Goal: Task Accomplishment & Management: Manage account settings

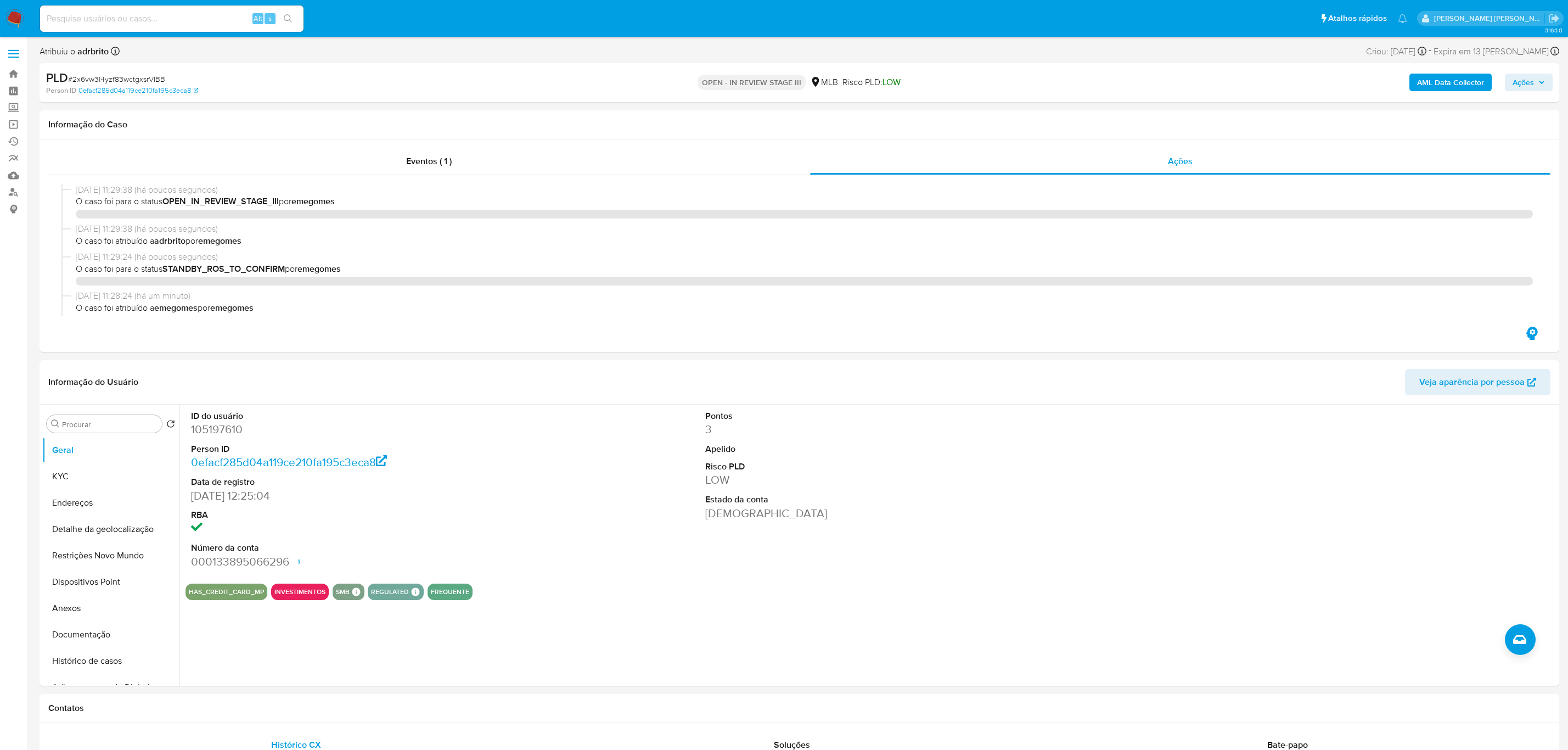
select select "10"
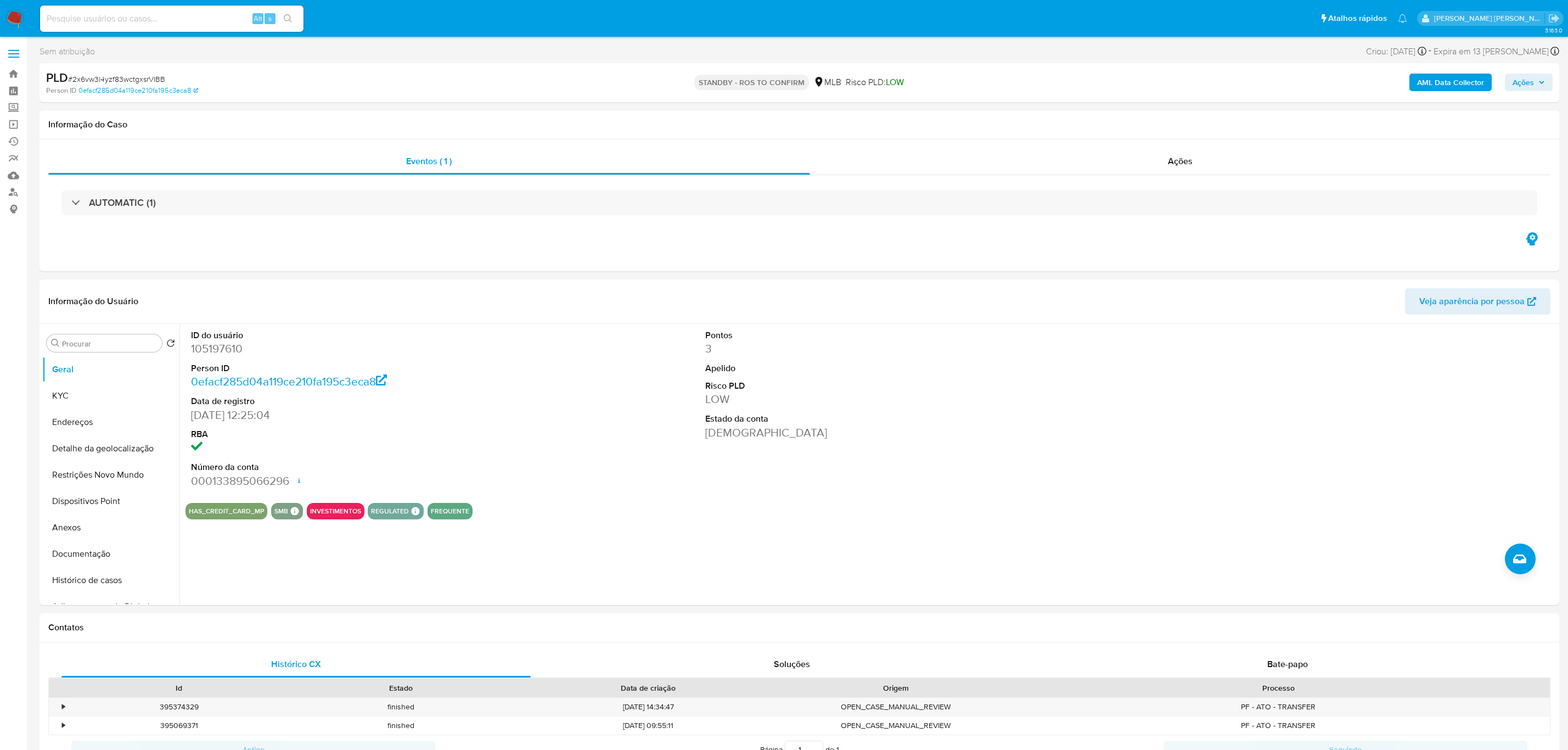
select select "10"
click at [17, 57] on span at bounding box center [14, 58] width 11 height 2
click at [0, 0] on input "checkbox" at bounding box center [0, 0] width 0 height 0
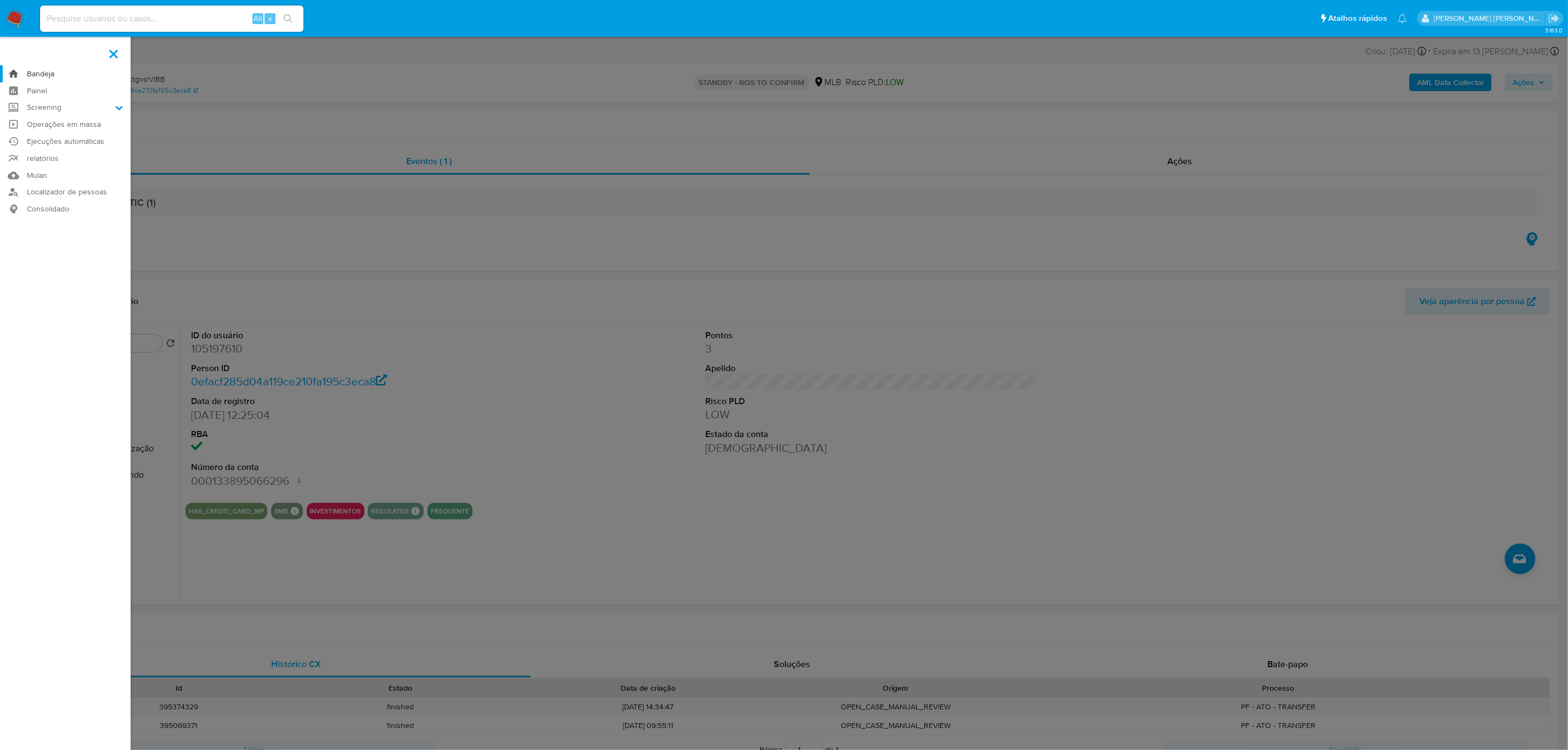
click at [42, 71] on link "Bandeja" at bounding box center [65, 74] width 130 height 17
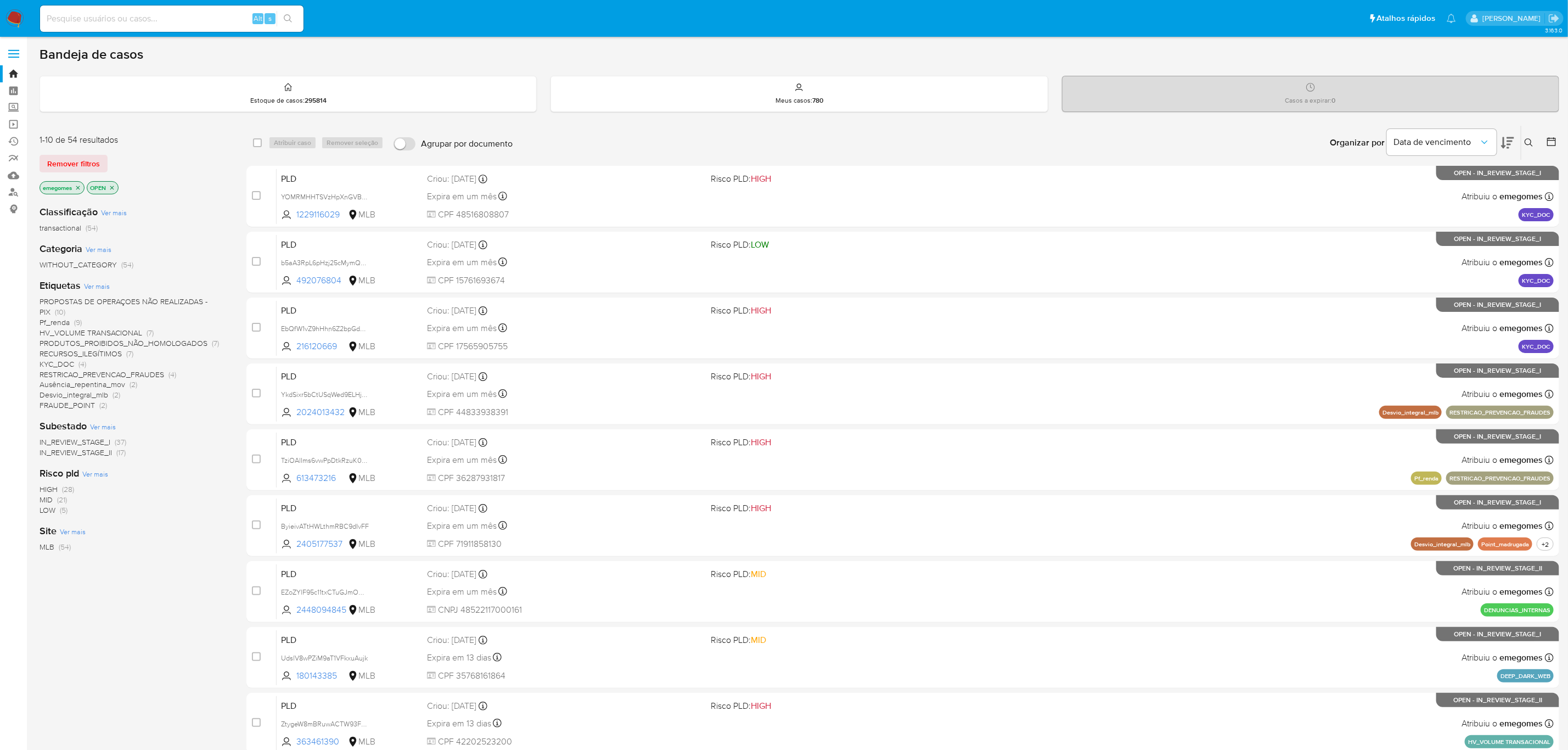
click at [55, 319] on span "Pf_renda" at bounding box center [54, 323] width 30 height 11
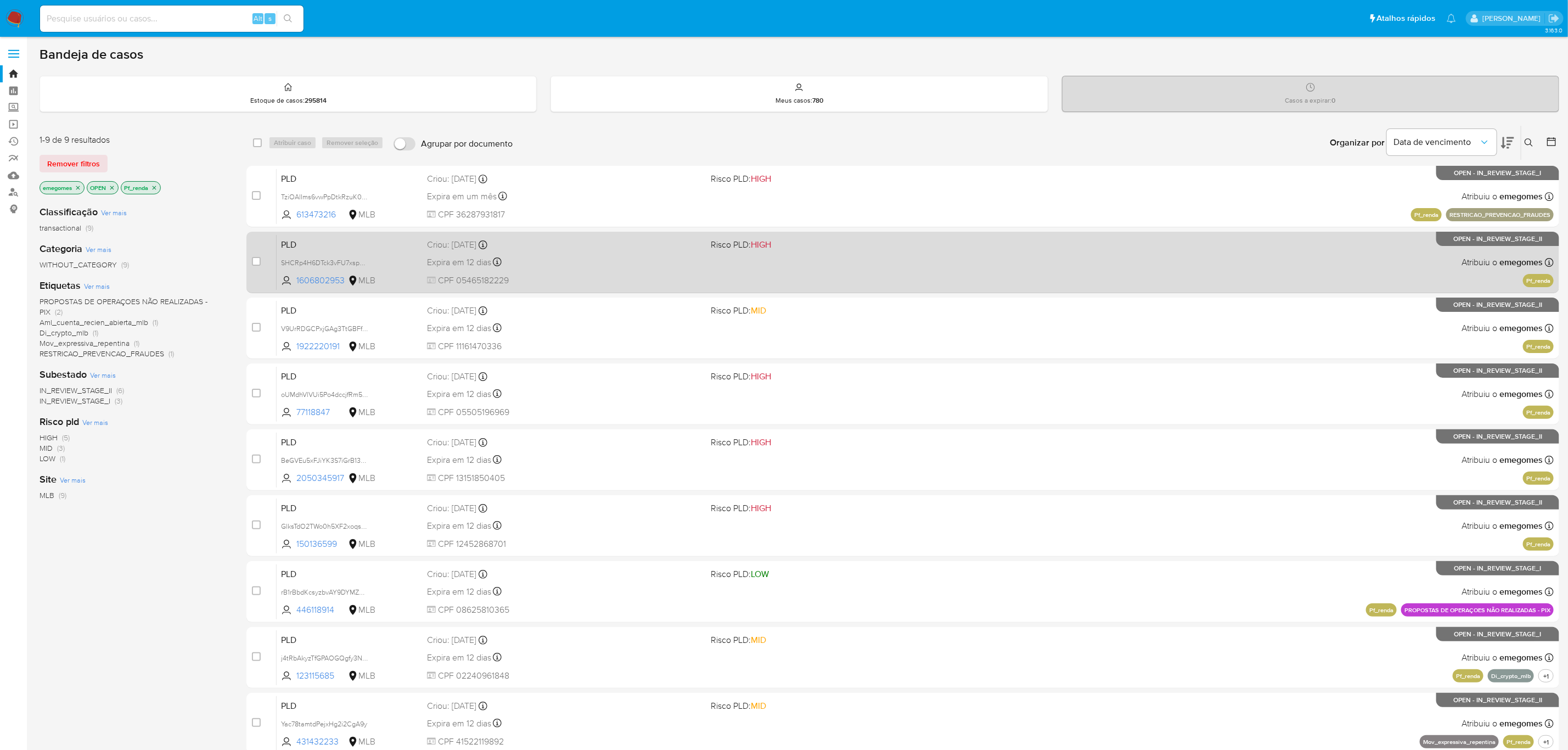
click at [642, 269] on div "PLD SHCRp4H6DTck3vFU7xspMEqP 1606802953 MLB Risco PLD: HIGH Criou: 12/09/2025 C…" at bounding box center [916, 262] width 1277 height 55
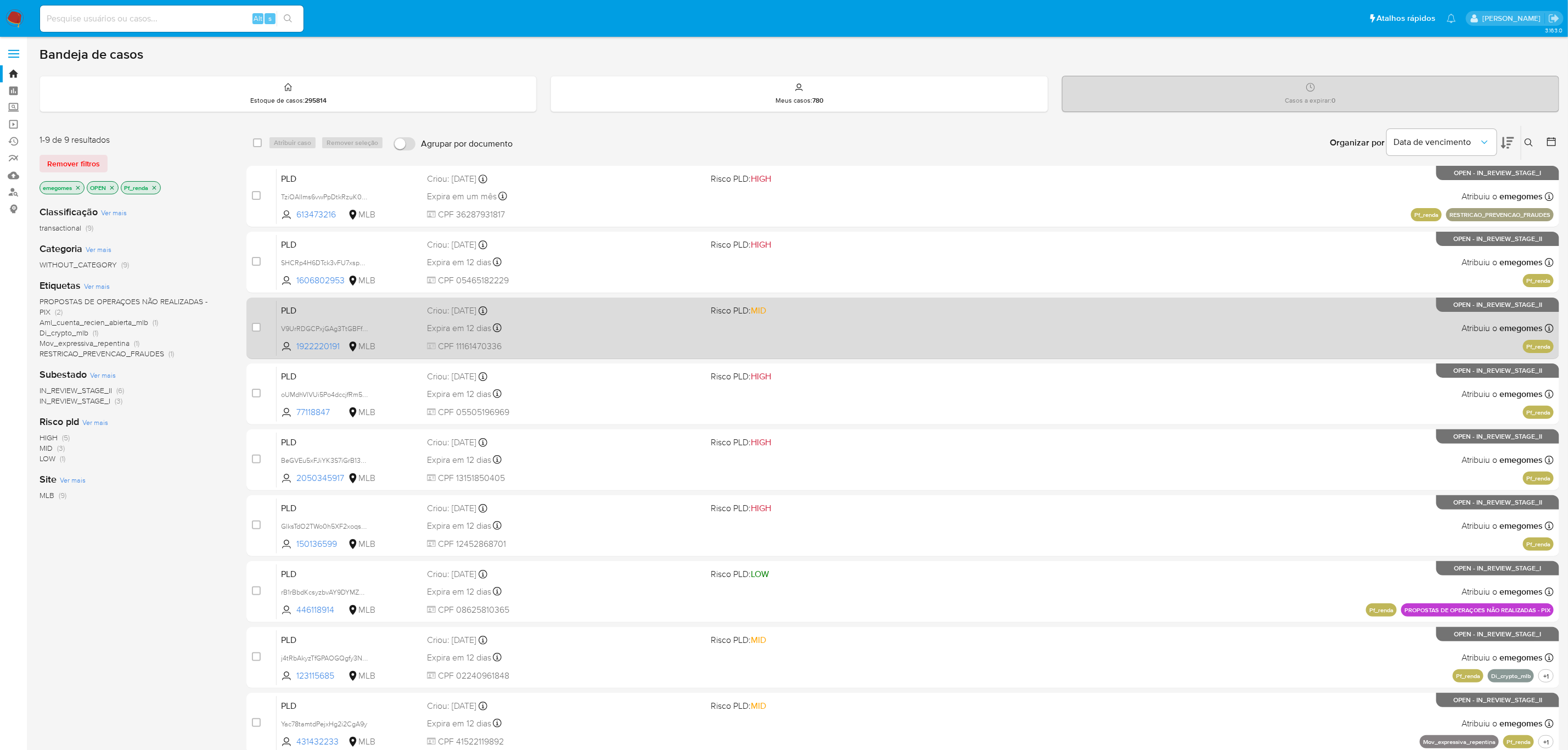
click at [1262, 320] on div "PLD V9UrRDGCPxjGAg3TtGBFfJjY 1922220191 MLB Risco PLD: MID Criou: 12/09/2025 Cr…" at bounding box center [916, 327] width 1277 height 55
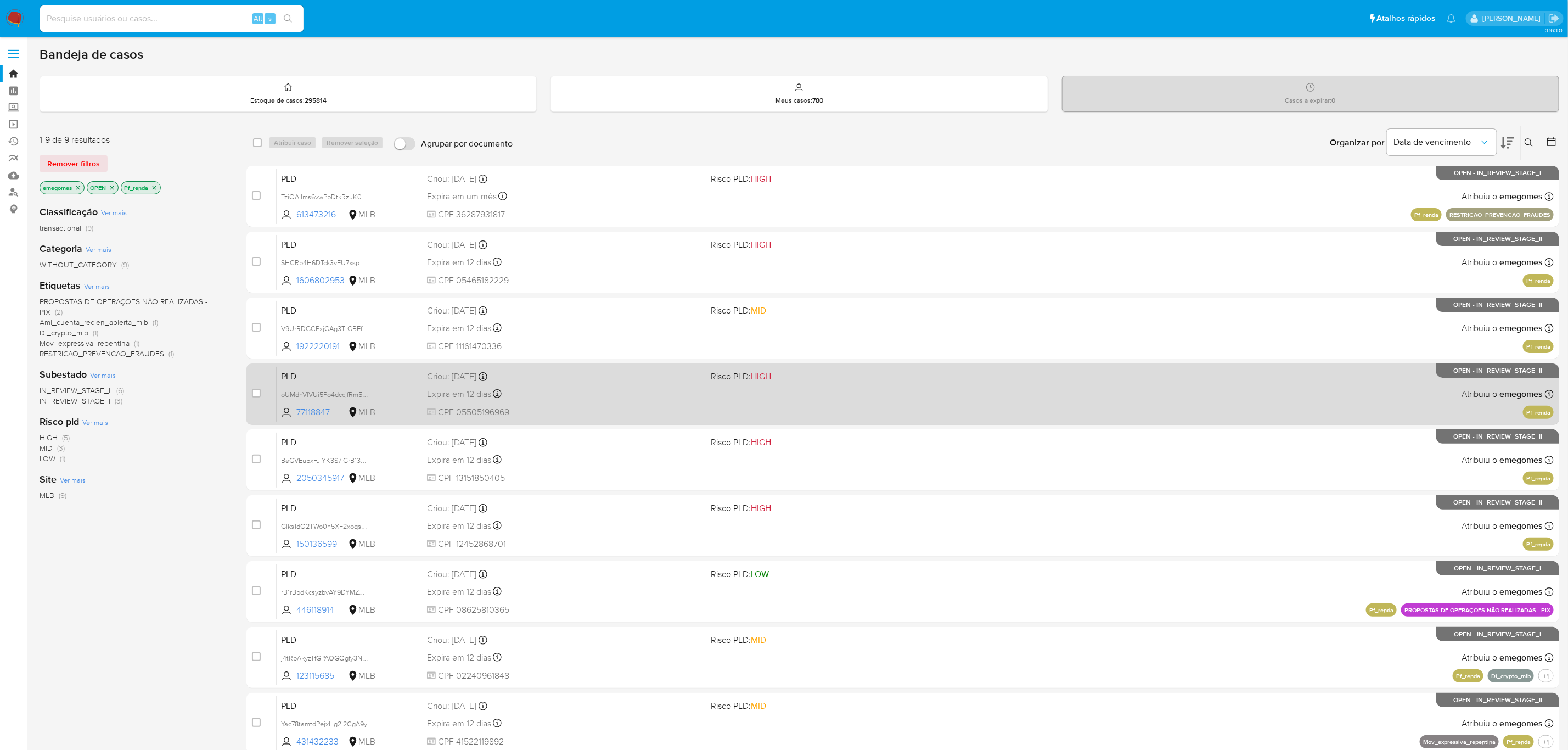
click at [1341, 381] on div "PLD oUMdhVlVUi5Po4dccjfRm5Jq 77118847 MLB Risco PLD: HIGH Criou: 12/09/2025 Cri…" at bounding box center [916, 393] width 1277 height 55
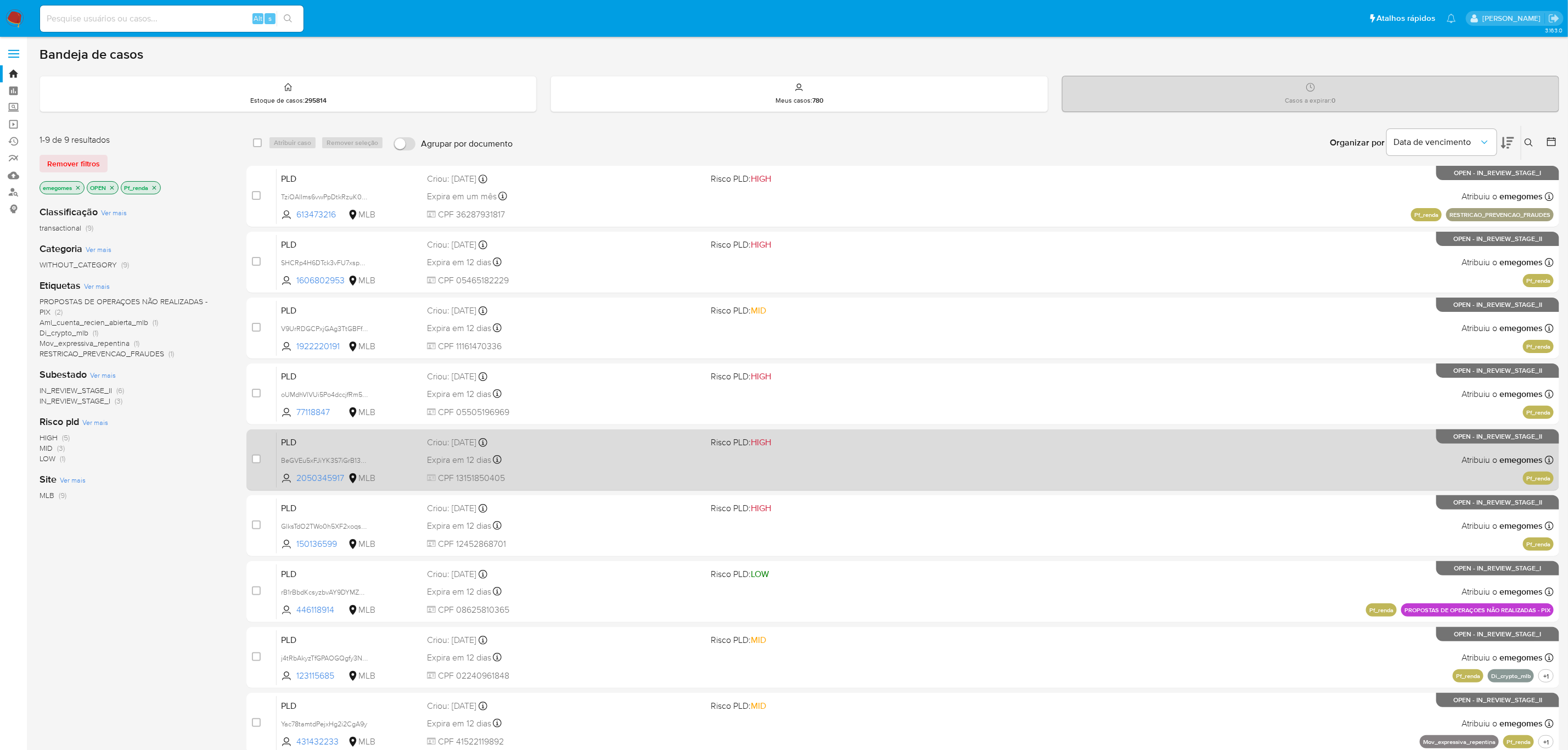
click at [1334, 447] on div "PLD BeGVEu5xFJiYK3S7iGrB13Un 2050345917 MLB Risco PLD: HIGH Criou: 12/09/2025 C…" at bounding box center [916, 459] width 1277 height 55
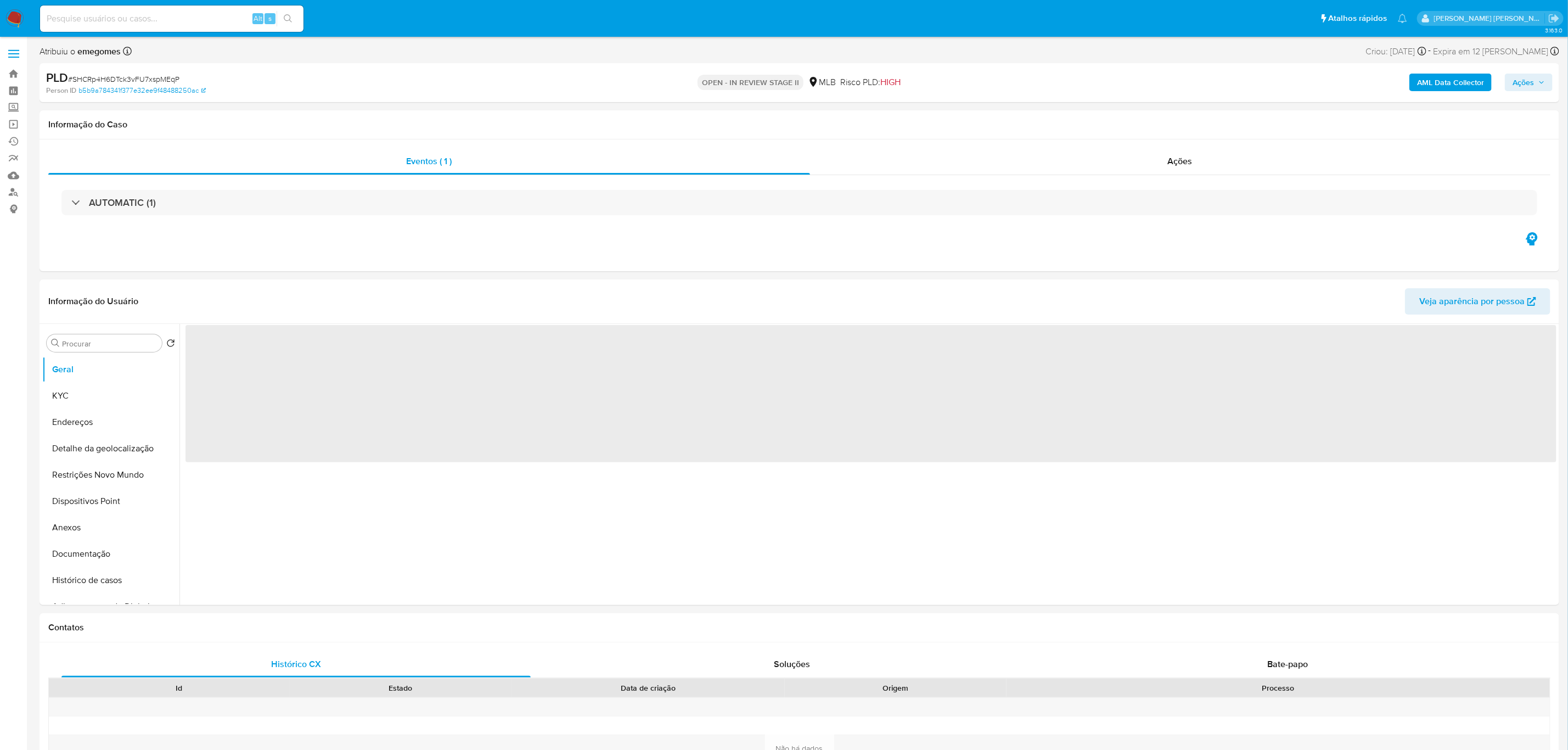
select select "10"
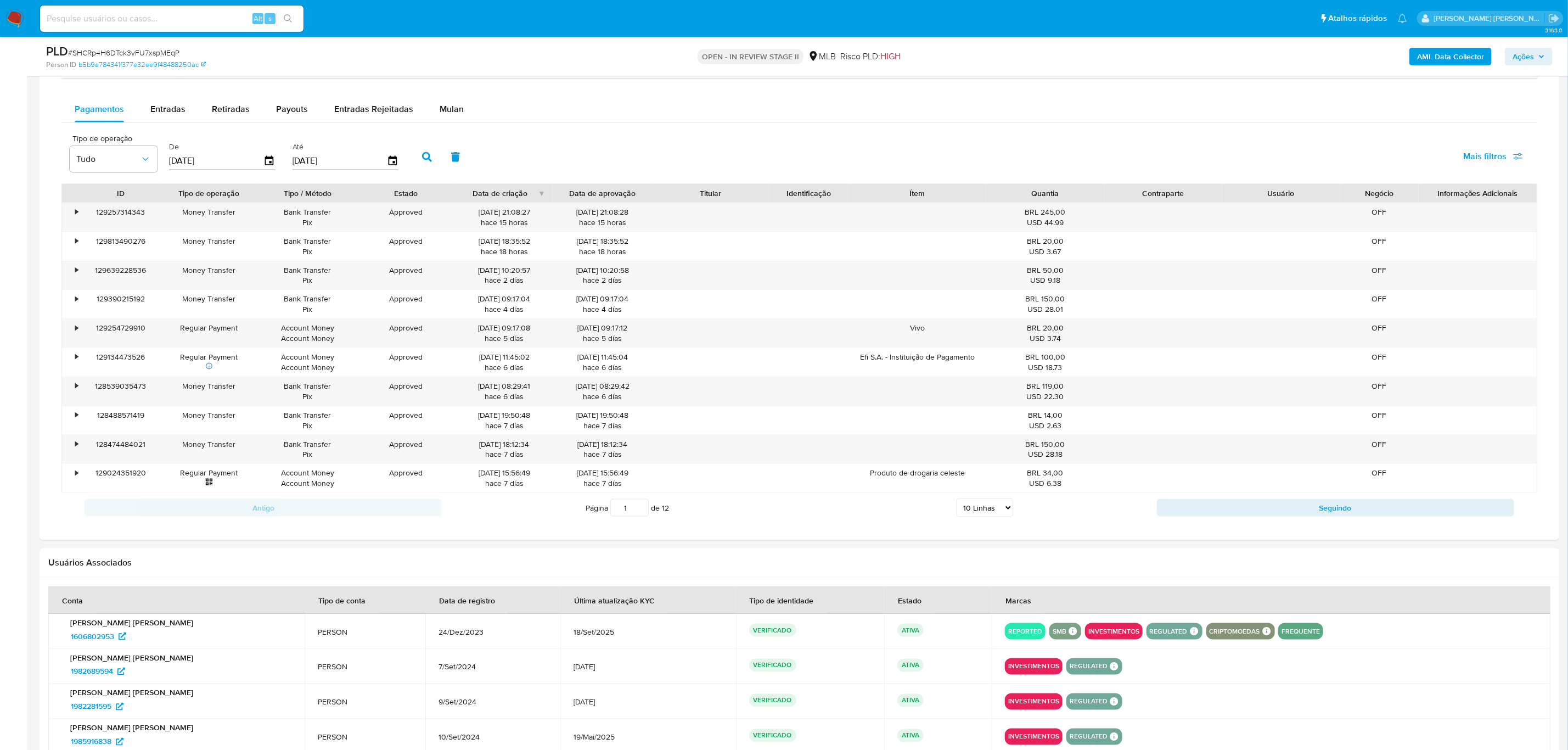
scroll to position [905, 0]
click at [461, 106] on button "Mulan" at bounding box center [451, 107] width 50 height 26
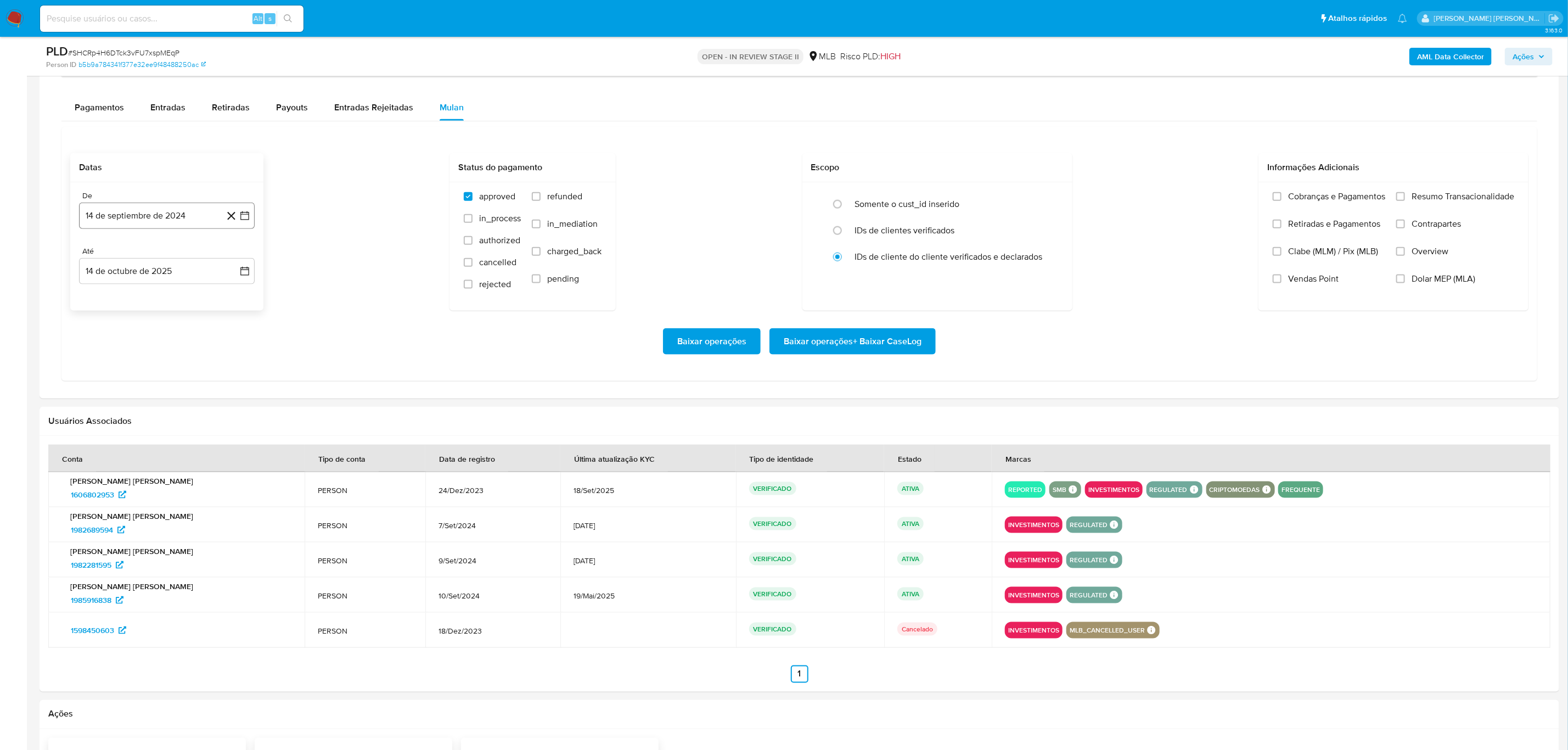
click at [252, 218] on button "14 de septiembre de 2024" at bounding box center [166, 215] width 175 height 26
click at [234, 262] on icon "Mes siguiente" at bounding box center [235, 255] width 13 height 13
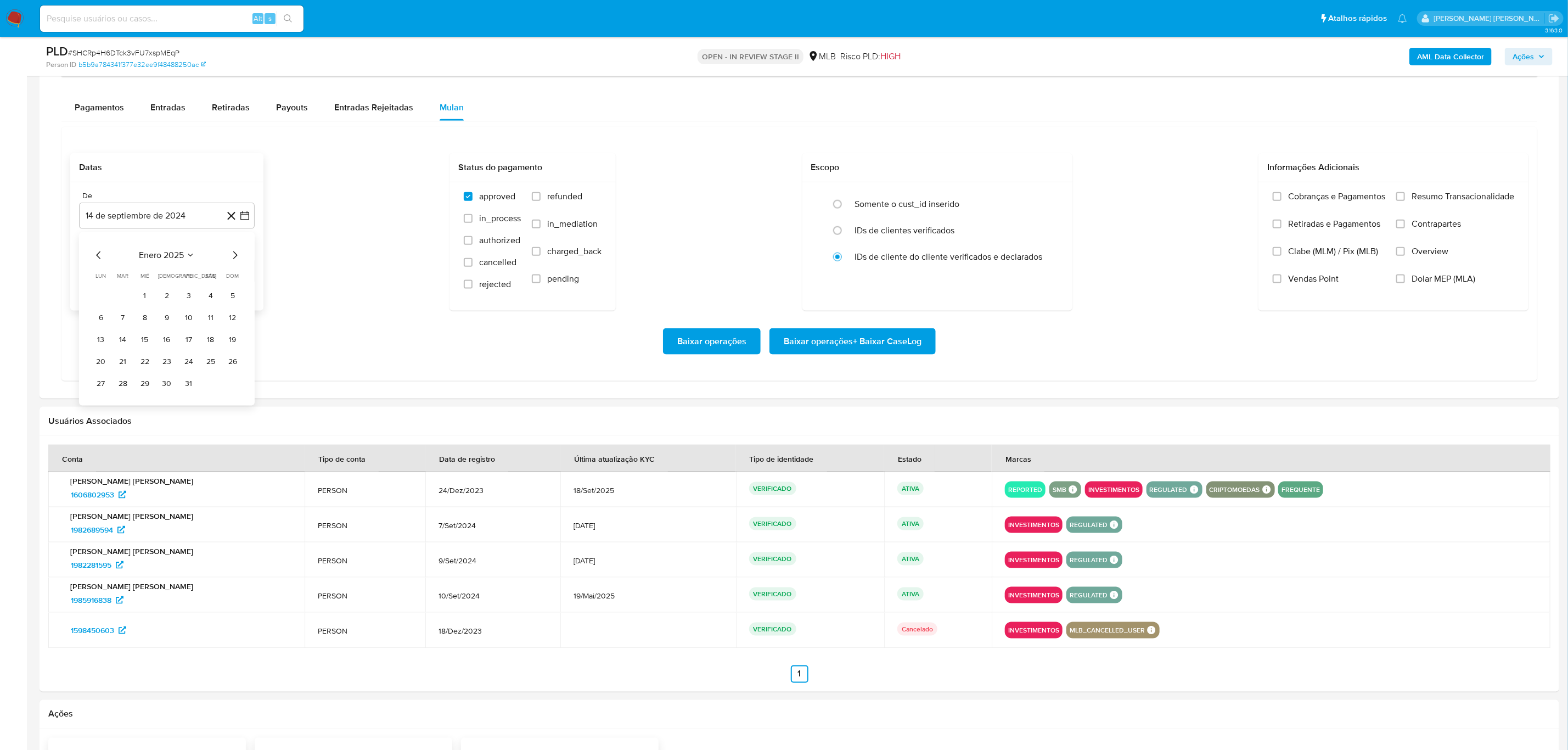
click at [234, 262] on icon "Mes siguiente" at bounding box center [235, 255] width 13 height 13
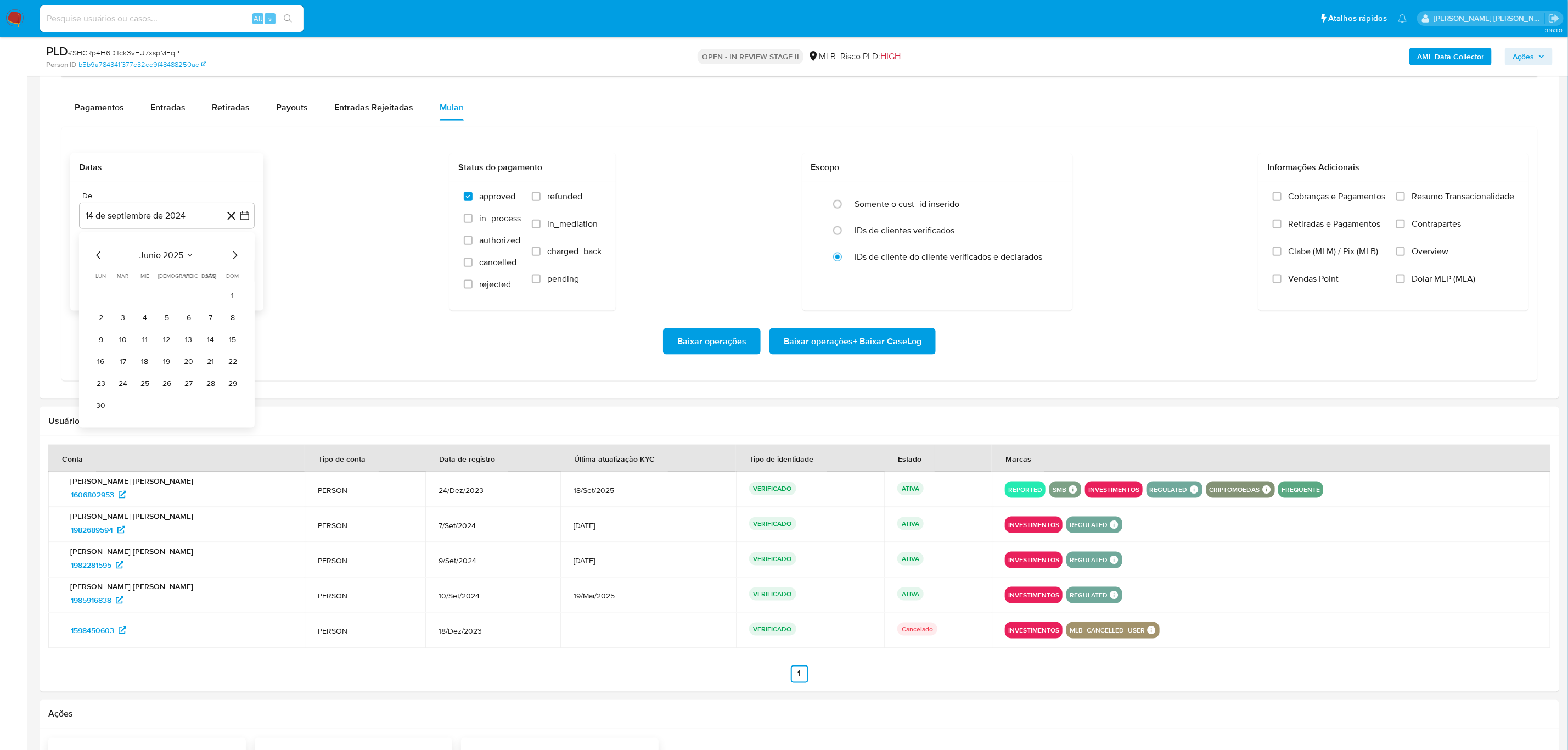
click at [234, 262] on icon "Mes siguiente" at bounding box center [235, 255] width 13 height 13
click at [186, 296] on button "1" at bounding box center [189, 296] width 18 height 18
click at [246, 271] on icon "button" at bounding box center [245, 271] width 11 height 11
click at [106, 401] on button "13" at bounding box center [101, 395] width 18 height 18
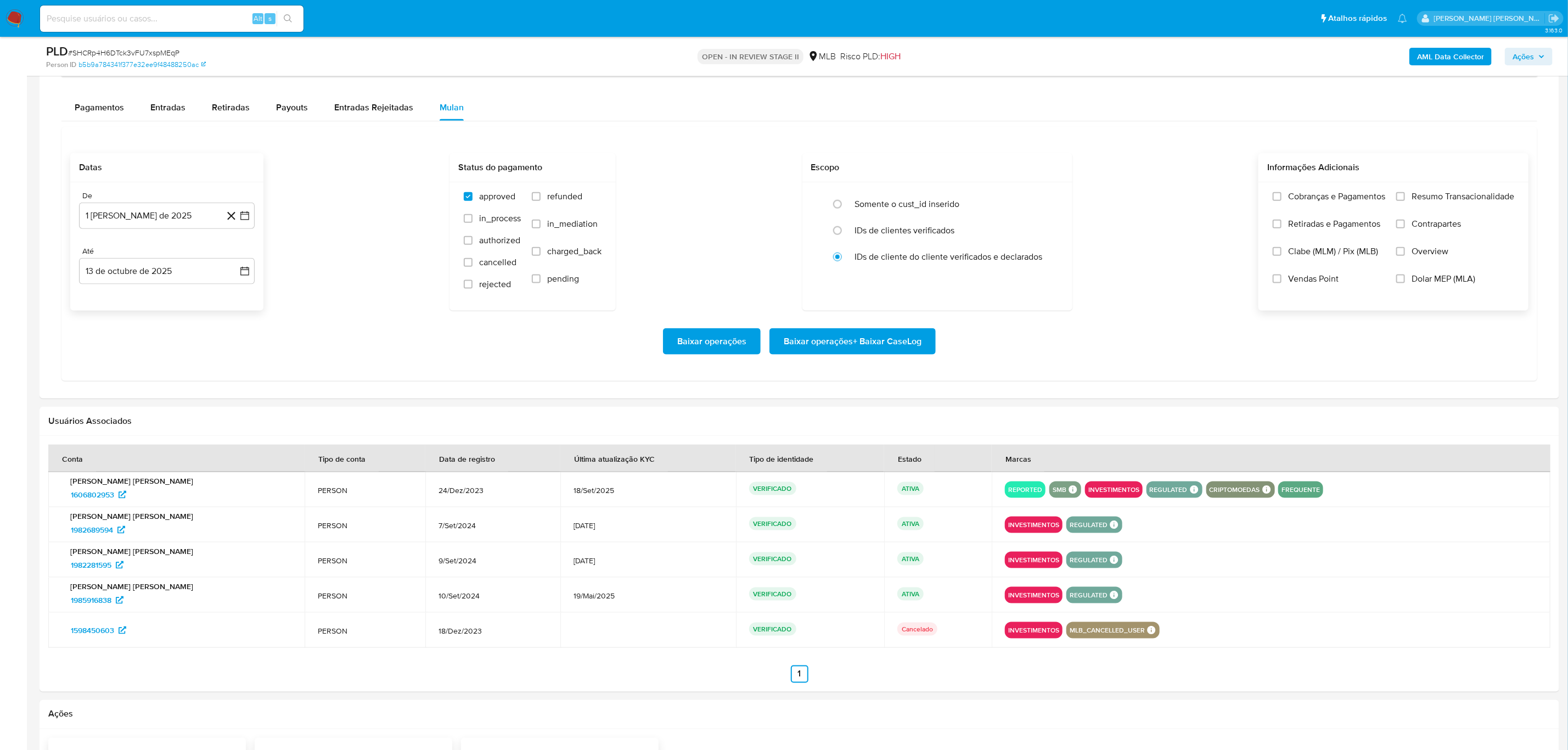
click at [1421, 257] on span "Overview" at bounding box center [1430, 251] width 37 height 11
click at [1405, 256] on input "Overview" at bounding box center [1401, 251] width 9 height 9
click at [1440, 219] on label "Resumo Transacionalidade" at bounding box center [1455, 205] width 118 height 27
click at [1405, 201] on input "Resumo Transacionalidade" at bounding box center [1401, 196] width 9 height 9
click at [1428, 230] on span "Contrapartes" at bounding box center [1437, 224] width 50 height 11
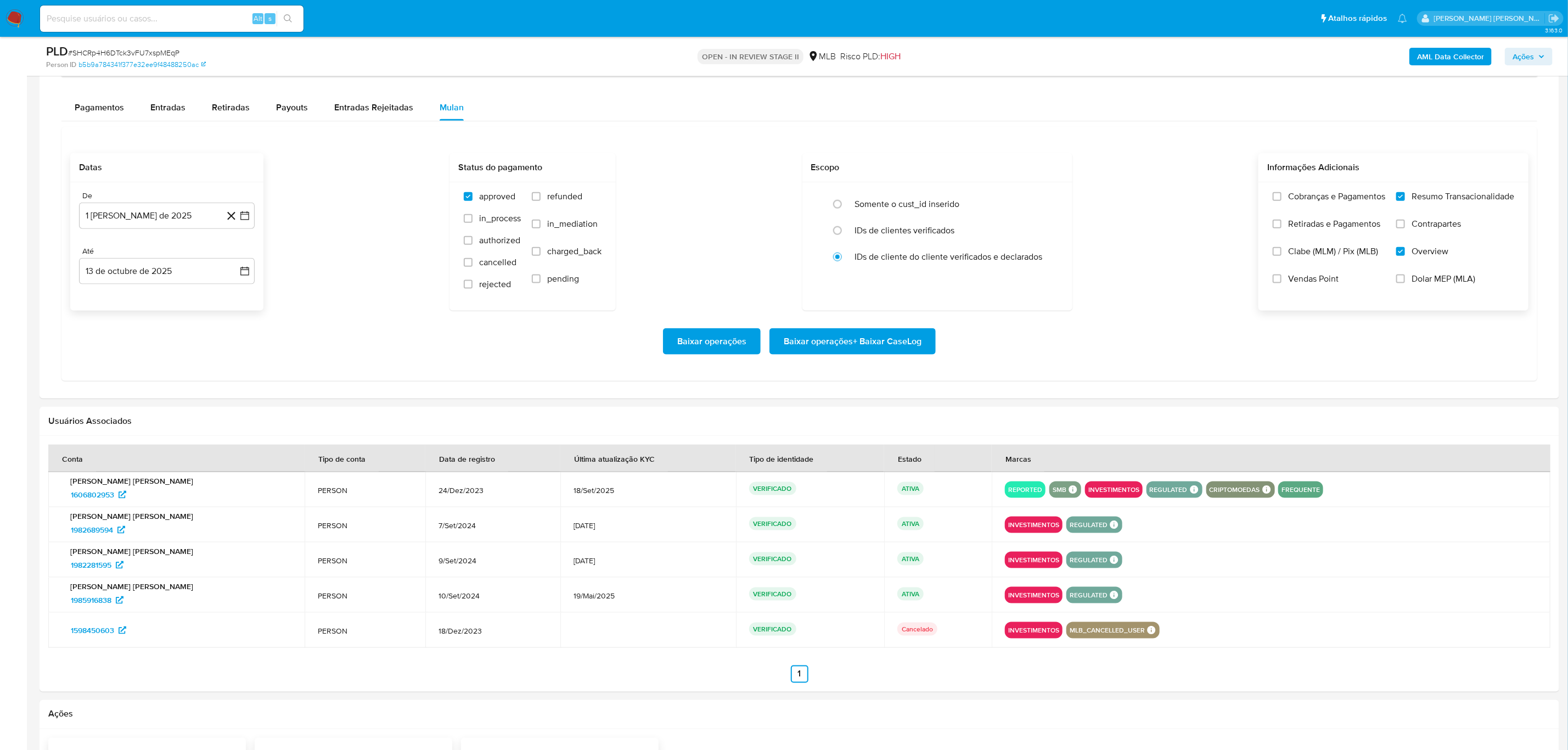
click at [1405, 228] on input "Contrapartes" at bounding box center [1401, 223] width 9 height 9
click at [884, 335] on span "Baixar operações + Baixar CaseLog" at bounding box center [852, 341] width 138 height 24
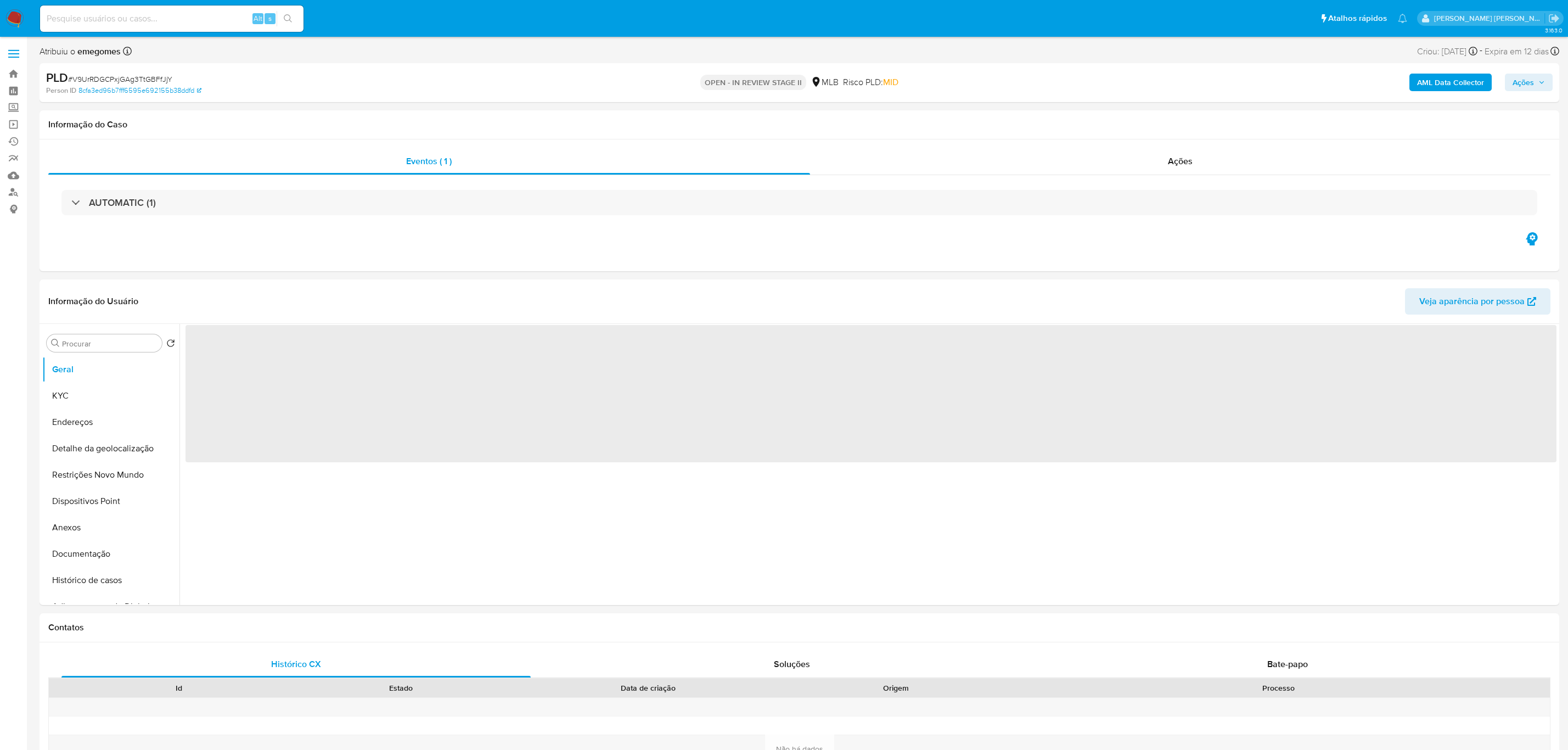
select select "10"
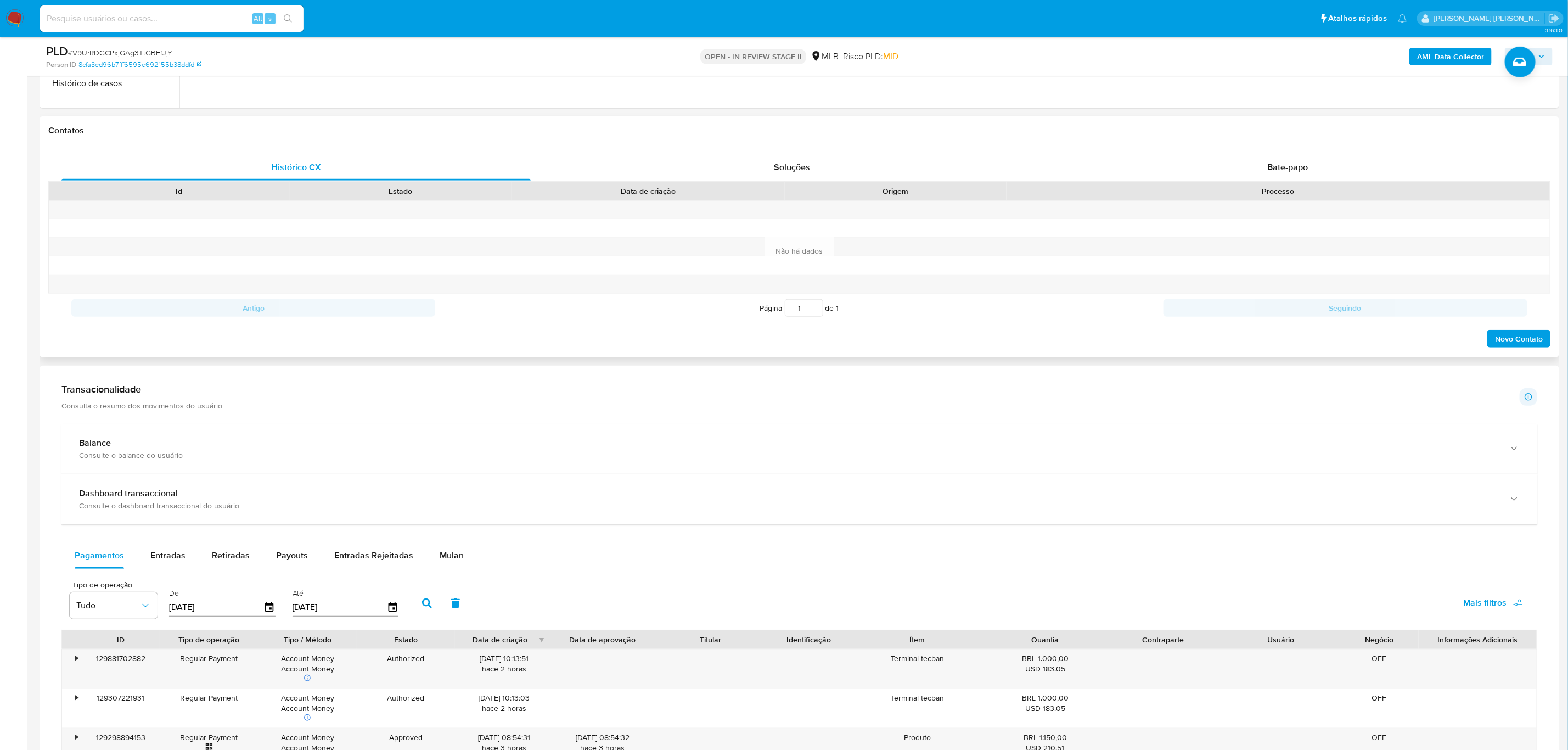
scroll to position [494, 0]
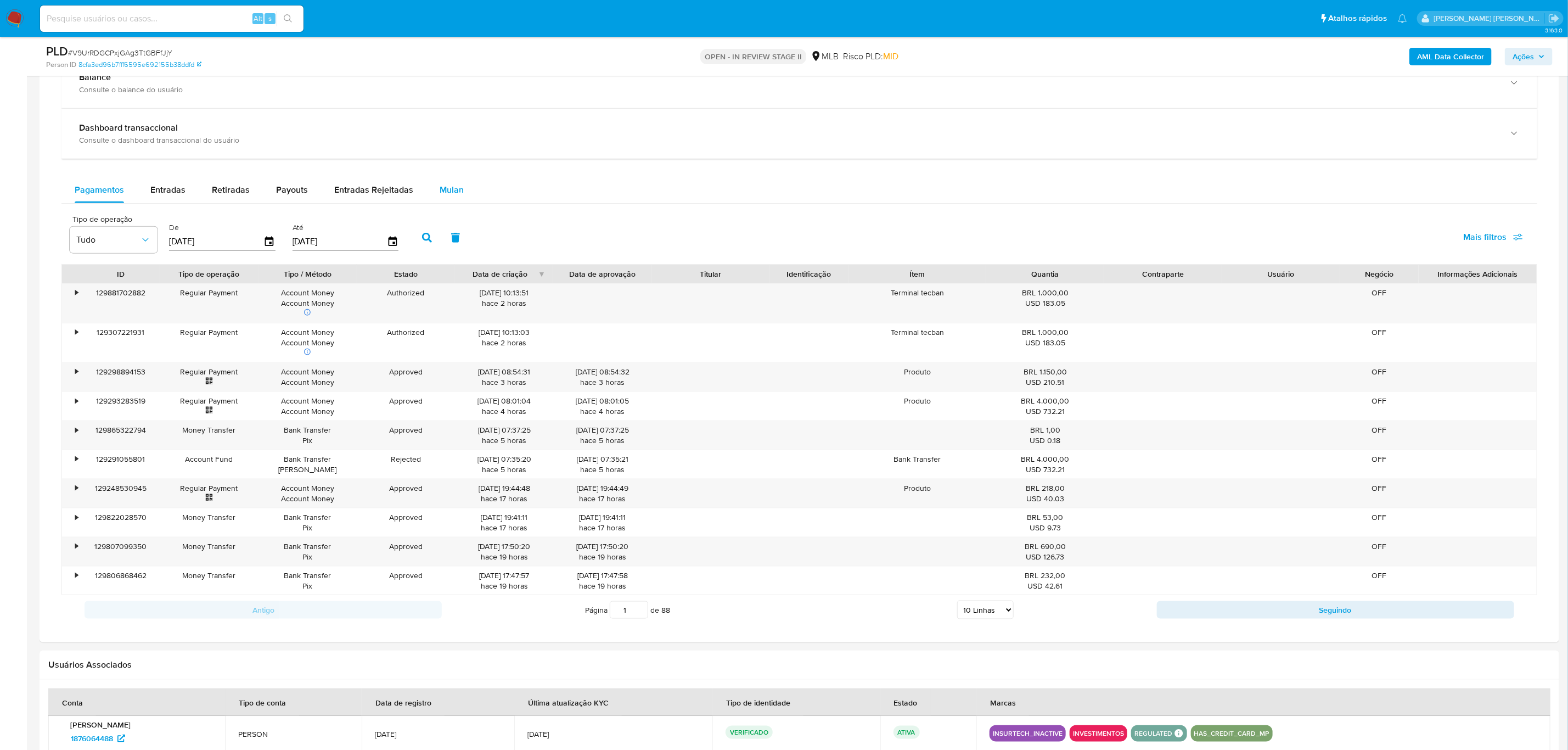
click at [445, 182] on div "Mulan" at bounding box center [451, 190] width 24 height 26
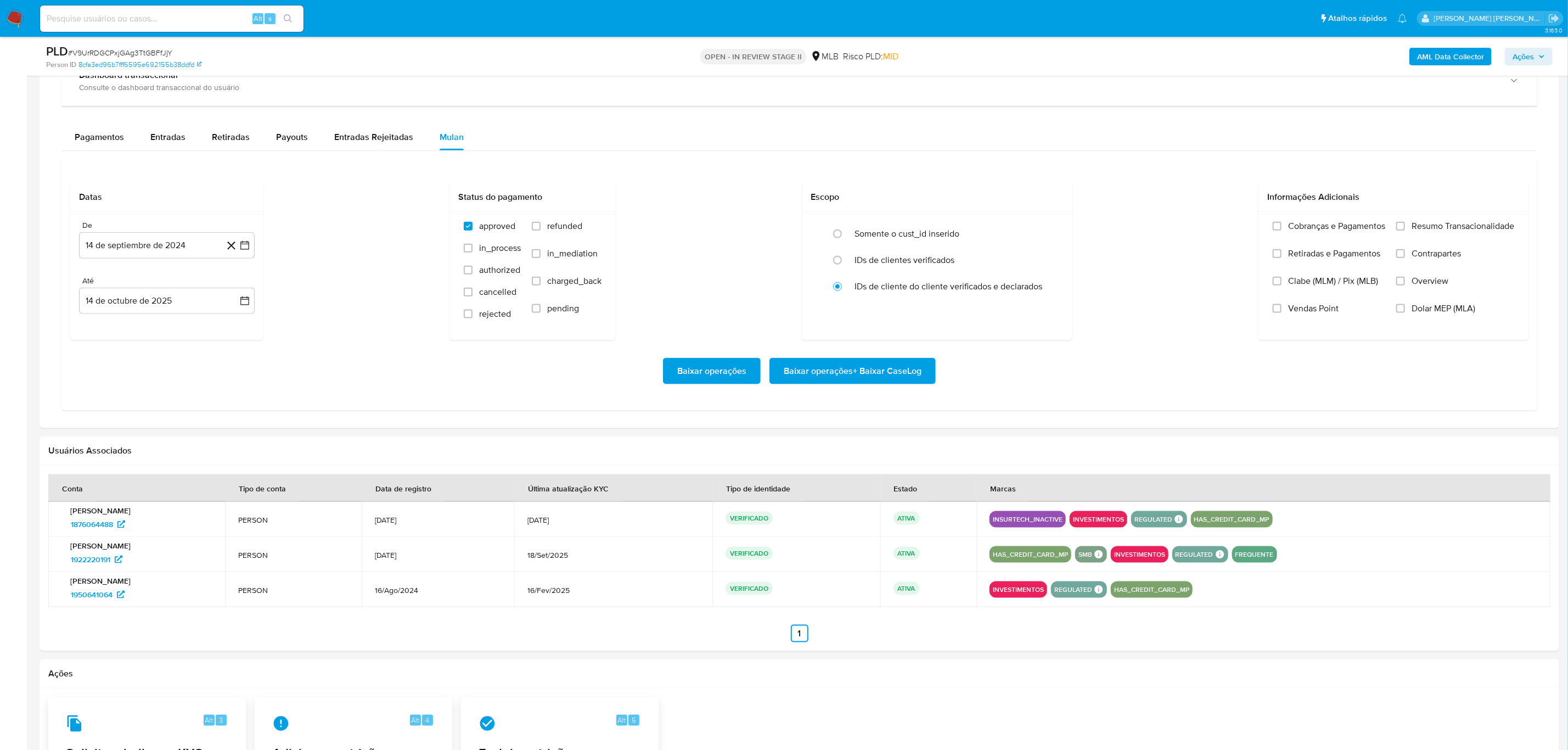
scroll to position [905, 0]
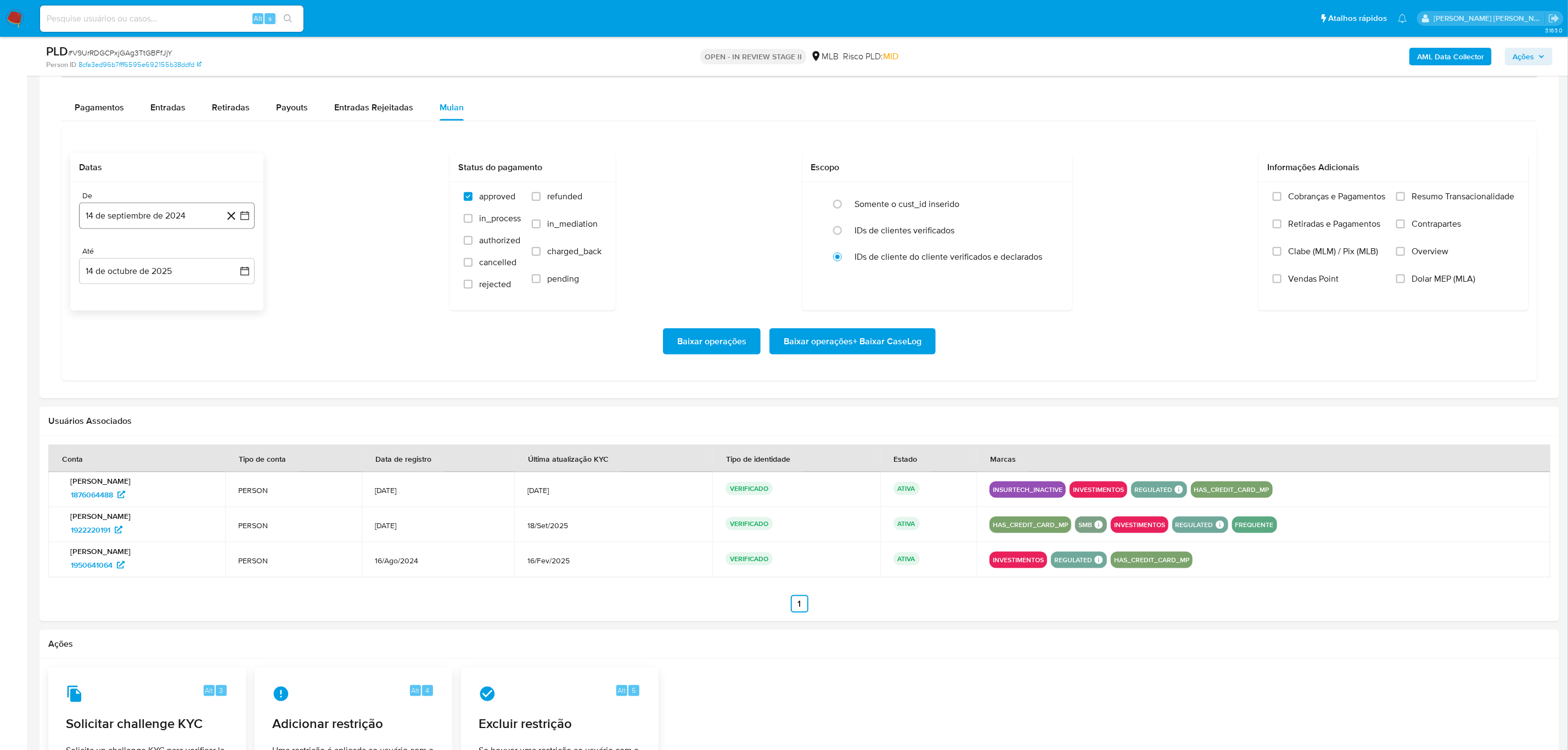
click at [242, 211] on button "14 de septiembre de 2024" at bounding box center [166, 215] width 175 height 26
click at [237, 257] on icon "Mes siguiente" at bounding box center [235, 255] width 13 height 13
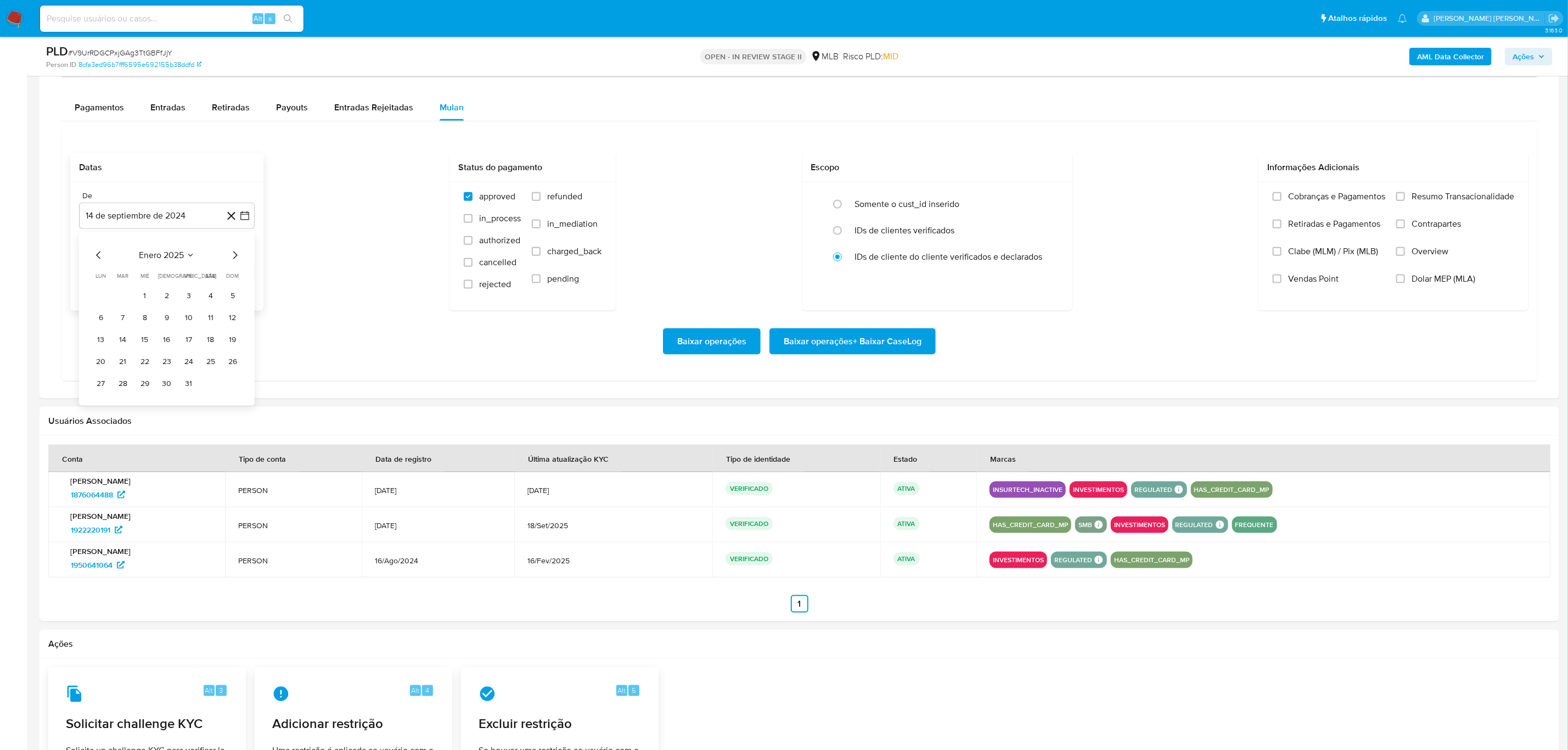
click at [235, 258] on icon "Mes siguiente" at bounding box center [235, 255] width 13 height 13
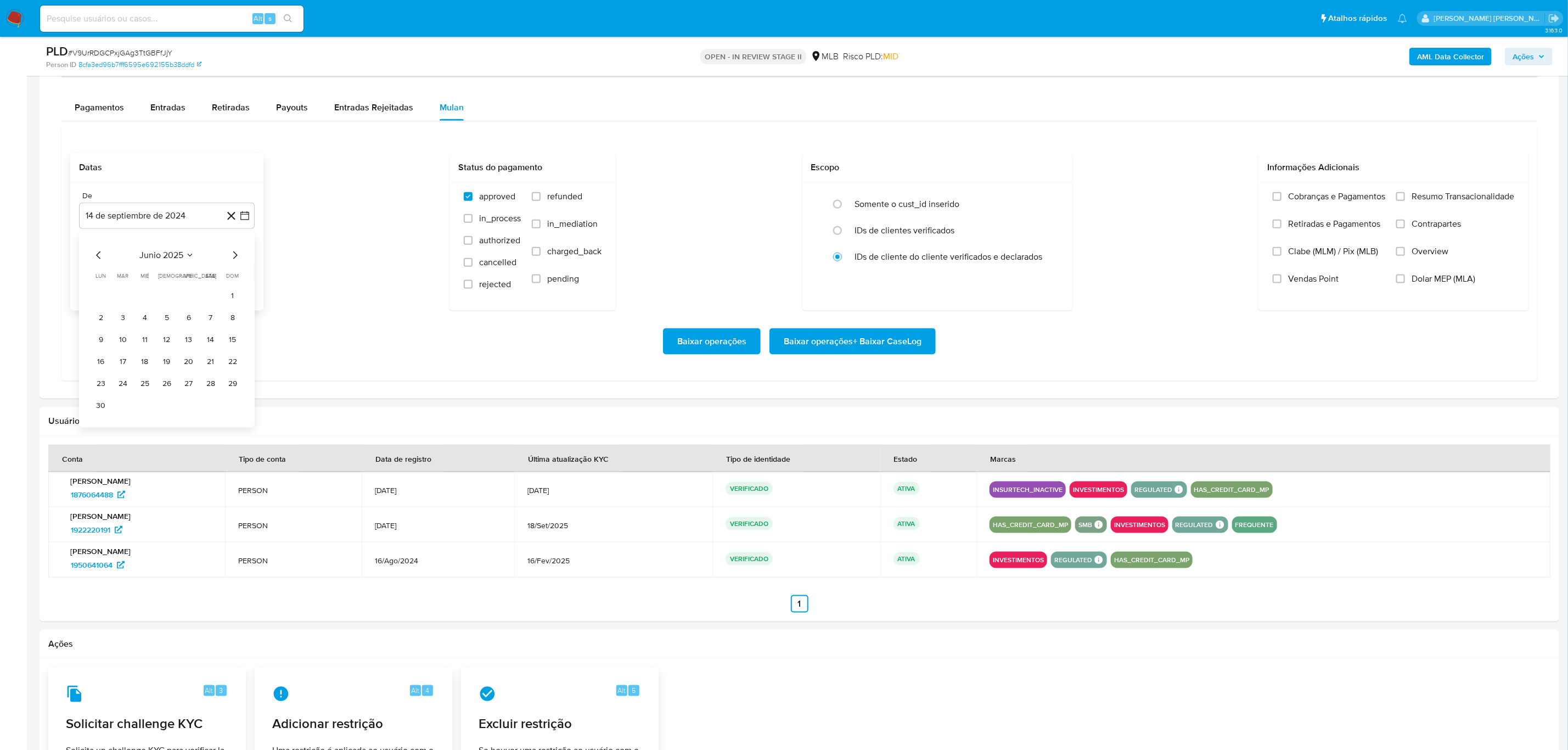
click at [235, 258] on icon "Mes siguiente" at bounding box center [235, 255] width 13 height 13
click at [191, 297] on button "1" at bounding box center [189, 296] width 18 height 18
click at [244, 275] on icon "button" at bounding box center [245, 271] width 11 height 11
click at [100, 395] on button "13" at bounding box center [101, 395] width 18 height 18
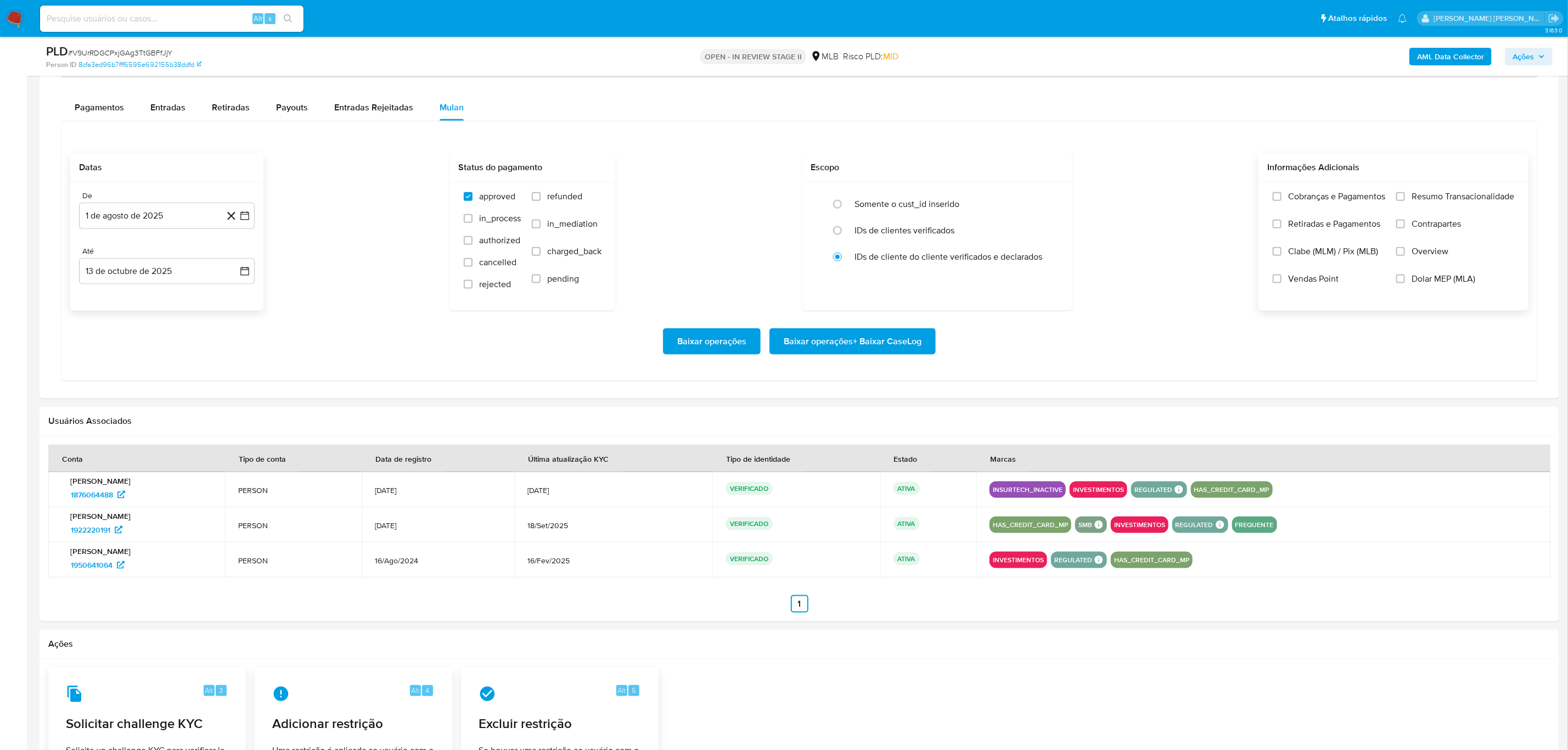
click at [1425, 254] on span "Overview" at bounding box center [1430, 251] width 37 height 11
click at [1405, 254] on input "Overview" at bounding box center [1401, 251] width 9 height 9
click at [1446, 229] on span "Contrapartes" at bounding box center [1437, 224] width 50 height 11
click at [1405, 228] on input "Contrapartes" at bounding box center [1401, 223] width 9 height 9
click at [1456, 199] on span "Resumo Transacionalidade" at bounding box center [1463, 197] width 102 height 11
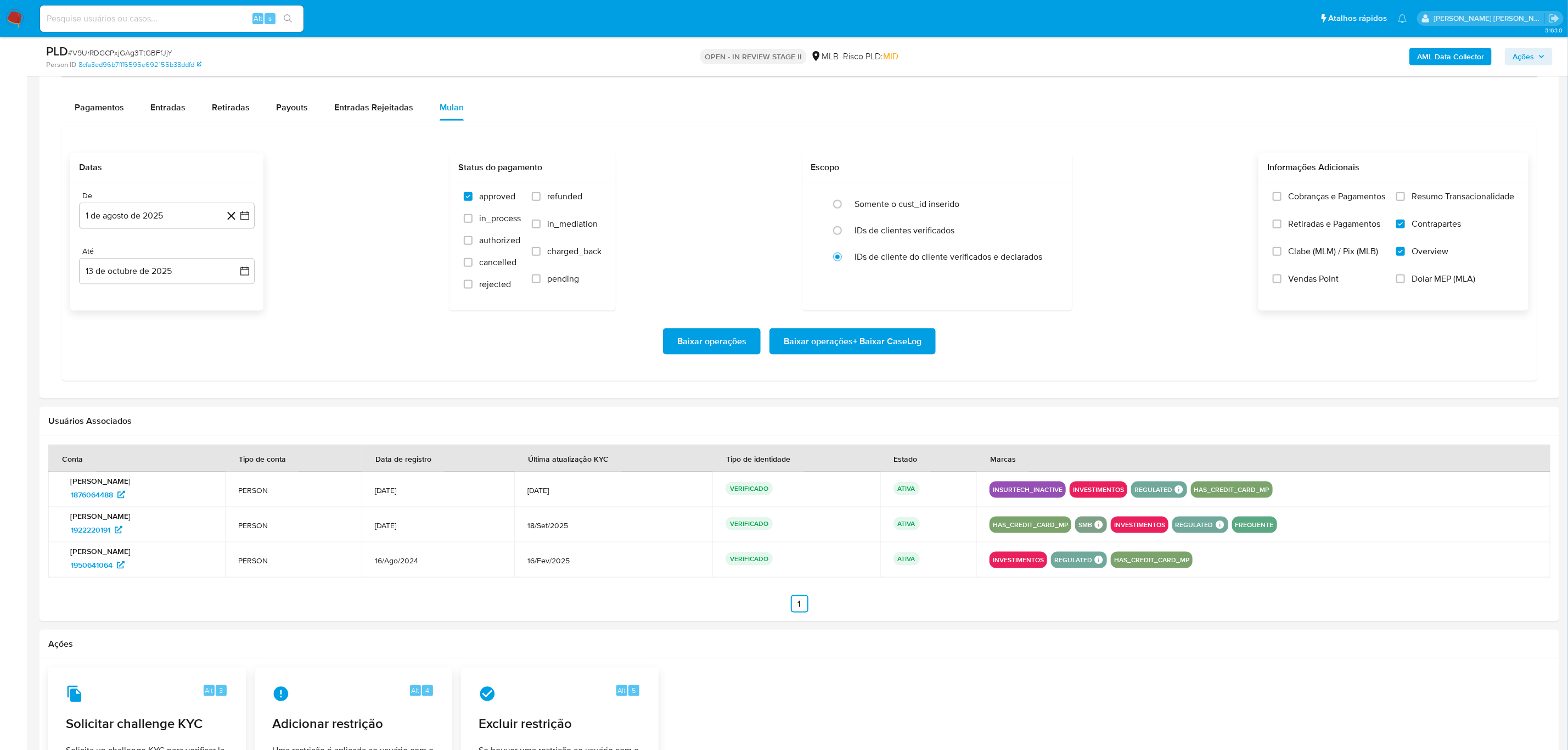
click at [1405, 199] on input "Resumo Transacionalidade" at bounding box center [1401, 196] width 9 height 9
click at [845, 351] on span "Baixar operações + Baixar CaseLog" at bounding box center [852, 341] width 138 height 24
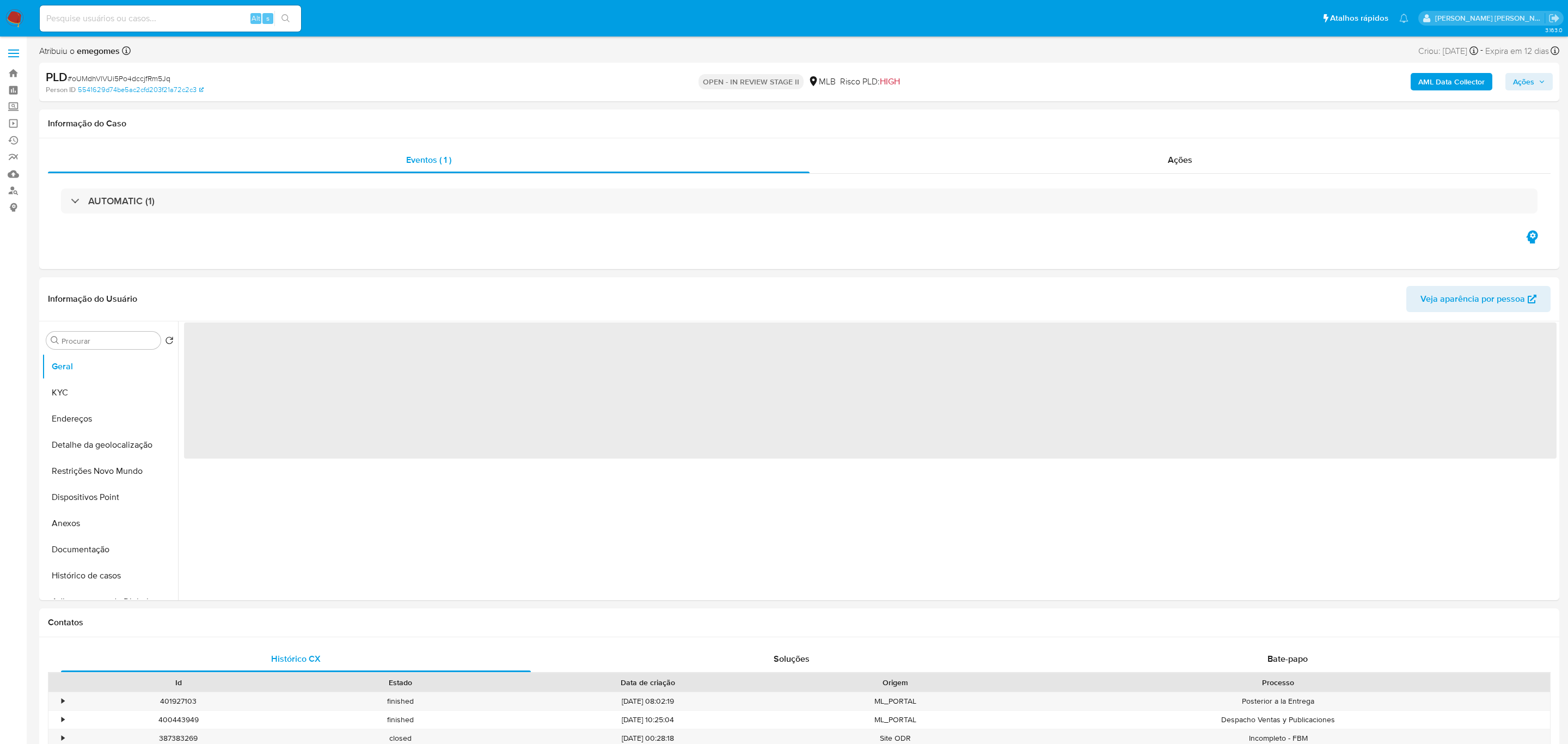
select select "10"
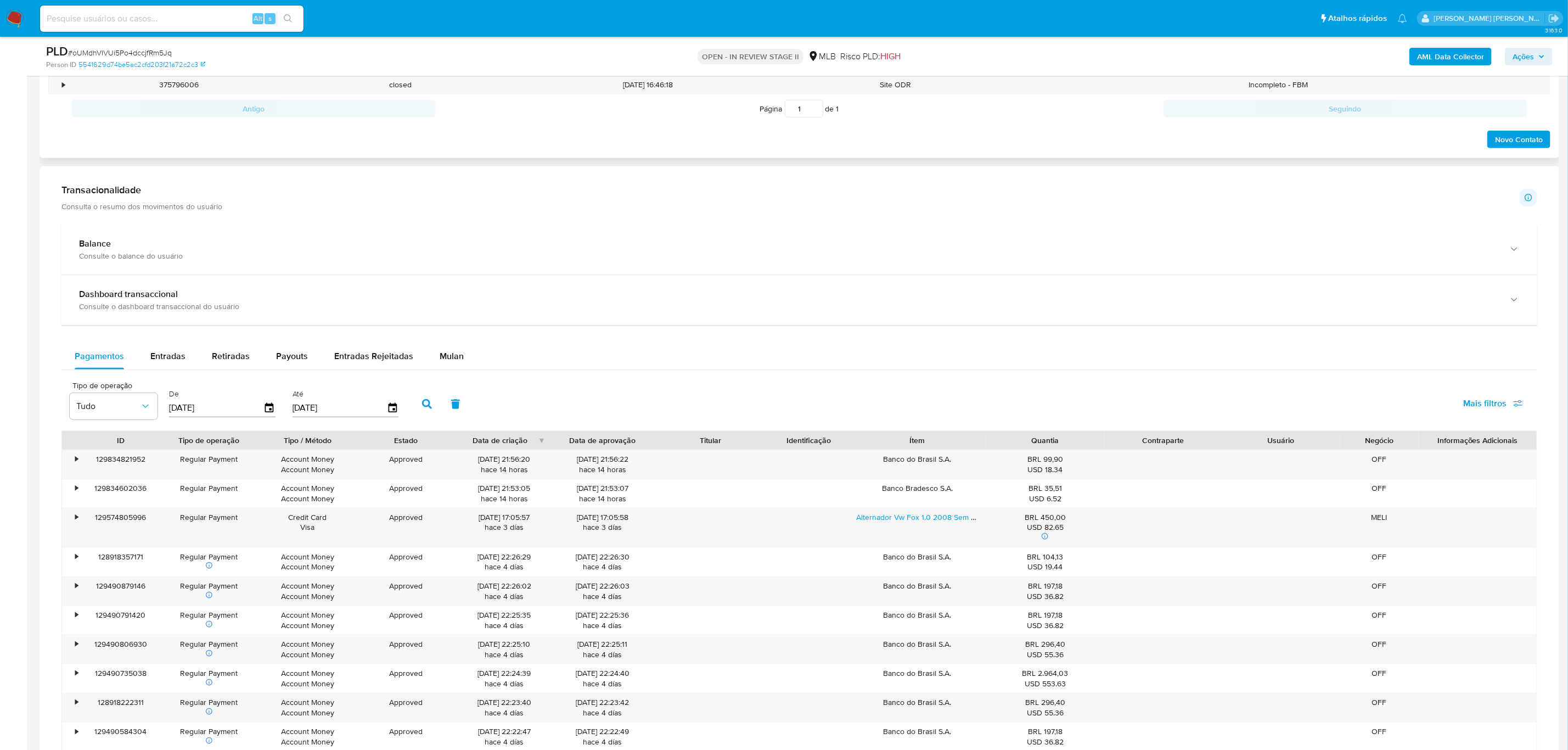
scroll to position [659, 0]
click at [456, 349] on div "Mulan" at bounding box center [451, 355] width 24 height 26
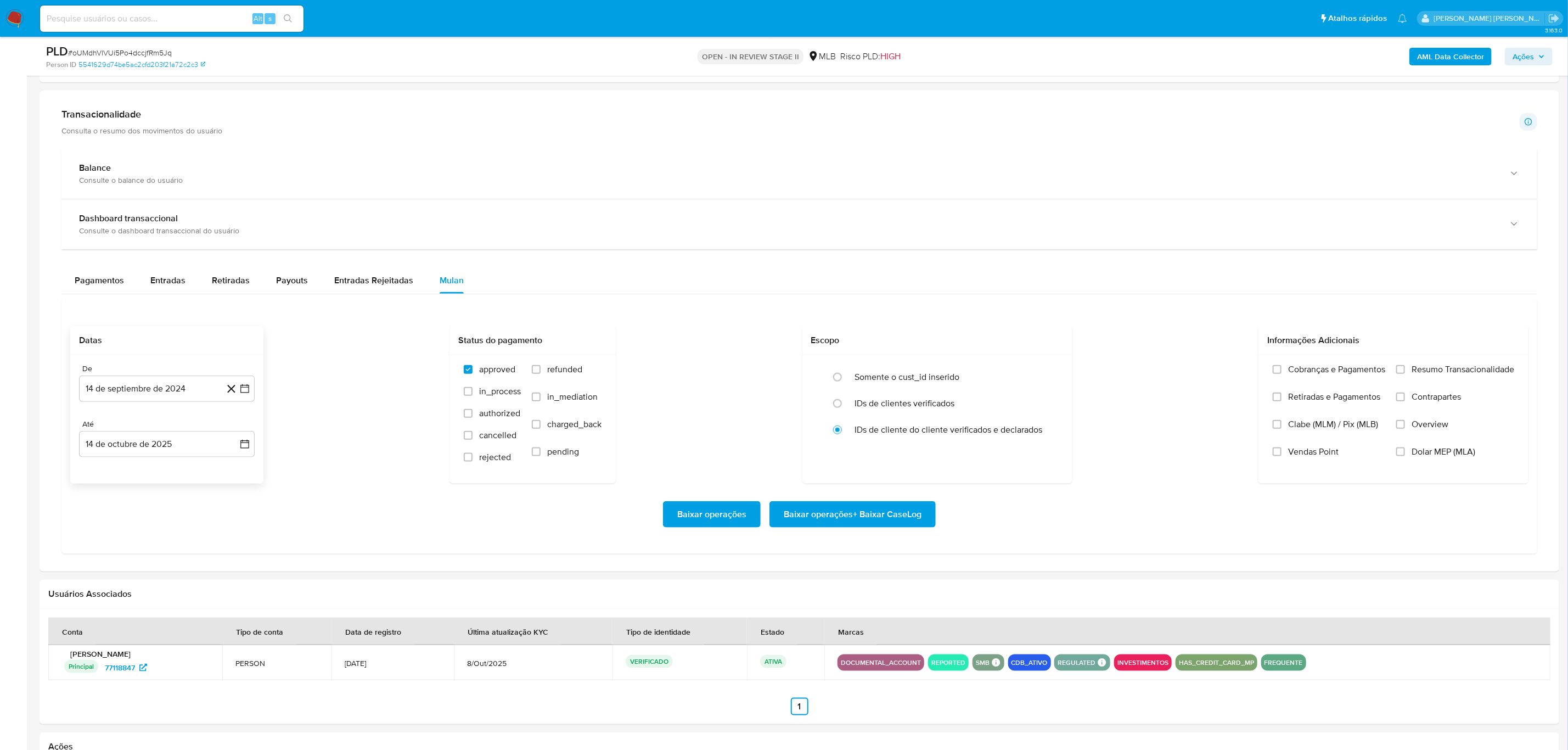
scroll to position [905, 0]
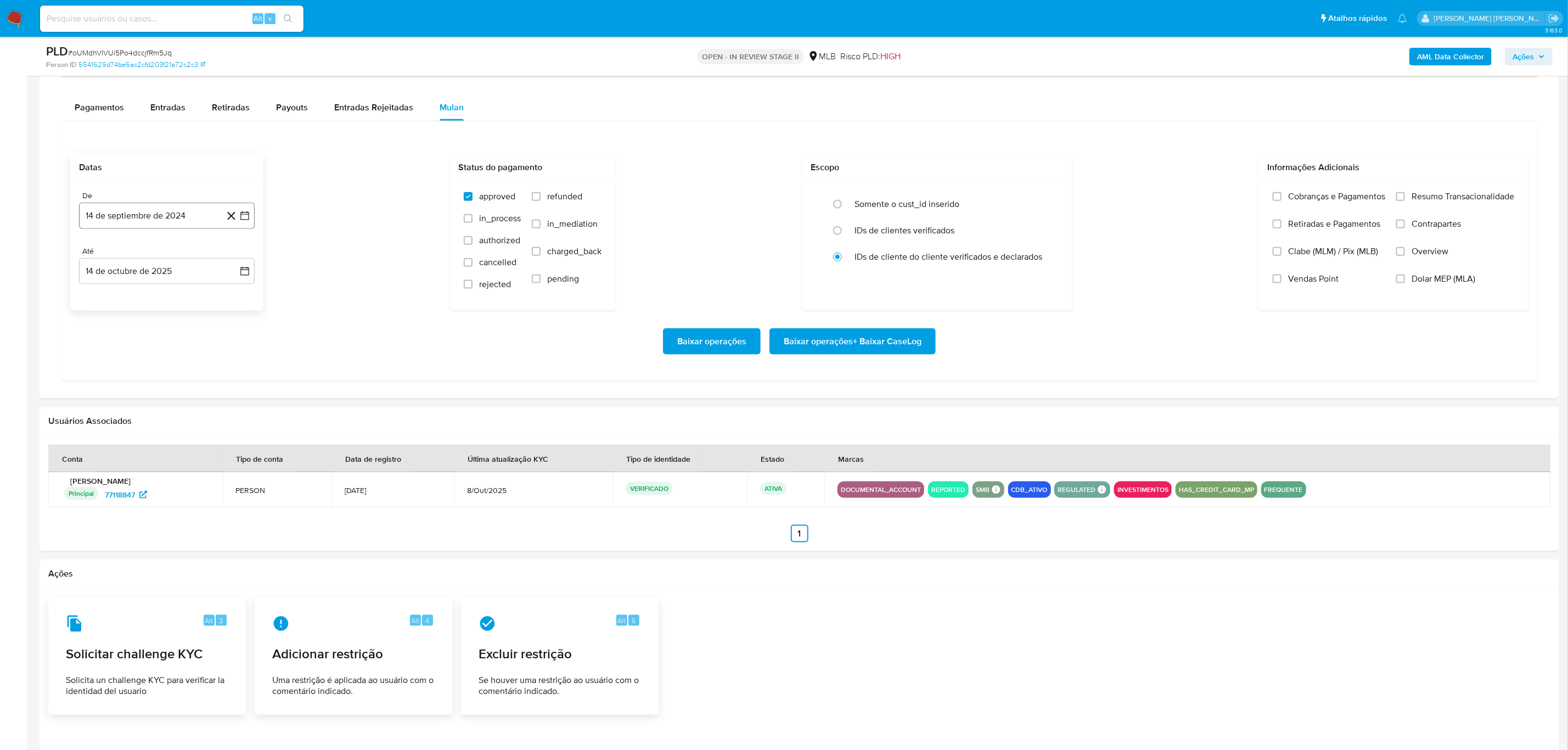
click at [249, 221] on icon "button" at bounding box center [245, 216] width 11 height 11
click at [231, 262] on icon "Mes siguiente" at bounding box center [235, 255] width 13 height 13
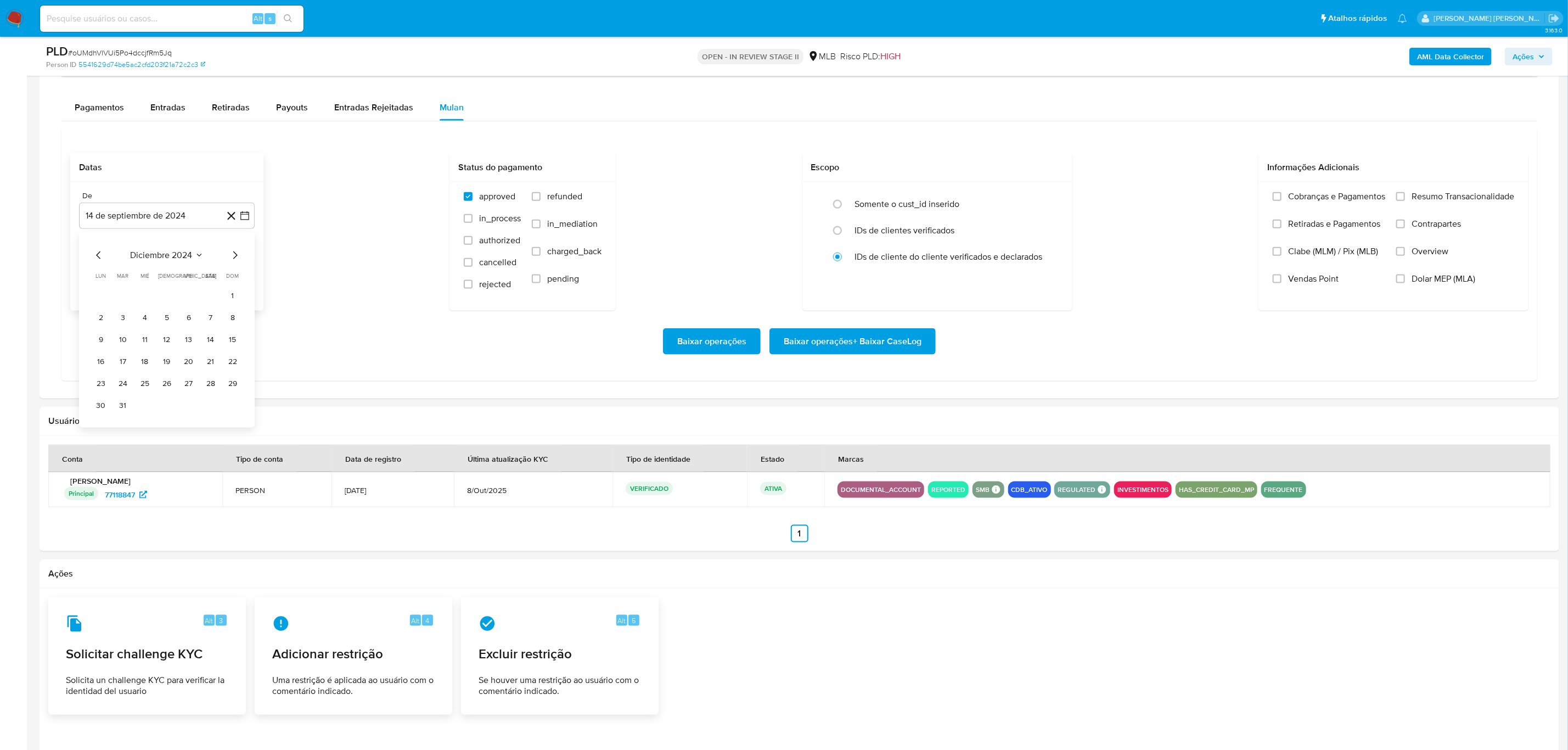
click at [231, 262] on icon "Mes siguiente" at bounding box center [235, 255] width 13 height 13
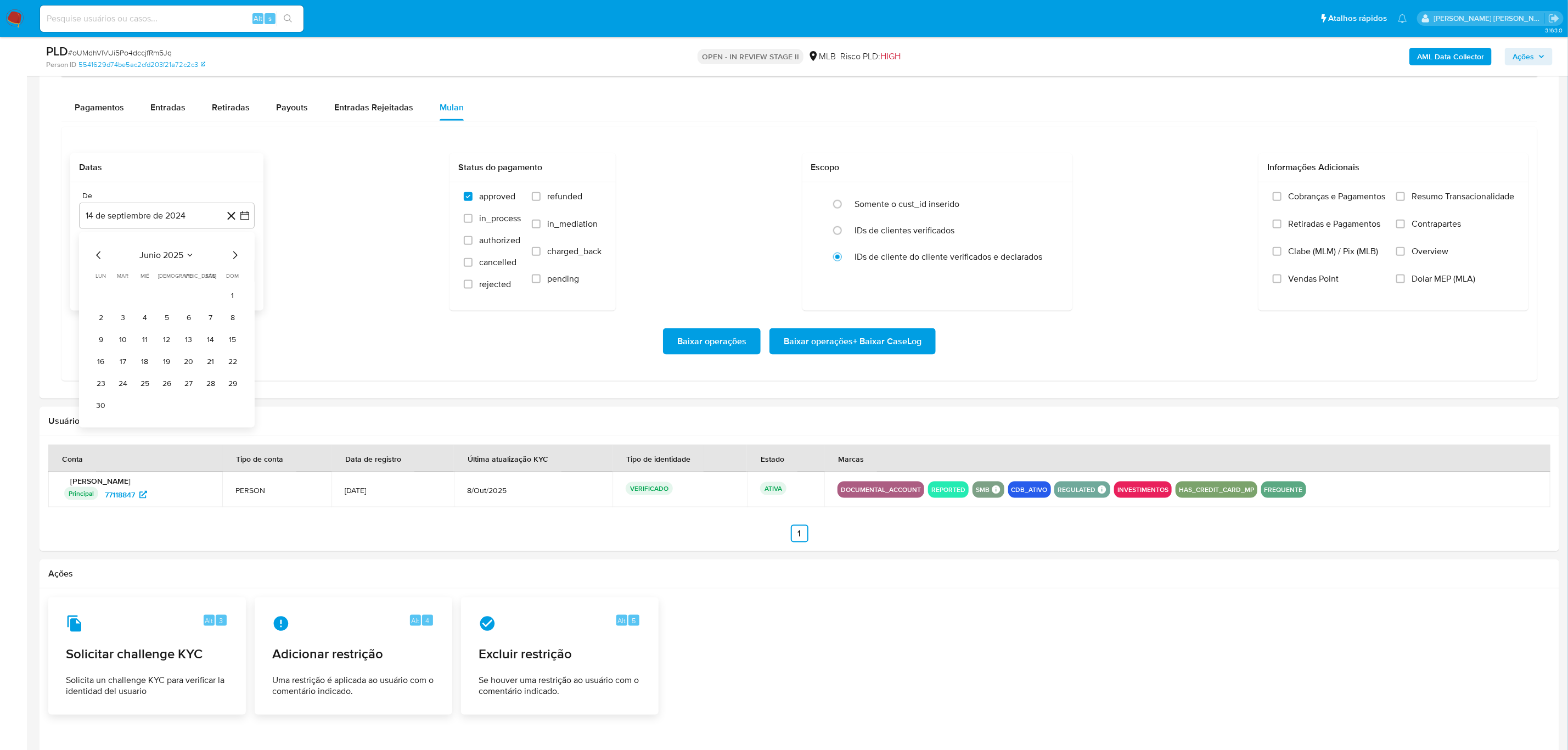
click at [231, 262] on icon "Mes siguiente" at bounding box center [235, 255] width 13 height 13
click at [183, 295] on button "1" at bounding box center [189, 296] width 18 height 18
click at [243, 271] on icon "button" at bounding box center [244, 271] width 9 height 9
click at [100, 394] on button "13" at bounding box center [101, 395] width 18 height 18
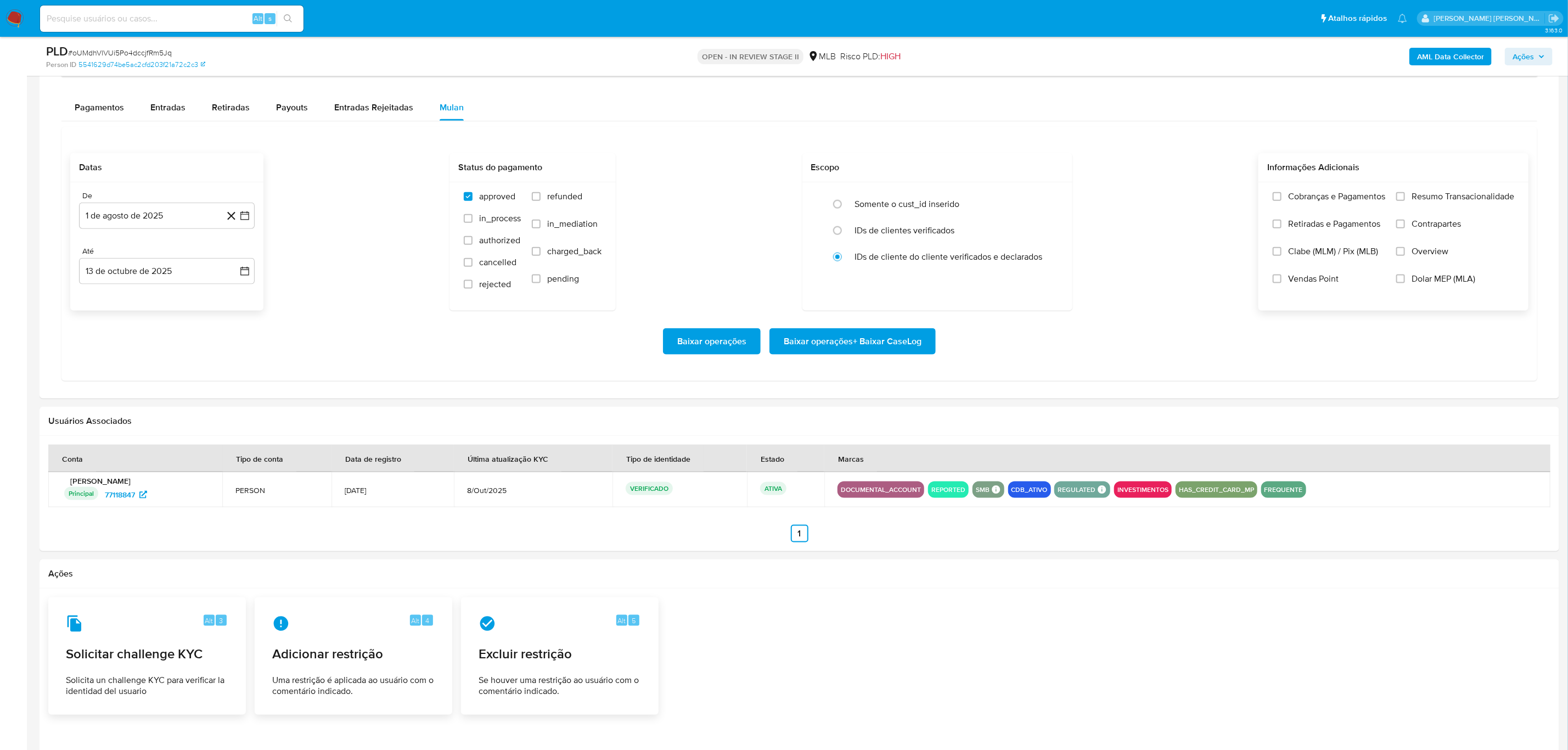
click at [1442, 260] on label "Overview" at bounding box center [1455, 259] width 118 height 27
click at [1405, 256] on input "Overview" at bounding box center [1401, 251] width 9 height 9
click at [1441, 230] on span "Contrapartes" at bounding box center [1437, 224] width 50 height 11
click at [1405, 228] on input "Contrapartes" at bounding box center [1401, 223] width 9 height 9
click at [1444, 188] on div "Cobranças e Pagamentos Retiradas e Pagamentos Clabe (MLM) / Pix (MLB) Vendas Po…" at bounding box center [1393, 246] width 270 height 127
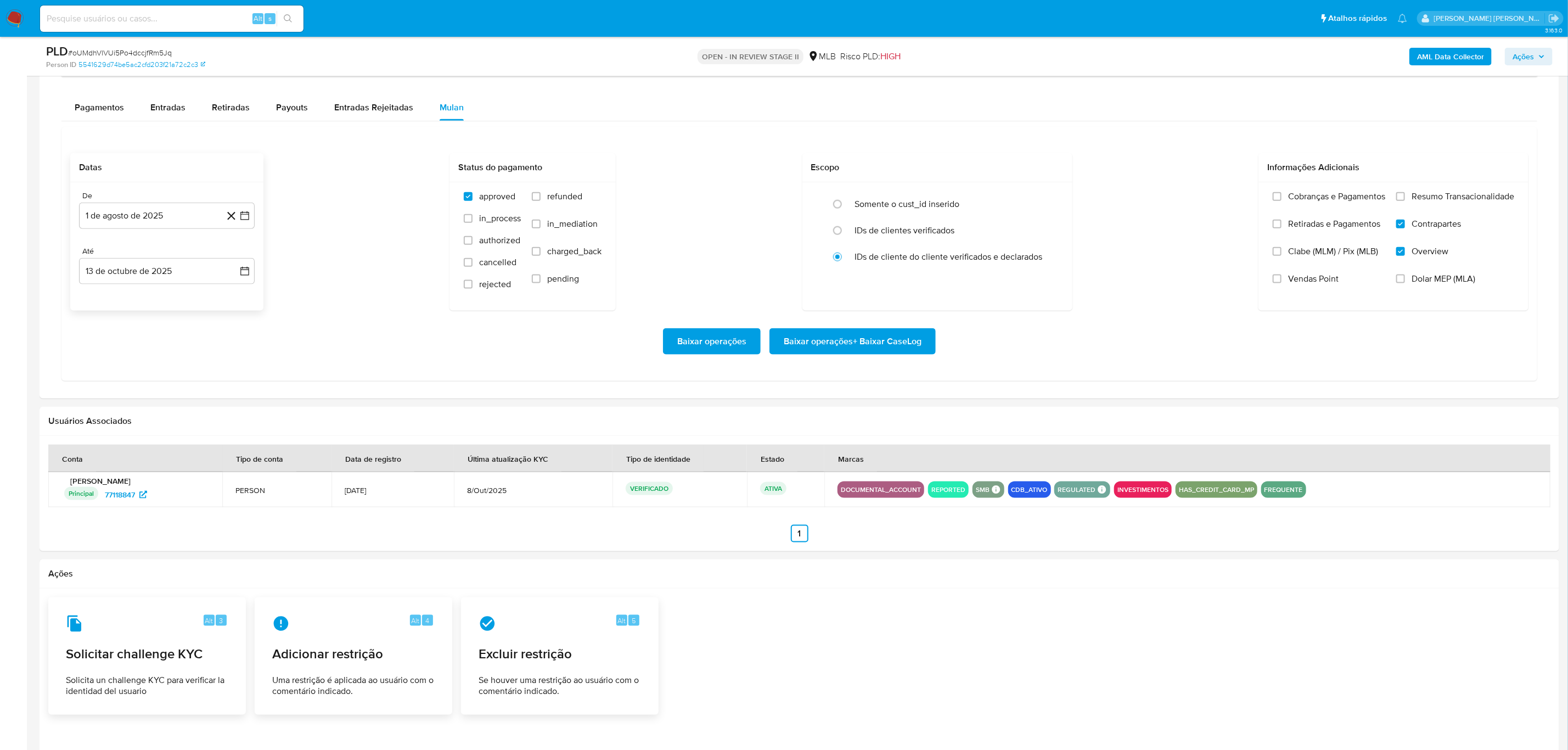
click at [1434, 199] on span "Resumo Transacionalidade" at bounding box center [1463, 197] width 102 height 11
click at [1405, 199] on input "Resumo Transacionalidade" at bounding box center [1401, 196] width 9 height 9
click at [827, 342] on span "Baixar operações + Baixar CaseLog" at bounding box center [852, 341] width 138 height 24
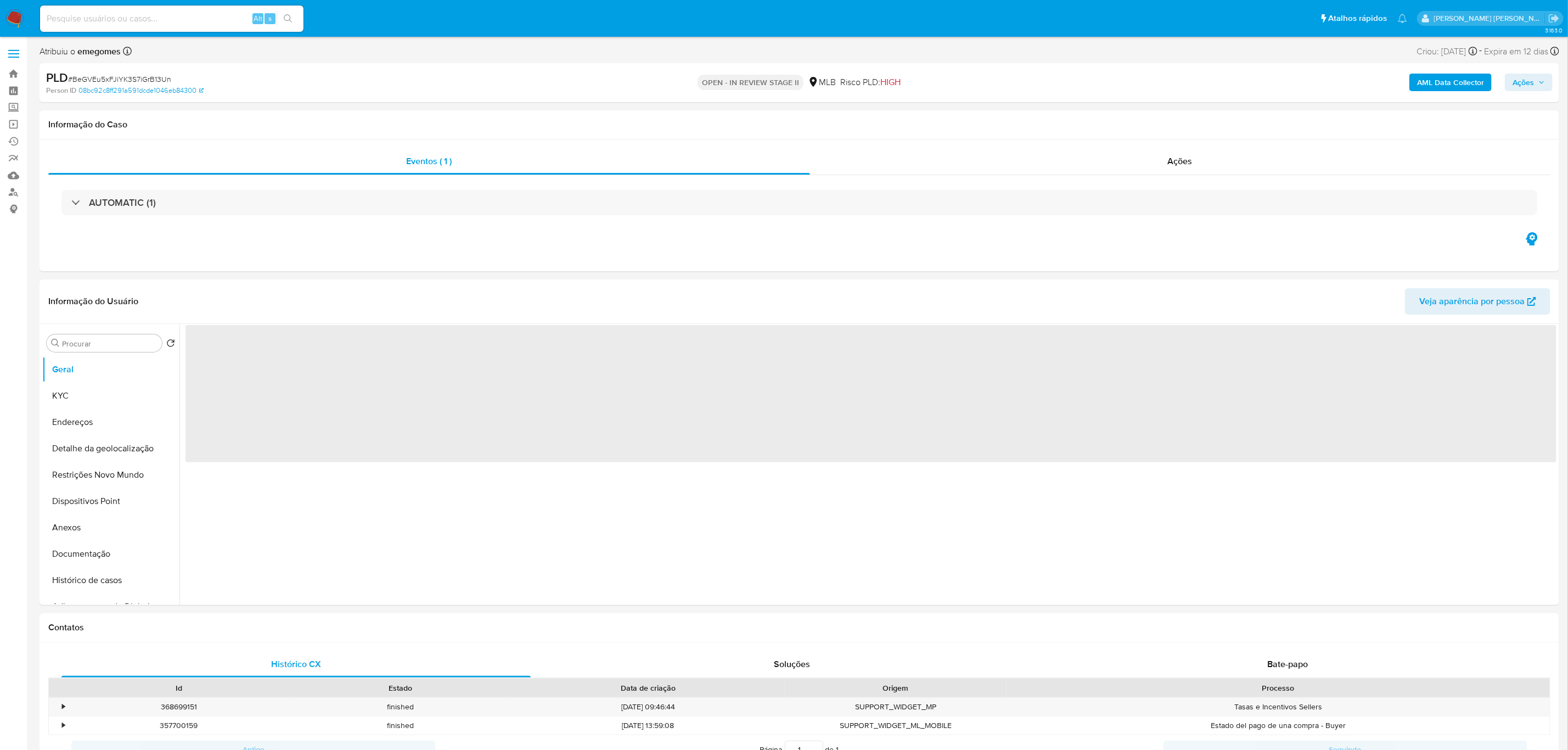
select select "10"
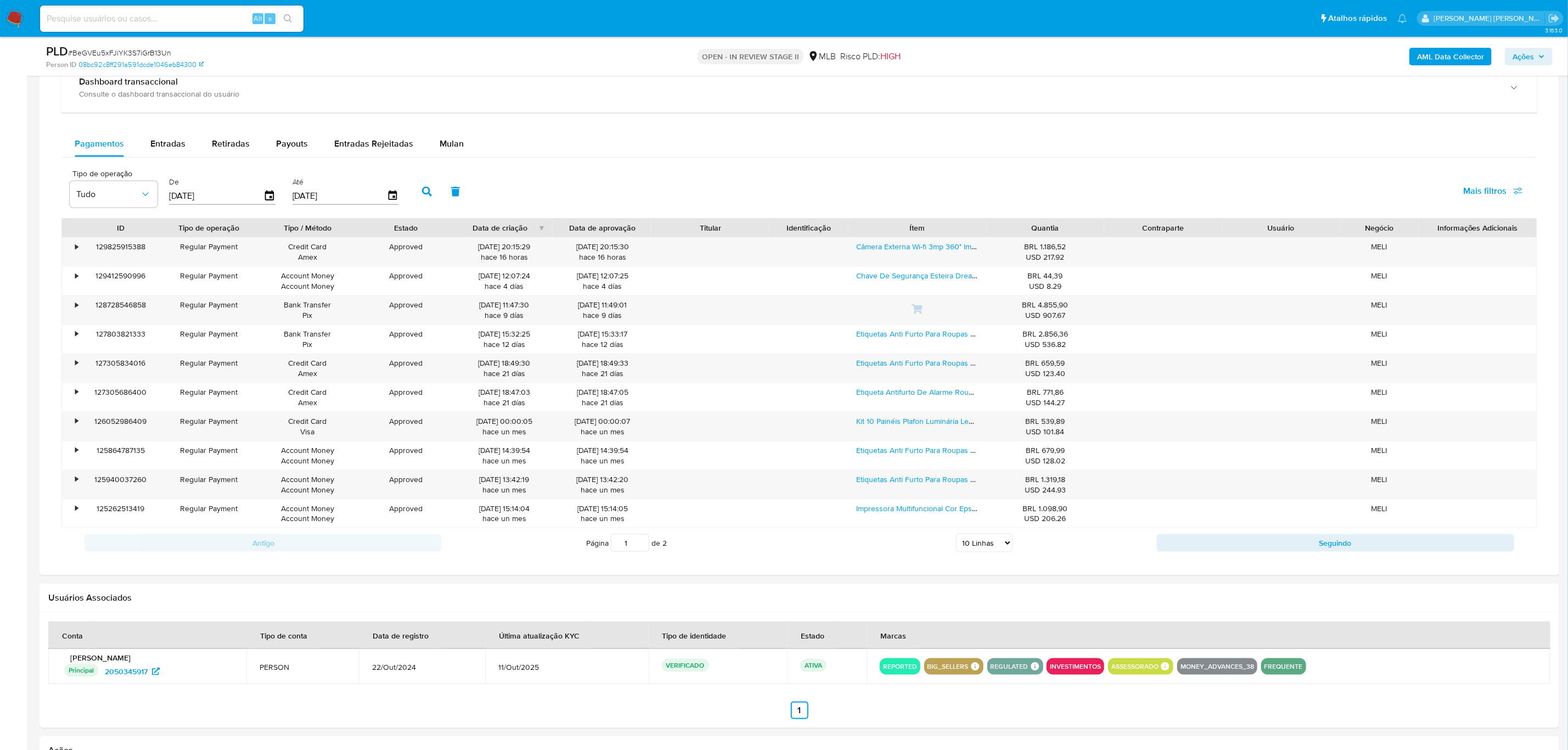
scroll to position [824, 0]
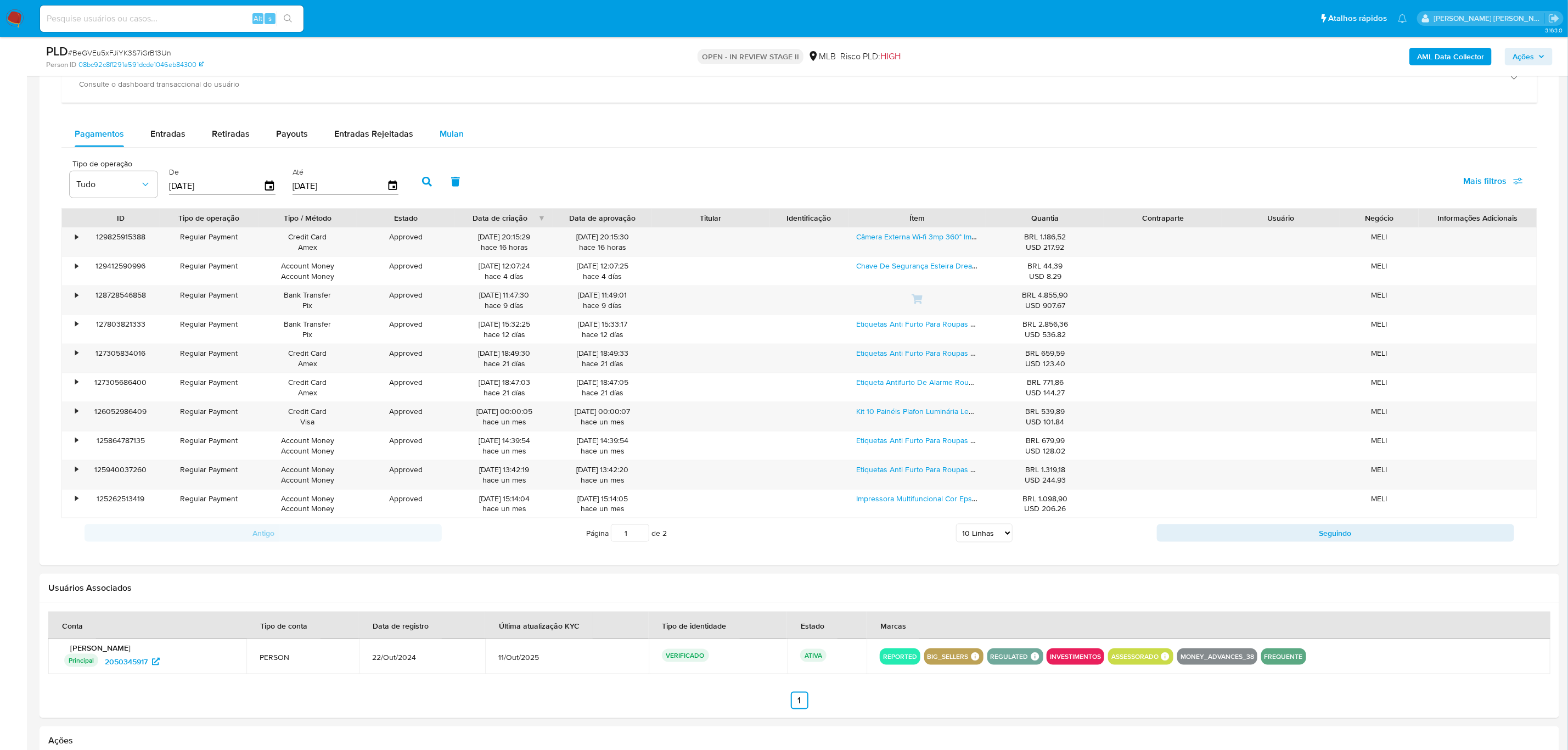
click at [448, 138] on span "Mulan" at bounding box center [451, 134] width 24 height 13
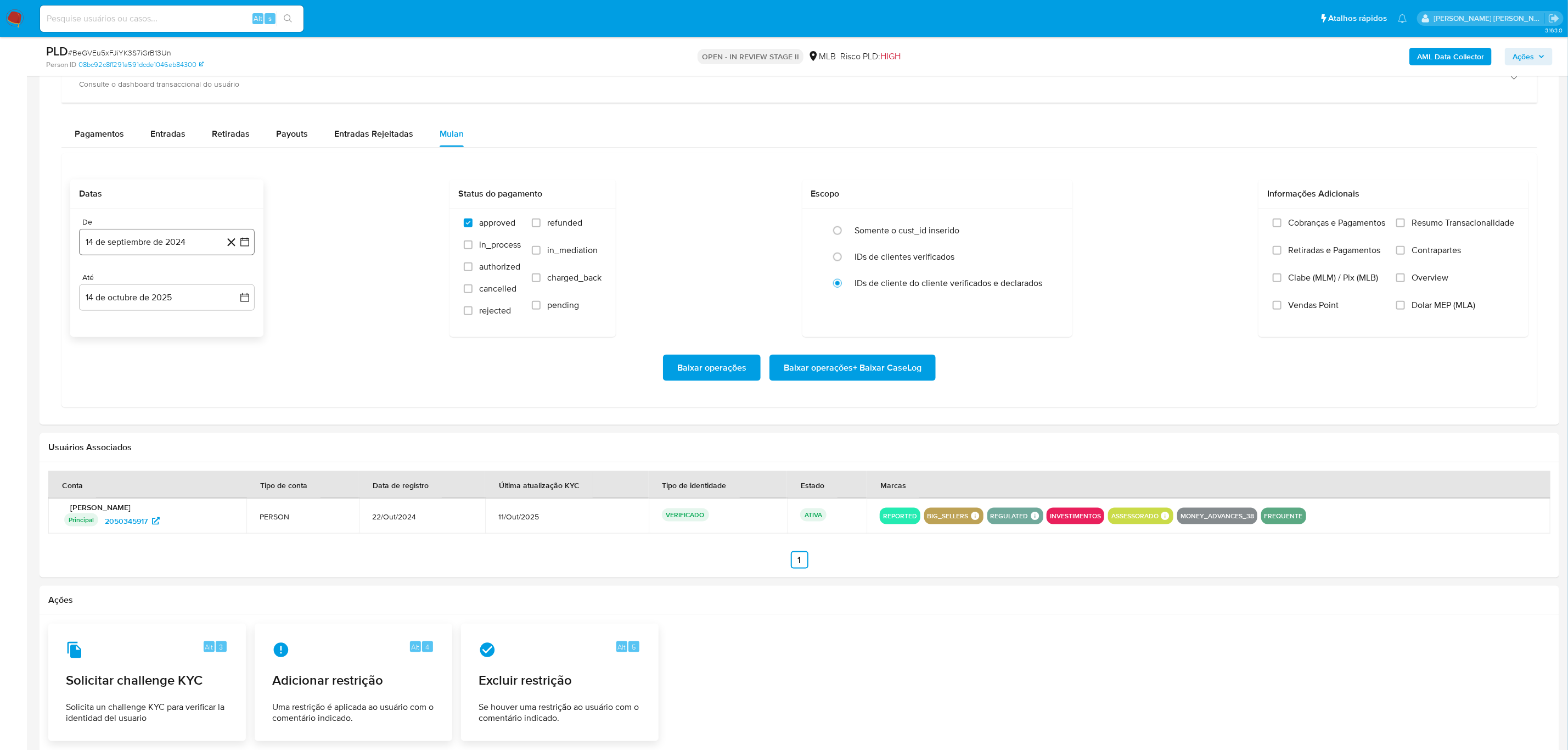
click at [243, 242] on icon "button" at bounding box center [245, 243] width 11 height 11
click at [236, 280] on icon "Mes siguiente" at bounding box center [235, 282] width 13 height 13
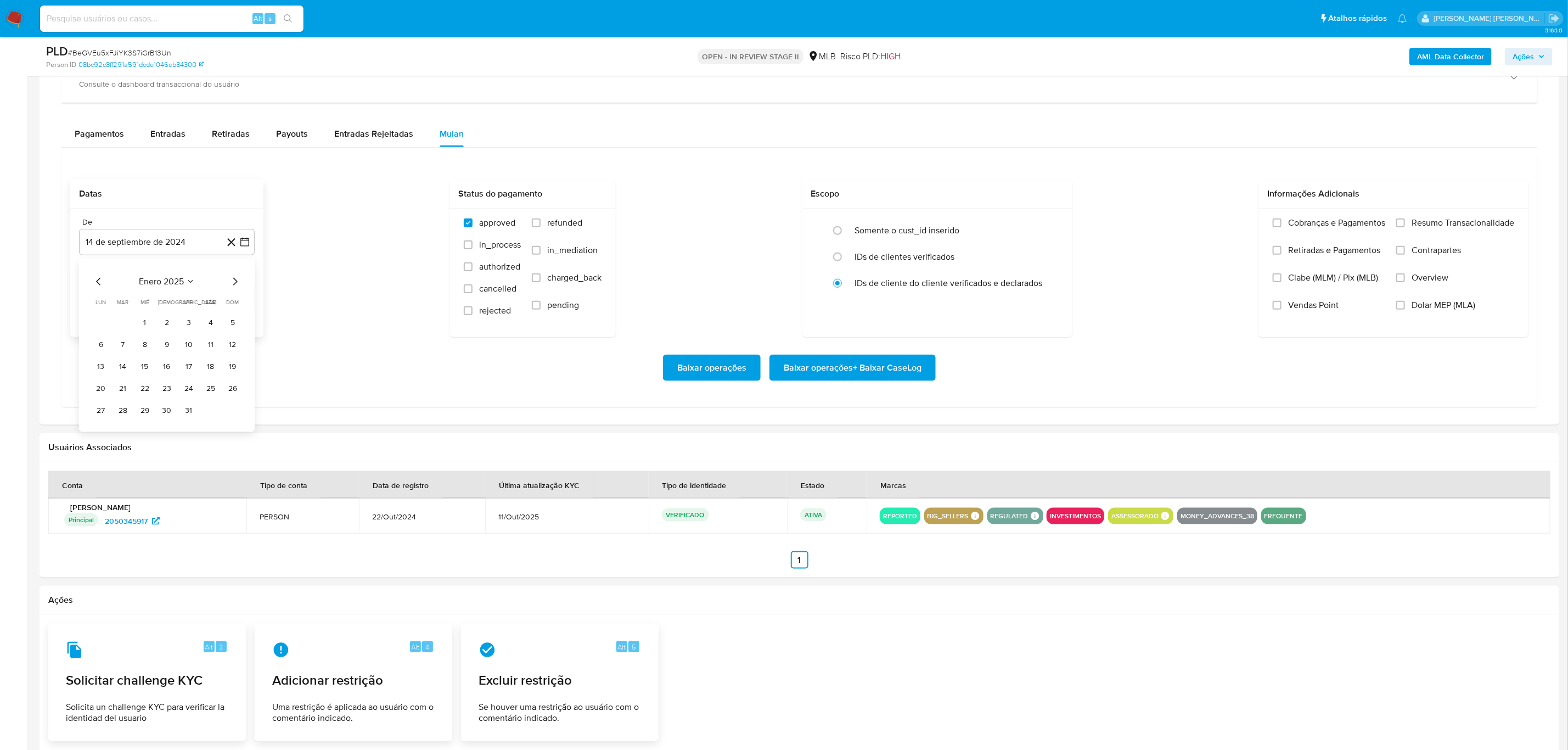
click at [236, 280] on icon "Mes siguiente" at bounding box center [235, 282] width 13 height 13
click at [235, 280] on icon "Mes siguiente" at bounding box center [235, 282] width 13 height 13
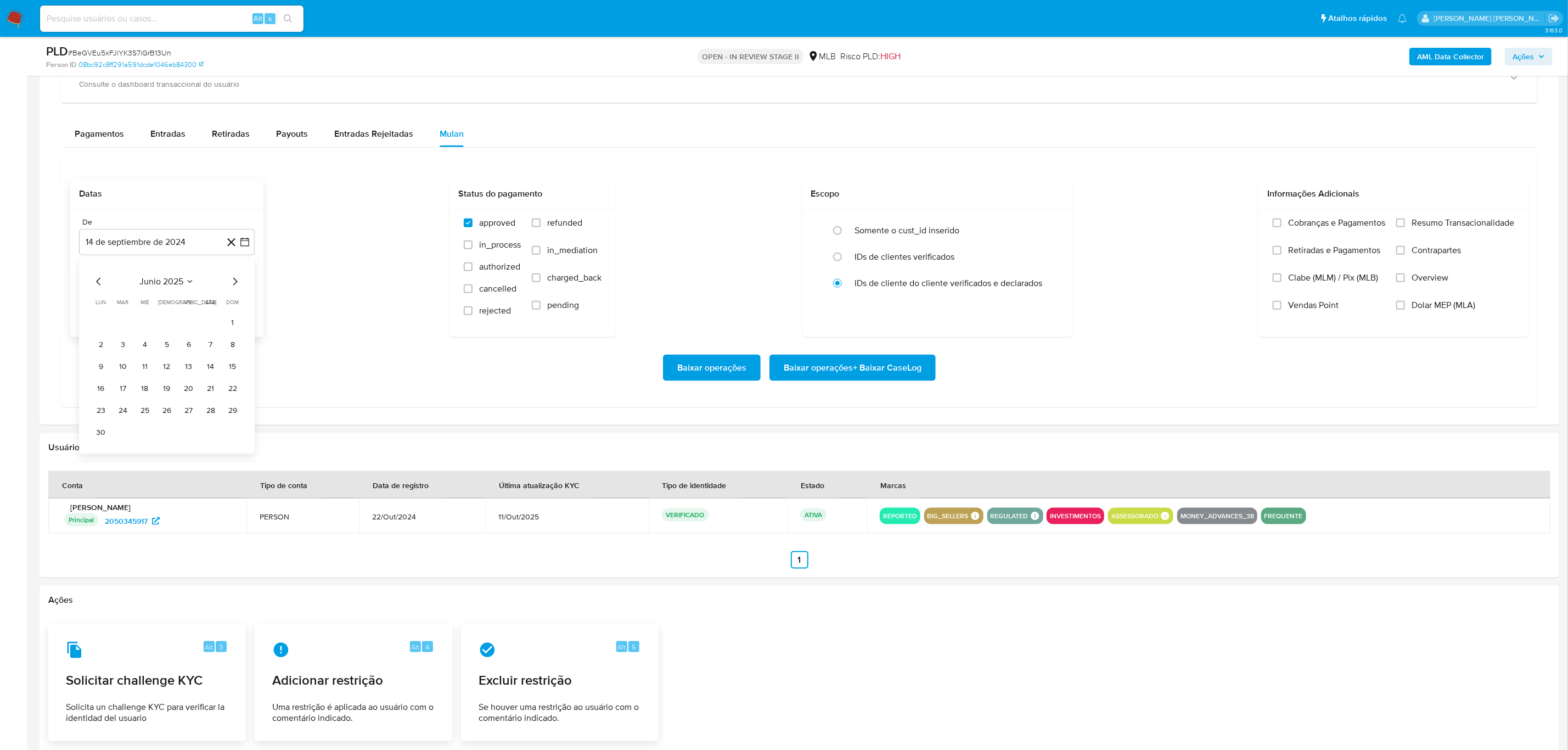
click at [235, 280] on icon "Mes siguiente" at bounding box center [235, 282] width 13 height 13
click at [194, 324] on button "1" at bounding box center [189, 323] width 18 height 18
click at [244, 293] on button "14 de octubre de 2025" at bounding box center [166, 297] width 175 height 26
click at [106, 423] on button "13" at bounding box center [101, 422] width 18 height 18
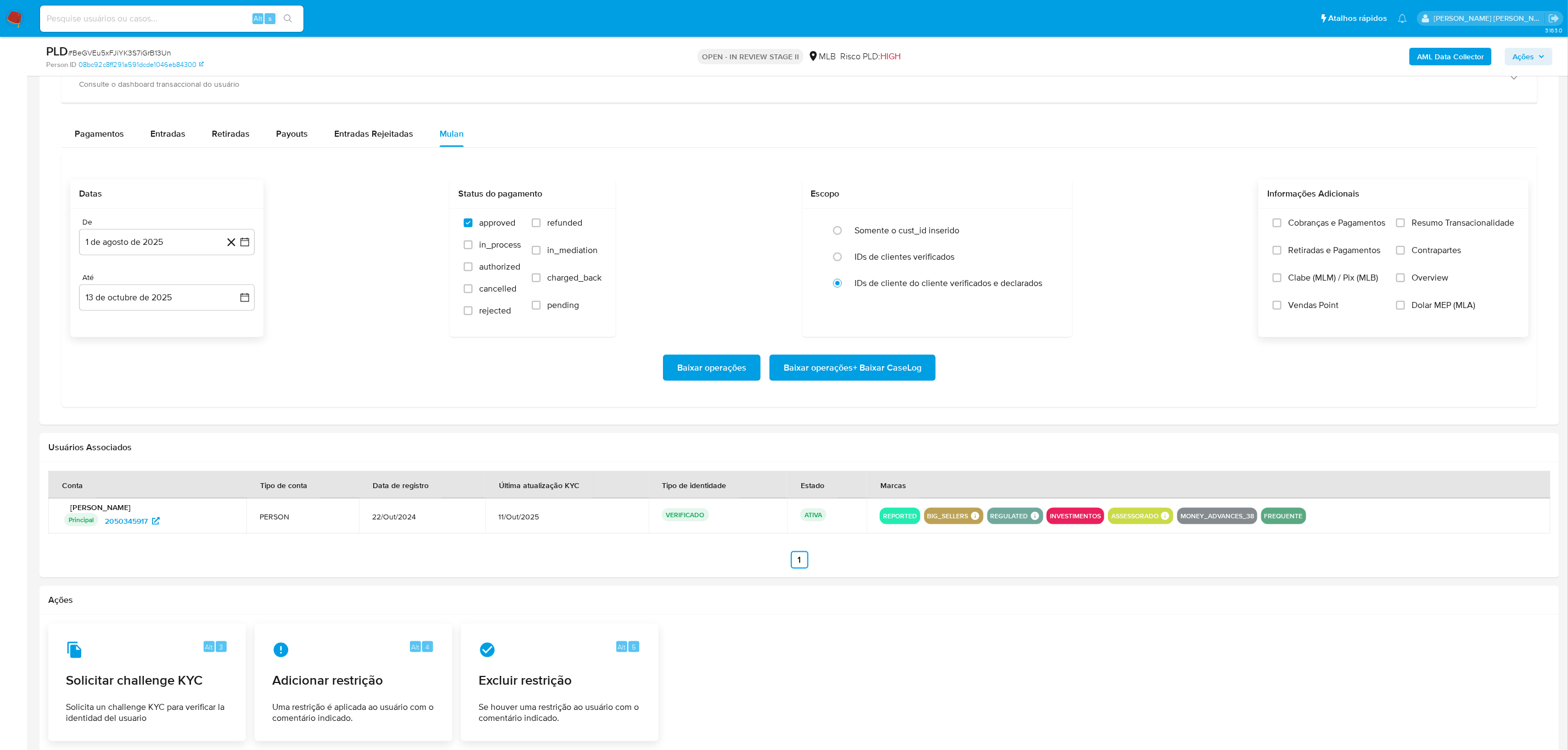
click at [1441, 288] on label "Overview" at bounding box center [1455, 286] width 118 height 27
click at [1405, 282] on input "Overview" at bounding box center [1401, 277] width 9 height 9
click at [1441, 251] on span "Contrapartes" at bounding box center [1437, 251] width 50 height 11
click at [1405, 251] on input "Contrapartes" at bounding box center [1401, 250] width 9 height 9
click at [1443, 224] on span "Resumo Transacionalidade" at bounding box center [1463, 223] width 102 height 11
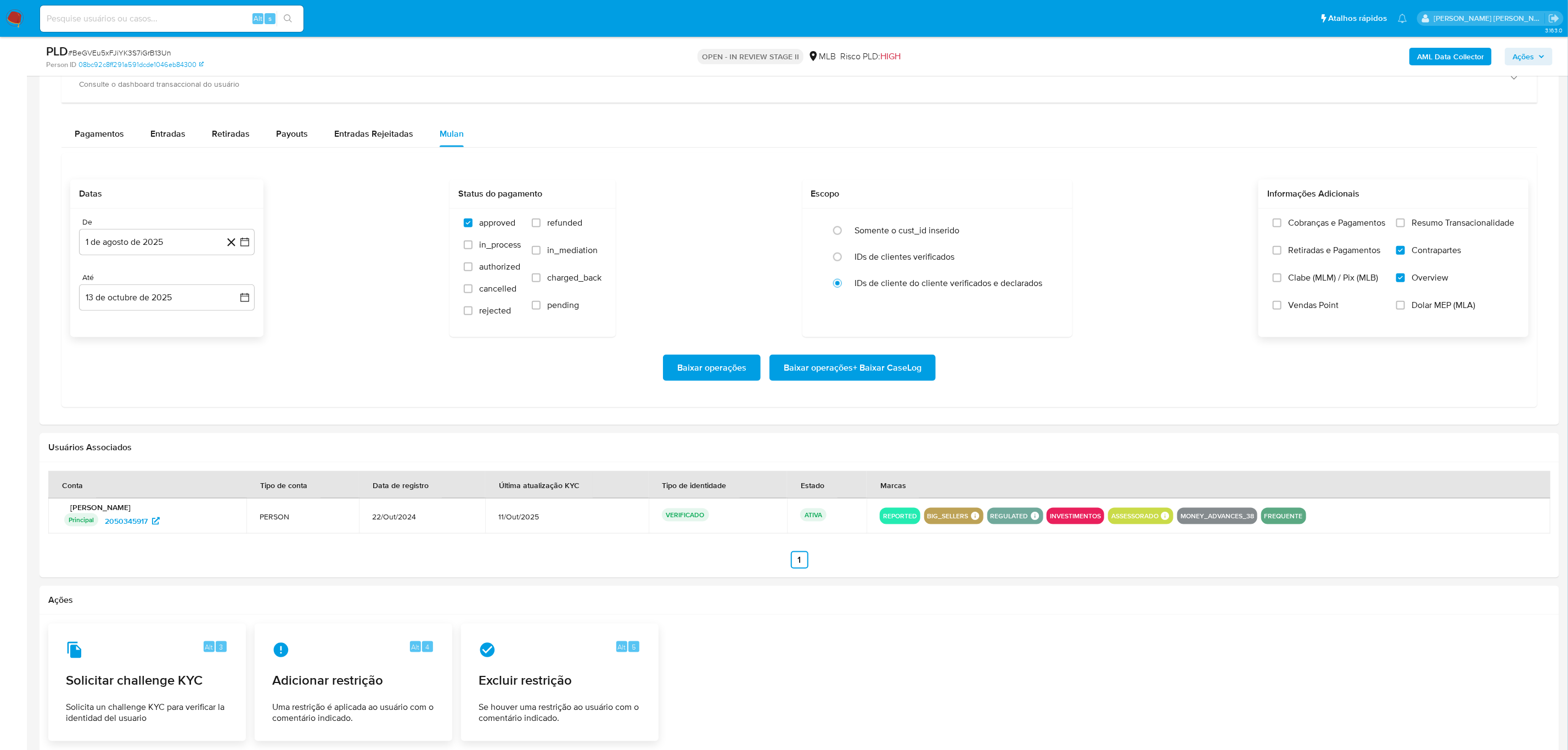
click at [1405, 224] on input "Resumo Transacionalidade" at bounding box center [1401, 223] width 9 height 9
click at [860, 379] on span "Baixar operações + Baixar CaseLog" at bounding box center [852, 367] width 138 height 24
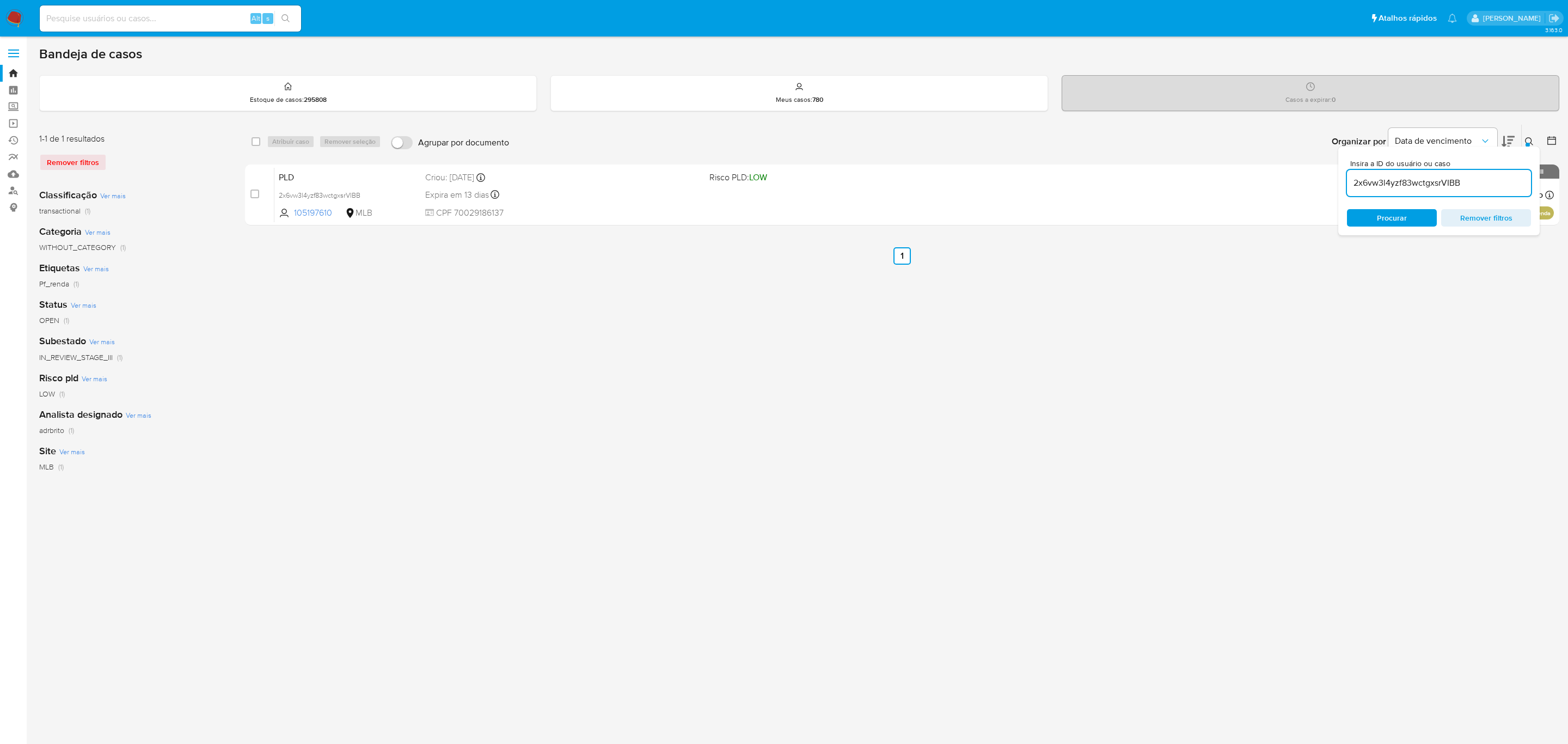
click at [17, 53] on span at bounding box center [13, 54] width 11 height 2
click at [0, 0] on input "checkbox" at bounding box center [0, 0] width 0 height 0
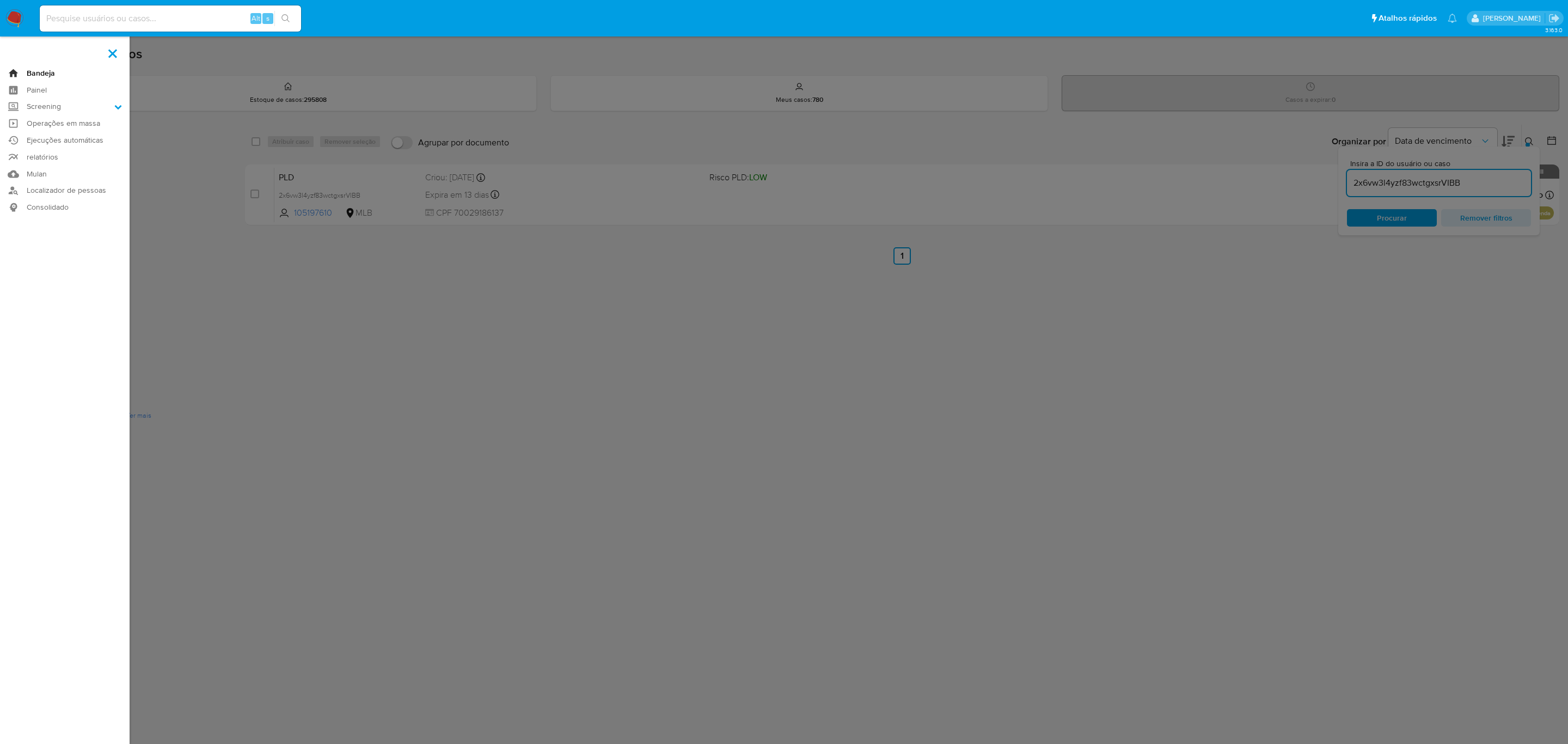
click at [40, 67] on link "Bandeja" at bounding box center [64, 73] width 129 height 17
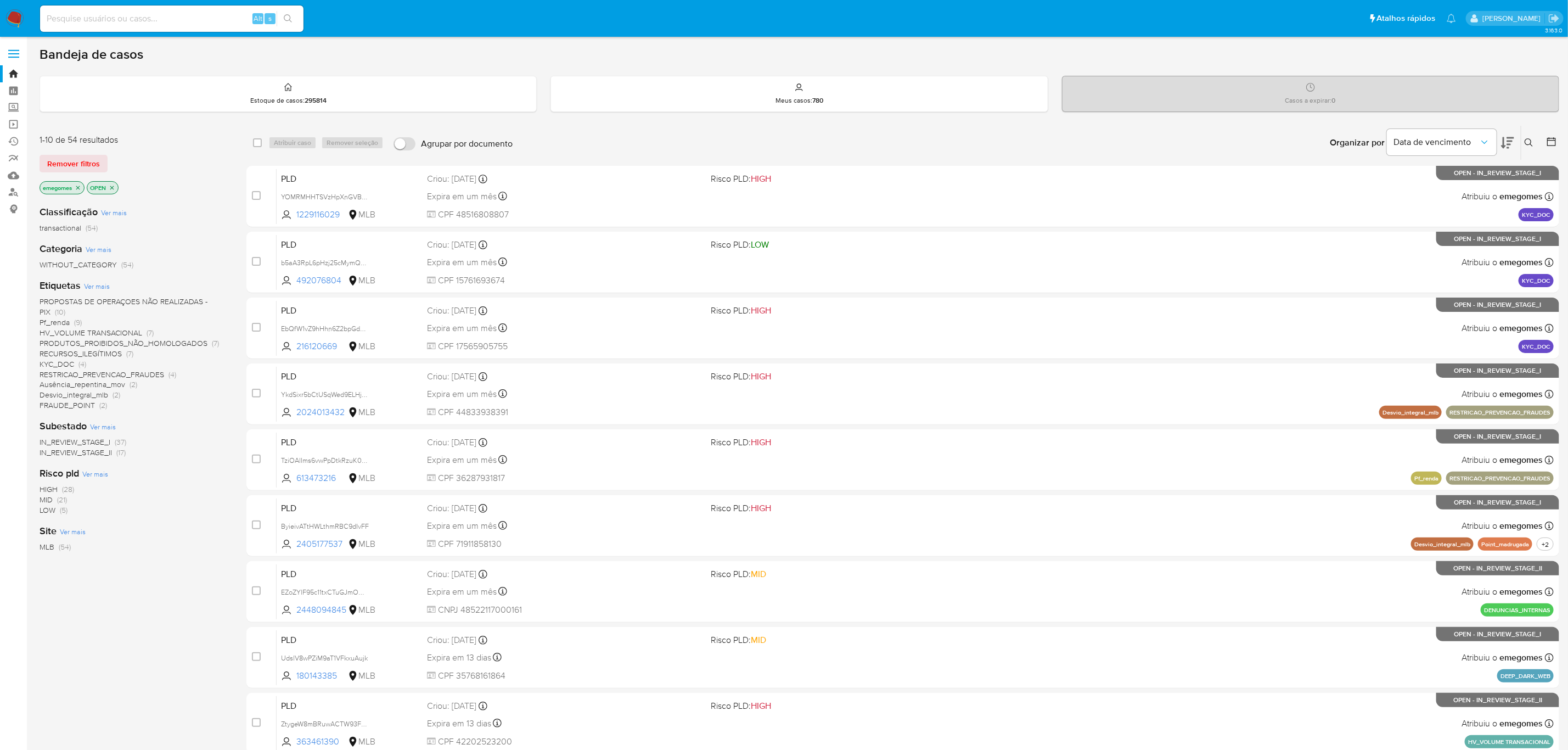
click at [165, 300] on span "PROPOSTAS DE OPERAÇOES NÃO REALIZADAS - PIX" at bounding box center [123, 307] width 168 height 22
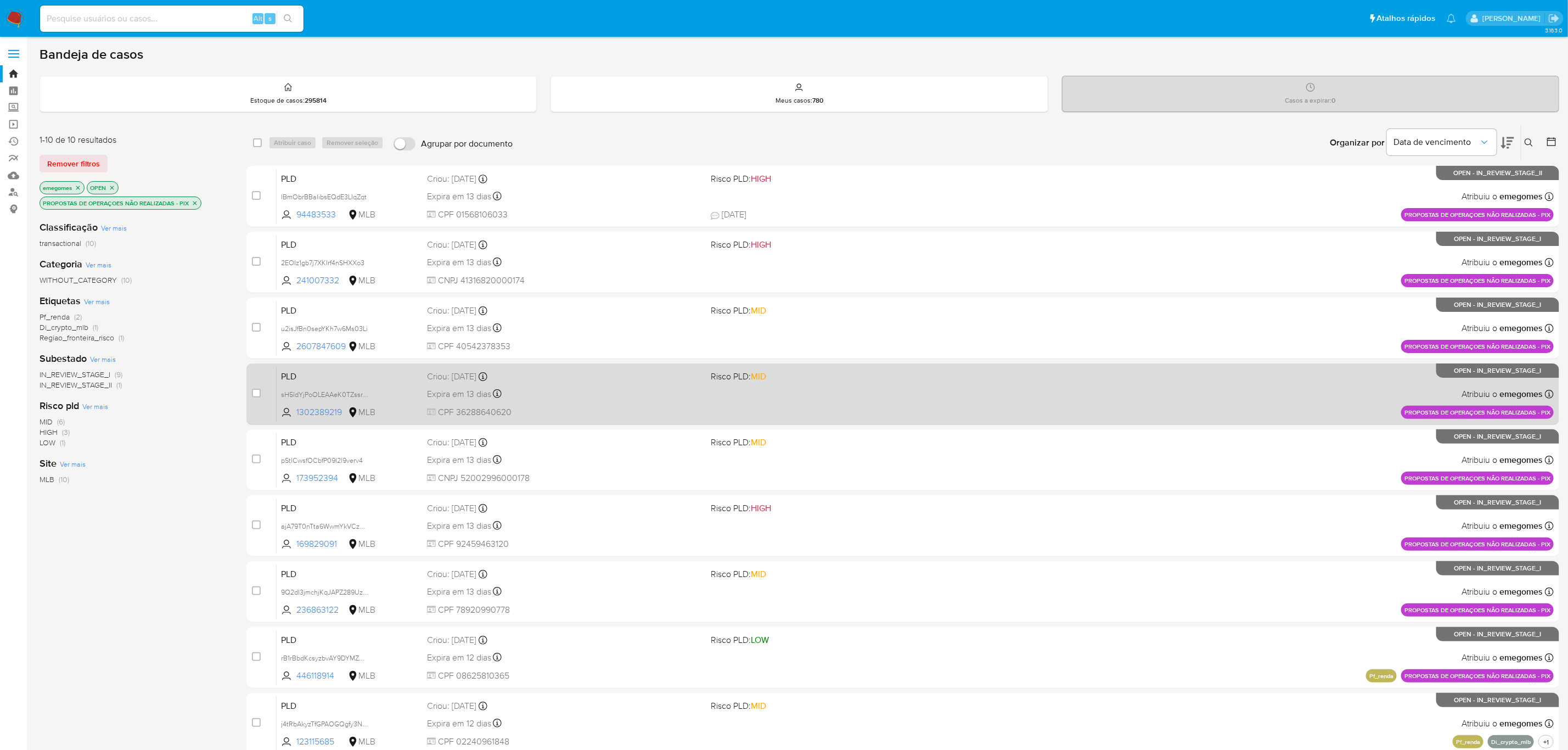
click at [543, 383] on div "PLD sH5ldYjPoOLEAAeK0TZssrYd 1302389219 MLB Risco PLD: MID Criou: [DATE] Criou:…" at bounding box center [916, 393] width 1277 height 55
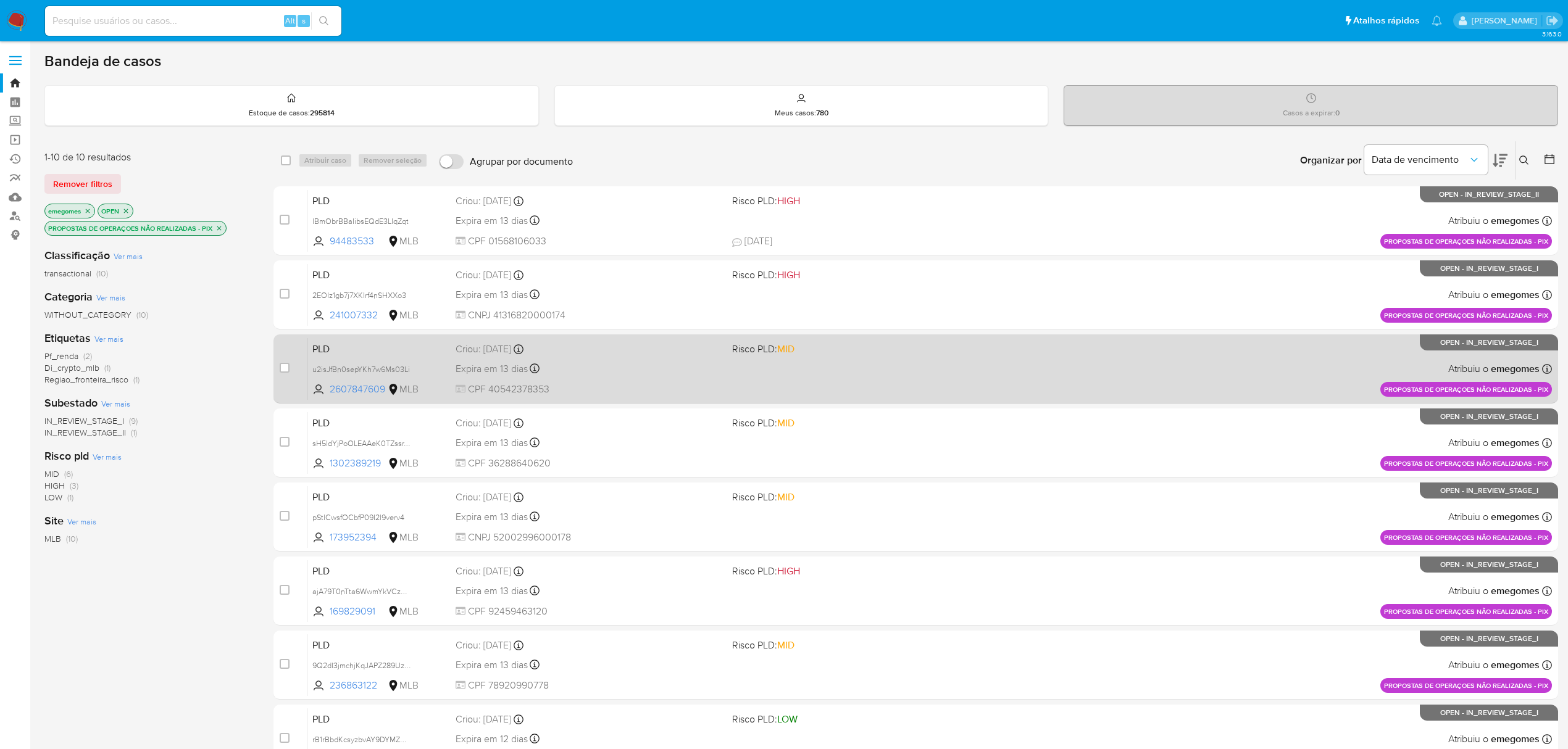
click at [671, 358] on div "PLD u2isJfBn0sepYKh7w6Ms03Li 2607847609 MLB Risco PLD: MID Criou: [DATE] Criou:…" at bounding box center [929, 368] width 1244 height 62
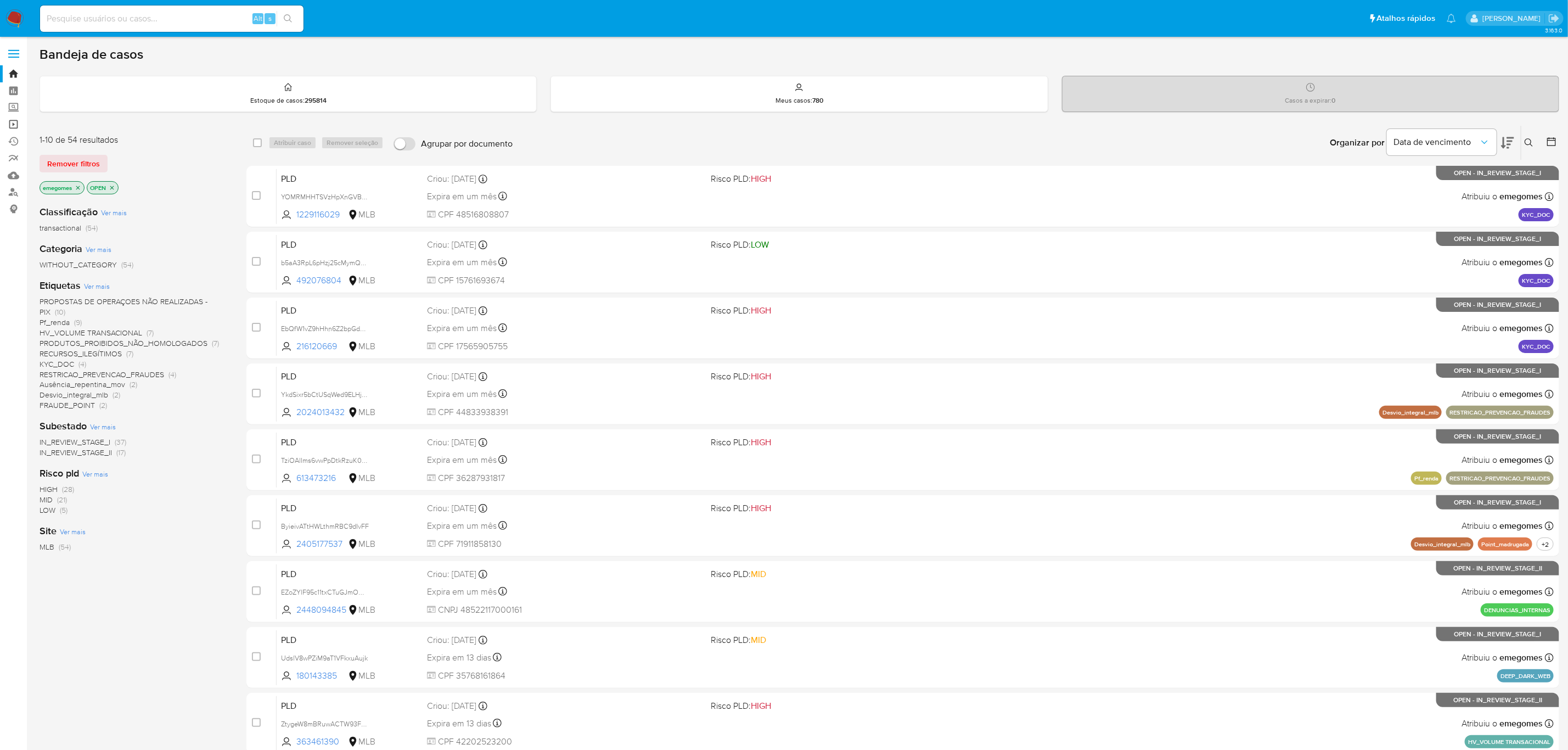
click at [14, 126] on link "Operações em massa" at bounding box center [65, 124] width 130 height 17
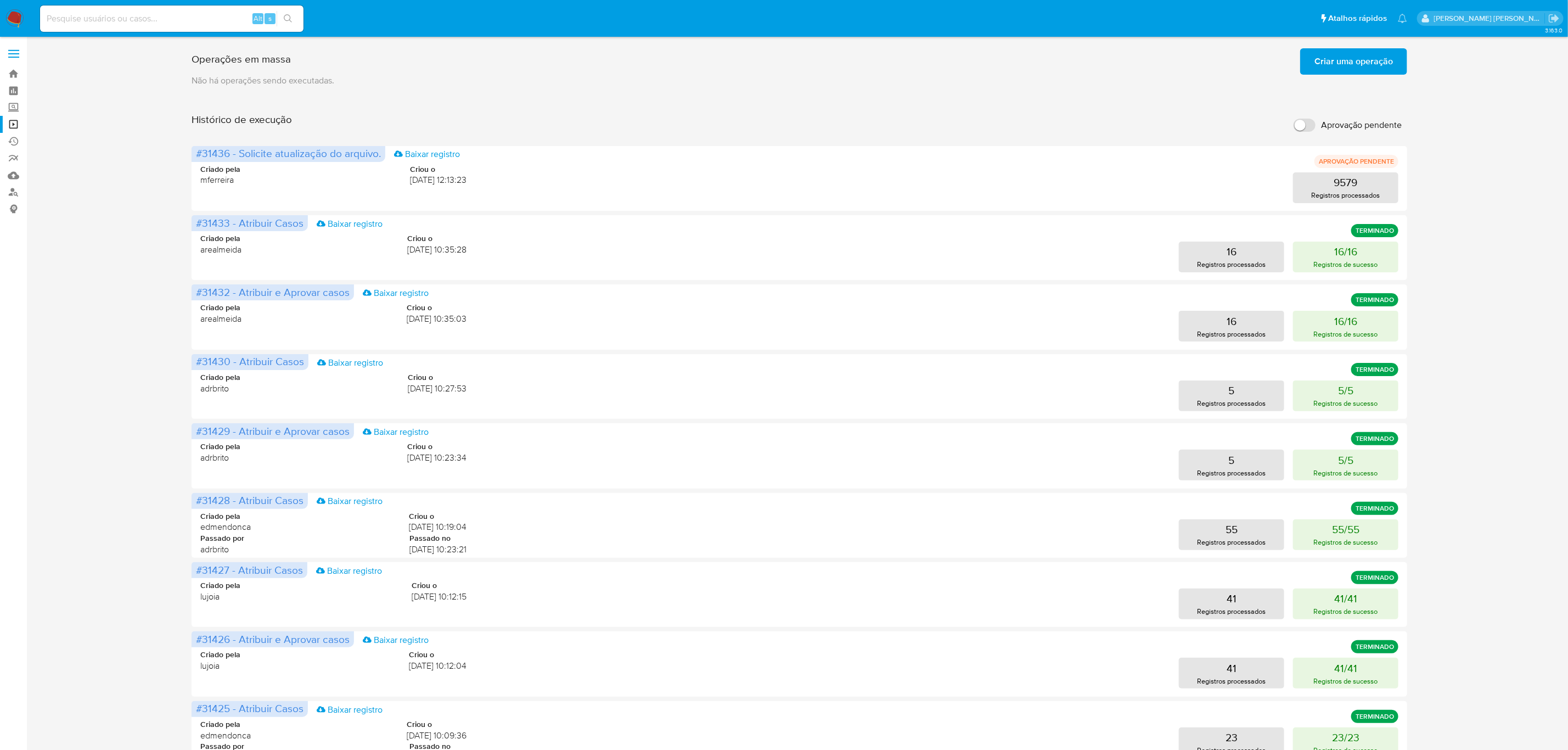
click at [7, 51] on label at bounding box center [14, 54] width 27 height 23
click at [0, 0] on input "checkbox" at bounding box center [0, 0] width 0 height 0
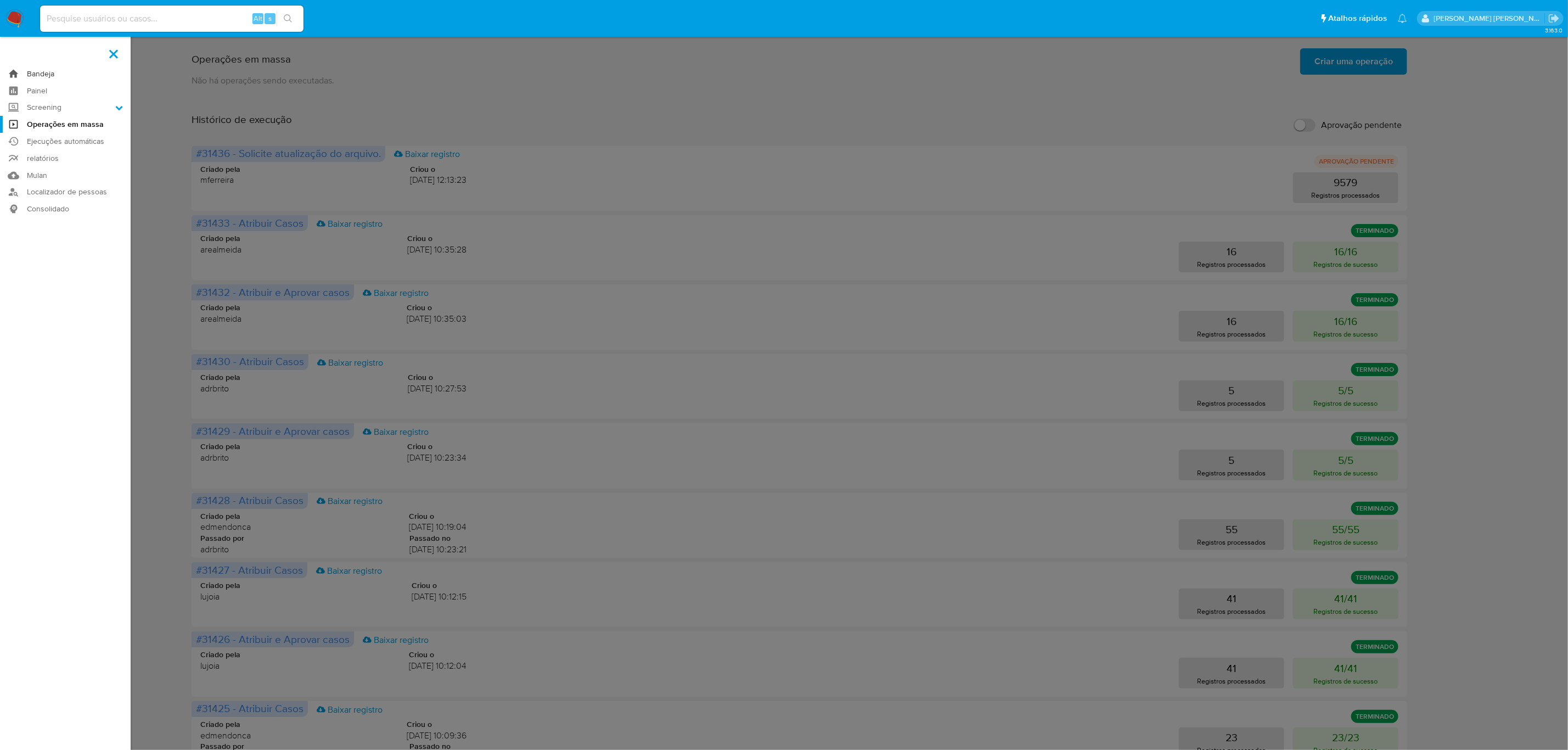
click at [39, 73] on link "Bandeja" at bounding box center [65, 74] width 130 height 17
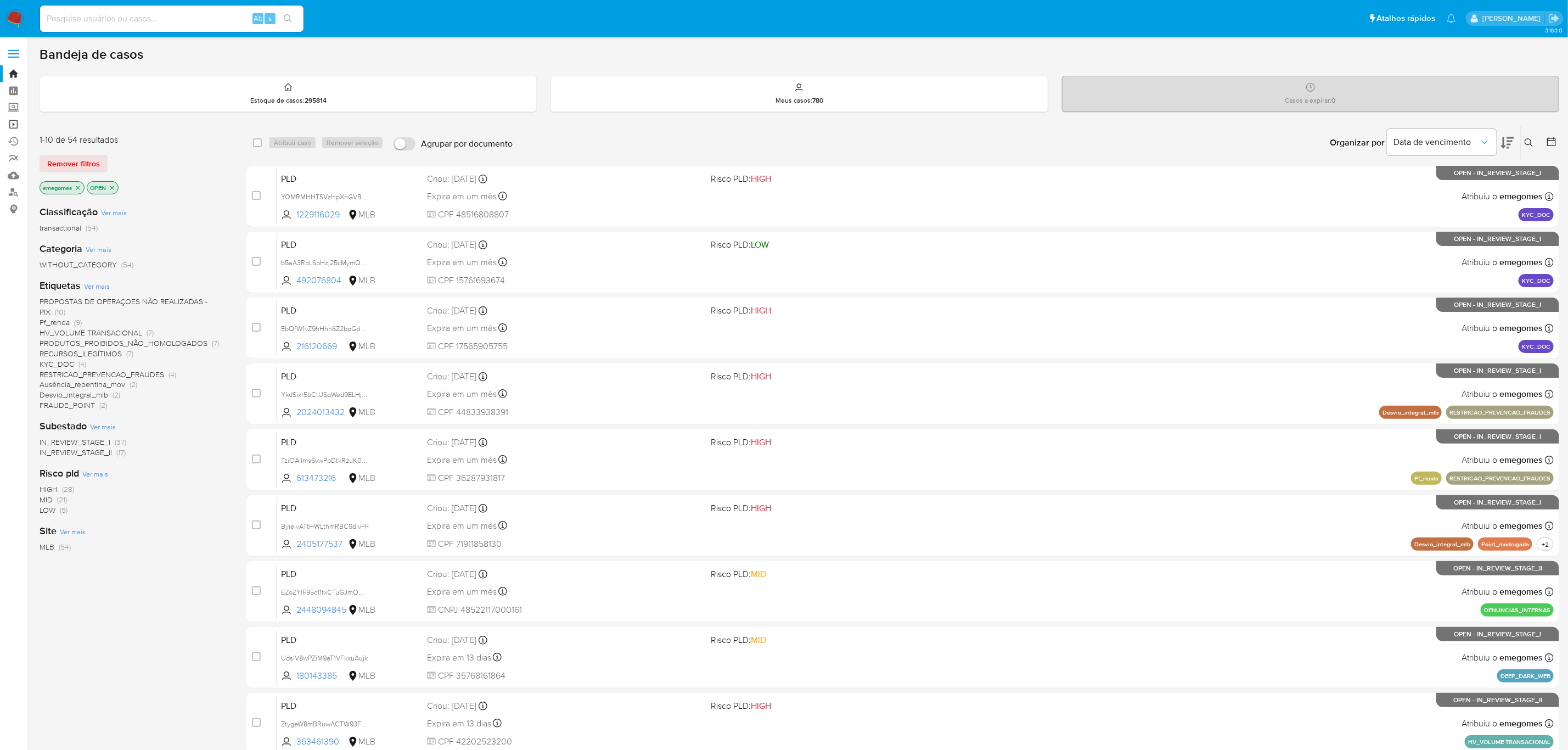
click at [11, 124] on link "Operações em massa" at bounding box center [65, 124] width 130 height 17
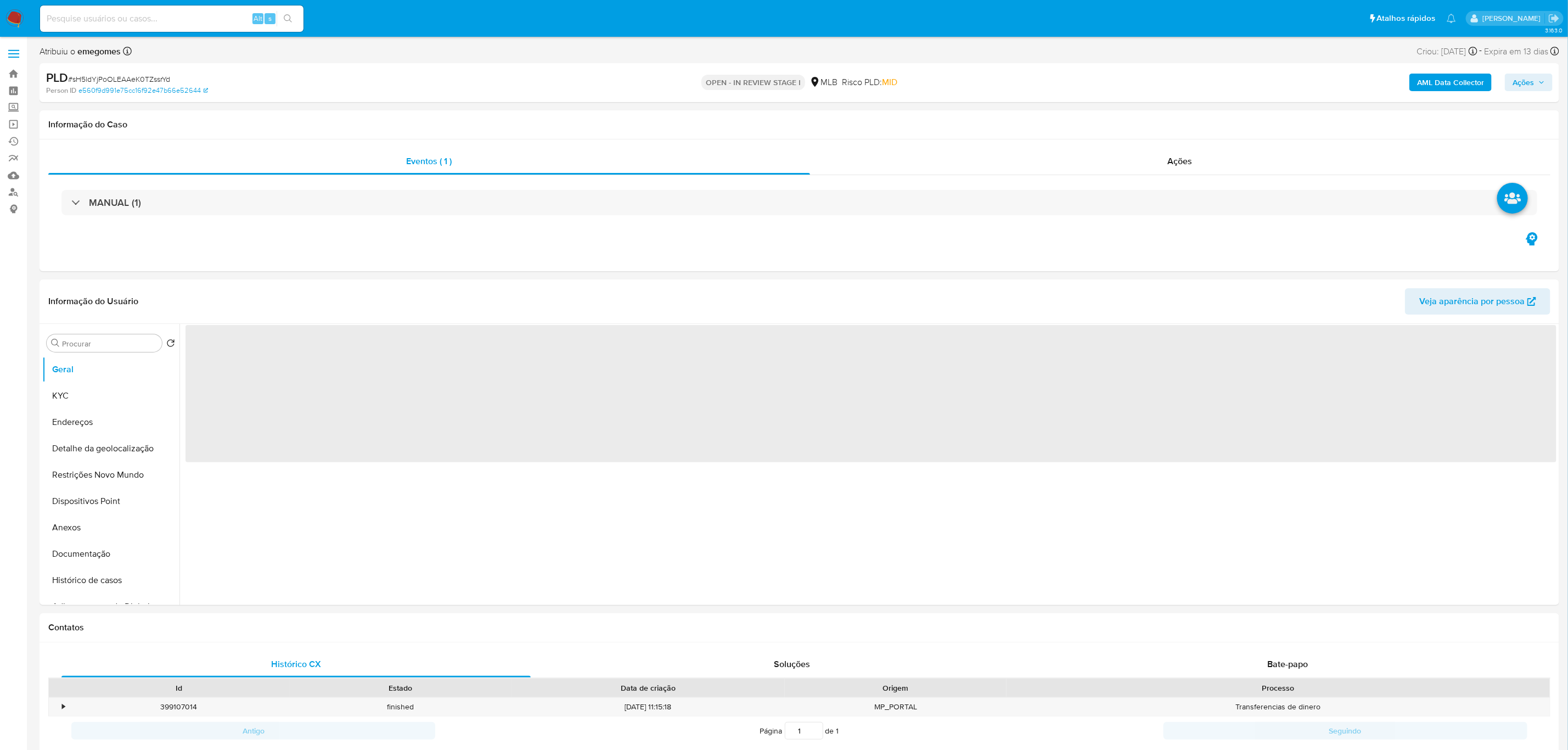
select select "10"
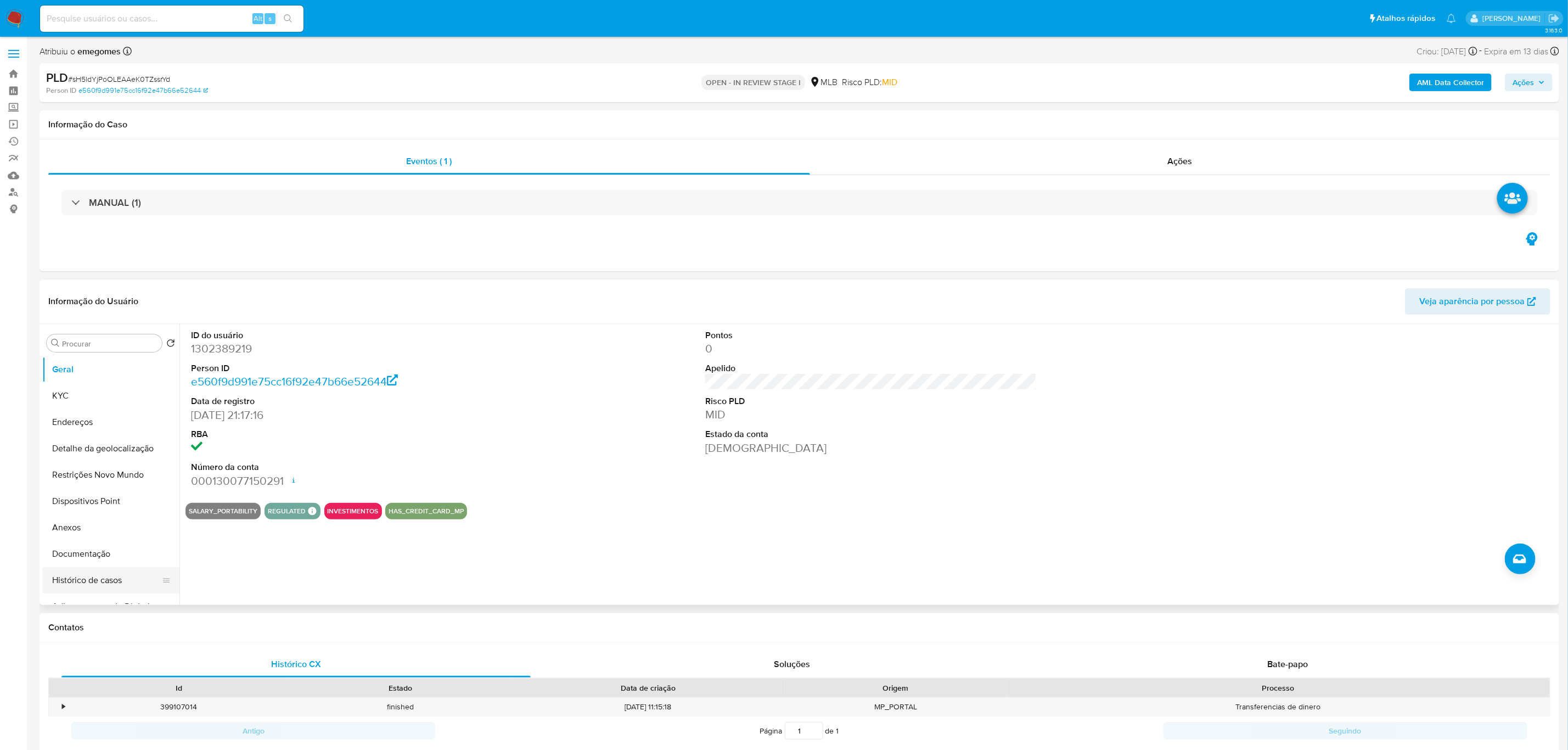
click at [98, 584] on button "Histórico de casos" at bounding box center [106, 580] width 128 height 26
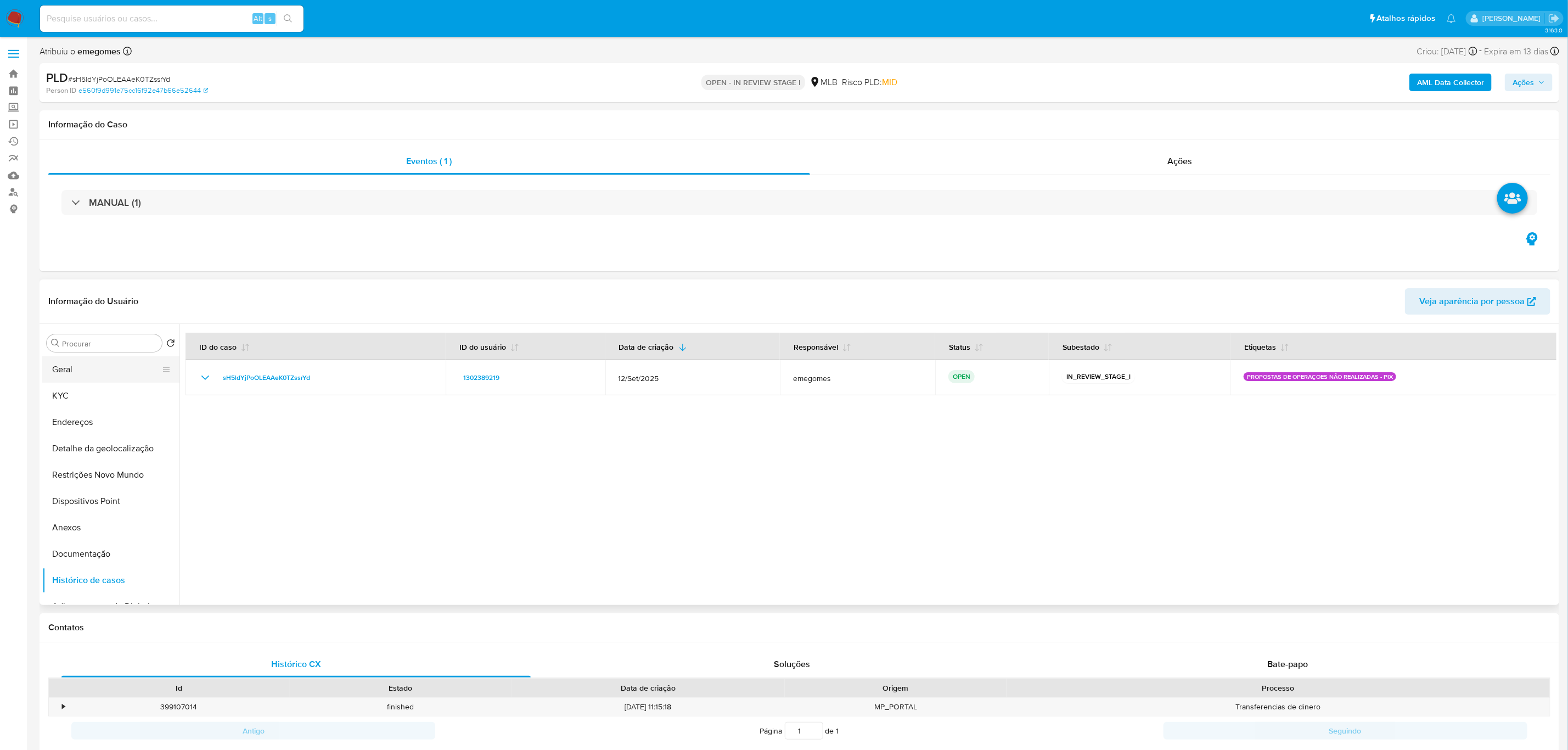
click at [91, 374] on button "Geral" at bounding box center [106, 369] width 128 height 26
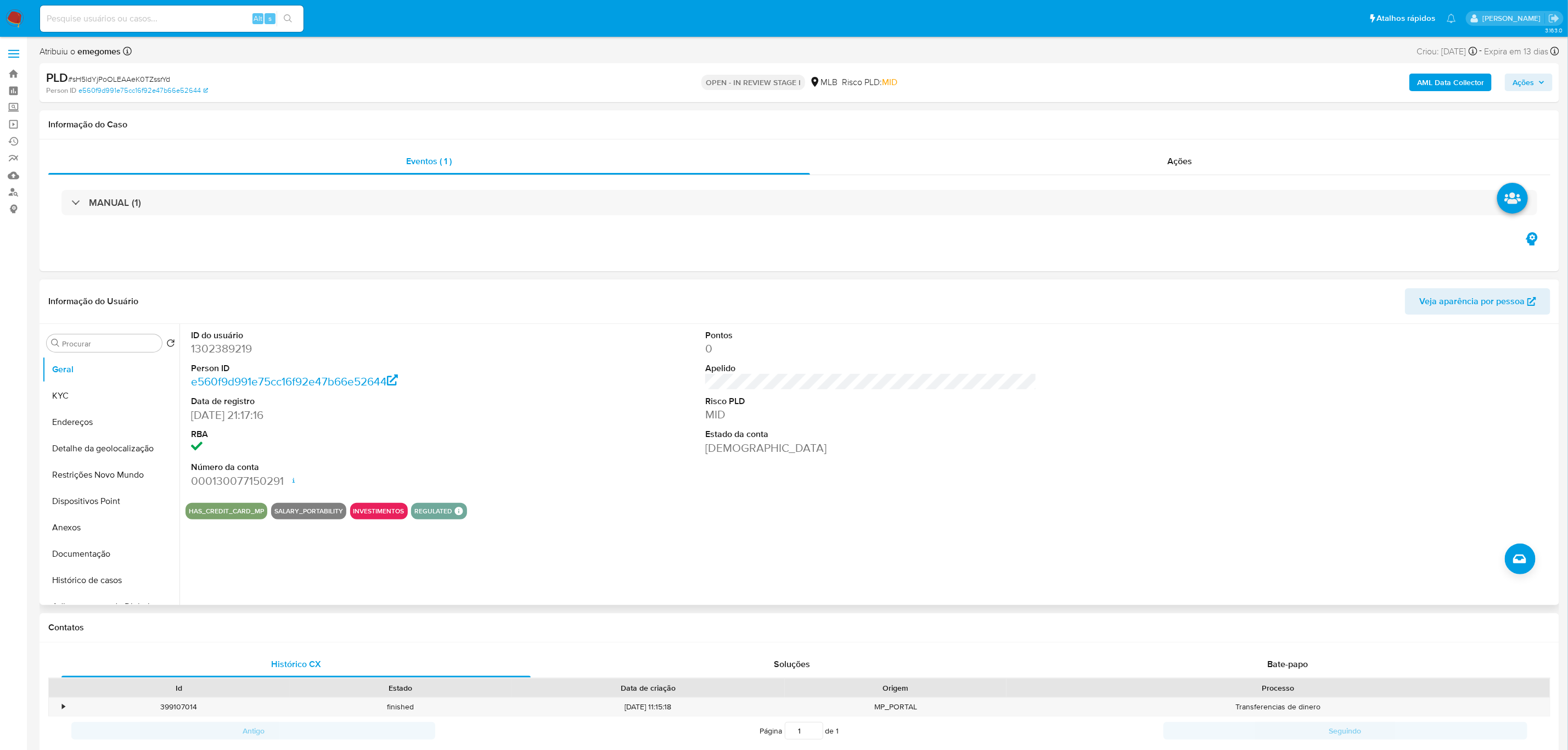
click at [493, 403] on dt "Data de registro" at bounding box center [357, 401] width 332 height 12
click at [54, 397] on button "KYC" at bounding box center [106, 395] width 128 height 26
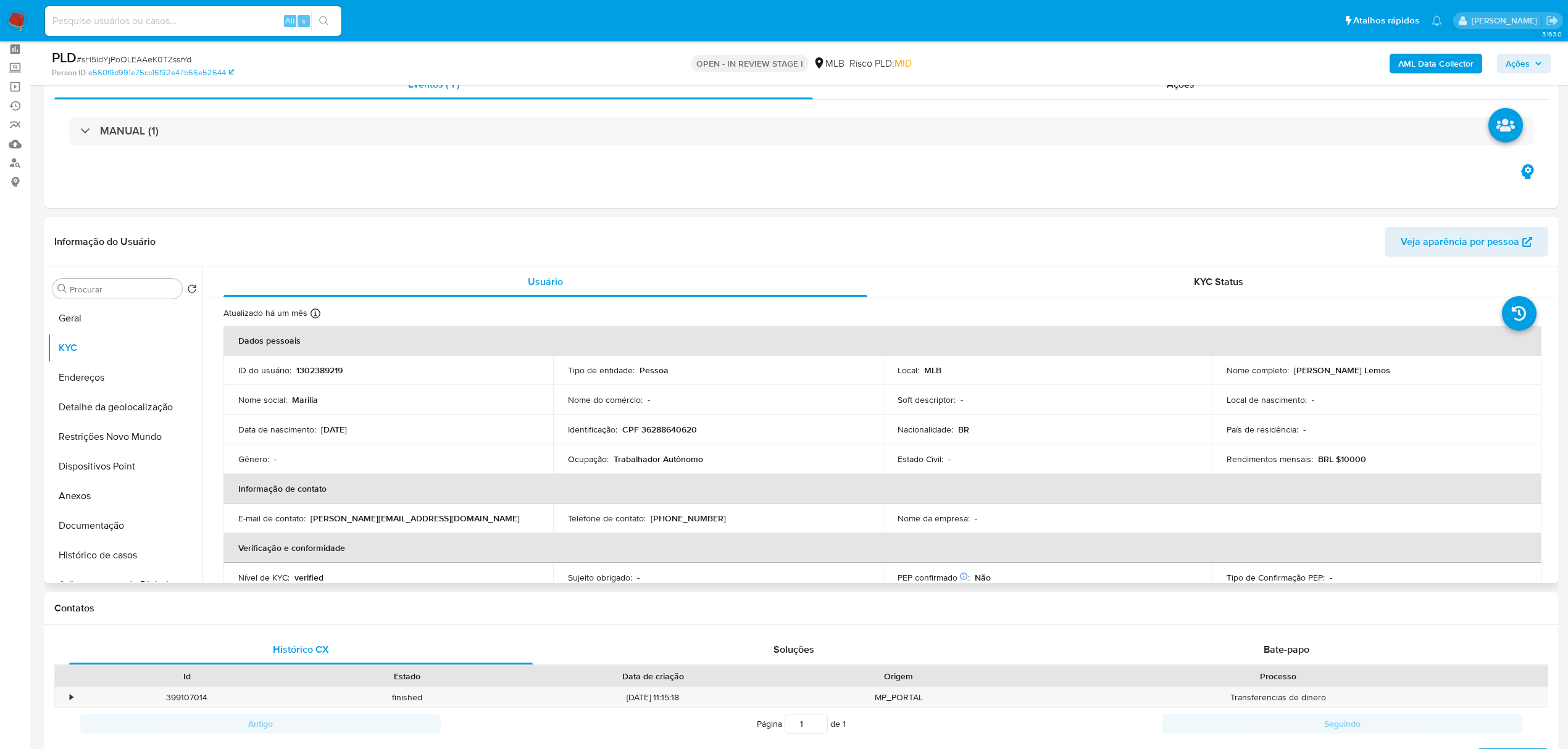
scroll to position [82, 0]
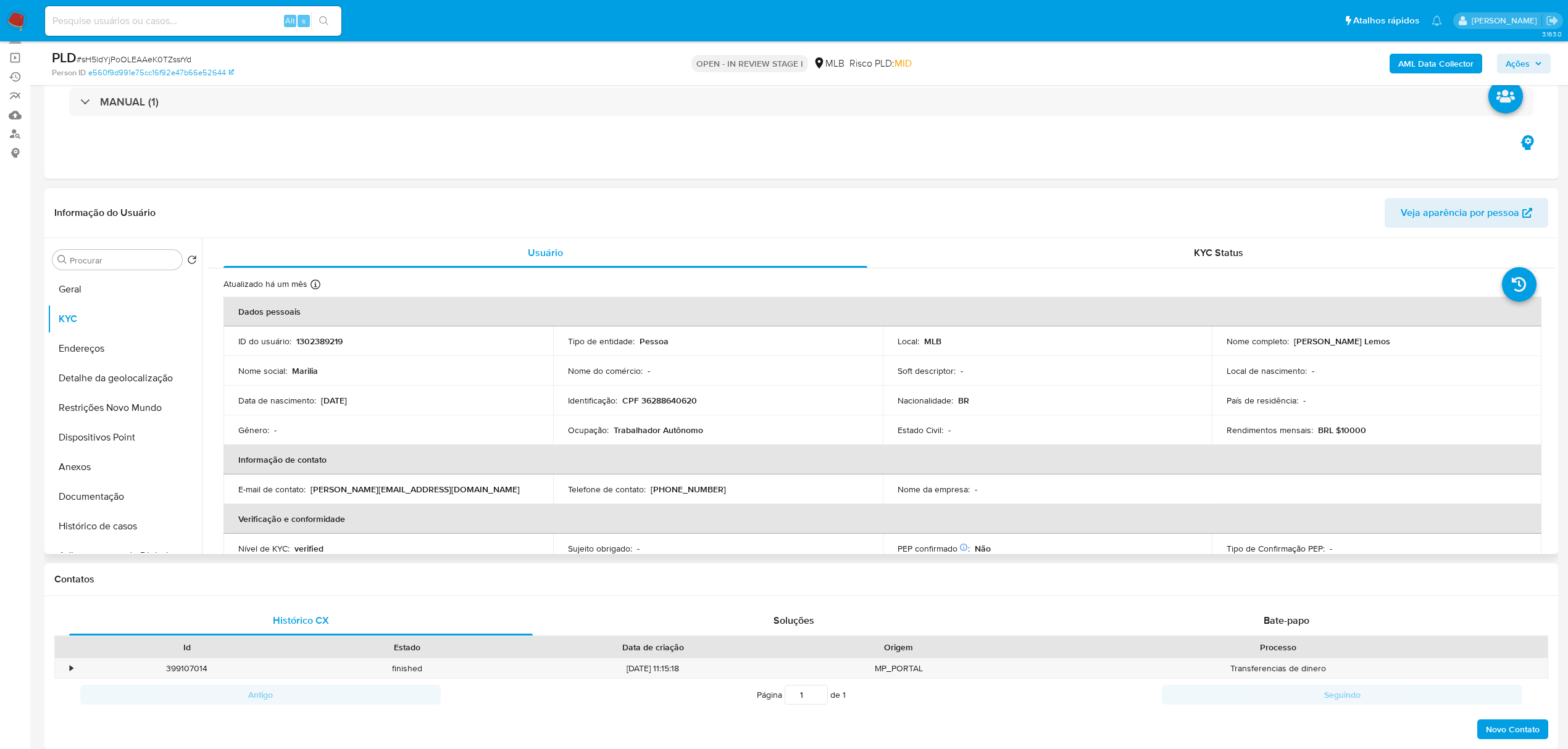
click at [467, 413] on td "Data de nascimento : 11/12/1950" at bounding box center [388, 401] width 329 height 30
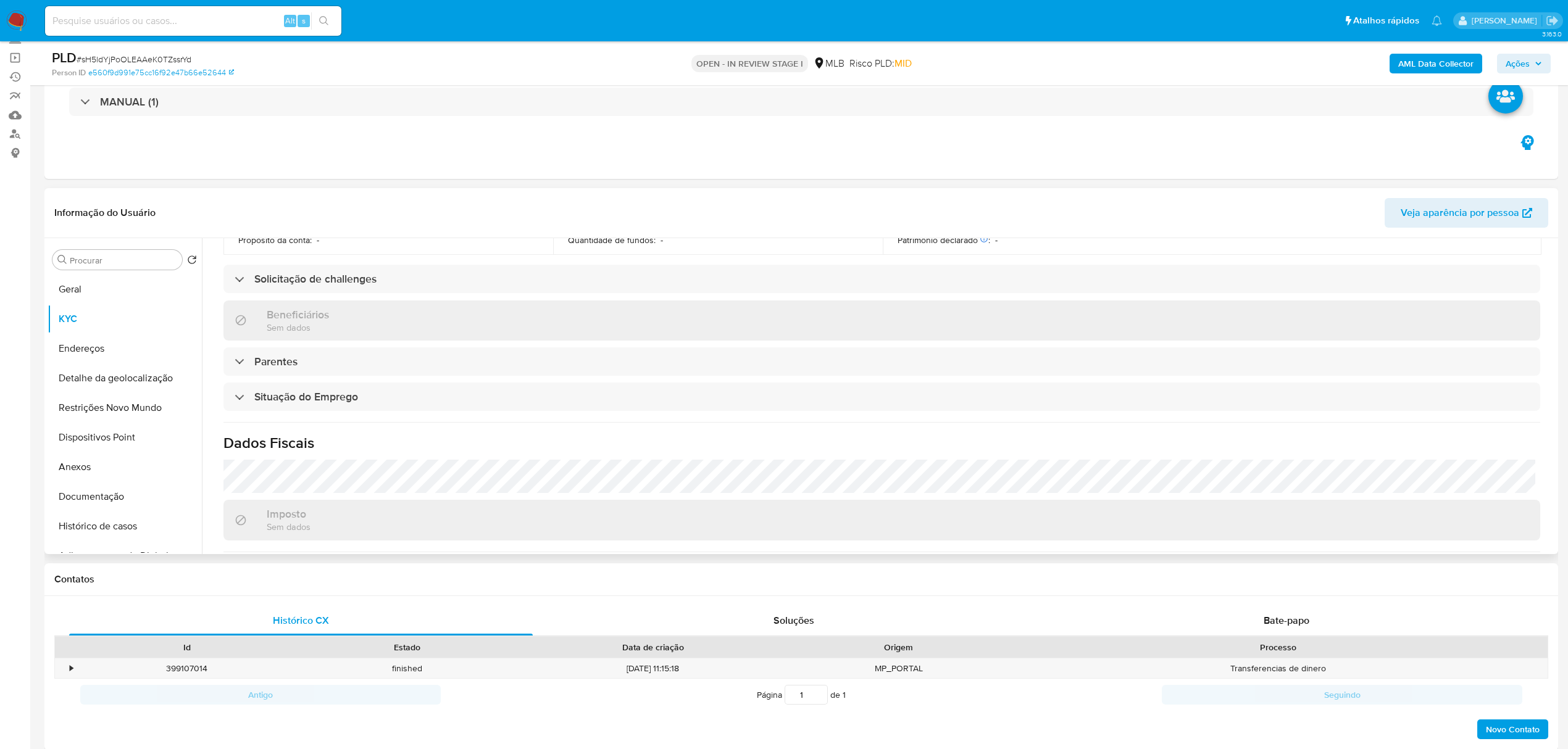
scroll to position [411, 0]
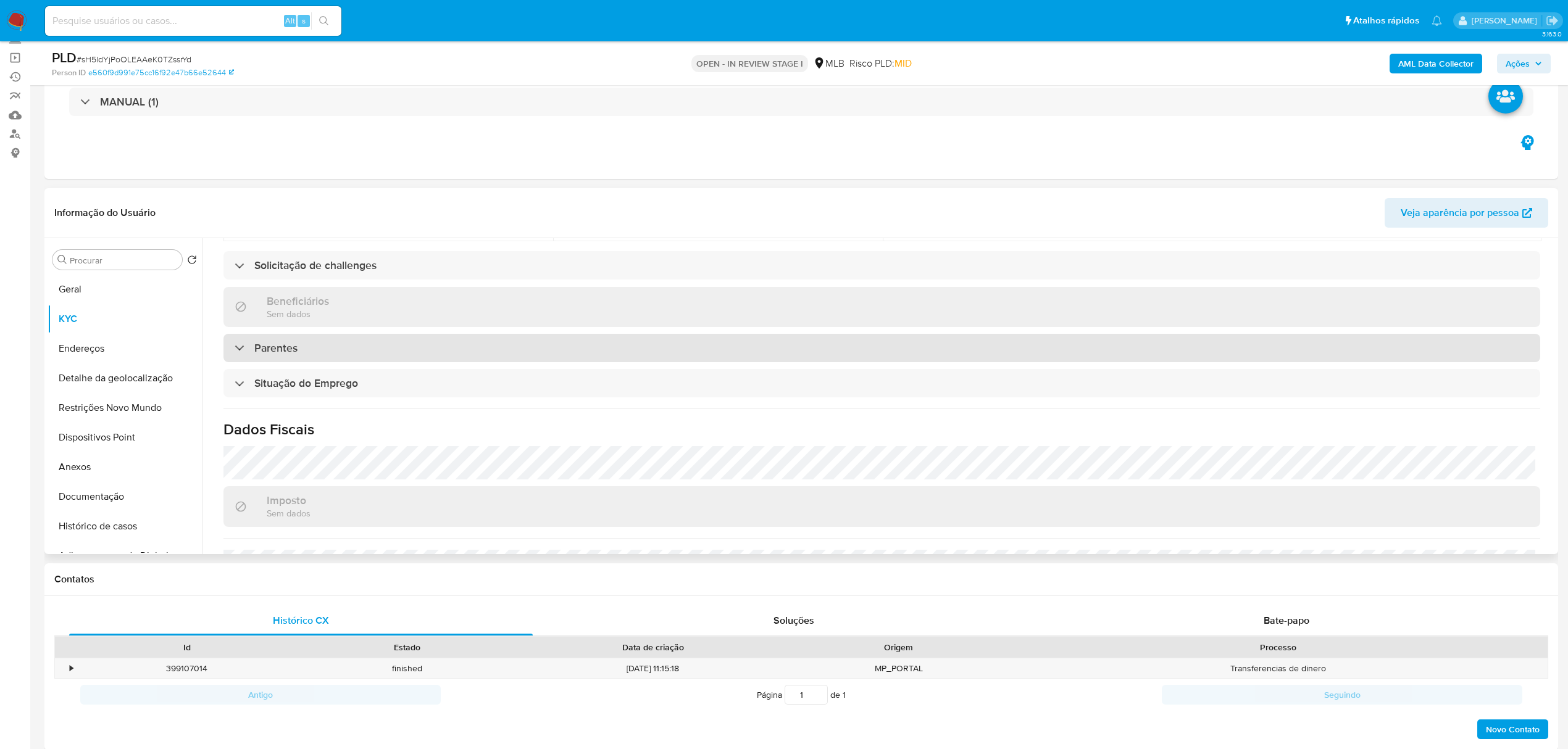
click at [391, 347] on div "Parentes" at bounding box center [881, 348] width 1317 height 29
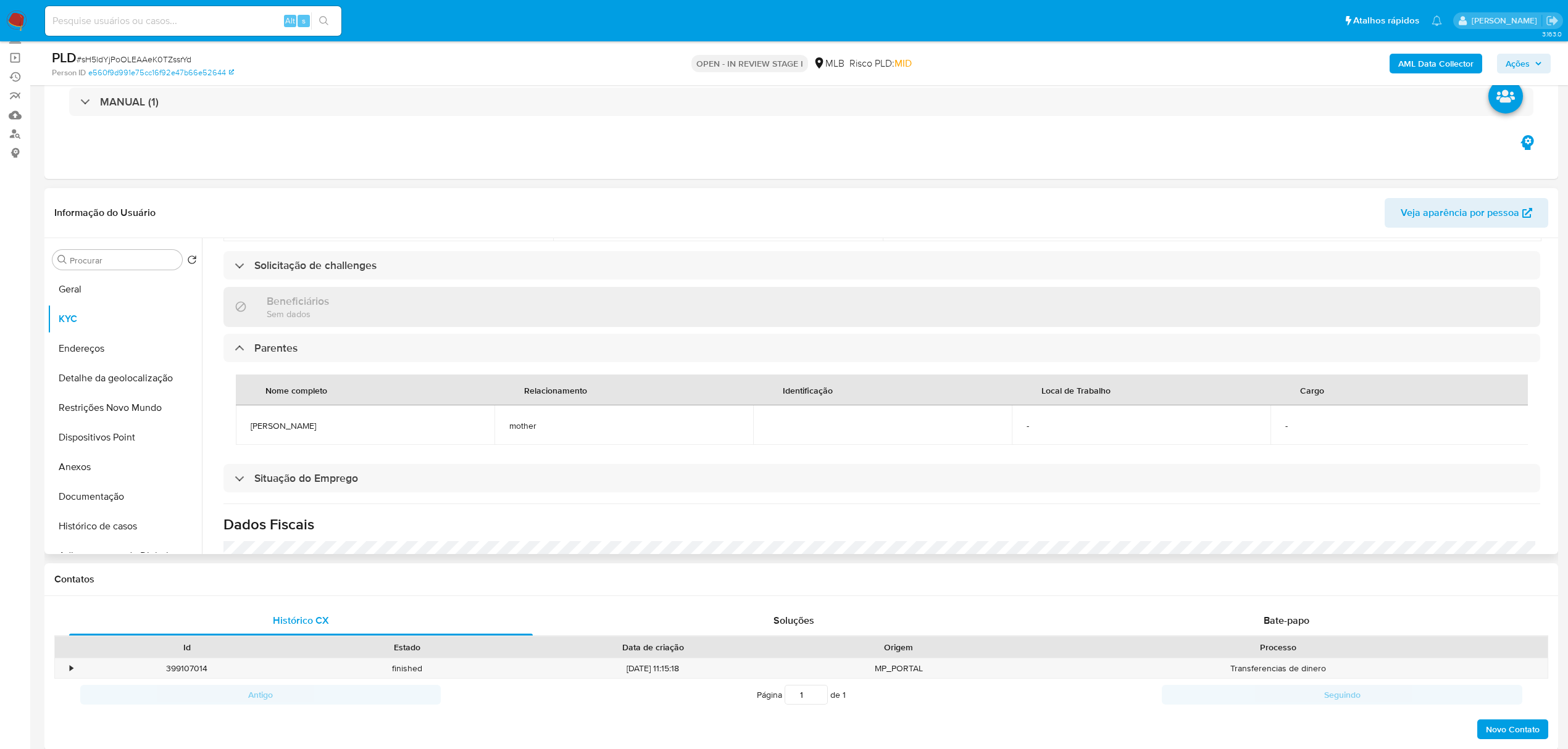
click at [356, 393] on th "Nome completo" at bounding box center [365, 390] width 258 height 31
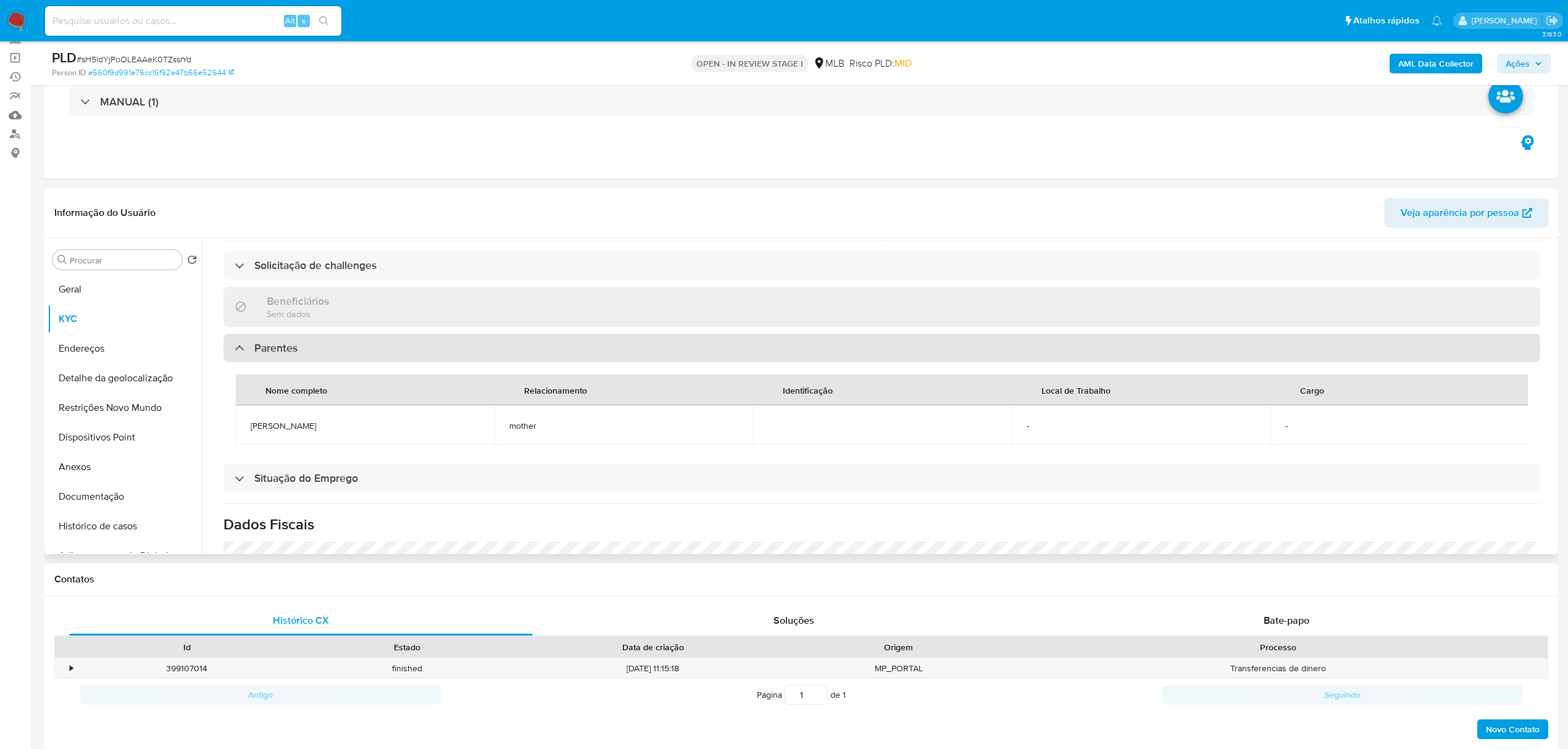
click at [368, 351] on div "Parentes" at bounding box center [881, 348] width 1317 height 29
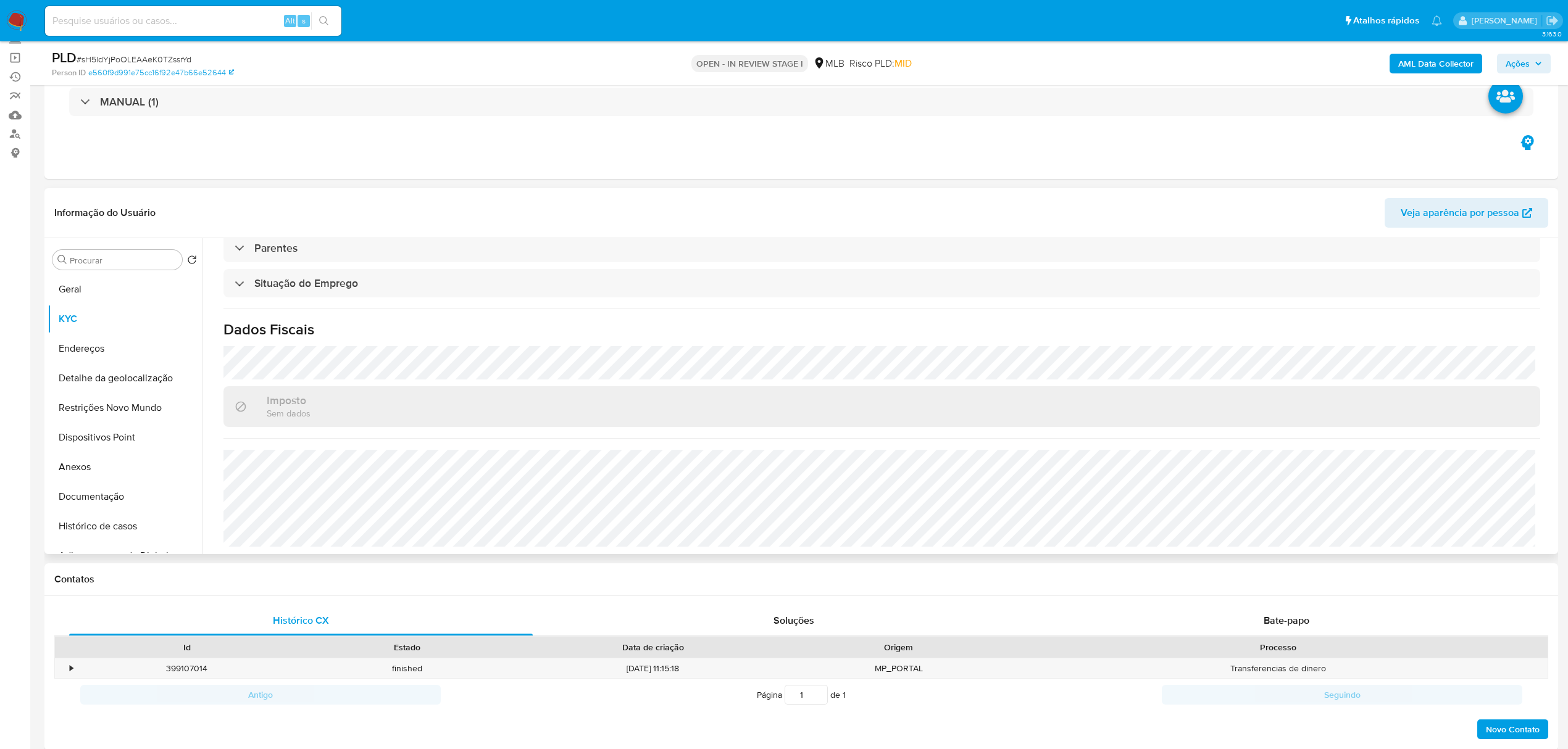
scroll to position [514, 0]
click at [87, 342] on button "Endereços" at bounding box center [120, 348] width 144 height 30
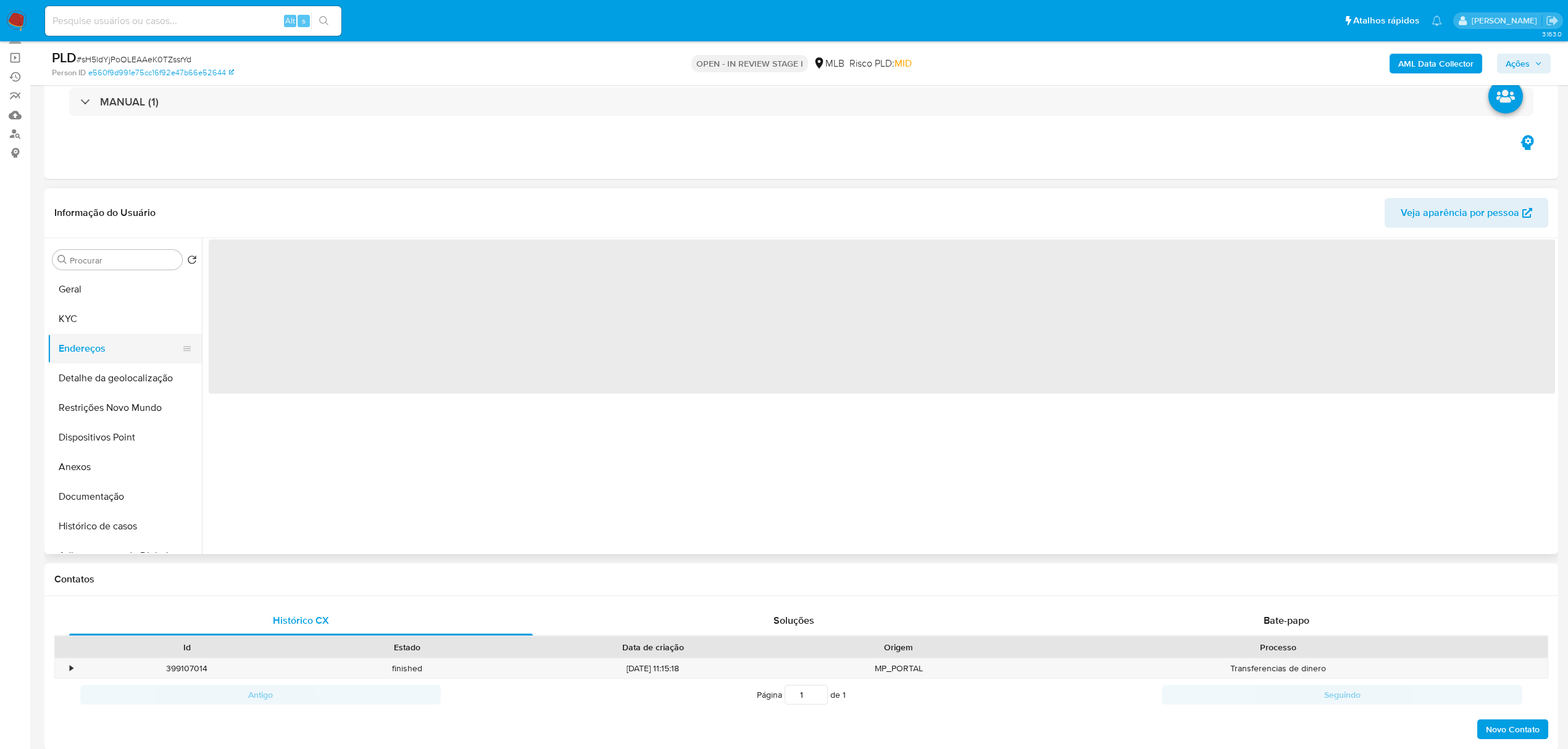
scroll to position [0, 0]
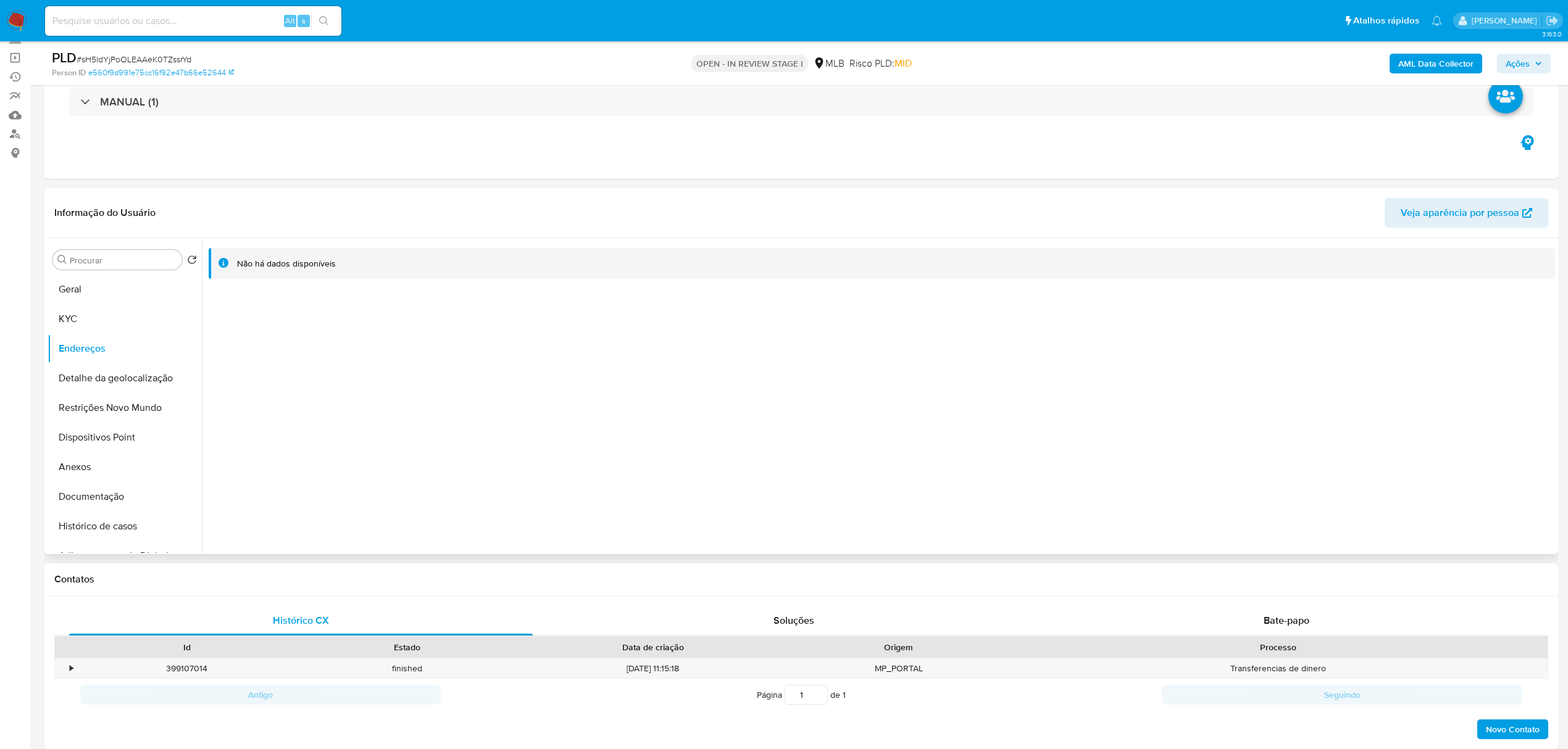
click at [266, 212] on header "Informação do Usuário Veja aparência por pessoa" at bounding box center [800, 212] width 1493 height 30
click at [89, 378] on button "Detalhe da geolocalização" at bounding box center [120, 378] width 144 height 30
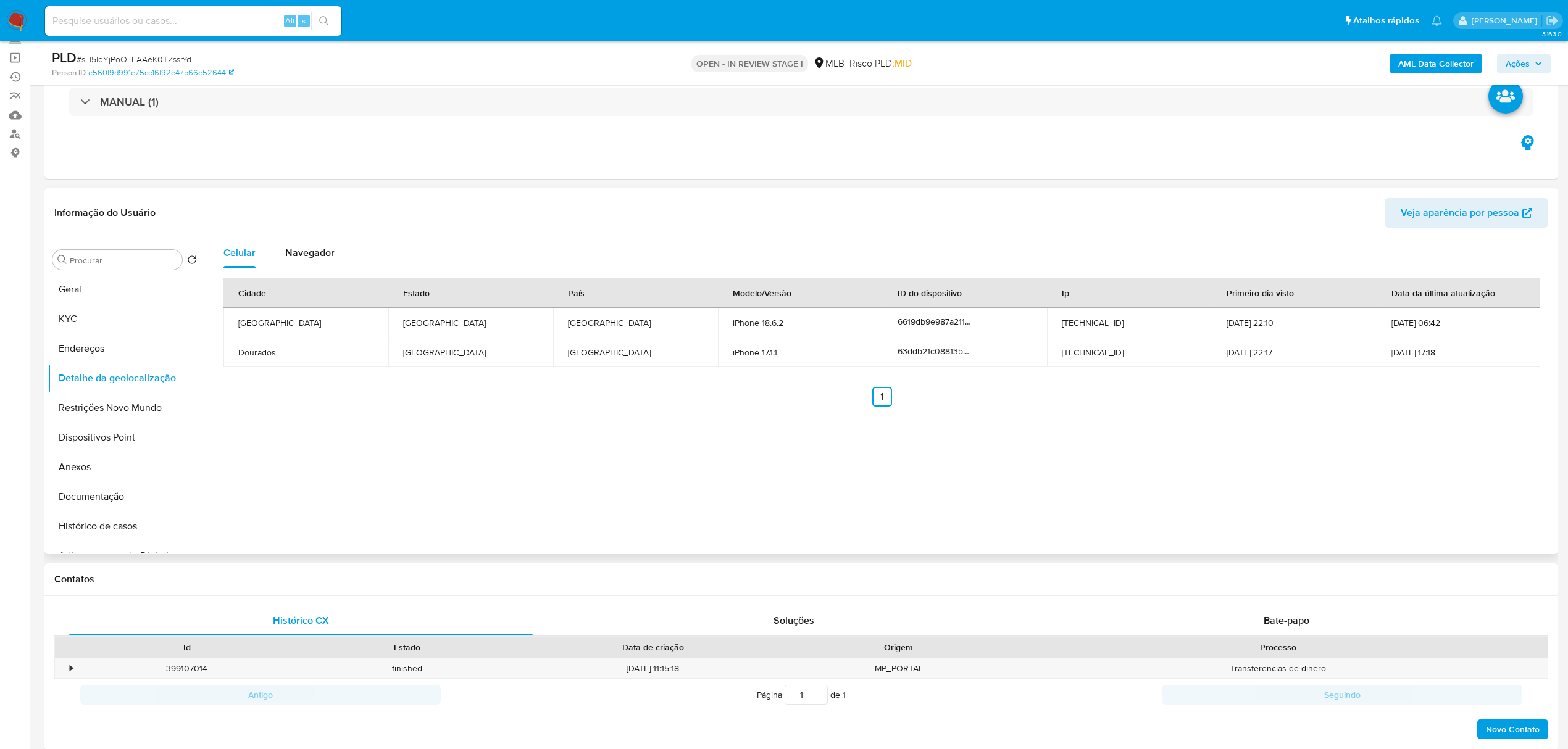
click at [345, 201] on header "Informação do Usuário Veja aparência por pessoa" at bounding box center [800, 212] width 1493 height 30
click at [113, 411] on button "Restrições Novo Mundo" at bounding box center [120, 408] width 144 height 30
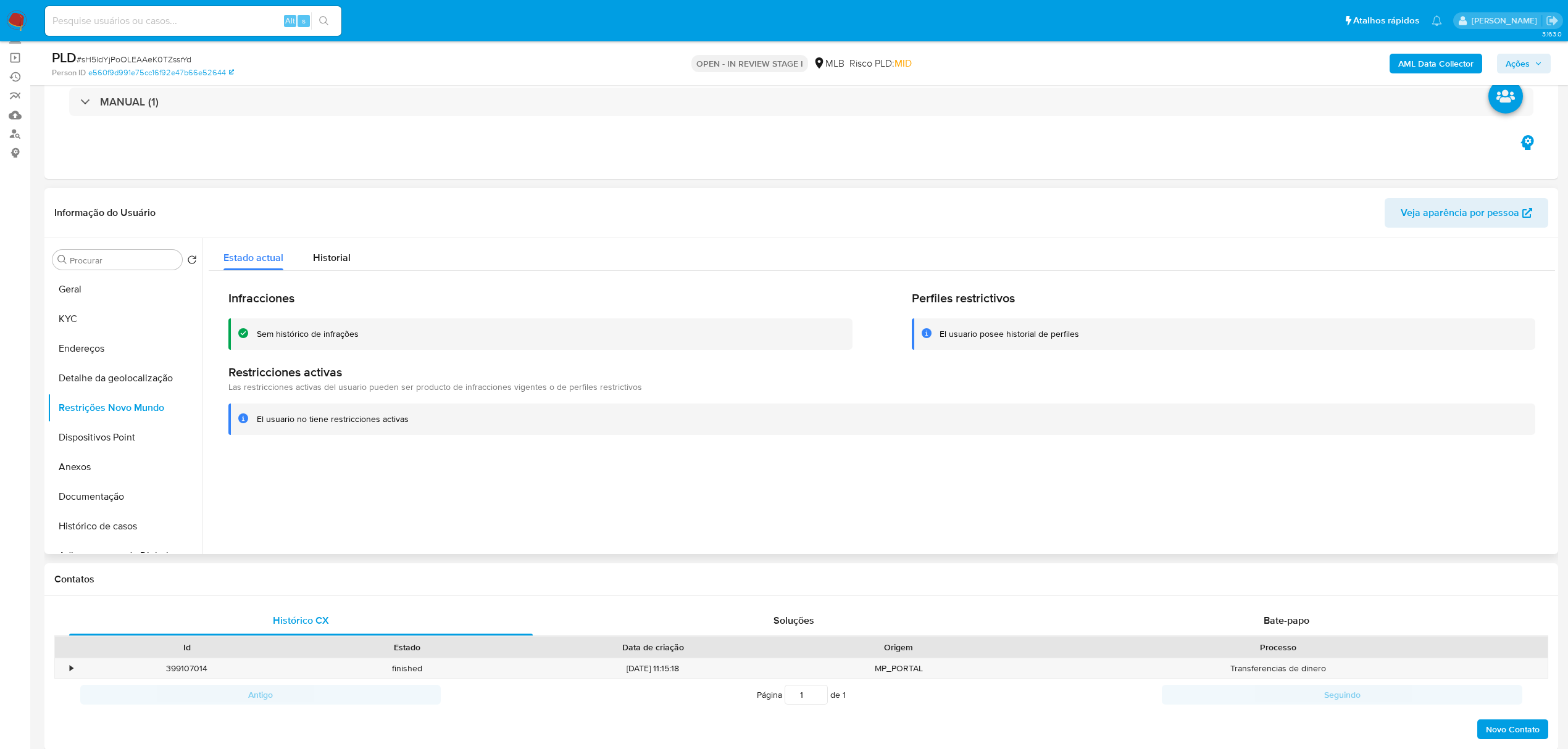
click at [347, 194] on div "Informação do Usuário Veja aparência por pessoa" at bounding box center [800, 213] width 1513 height 50
click at [103, 442] on button "Dispositivos Point" at bounding box center [120, 438] width 144 height 30
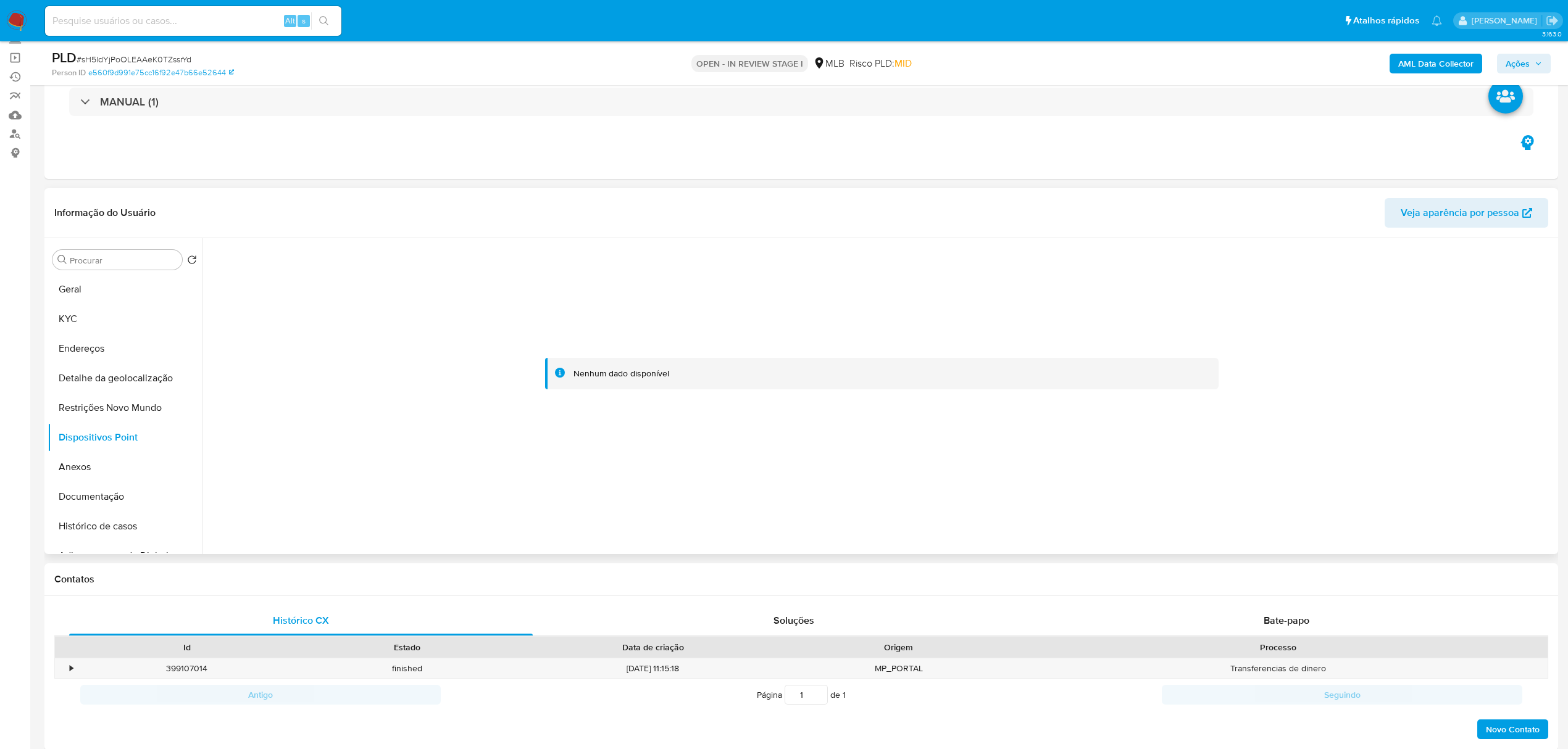
click at [368, 195] on div "Informação do Usuário Veja aparência por pessoa" at bounding box center [800, 213] width 1513 height 50
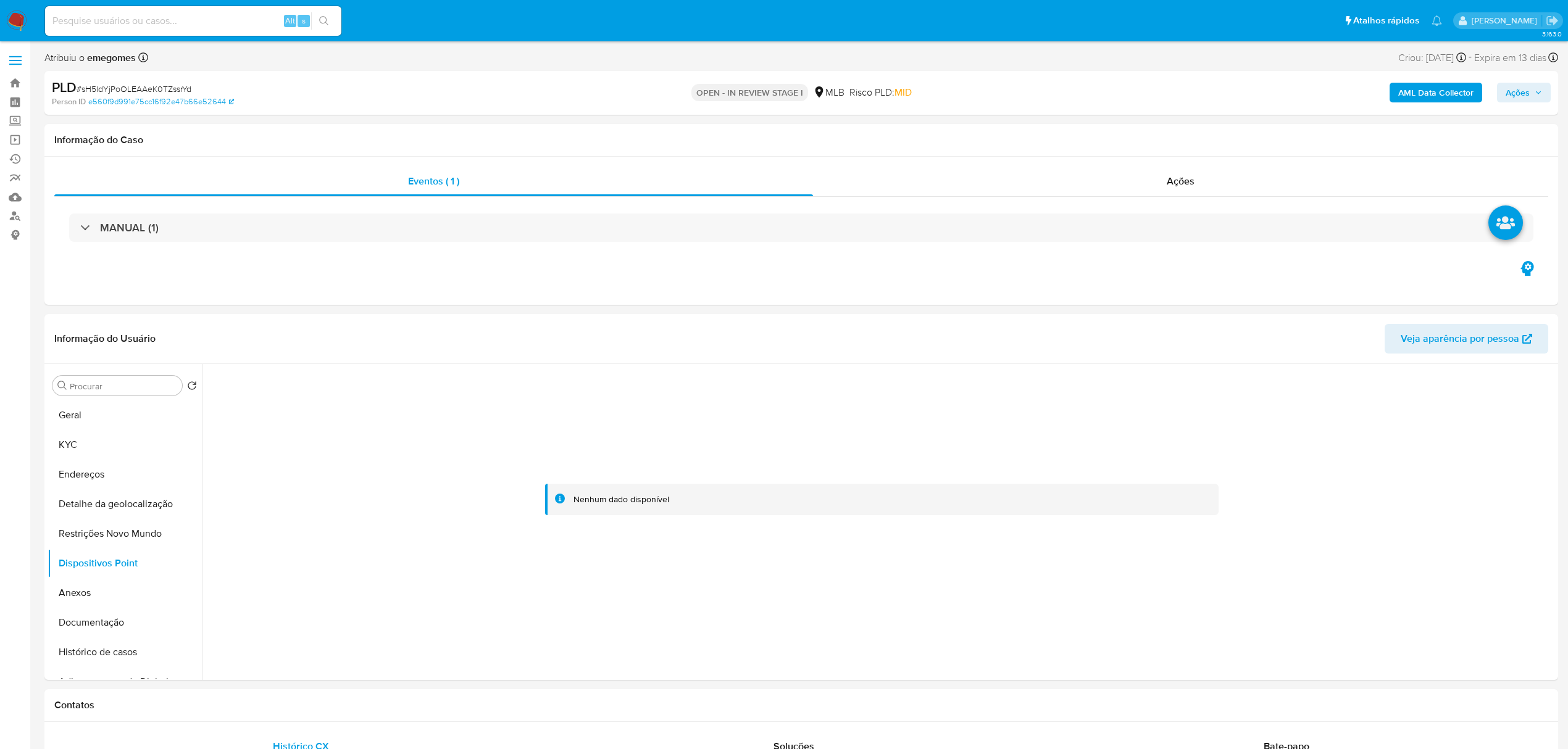
click at [1431, 94] on b "AML Data Collector" at bounding box center [1436, 93] width 76 height 20
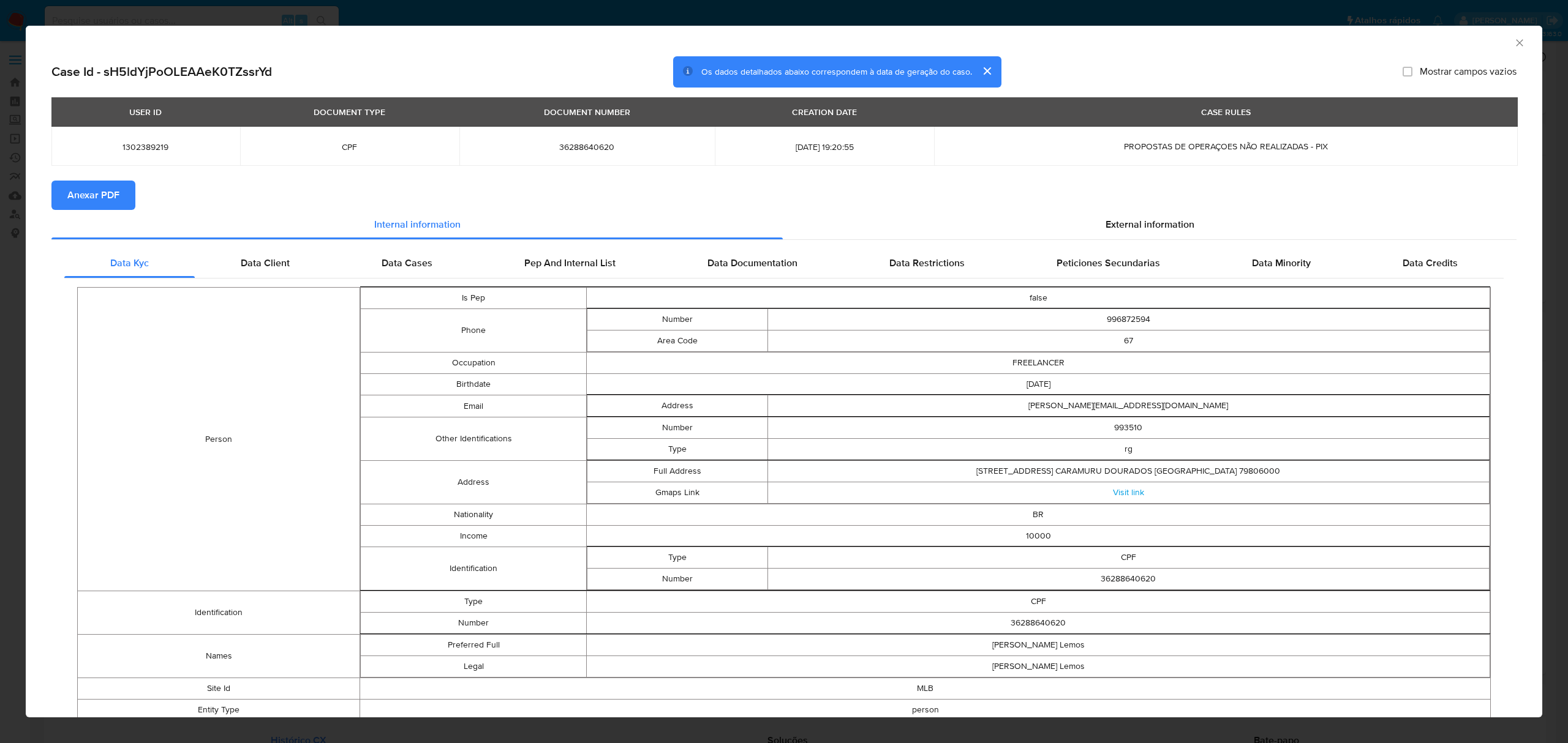
click at [111, 206] on span "Anexar PDF" at bounding box center [93, 196] width 52 height 27
drag, startPoint x: 500, startPoint y: 171, endPoint x: 1020, endPoint y: 184, distance: 520.2
click at [1020, 184] on section "Anexar PDF" at bounding box center [784, 195] width 1465 height 29
click at [1513, 44] on icon "Fechar a janela" at bounding box center [1520, 43] width 13 height 13
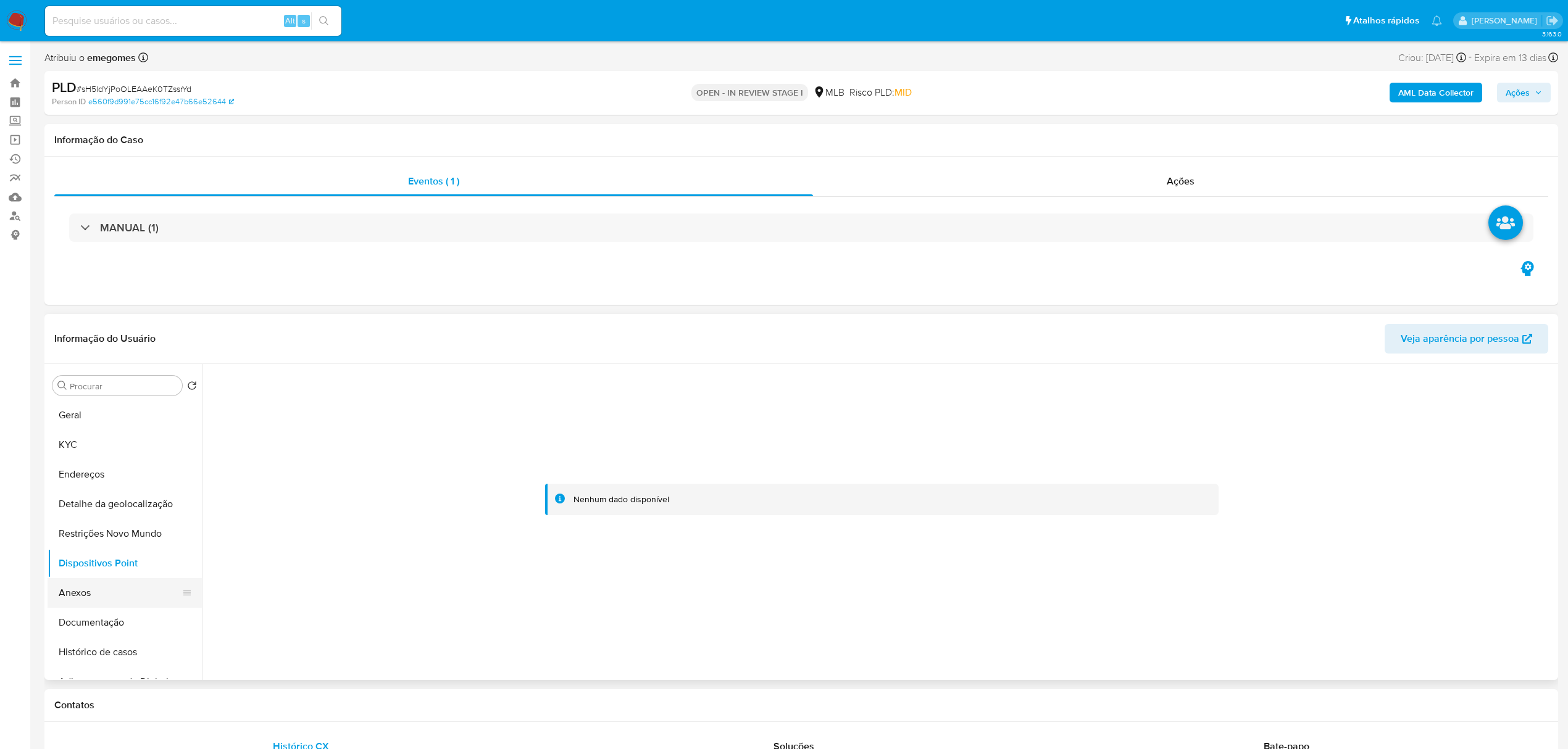
click at [97, 592] on button "Anexos" at bounding box center [120, 593] width 144 height 30
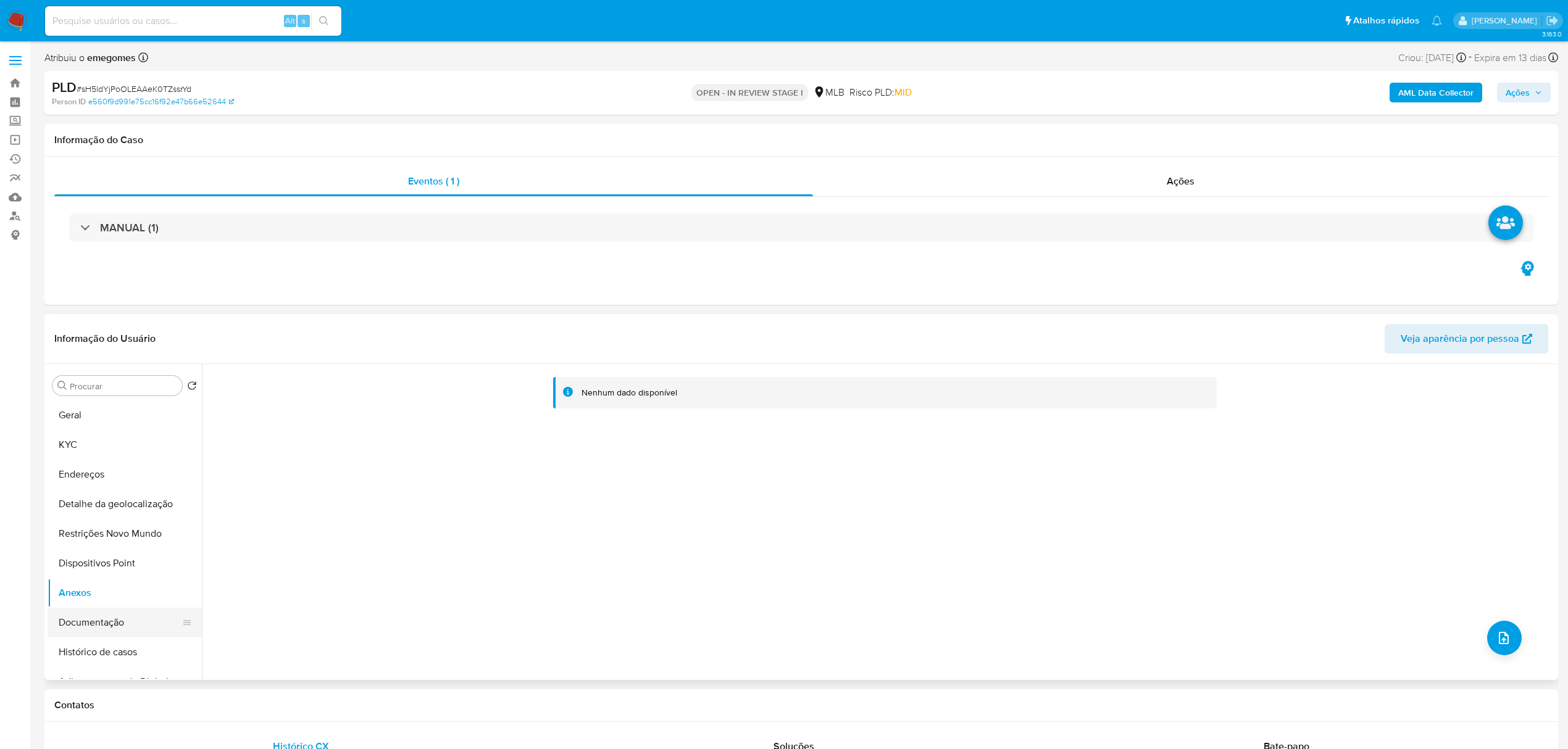
click at [97, 618] on button "Documentação" at bounding box center [120, 622] width 144 height 30
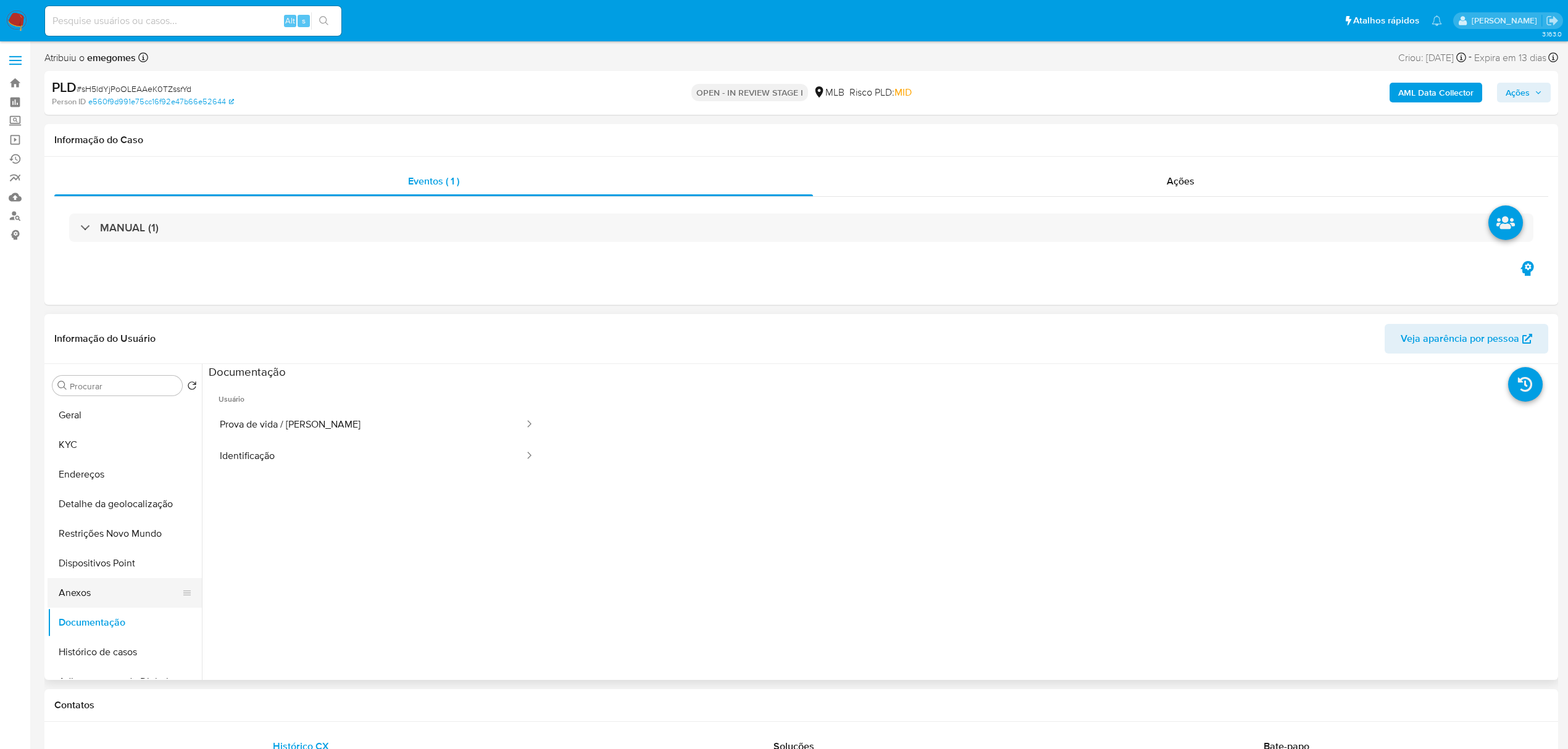
click at [82, 596] on button "Anexos" at bounding box center [120, 593] width 144 height 30
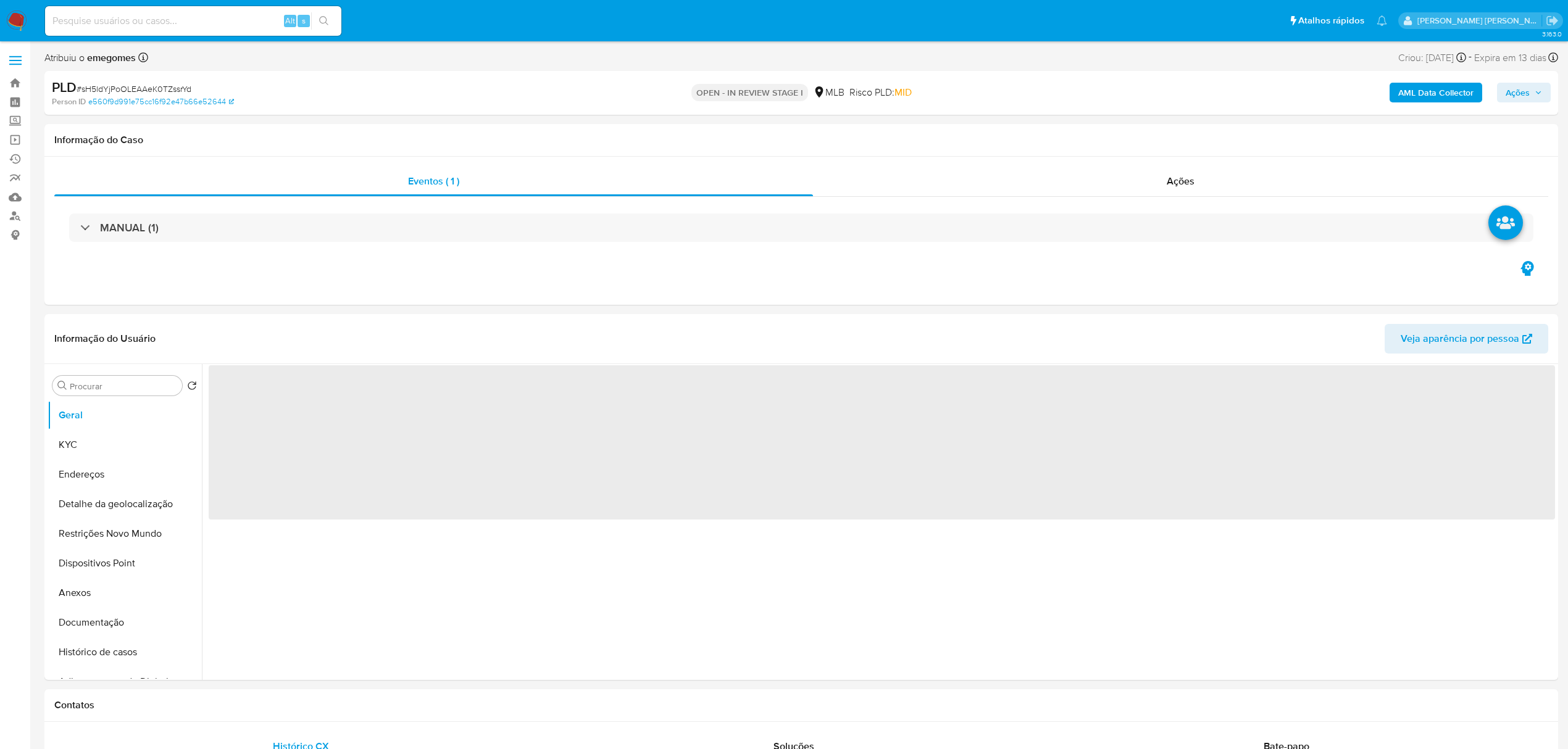
select select "10"
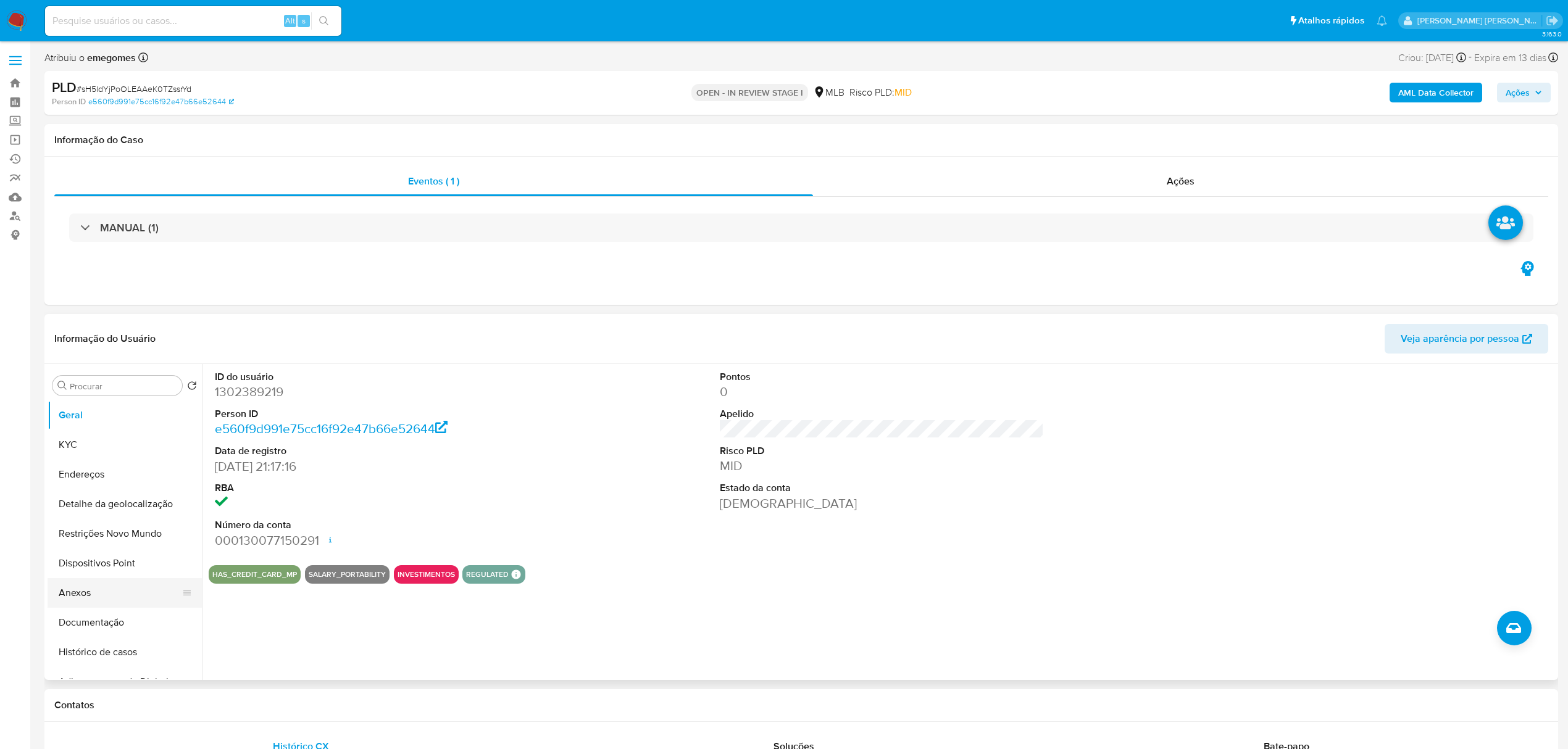
click at [80, 595] on button "Anexos" at bounding box center [120, 593] width 144 height 30
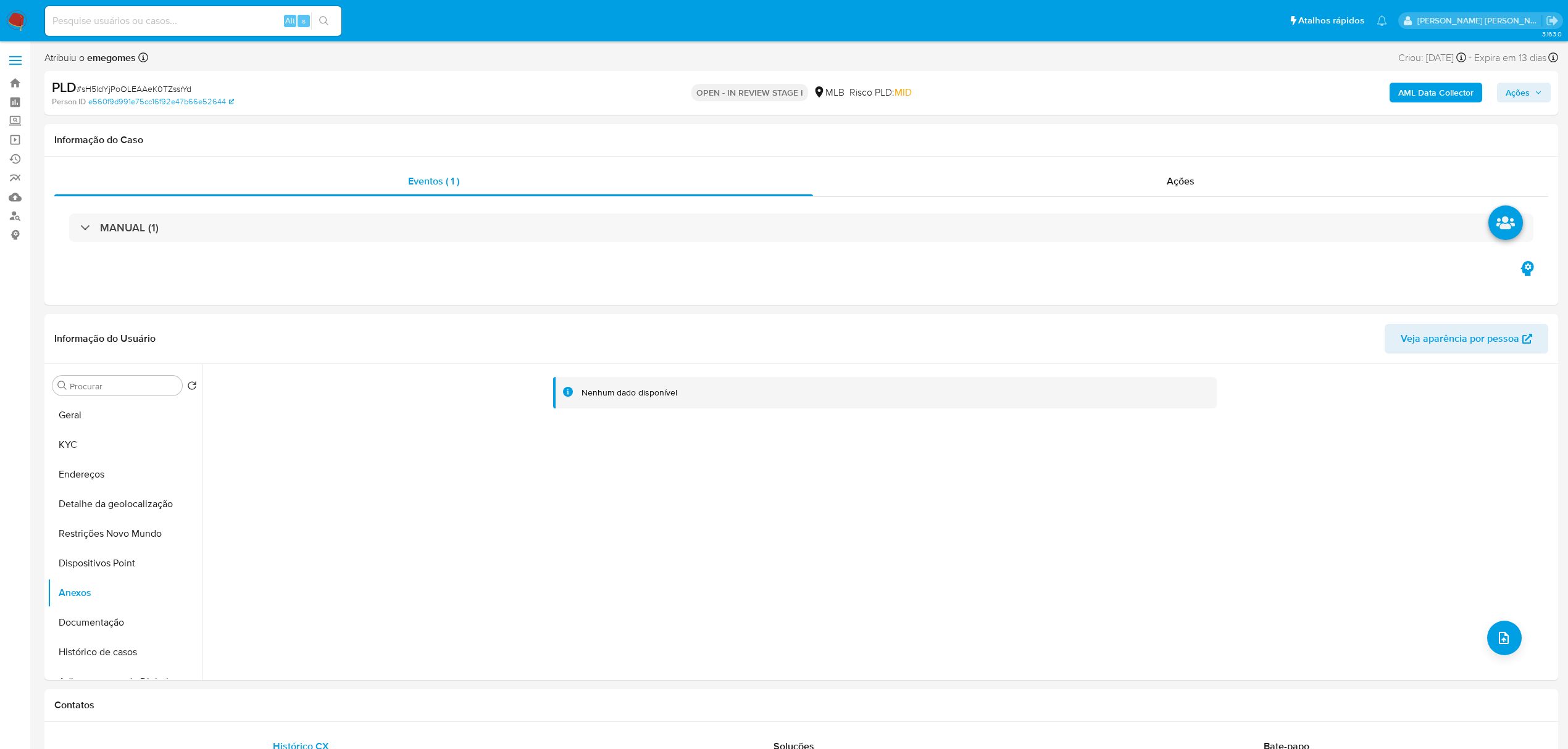
click at [1440, 89] on b "AML Data Collector" at bounding box center [1436, 93] width 76 height 20
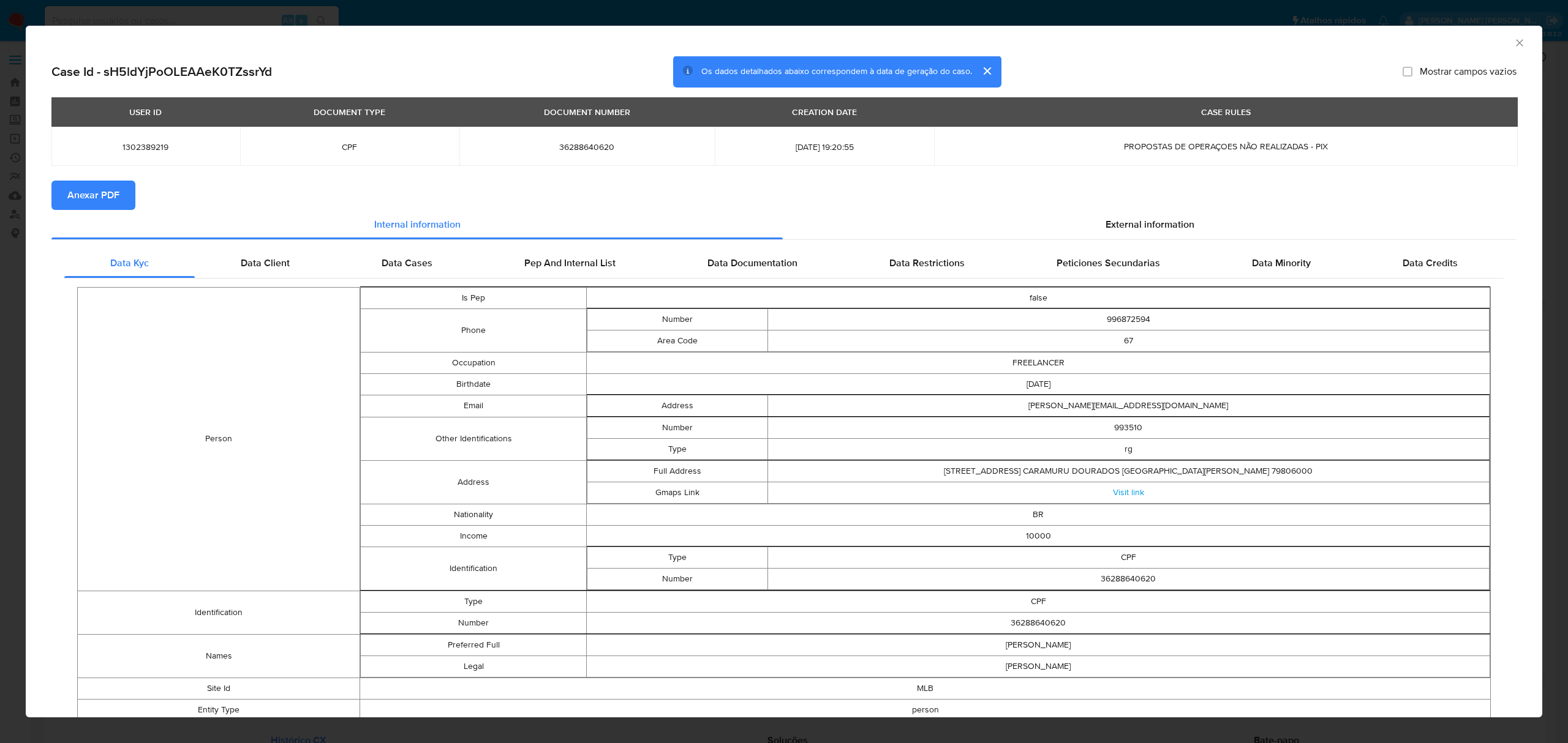
click at [103, 201] on span "Anexar PDF" at bounding box center [93, 196] width 52 height 27
click at [1520, 40] on div "AML Data Collector" at bounding box center [784, 41] width 1517 height 30
click at [1513, 42] on icon "Fechar a janela" at bounding box center [1520, 43] width 13 height 13
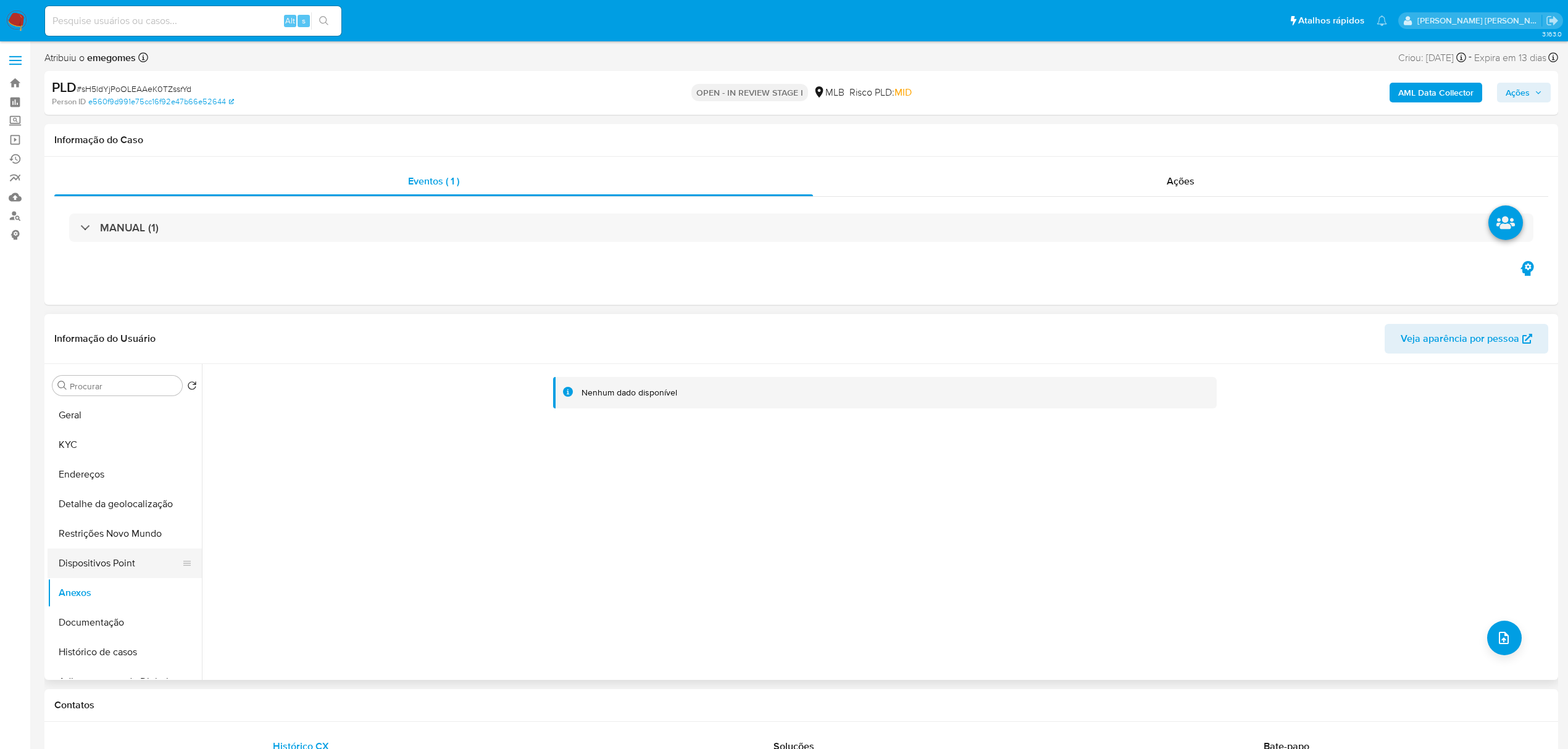
click at [97, 568] on button "Dispositivos Point" at bounding box center [120, 564] width 144 height 30
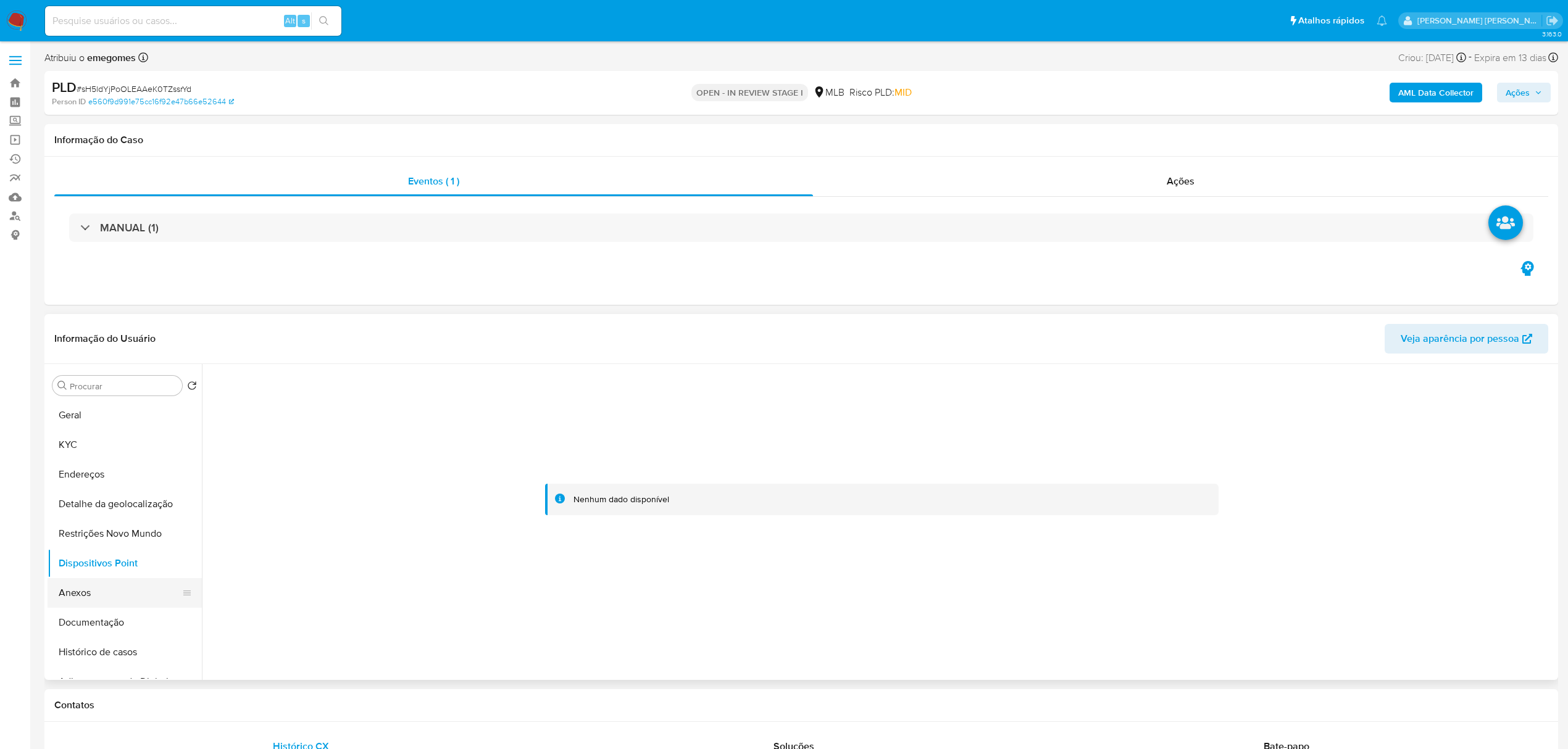
click at [77, 592] on button "Anexos" at bounding box center [120, 593] width 144 height 30
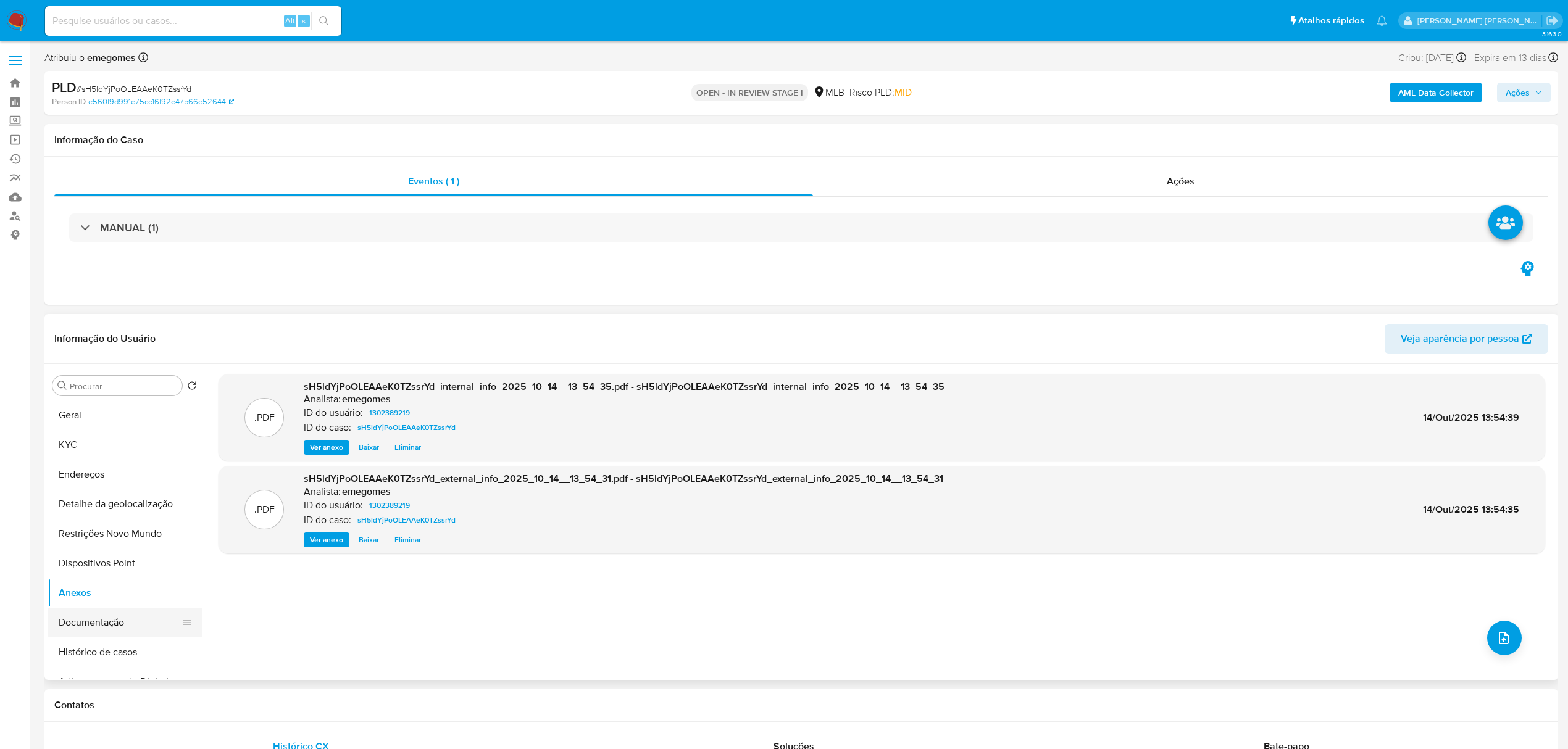
click at [97, 618] on button "Documentação" at bounding box center [120, 622] width 144 height 30
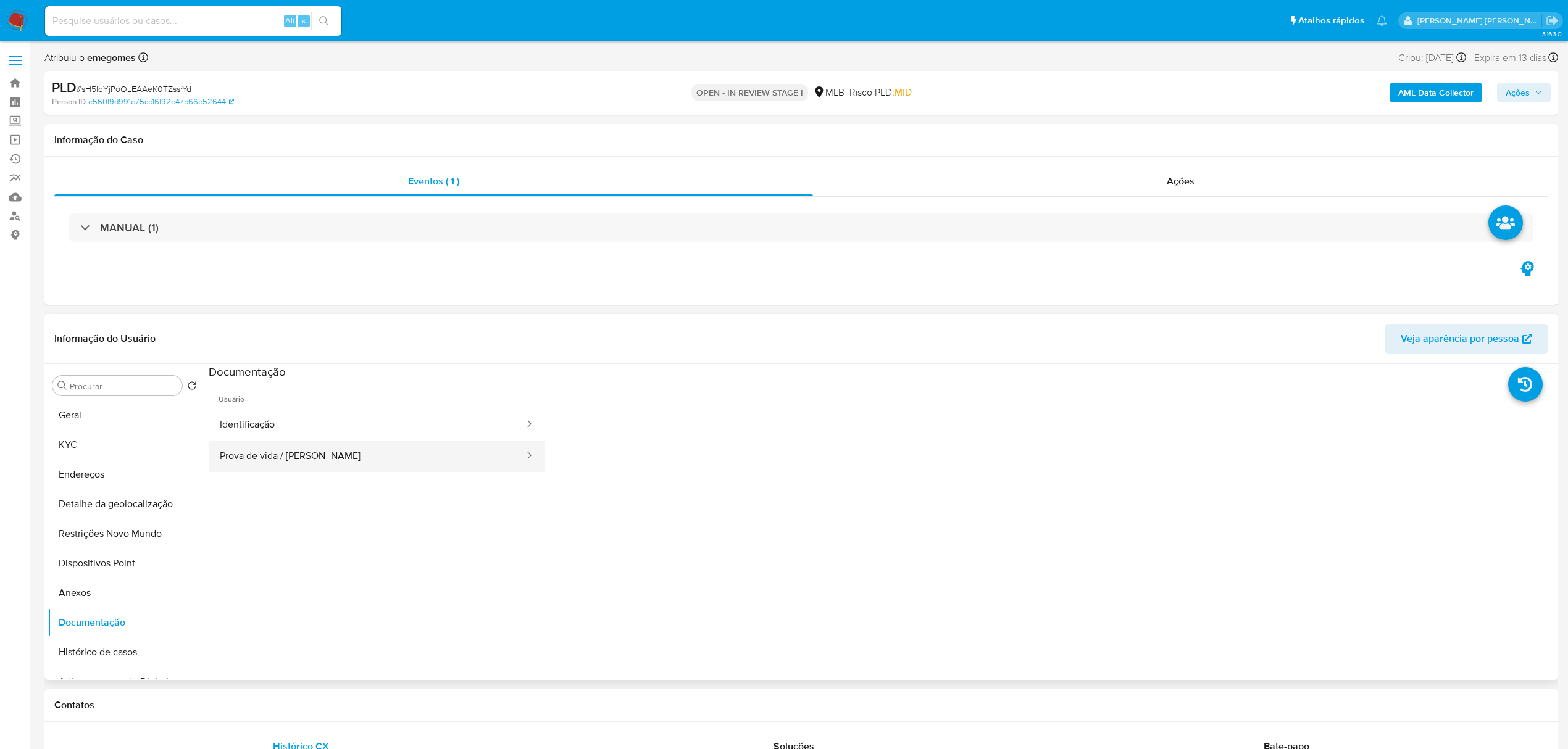
click at [305, 453] on button "Prova de vida / [PERSON_NAME]" at bounding box center [367, 456] width 317 height 32
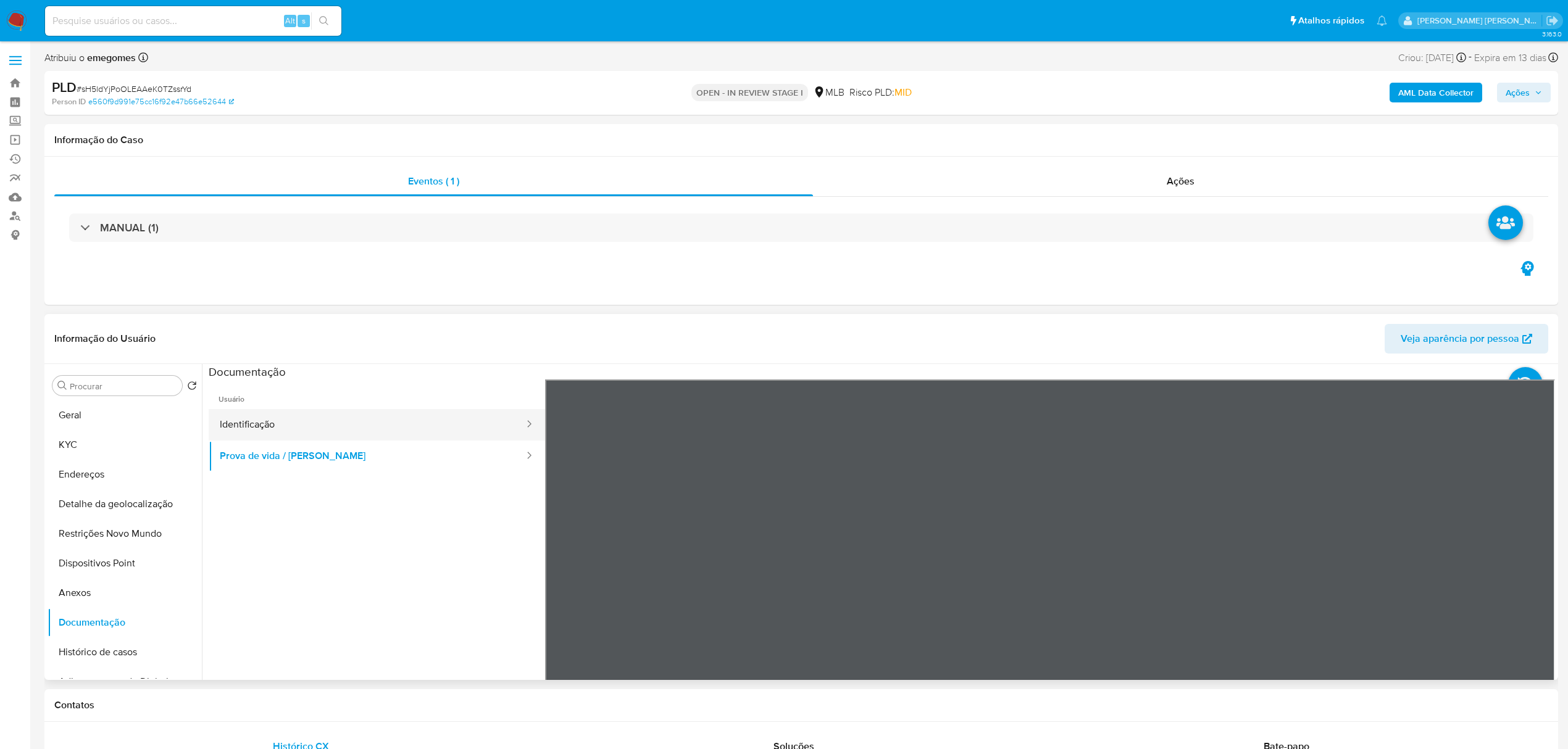
click at [278, 426] on button "Identificação" at bounding box center [367, 425] width 317 height 32
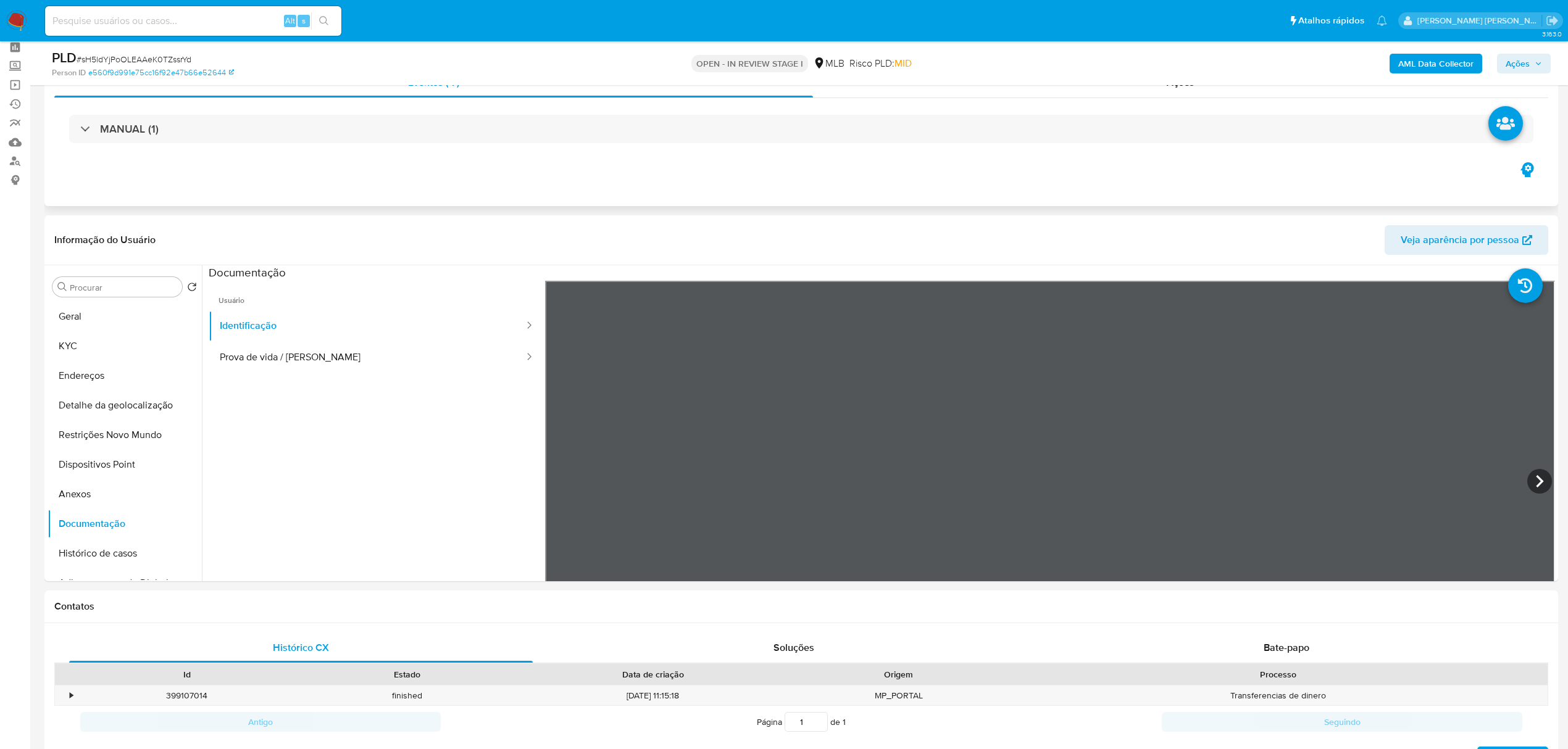
scroll to position [82, 0]
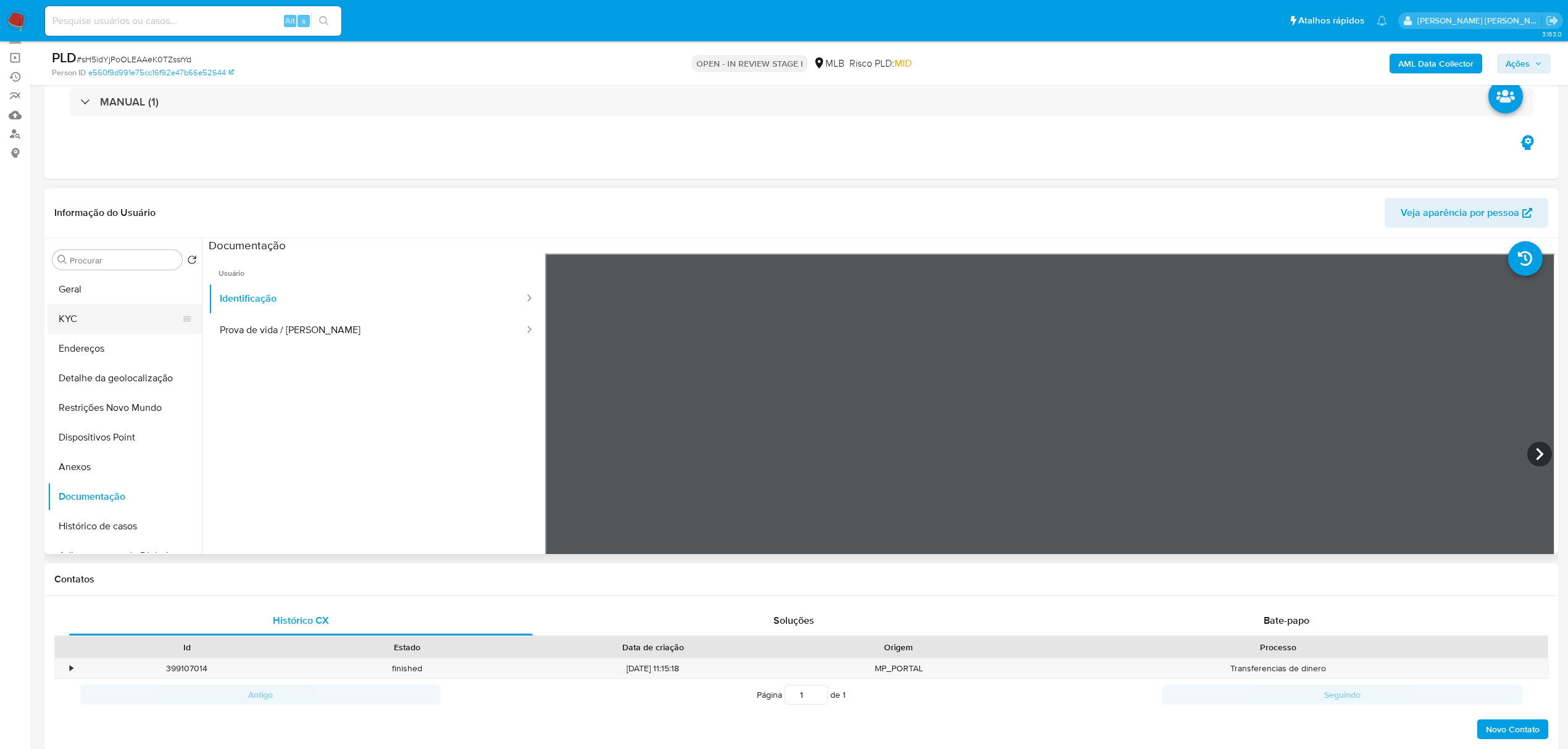
click at [89, 309] on button "KYC" at bounding box center [120, 319] width 144 height 30
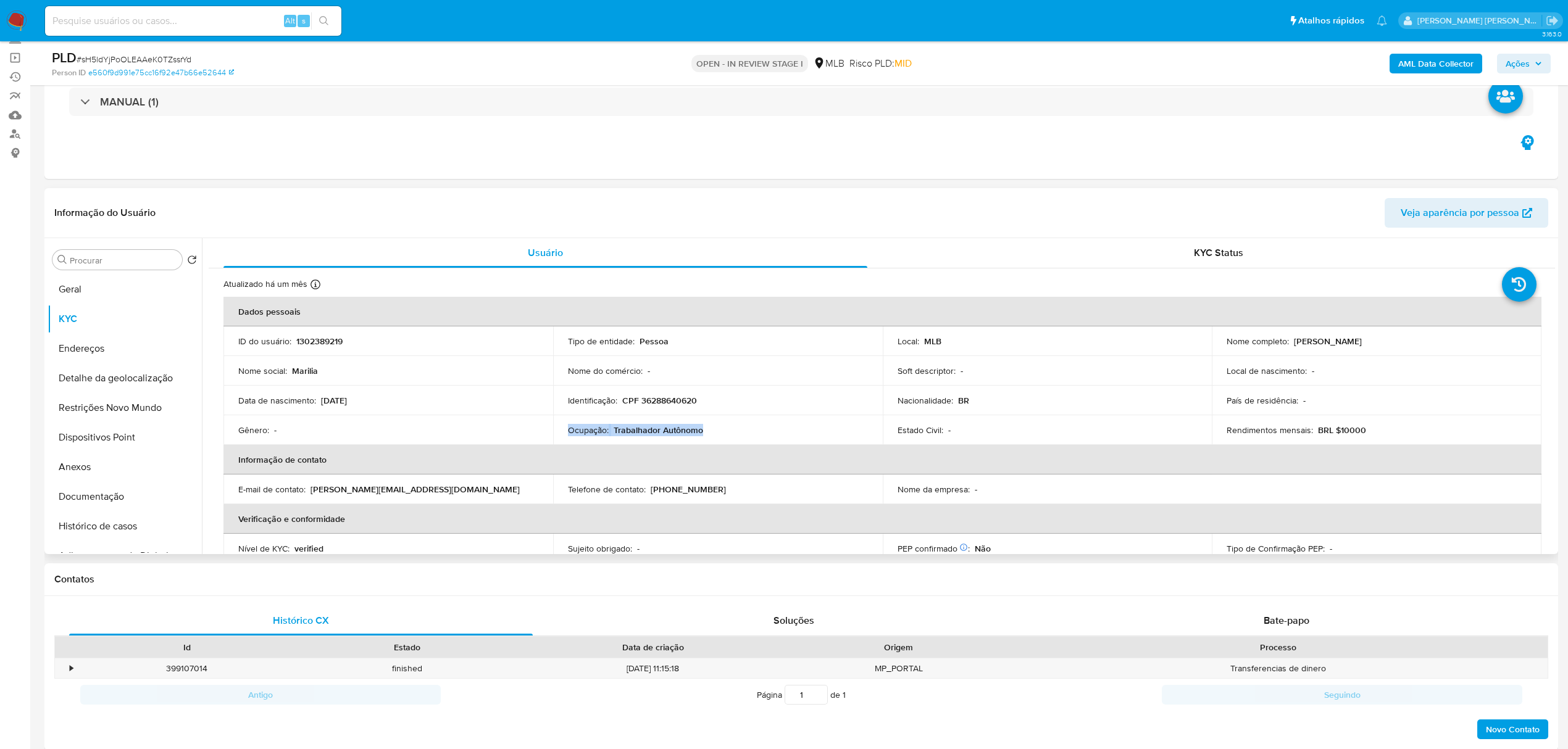
drag, startPoint x: 724, startPoint y: 432, endPoint x: 541, endPoint y: 433, distance: 183.0
click at [541, 433] on tr "Gênero : - Ocupação : Trabalhador Autônomo Estado Civil : - Rendimentos mensais…" at bounding box center [882, 429] width 1318 height 30
copy tr "Ocupação : Trabalhador Autônomo"
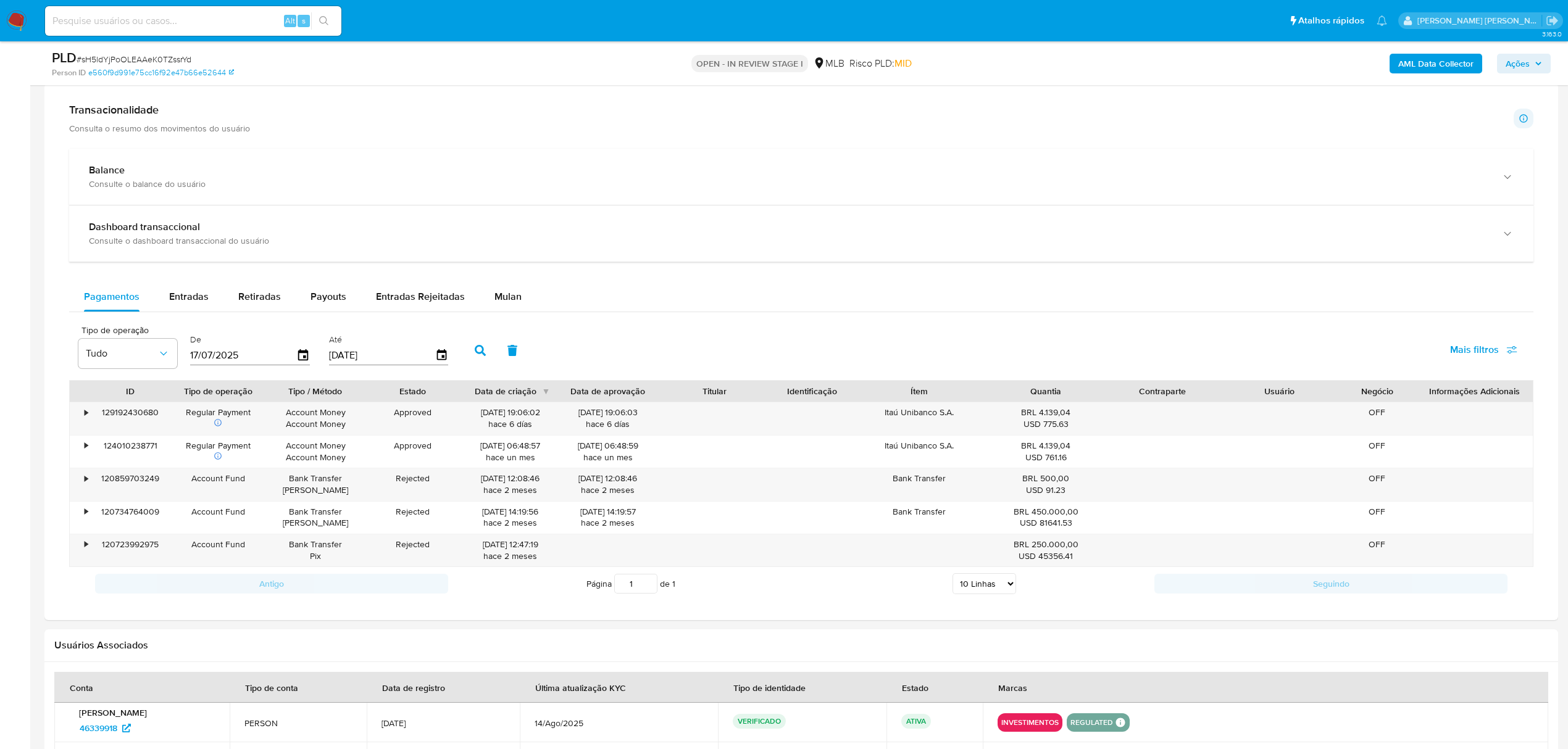
scroll to position [823, 0]
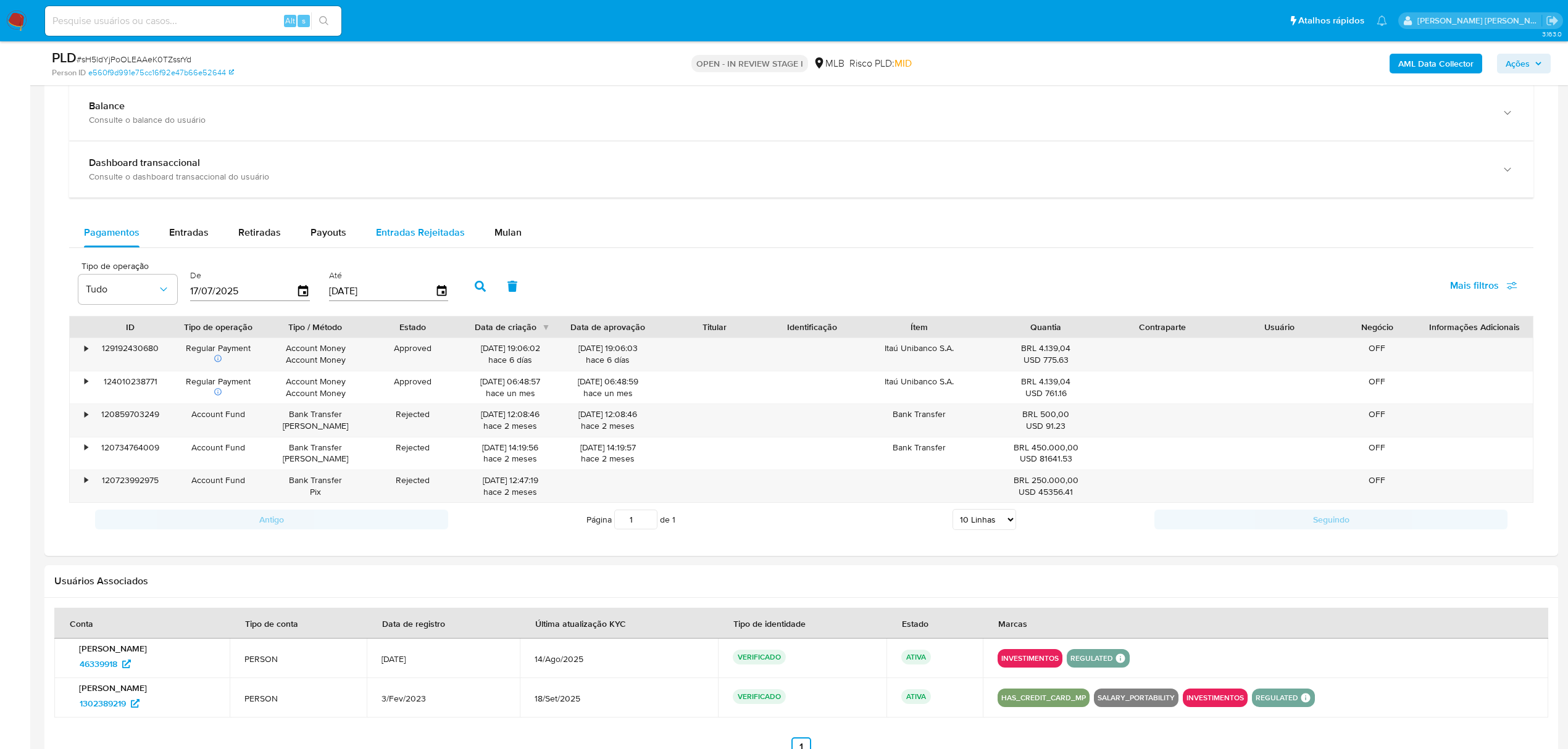
click at [419, 236] on span "Entradas Rejeitadas" at bounding box center [420, 232] width 89 height 14
select select "10"
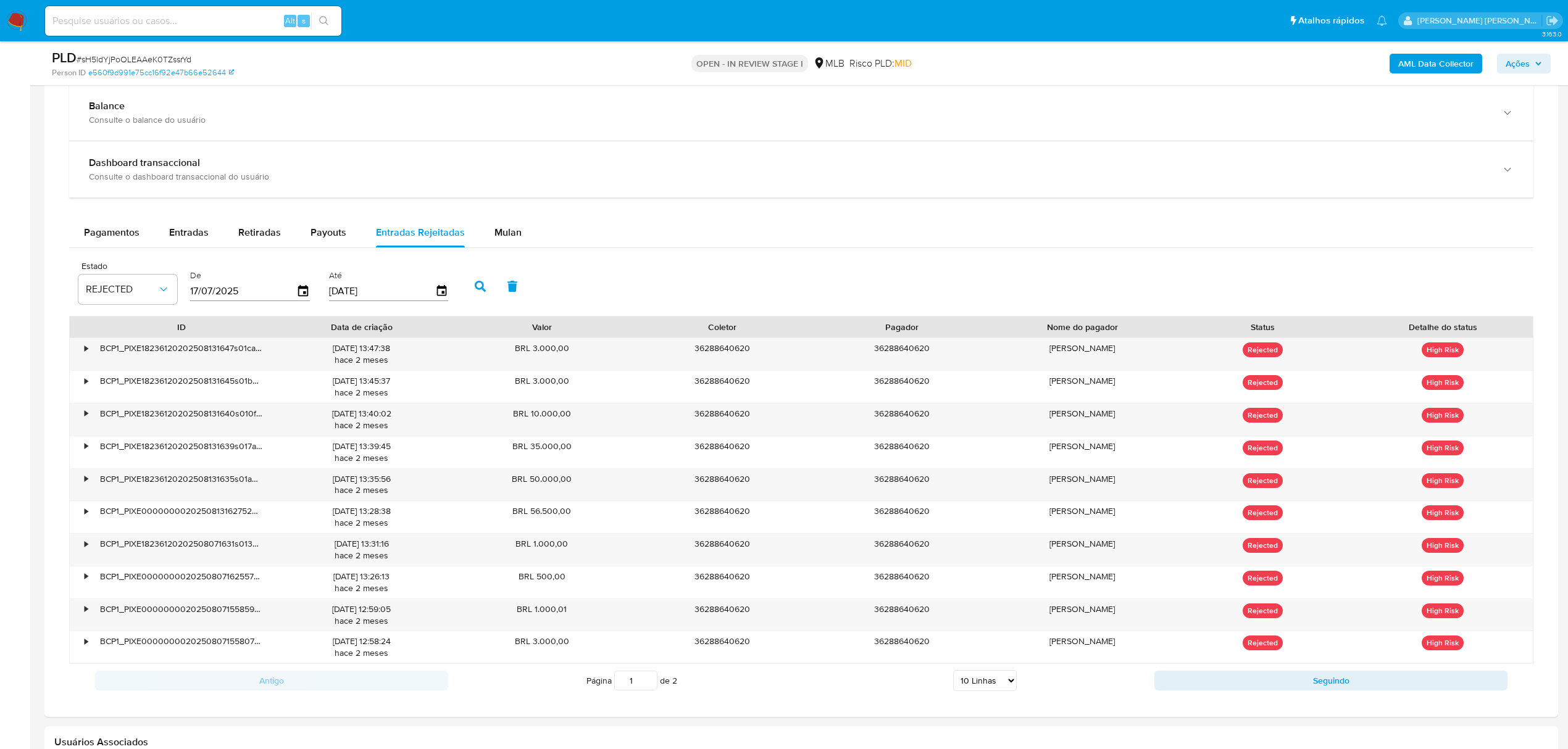
scroll to position [905, 0]
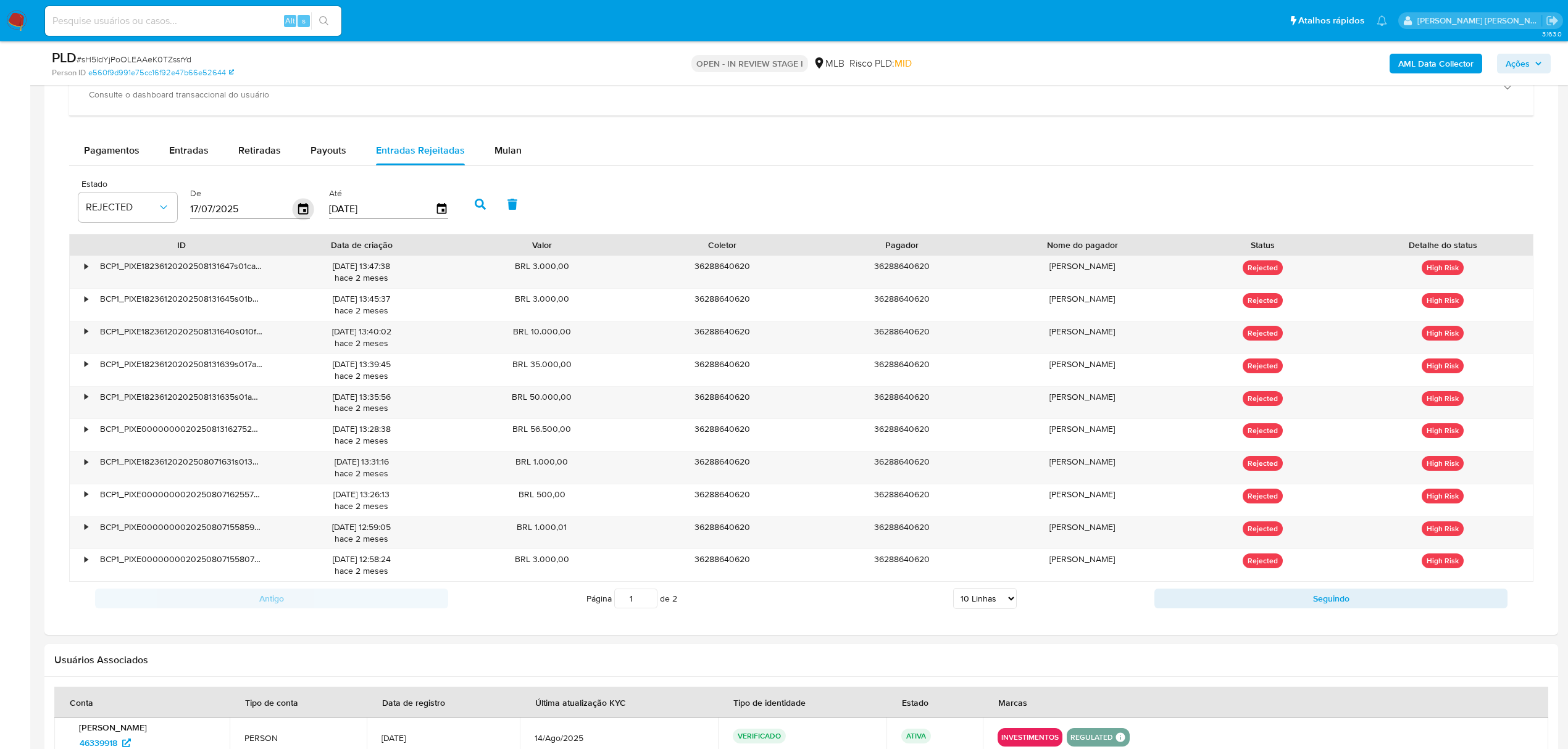
click at [300, 213] on icon "button" at bounding box center [303, 210] width 22 height 22
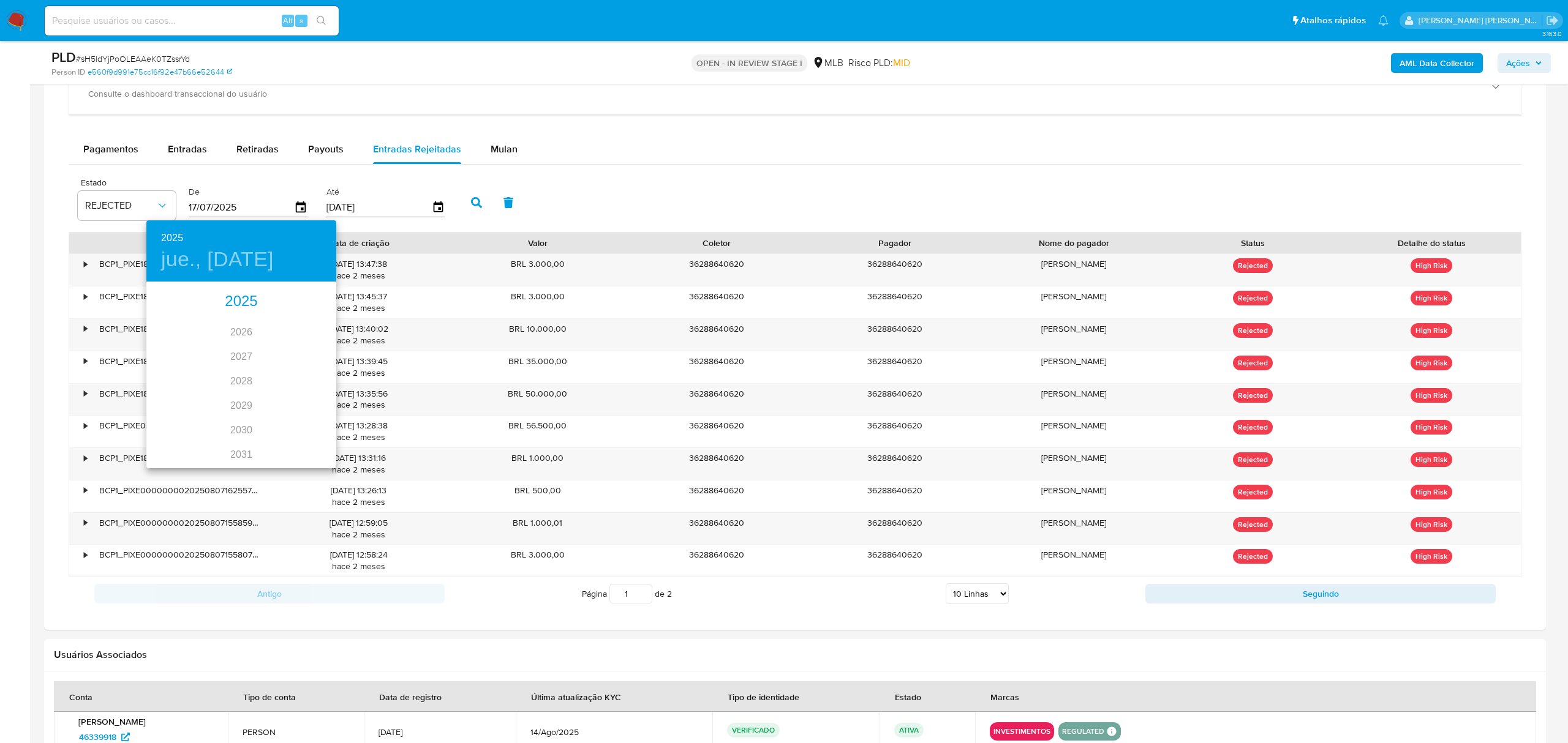
click at [238, 304] on div "2025" at bounding box center [241, 301] width 190 height 24
click at [246, 407] on div "ago." at bounding box center [241, 397] width 63 height 46
click at [268, 341] on span "1" at bounding box center [265, 346] width 22 height 13
type input "[DATE]"
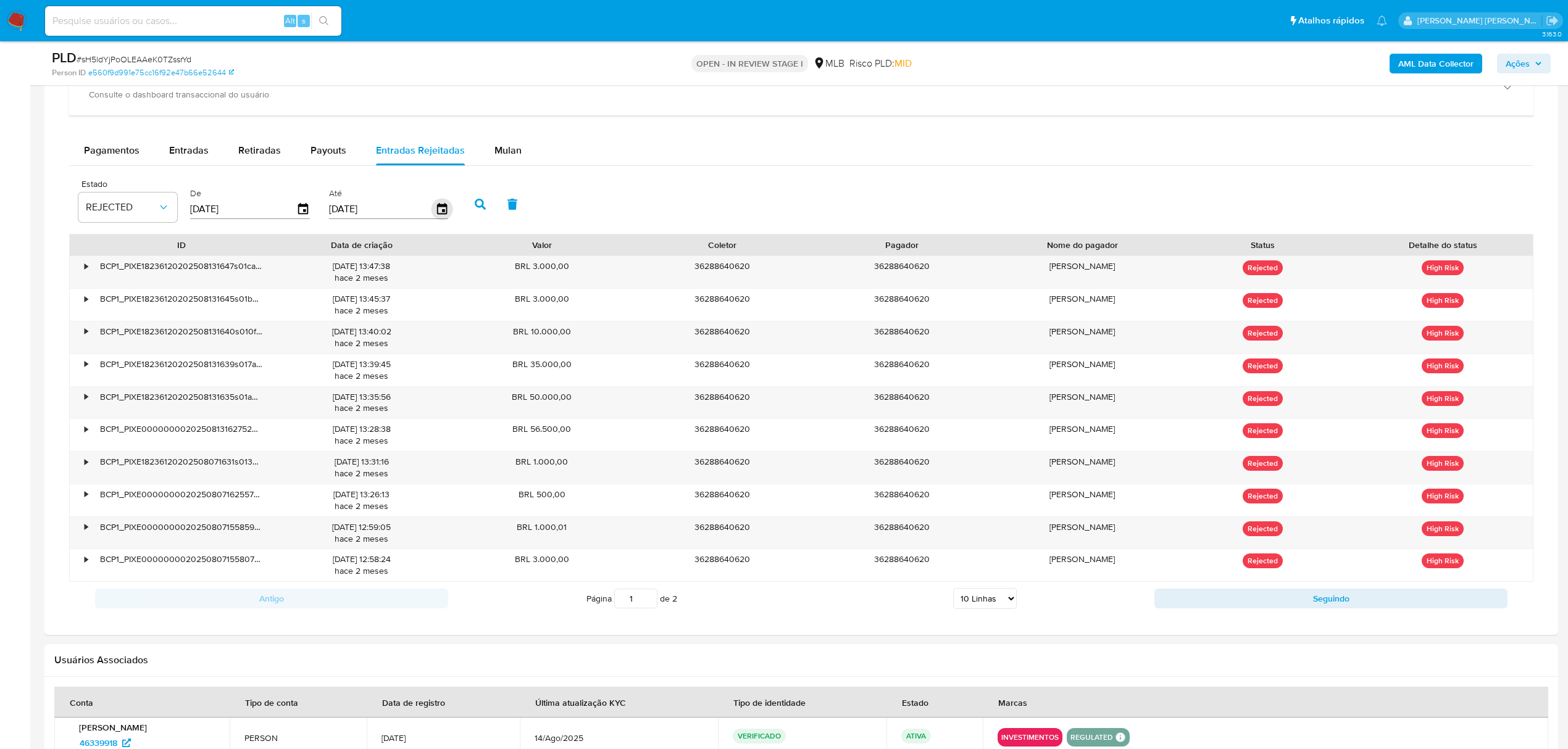
click at [440, 213] on icon "button" at bounding box center [442, 210] width 22 height 22
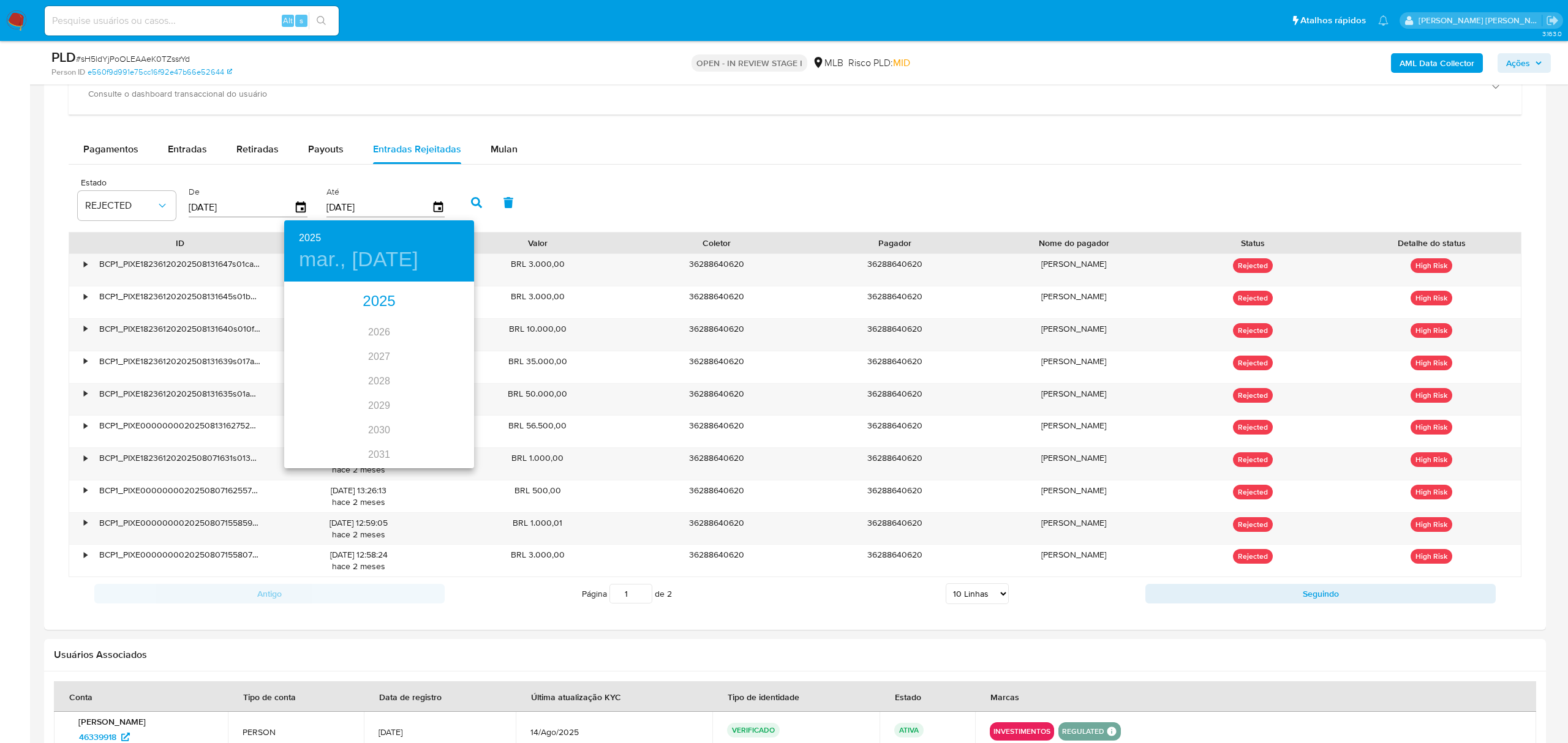
click at [370, 304] on div "2025" at bounding box center [379, 301] width 190 height 24
click at [312, 442] on div "oct." at bounding box center [315, 444] width 63 height 46
click at [314, 393] on span "13" at bounding box center [306, 391] width 22 height 13
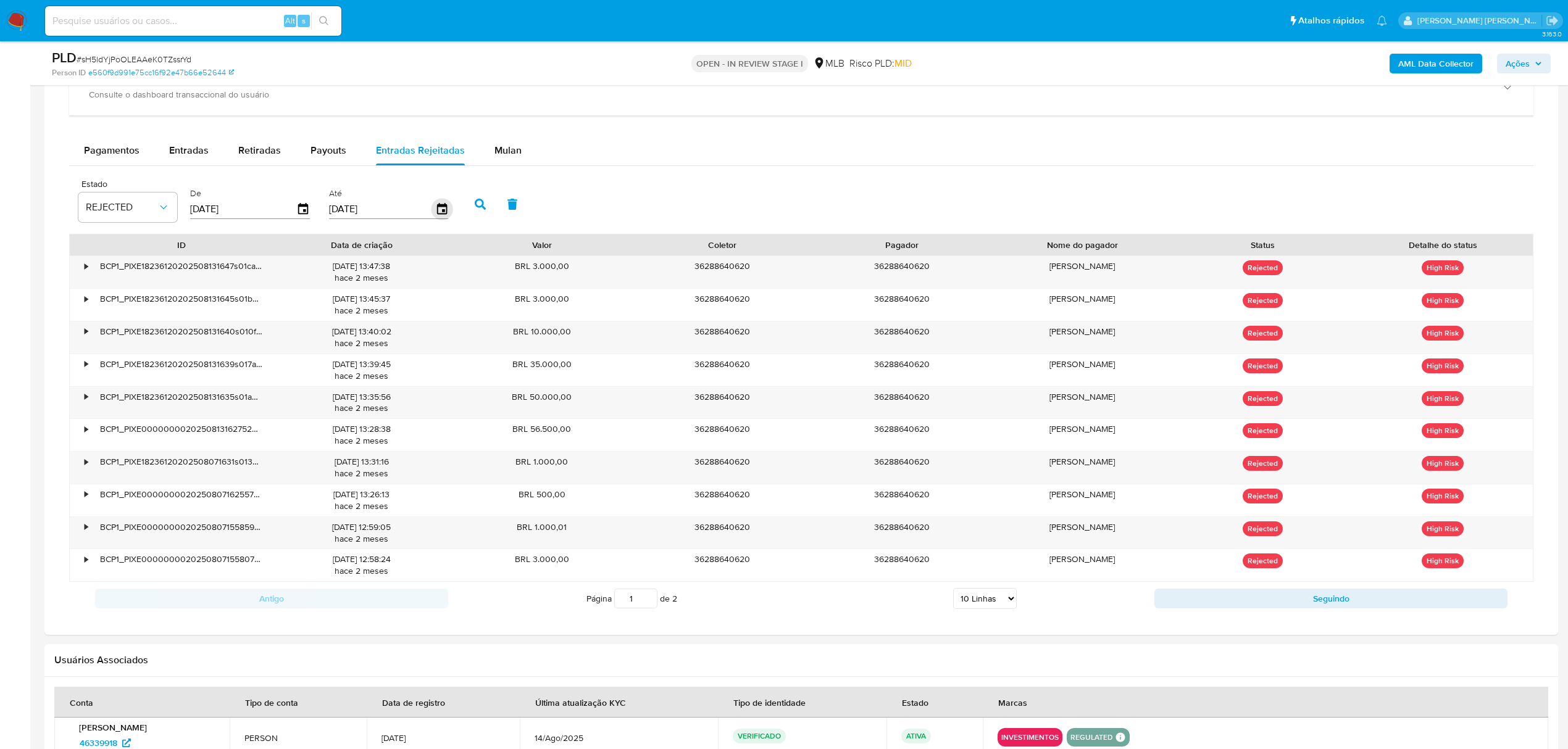
click at [445, 213] on icon "button" at bounding box center [441, 209] width 10 height 11
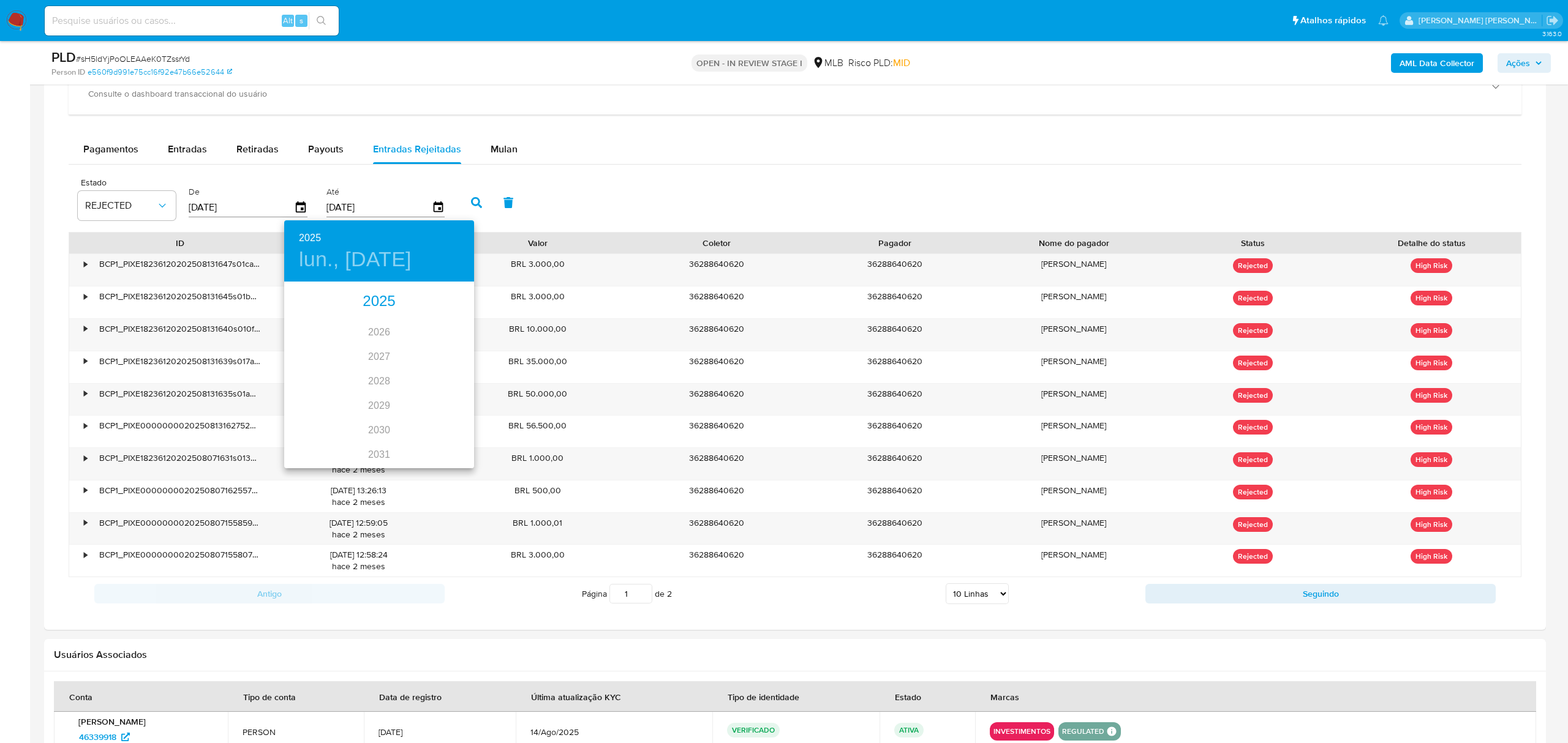
click at [371, 312] on div "2025" at bounding box center [379, 301] width 190 height 24
click at [314, 439] on div "oct." at bounding box center [315, 444] width 63 height 46
click at [449, 363] on p "12" at bounding box center [452, 369] width 10 height 13
type input "[DATE]"
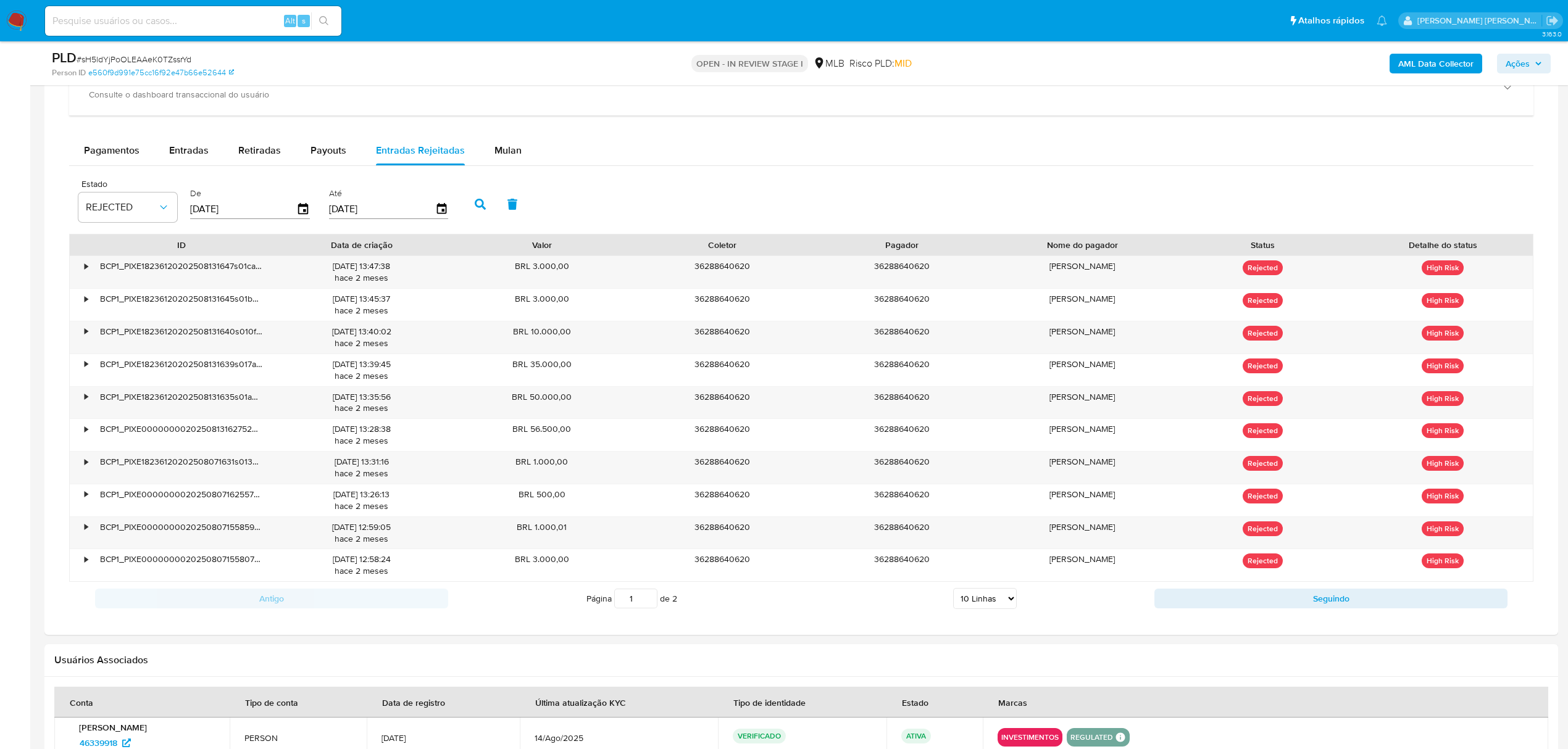
click at [482, 203] on icon "button" at bounding box center [480, 204] width 11 height 11
click at [1014, 601] on select "5 Linhas 10 Linhas 20 Linhas 25 Linhas 50 Linhas 100 Linhas" at bounding box center [985, 599] width 64 height 21
select select "25"
click at [953, 594] on select "5 Linhas 10 Linhas 20 Linhas 25 Linhas 50 Linhas 100 Linhas" at bounding box center [985, 599] width 64 height 21
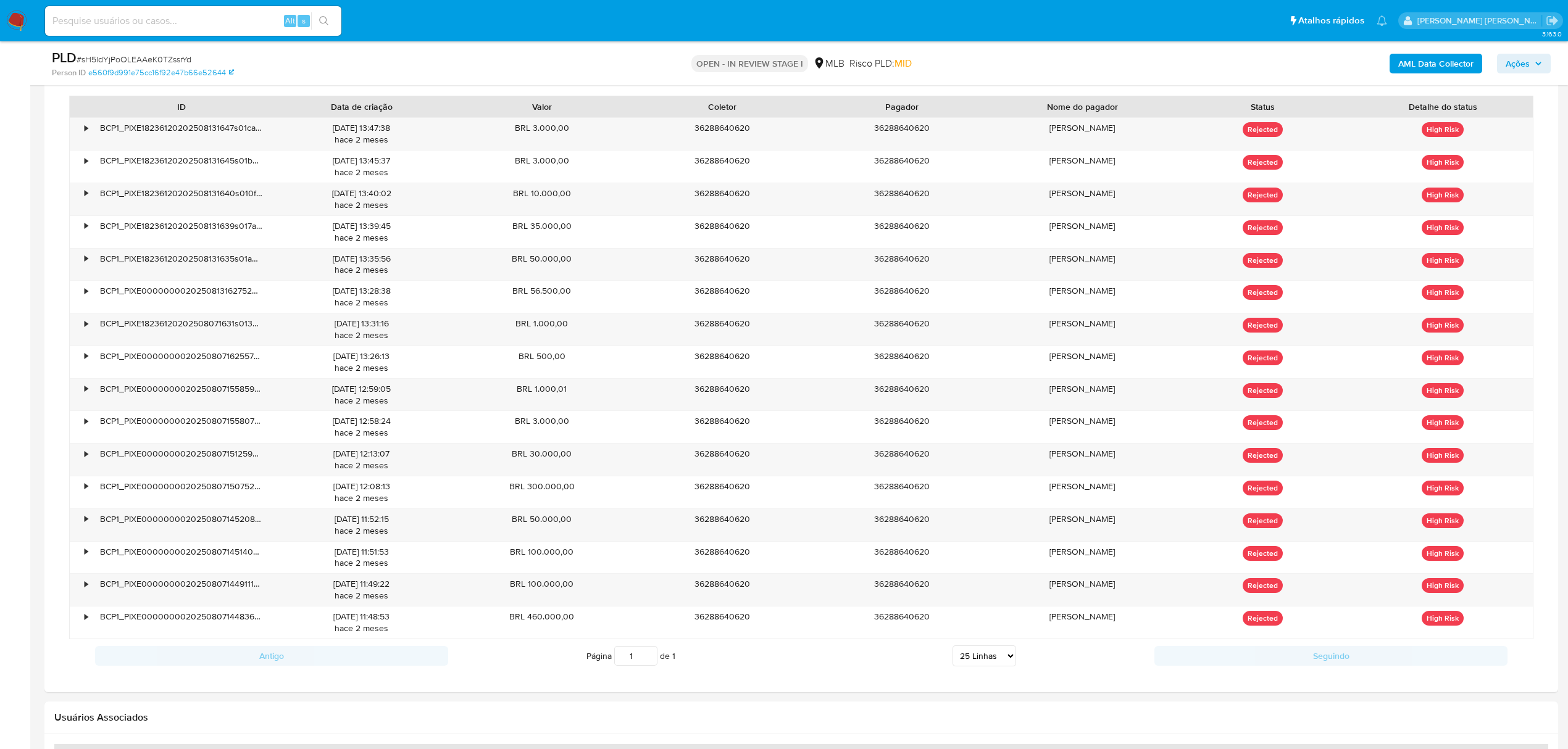
scroll to position [1035, 0]
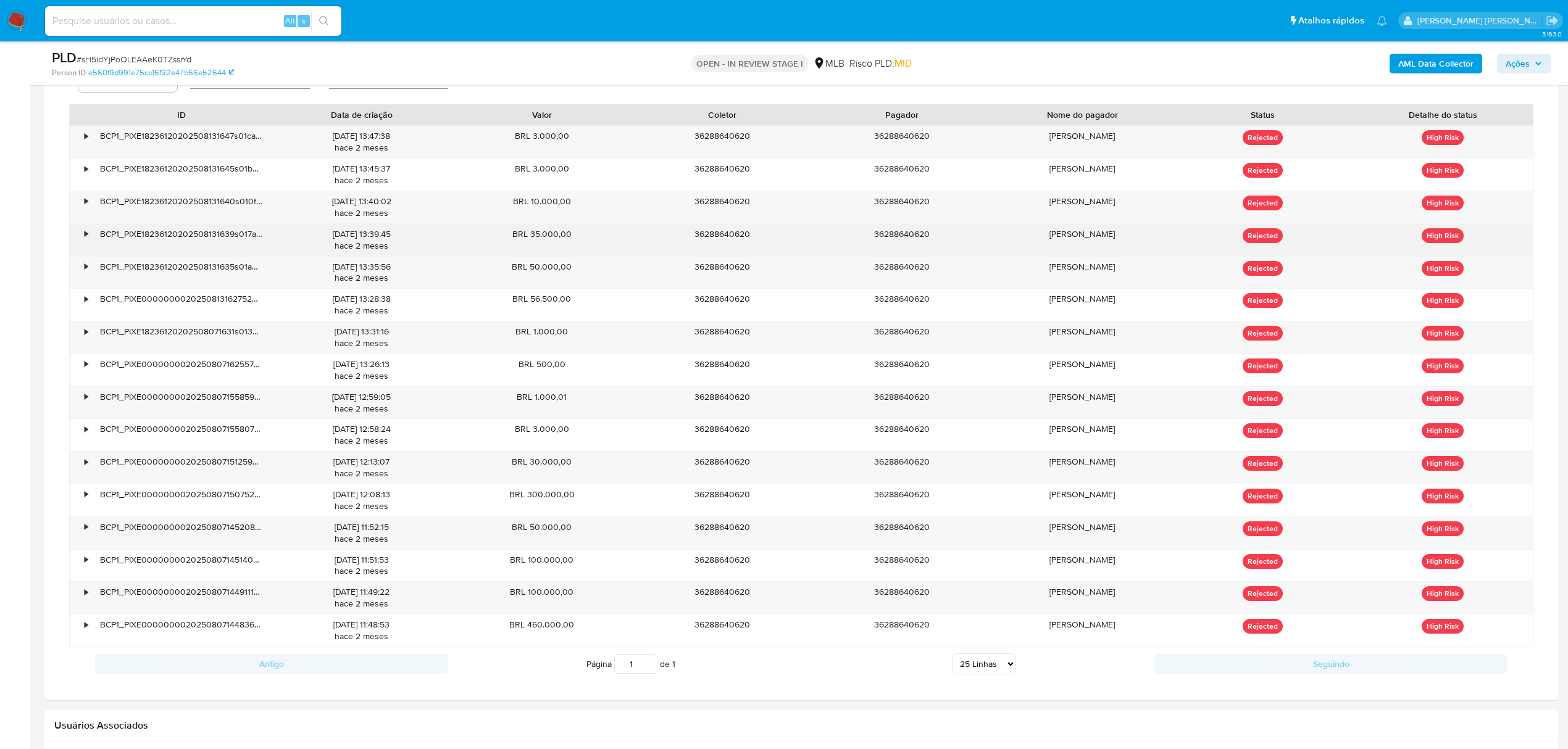
drag, startPoint x: 527, startPoint y: 239, endPoint x: 559, endPoint y: 239, distance: 32.0
click at [559, 239] on div "BRL 35.000,00" at bounding box center [542, 240] width 180 height 32
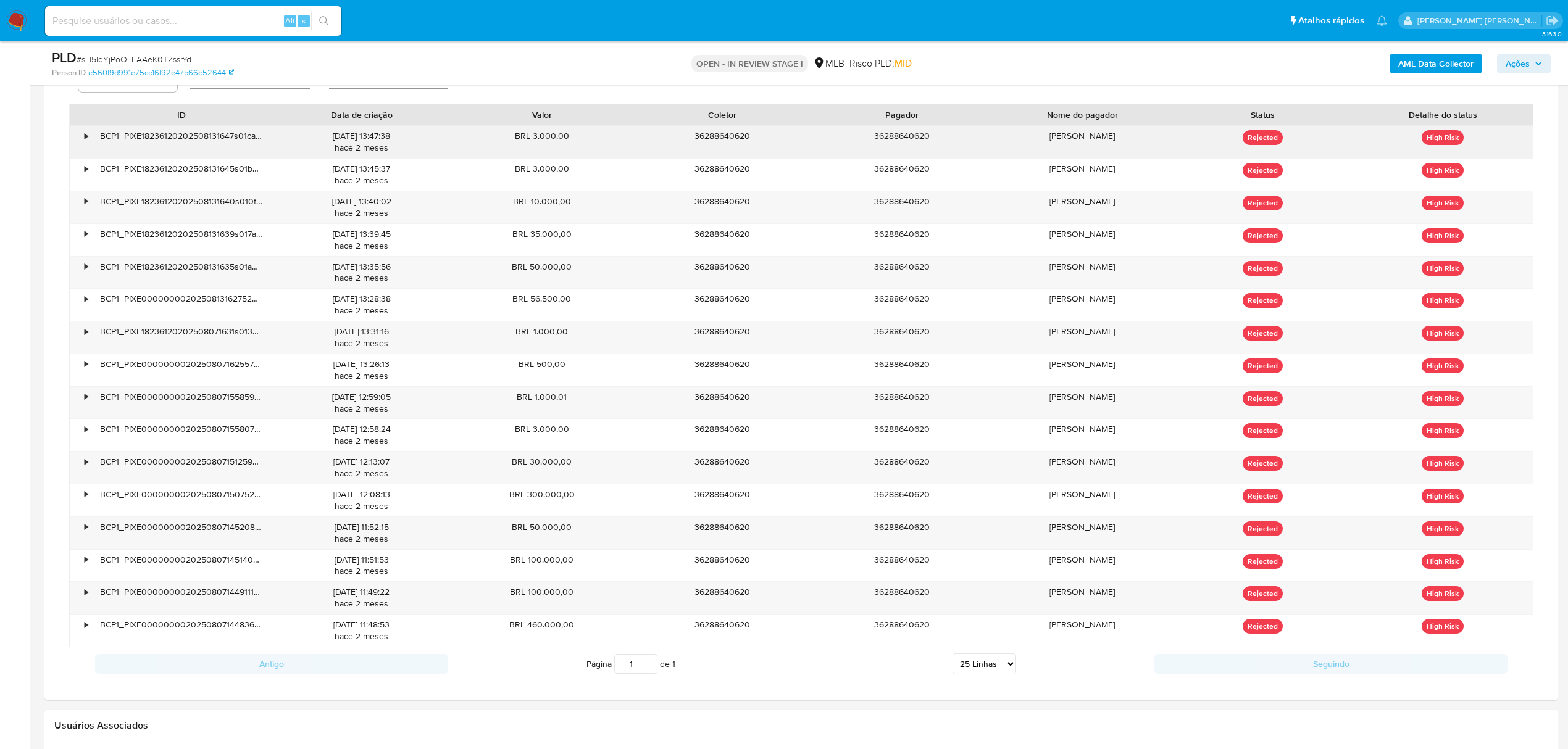
click at [82, 139] on div "•" at bounding box center [80, 142] width 22 height 32
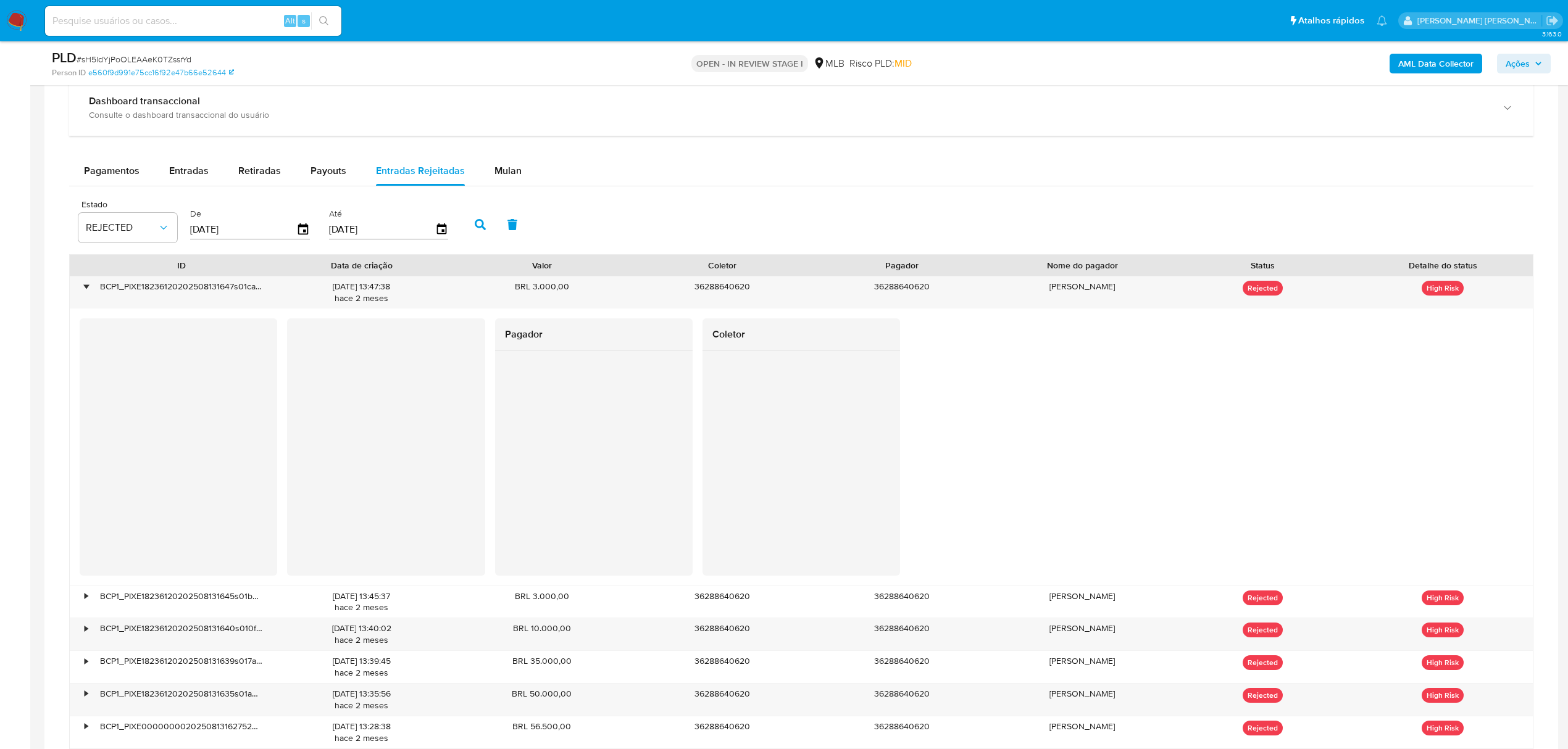
scroll to position [871, 0]
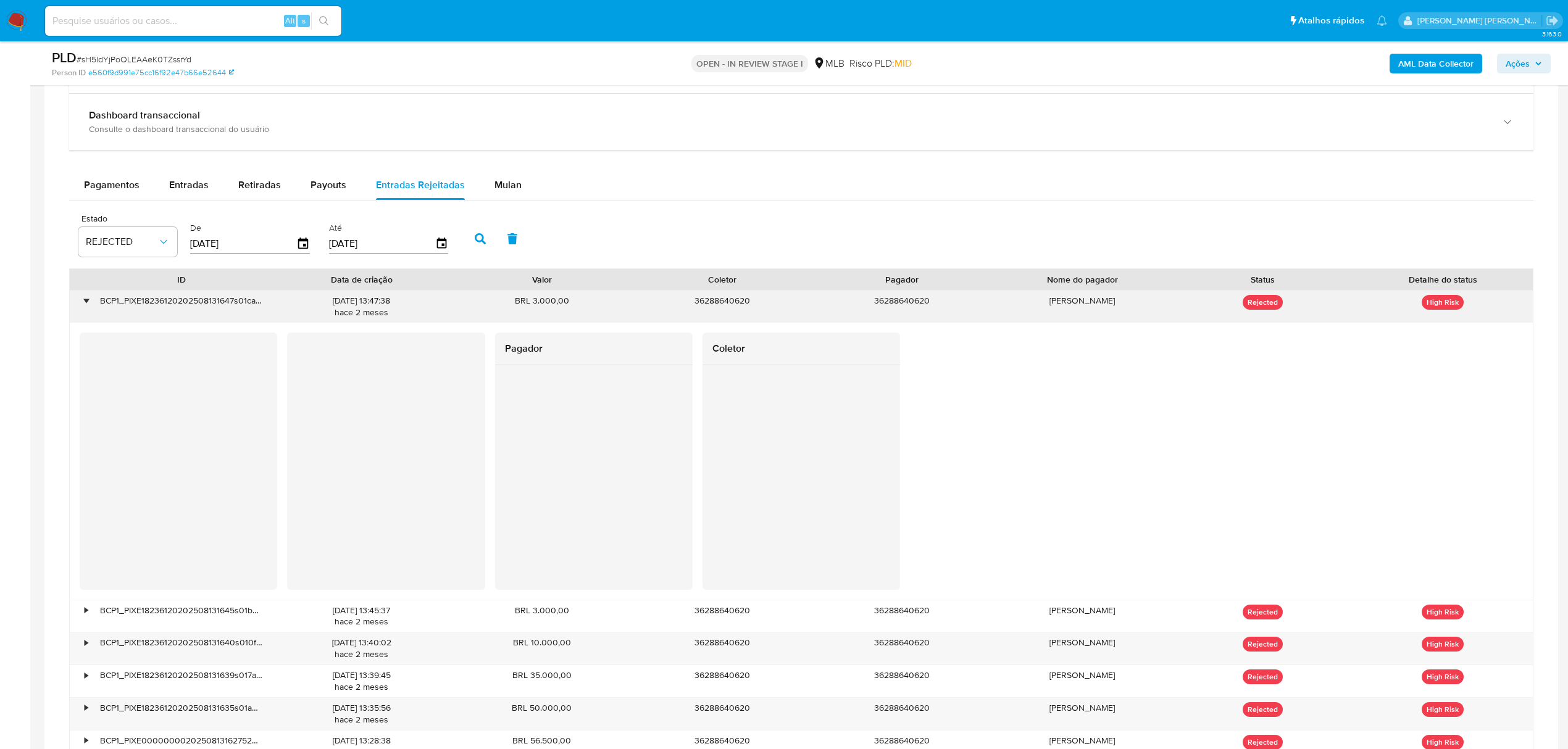
click at [79, 306] on div "•" at bounding box center [80, 307] width 22 height 32
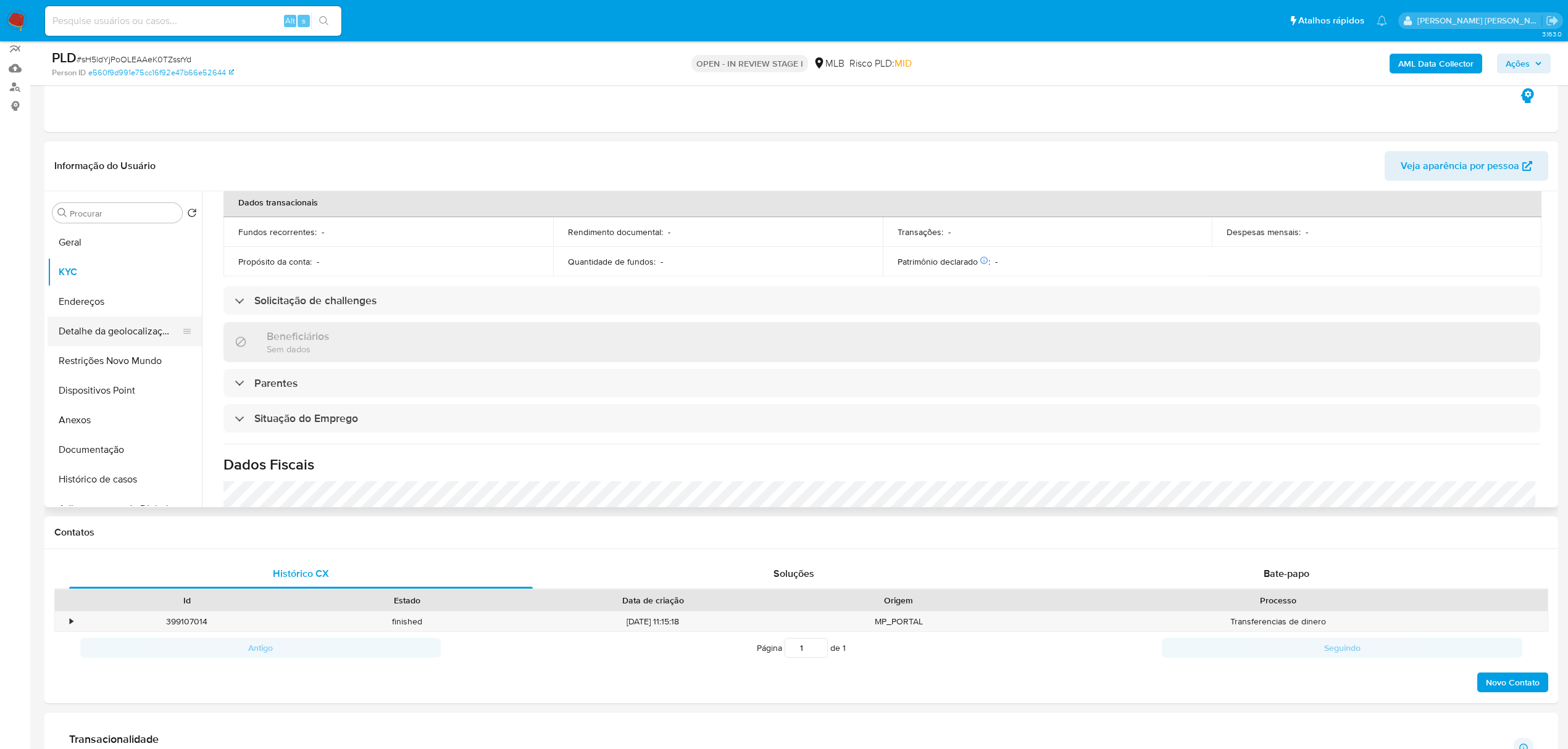
scroll to position [48, 0]
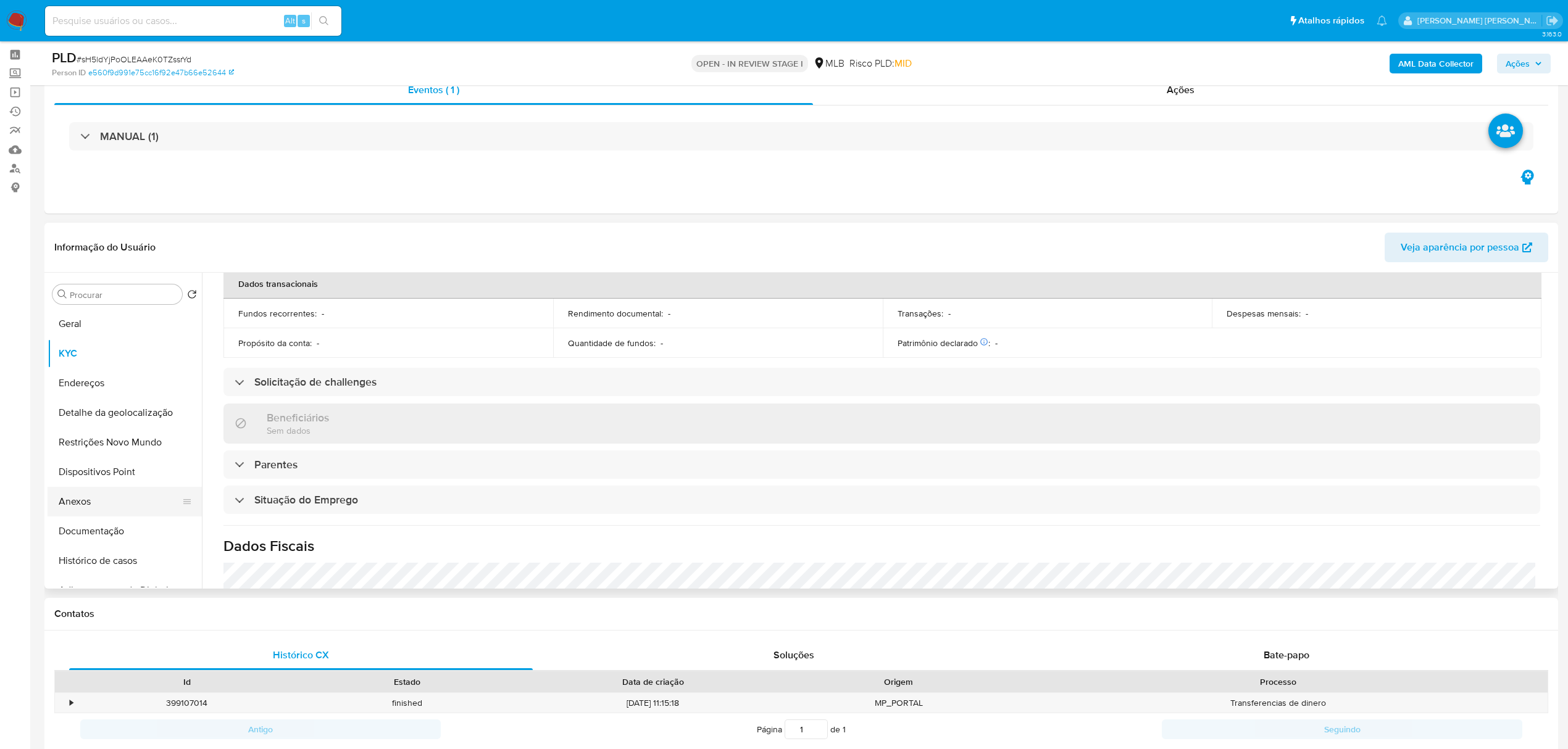
click at [73, 500] on button "Anexos" at bounding box center [120, 501] width 144 height 30
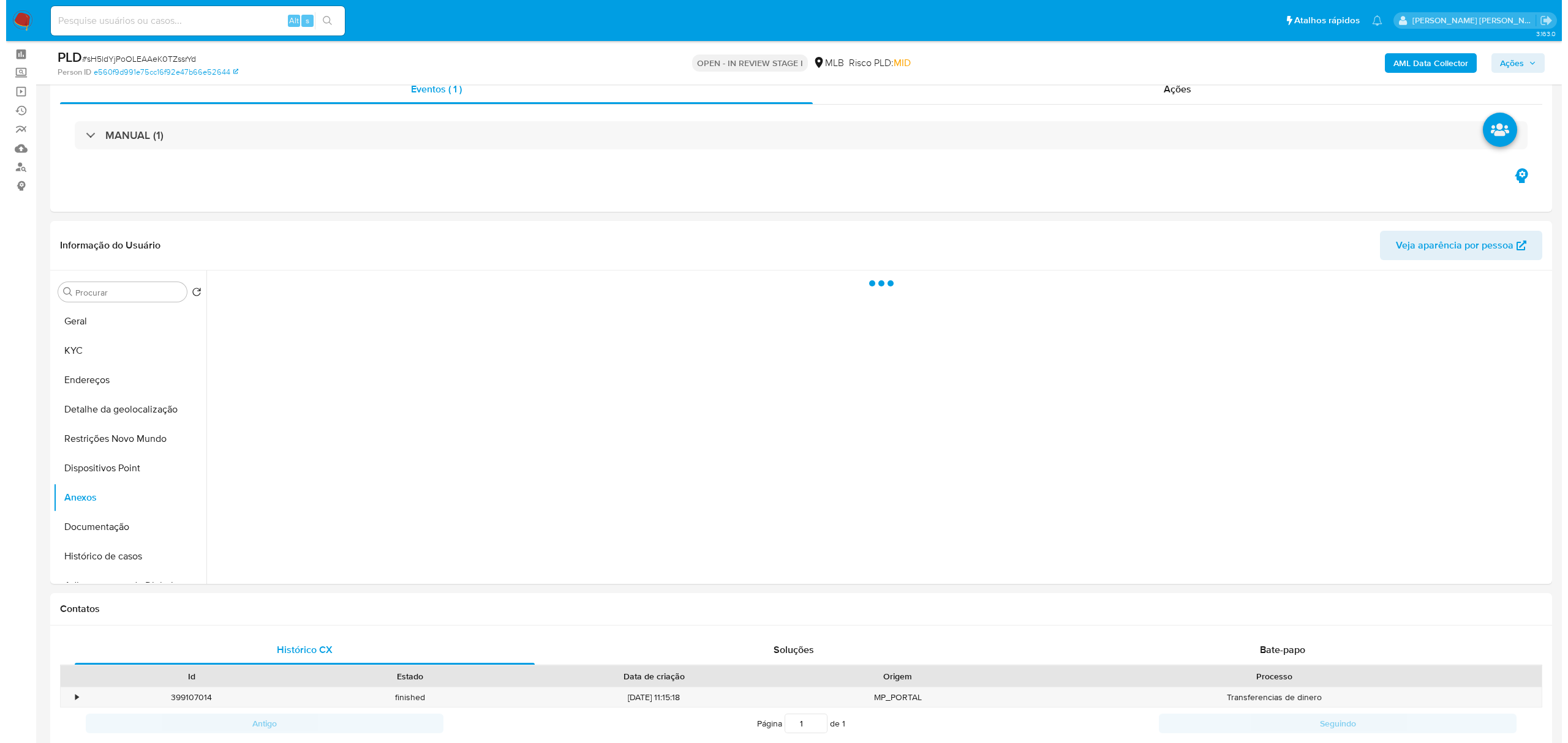
scroll to position [0, 0]
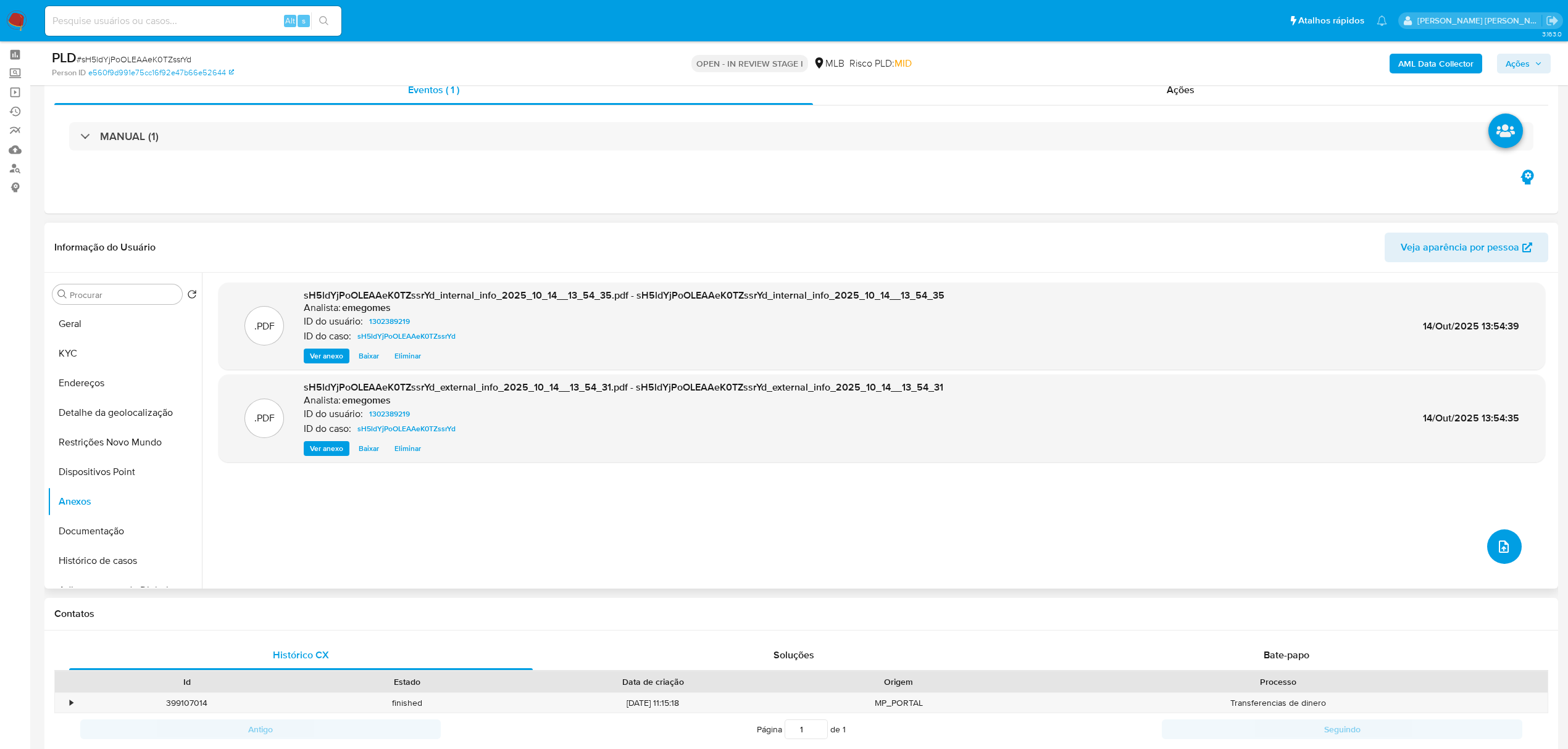
click at [1500, 541] on icon "upload-file" at bounding box center [1503, 546] width 14 height 14
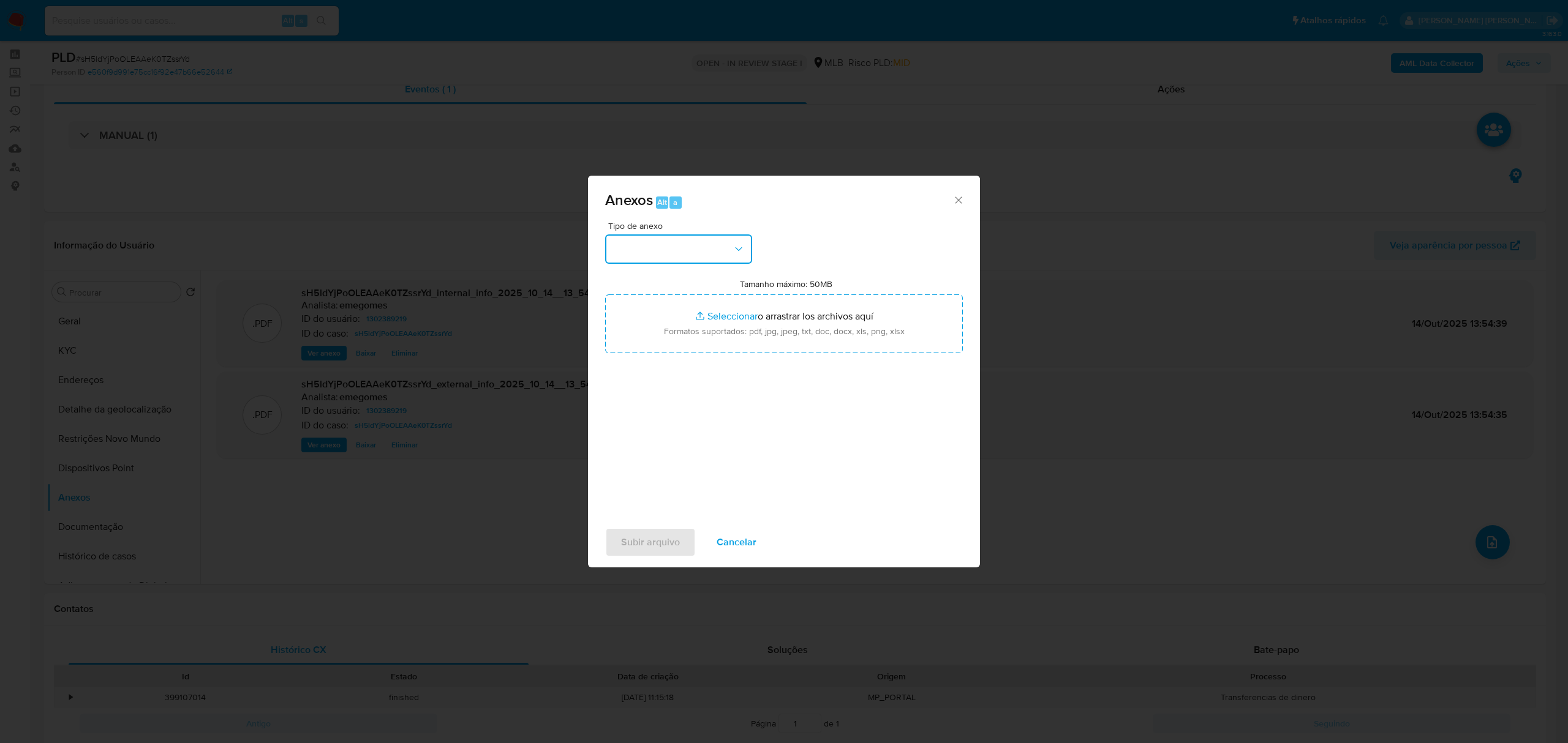
click at [746, 260] on button "button" at bounding box center [679, 249] width 147 height 29
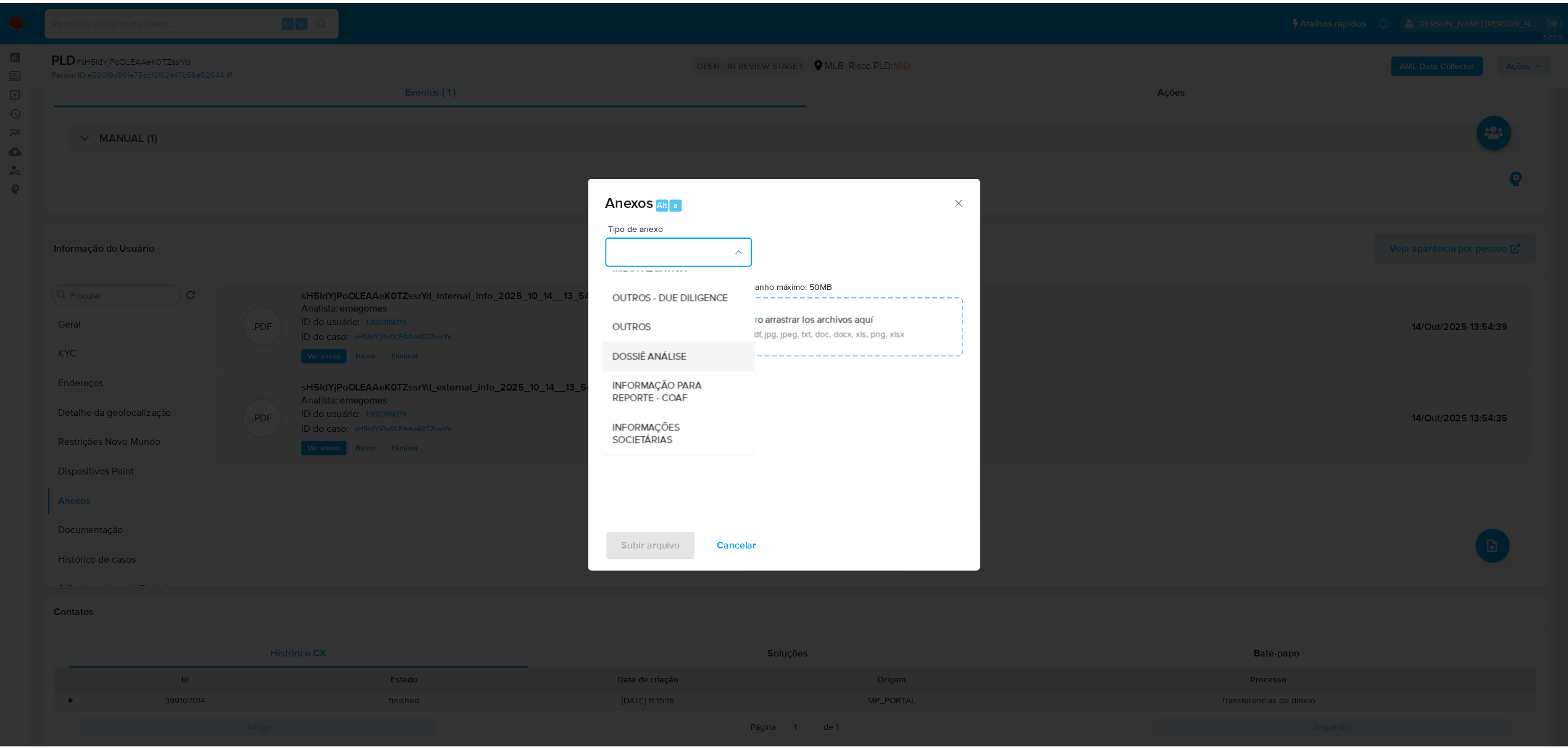
scroll to position [190, 0]
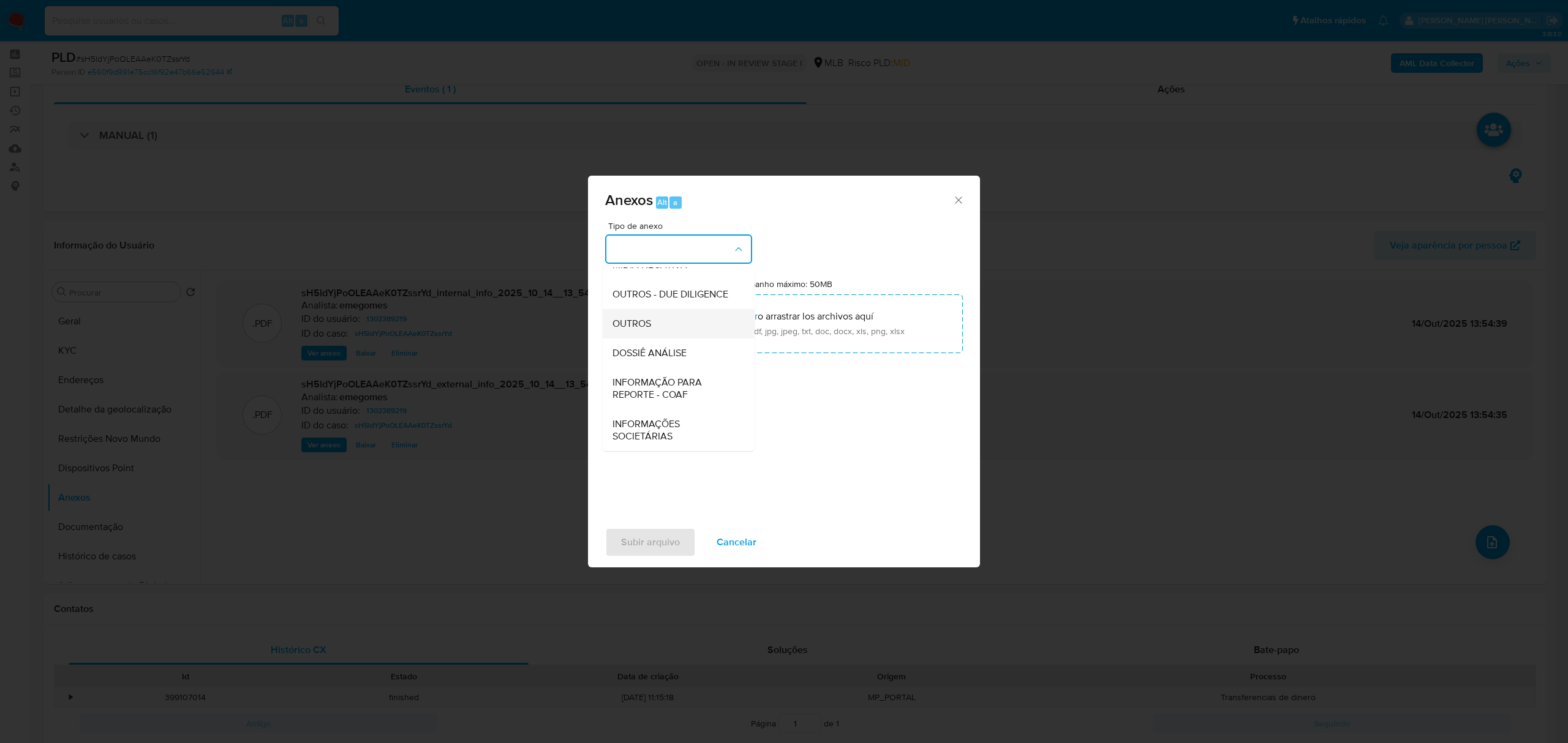
click at [642, 321] on span "OUTROS" at bounding box center [632, 324] width 38 height 13
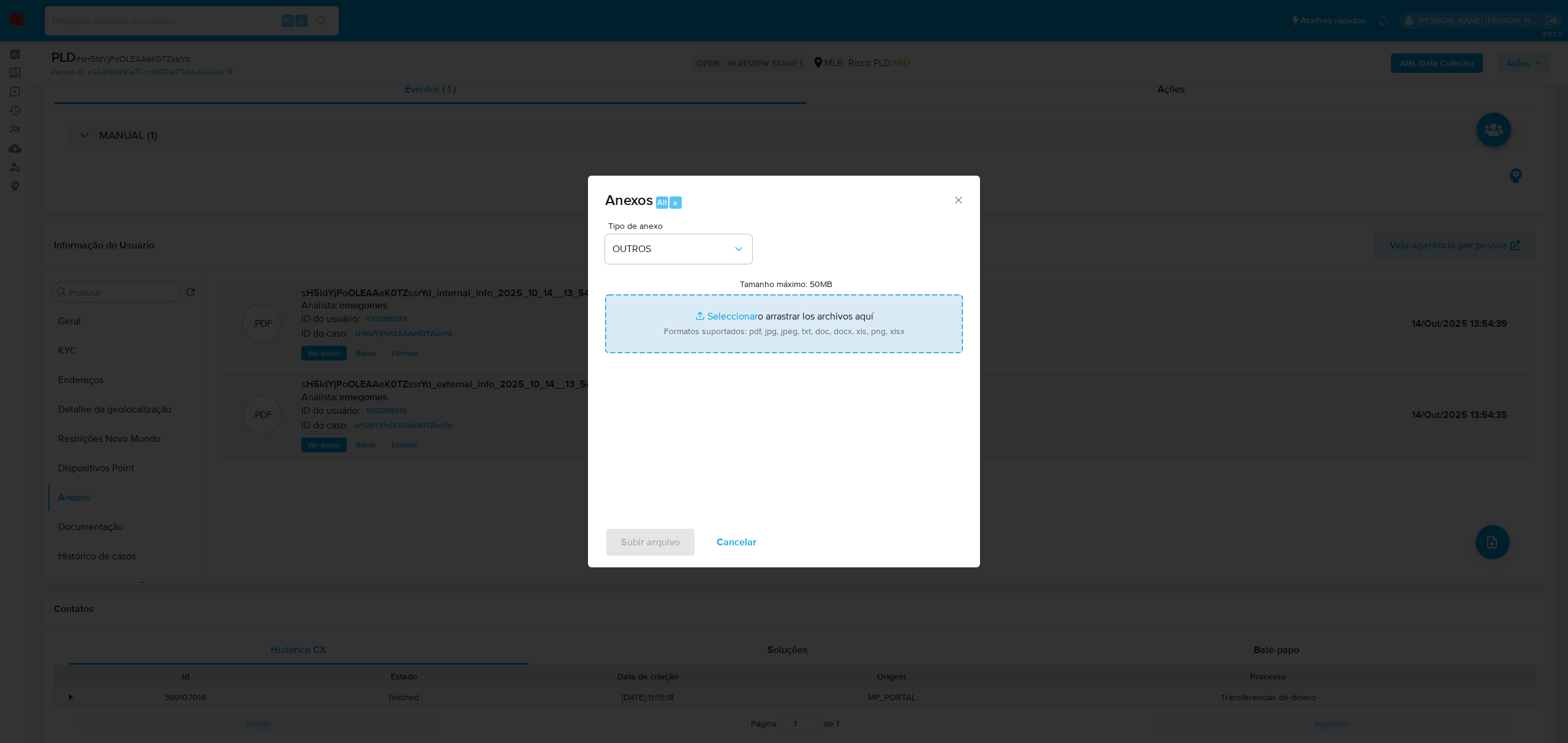
click at [729, 317] on input "Tamanho máximo: 50MB Seleccionar archivos" at bounding box center [784, 324] width 357 height 59
type input "C:\fakepath\SAR - sH5ldYjPoOLEAAeK0TZssrYd - CPF 36288640620 - MARILIA BORGES L…"
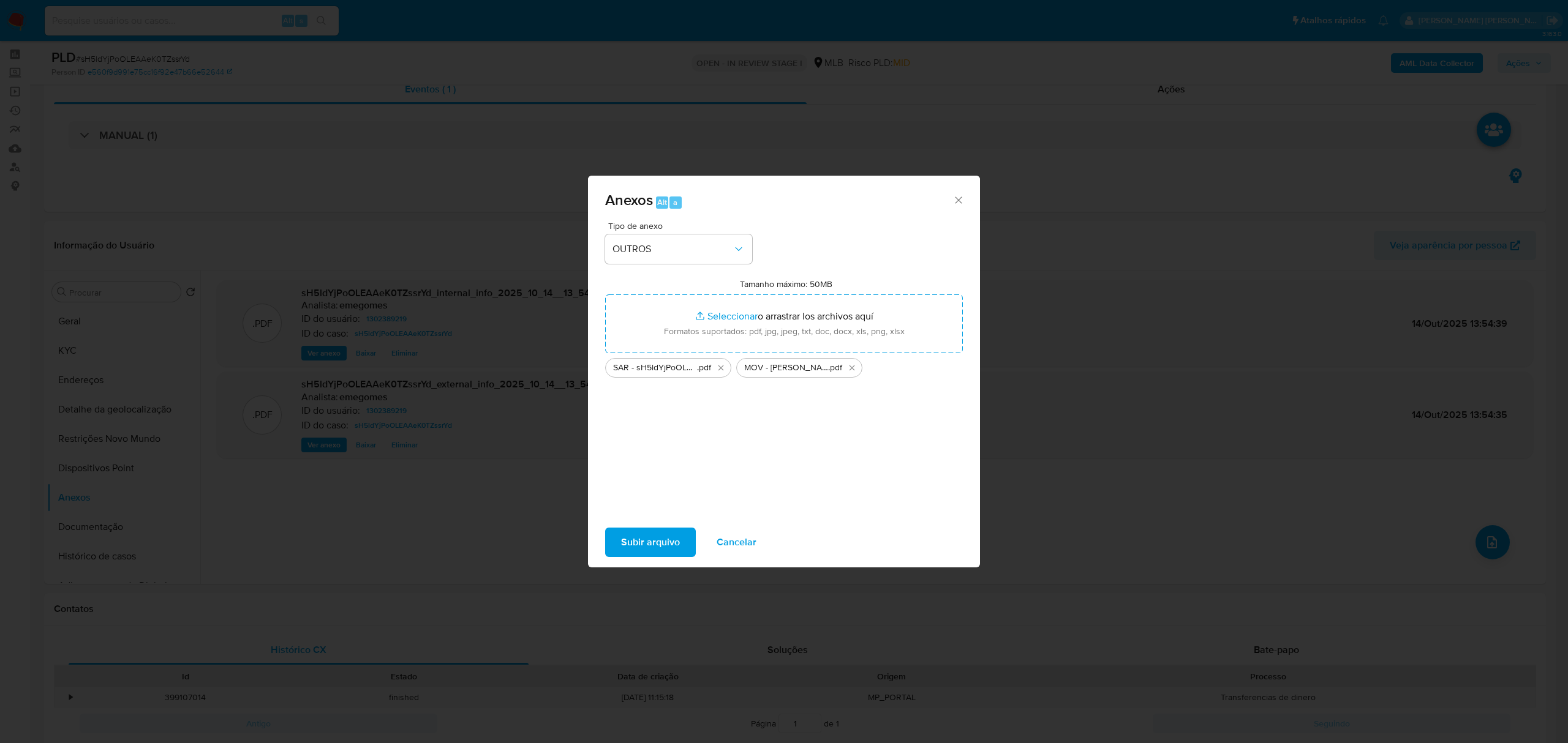
click at [656, 539] on span "Subir arquivo" at bounding box center [650, 542] width 59 height 27
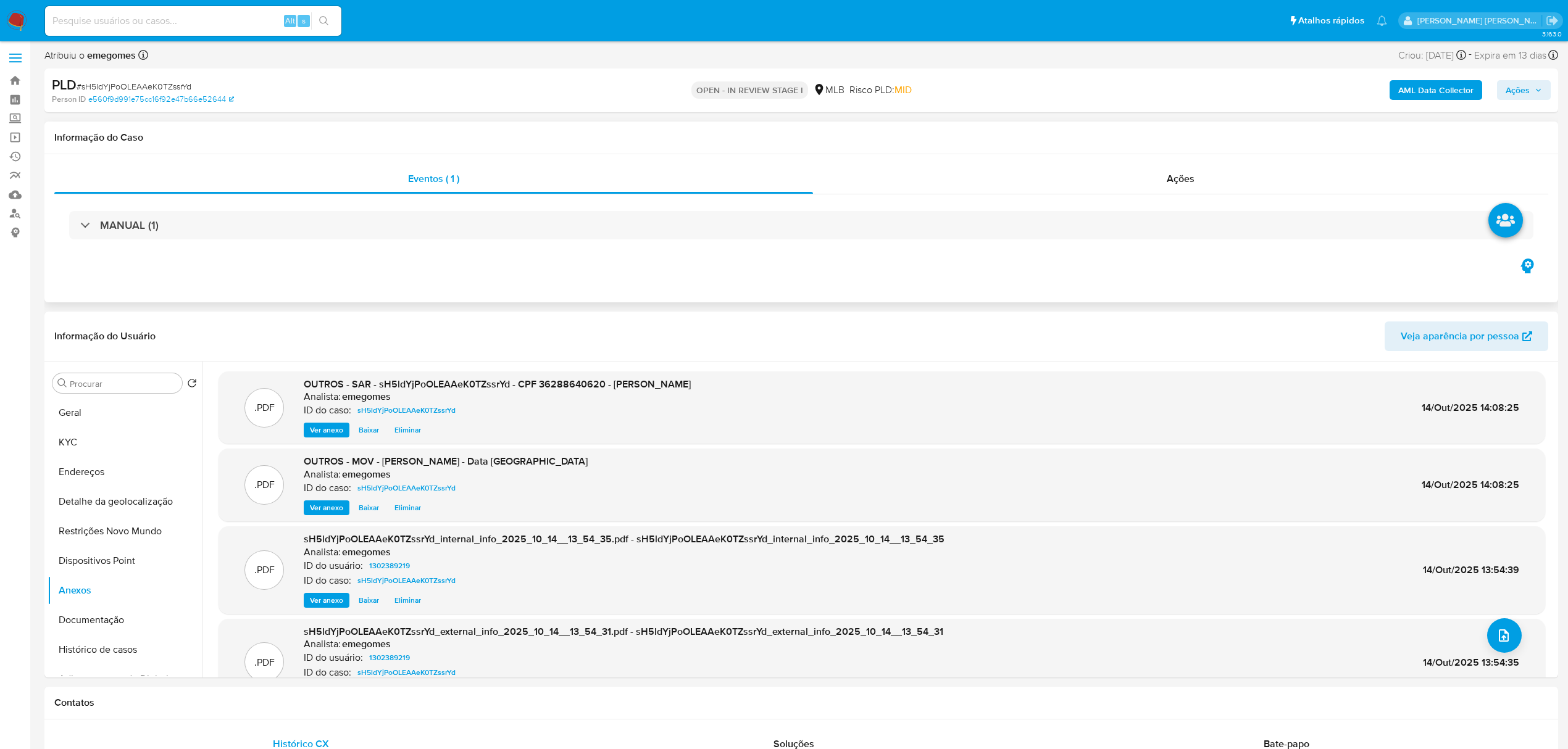
scroll to position [0, 0]
click at [1539, 89] on icon "button" at bounding box center [1538, 93] width 7 height 7
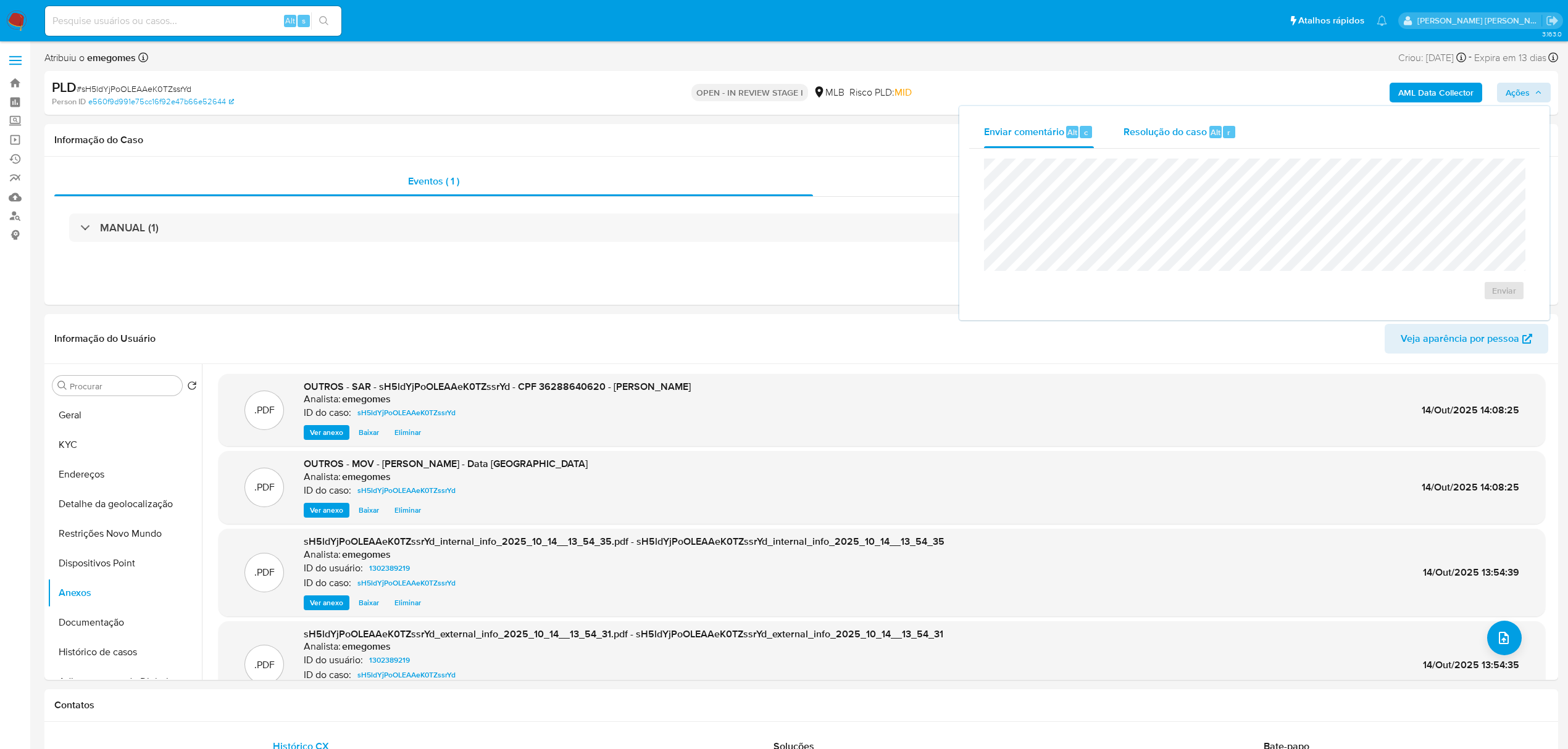
click at [1173, 136] on span "Resolução do caso" at bounding box center [1165, 132] width 84 height 14
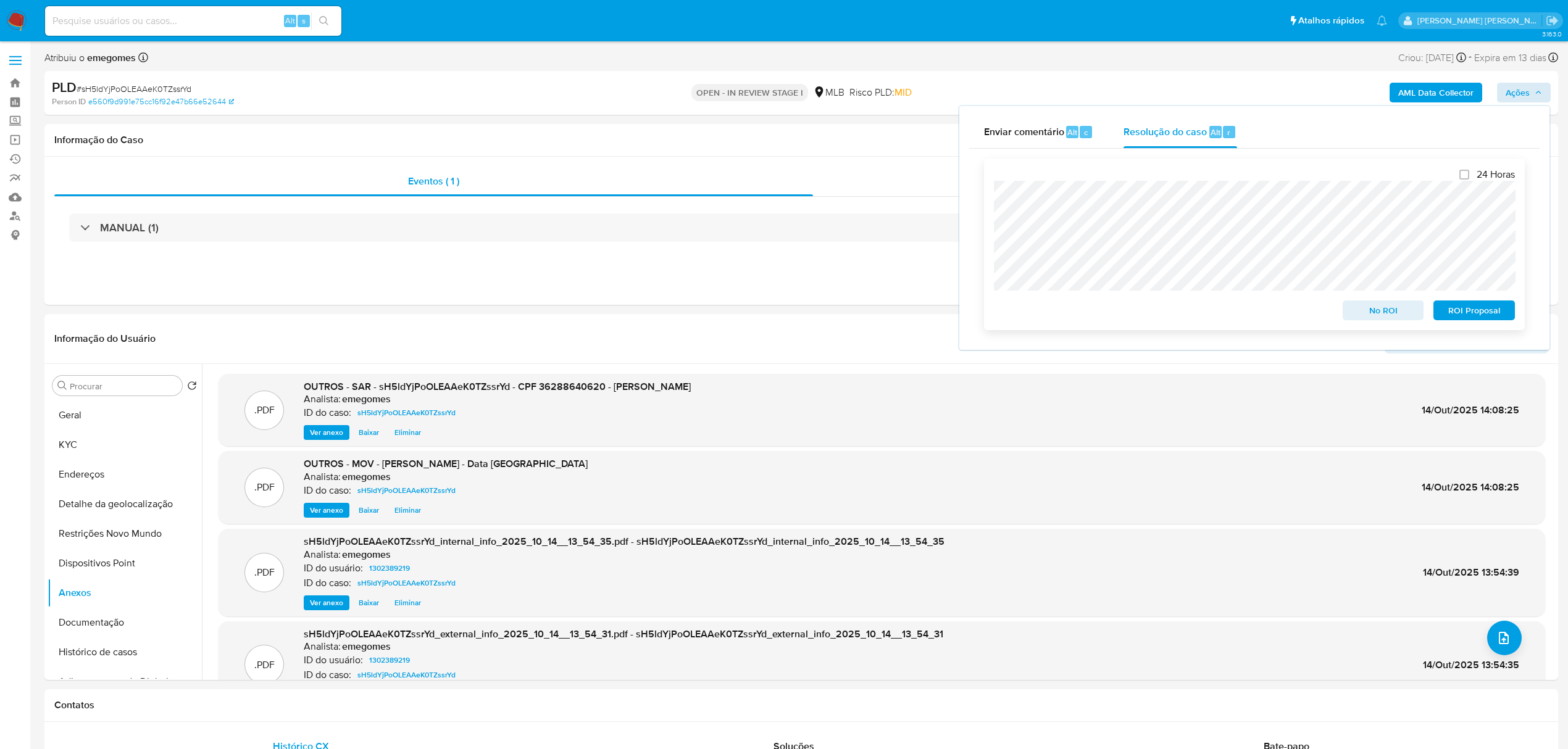
click at [1463, 312] on span "ROI Proposal" at bounding box center [1473, 310] width 64 height 17
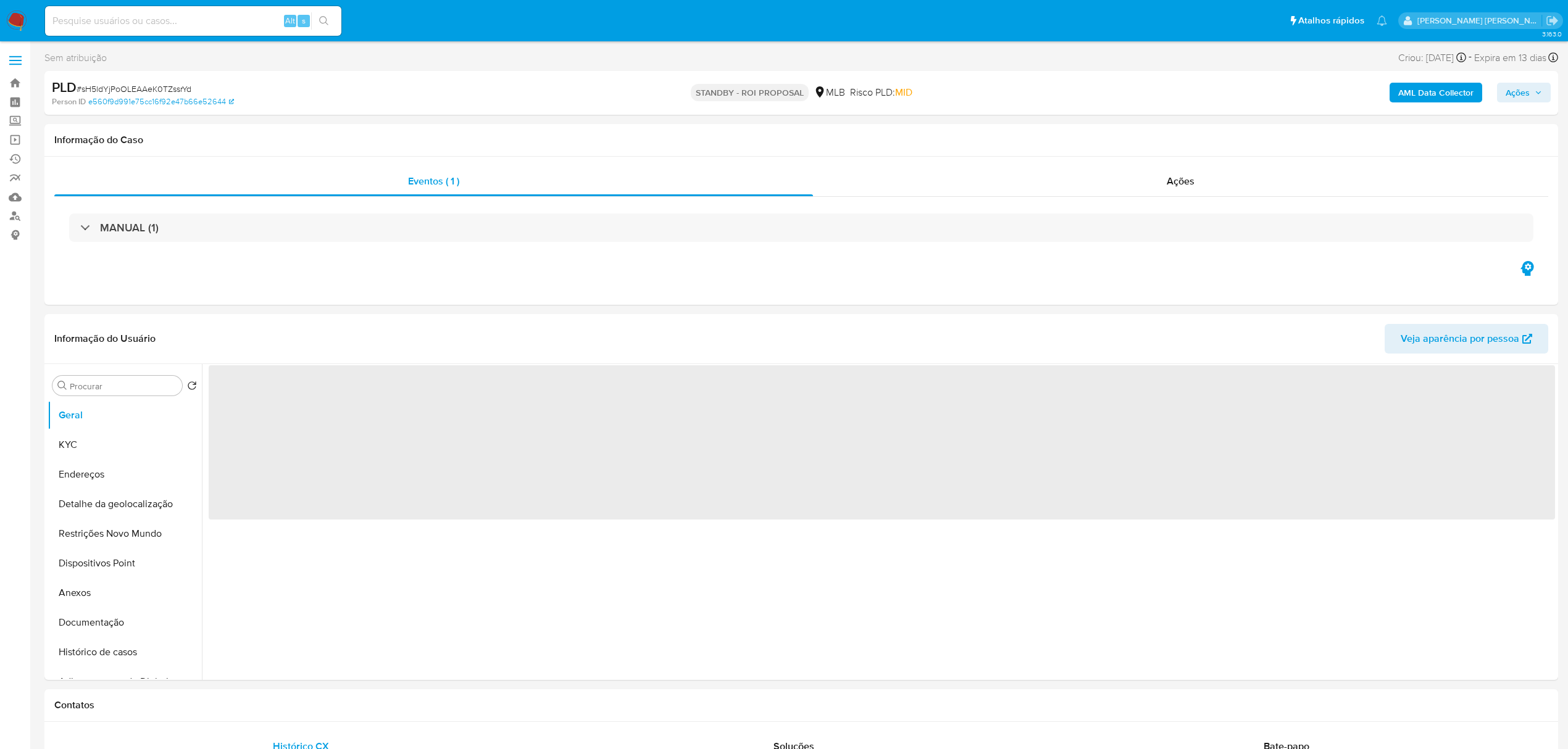
select select "10"
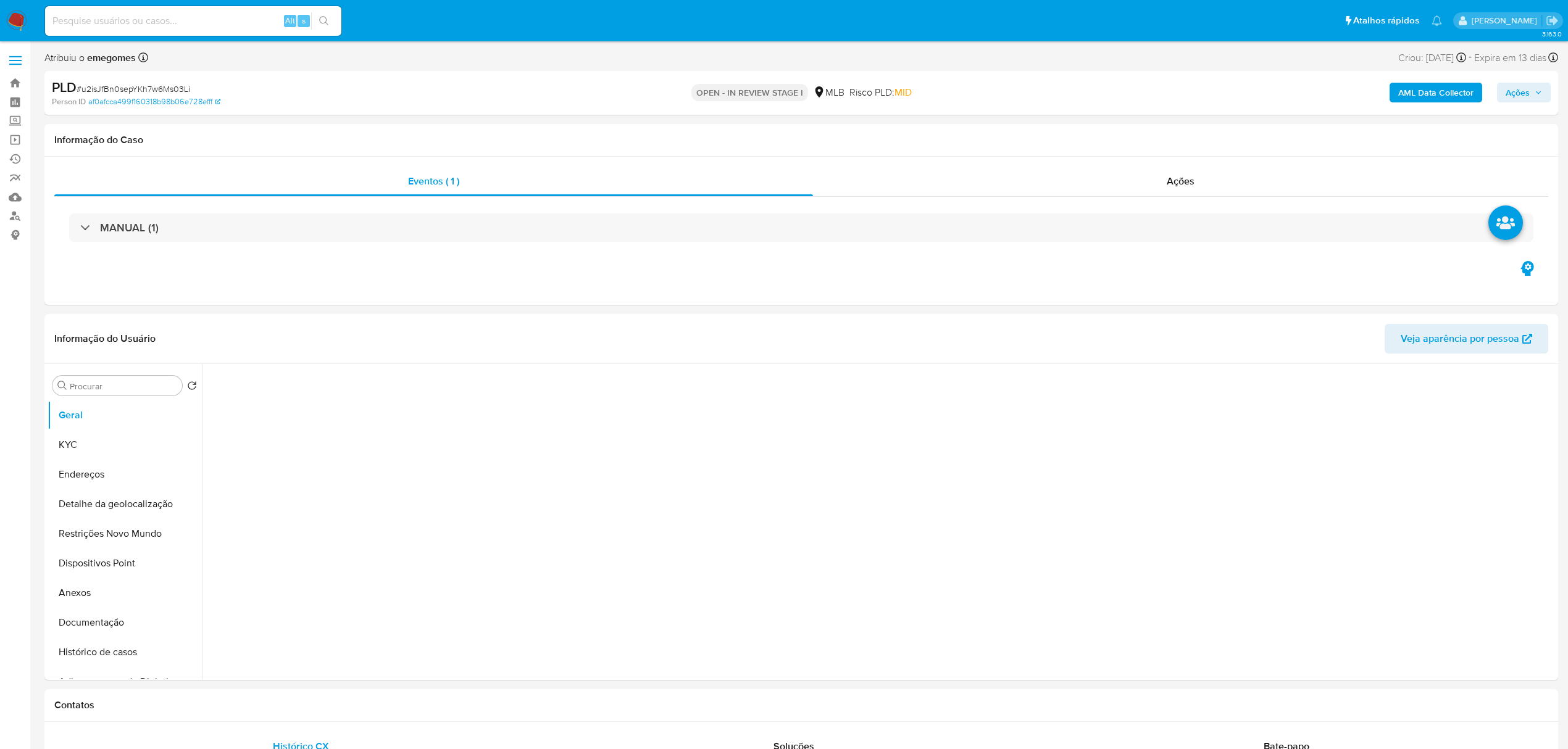
select select "10"
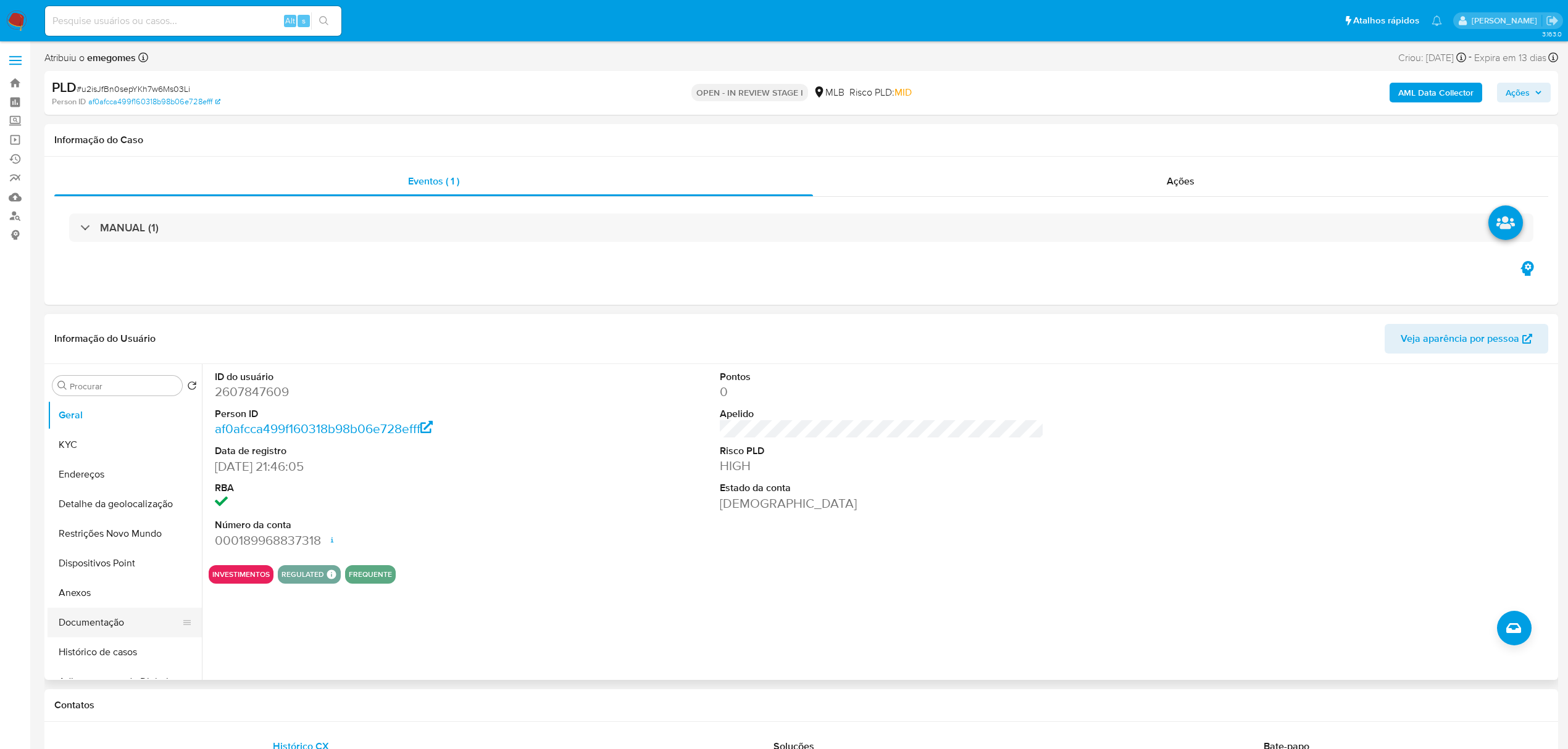
click at [87, 633] on button "Documentação" at bounding box center [120, 622] width 144 height 30
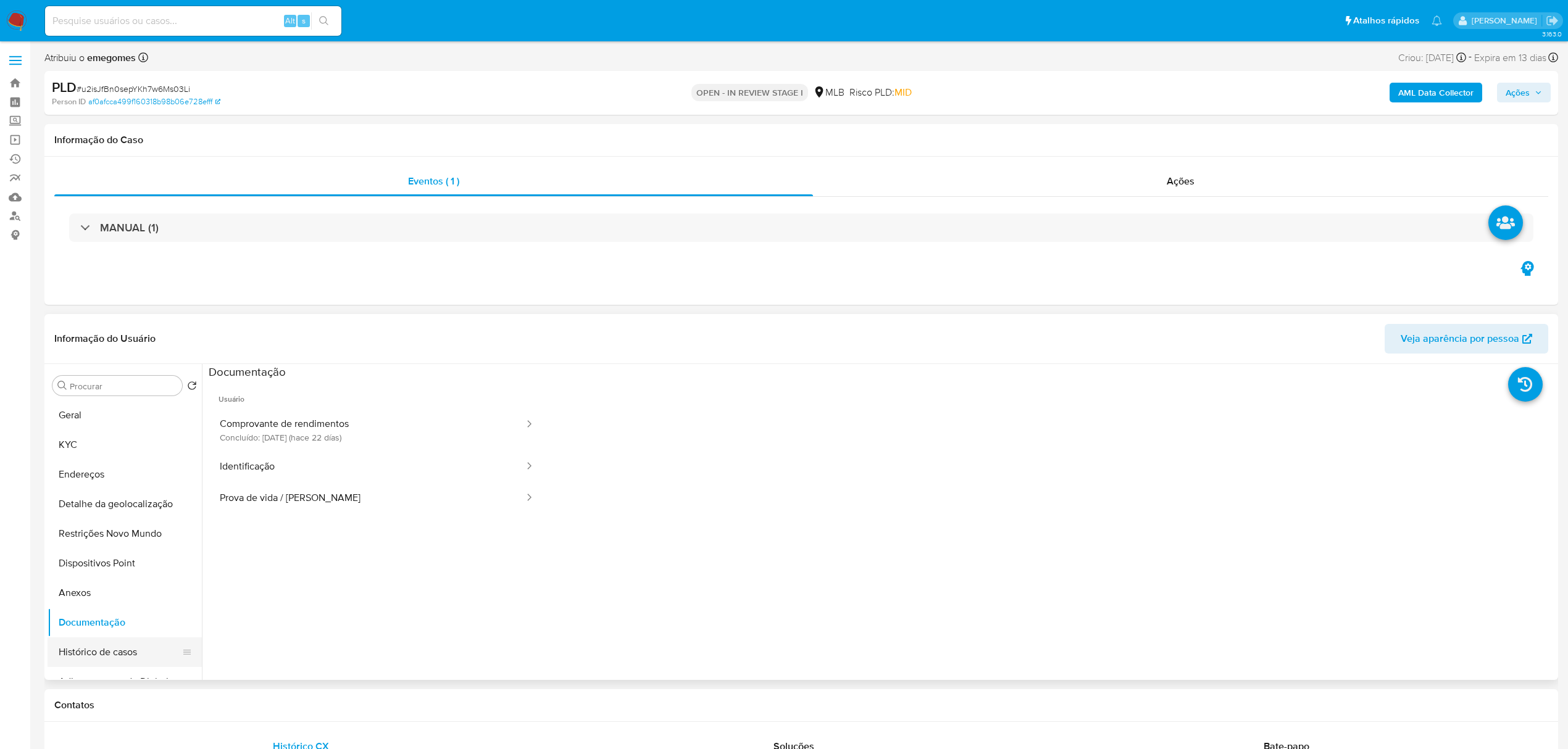
click at [115, 645] on button "Histórico de casos" at bounding box center [120, 652] width 144 height 30
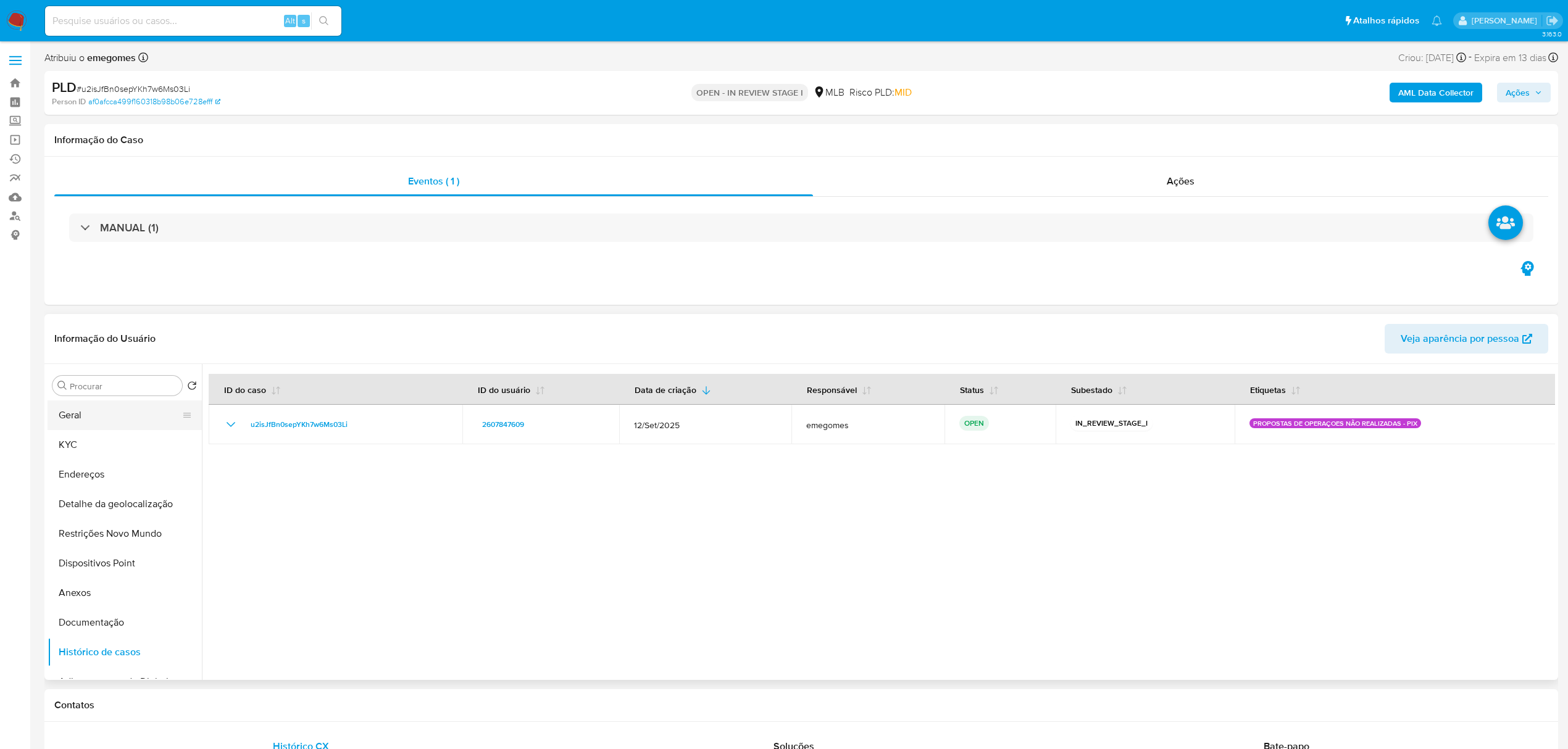
click at [94, 420] on button "Geral" at bounding box center [120, 415] width 144 height 30
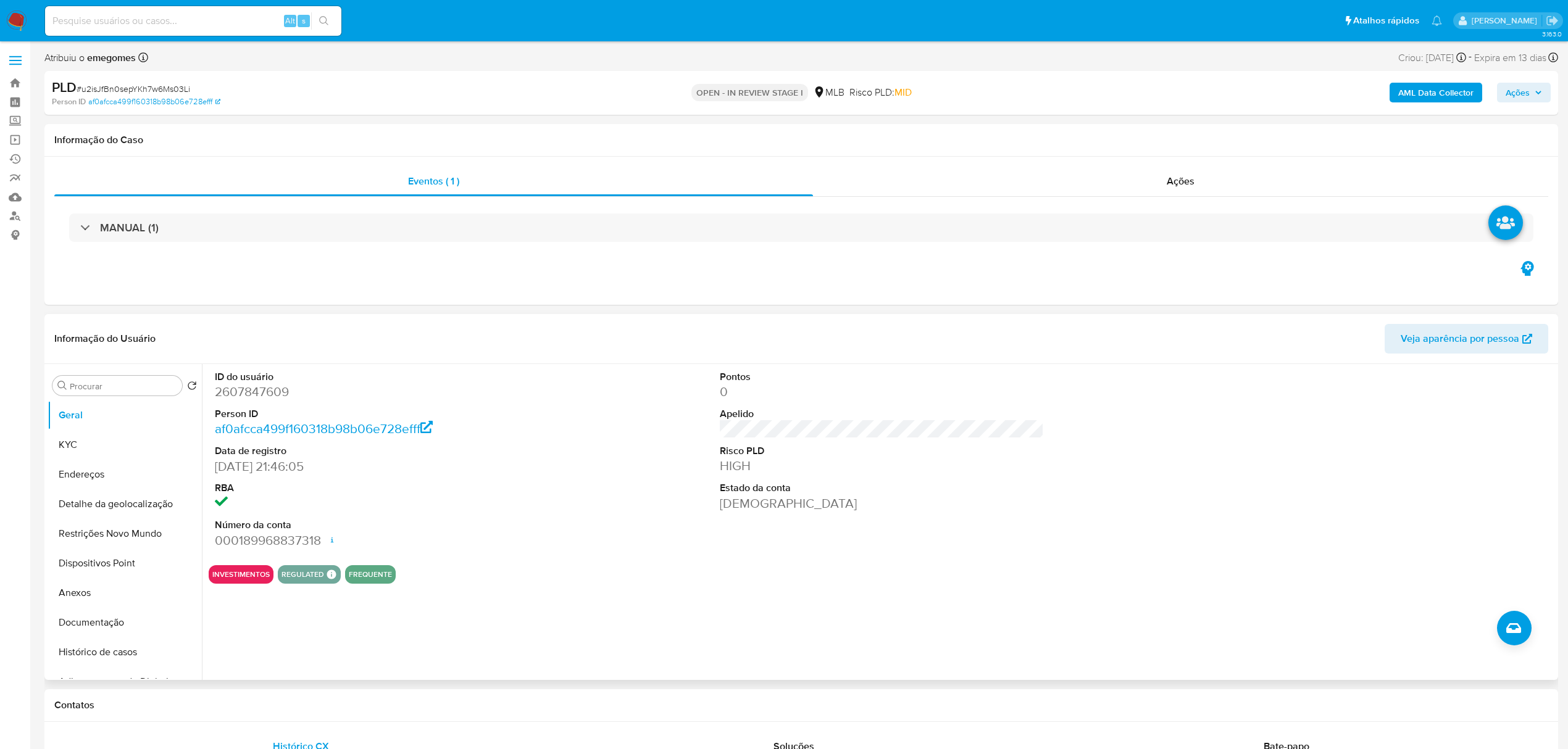
click at [595, 541] on div "ID do usuário 2607847609 Person ID af0afcca499f160318b98b06e728efff Data de reg…" at bounding box center [882, 460] width 1347 height 192
click at [68, 441] on button "KYC" at bounding box center [120, 445] width 144 height 30
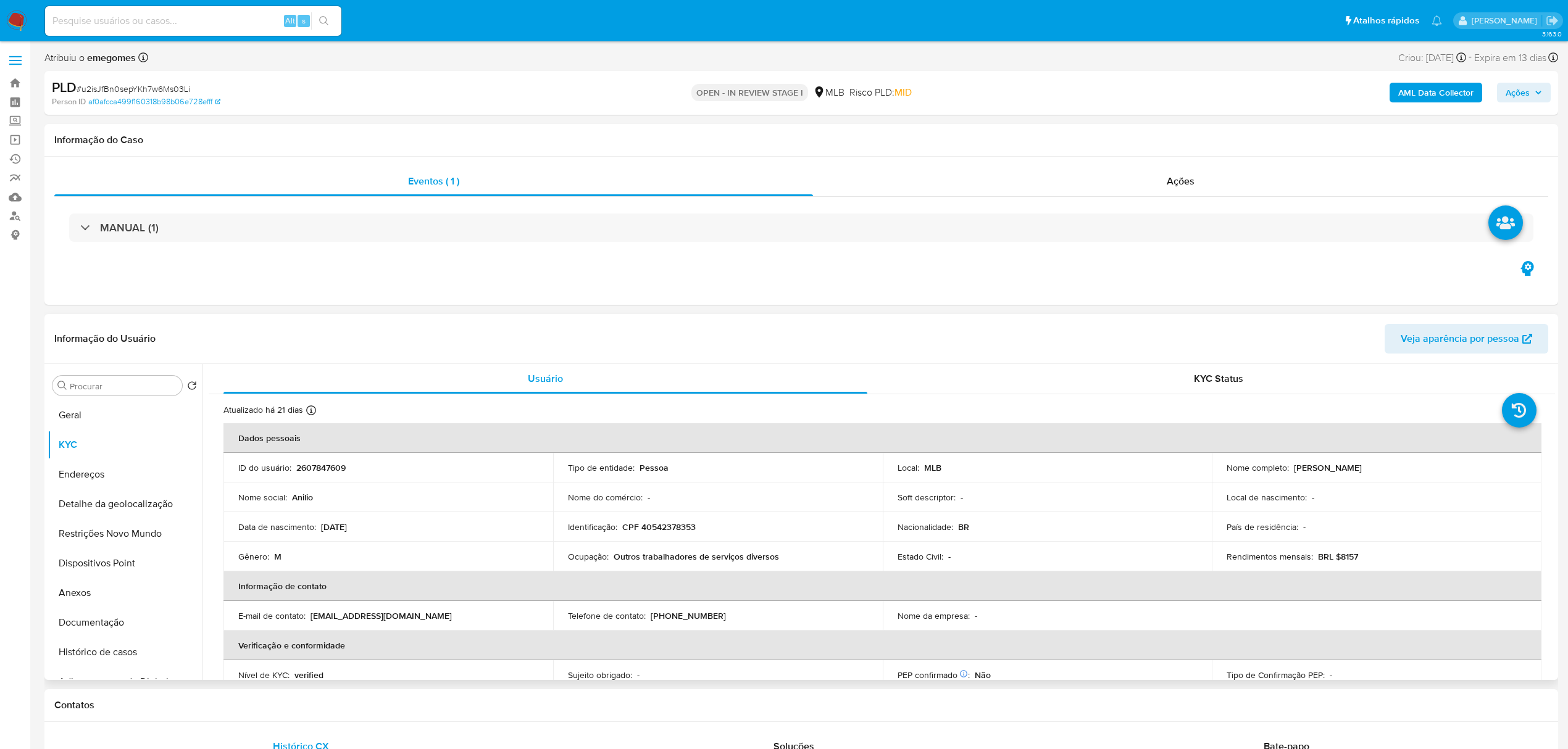
click at [286, 322] on div "Informação do Usuário Veja aparência por pessoa" at bounding box center [800, 339] width 1513 height 50
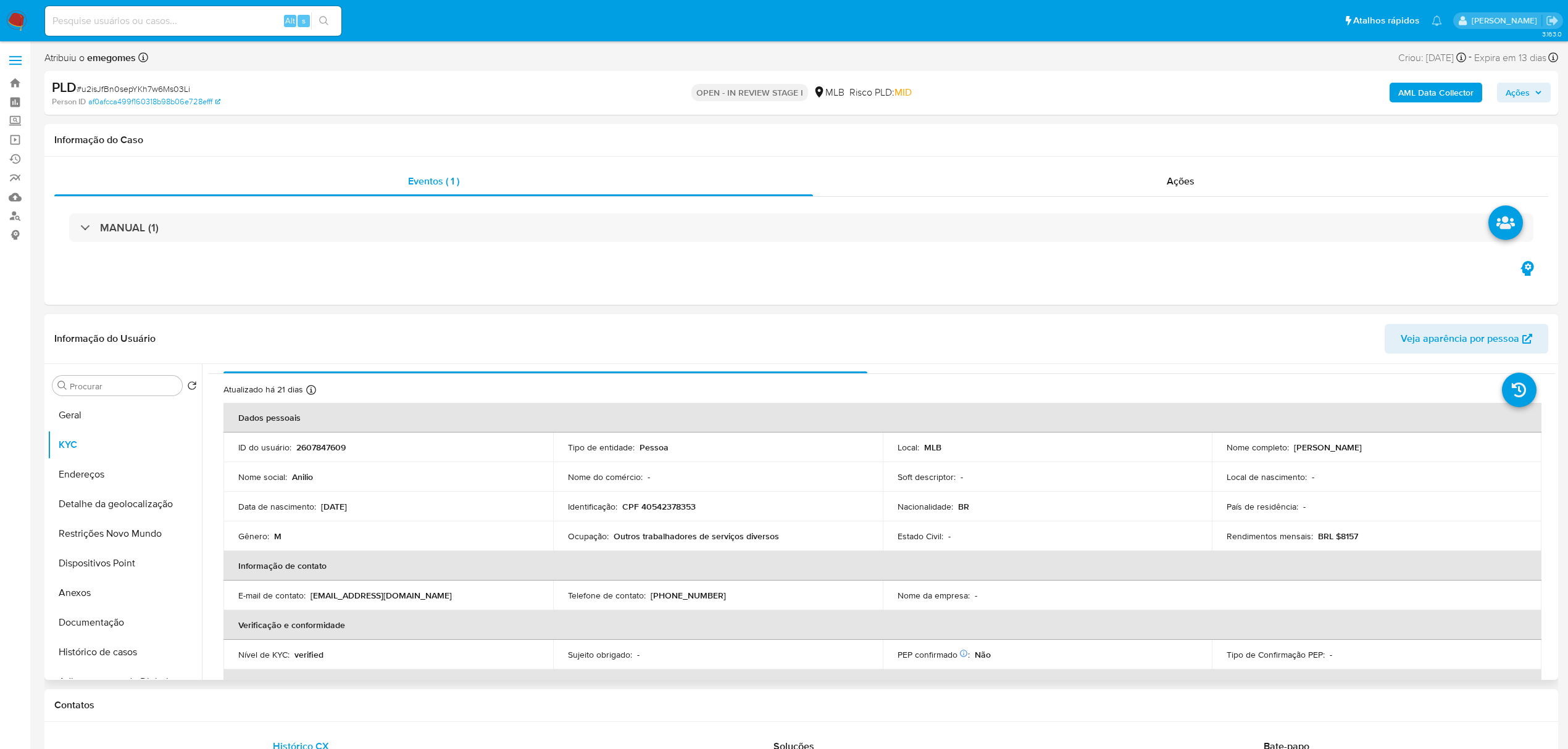
scroll to position [514, 0]
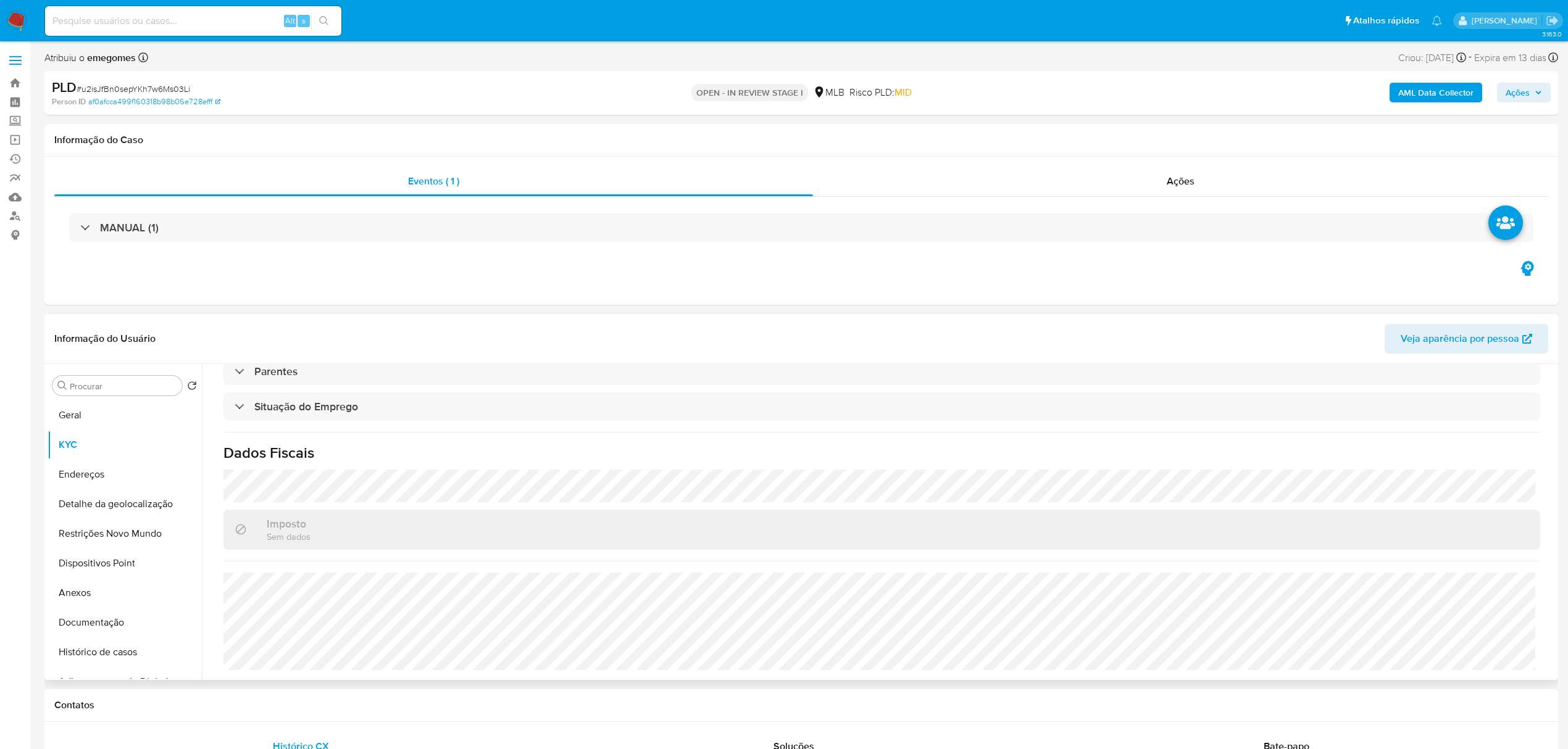
click at [413, 465] on div "Atualizado há 21 dias Criado: [DATE] 22:46:06 Atualizado: [DATE] 07:03:45 Dados…" at bounding box center [882, 280] width 1347 height 800
click at [94, 474] on button "Endereços" at bounding box center [120, 474] width 144 height 30
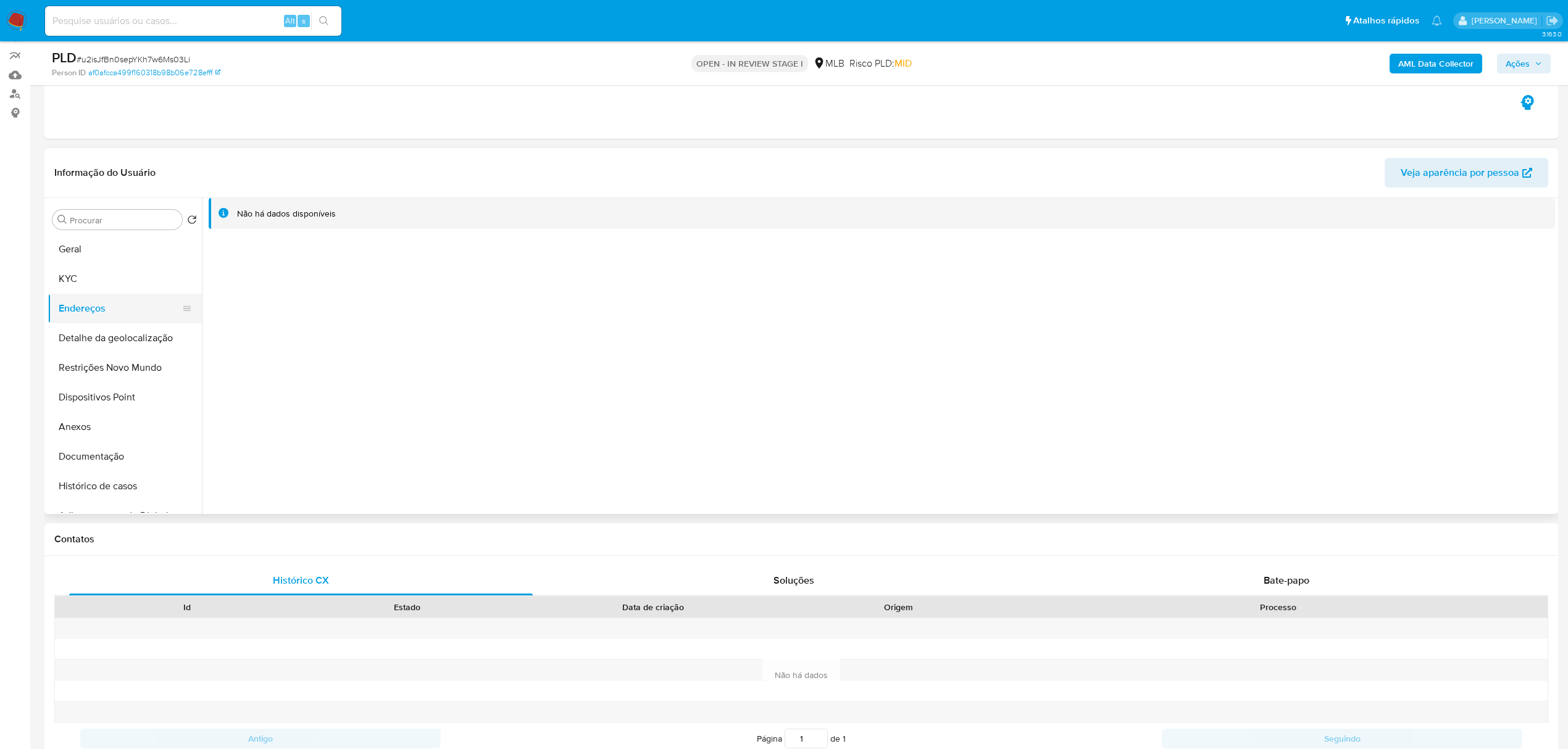
scroll to position [164, 0]
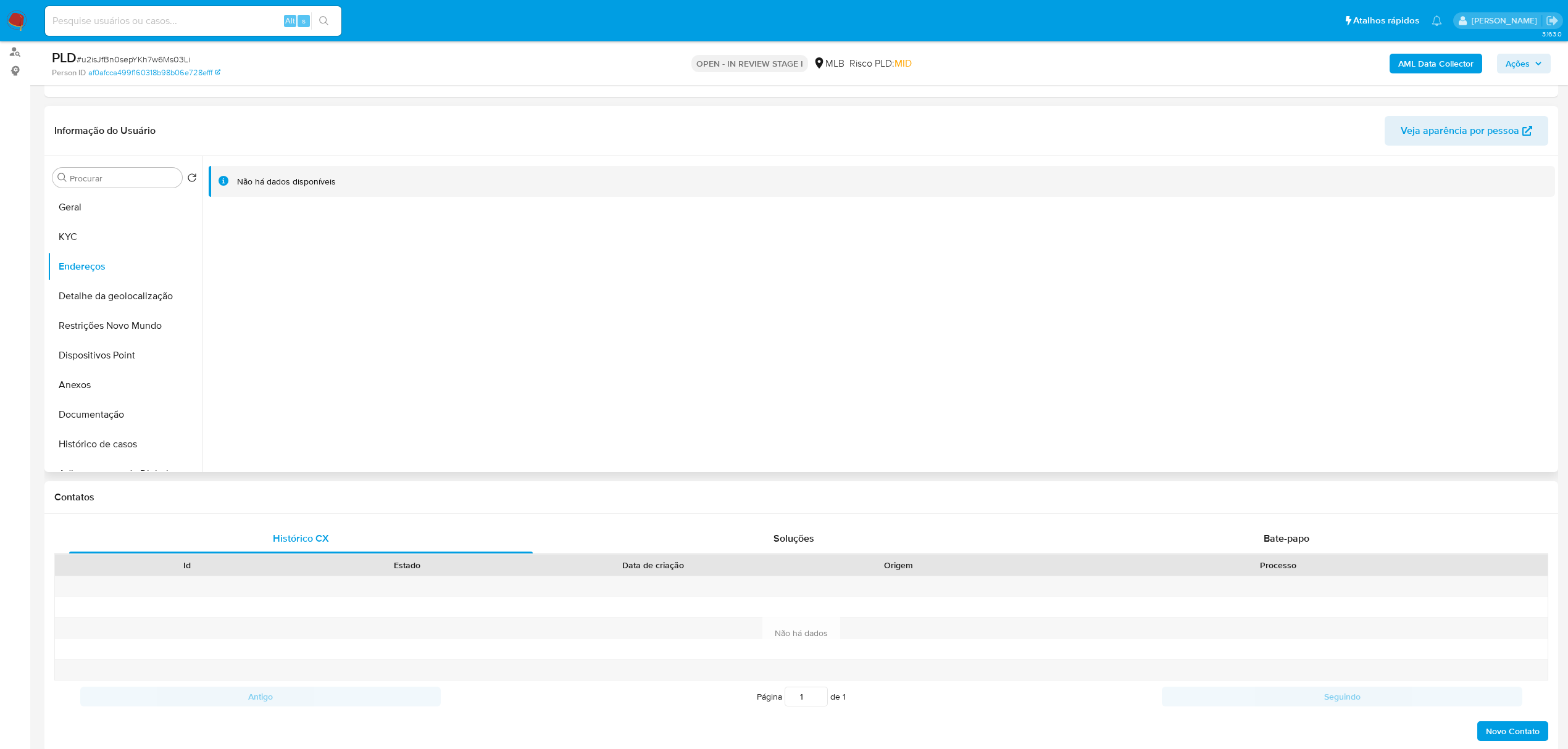
click at [287, 110] on div "Informação do Usuário Veja aparência por pessoa" at bounding box center [800, 131] width 1513 height 50
click at [139, 299] on button "Detalhe da geolocalização" at bounding box center [120, 296] width 144 height 30
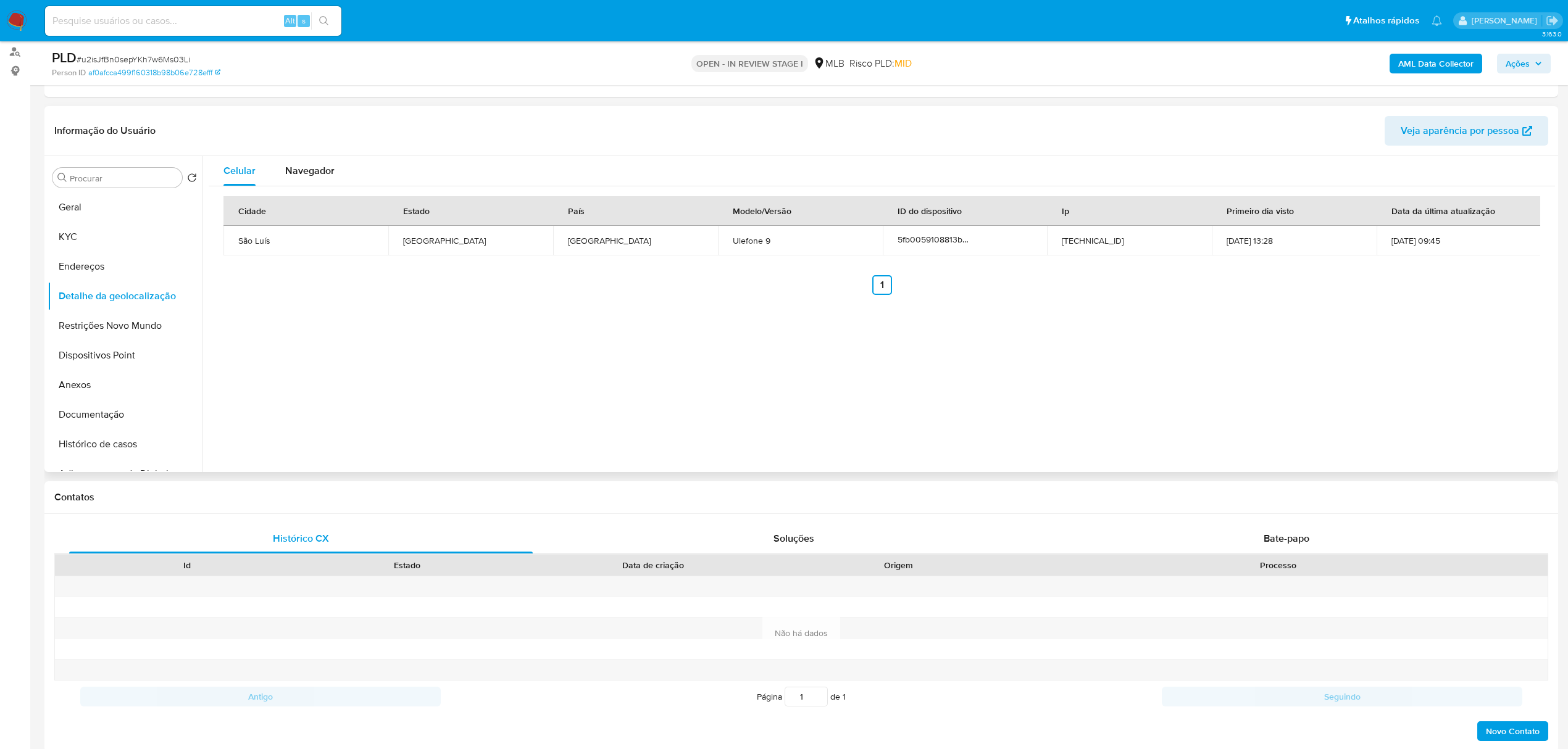
click at [339, 331] on div "Celular Navegador Cidade Estado País Modelo/Versão ID do dispositivo Ip Primeir…" at bounding box center [878, 313] width 1353 height 316
click at [87, 321] on button "Restrições Novo Mundo" at bounding box center [120, 326] width 144 height 30
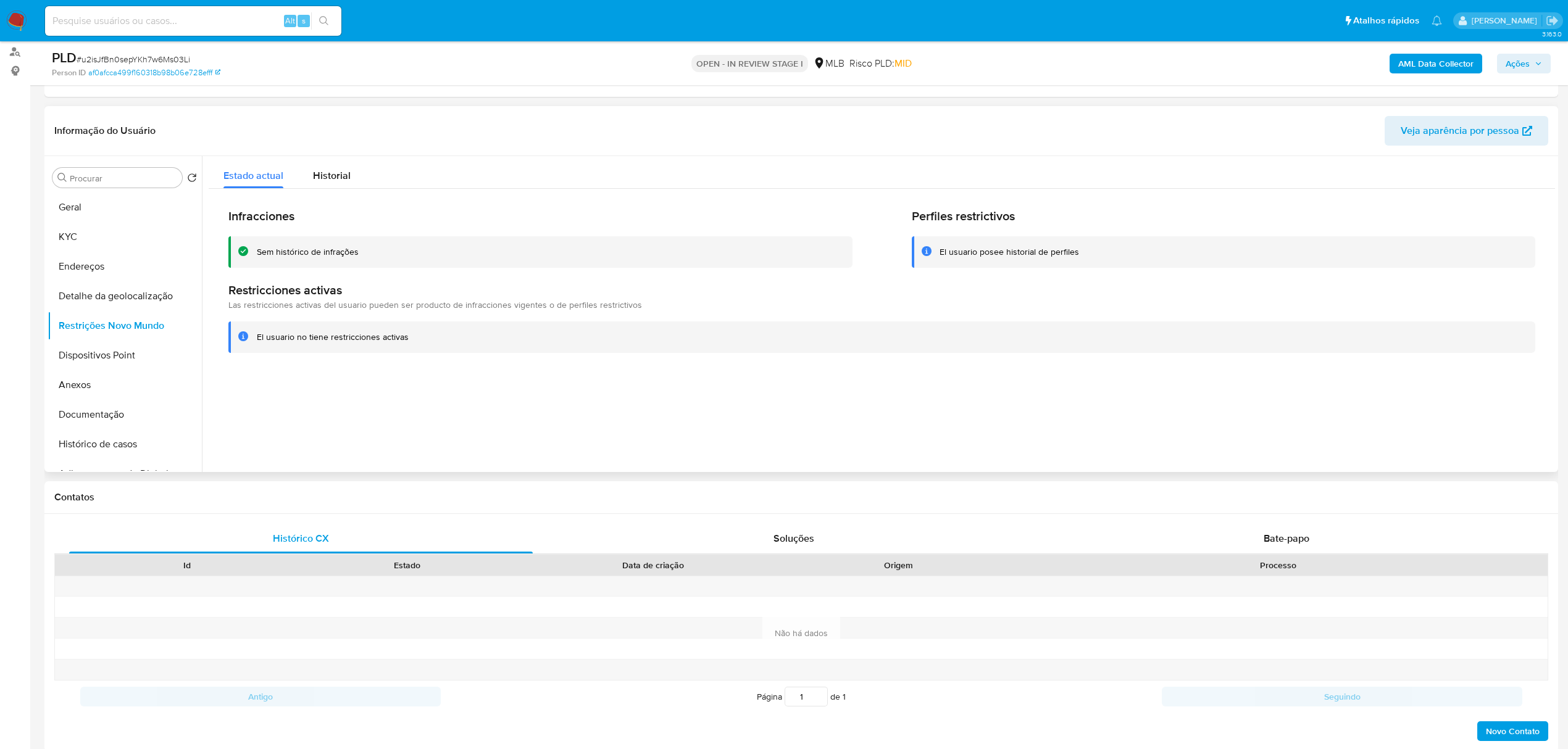
click at [398, 119] on header "Informação do Usuário Veja aparência por pessoa" at bounding box center [800, 131] width 1493 height 30
click at [117, 349] on button "Dispositivos Point" at bounding box center [120, 356] width 144 height 30
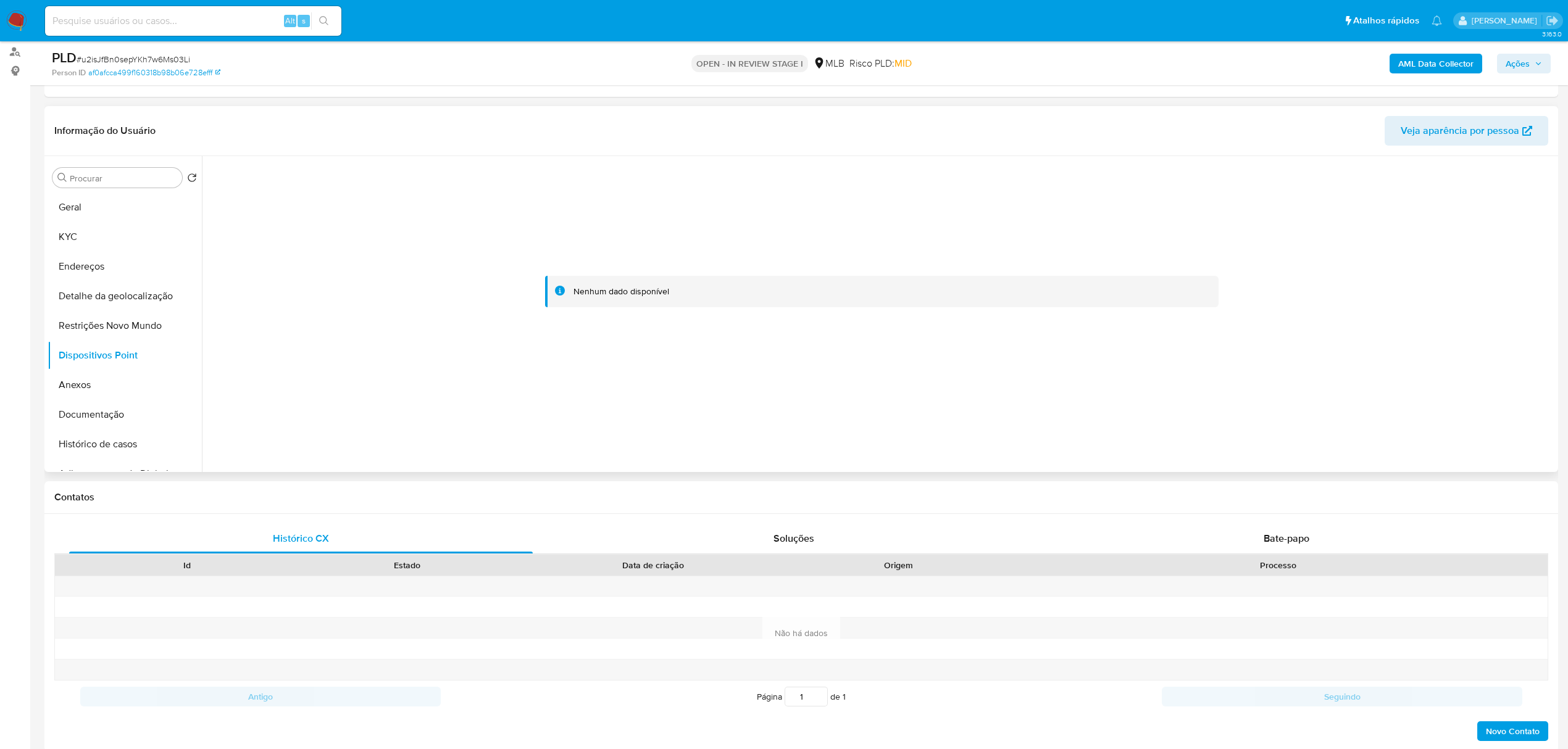
click at [331, 120] on header "Informação do Usuário Veja aparência por pessoa" at bounding box center [800, 131] width 1493 height 30
click at [1449, 57] on b "AML Data Collector" at bounding box center [1436, 64] width 76 height 20
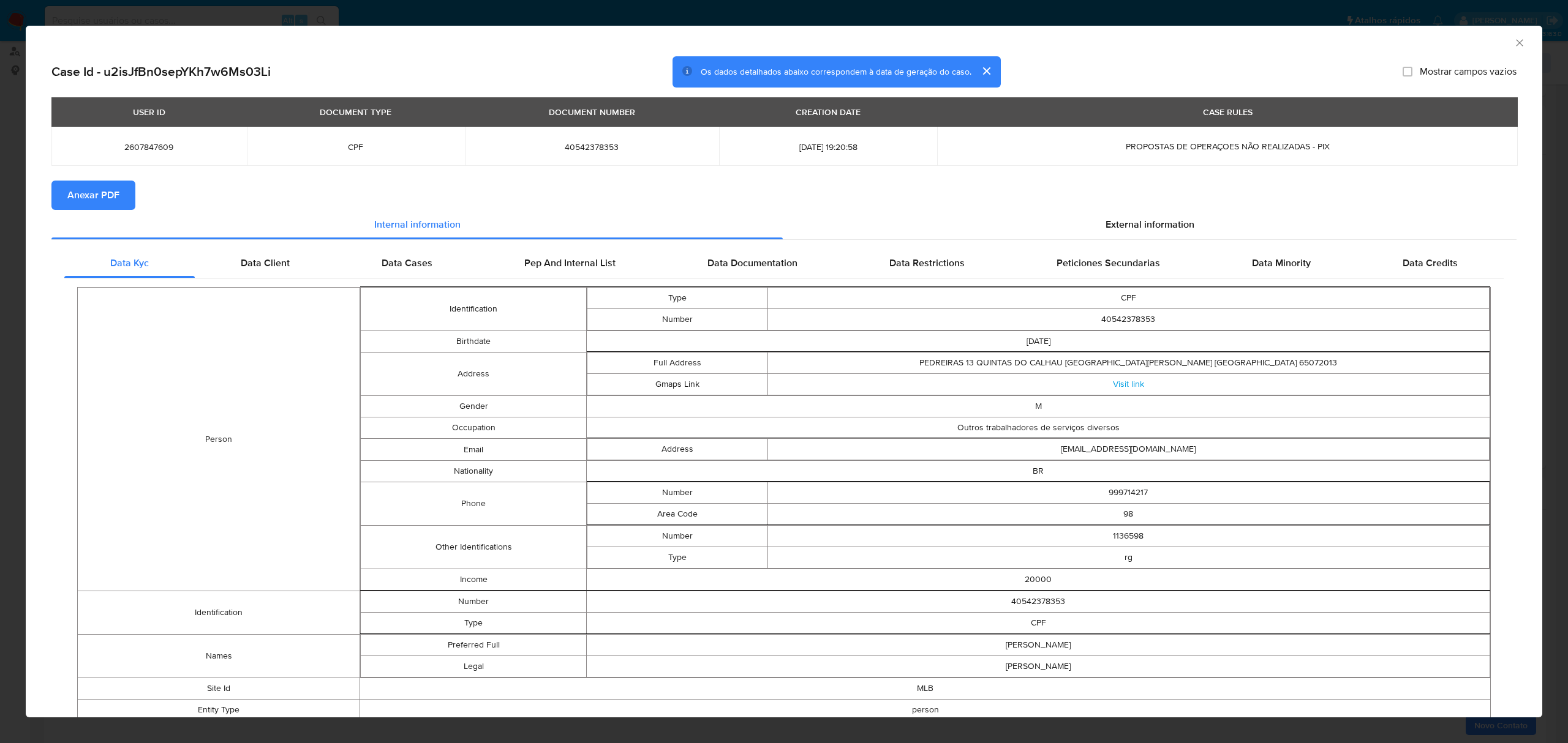
click at [87, 192] on span "Anexar PDF" at bounding box center [93, 196] width 52 height 27
click at [1513, 42] on icon "Fechar a janela" at bounding box center [1520, 43] width 13 height 13
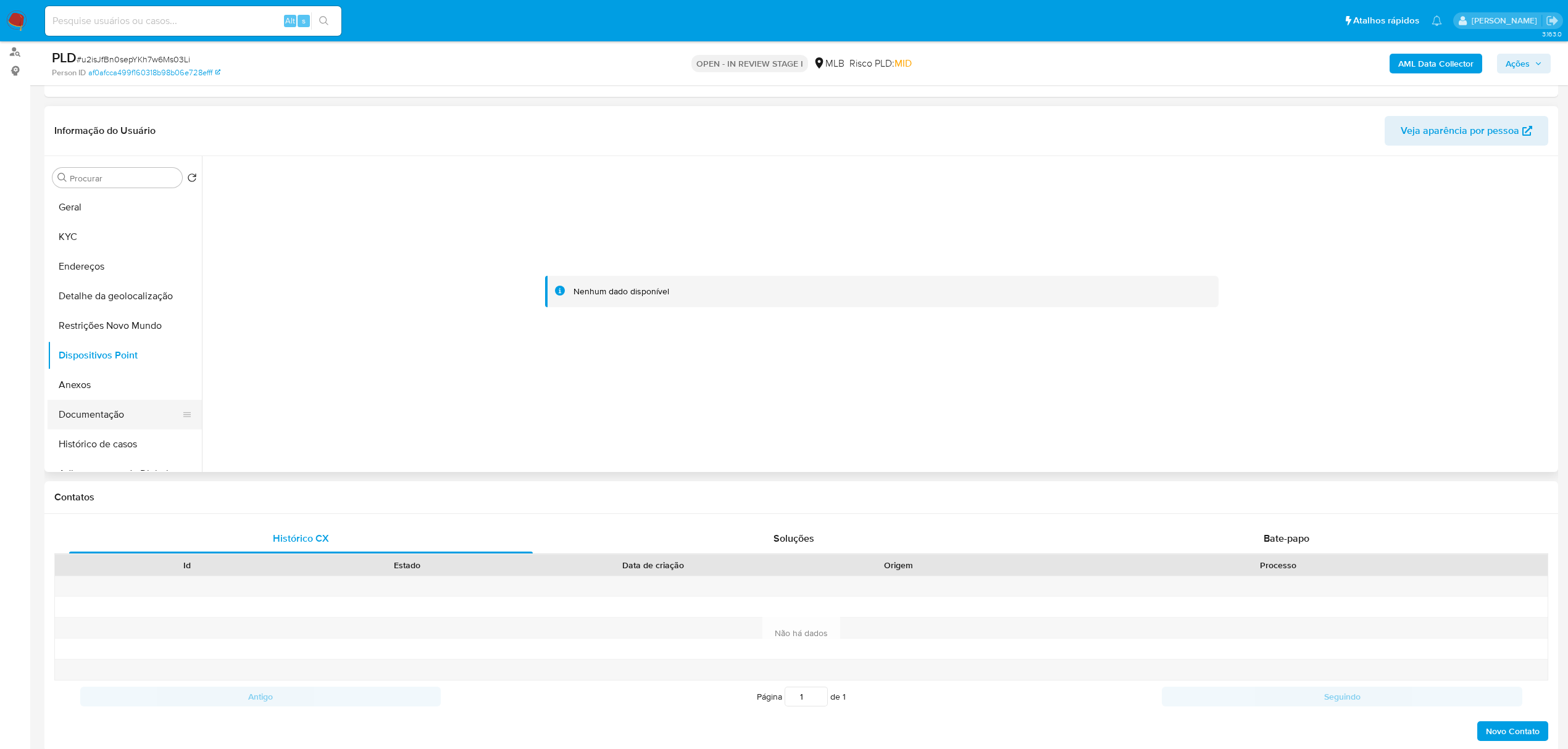
click at [119, 421] on button "Documentação" at bounding box center [120, 414] width 144 height 30
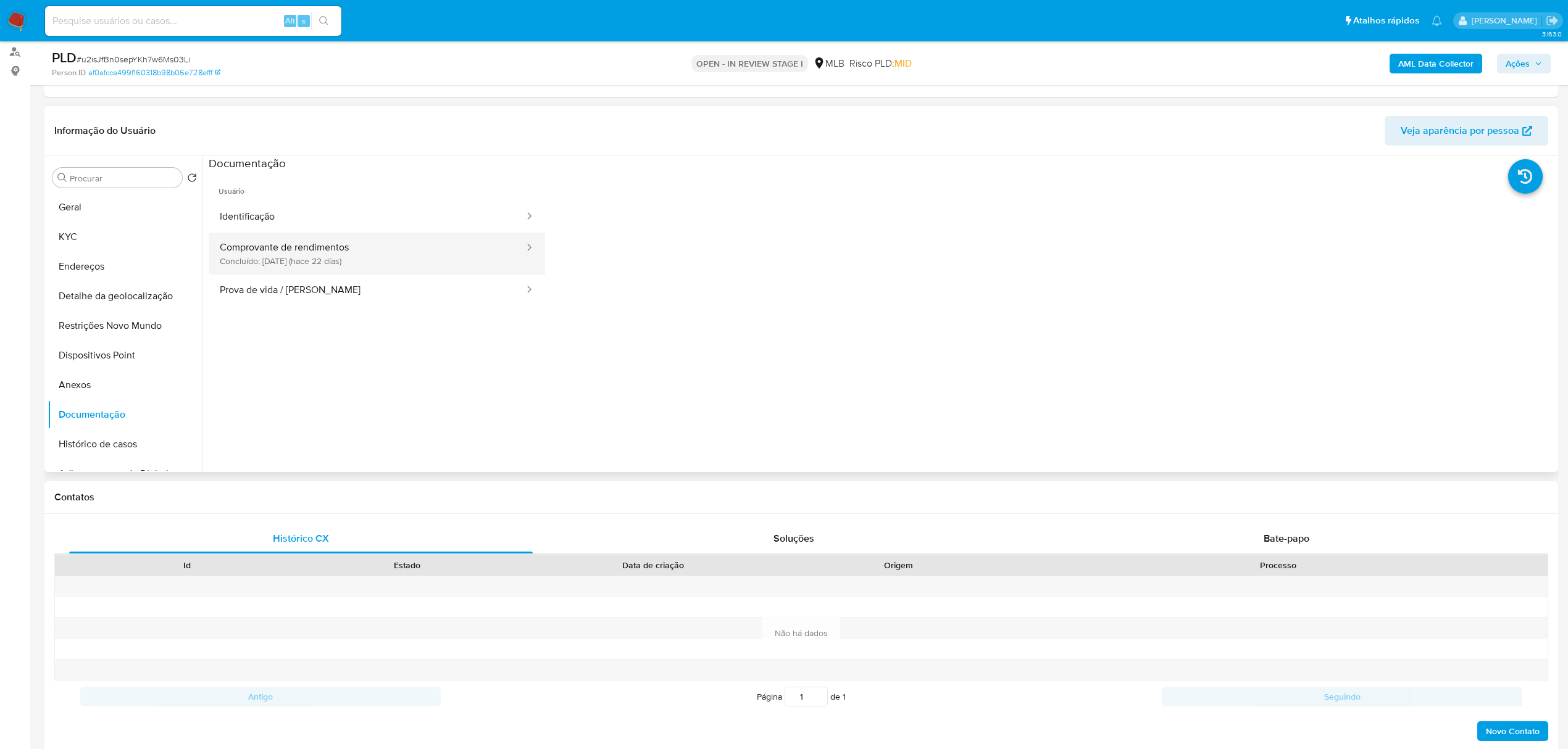
click at [383, 247] on button "Comprovante de rendimentos Concluído: 22/09/2025 (hace 22 días)" at bounding box center [367, 254] width 317 height 42
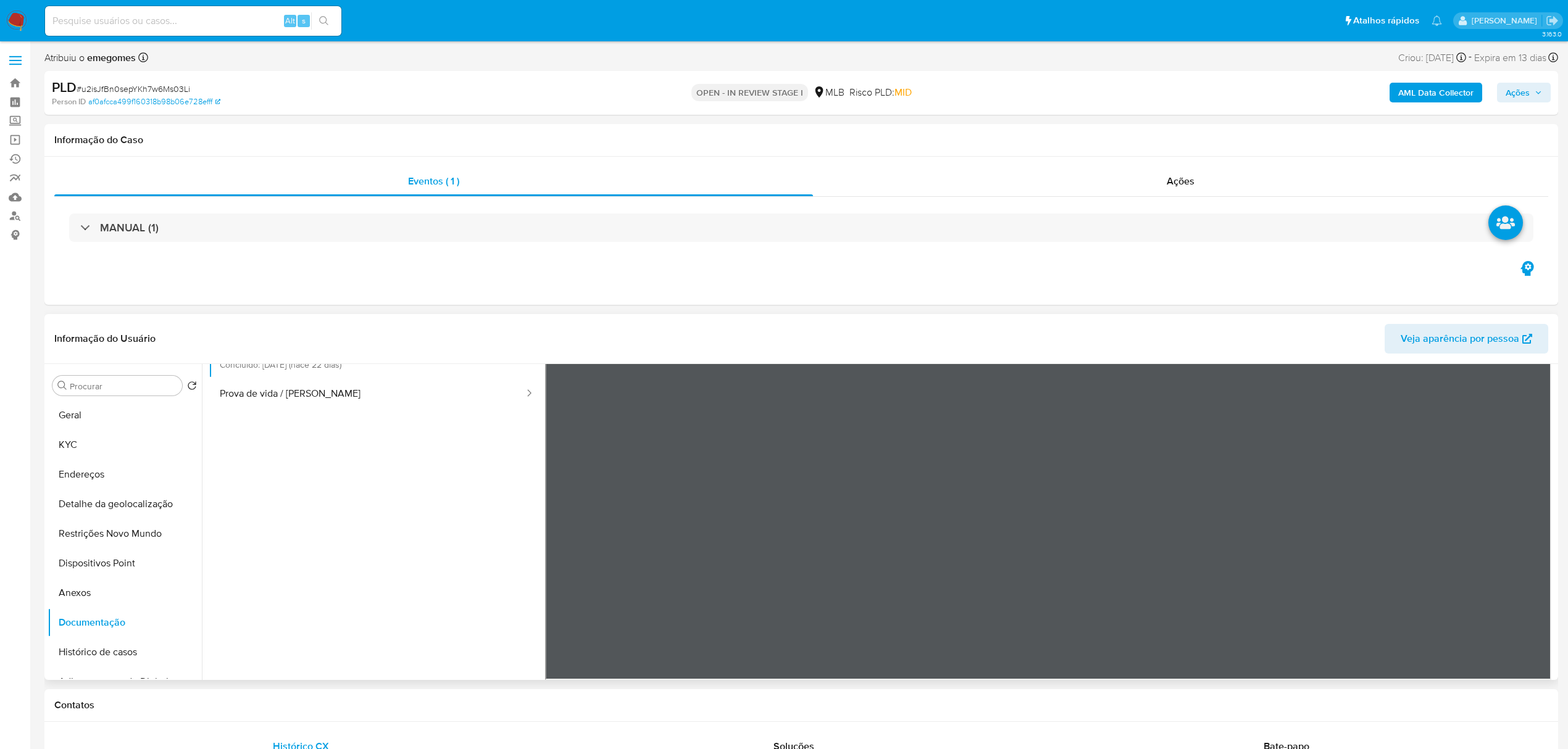
scroll to position [107, 0]
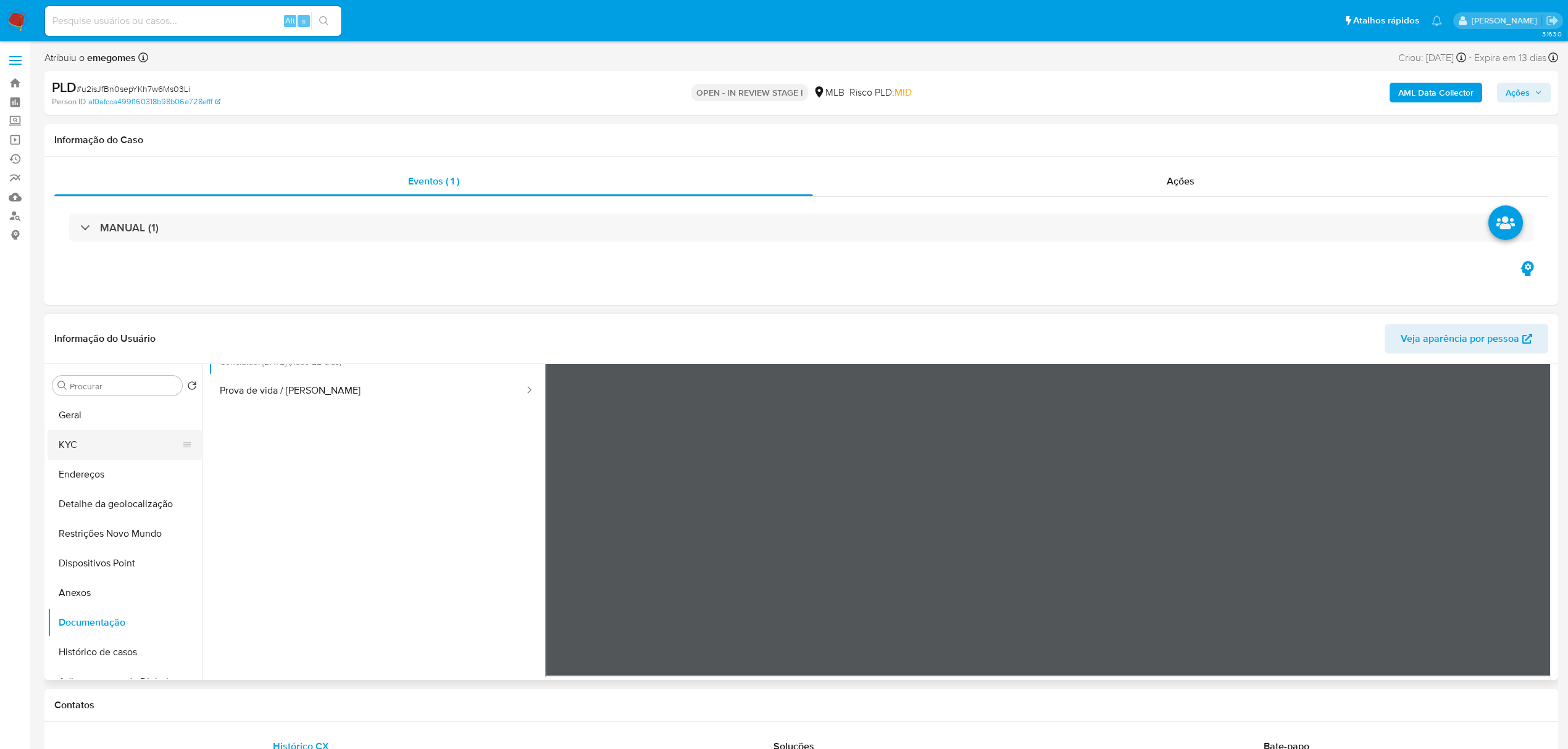
click at [87, 439] on button "KYC" at bounding box center [120, 445] width 144 height 30
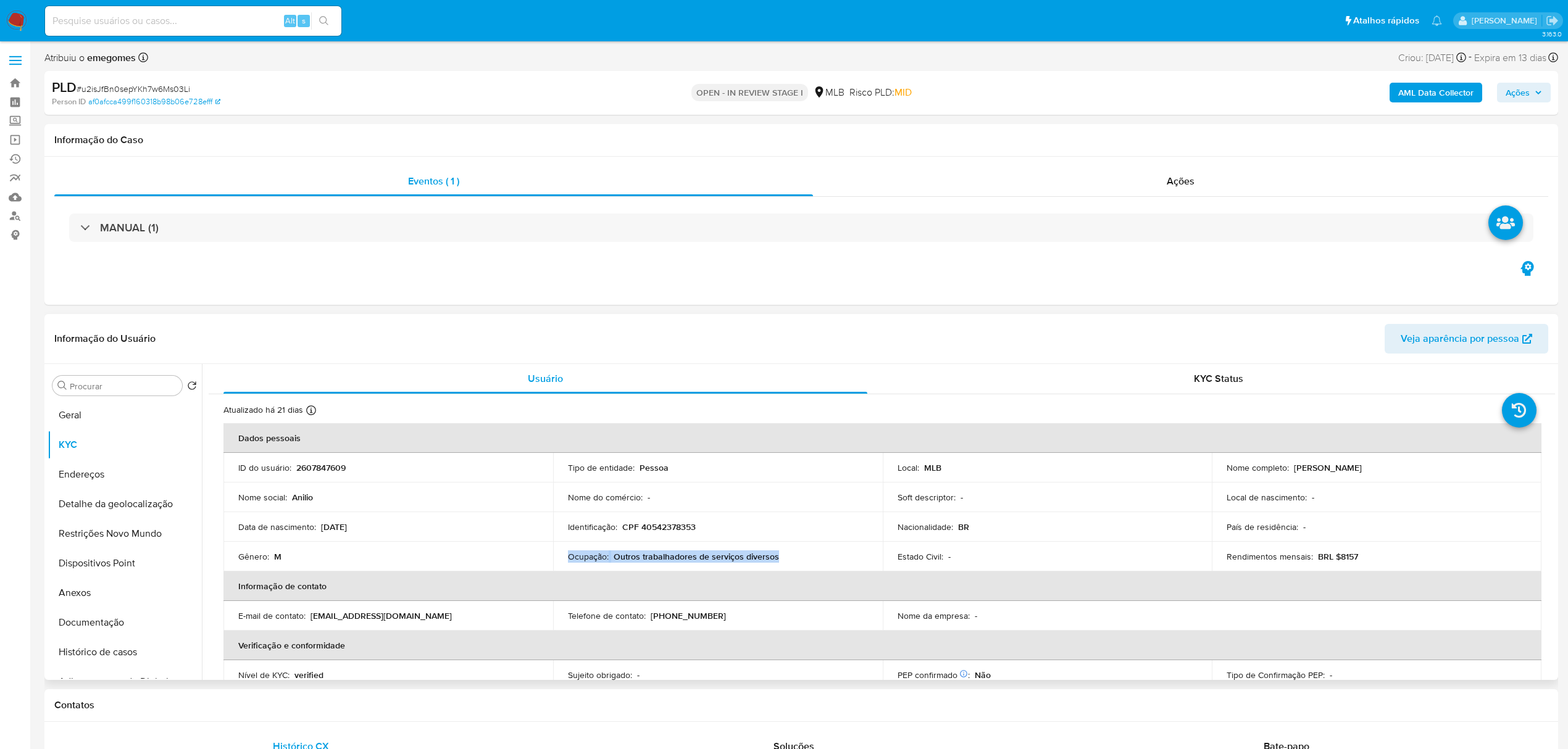
drag, startPoint x: 790, startPoint y: 557, endPoint x: 555, endPoint y: 557, distance: 235.0
click at [555, 557] on td "Ocupação : Outros trabalhadores de serviços diversos" at bounding box center [717, 556] width 329 height 30
copy div "Ocupação : Outros trabalhadores de serviços diversos"
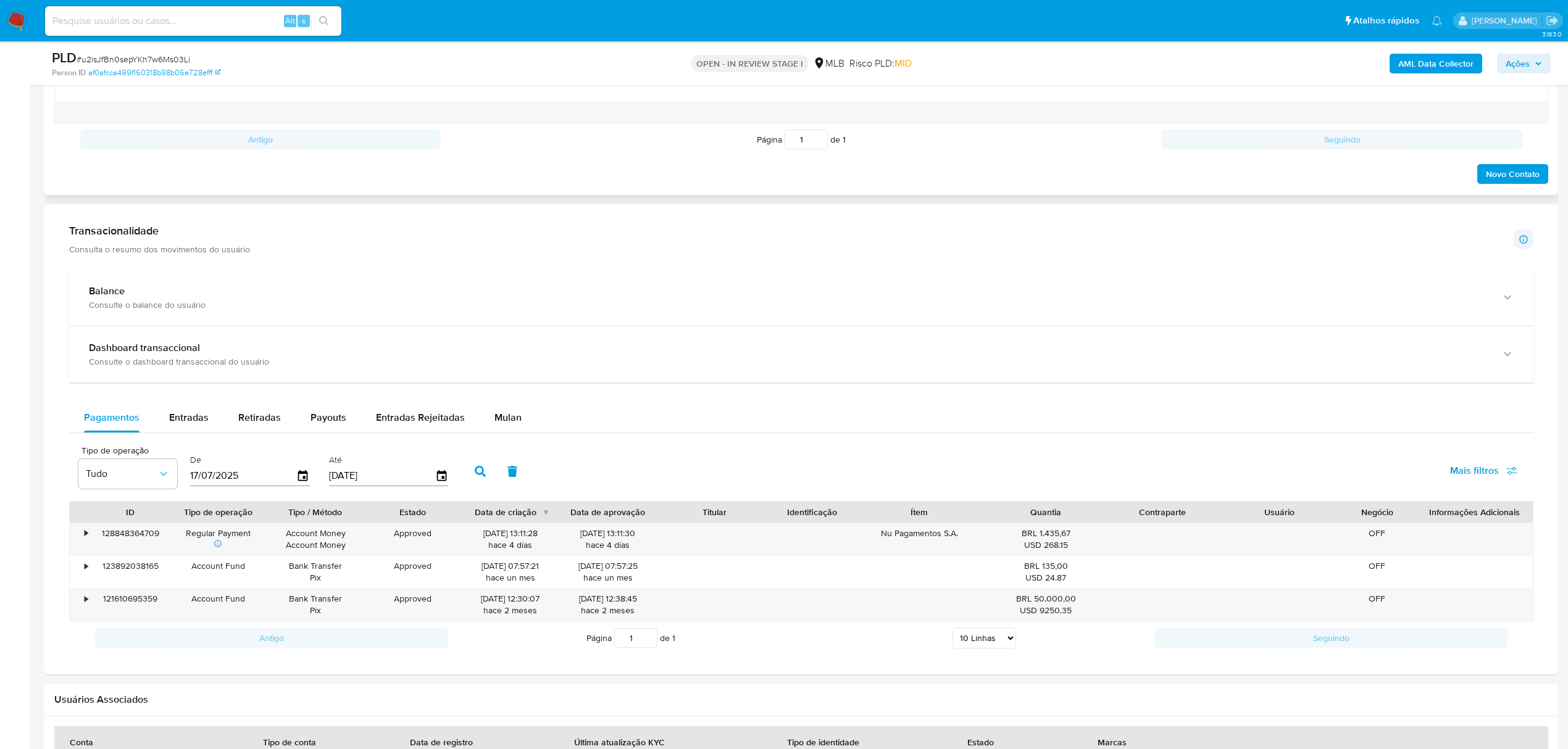
scroll to position [741, 0]
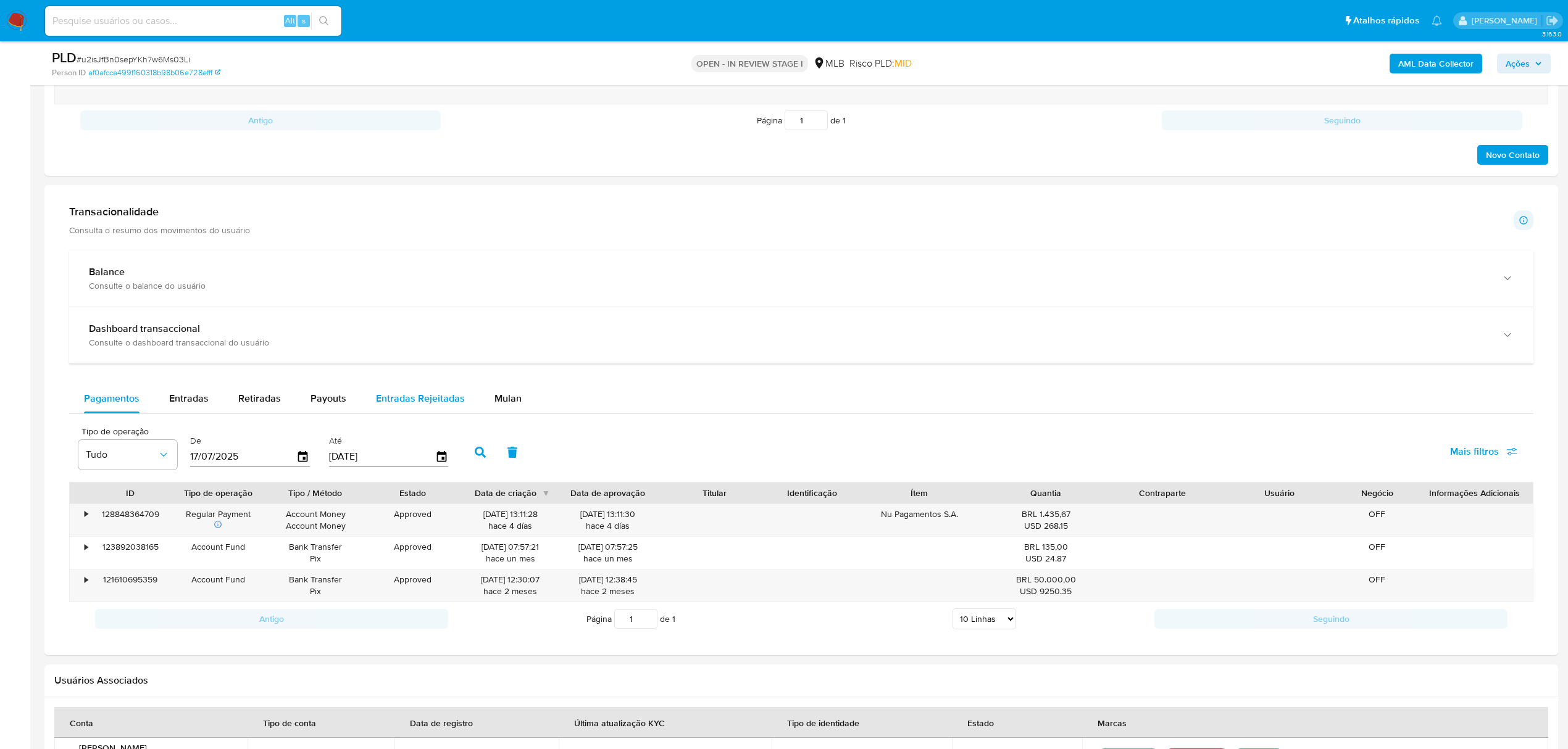
click at [425, 396] on span "Entradas Rejeitadas" at bounding box center [420, 399] width 89 height 14
select select "10"
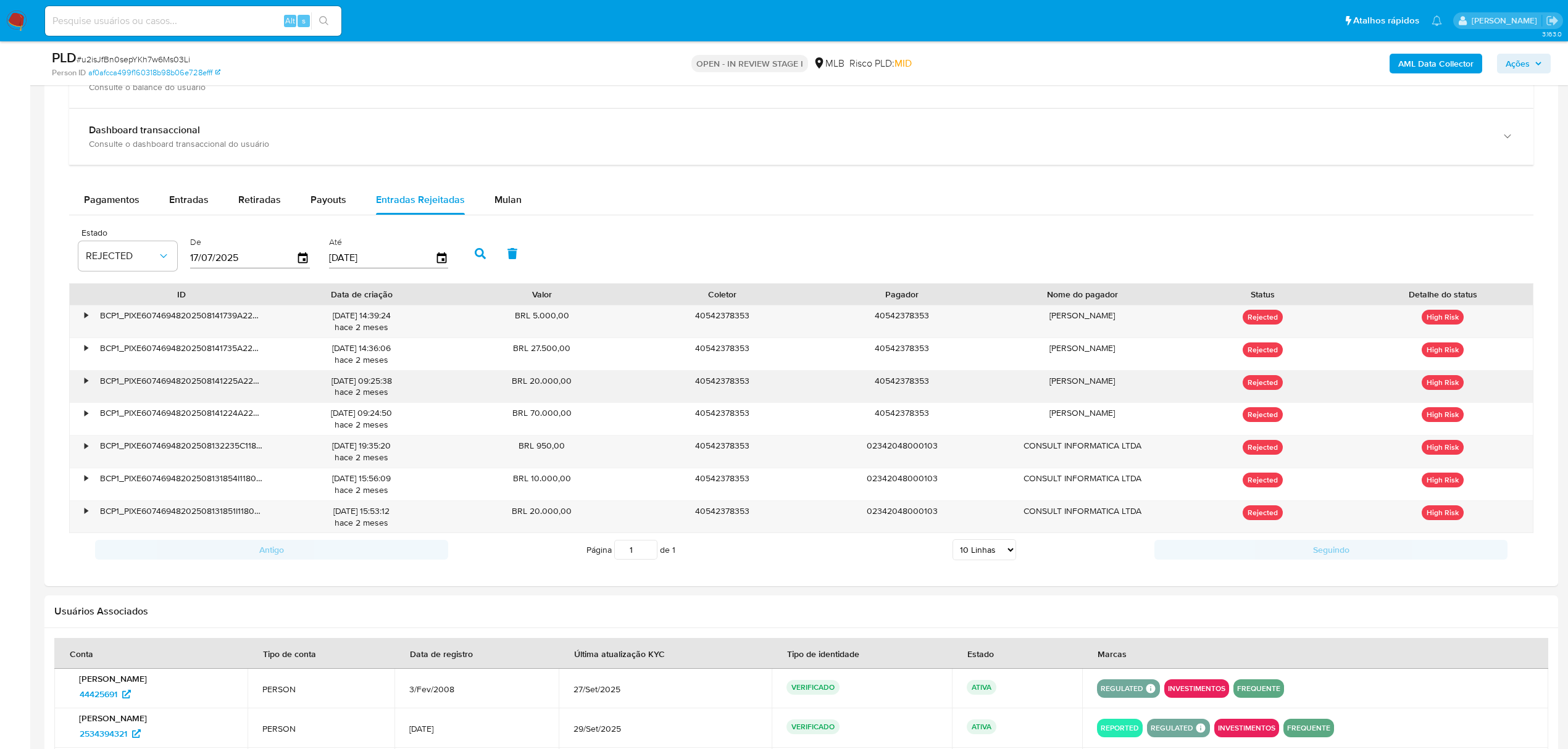
scroll to position [988, 0]
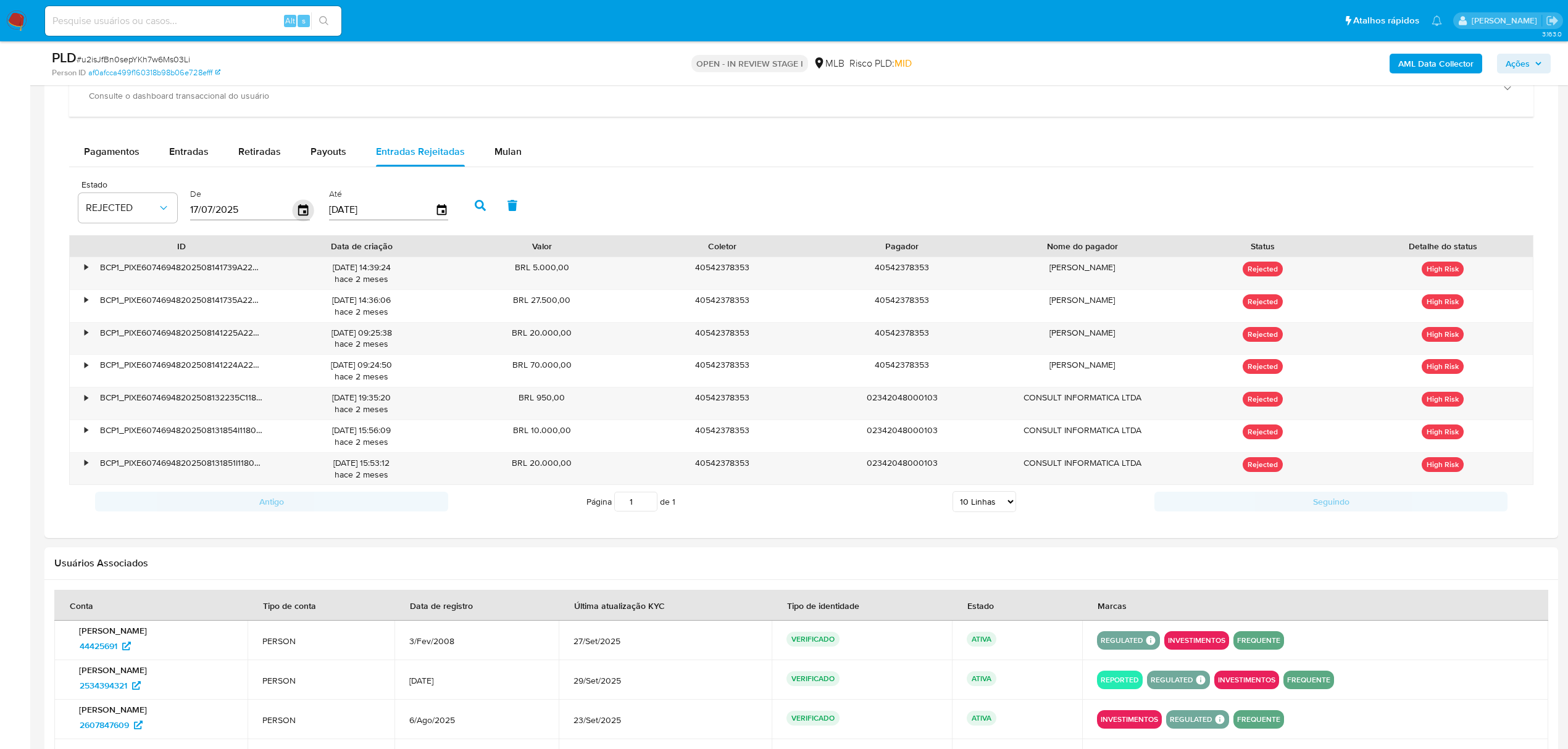
click at [307, 215] on icon "button" at bounding box center [302, 210] width 10 height 11
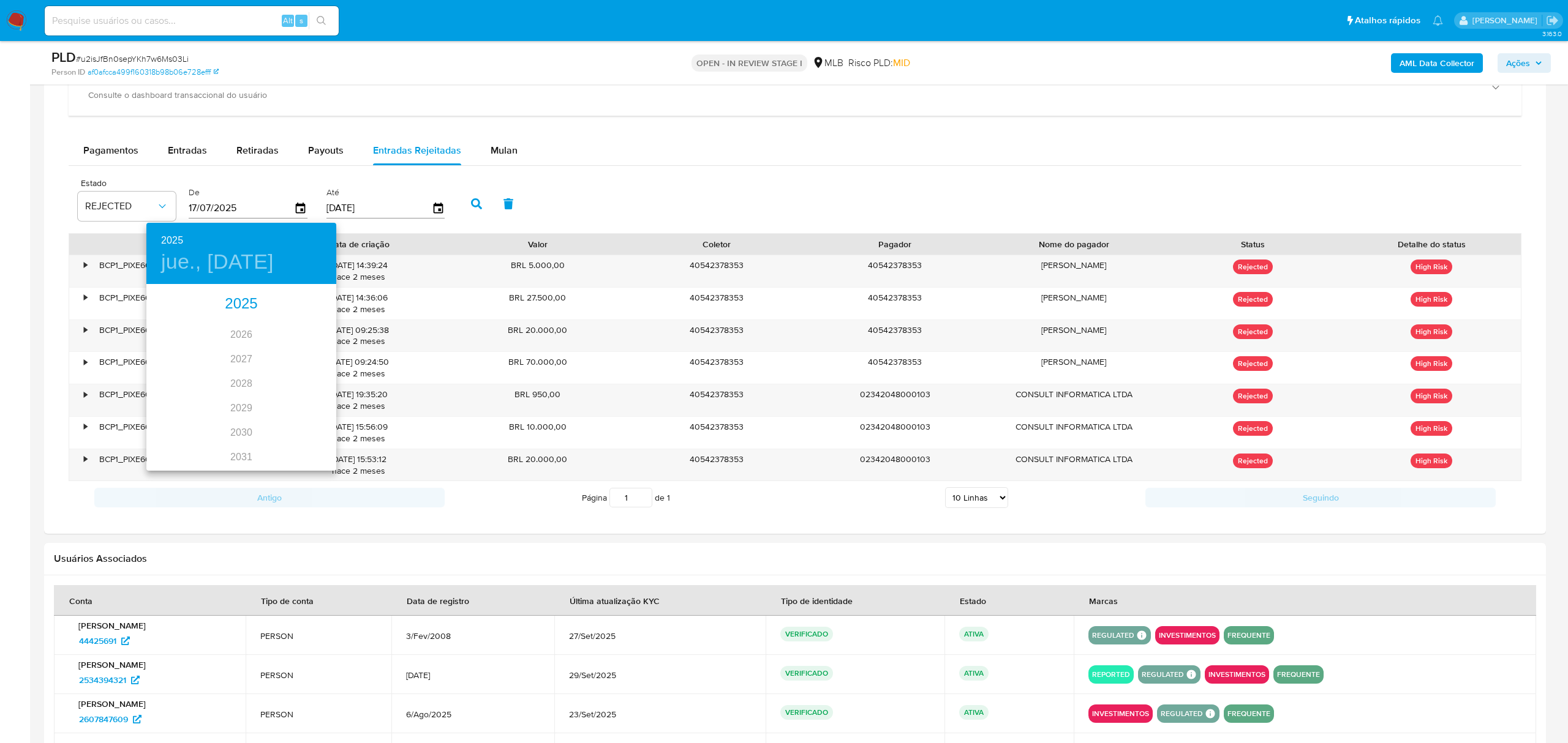
click at [240, 303] on div "2025" at bounding box center [241, 304] width 190 height 24
click at [238, 395] on div "ago." at bounding box center [241, 400] width 63 height 46
click at [264, 349] on p "1" at bounding box center [265, 349] width 4 height 13
type input "01/08/2025"
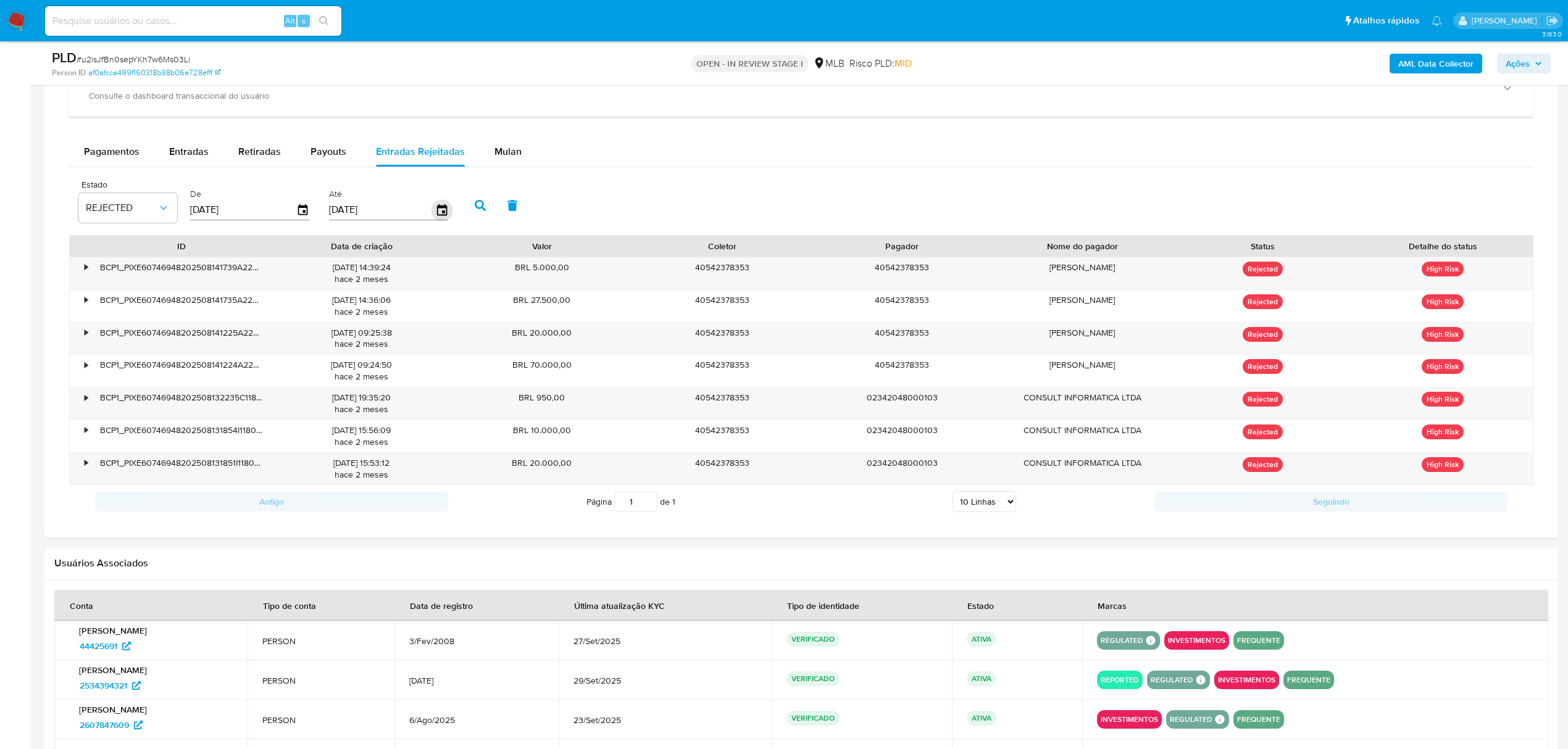
click at [435, 208] on icon "button" at bounding box center [442, 210] width 22 height 22
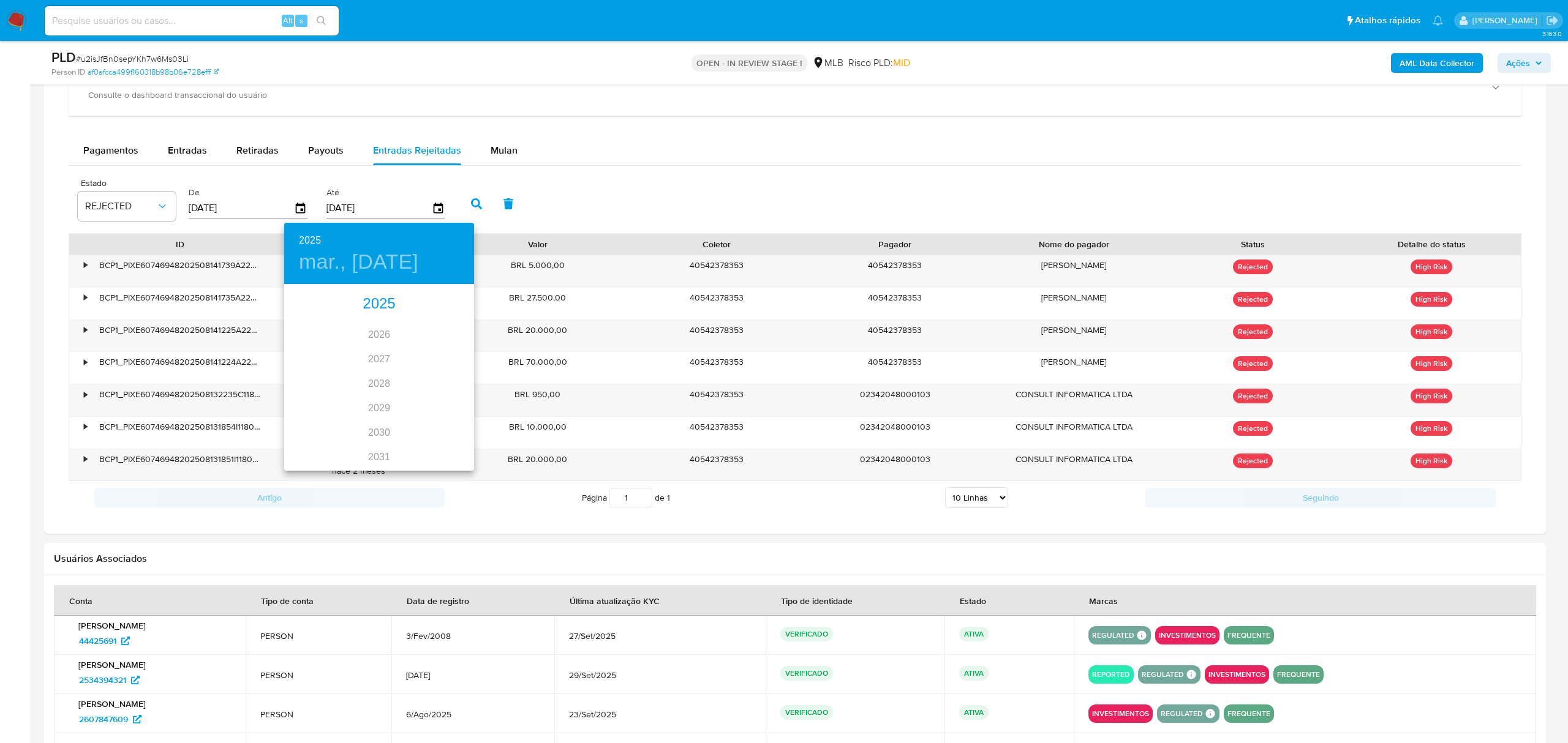
click at [370, 301] on div "2025" at bounding box center [379, 304] width 190 height 24
click at [305, 449] on div "oct." at bounding box center [315, 447] width 63 height 46
click at [452, 371] on p "12" at bounding box center [452, 372] width 10 height 13
type input "12/10/2025"
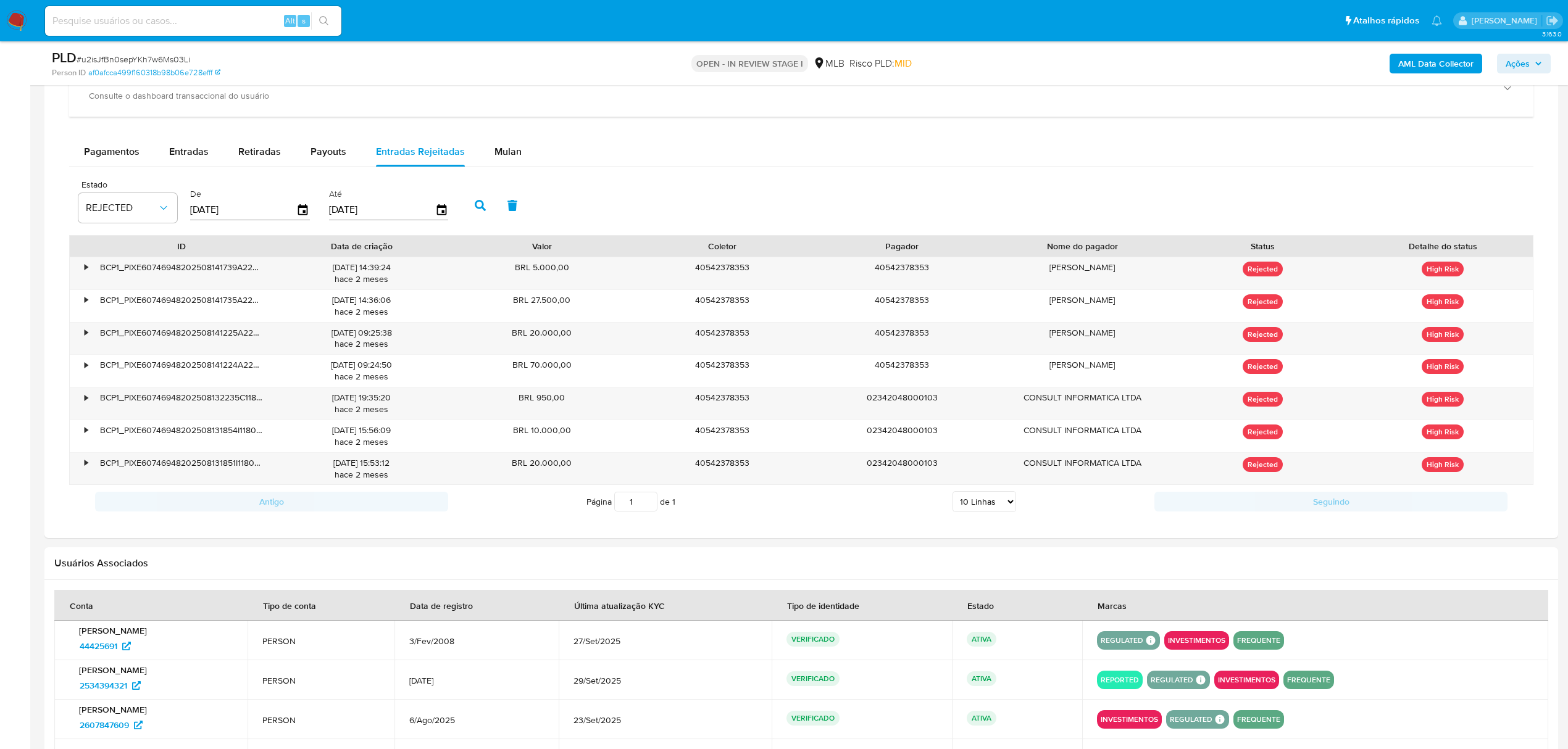
click at [474, 209] on icon "button" at bounding box center [480, 205] width 11 height 11
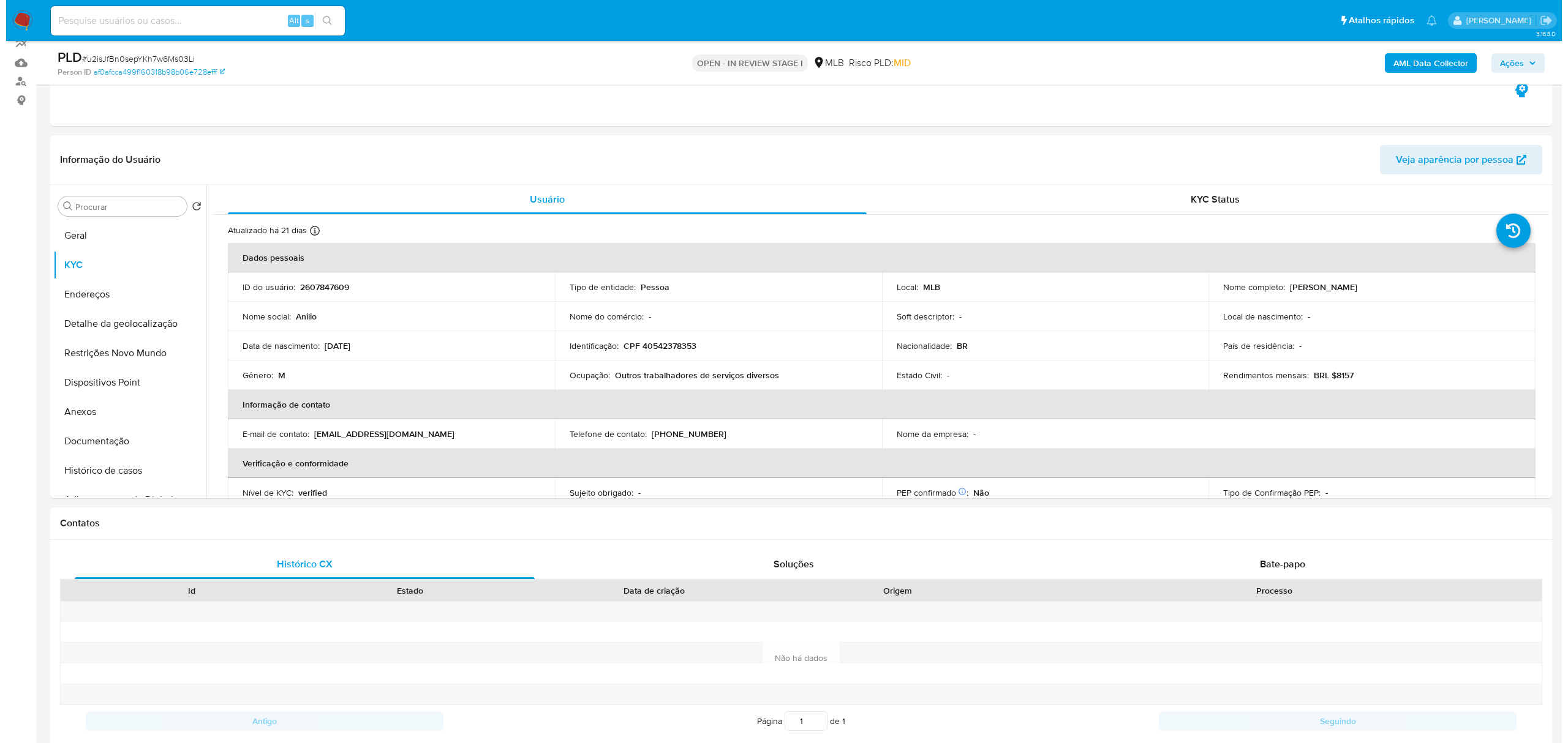
scroll to position [131, 0]
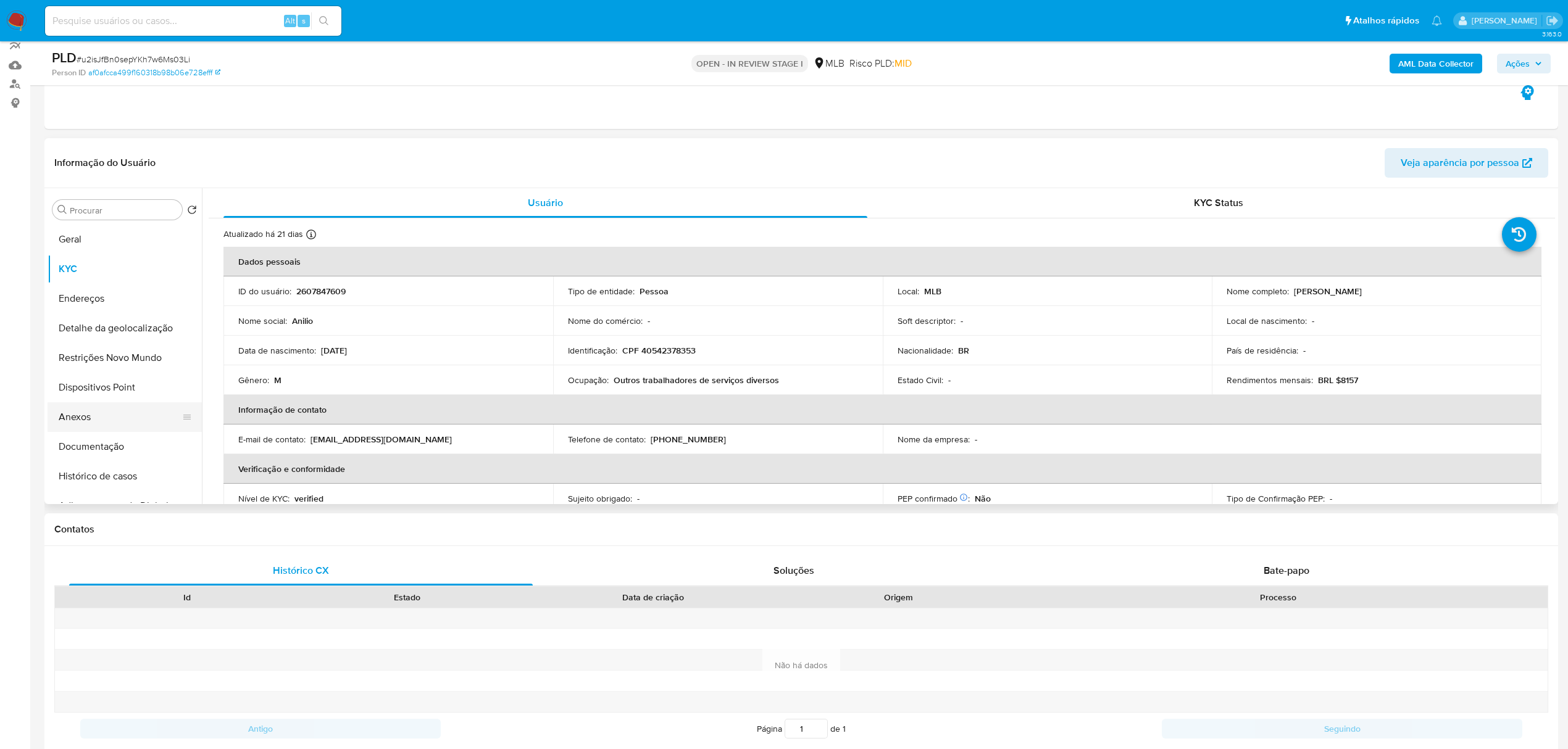
click at [112, 423] on button "Anexos" at bounding box center [120, 417] width 144 height 30
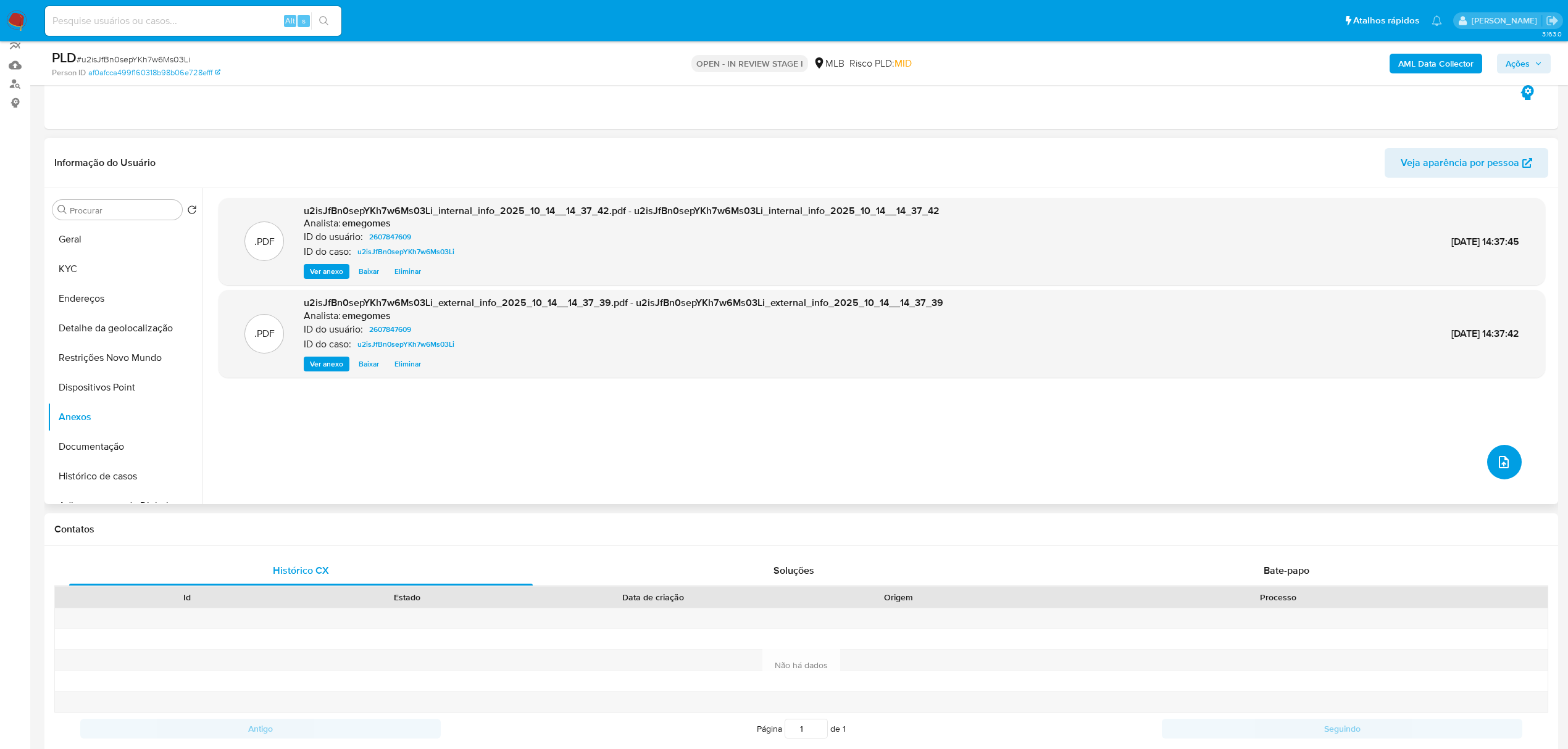
click at [1501, 463] on icon "upload-file" at bounding box center [1503, 463] width 10 height 13
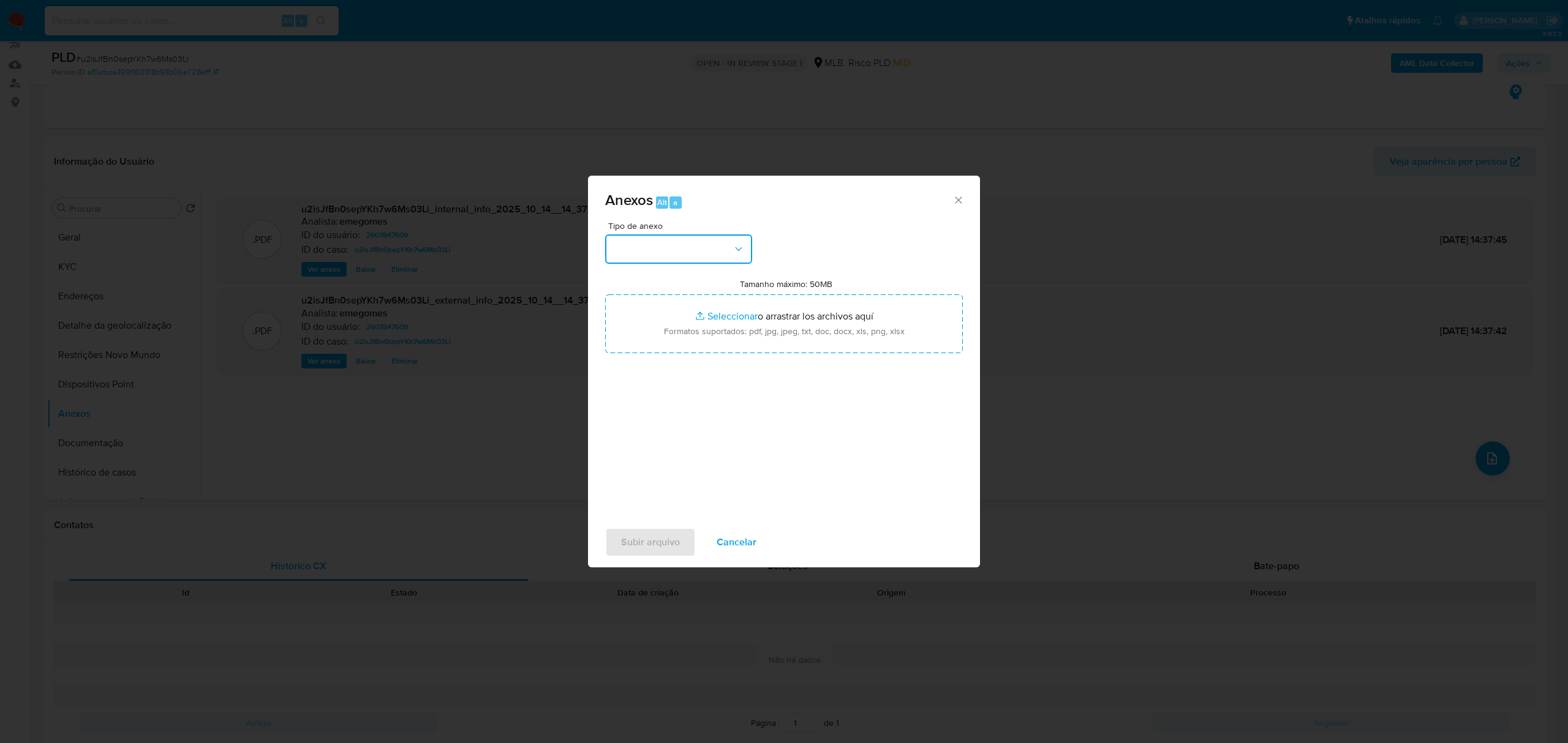
click at [740, 253] on icon "button" at bounding box center [739, 249] width 13 height 13
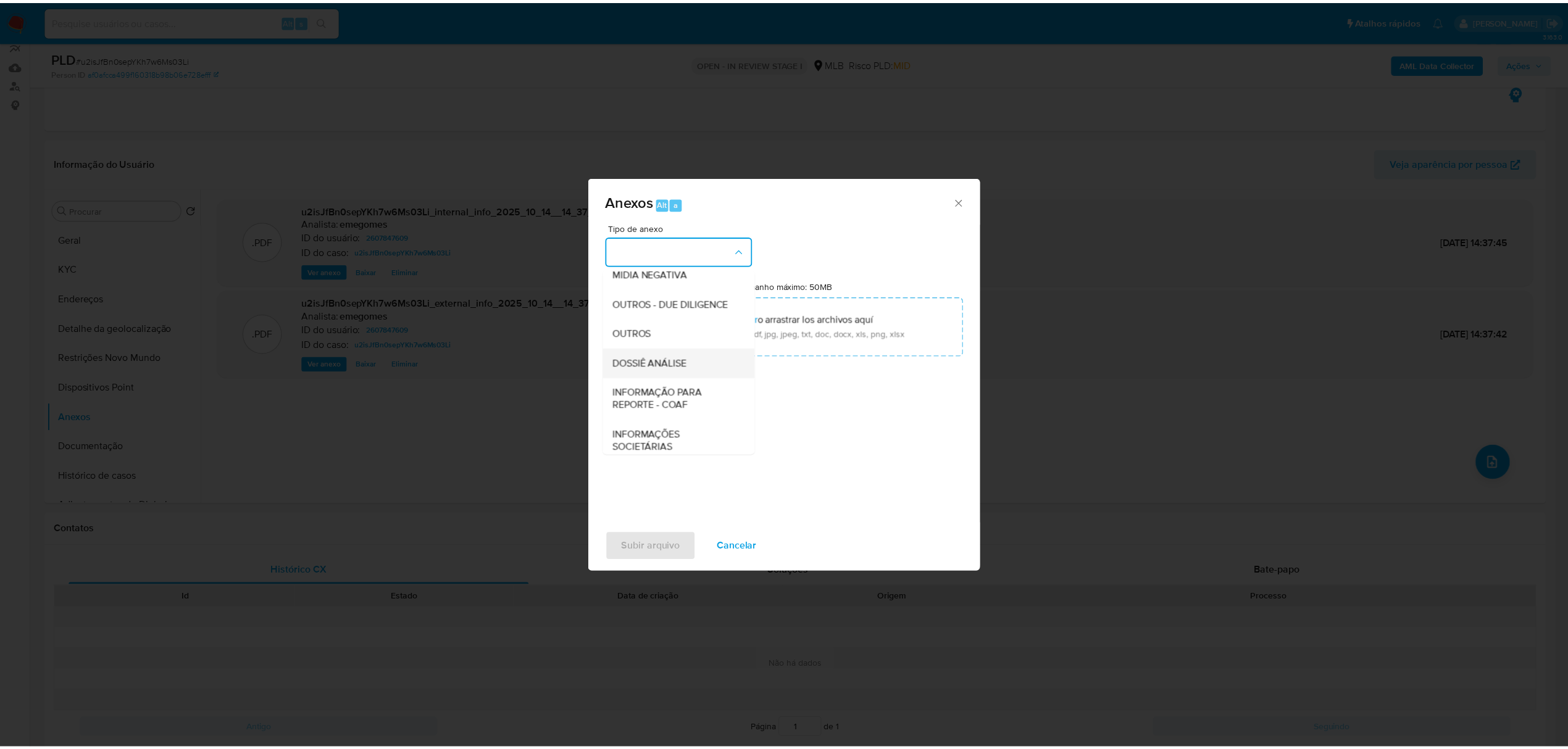
scroll to position [190, 0]
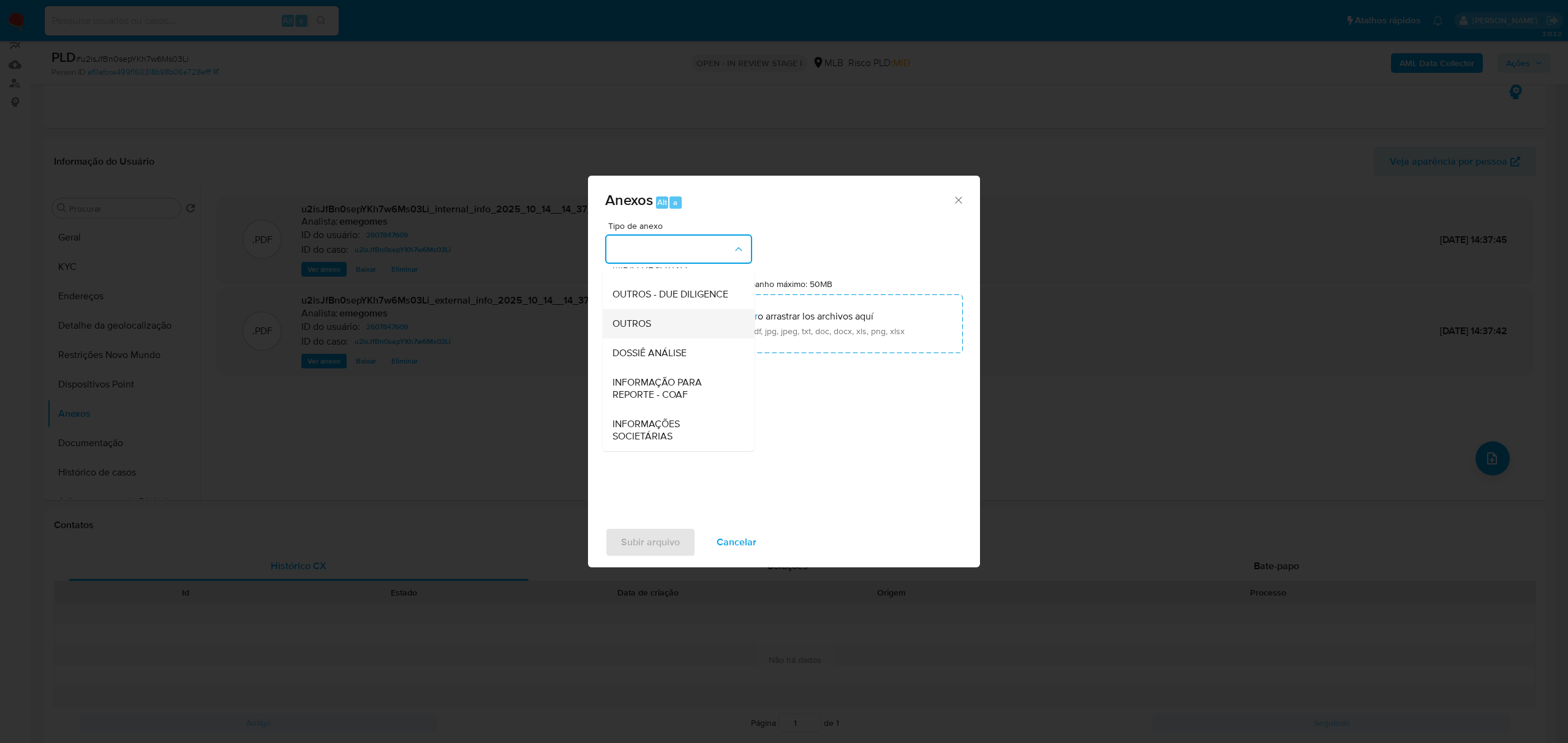
click at [631, 326] on span "OUTROS" at bounding box center [632, 324] width 38 height 13
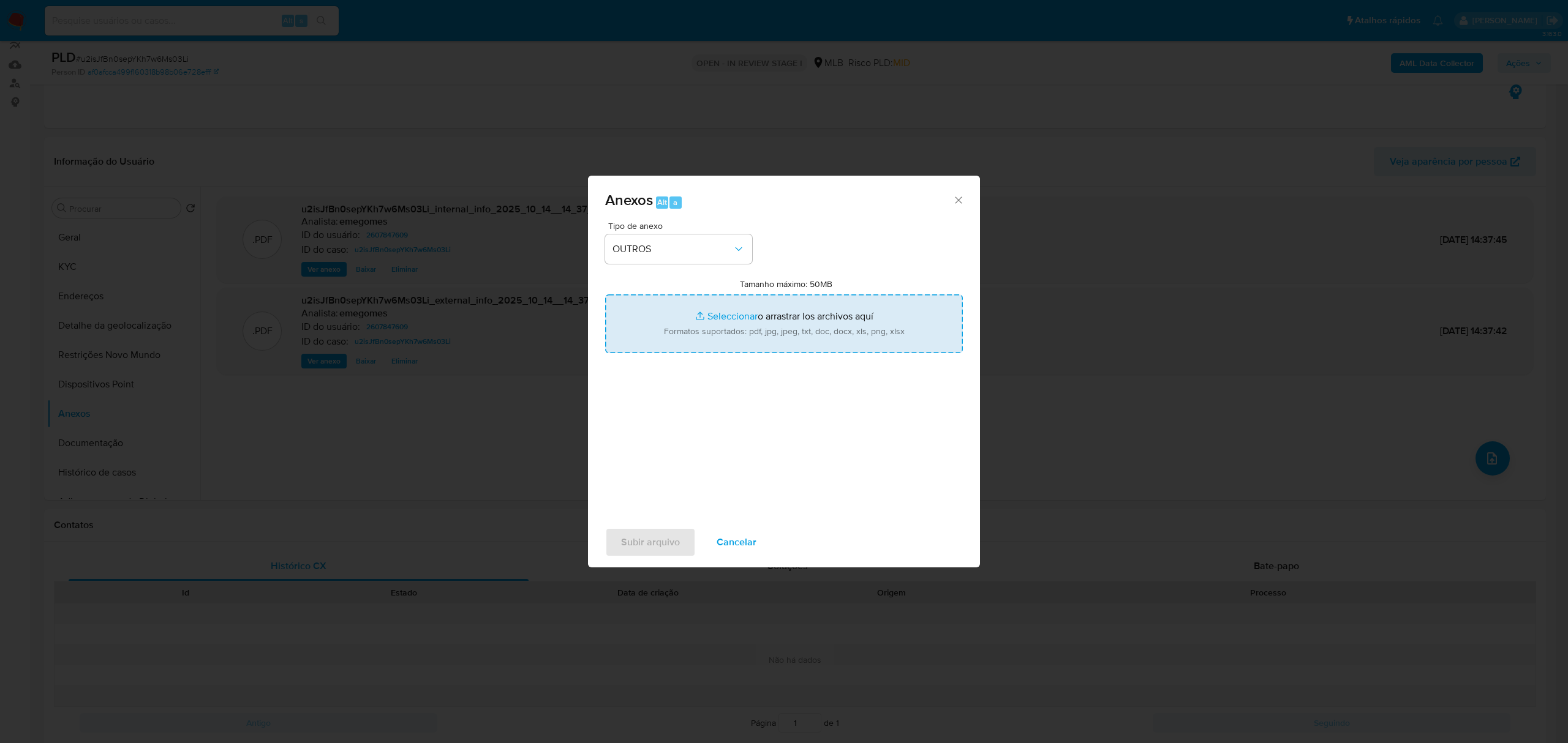
click at [734, 317] on input "Tamanho máximo: 50MB Seleccionar archivos" at bounding box center [784, 324] width 357 height 59
type input "C:\fakepath\SAR - u2isJfBn0sepYKh7w6Ms03Li - CPF 40542378353 - ANILIO MENDES CU…"
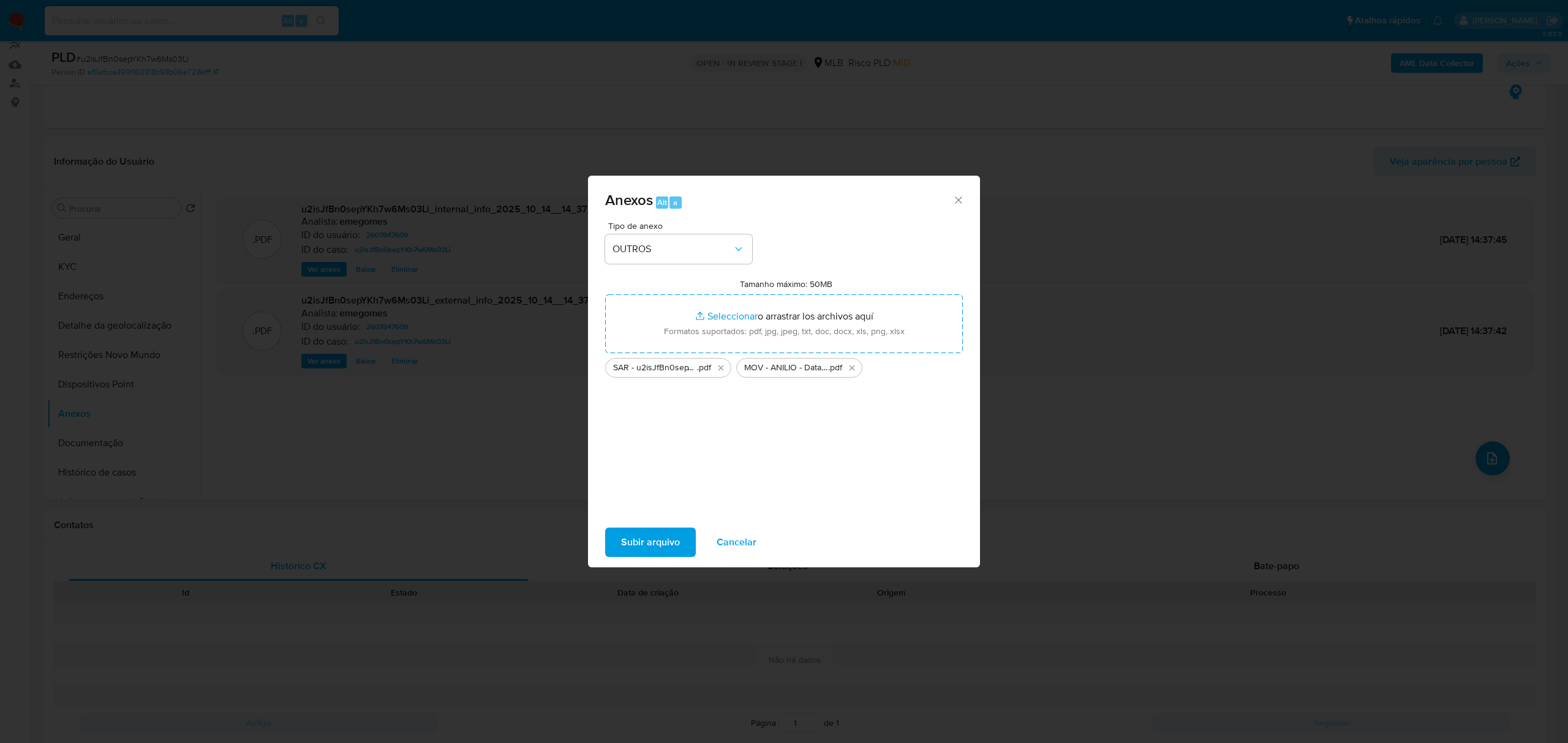
click at [623, 538] on span "Subir arquivo" at bounding box center [650, 542] width 59 height 27
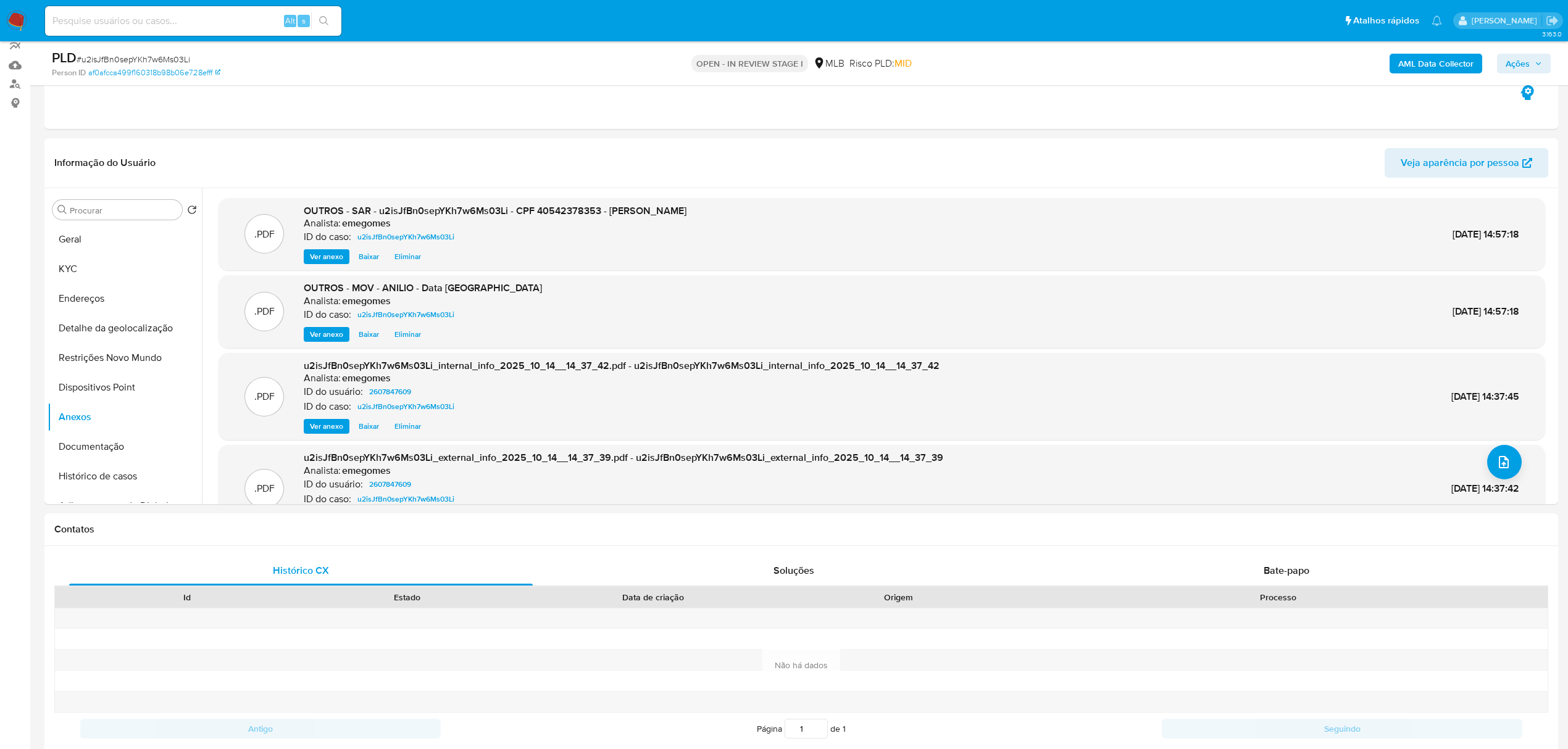
click at [1536, 57] on span "Ações" at bounding box center [1524, 63] width 36 height 17
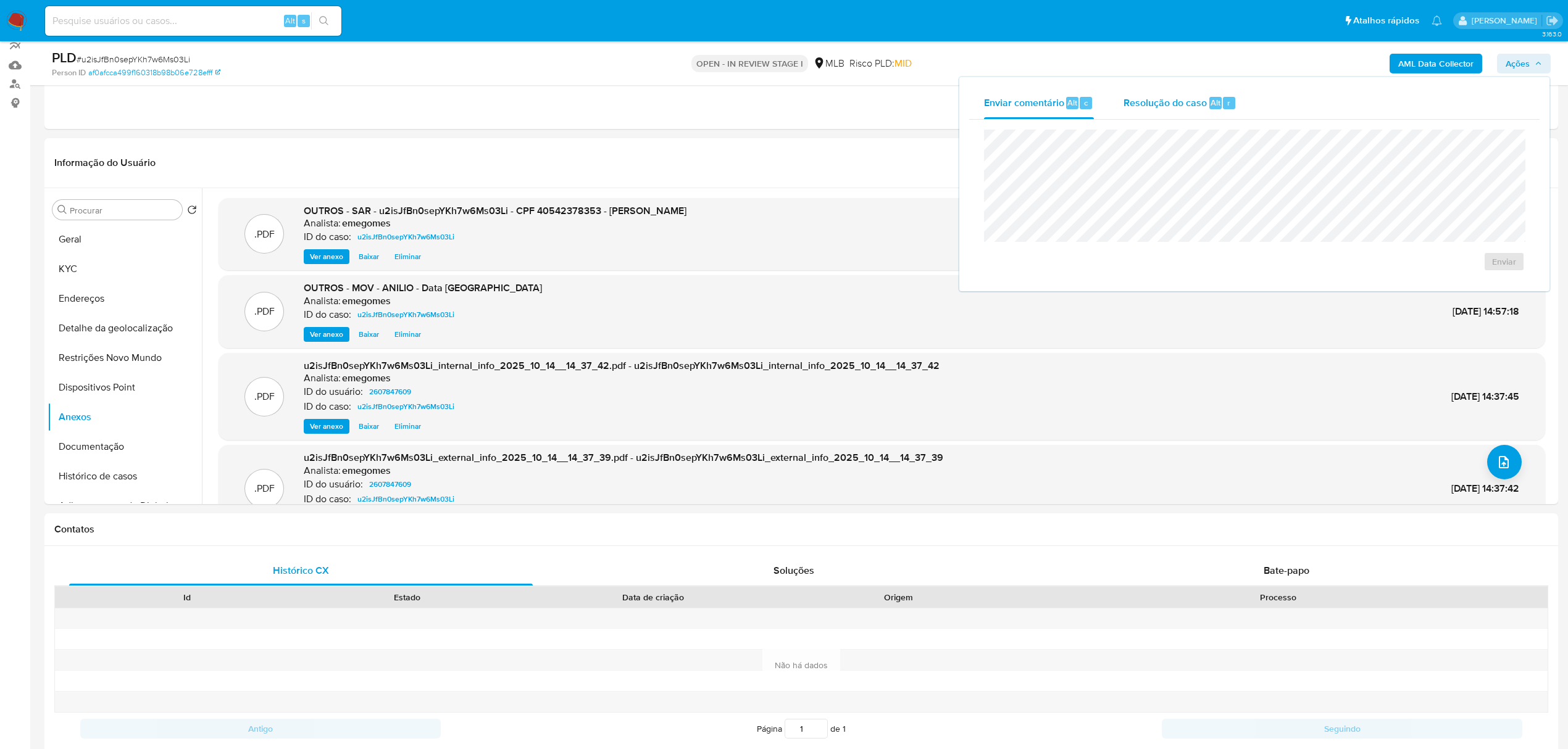
click at [1169, 97] on span "Resolução do caso" at bounding box center [1165, 103] width 84 height 14
click at [1501, 290] on span "ROI Proposal" at bounding box center [1473, 281] width 64 height 17
click at [1474, 284] on span "ROI Proposal" at bounding box center [1473, 281] width 64 height 17
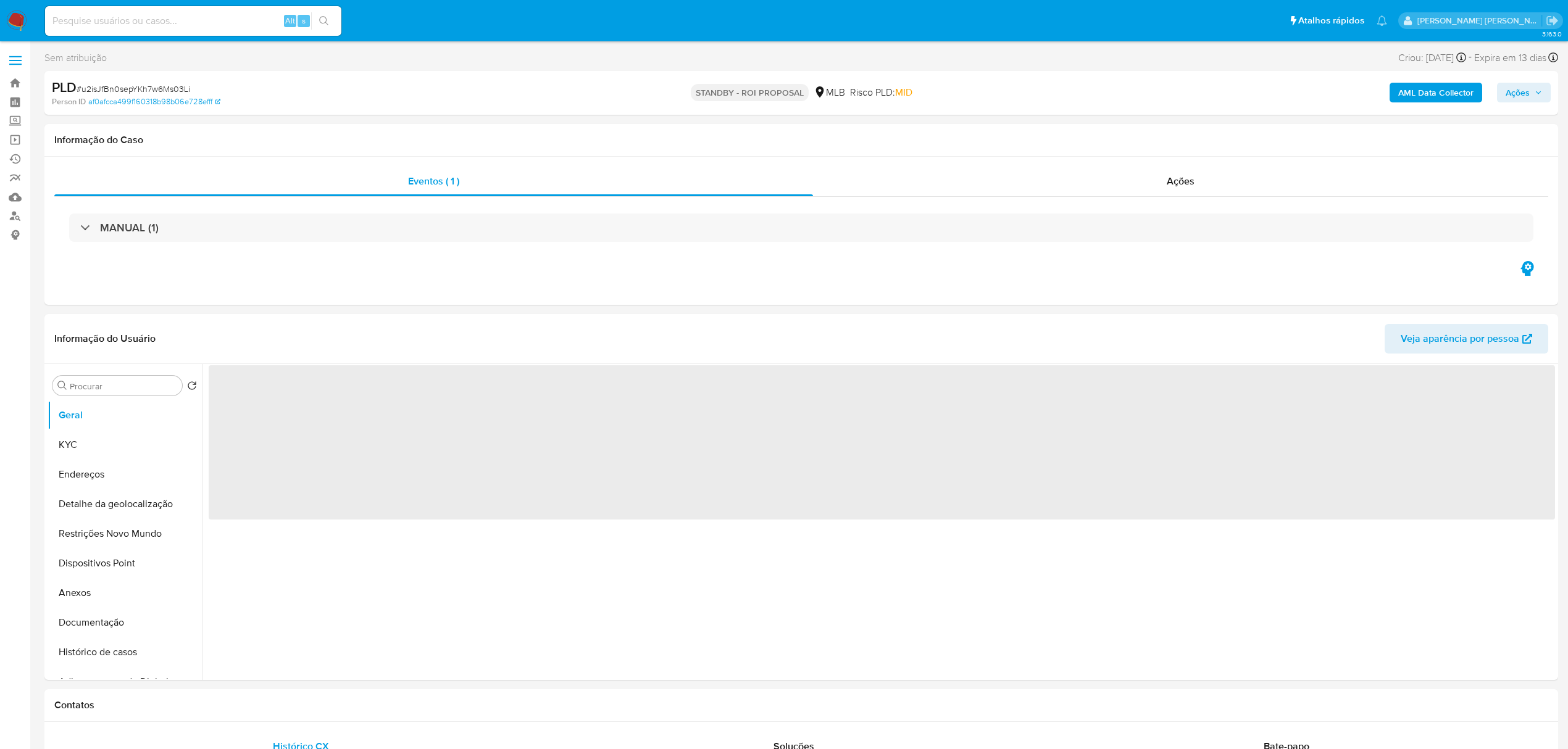
select select "10"
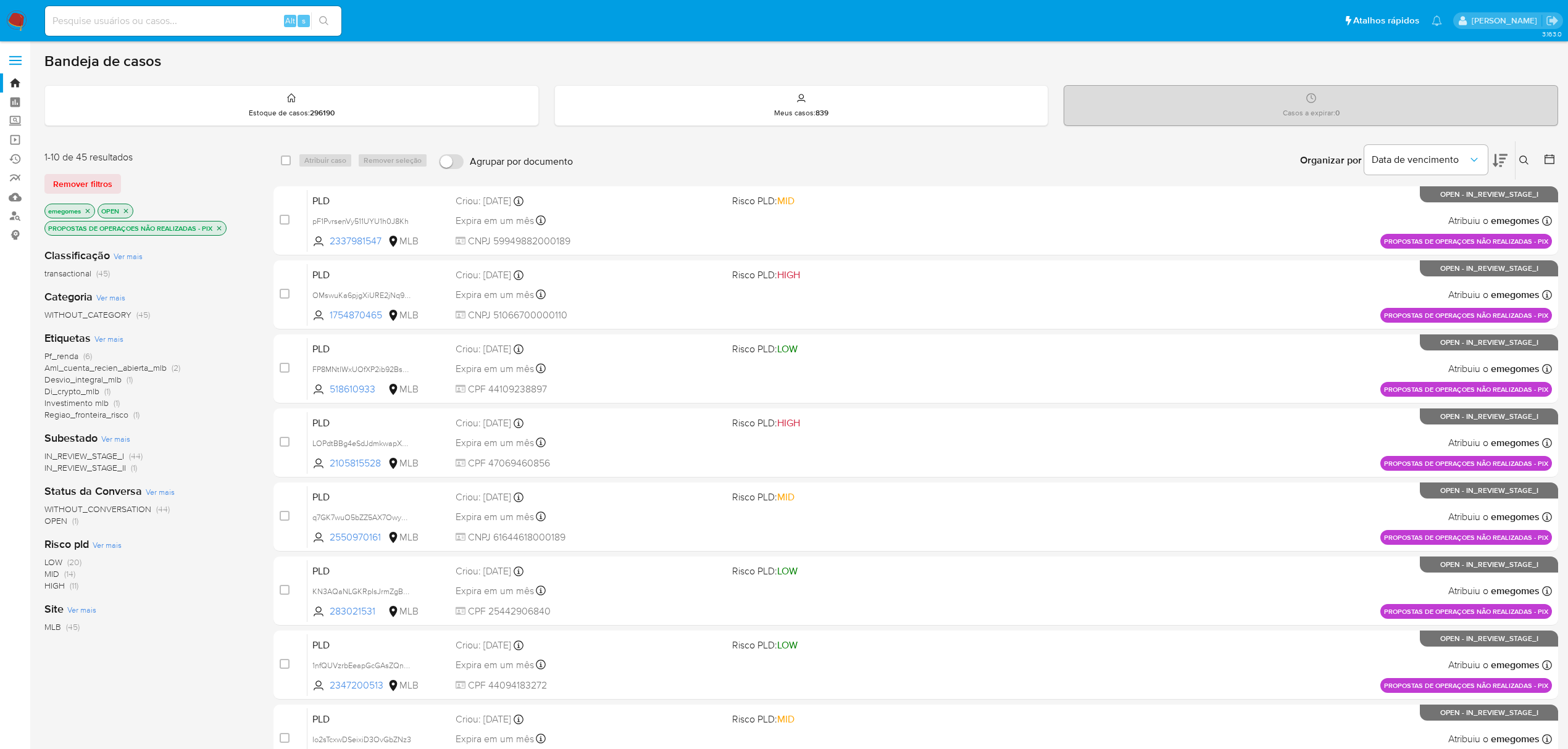
click at [221, 227] on icon "close-filter" at bounding box center [219, 229] width 7 height 7
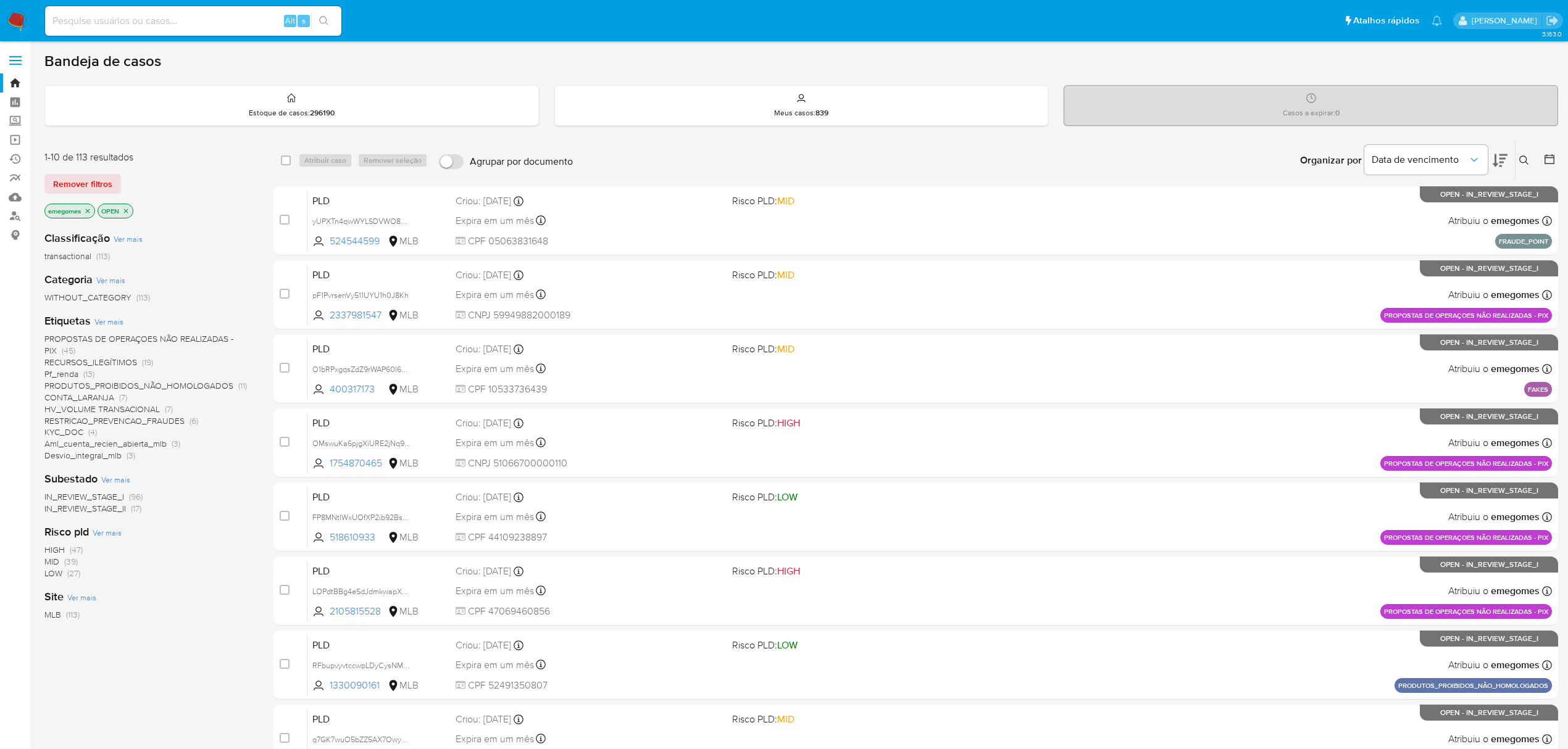
click at [110, 321] on span "Ver mais" at bounding box center [109, 321] width 29 height 11
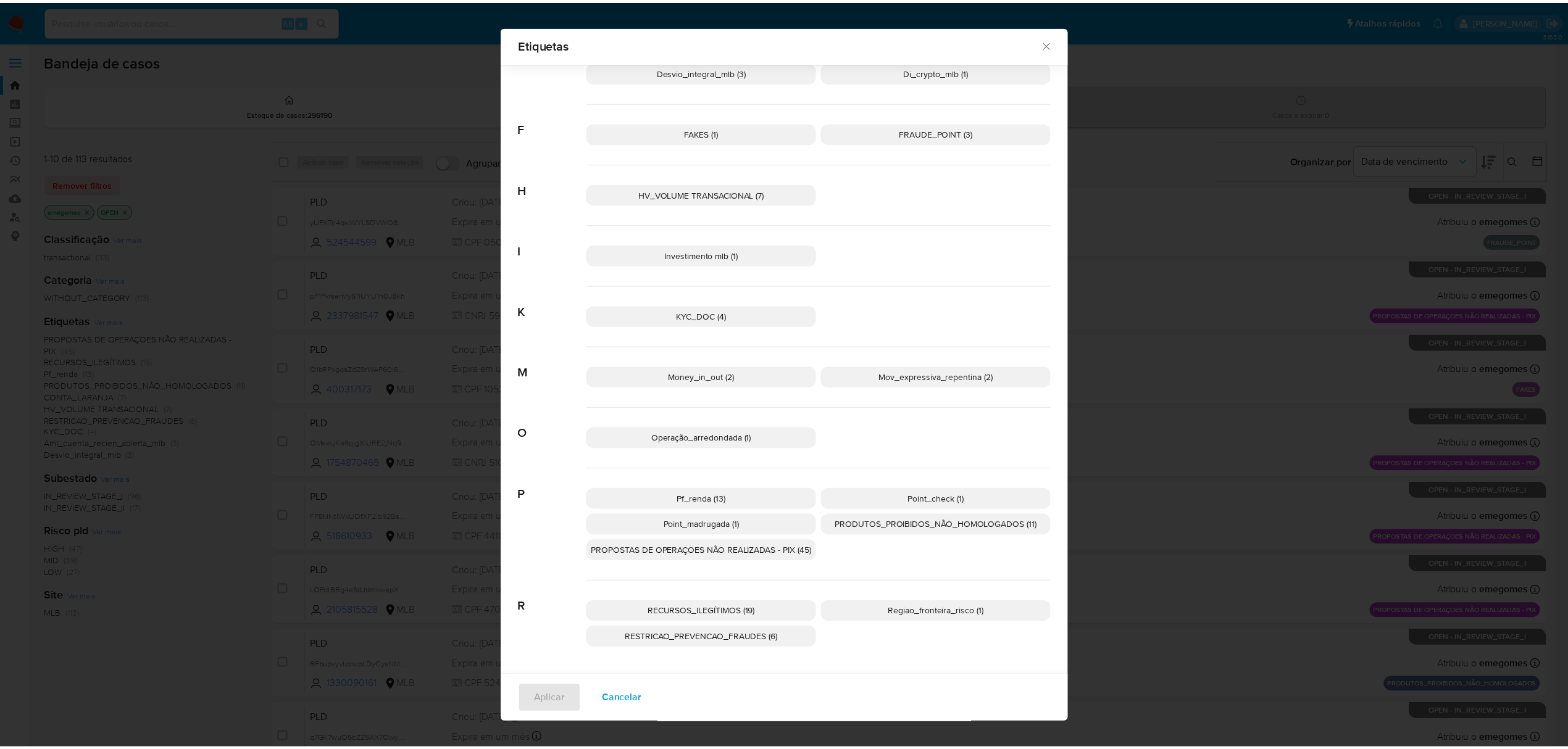
scroll to position [280, 0]
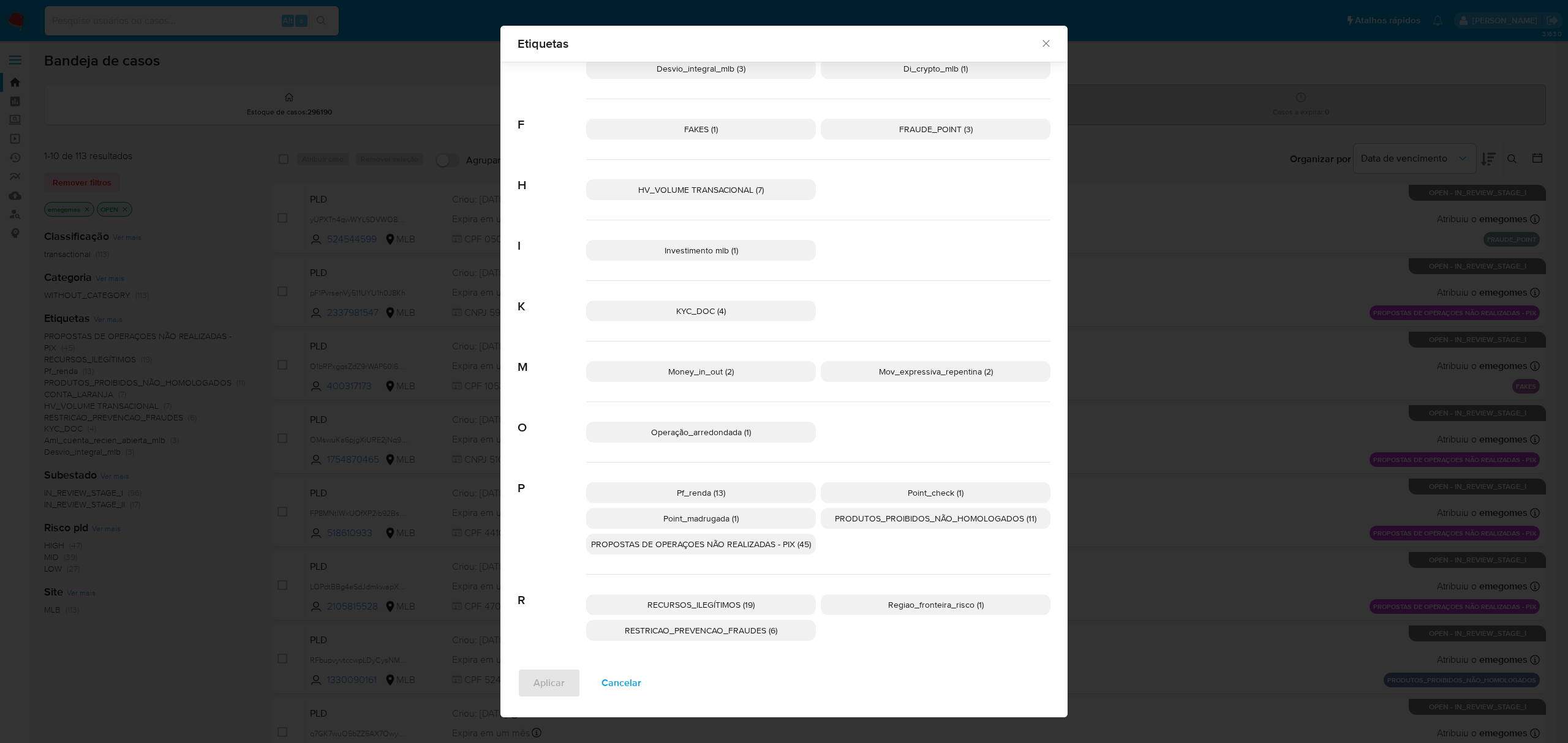
click at [760, 375] on p "Money_in_out (2)" at bounding box center [700, 372] width 230 height 21
click at [533, 689] on span "Aplicar" at bounding box center [549, 683] width 31 height 27
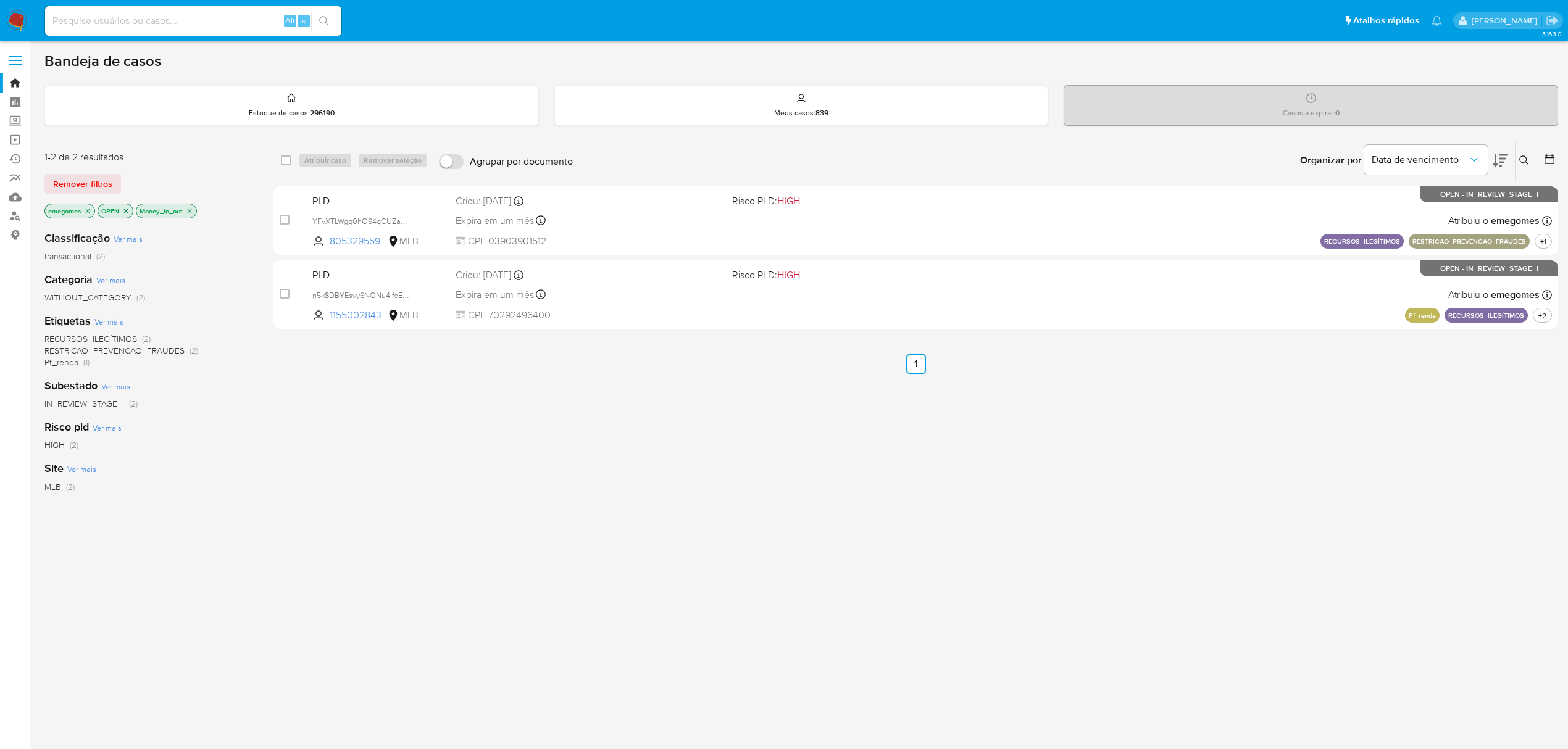
click at [192, 212] on icon "close-filter" at bounding box center [189, 211] width 5 height 5
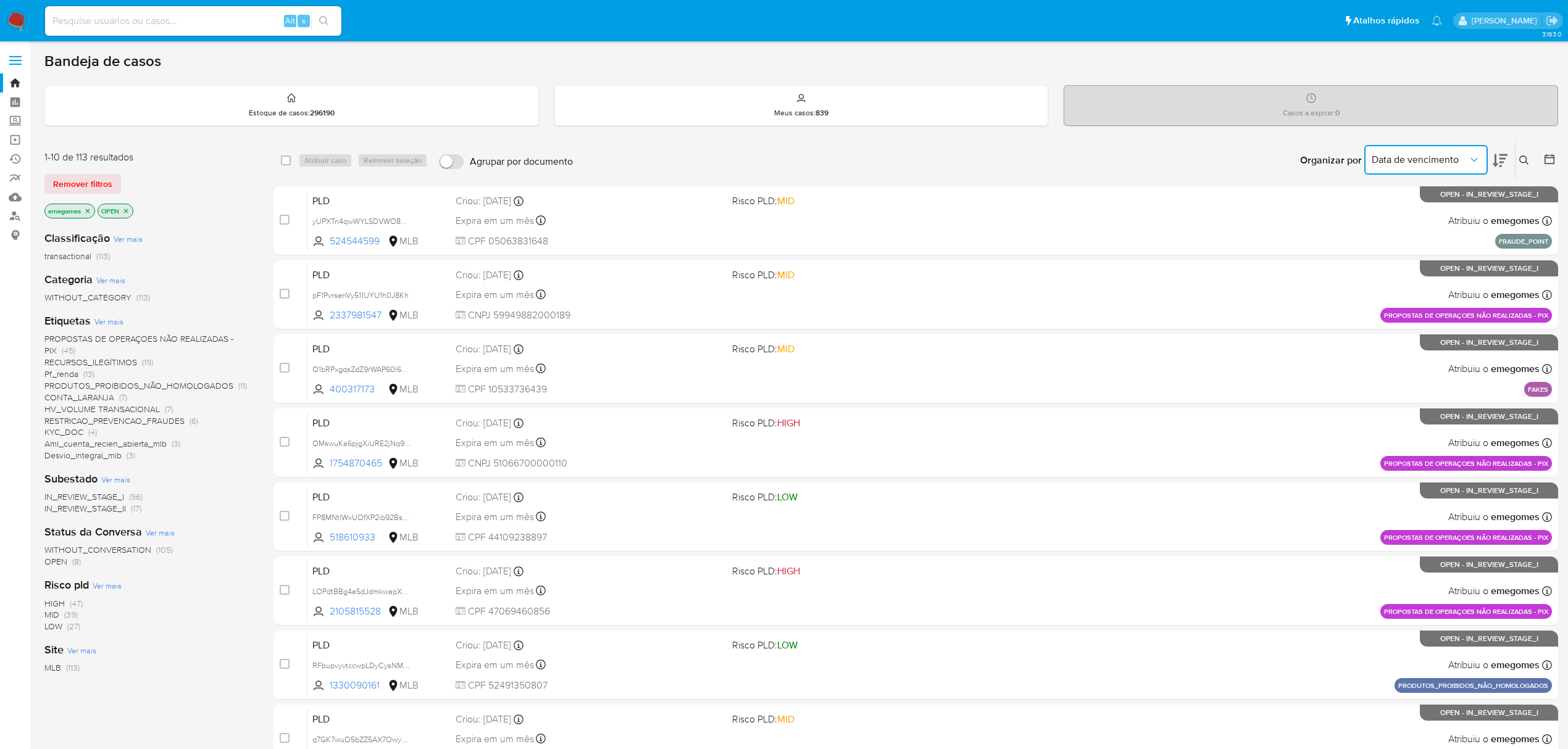
click at [1477, 150] on button "Data de vencimento" at bounding box center [1425, 159] width 123 height 30
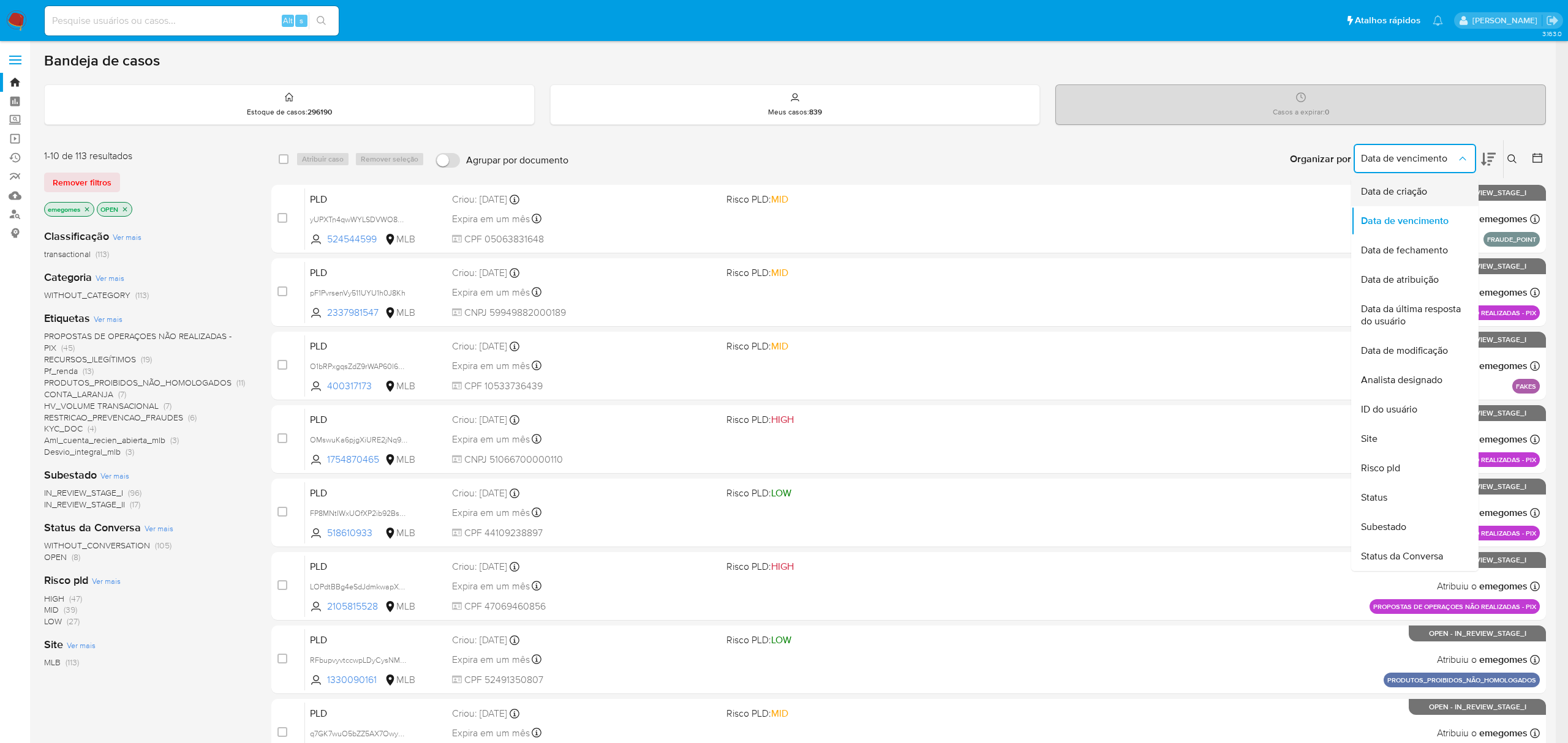
click at [1412, 190] on span "Data de criação" at bounding box center [1395, 192] width 66 height 13
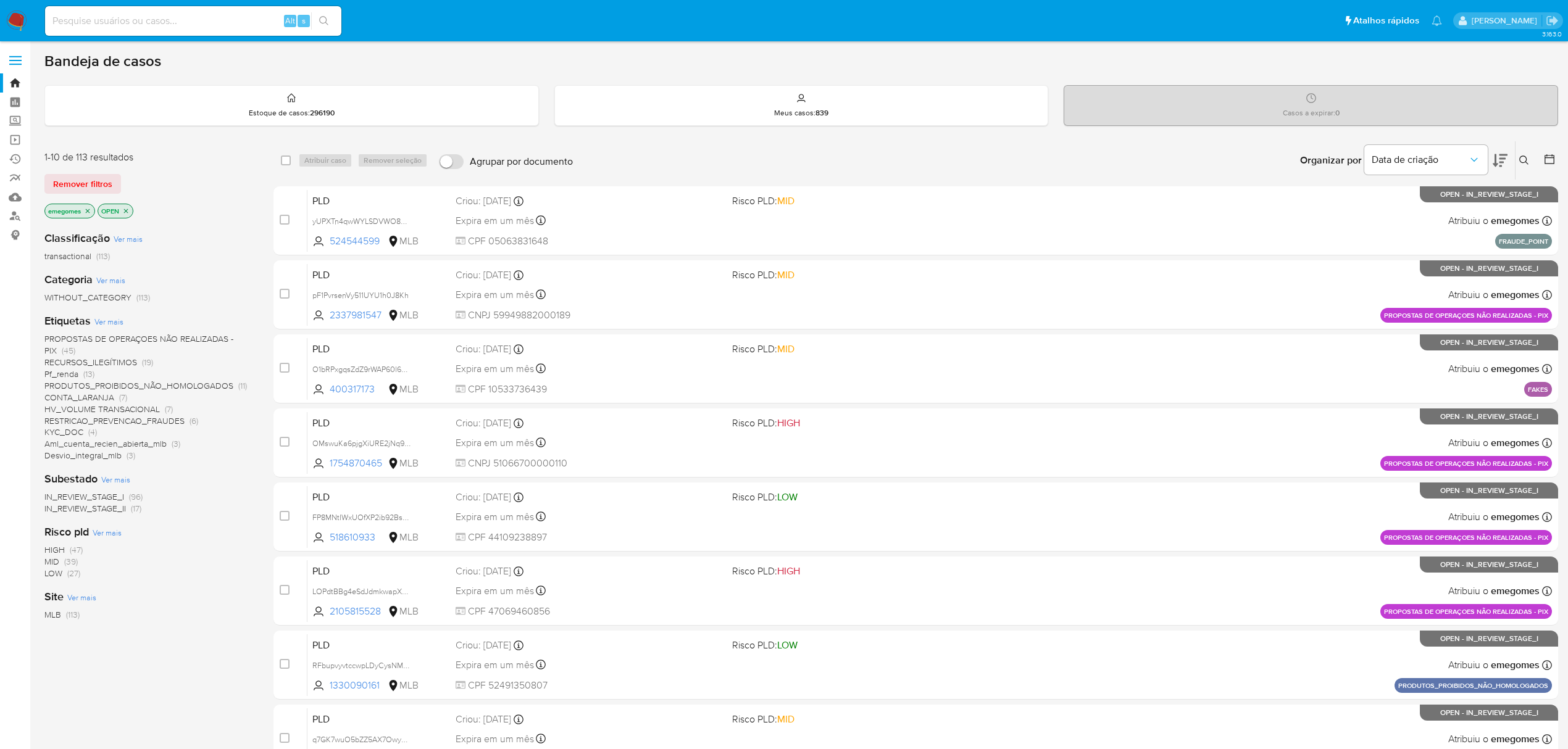
click at [1508, 159] on div "Organizar por Data de criação" at bounding box center [1402, 160] width 225 height 39
click at [1505, 159] on icon at bounding box center [1500, 160] width 14 height 14
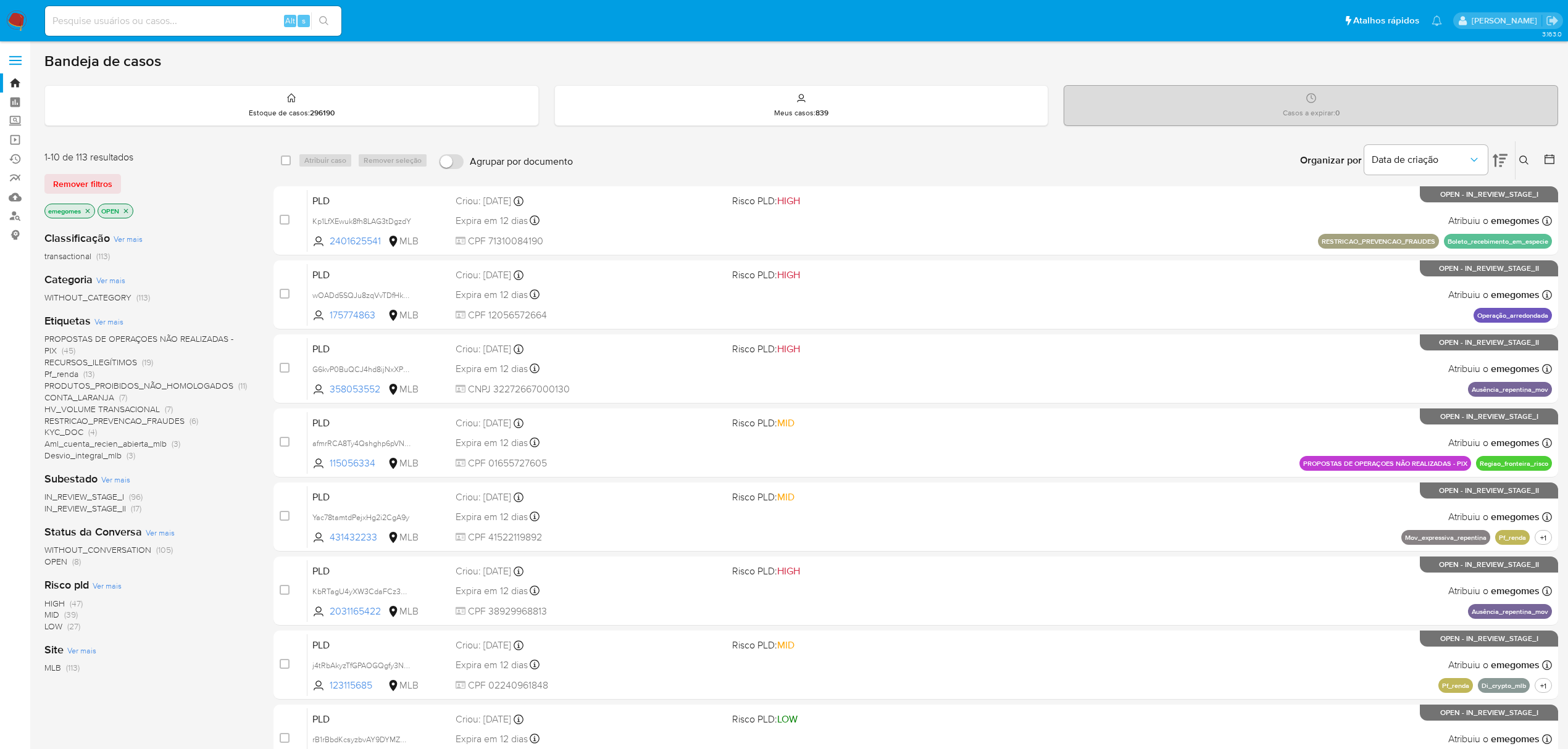
click at [109, 321] on span "Ver mais" at bounding box center [109, 321] width 29 height 11
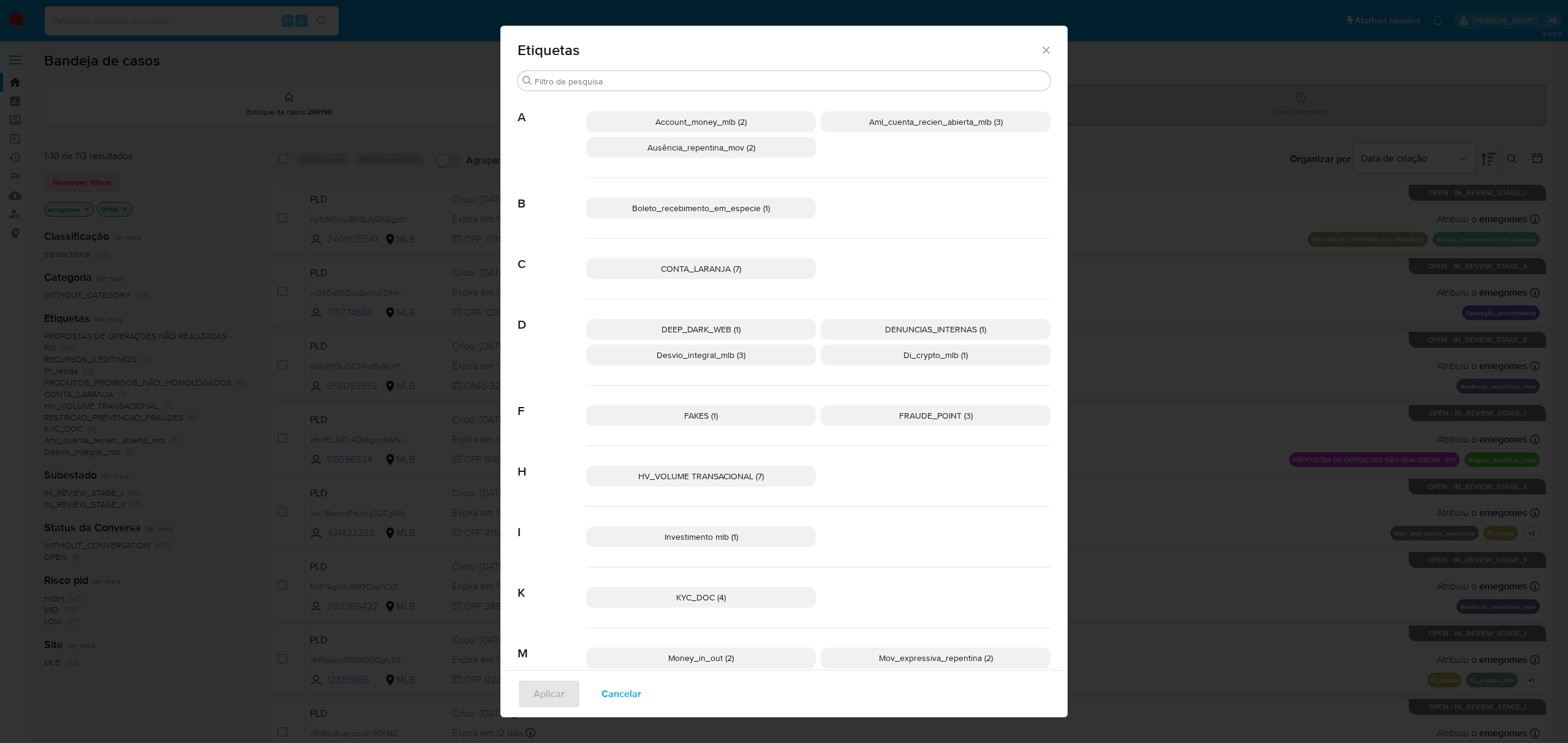
click at [768, 128] on p "Account_money_mlb (2)" at bounding box center [700, 121] width 230 height 21
click at [524, 691] on button "Aplicar" at bounding box center [549, 694] width 63 height 29
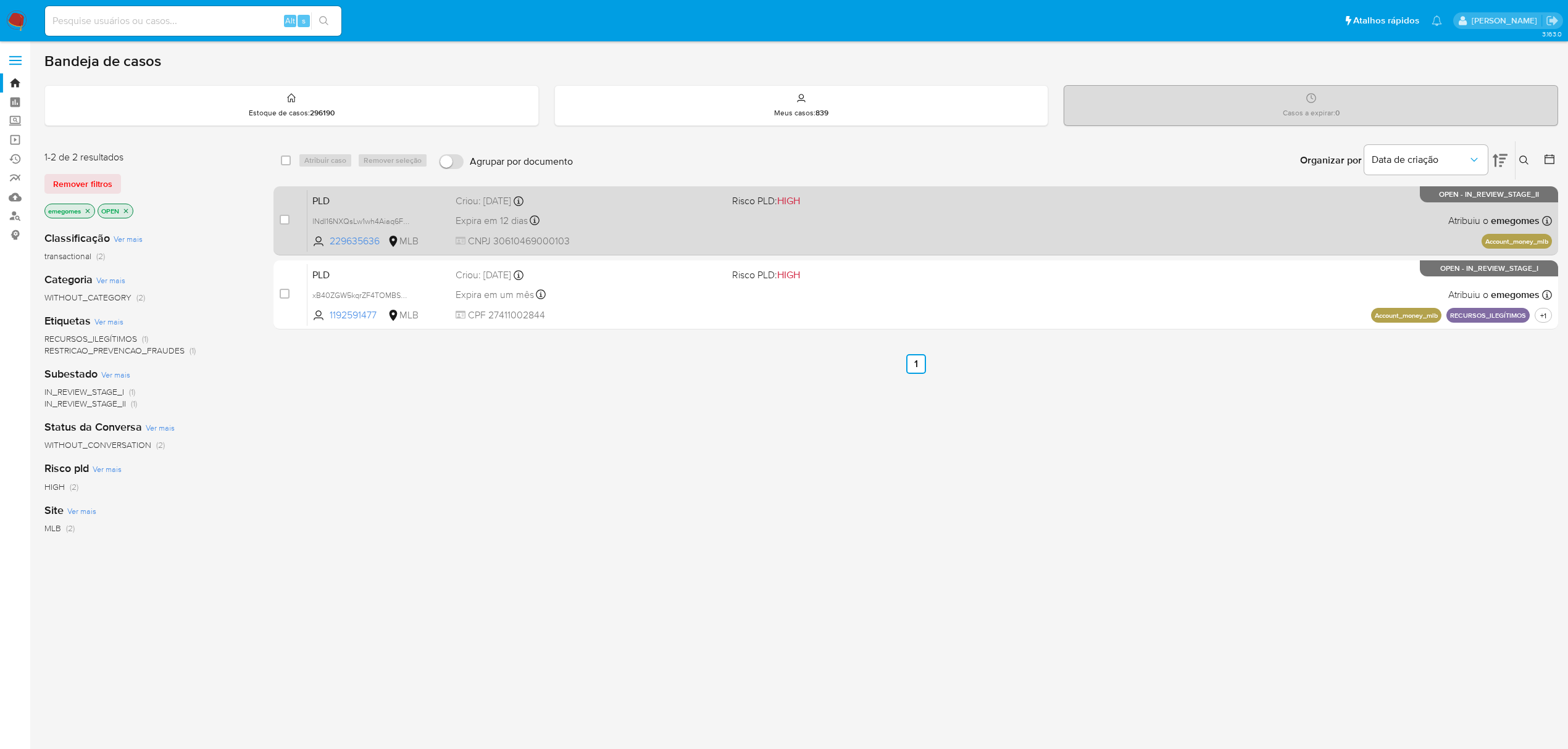
click at [649, 225] on div "Expira em 12 dias Expira em 27/10/2025 00:26:28" at bounding box center [589, 221] width 266 height 17
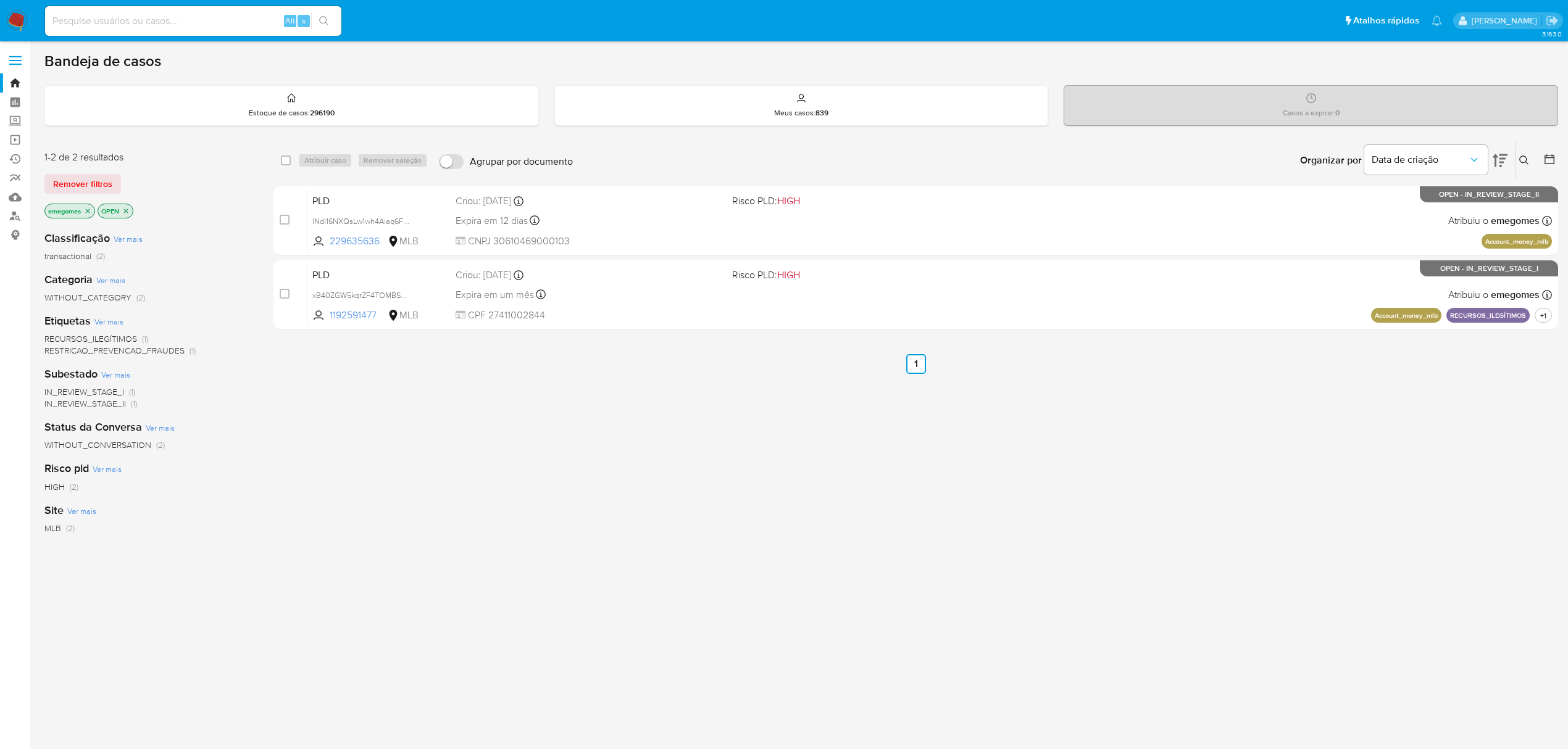
click at [213, 208] on icon "close-filter" at bounding box center [209, 211] width 7 height 7
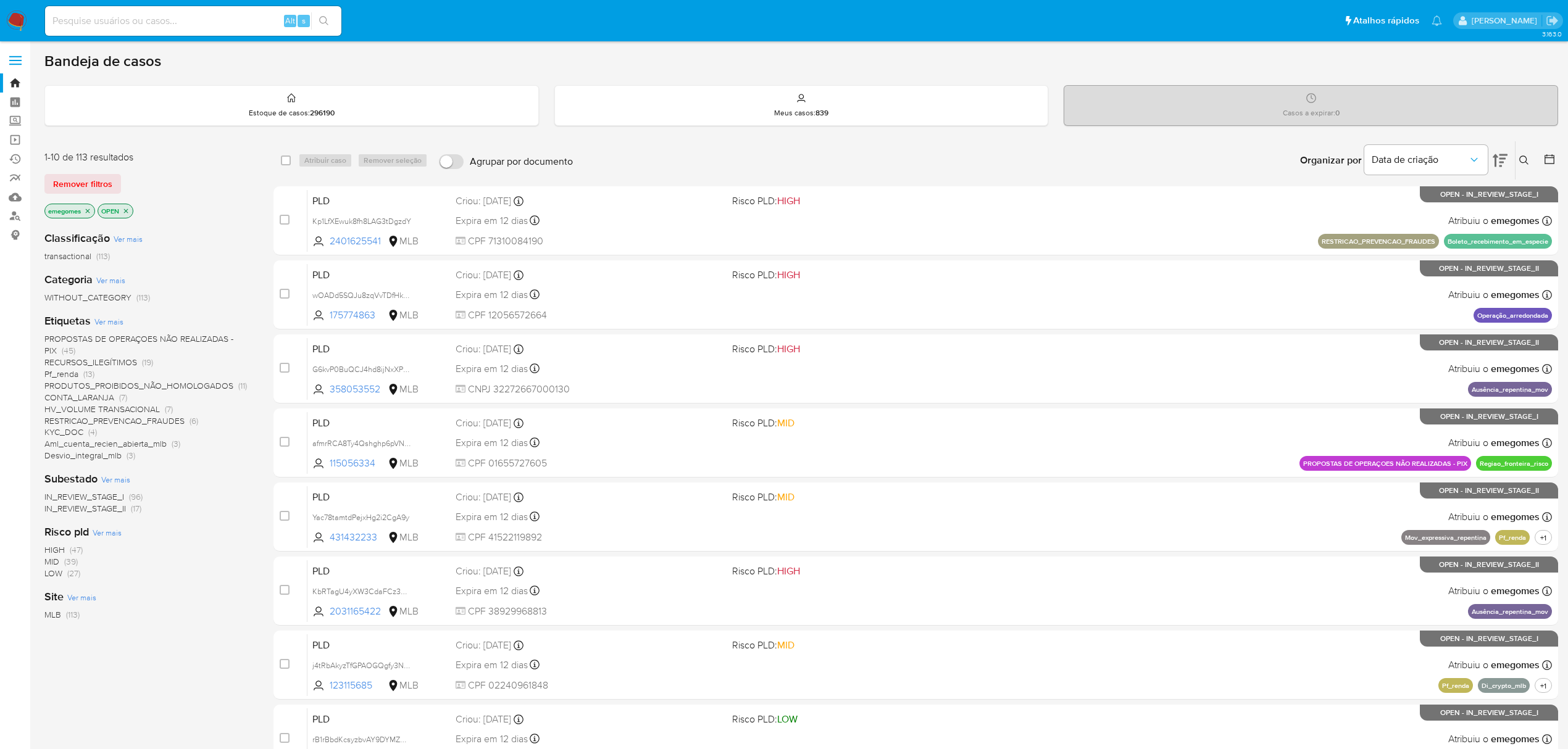
click at [104, 320] on span "Ver mais" at bounding box center [109, 321] width 29 height 11
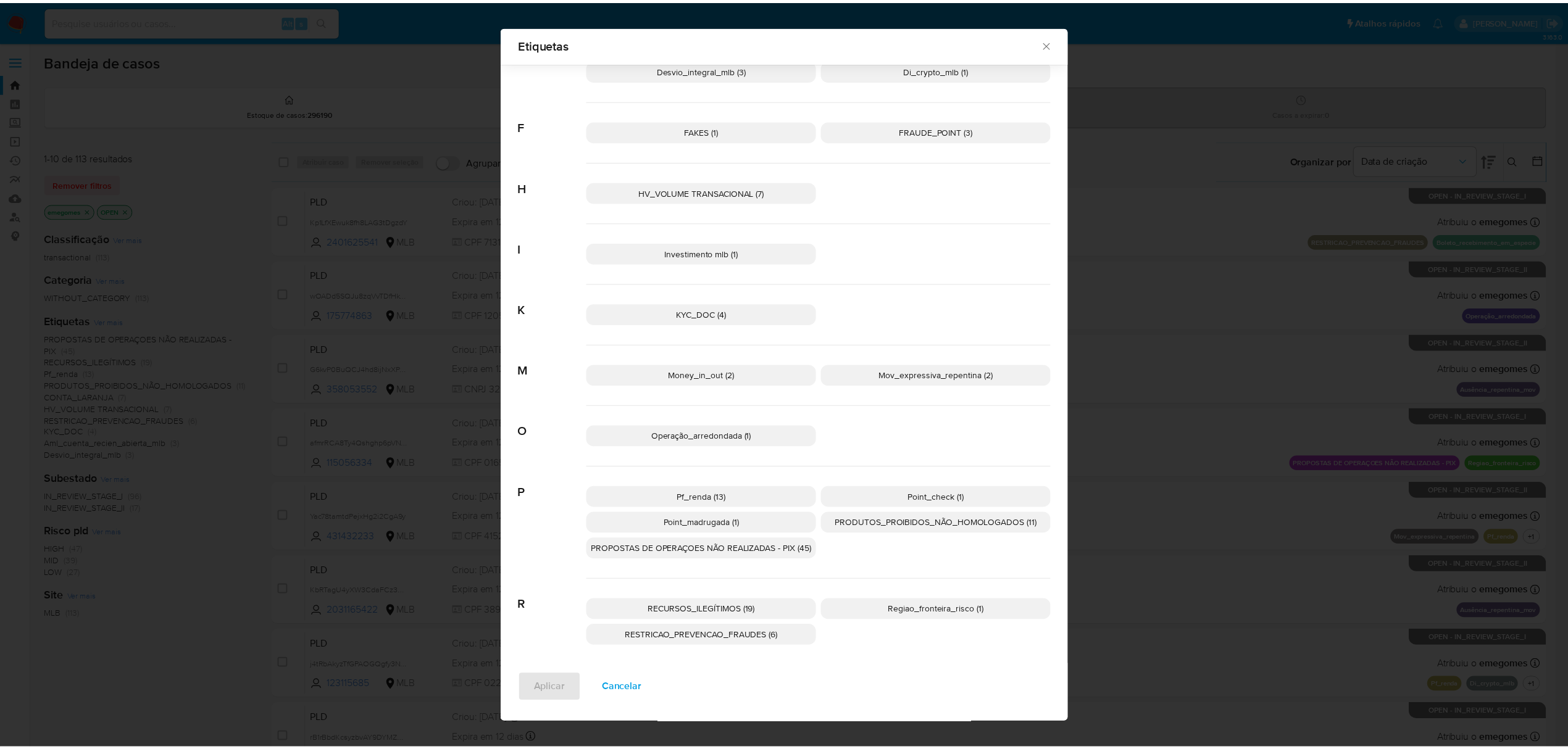
scroll to position [290, 0]
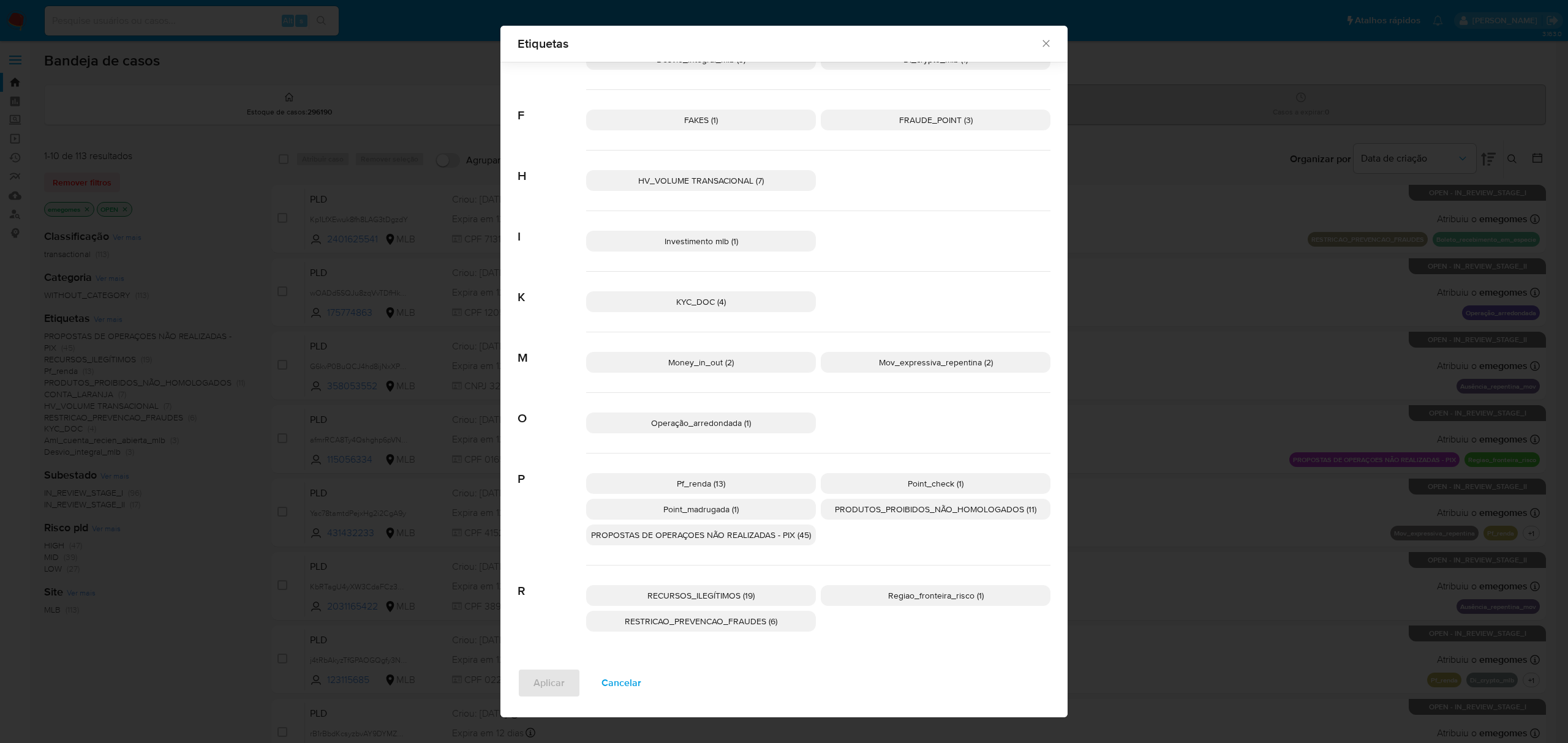
click at [915, 363] on span "Mov_expressiva_repentina (2)" at bounding box center [936, 363] width 114 height 13
click at [555, 686] on span "Aplicar" at bounding box center [549, 683] width 31 height 27
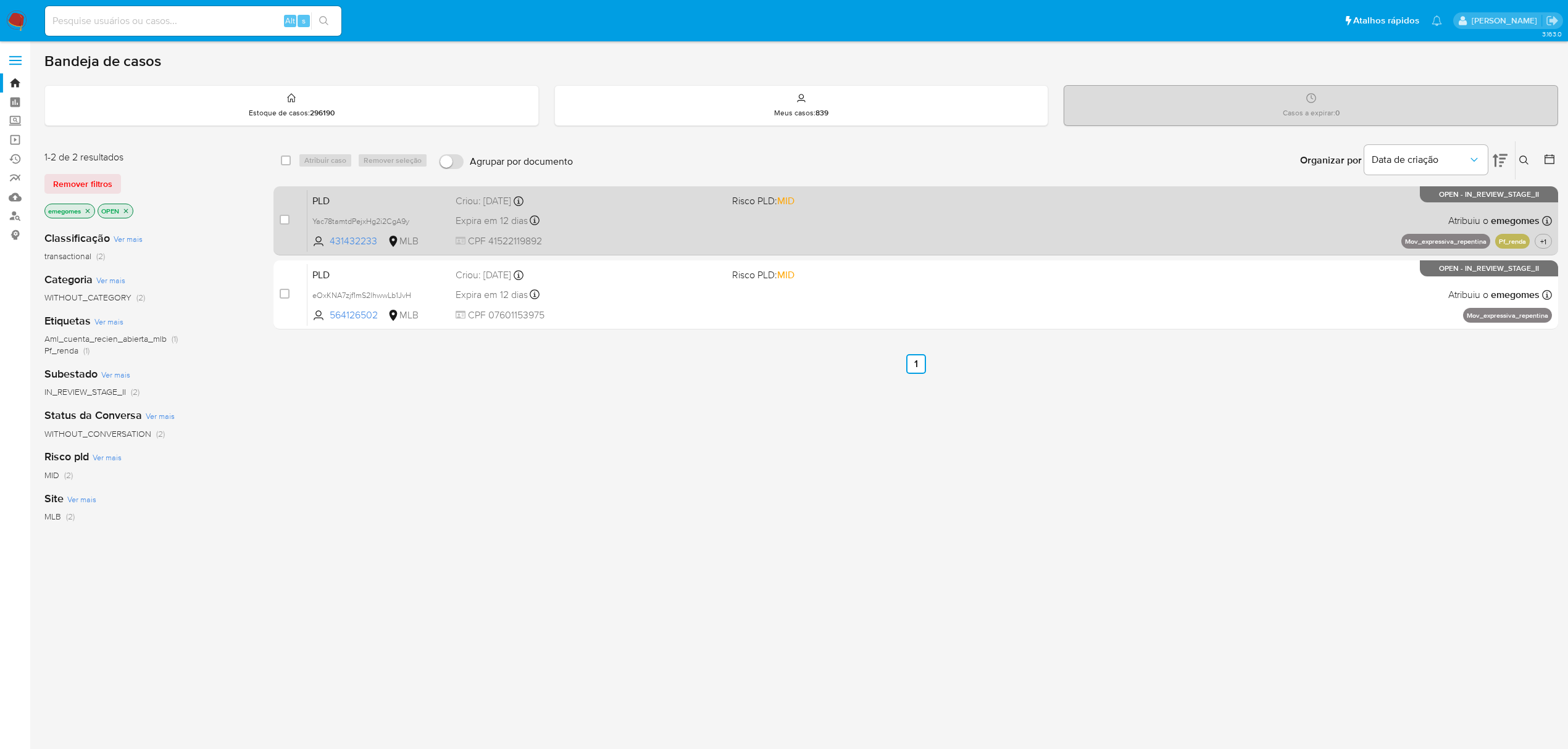
click at [634, 218] on div "Expira em 12 dias Expira em 27/10/2025 00:15:41" at bounding box center [589, 221] width 266 height 17
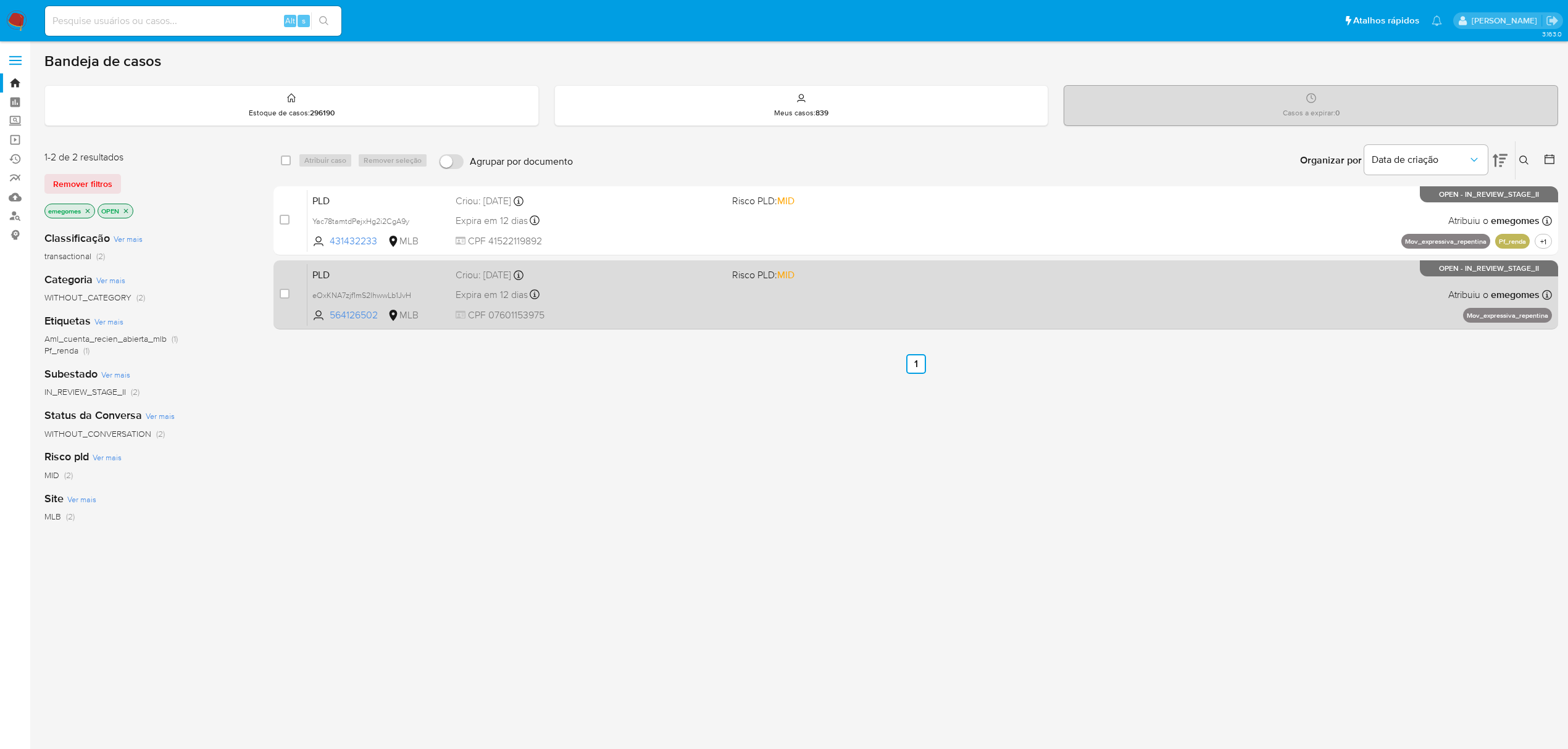
click at [653, 303] on div "PLD eOxKNA7zjf1mS2lhwwLb1JvH 564126502 MLB Risco PLD: MID Criou: 12/09/2025 Cri…" at bounding box center [929, 294] width 1244 height 62
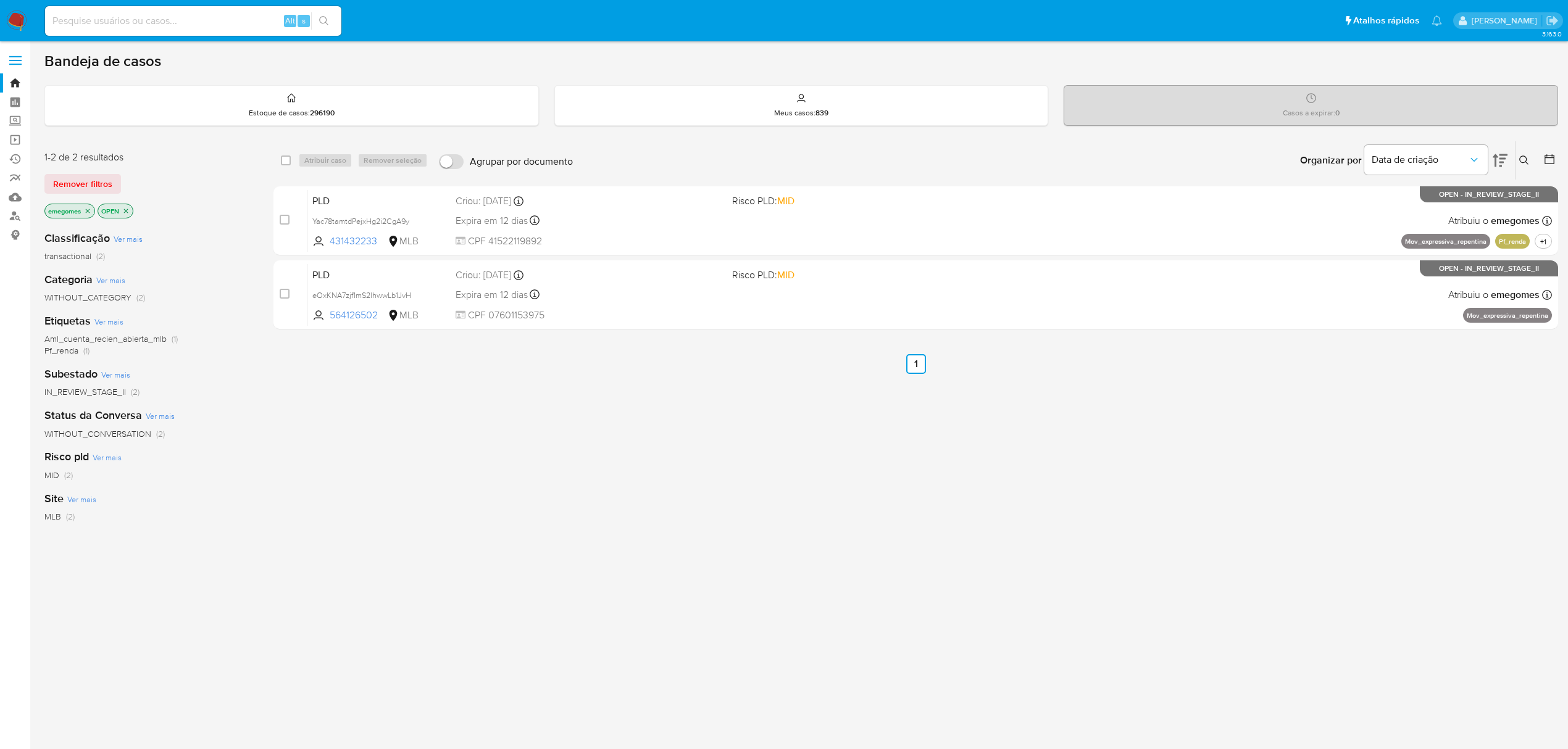
click at [231, 210] on icon "close-filter" at bounding box center [228, 211] width 7 height 7
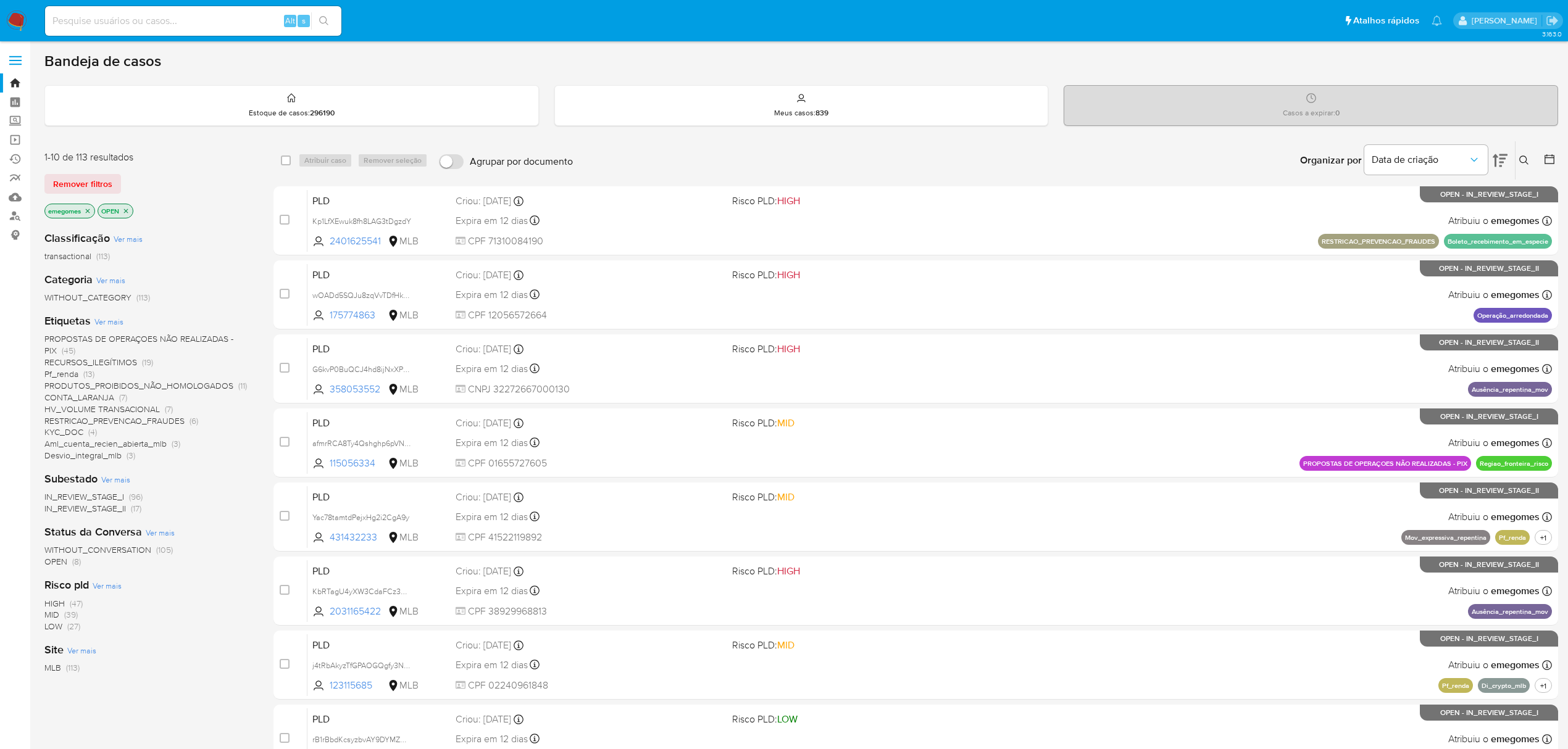
click at [62, 372] on span "Pf_renda" at bounding box center [61, 374] width 34 height 13
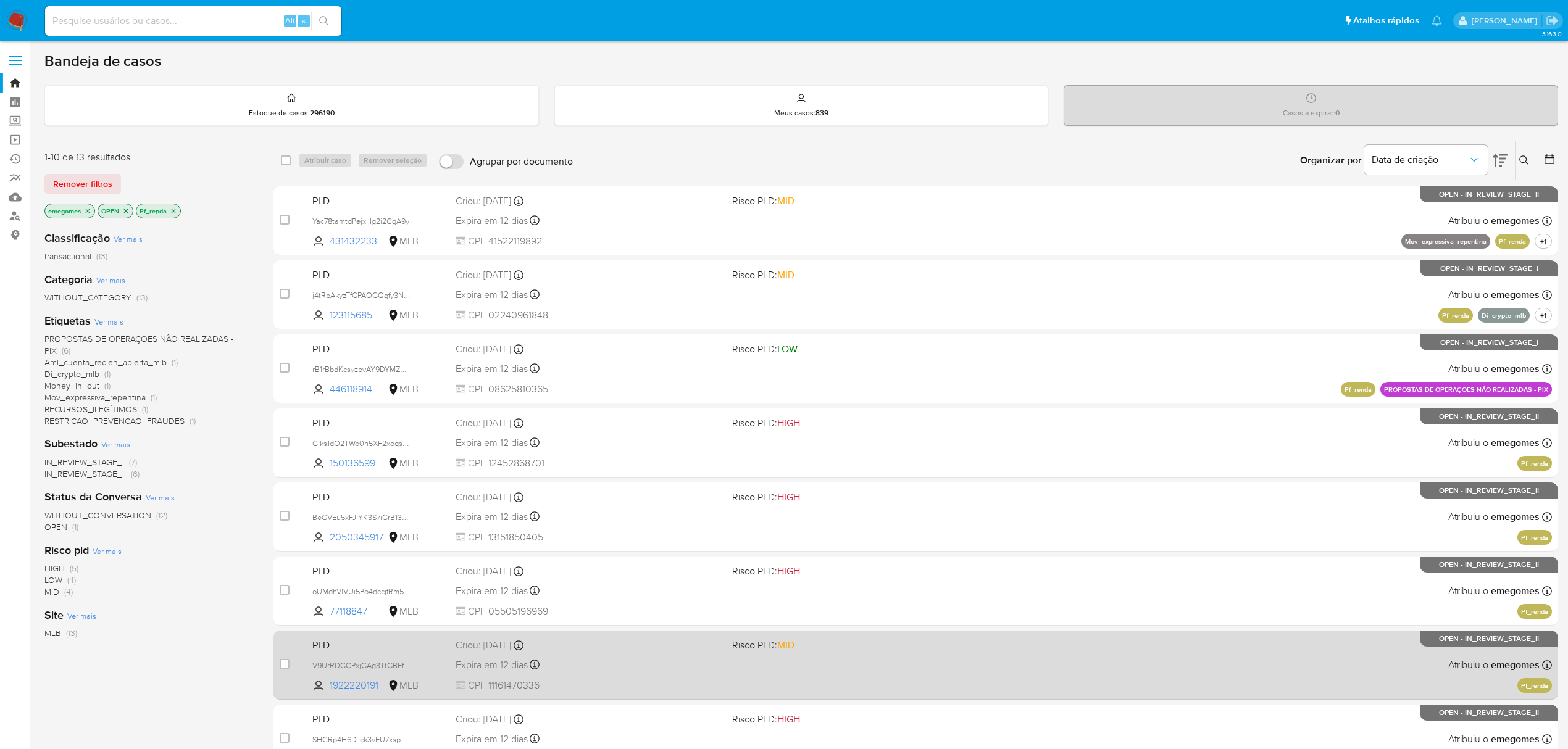
click at [618, 641] on div "Criou: 12/09/2025 Criou: 12/09/2025 00:33:19" at bounding box center [589, 645] width 266 height 14
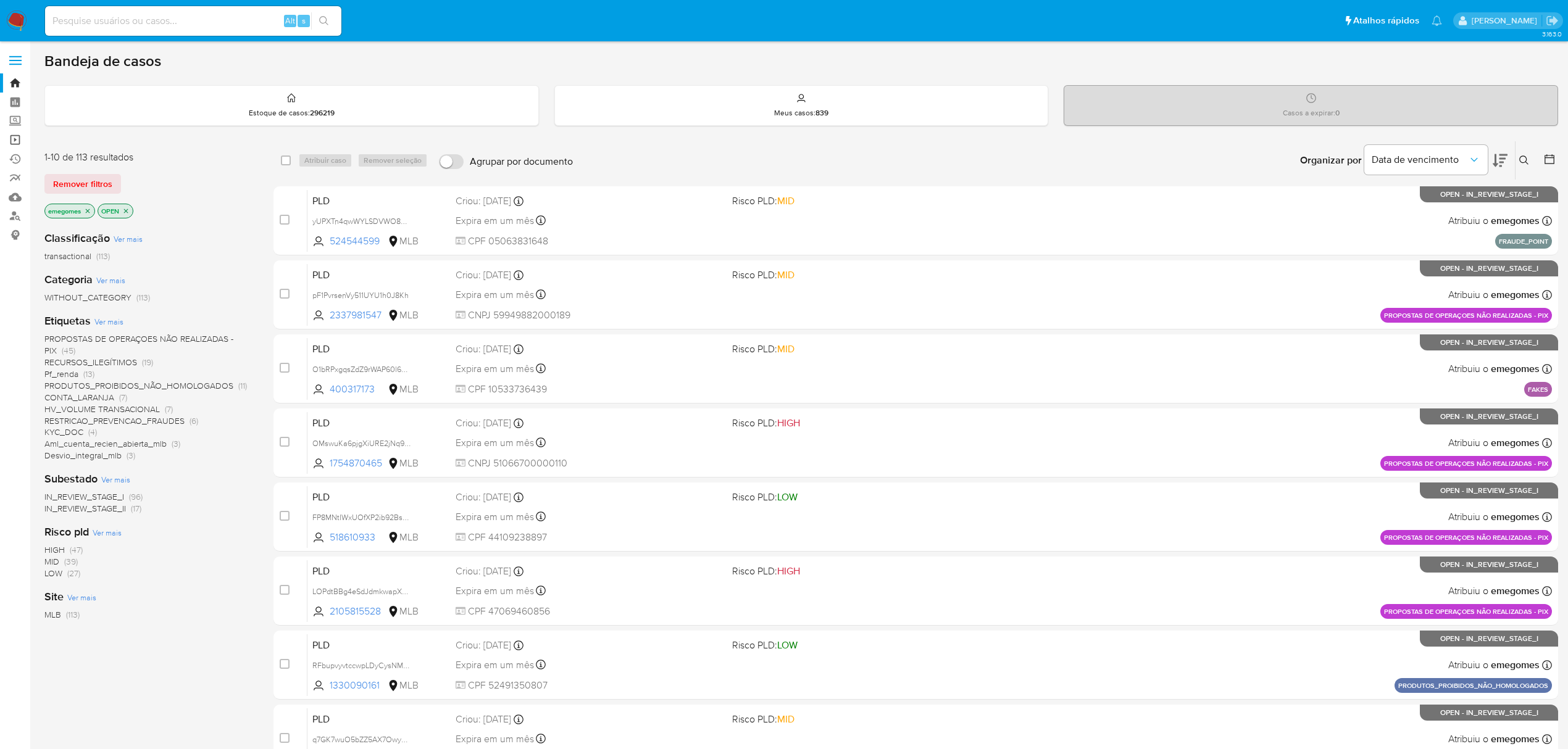
click at [18, 137] on link "Operações em massa" at bounding box center [73, 140] width 147 height 19
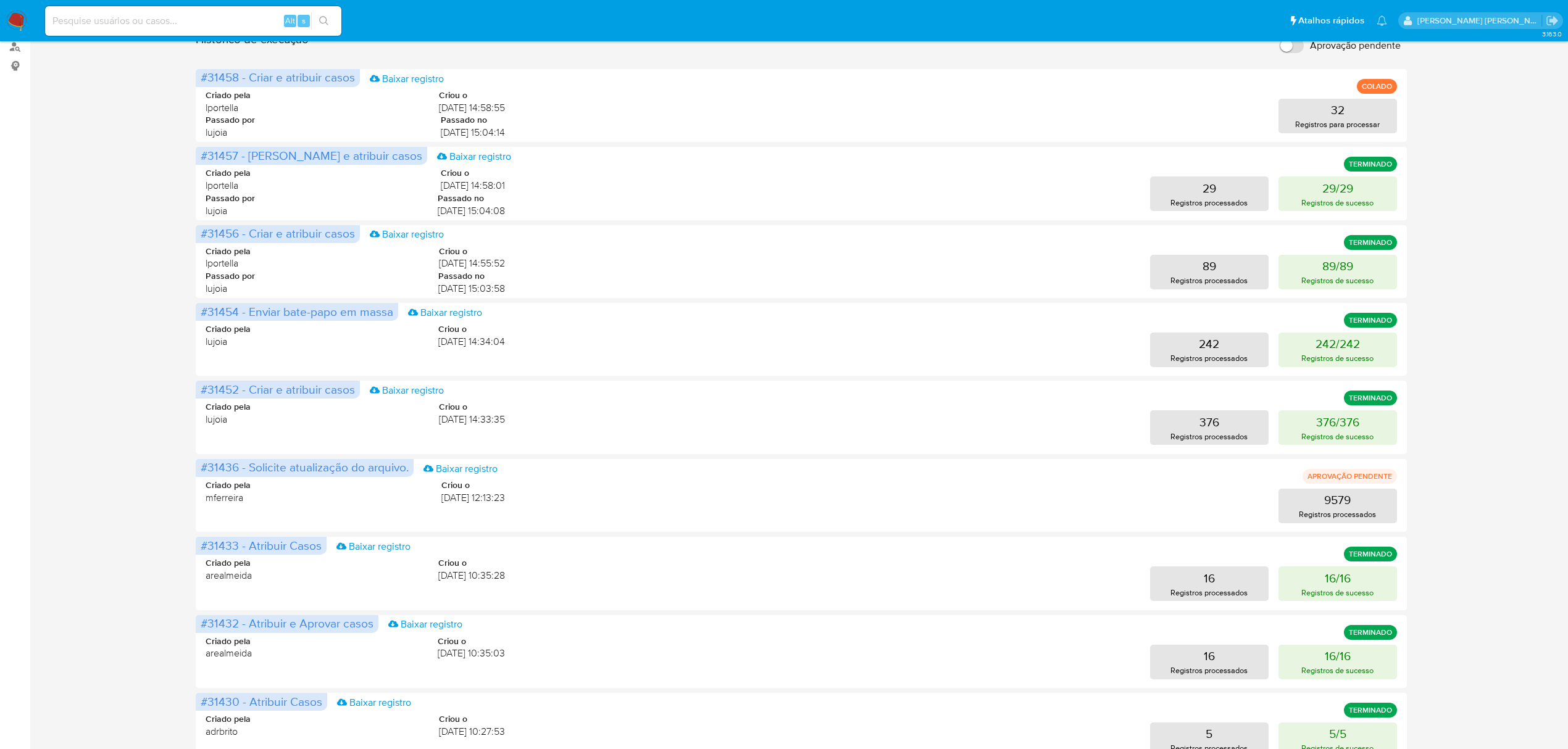
scroll to position [164, 0]
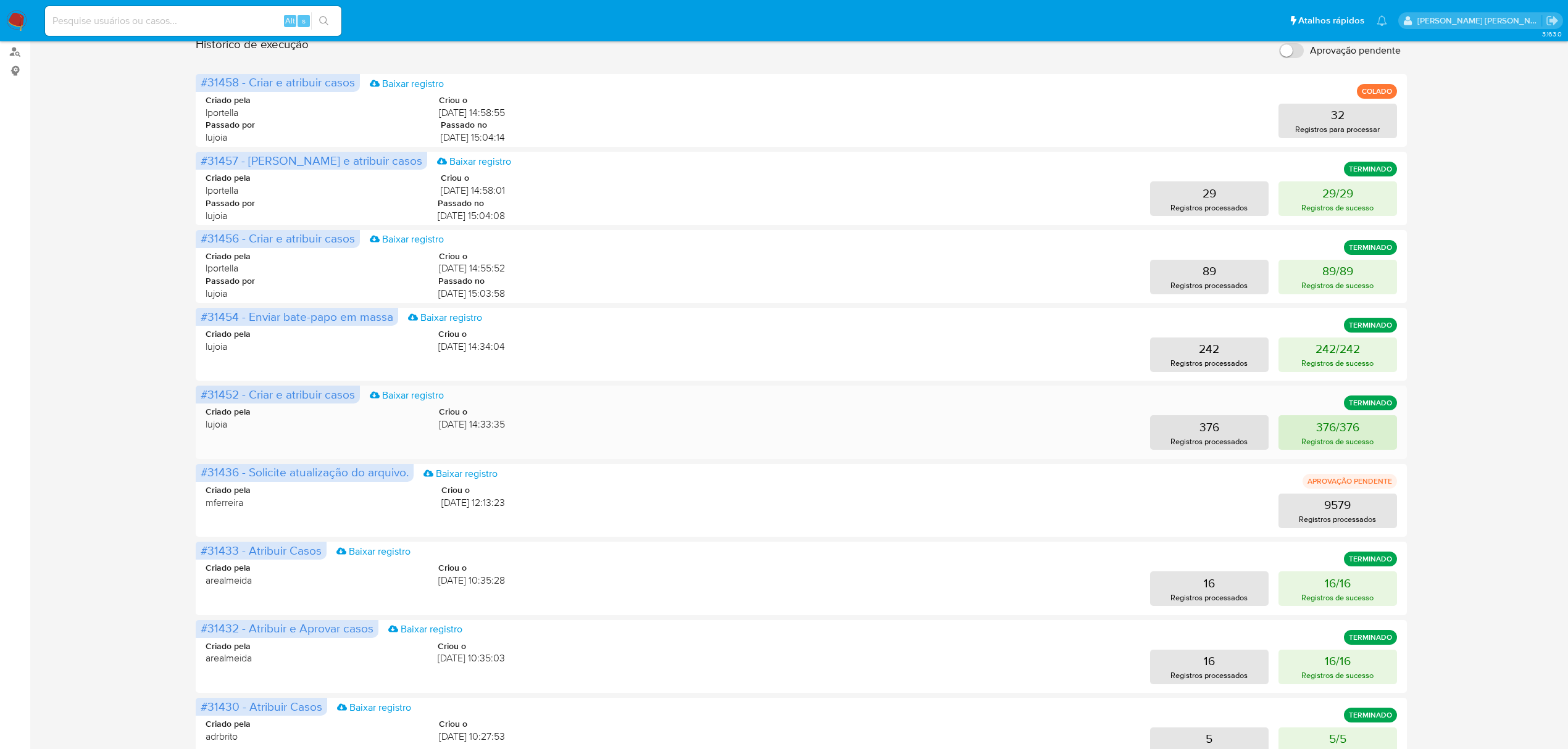
click at [1345, 436] on p "Registros de sucesso" at bounding box center [1338, 441] width 72 height 12
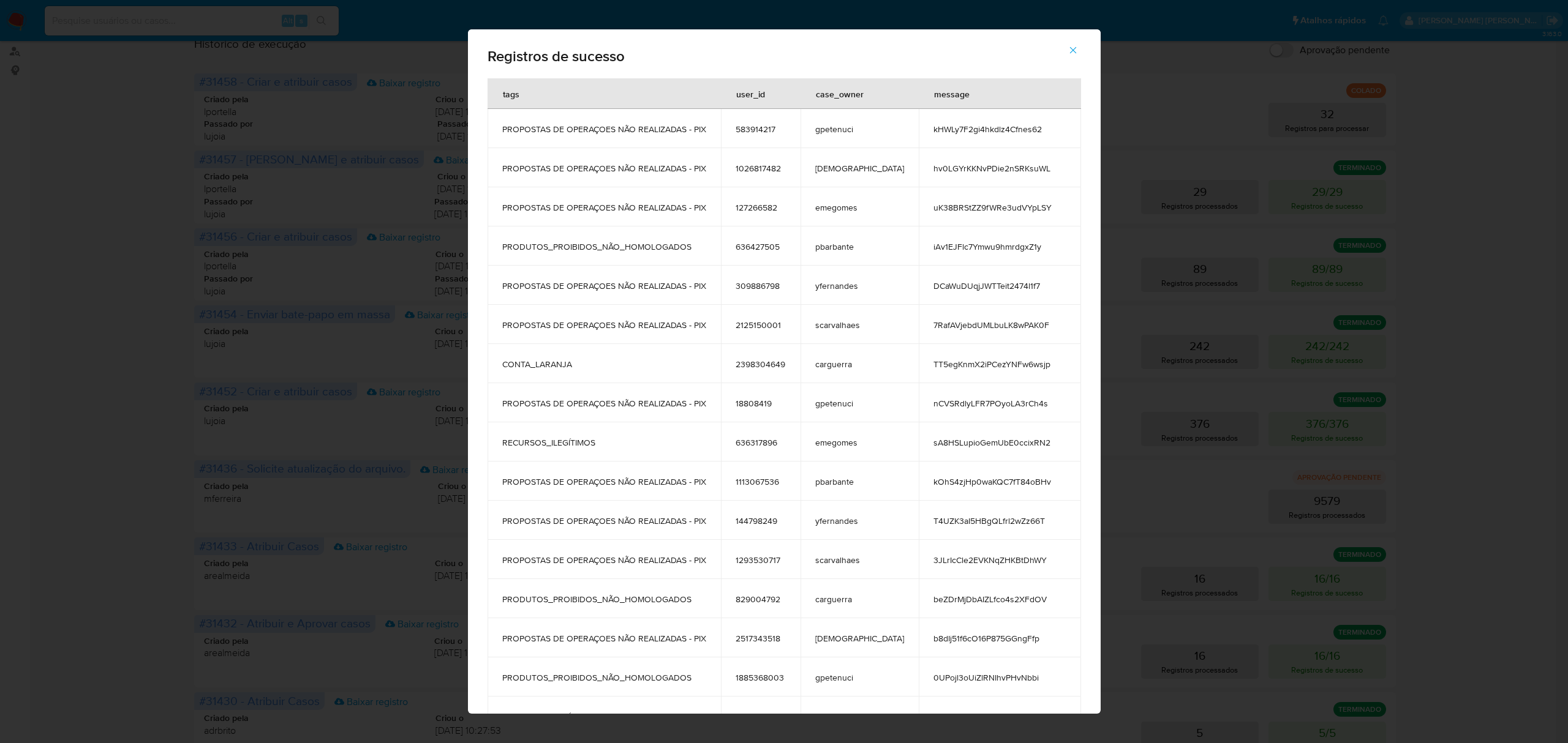
click at [1068, 52] on icon "button" at bounding box center [1073, 50] width 11 height 11
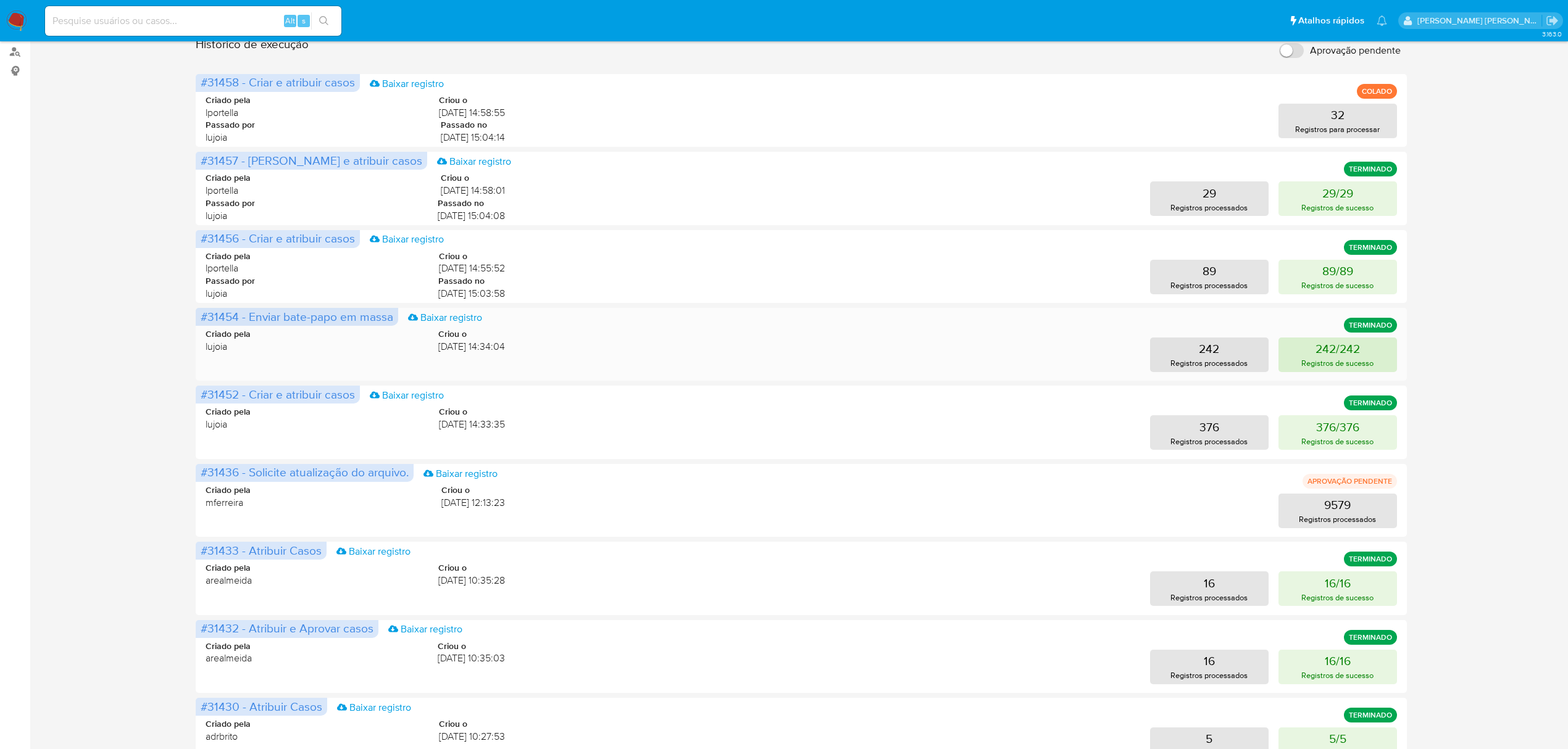
click at [1322, 345] on p "242/242" at bounding box center [1337, 348] width 44 height 17
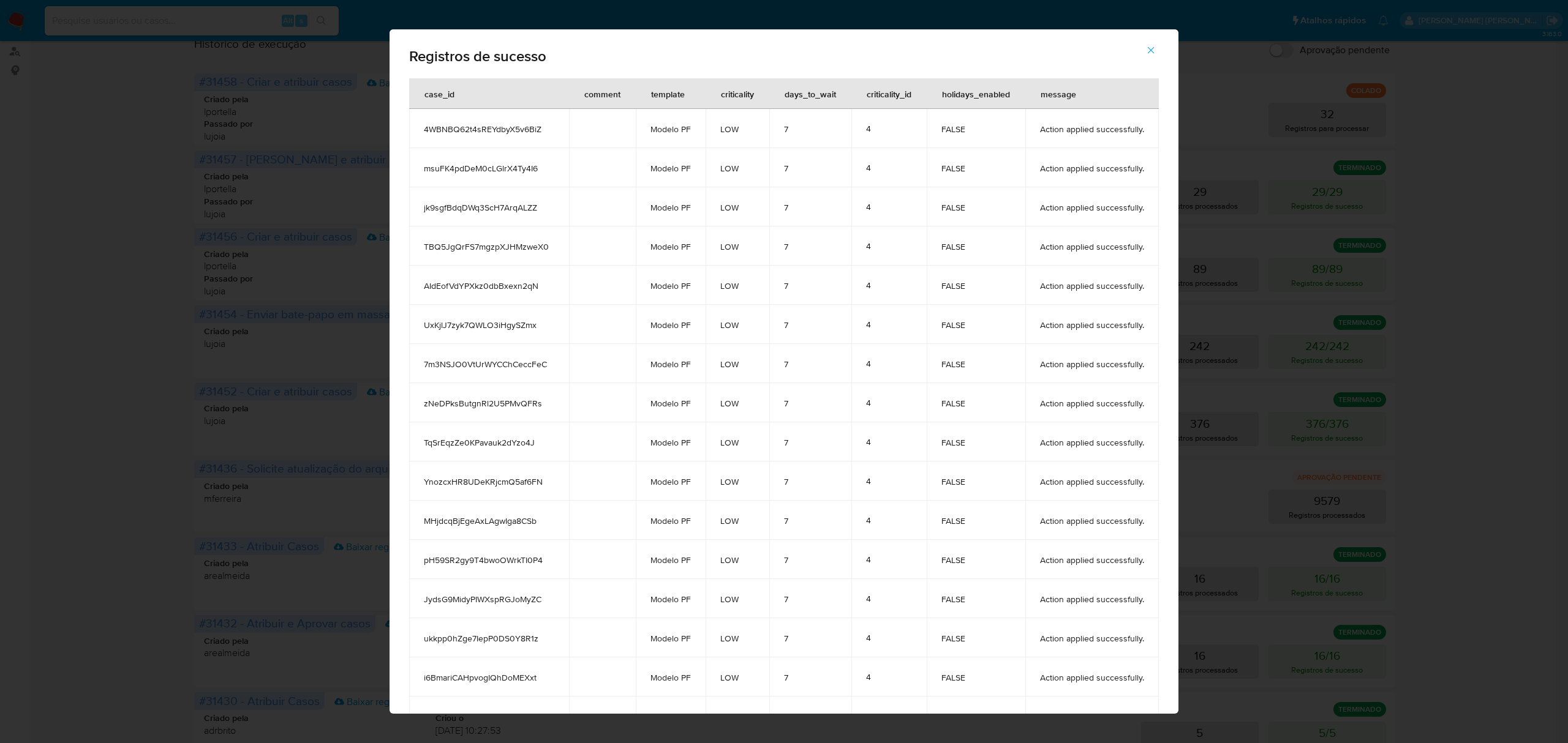
click at [1155, 54] on icon "button" at bounding box center [1151, 50] width 11 height 11
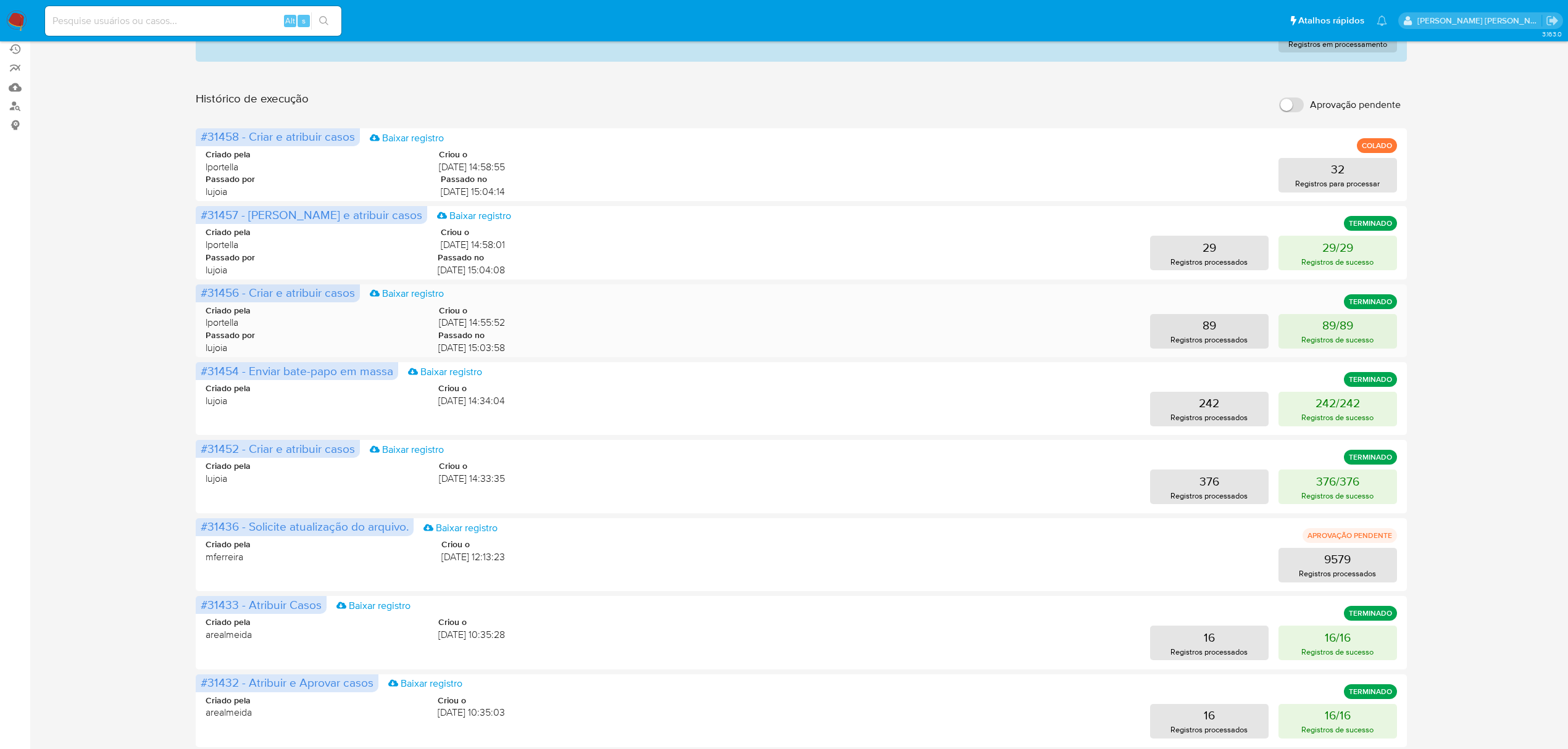
scroll to position [0, 0]
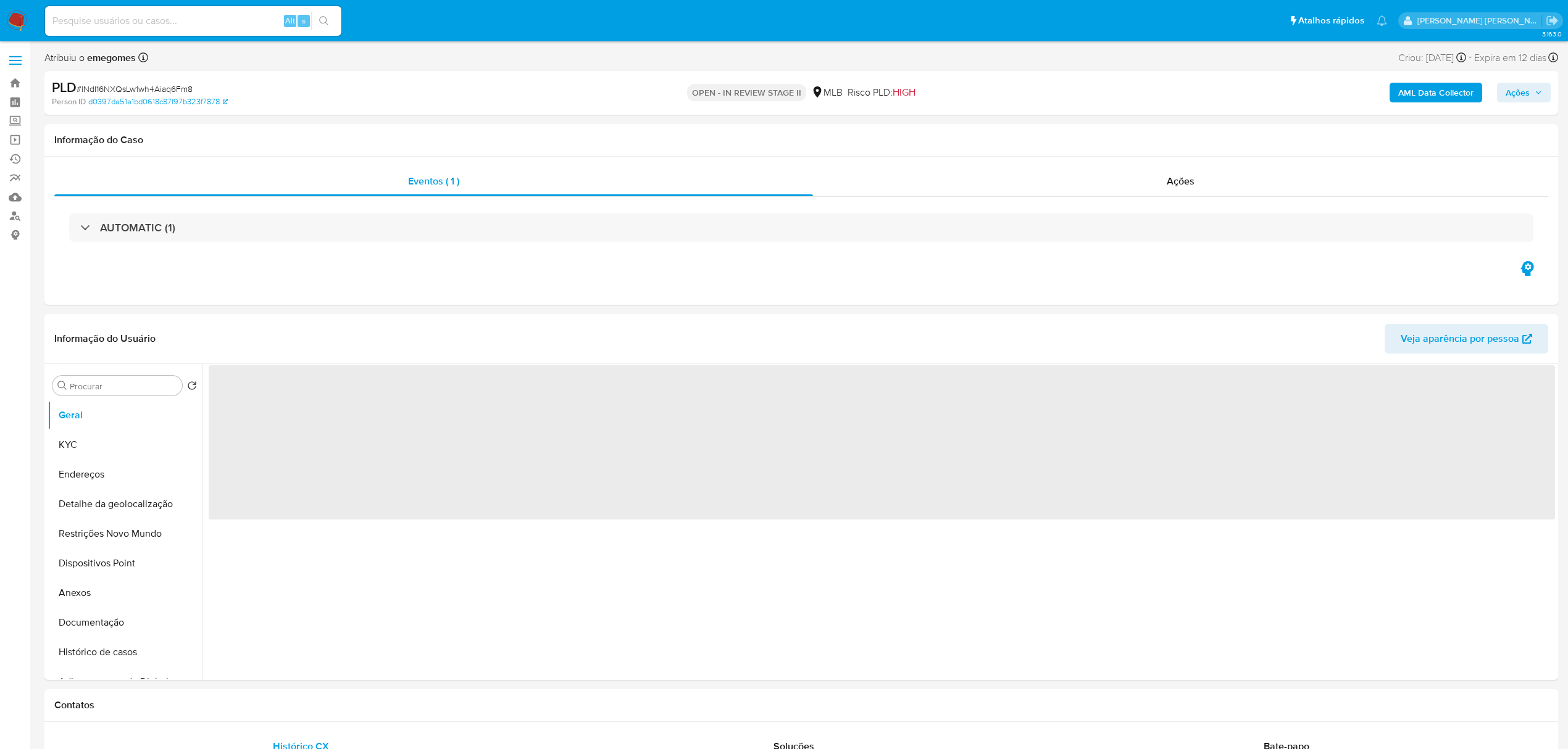
select select "10"
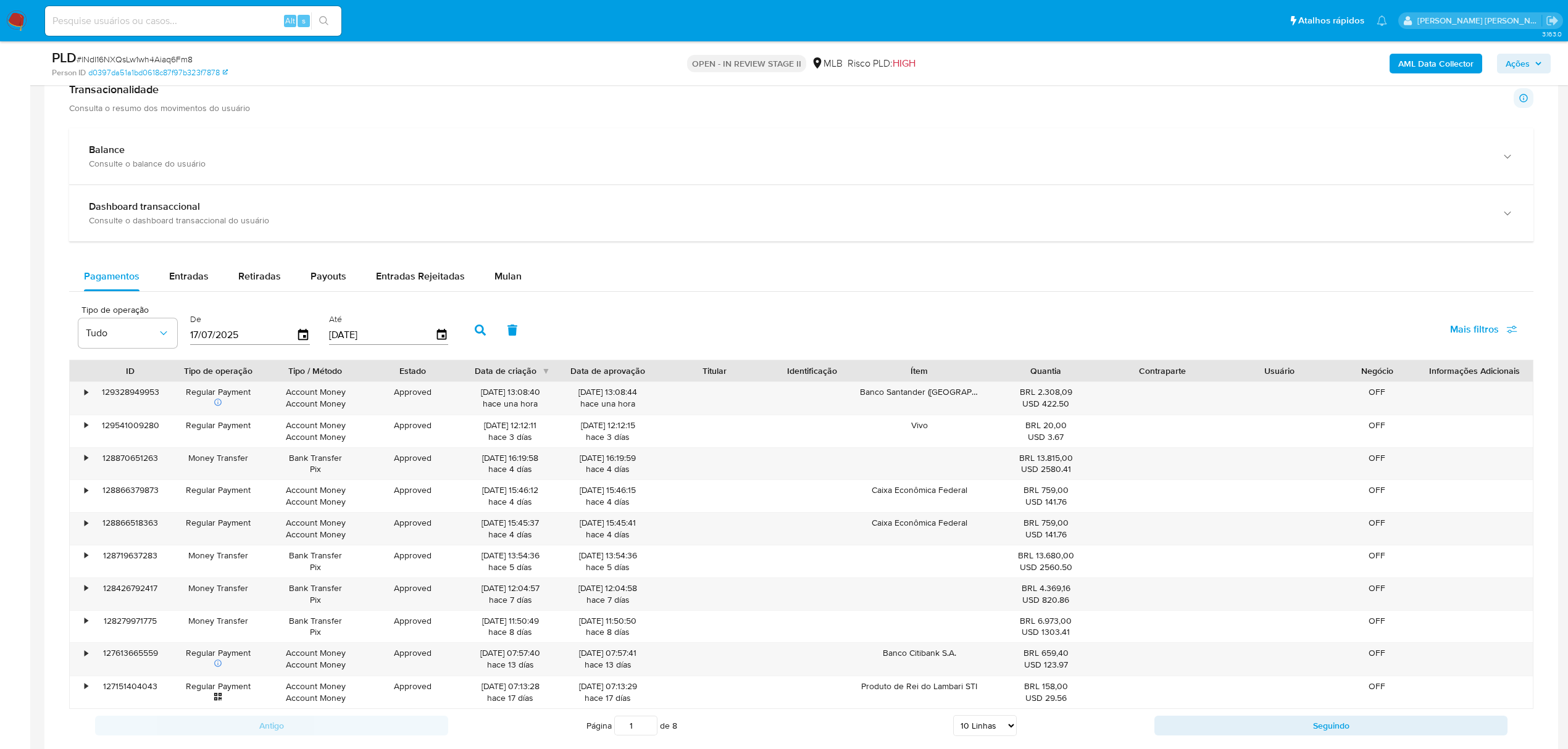
scroll to position [823, 0]
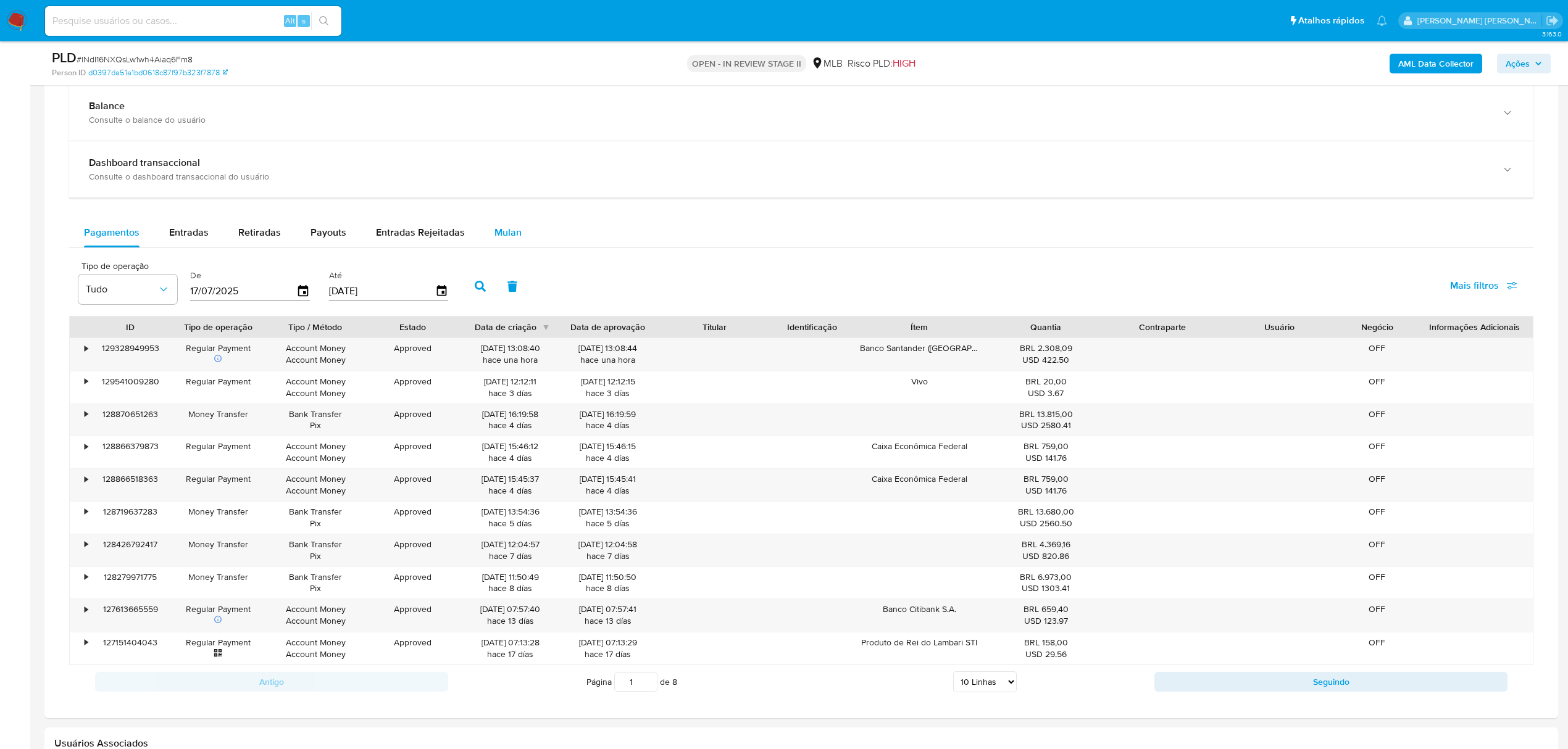
click at [512, 232] on span "Mulan" at bounding box center [508, 232] width 27 height 14
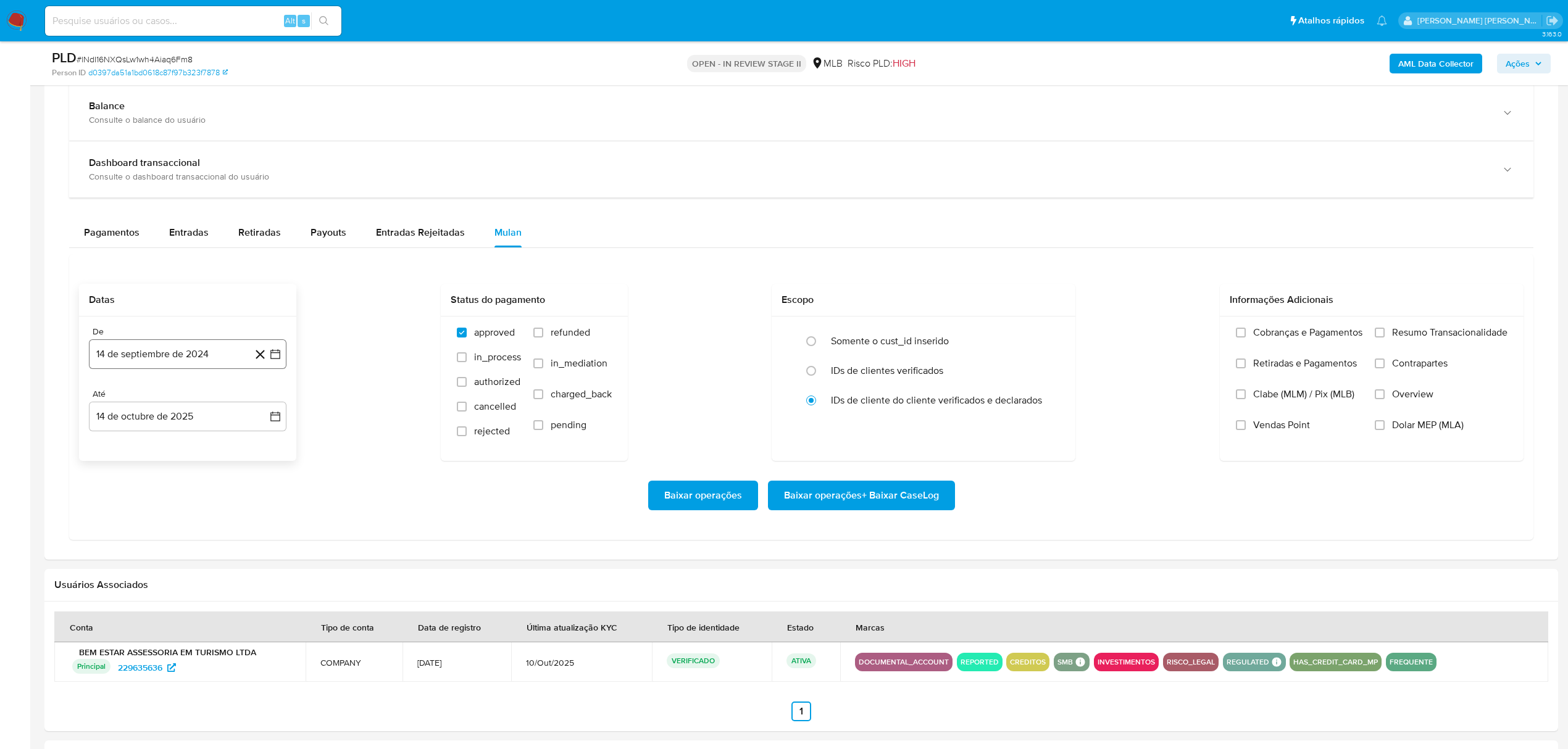
click at [282, 361] on button "14 de septiembre de 2024" at bounding box center [187, 354] width 197 height 30
click at [260, 403] on icon "Mes siguiente" at bounding box center [264, 399] width 14 height 14
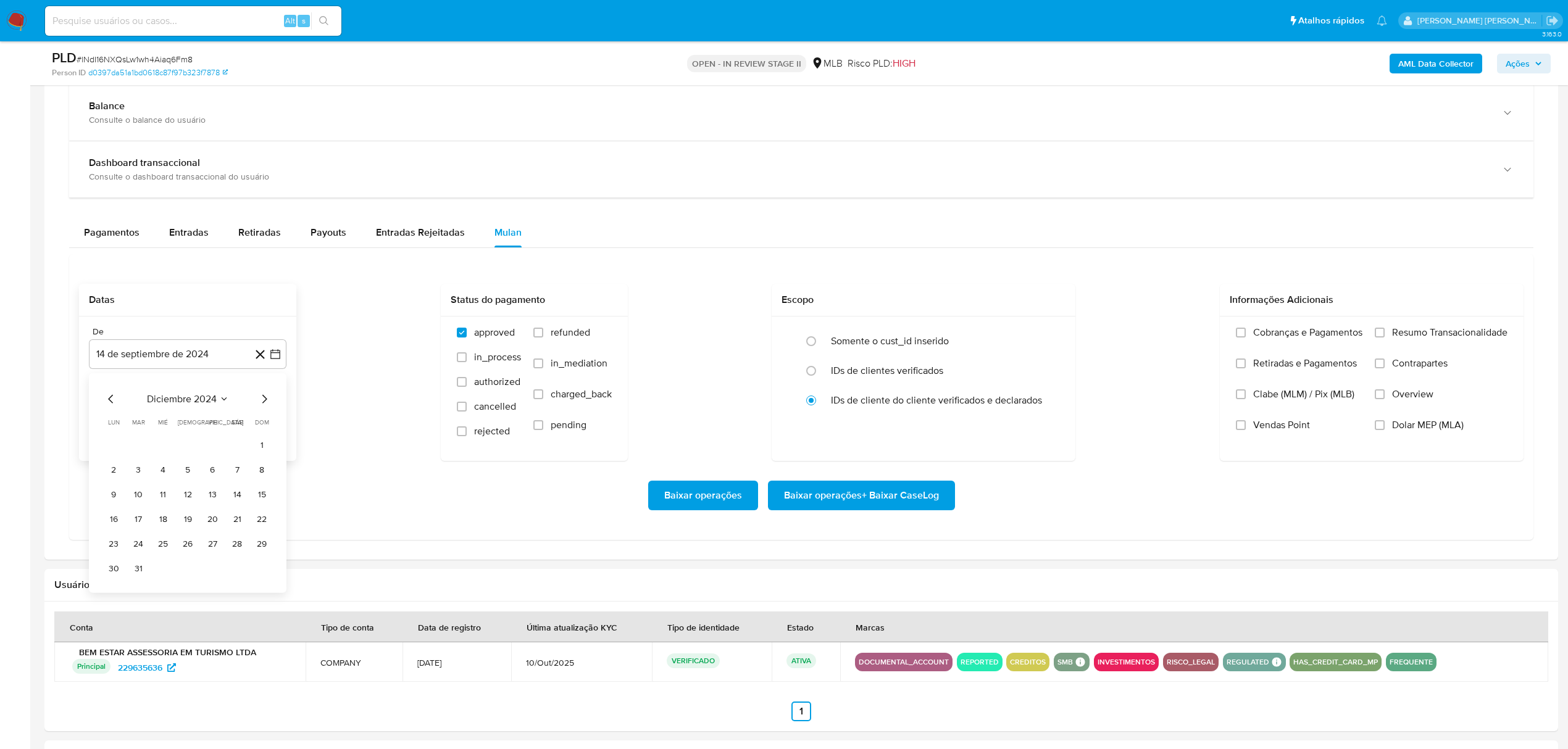
click at [260, 403] on icon "Mes siguiente" at bounding box center [264, 399] width 14 height 14
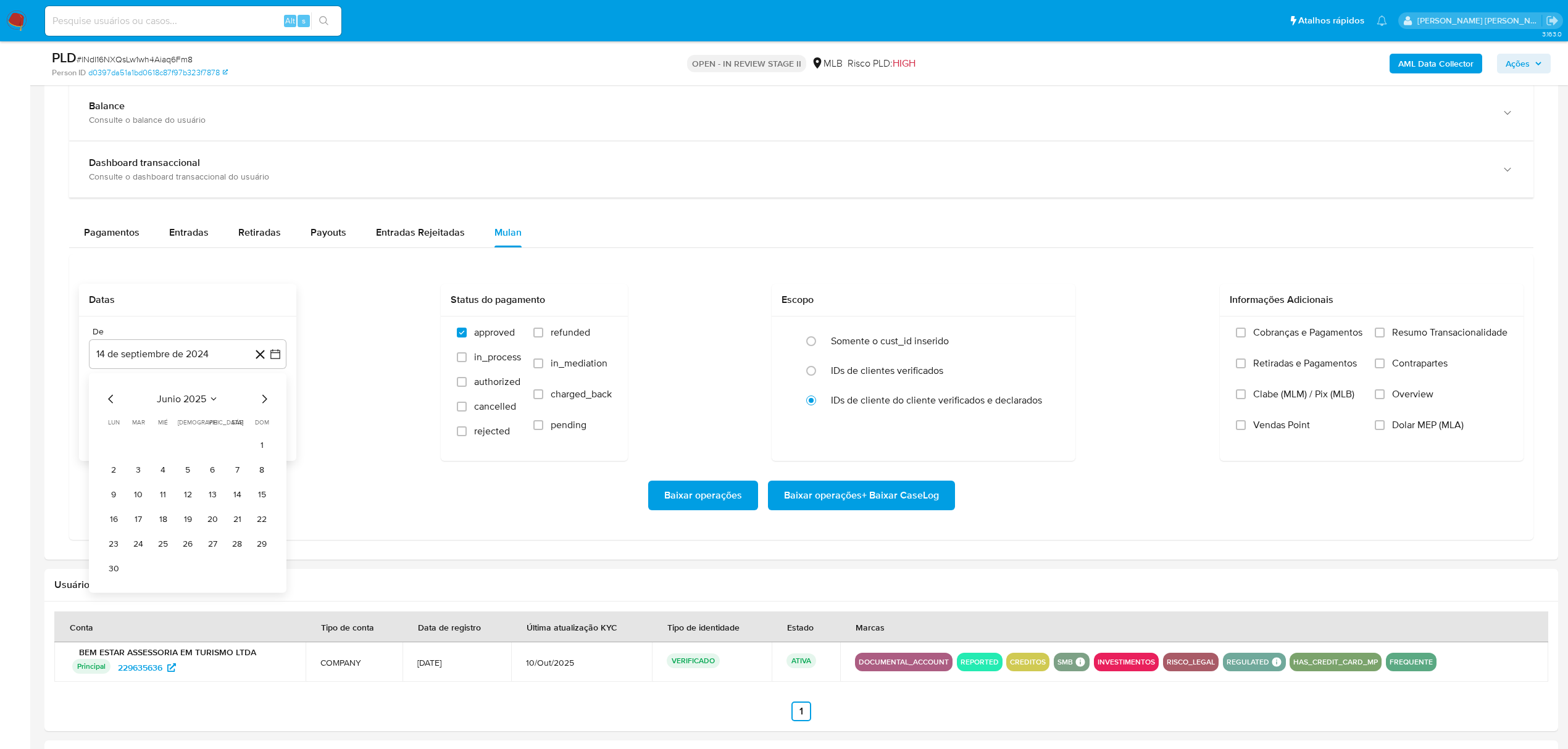
click at [260, 403] on icon "Mes siguiente" at bounding box center [264, 399] width 14 height 14
click at [210, 449] on button "1" at bounding box center [212, 445] width 20 height 20
click at [276, 423] on icon "button" at bounding box center [275, 417] width 13 height 13
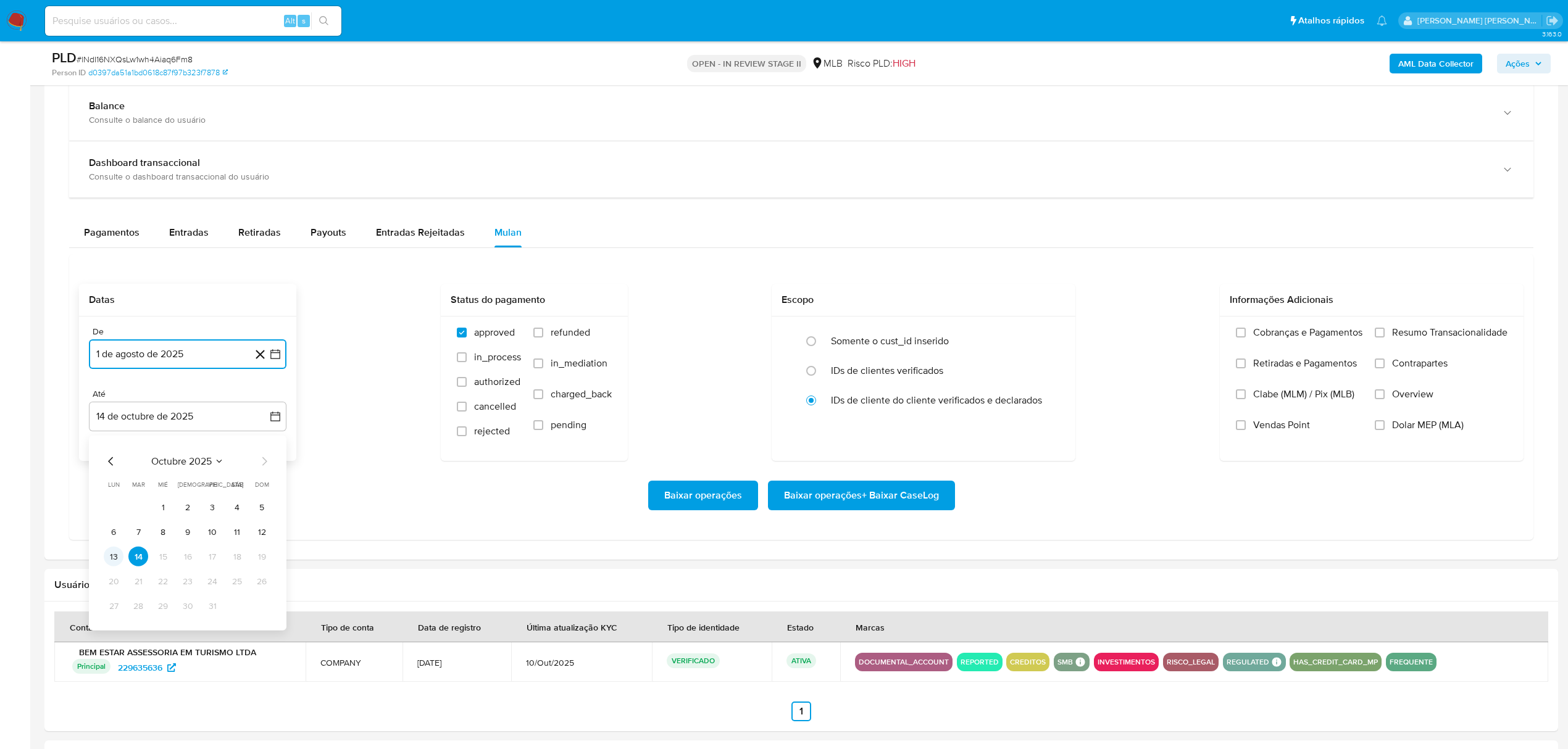
click at [117, 558] on button "13" at bounding box center [113, 557] width 20 height 20
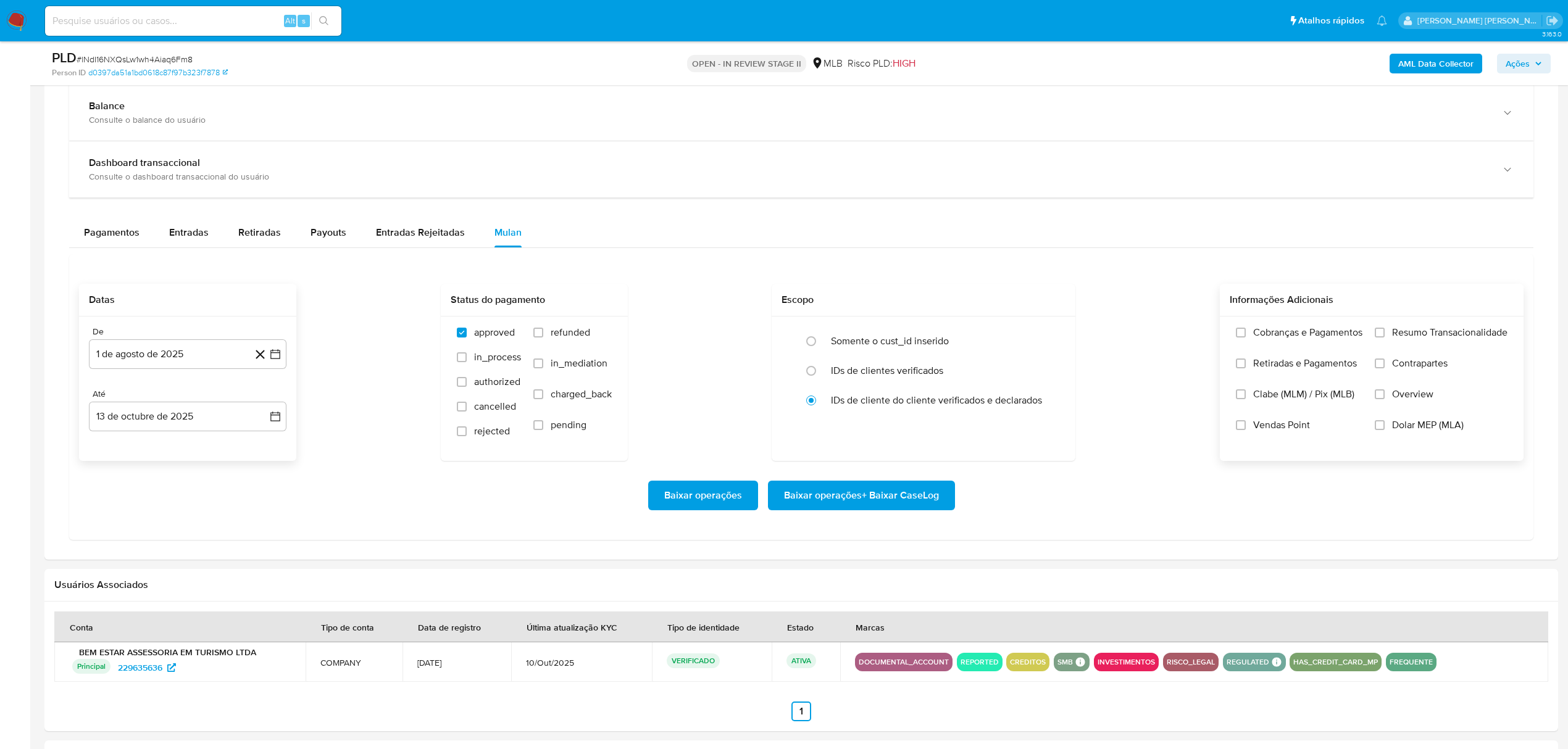
click at [1418, 401] on span "Overview" at bounding box center [1412, 394] width 41 height 13
click at [1384, 400] on input "Overview" at bounding box center [1379, 394] width 10 height 10
click at [1421, 370] on span "Contrapartes" at bounding box center [1419, 364] width 56 height 13
click at [1384, 368] on input "Contrapartes" at bounding box center [1379, 363] width 10 height 10
click at [1430, 347] on label "Resumo Transacionalidade" at bounding box center [1440, 342] width 132 height 31
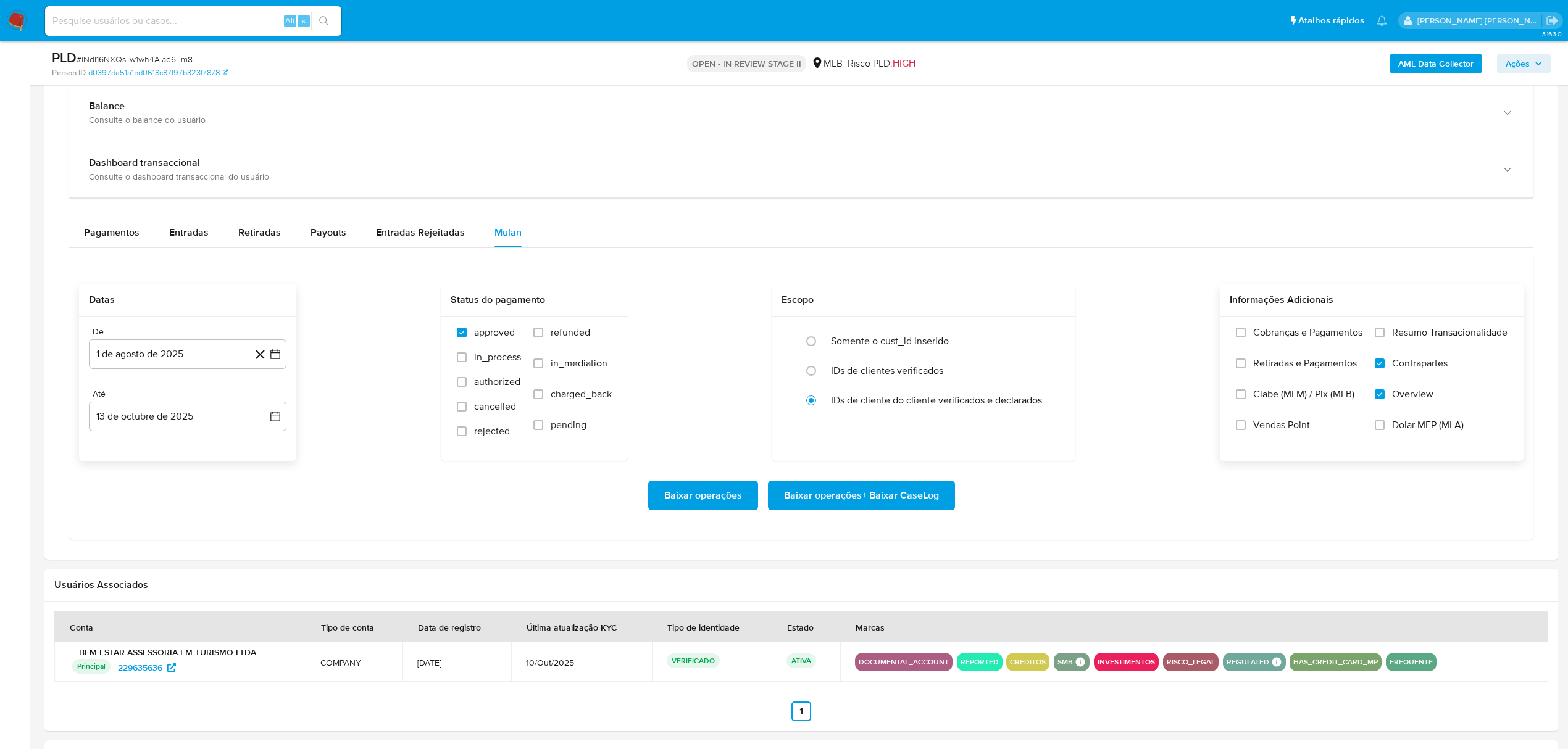
click at [1384, 338] on input "Resumo Transacionalidade" at bounding box center [1379, 332] width 10 height 10
click at [867, 496] on span "Baixar operações + Baixar CaseLog" at bounding box center [861, 496] width 155 height 27
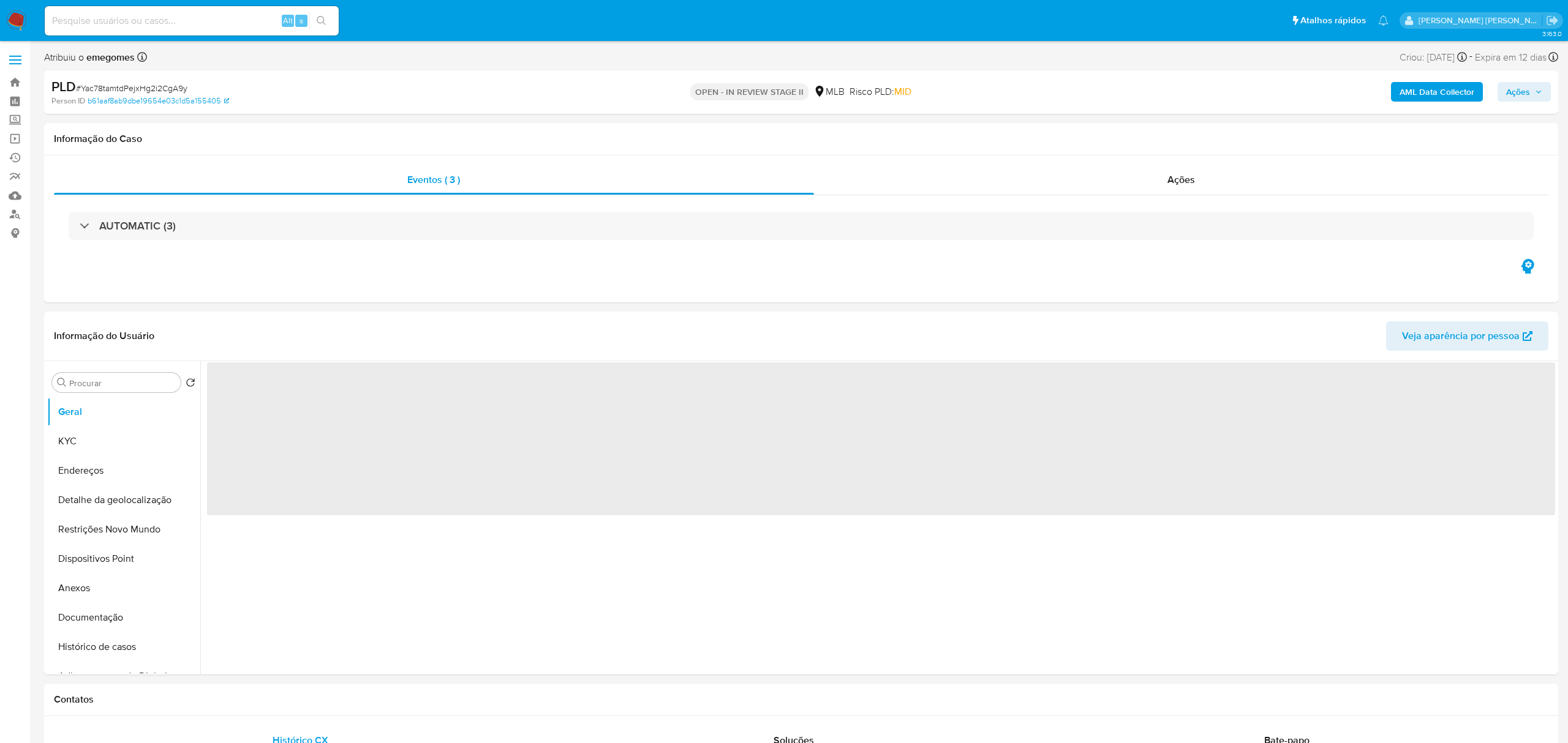
select select "10"
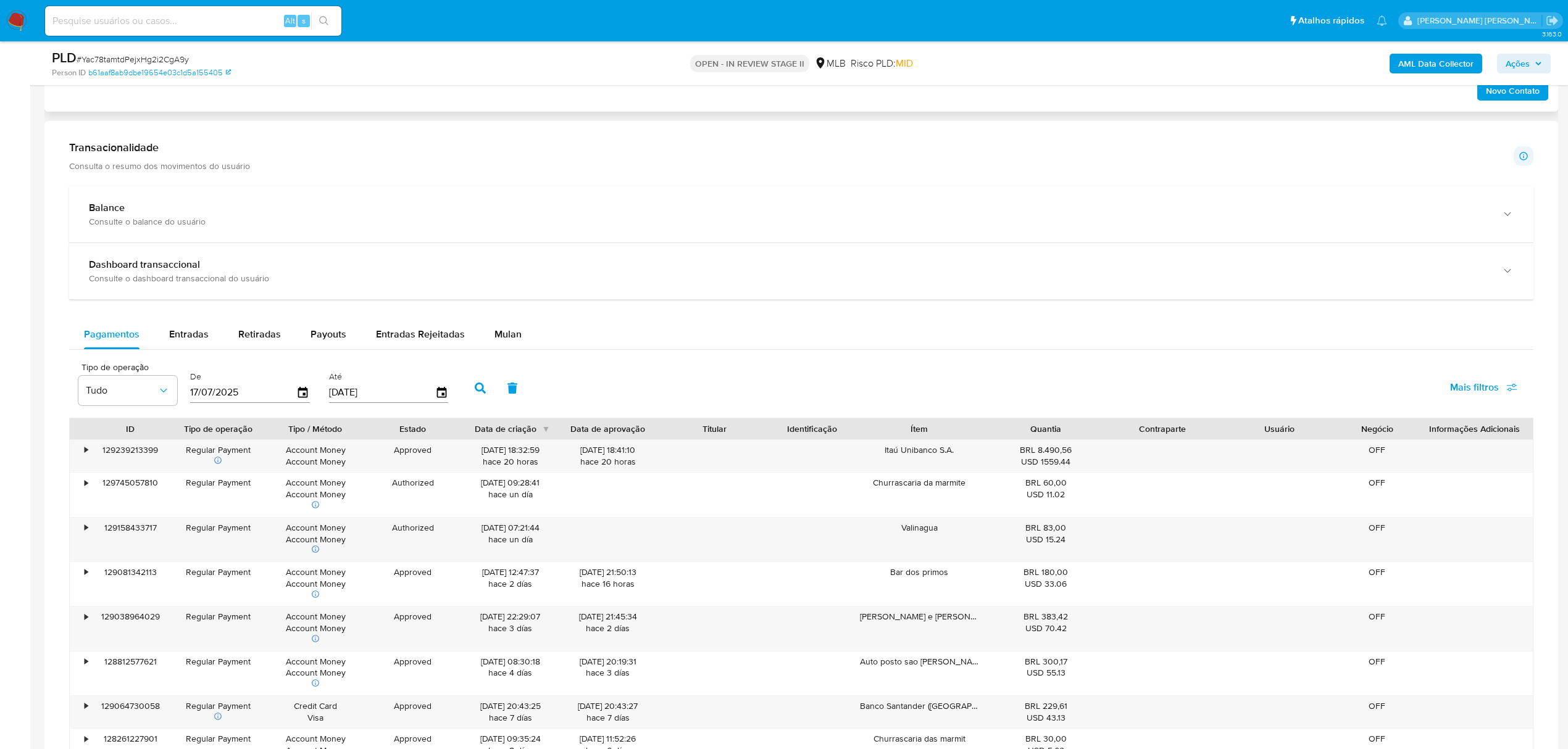
scroll to position [823, 0]
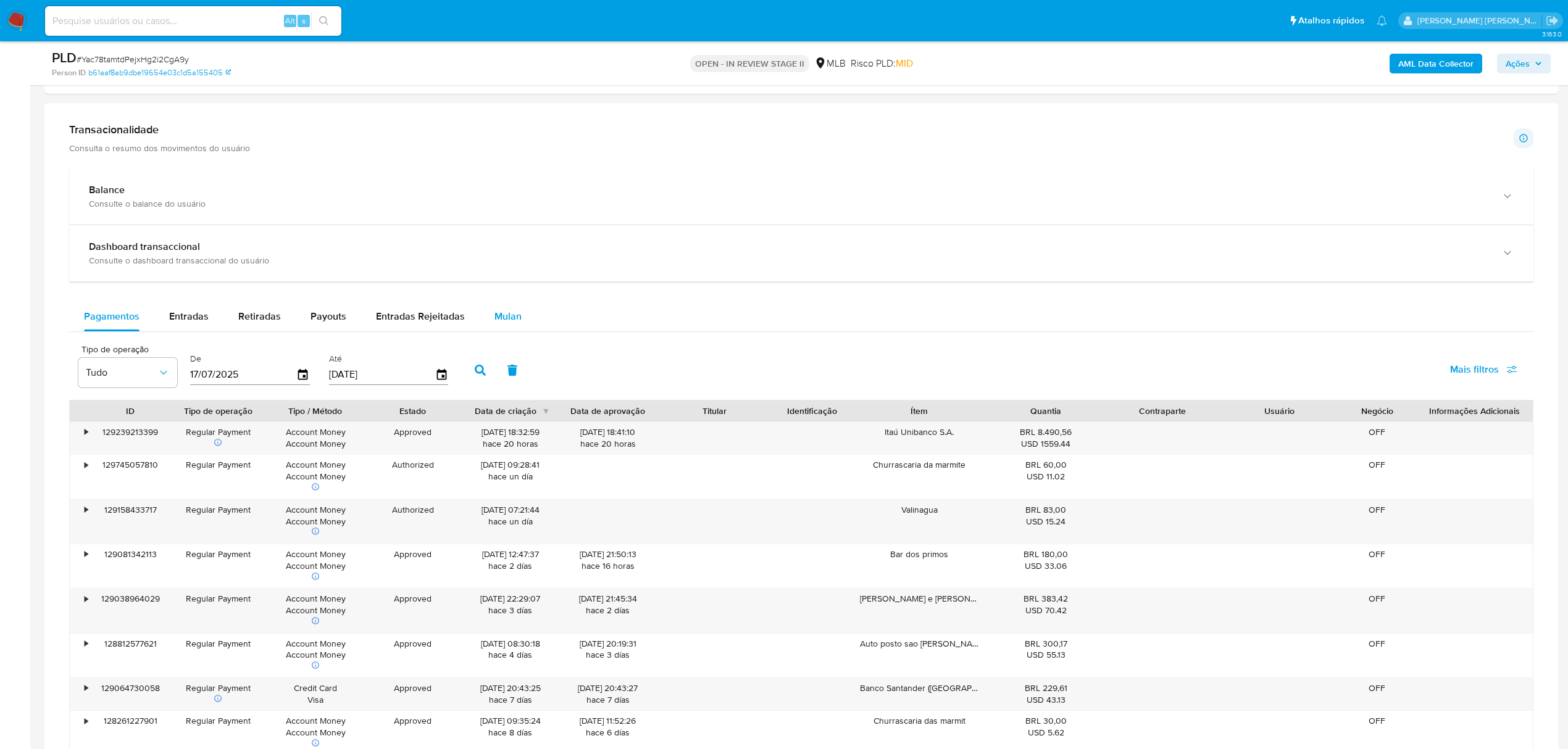
click at [498, 316] on span "Mulan" at bounding box center [508, 317] width 27 height 14
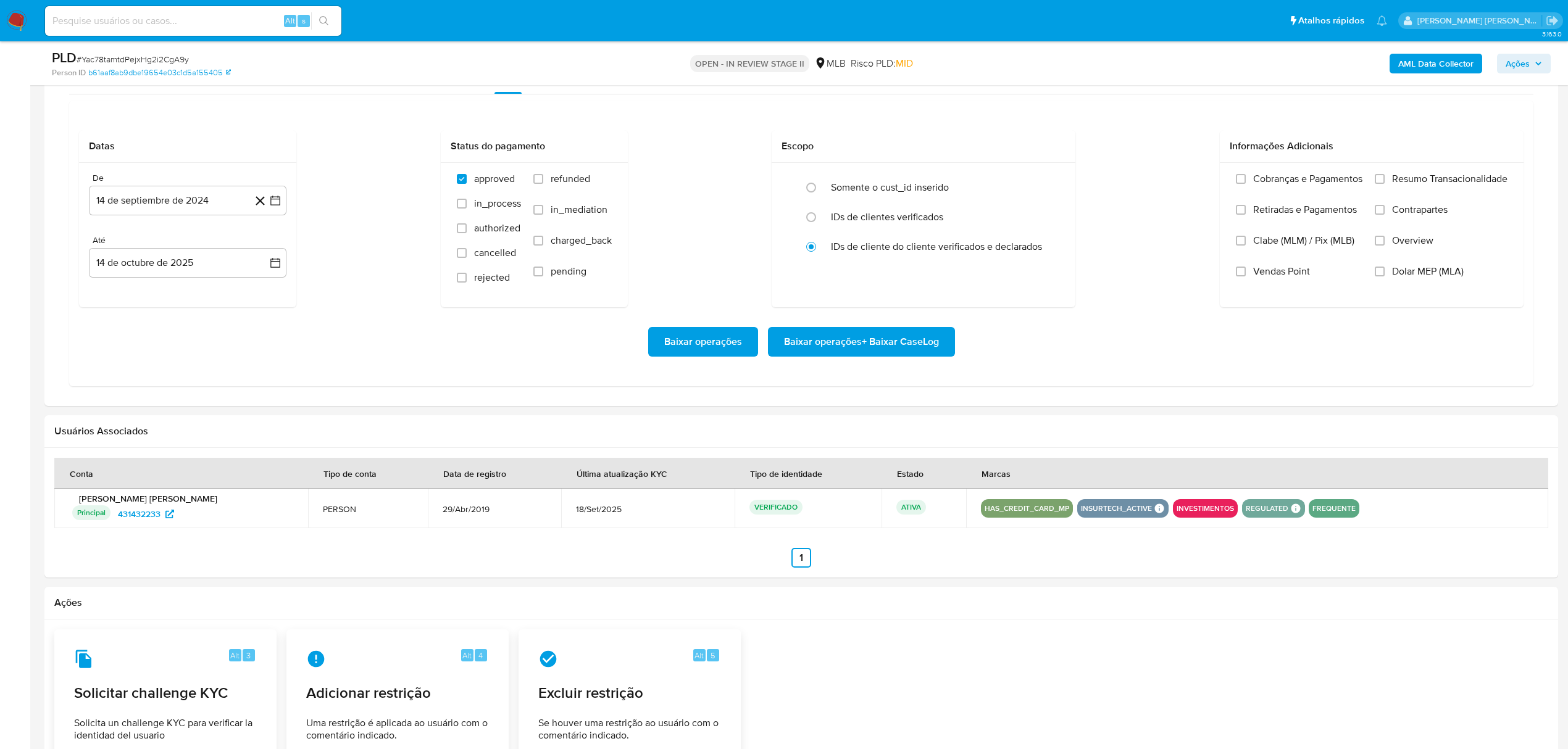
scroll to position [1069, 0]
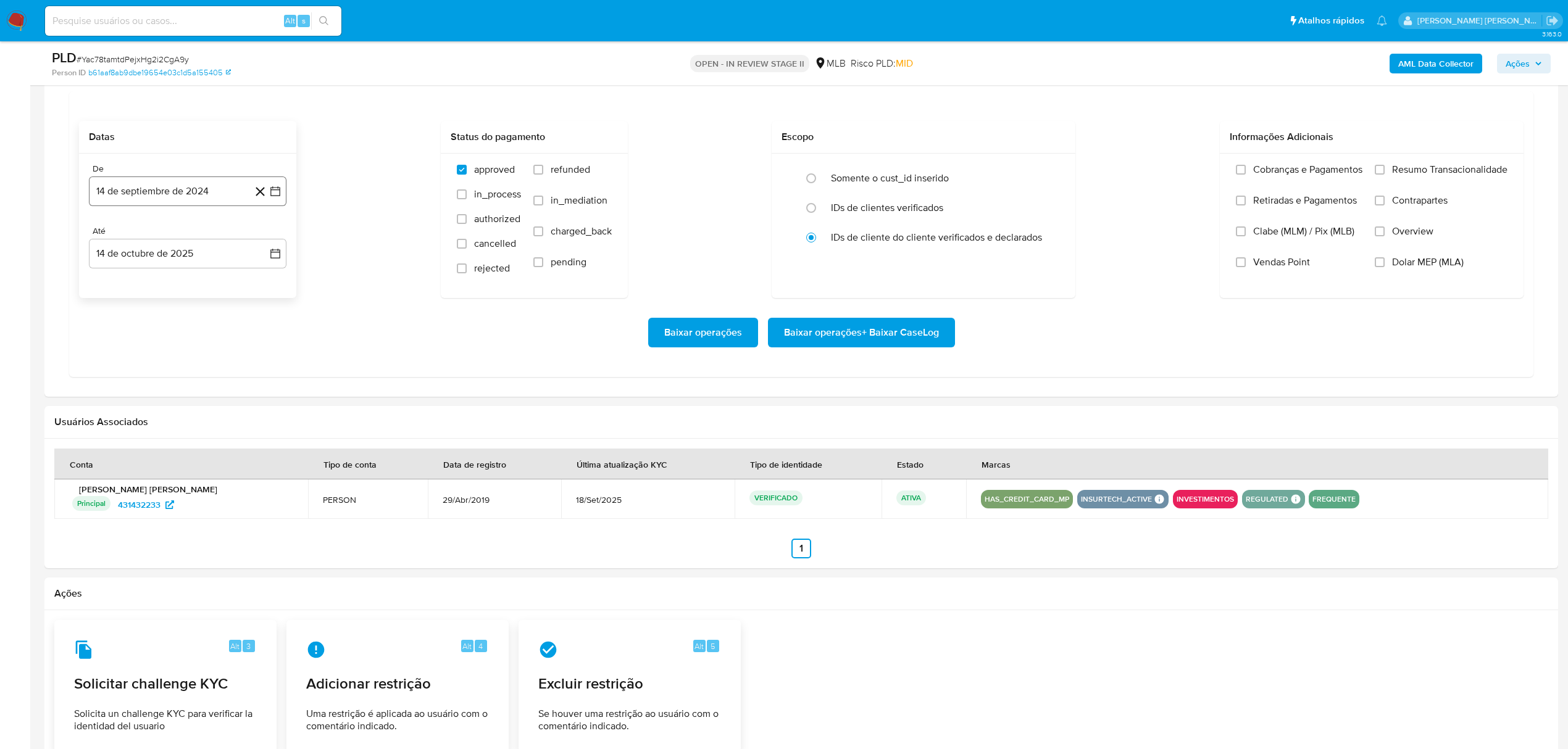
click at [275, 197] on icon "button" at bounding box center [275, 192] width 13 height 13
click at [267, 240] on icon "Mes siguiente" at bounding box center [264, 236] width 14 height 14
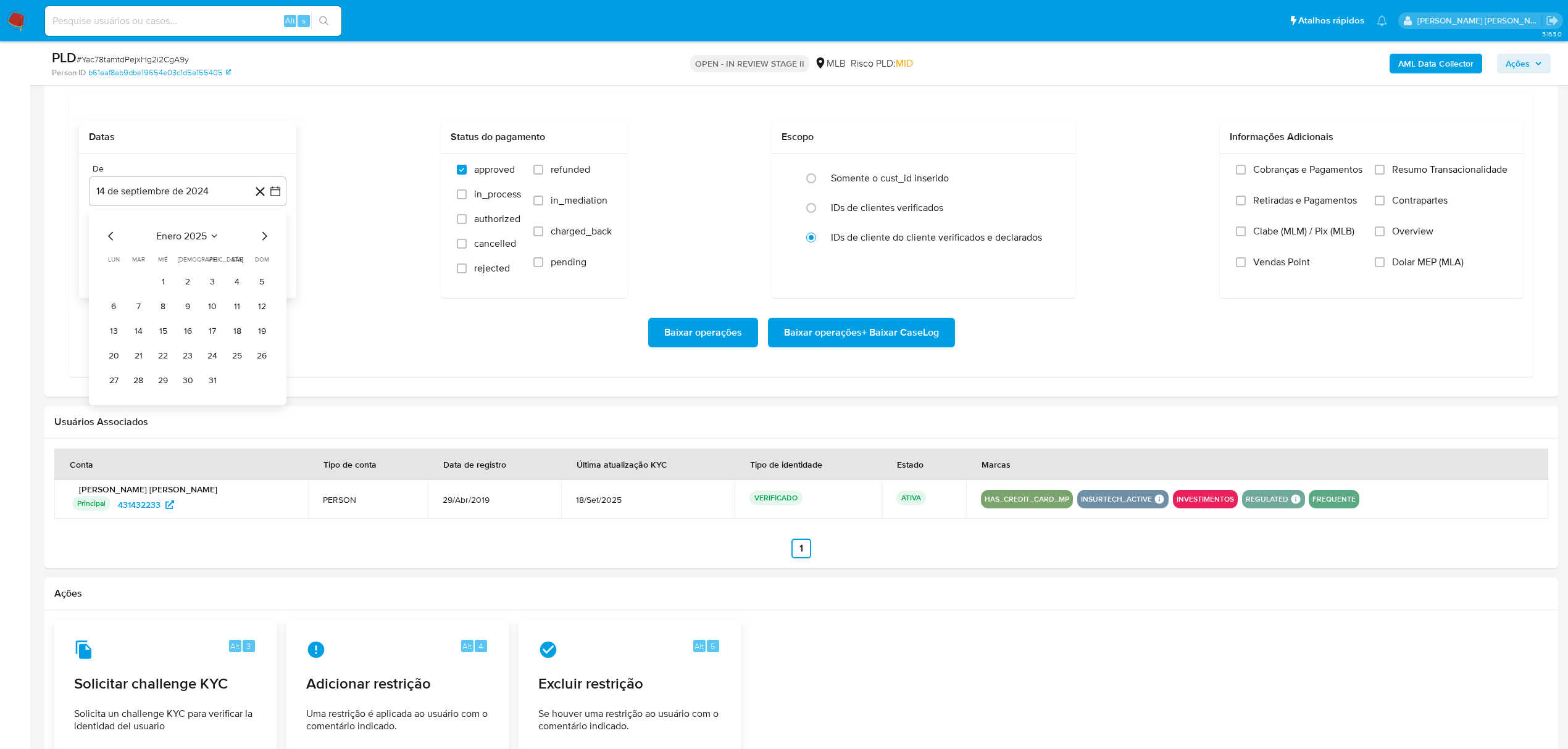
click at [267, 240] on icon "Mes siguiente" at bounding box center [264, 236] width 14 height 14
click at [259, 307] on button "13" at bounding box center [262, 307] width 20 height 20
click at [279, 255] on icon "button" at bounding box center [275, 253] width 10 height 10
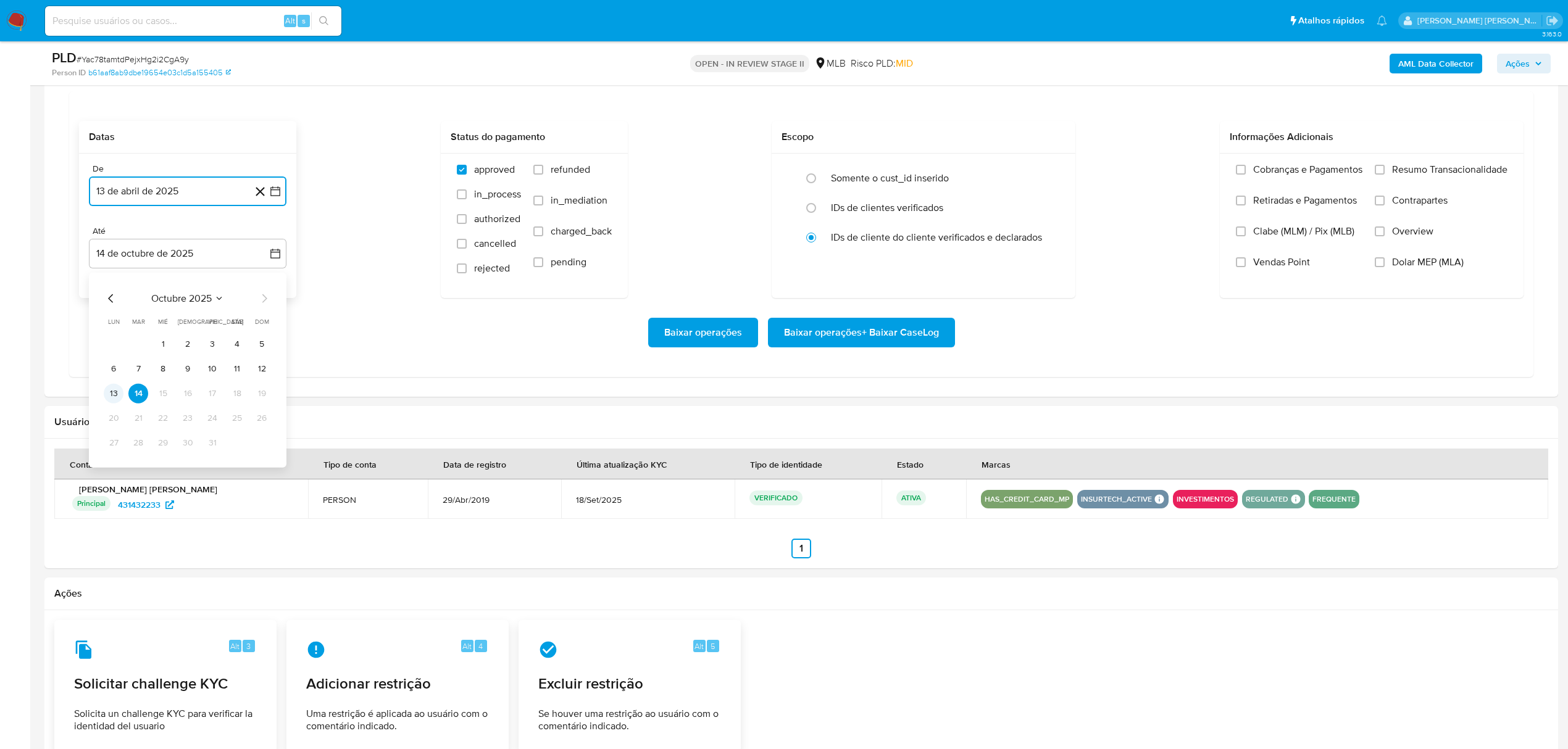
click at [115, 398] on button "13" at bounding box center [113, 394] width 20 height 20
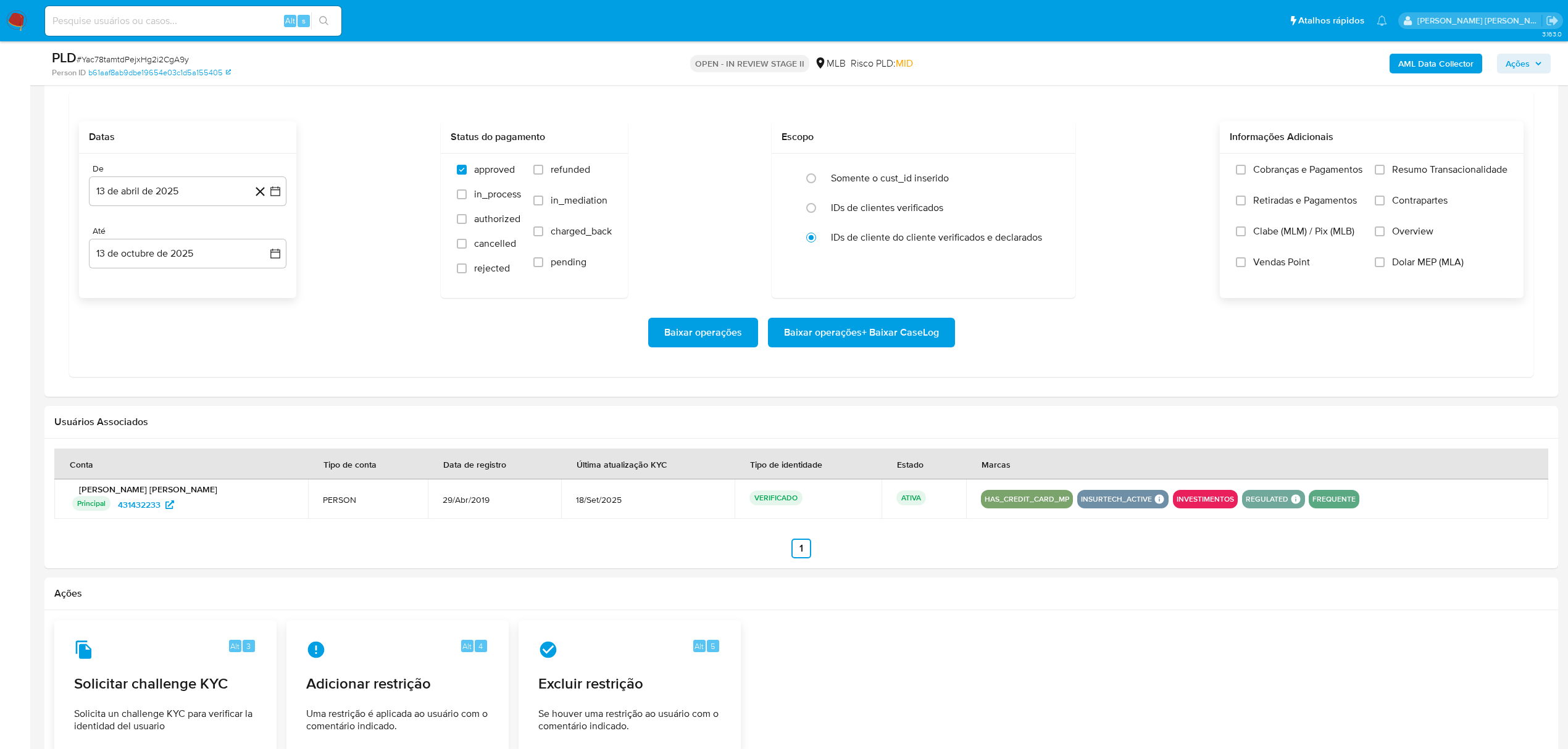
click at [1420, 238] on span "Overview" at bounding box center [1412, 231] width 41 height 13
click at [1384, 237] on input "Overview" at bounding box center [1379, 231] width 10 height 10
click at [1421, 215] on label "Contrapartes" at bounding box center [1440, 210] width 132 height 31
click at [1384, 205] on input "Contrapartes" at bounding box center [1379, 200] width 10 height 10
click at [1423, 176] on span "Resumo Transacionalidade" at bounding box center [1449, 170] width 115 height 13
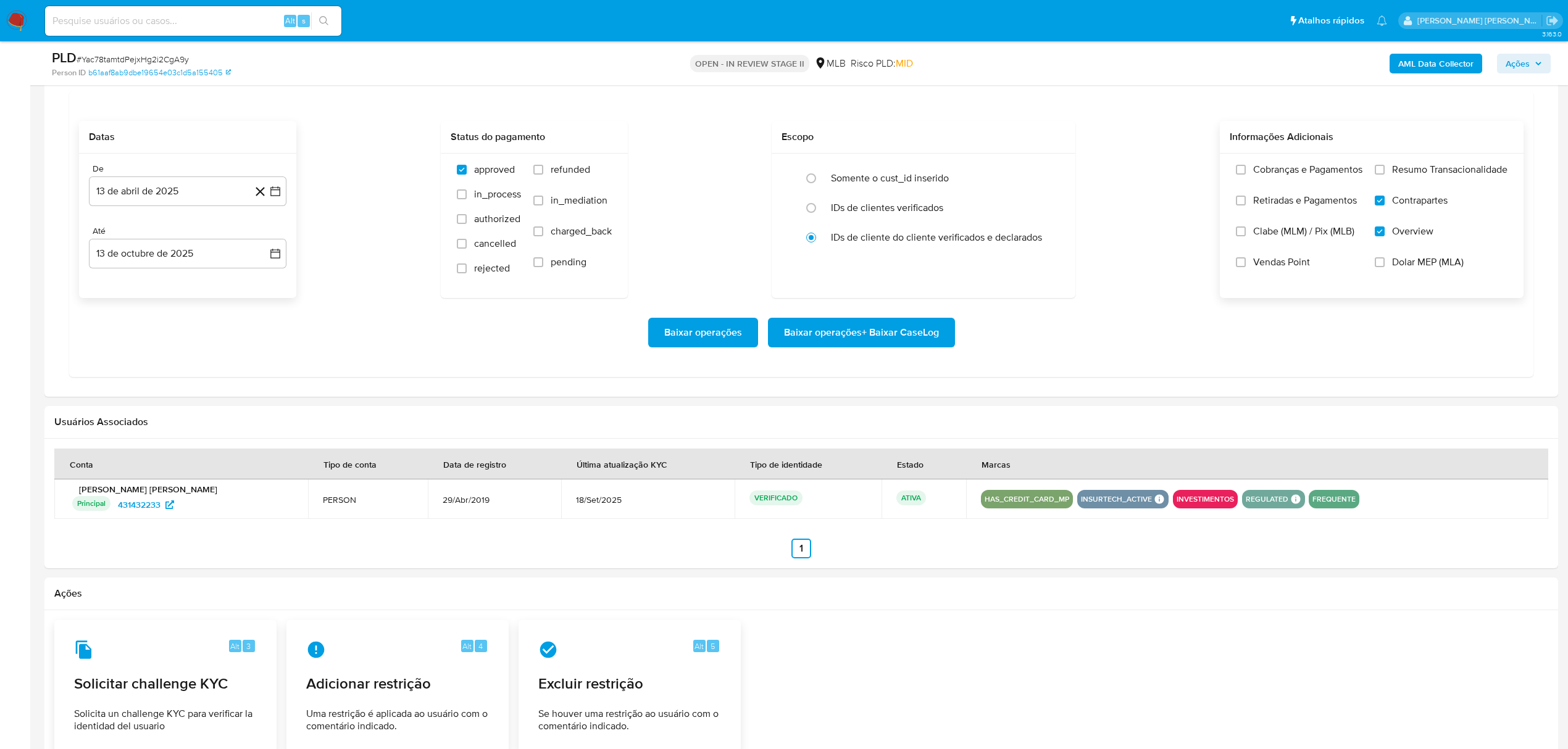
click at [1384, 175] on input "Resumo Transacionalidade" at bounding box center [1379, 169] width 10 height 10
click at [834, 336] on span "Baixar operações + Baixar CaseLog" at bounding box center [861, 333] width 155 height 27
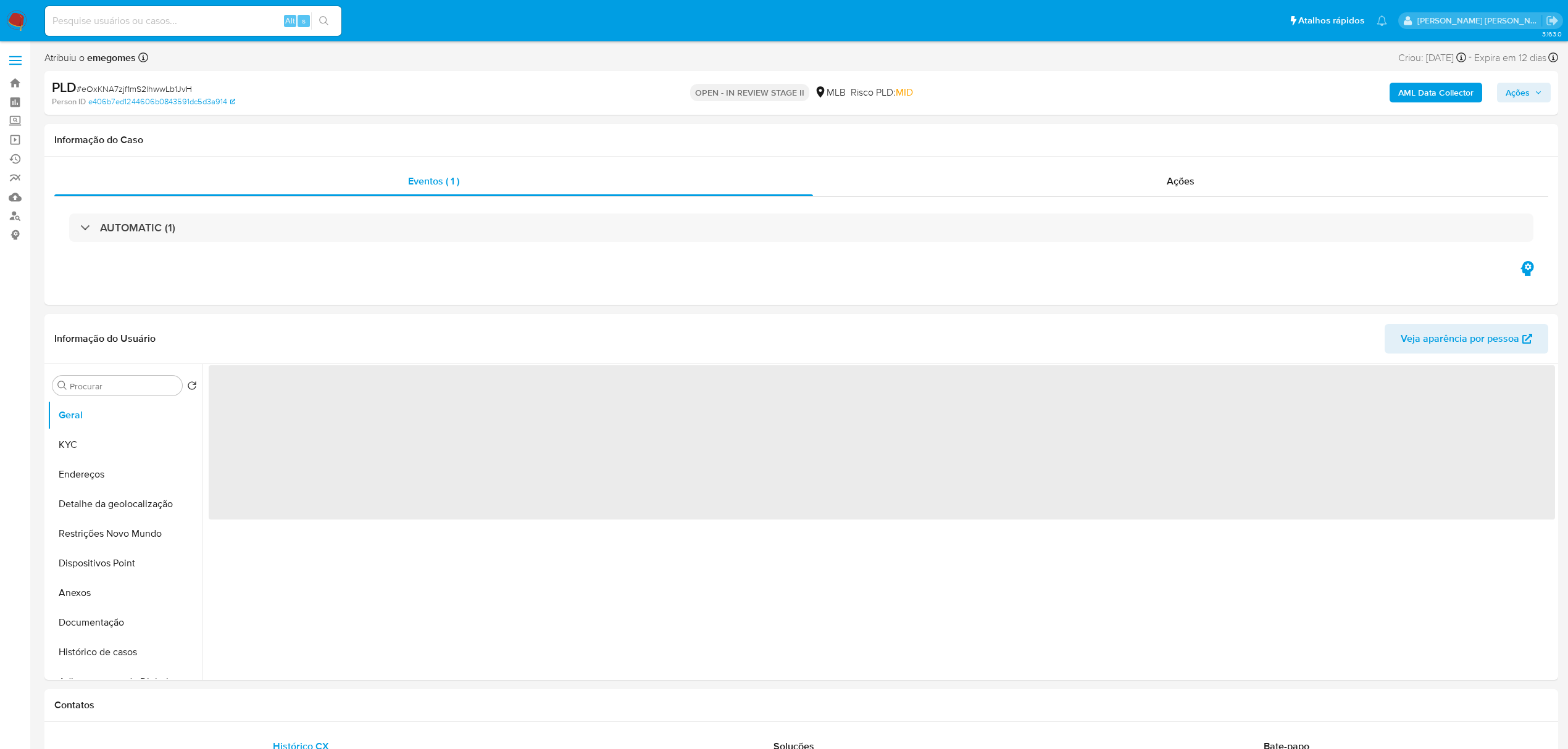
select select "10"
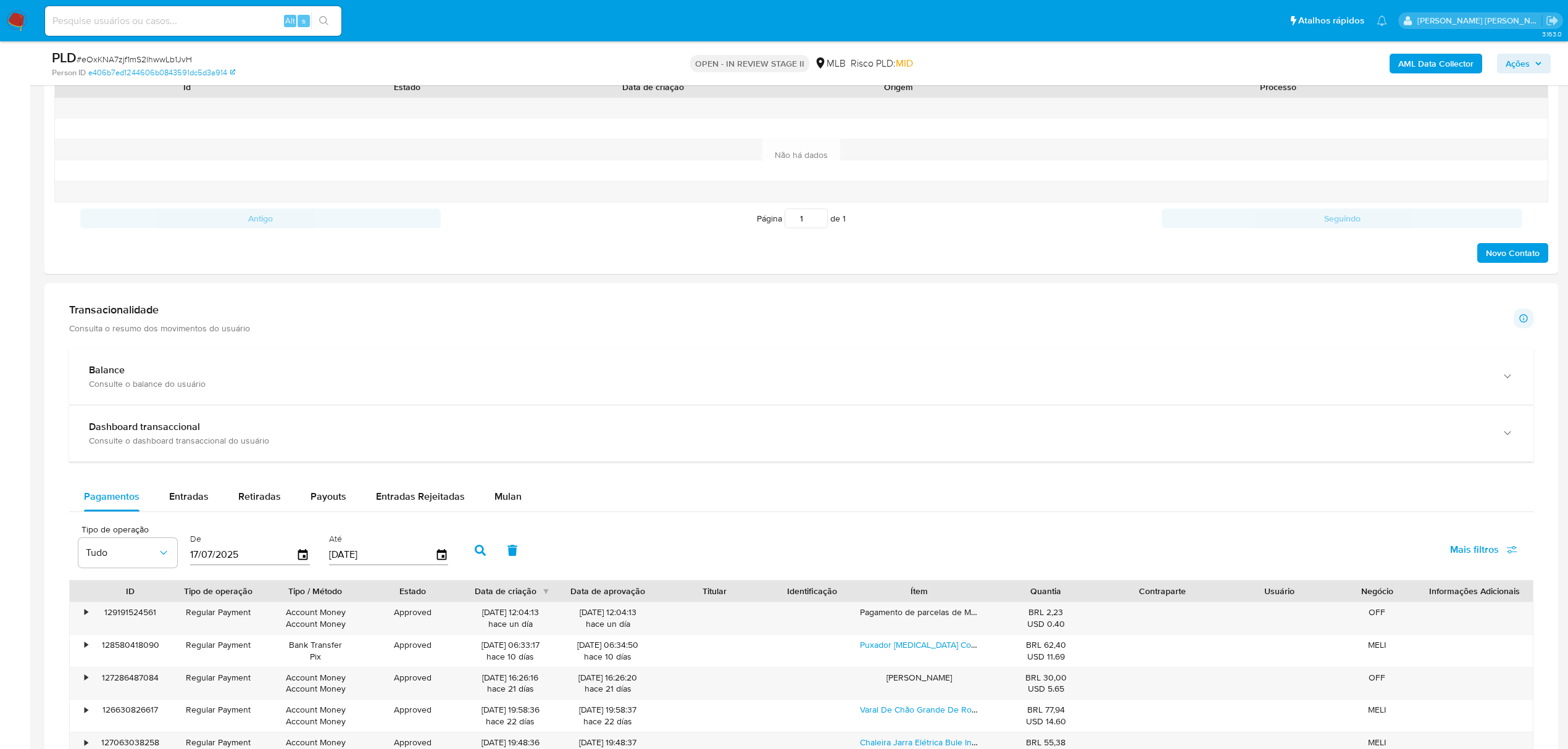
scroll to position [823, 0]
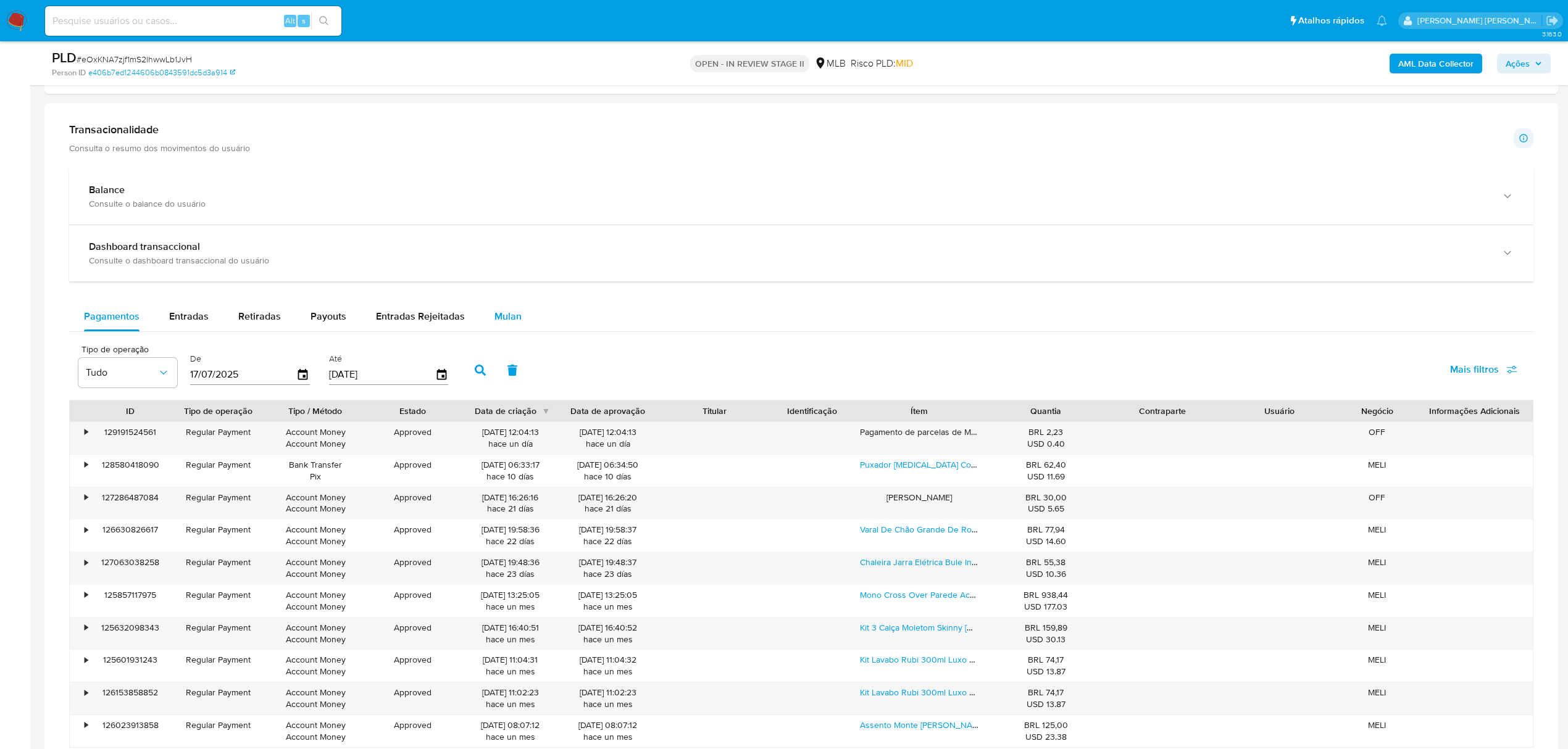
click at [512, 321] on span "Mulan" at bounding box center [508, 317] width 27 height 14
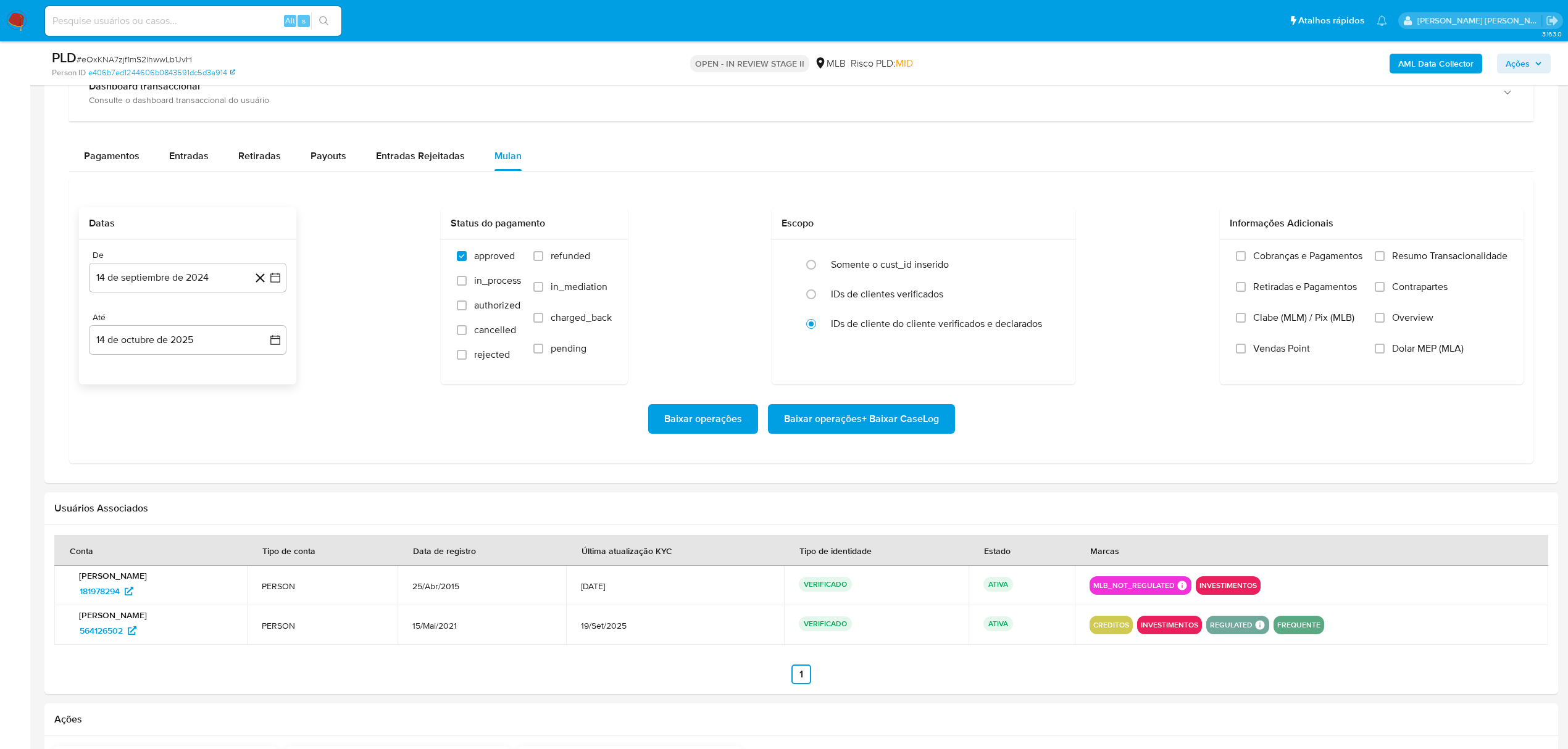
scroll to position [988, 0]
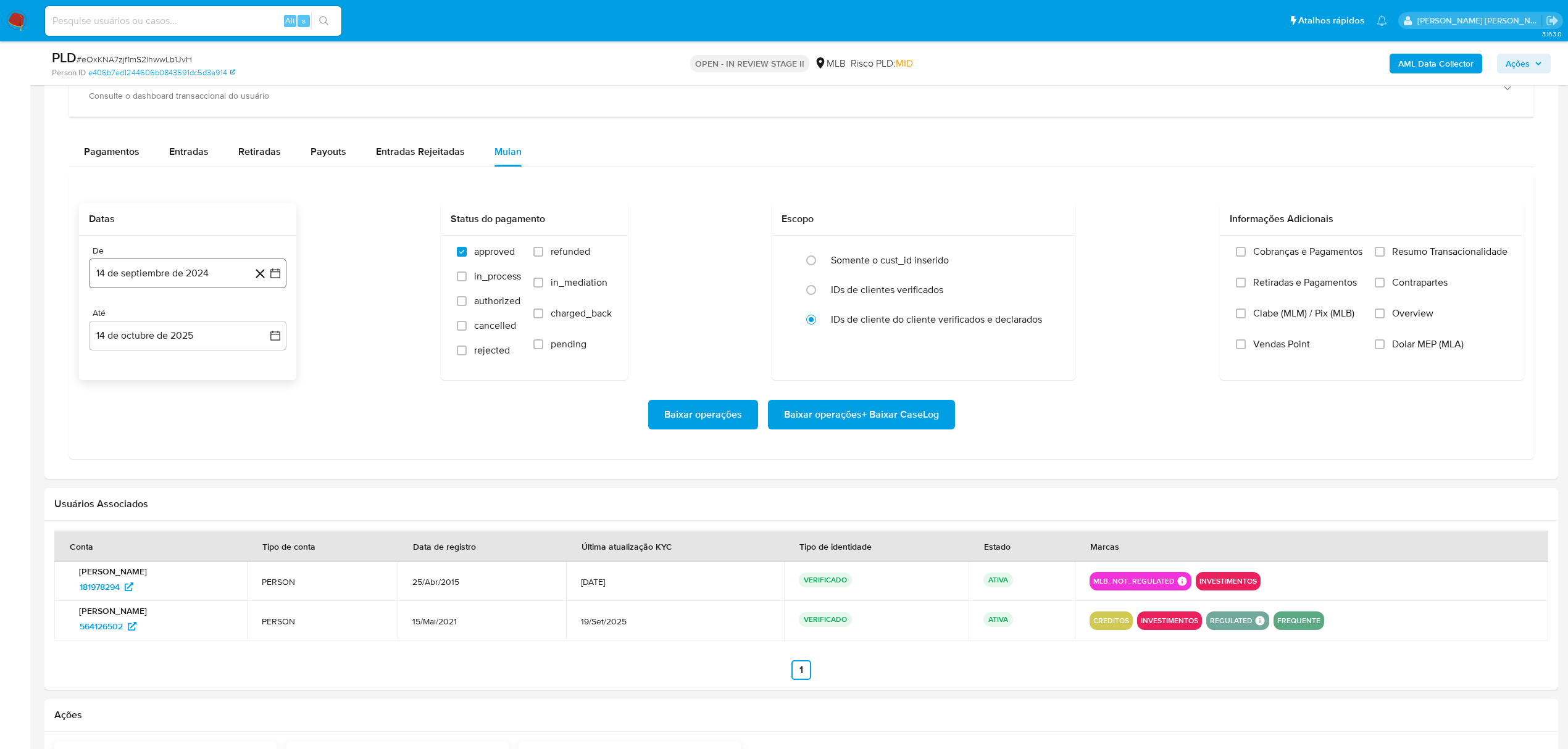
click at [279, 270] on button "14 de septiembre de 2024" at bounding box center [187, 273] width 197 height 30
click at [260, 323] on icon "Mes siguiente" at bounding box center [264, 319] width 14 height 14
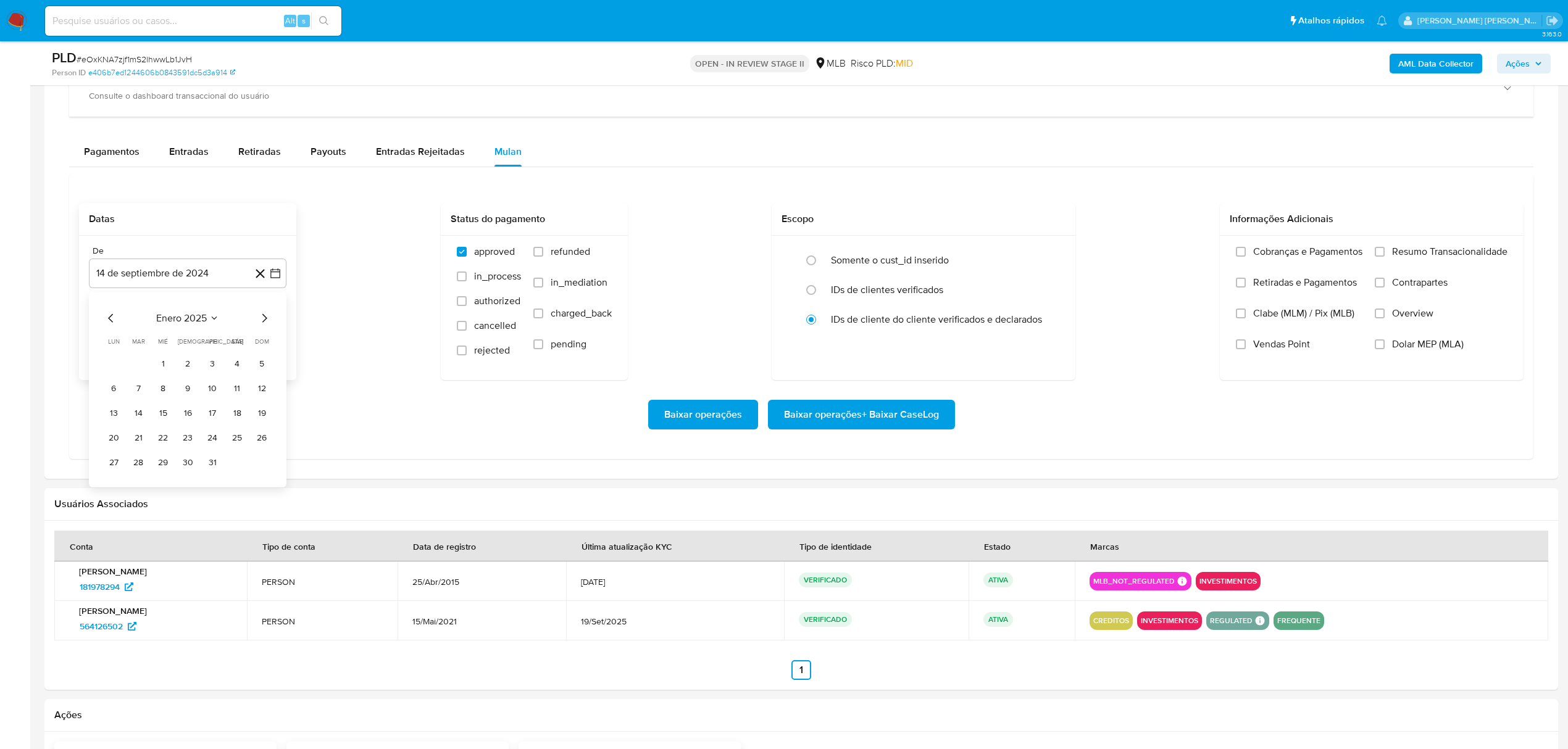
click at [260, 323] on icon "Mes siguiente" at bounding box center [264, 319] width 14 height 14
click at [258, 392] on button "13" at bounding box center [262, 389] width 20 height 20
click at [275, 341] on icon "button" at bounding box center [275, 336] width 13 height 13
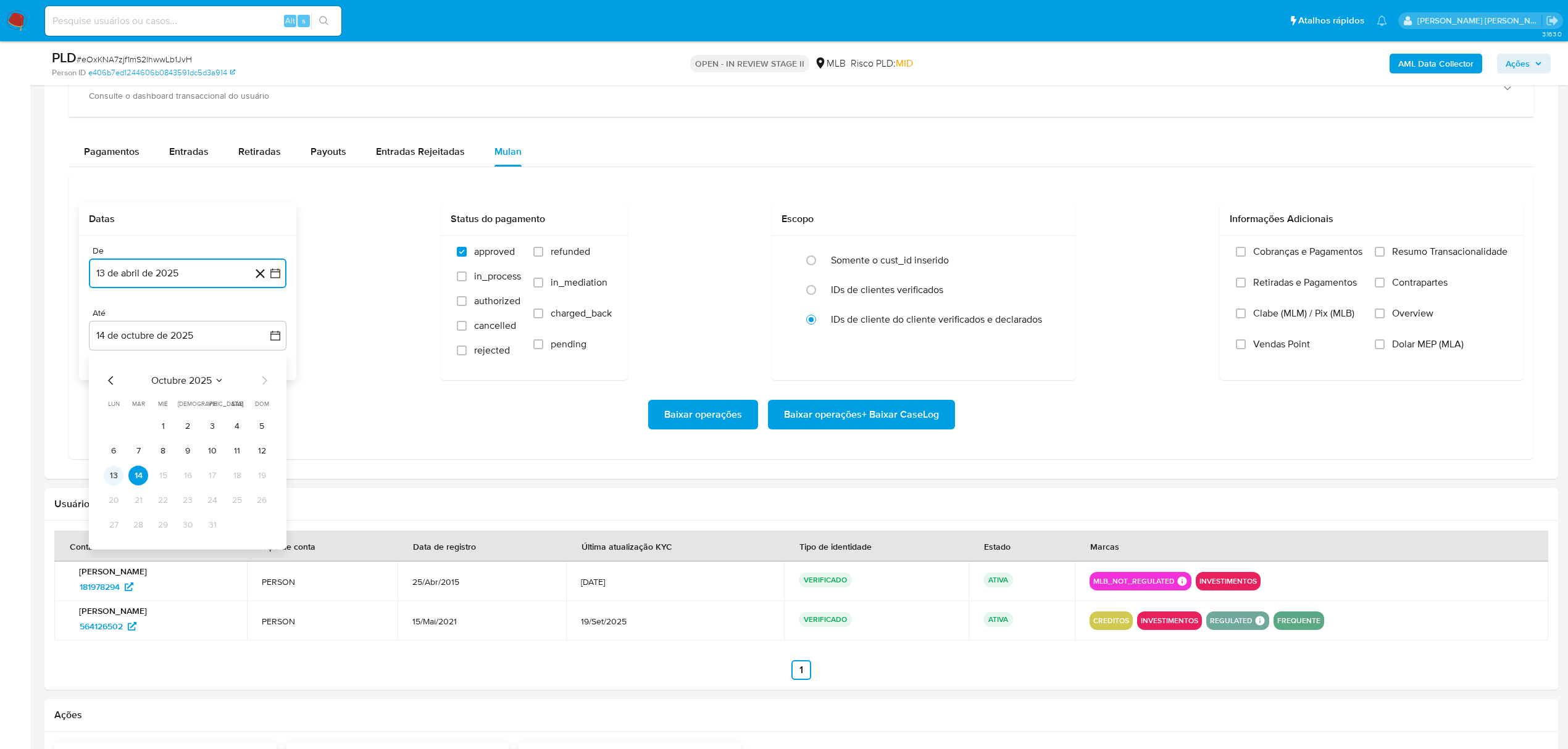
click at [119, 483] on button "13" at bounding box center [113, 476] width 20 height 20
click at [303, 429] on div "Baixar operações Baixar operações + Baixar CaseLog" at bounding box center [801, 414] width 1445 height 30
click at [1429, 317] on span "Overview" at bounding box center [1412, 313] width 41 height 13
click at [1384, 317] on input "Overview" at bounding box center [1379, 313] width 10 height 10
click at [1423, 287] on span "Contrapartes" at bounding box center [1419, 283] width 56 height 13
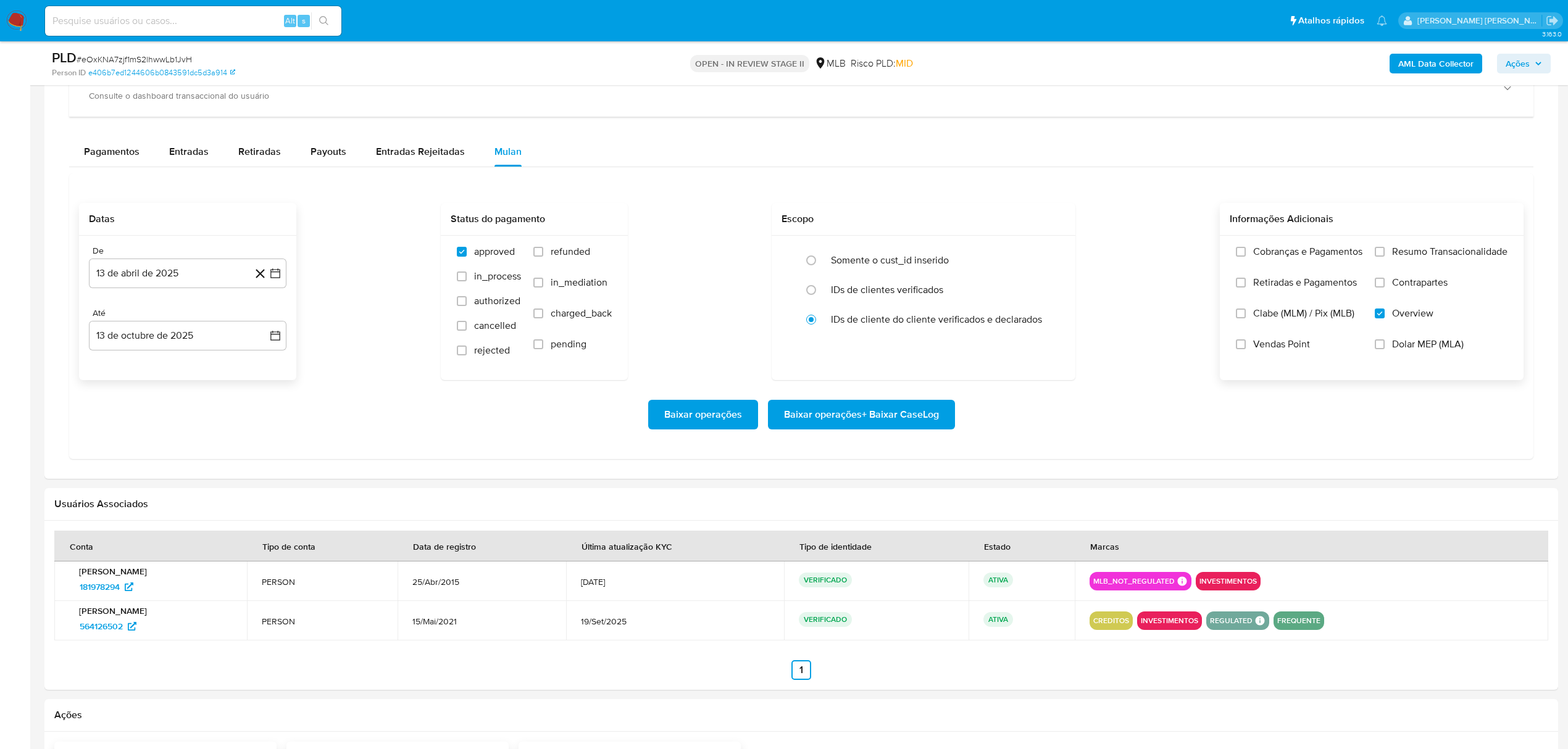
click at [1384, 287] on input "Contrapartes" at bounding box center [1379, 283] width 10 height 10
click at [1426, 252] on span "Resumo Transacionalidade" at bounding box center [1449, 252] width 115 height 13
click at [1384, 252] on input "Resumo Transacionalidade" at bounding box center [1379, 251] width 10 height 10
click at [825, 416] on span "Baixar operações + Baixar CaseLog" at bounding box center [861, 415] width 155 height 27
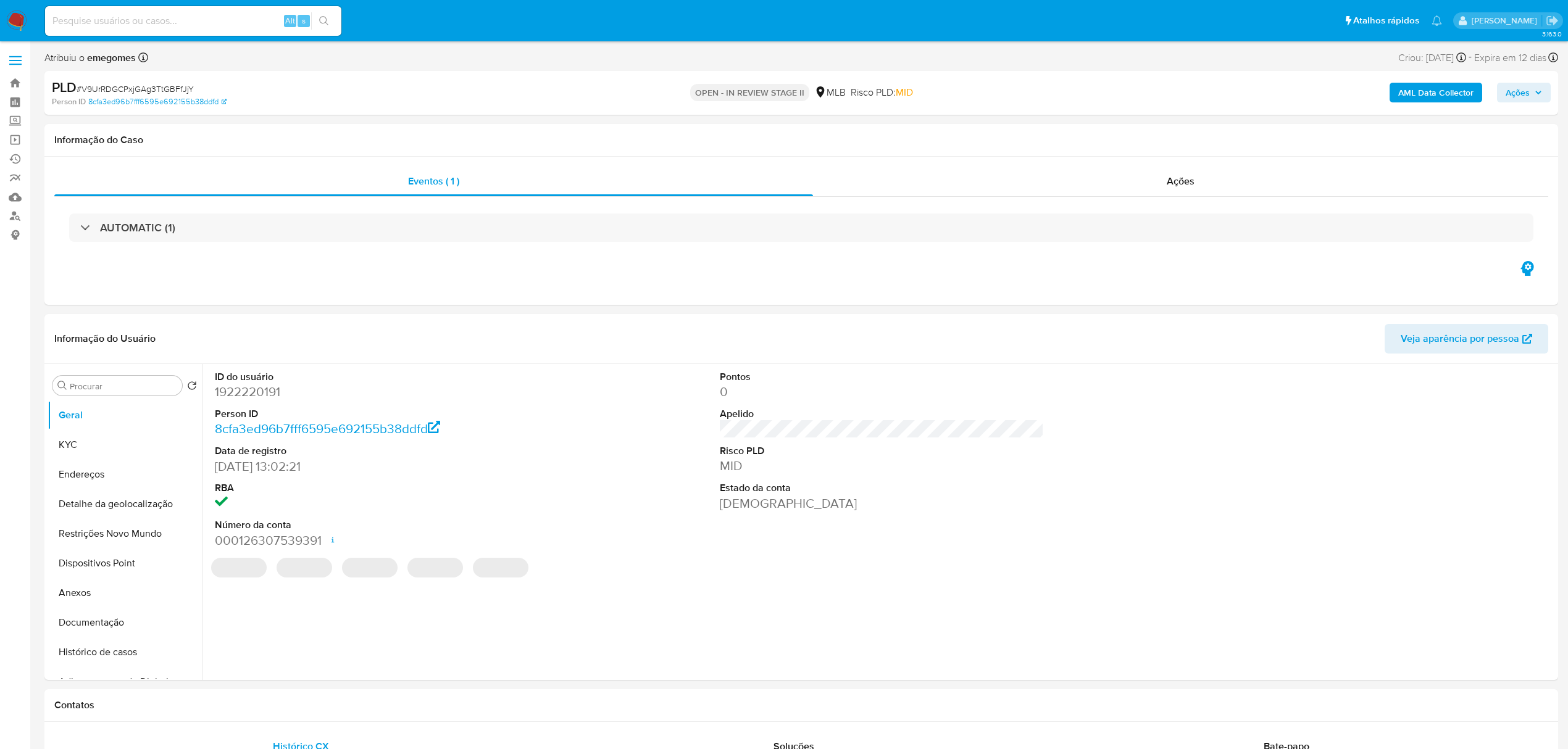
select select "10"
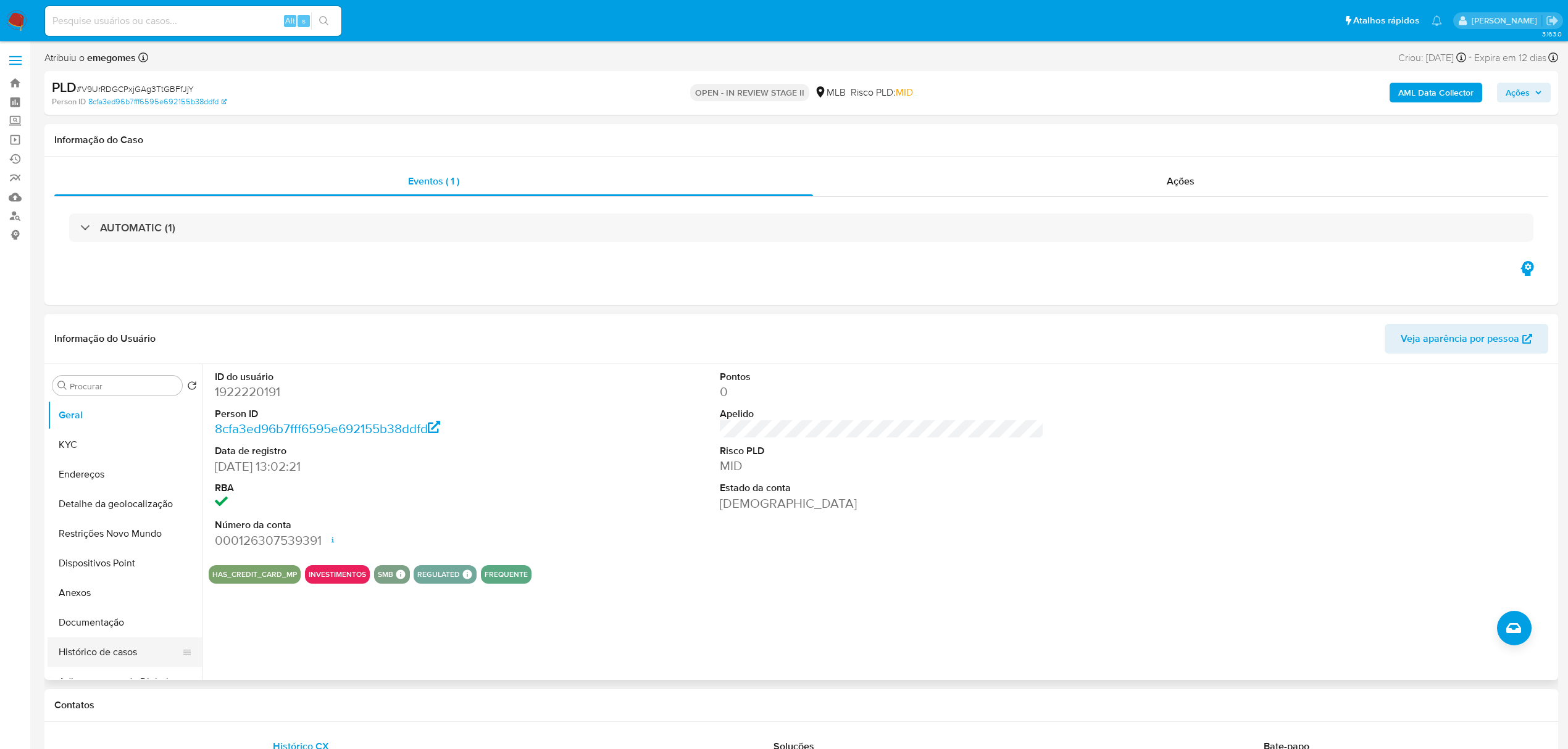
click at [125, 649] on button "Histórico de casos" at bounding box center [120, 652] width 144 height 30
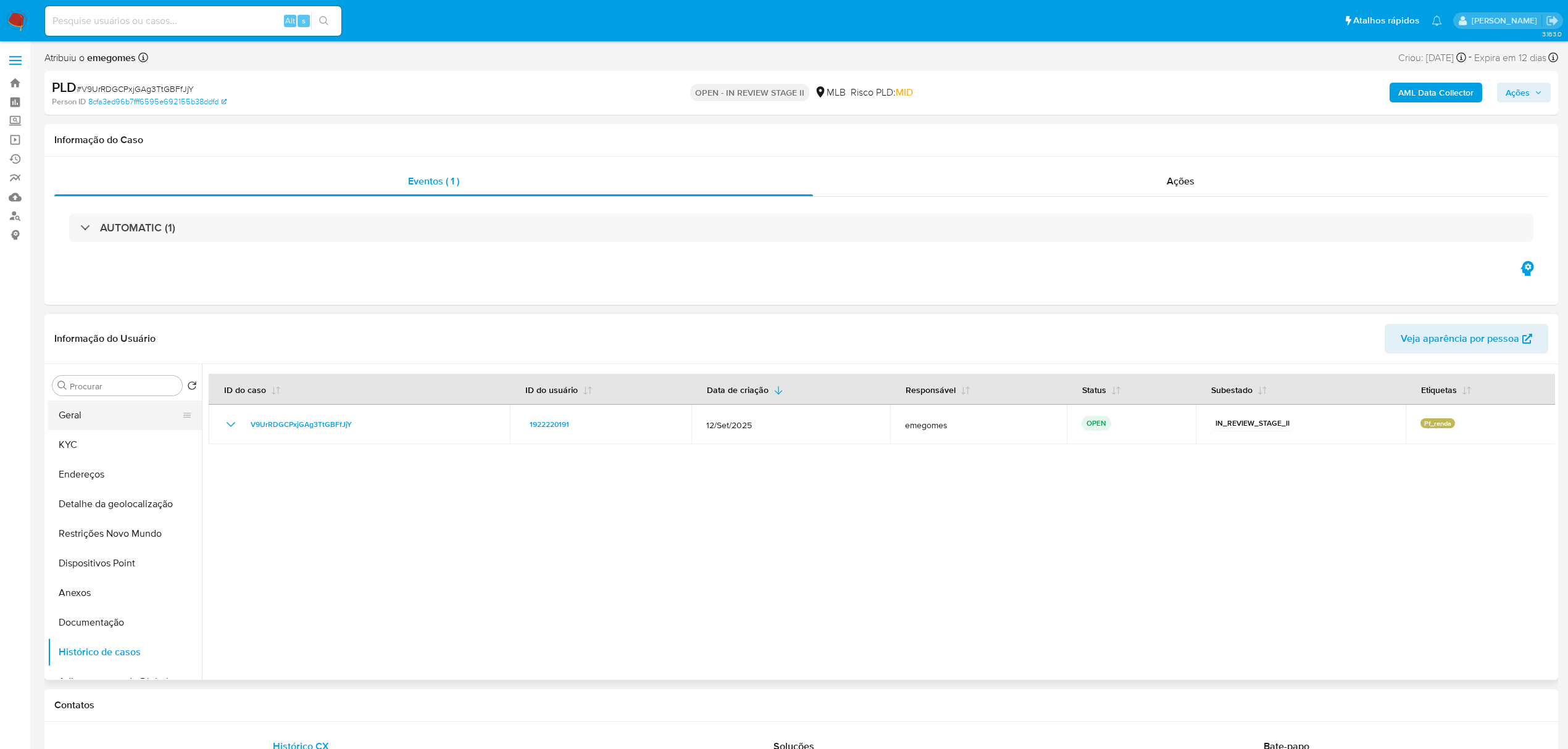
click at [107, 415] on button "Geral" at bounding box center [120, 415] width 144 height 30
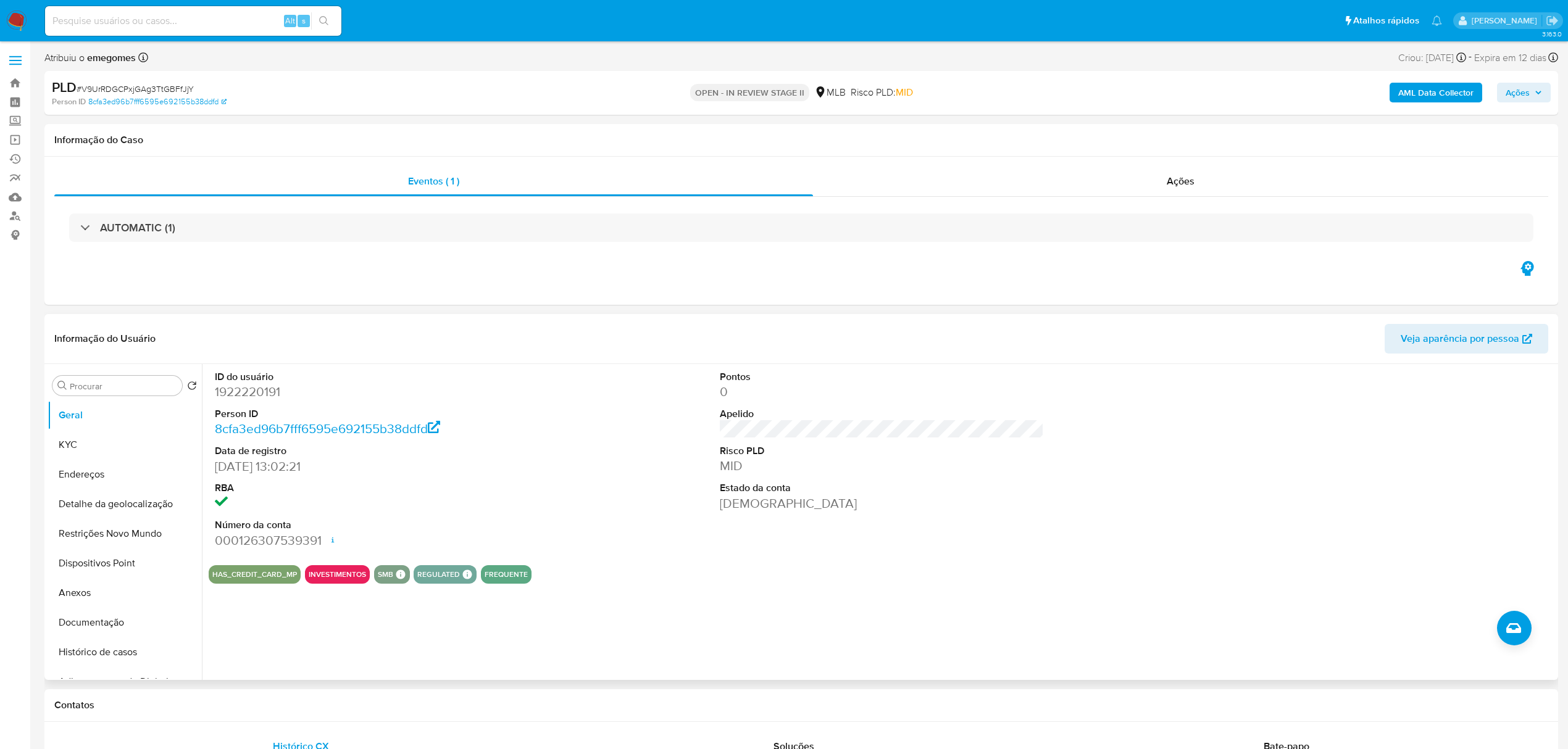
click at [516, 504] on dd at bounding box center [377, 503] width 324 height 17
click at [92, 440] on button "KYC" at bounding box center [120, 445] width 144 height 30
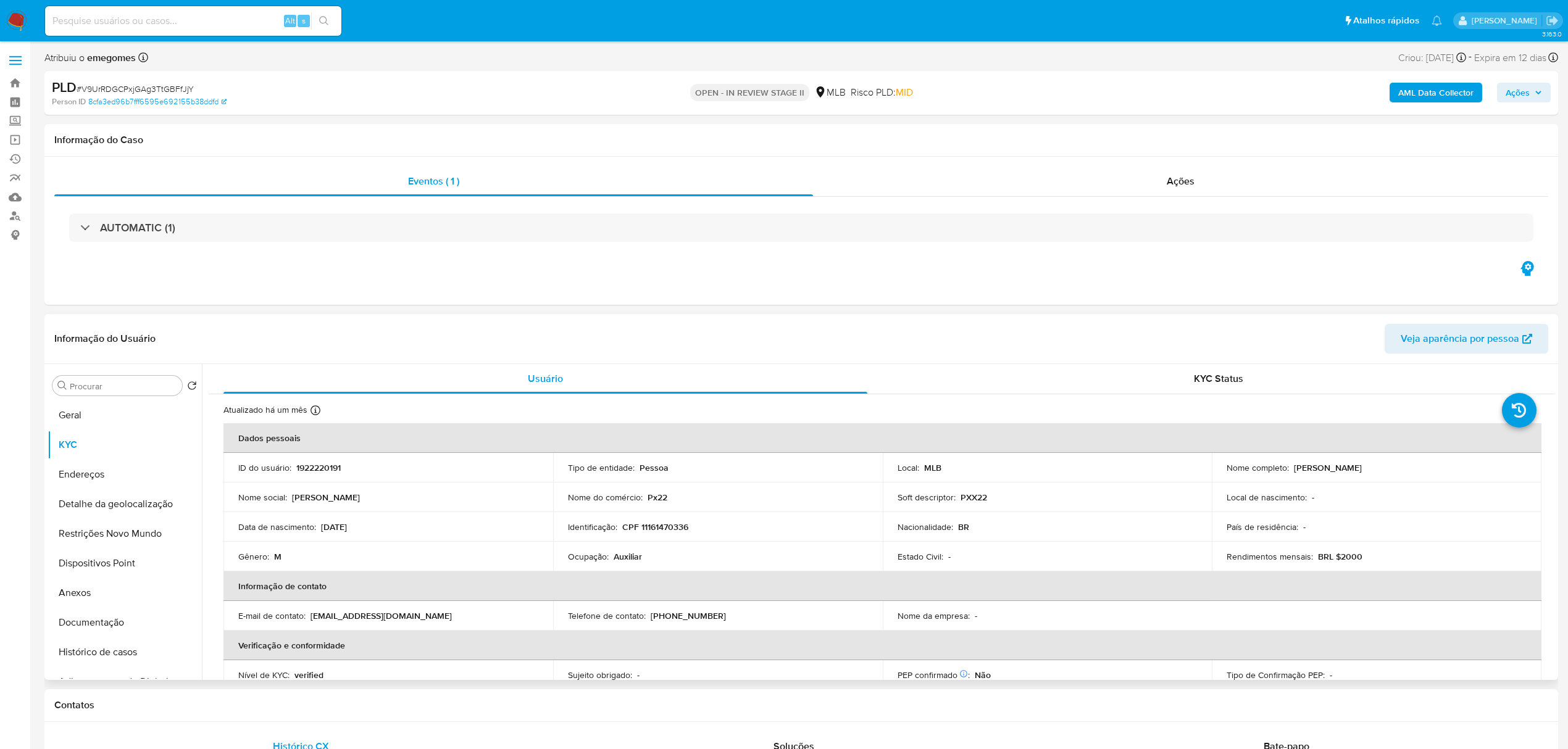
click at [390, 347] on header "Informação do Usuário Veja aparência por pessoa" at bounding box center [800, 338] width 1493 height 30
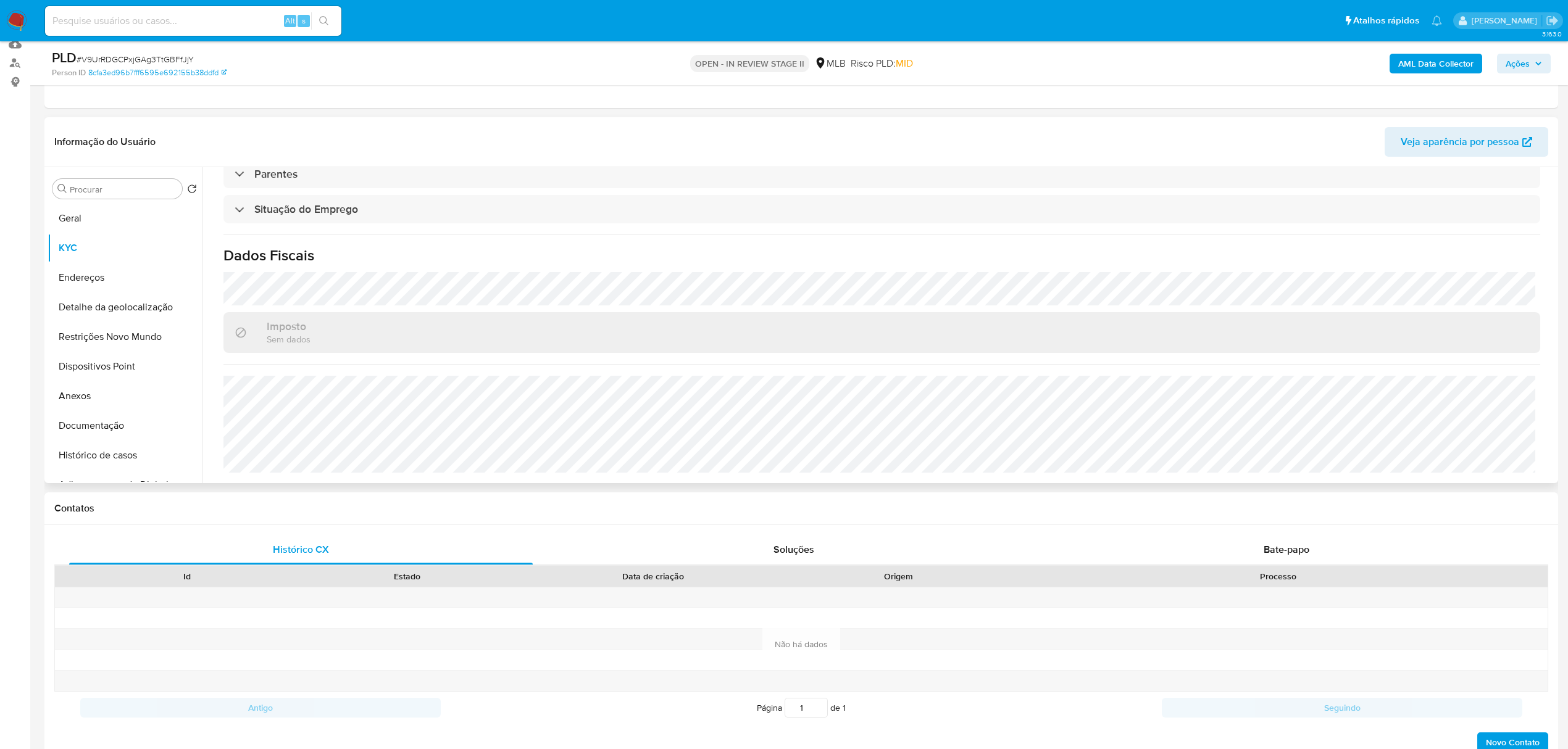
scroll to position [164, 0]
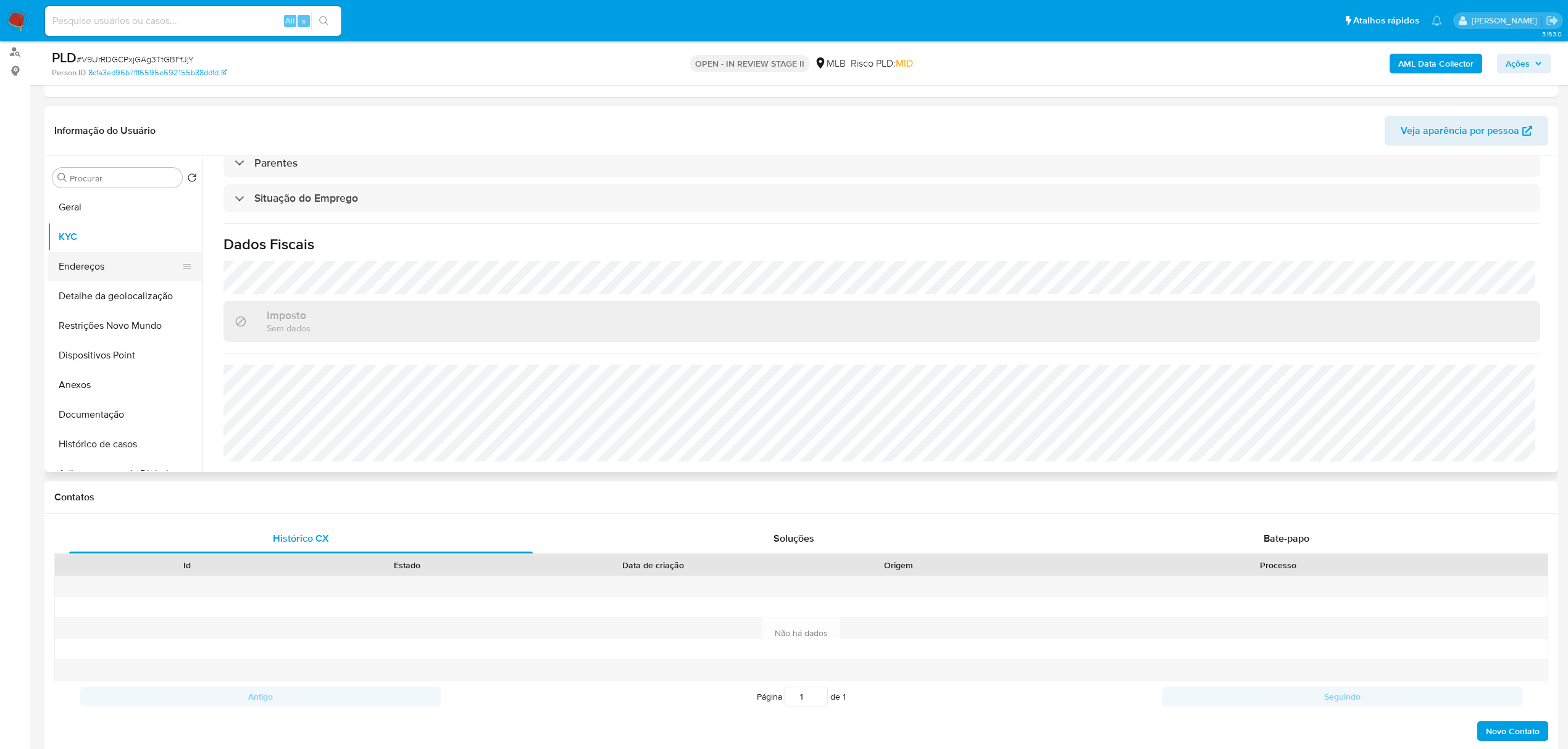
click at [100, 270] on button "Endereços" at bounding box center [120, 266] width 144 height 30
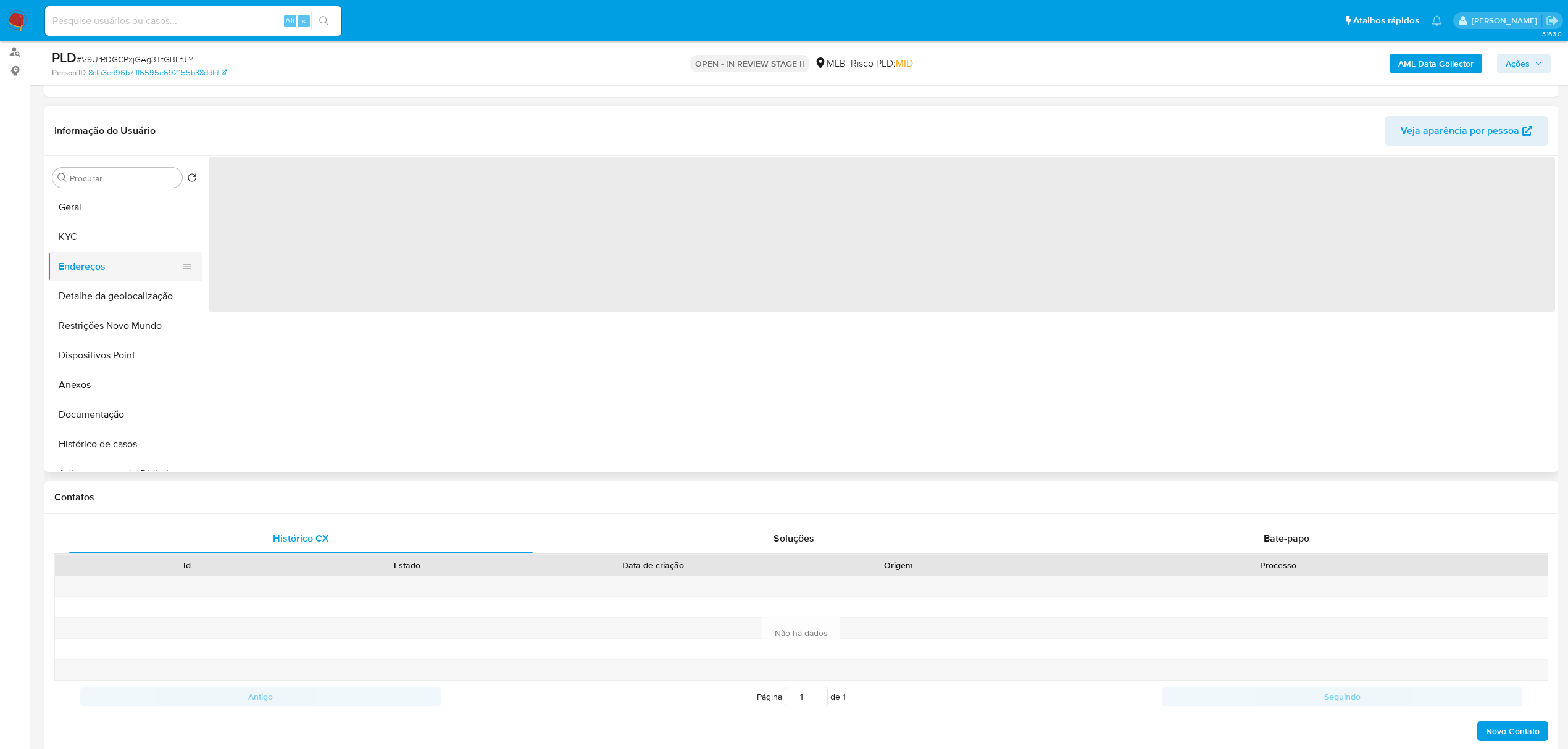
scroll to position [0, 0]
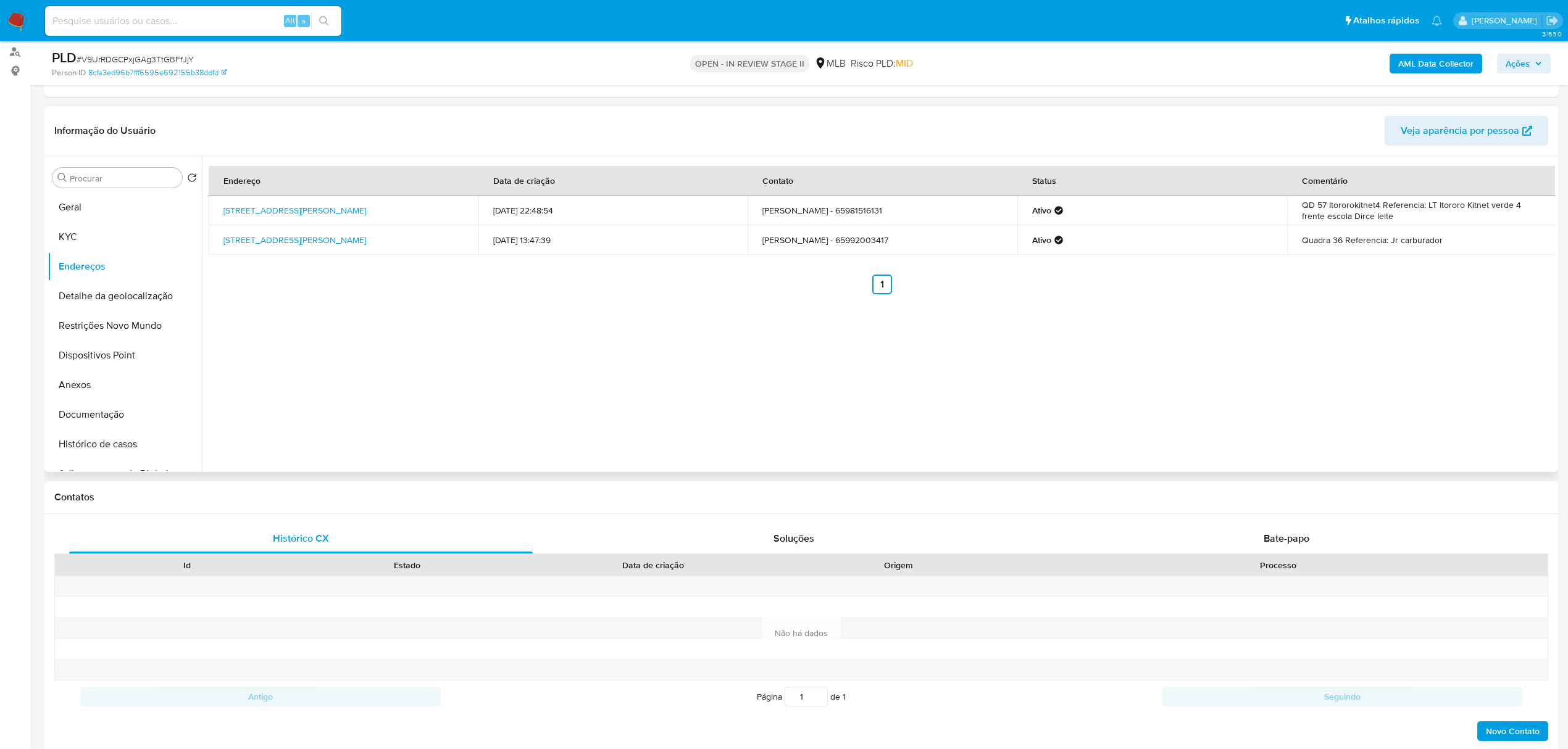
click at [309, 110] on div "Informação do Usuário Veja aparência por pessoa" at bounding box center [800, 131] width 1513 height 50
click at [125, 297] on button "Detalhe da geolocalização" at bounding box center [120, 296] width 144 height 30
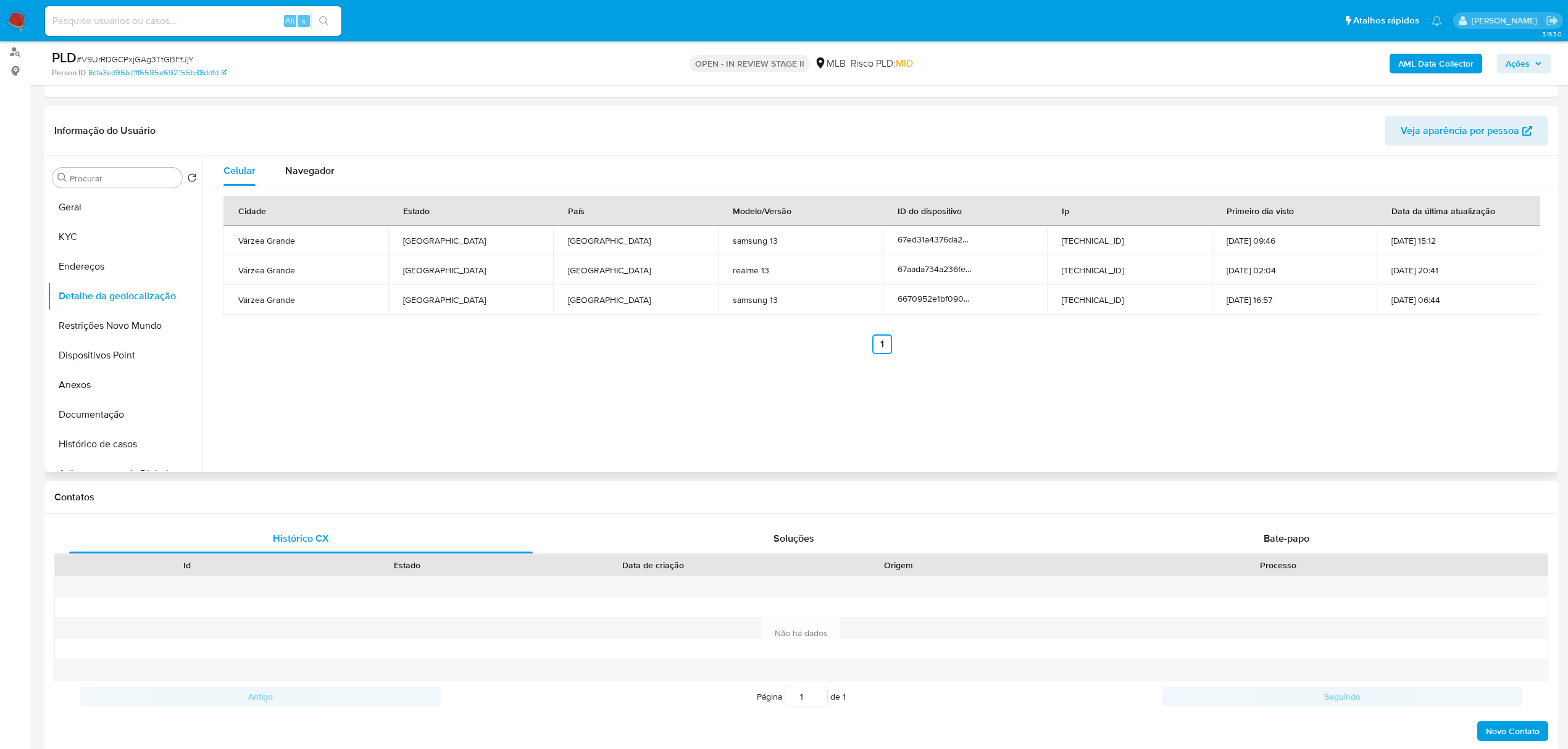
click at [445, 398] on div "Celular Navegador Cidade Estado País Modelo/Versão ID do dispositivo Ip Primeir…" at bounding box center [878, 313] width 1353 height 316
click at [94, 325] on button "Restrições Novo Mundo" at bounding box center [120, 326] width 144 height 30
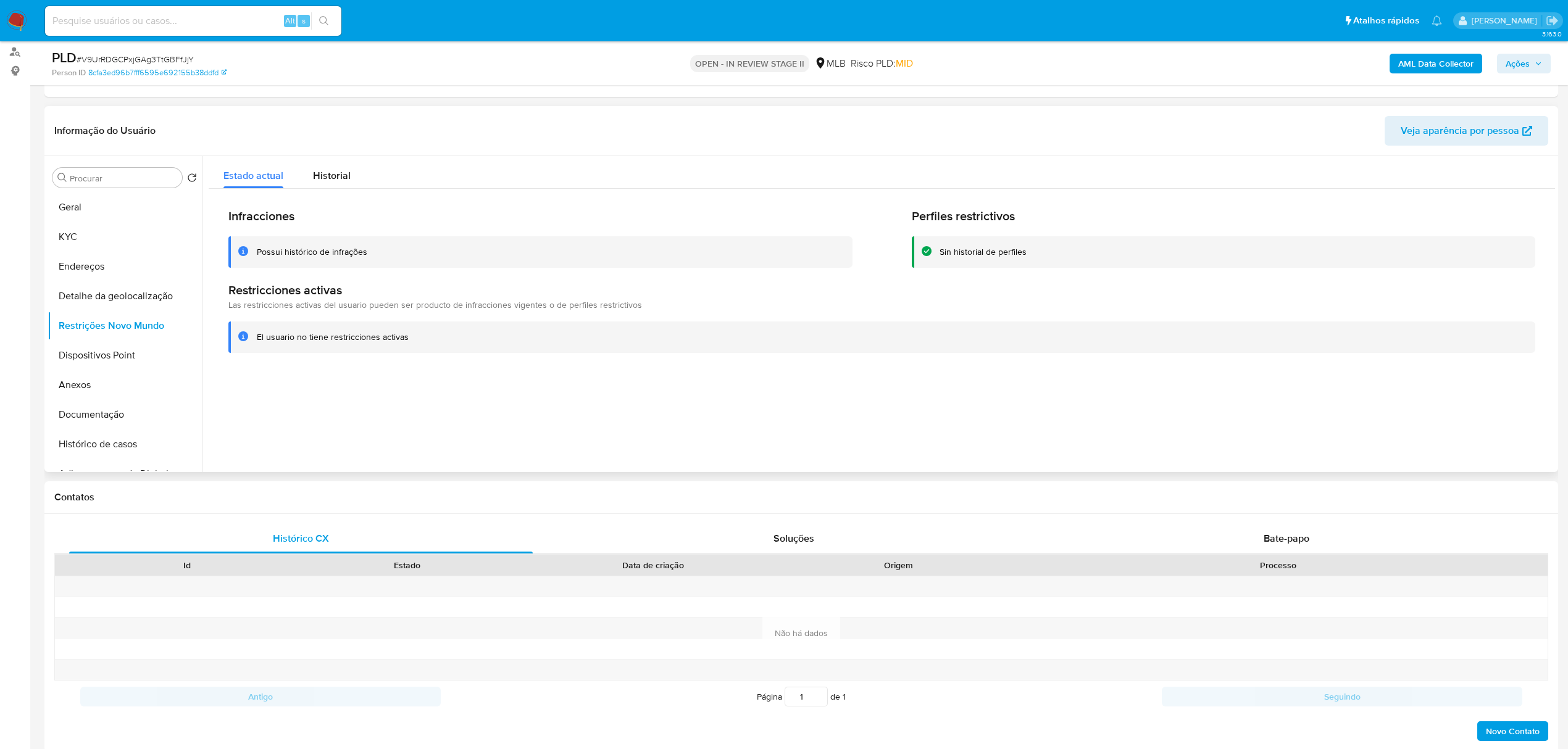
click at [396, 109] on div "Informação do Usuário Veja aparência por pessoa" at bounding box center [800, 131] width 1513 height 50
click at [117, 347] on button "Dispositivos Point" at bounding box center [120, 356] width 144 height 30
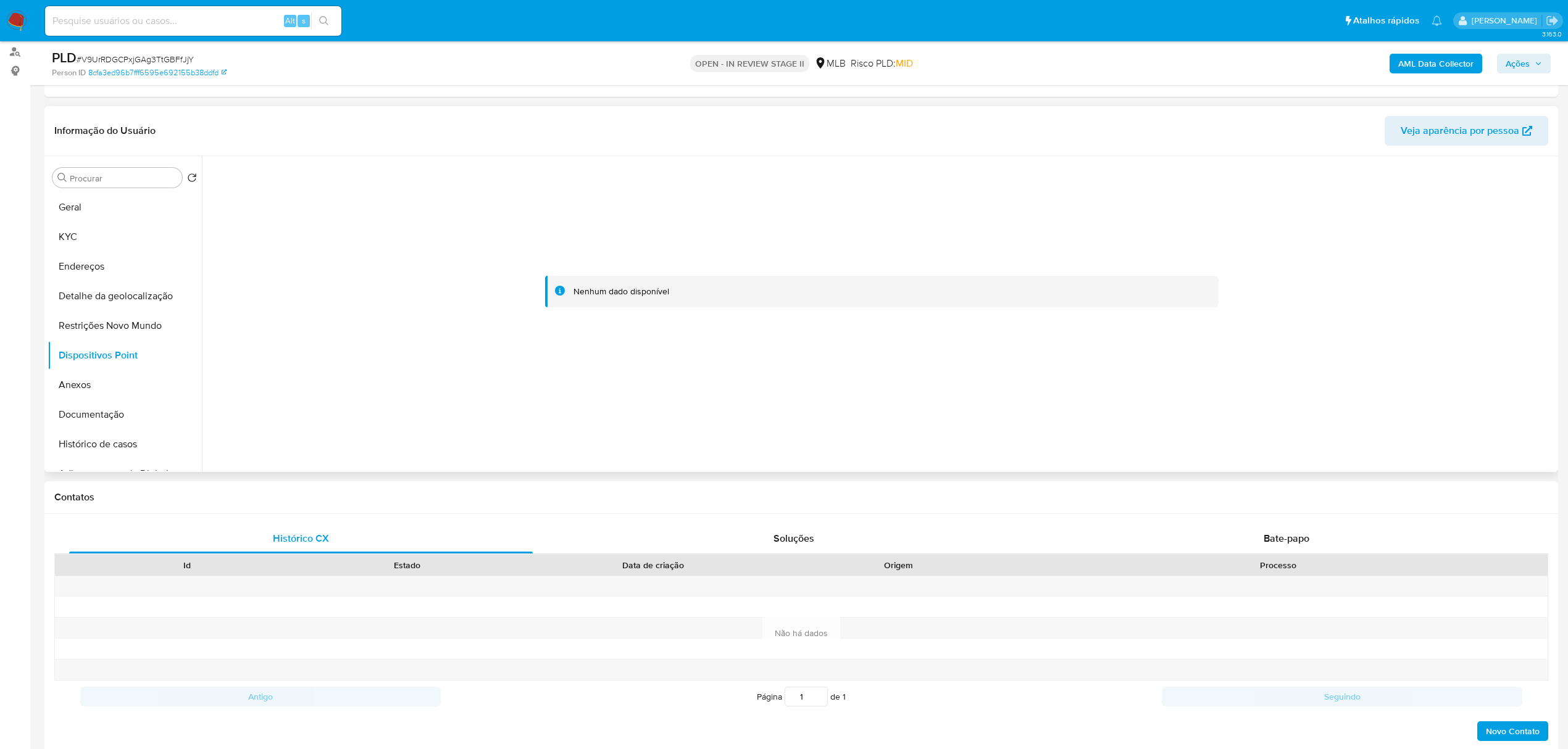
click at [316, 120] on header "Informação do Usuário Veja aparência por pessoa" at bounding box center [800, 131] width 1493 height 30
click at [1429, 58] on b "AML Data Collector" at bounding box center [1436, 64] width 76 height 20
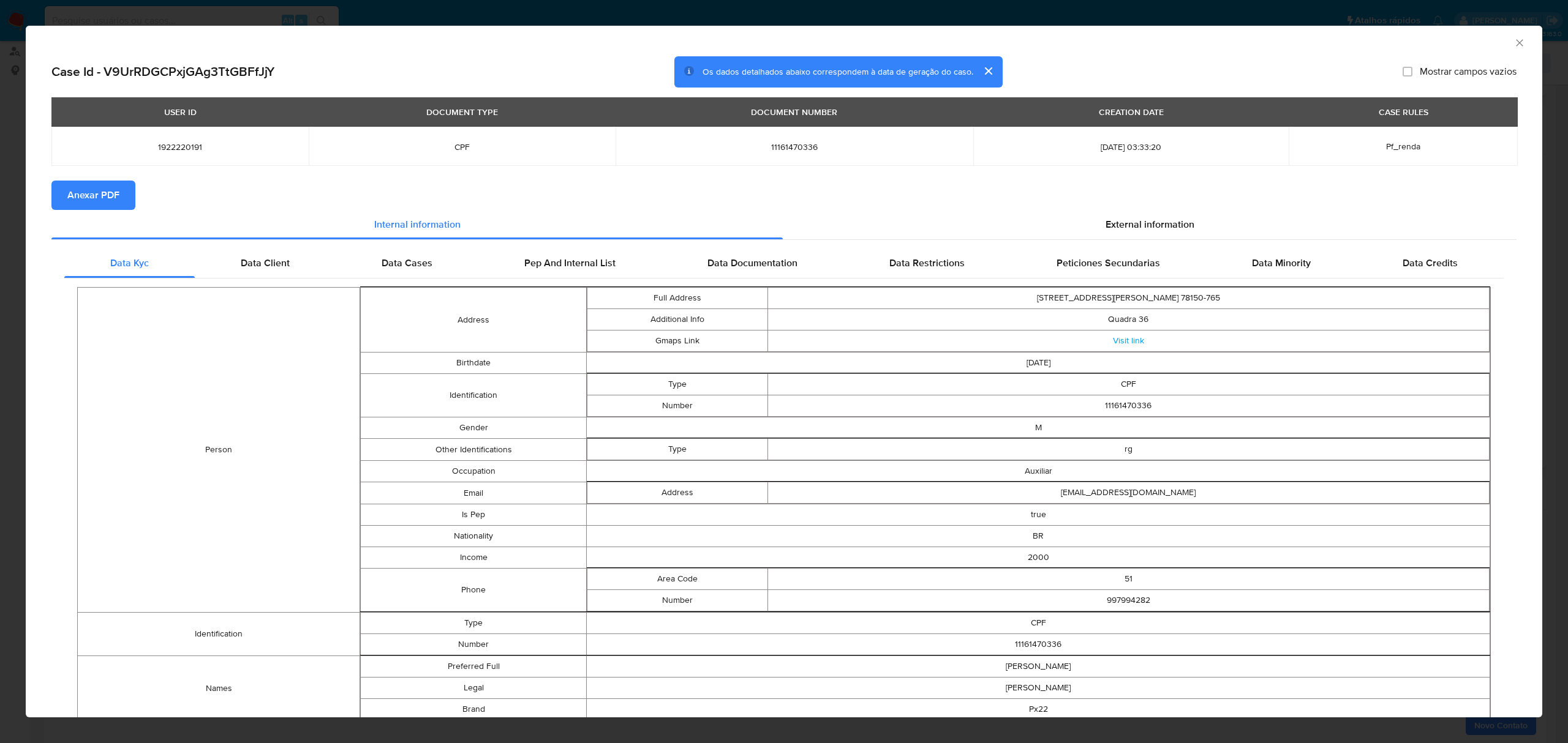
click at [96, 200] on span "Anexar PDF" at bounding box center [93, 196] width 52 height 27
click at [1513, 43] on icon "Fechar a janela" at bounding box center [1520, 43] width 13 height 13
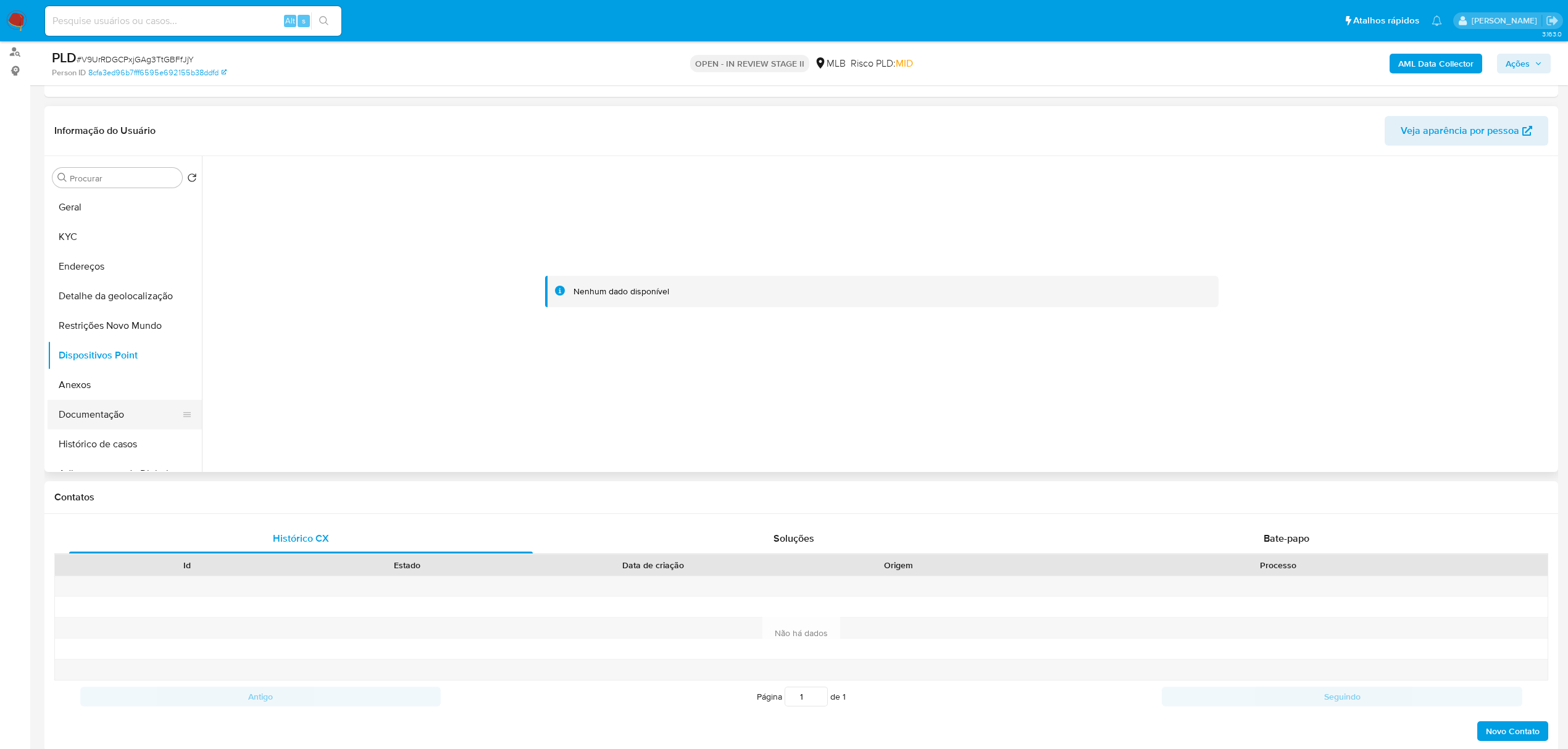
click at [89, 413] on button "Documentação" at bounding box center [120, 414] width 144 height 30
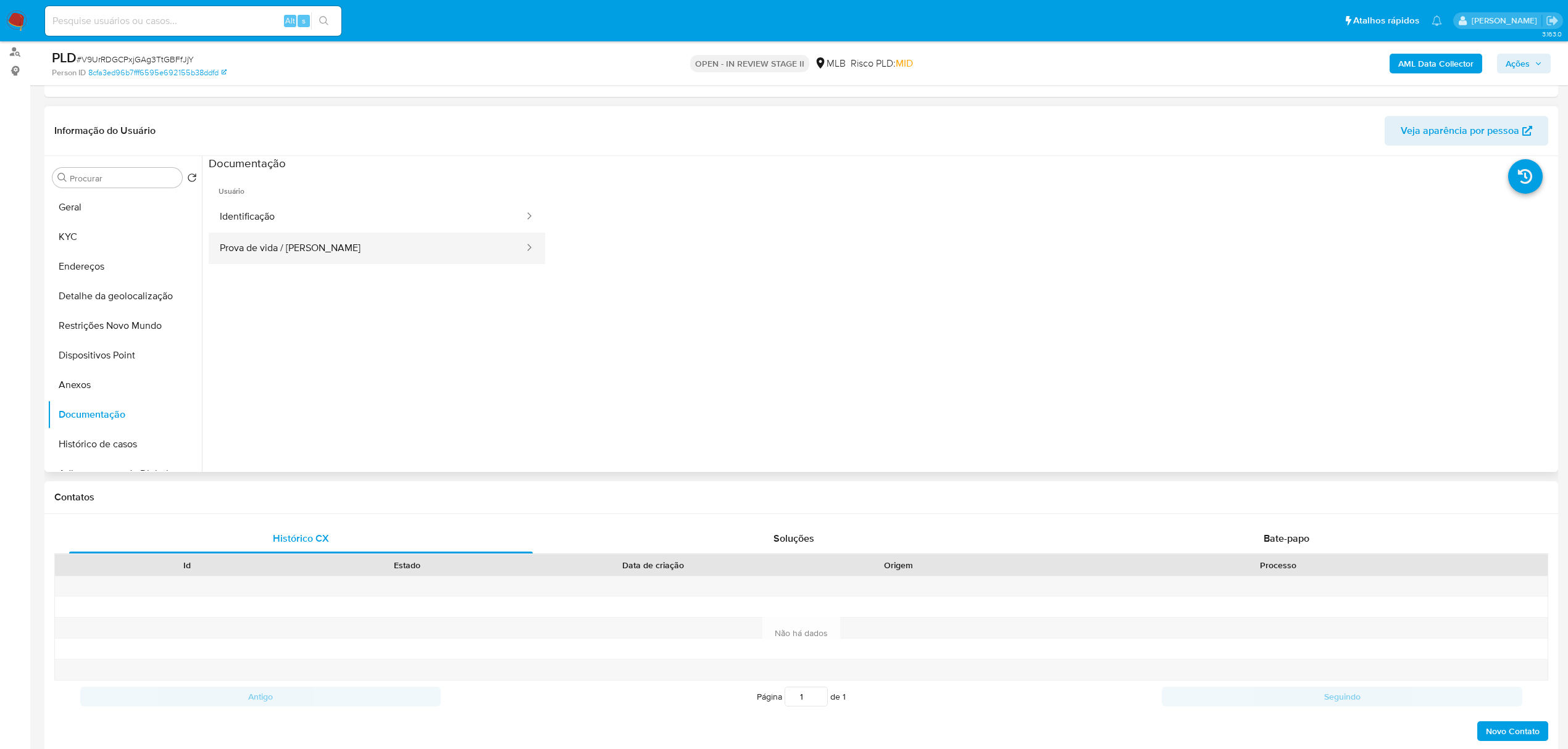
click at [311, 245] on button "Prova de vida / Selfie" at bounding box center [367, 248] width 317 height 32
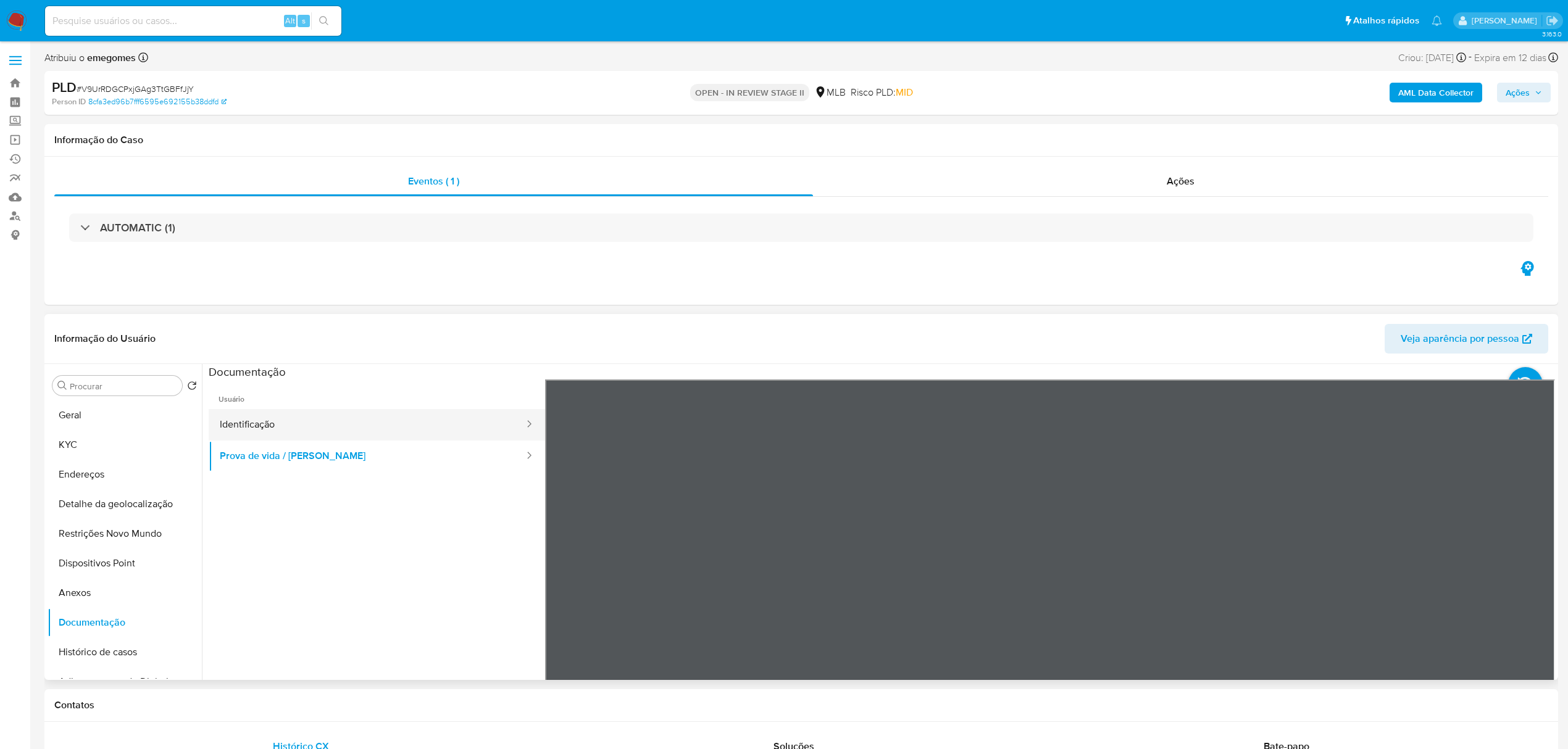
click at [248, 416] on button "Identificação" at bounding box center [367, 425] width 317 height 32
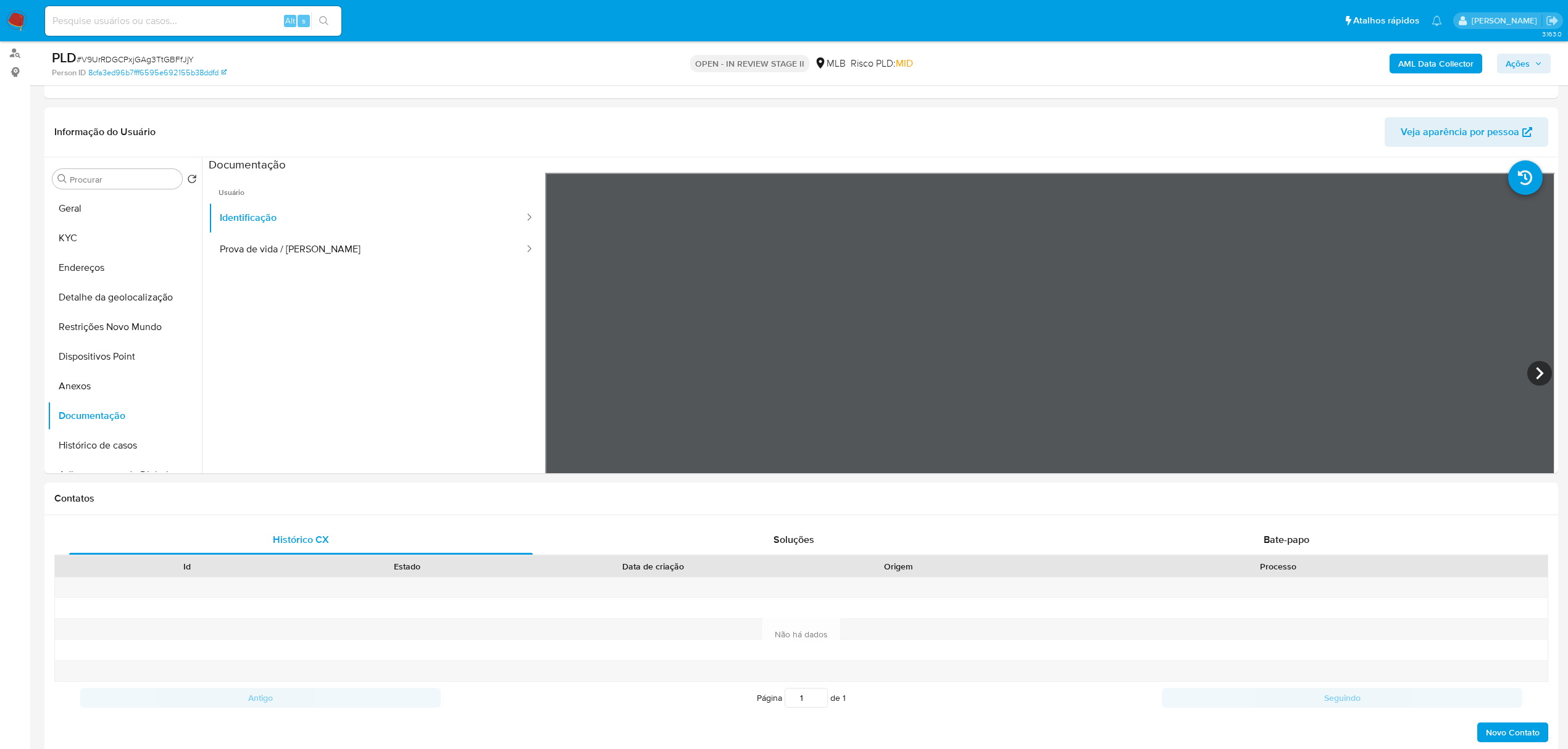
scroll to position [164, 0]
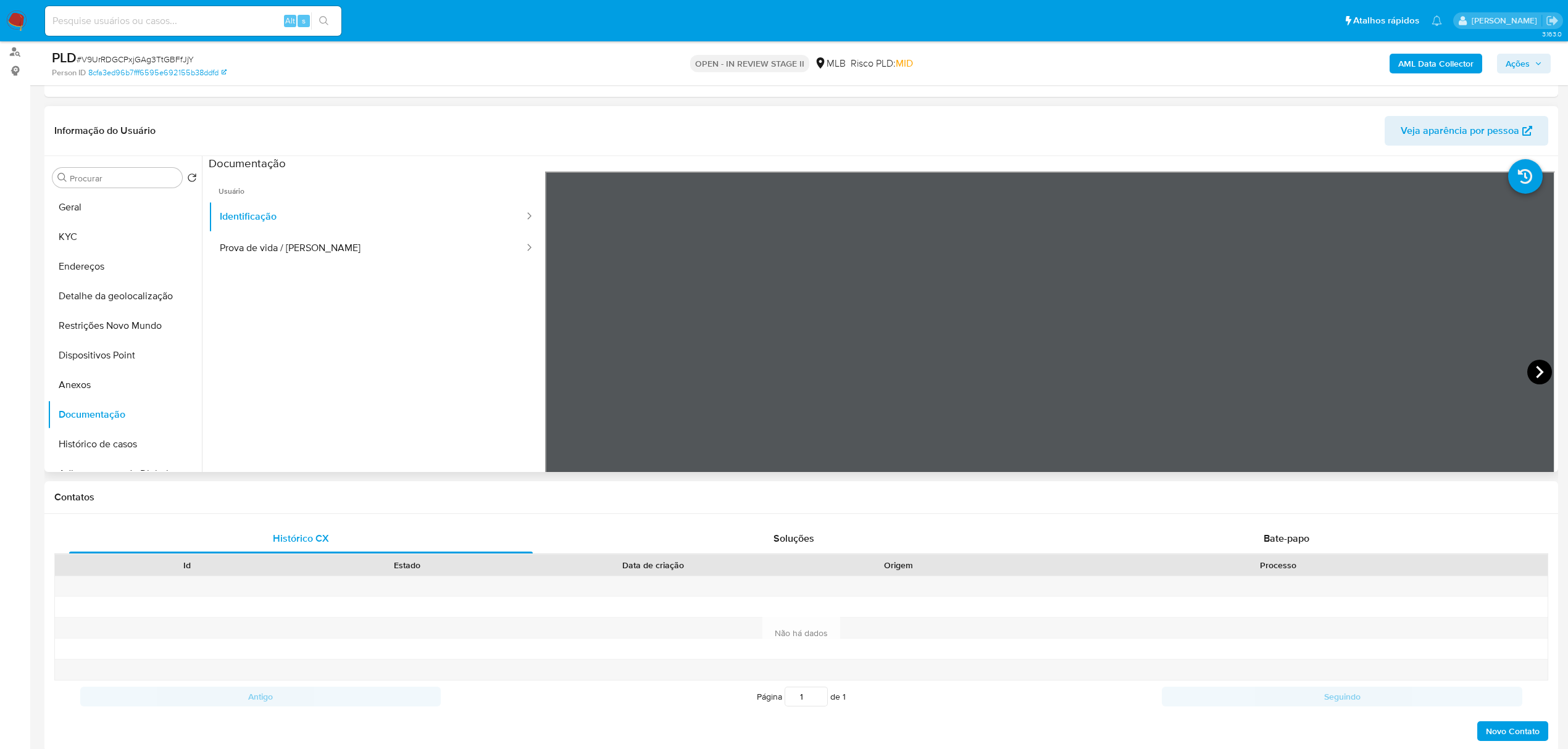
click at [1539, 378] on icon at bounding box center [1539, 372] width 24 height 24
click at [563, 368] on icon at bounding box center [560, 372] width 24 height 24
click at [1543, 371] on icon at bounding box center [1539, 372] width 24 height 24
click at [548, 370] on icon at bounding box center [560, 372] width 24 height 24
click at [94, 235] on button "KYC" at bounding box center [120, 237] width 144 height 30
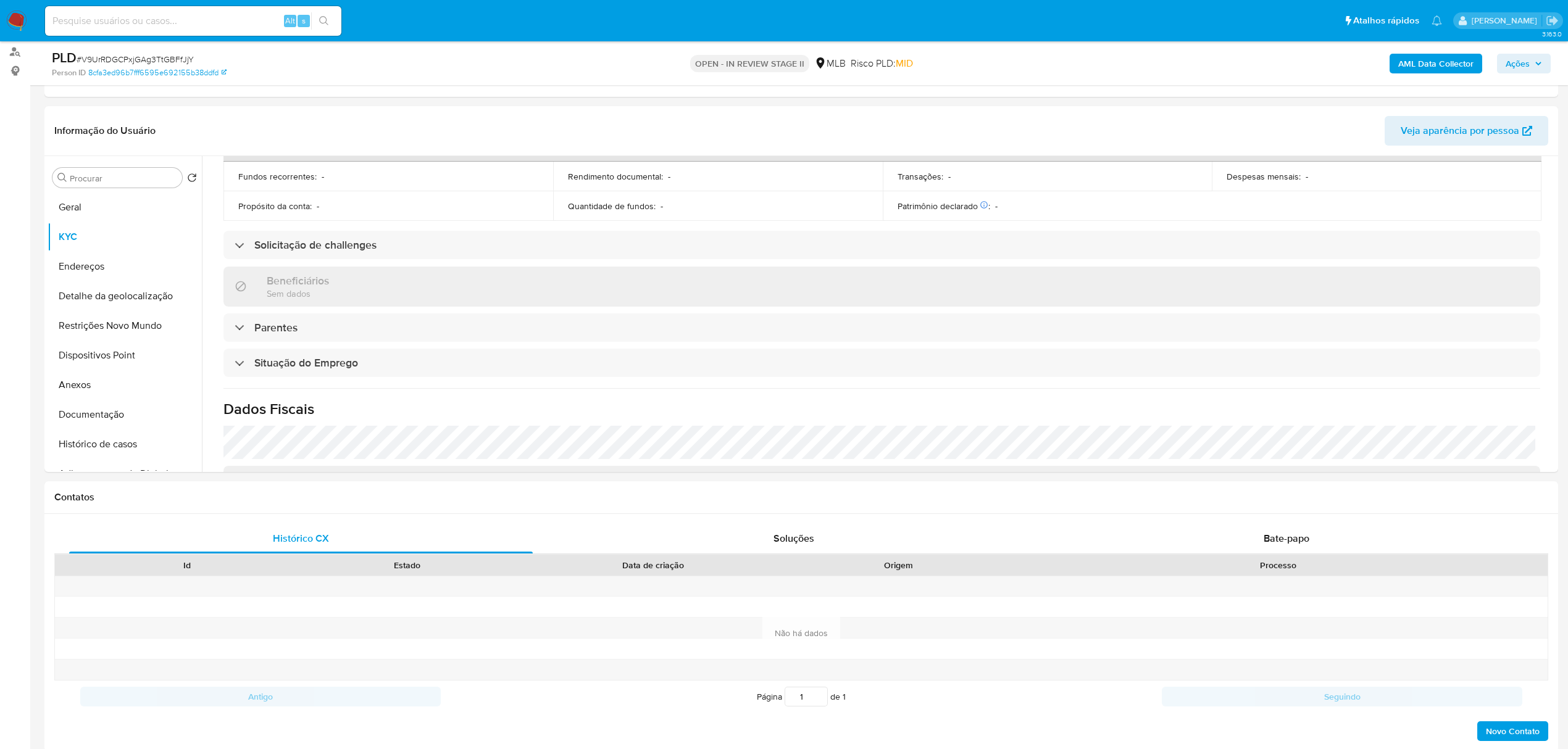
scroll to position [0, 0]
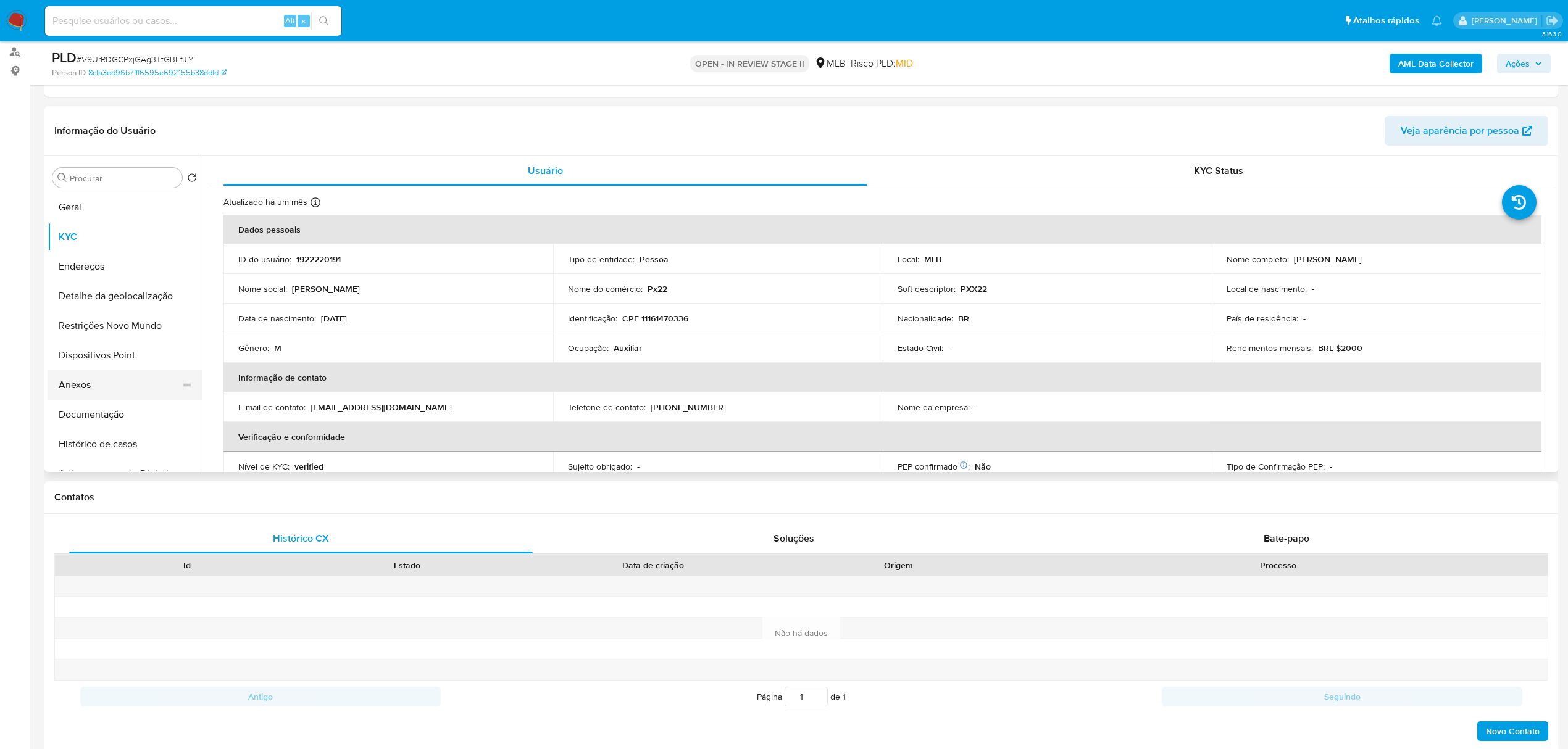
click at [80, 392] on button "Anexos" at bounding box center [120, 384] width 144 height 30
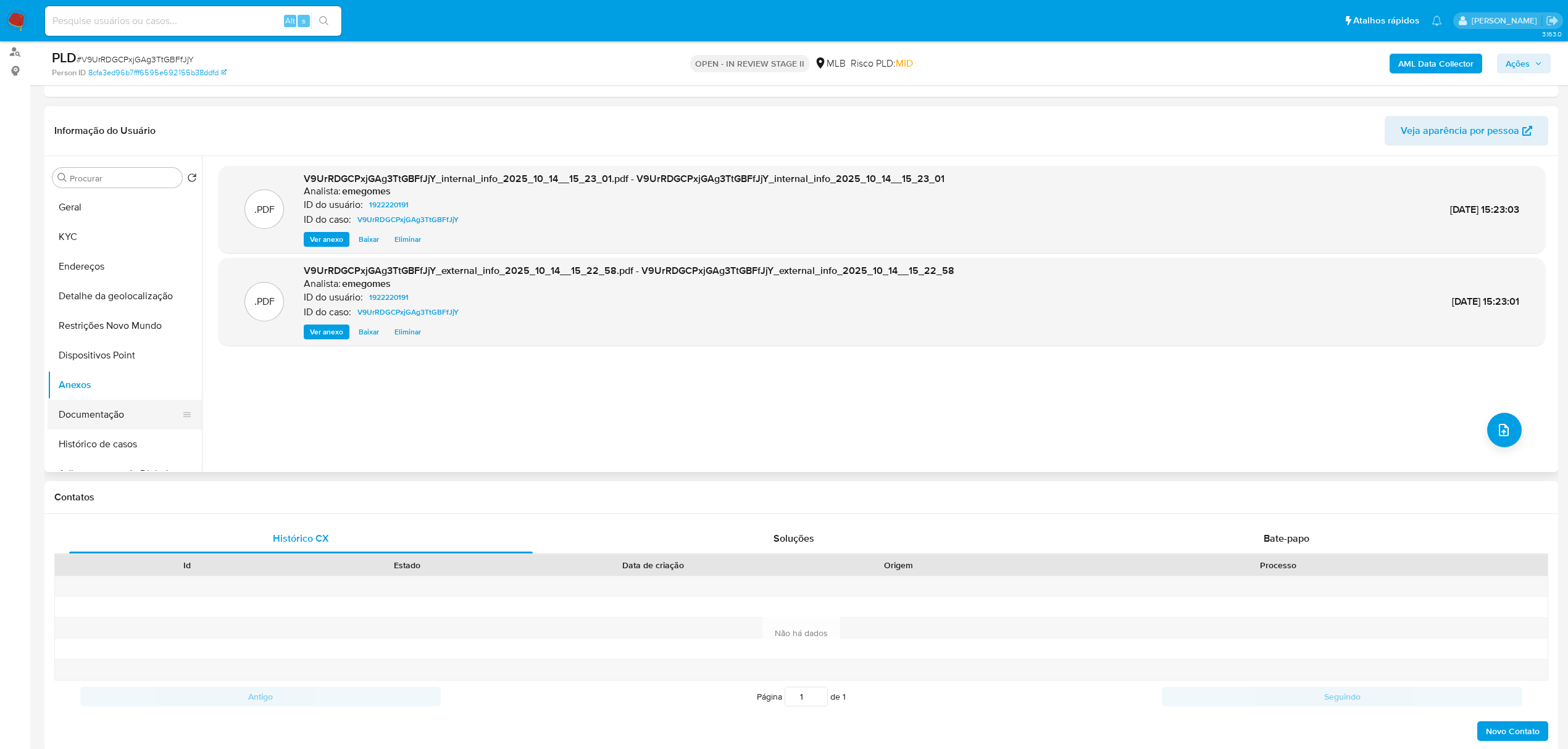
click at [104, 416] on button "Documentação" at bounding box center [120, 414] width 144 height 30
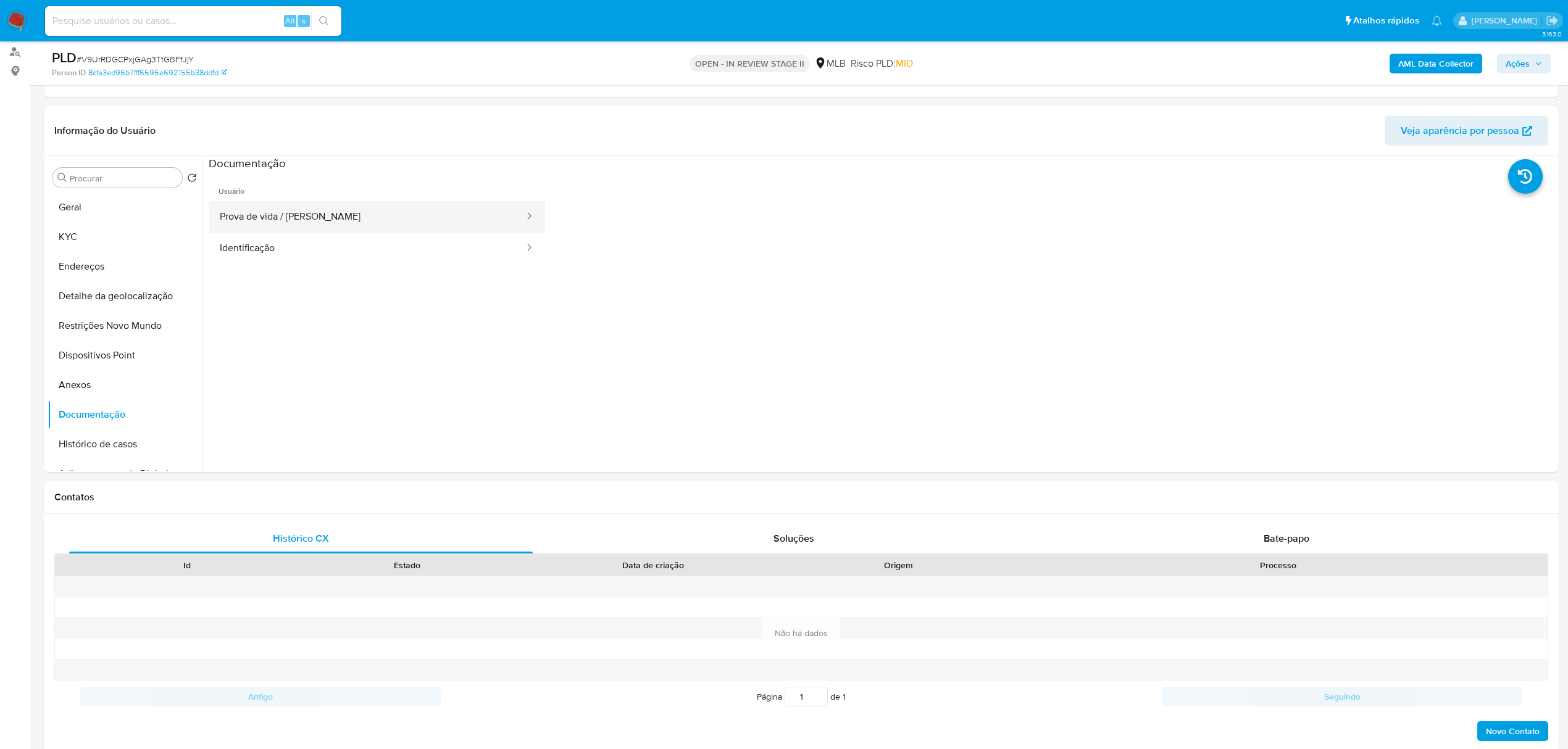
click at [312, 223] on button "Prova de vida / Selfie" at bounding box center [367, 217] width 317 height 32
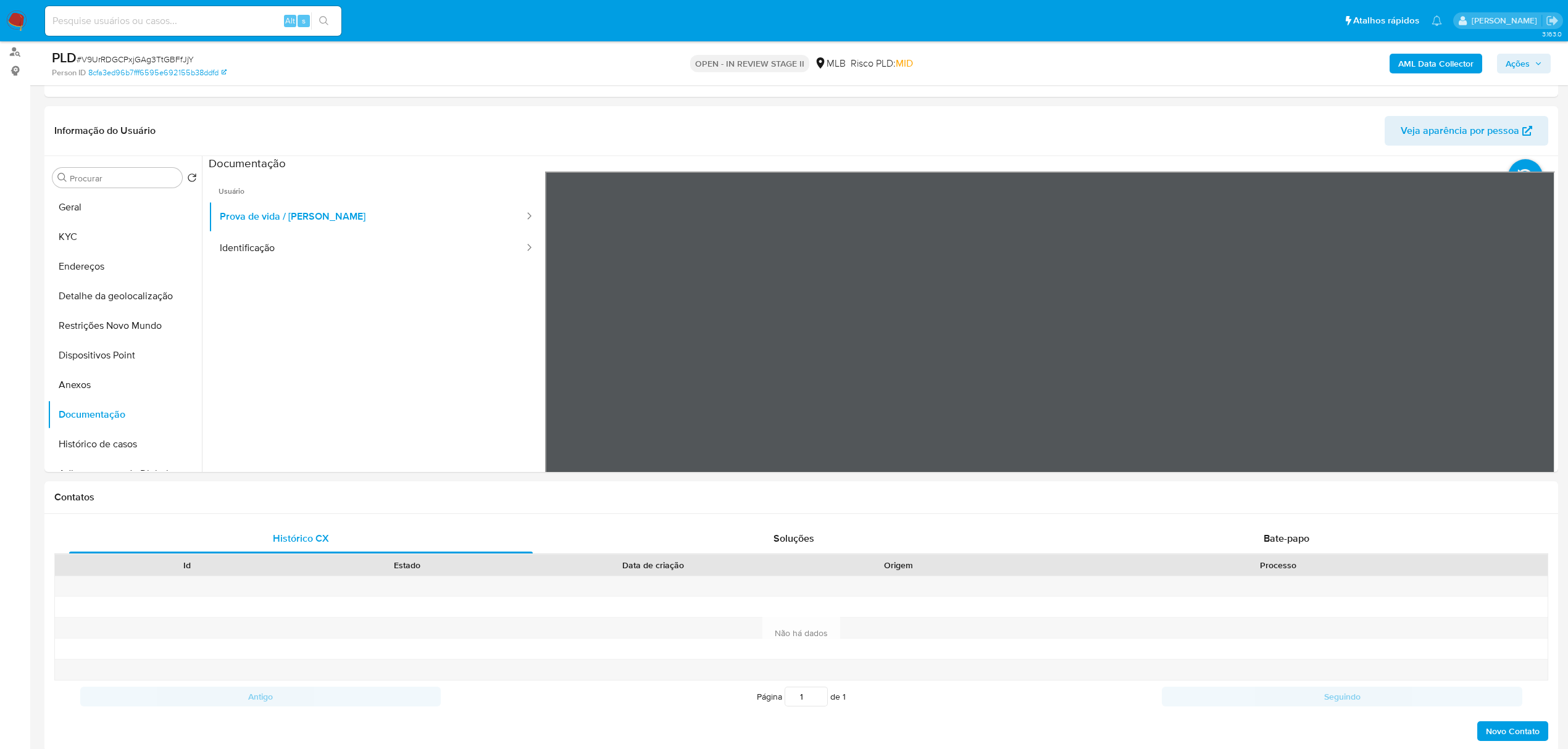
scroll to position [164, 0]
click at [290, 245] on button "Identificação" at bounding box center [367, 248] width 317 height 32
click at [122, 383] on button "Anexos" at bounding box center [120, 384] width 144 height 30
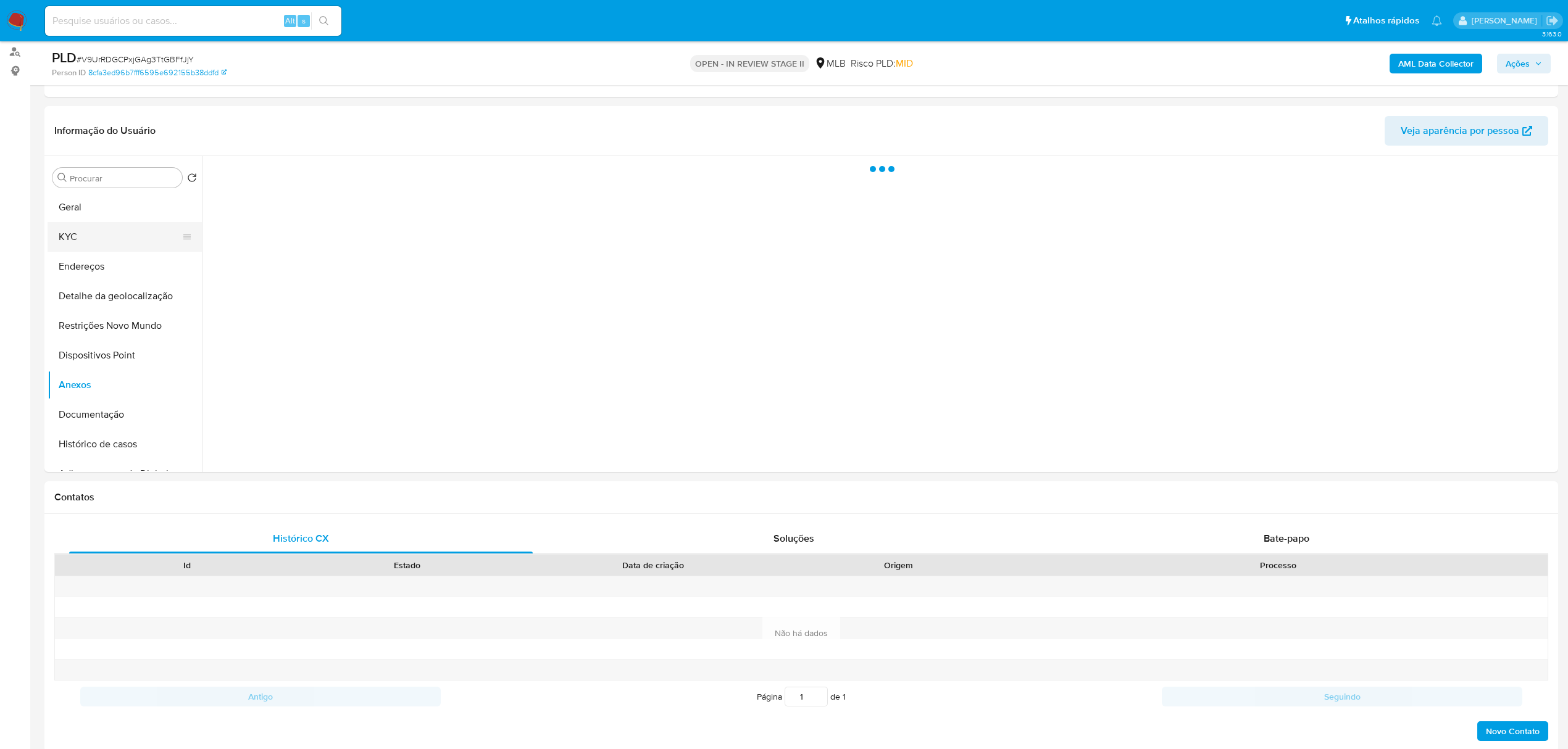
click at [99, 235] on button "KYC" at bounding box center [120, 237] width 144 height 30
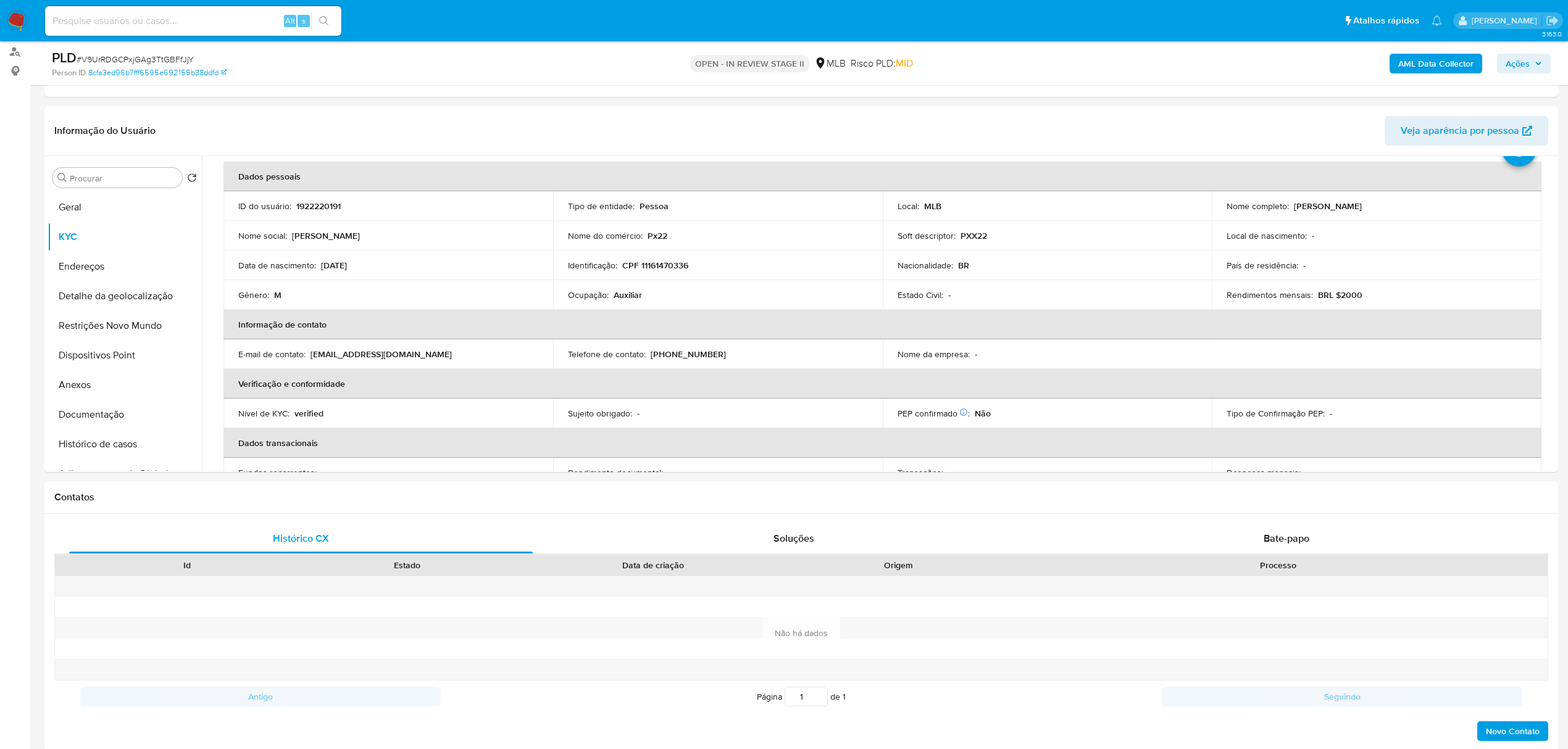
scroll to position [82, 0]
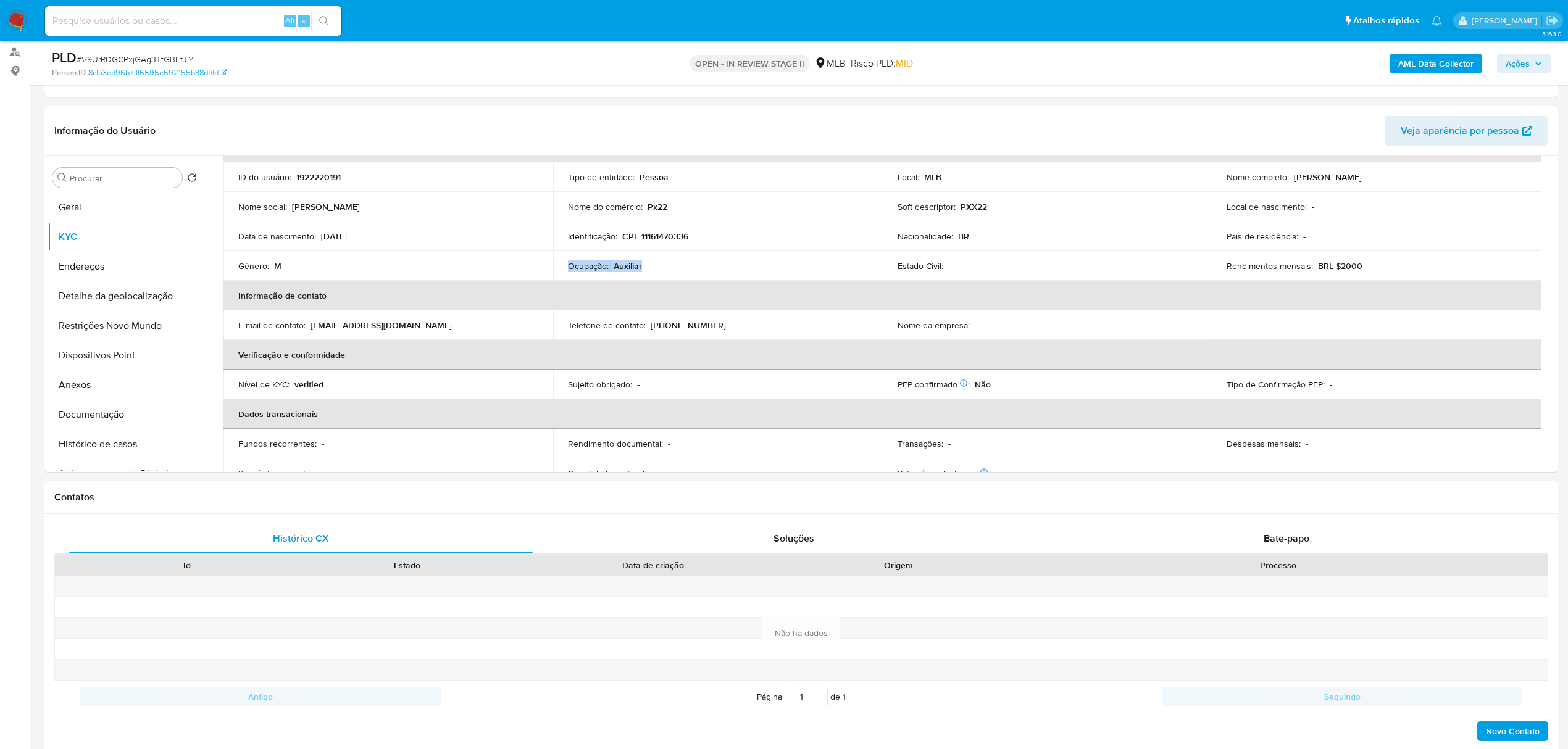
drag, startPoint x: 657, startPoint y: 269, endPoint x: 563, endPoint y: 262, distance: 94.3
click at [563, 262] on td "Ocupação : Auxiliar" at bounding box center [717, 266] width 329 height 30
copy div "Ocupação : Auxiliar"
click at [702, 127] on header "Informação do Usuário Veja aparência por pessoa" at bounding box center [800, 131] width 1493 height 30
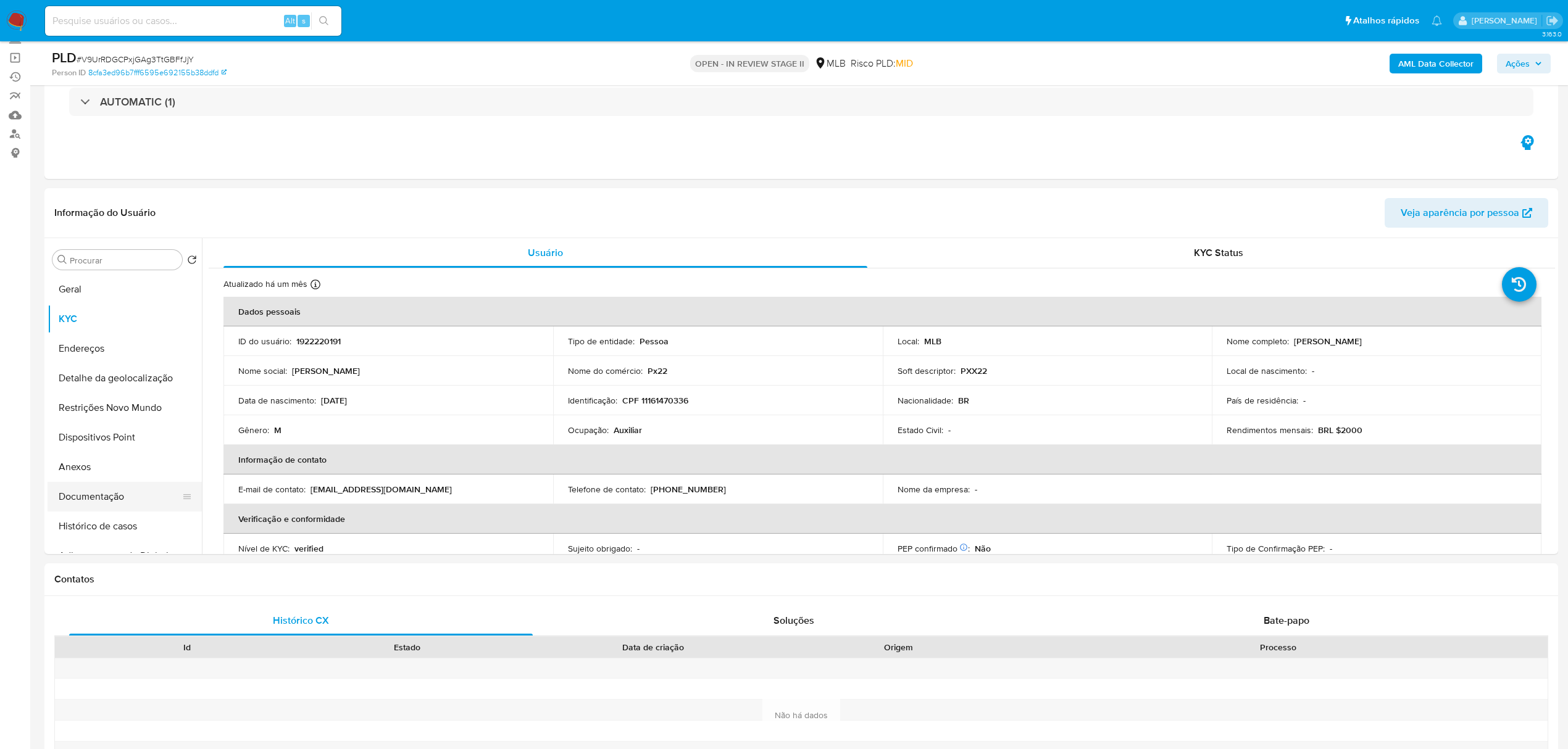
click at [130, 500] on button "Documentação" at bounding box center [120, 497] width 144 height 30
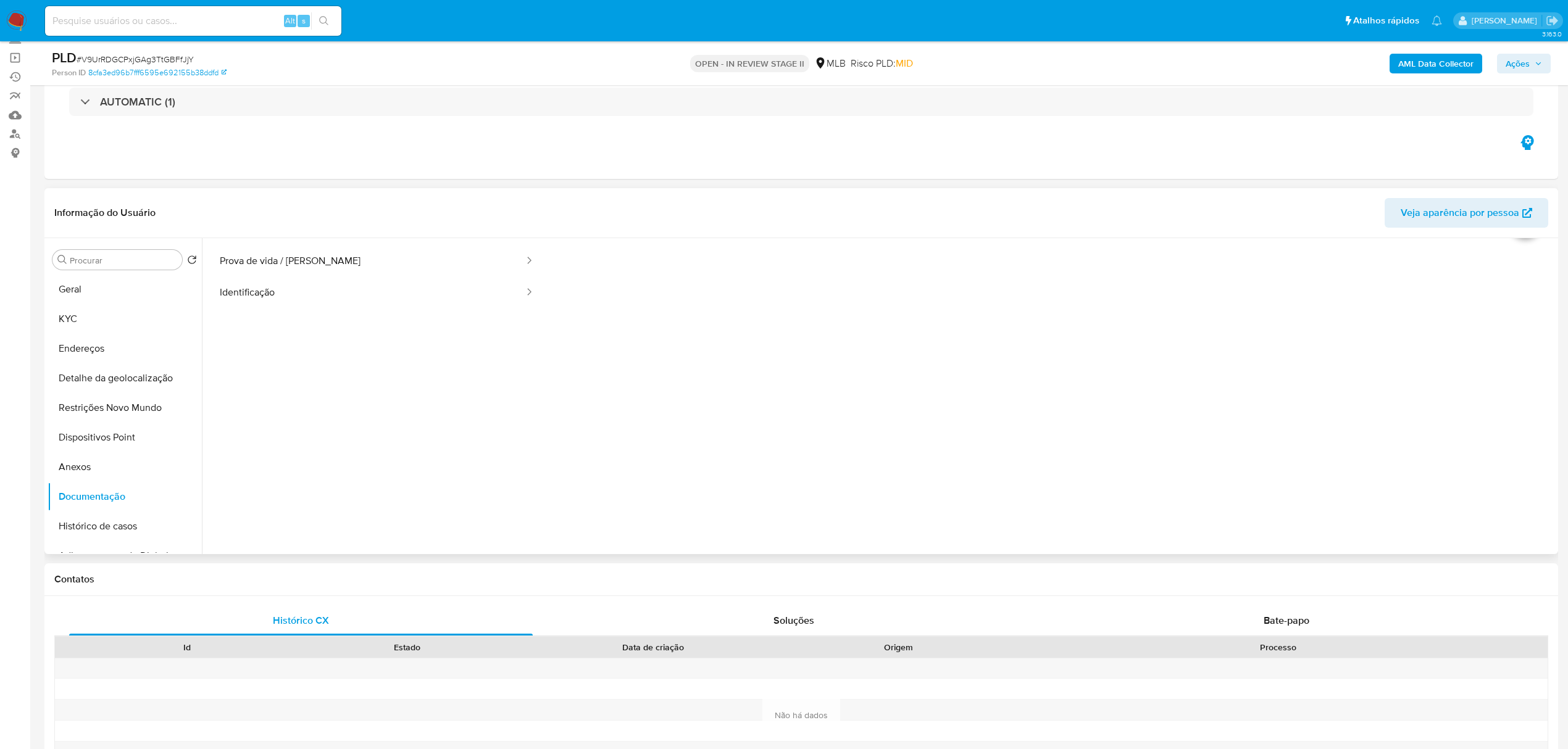
scroll to position [100, 0]
click at [1276, 626] on span "Bate-papo" at bounding box center [1286, 621] width 46 height 14
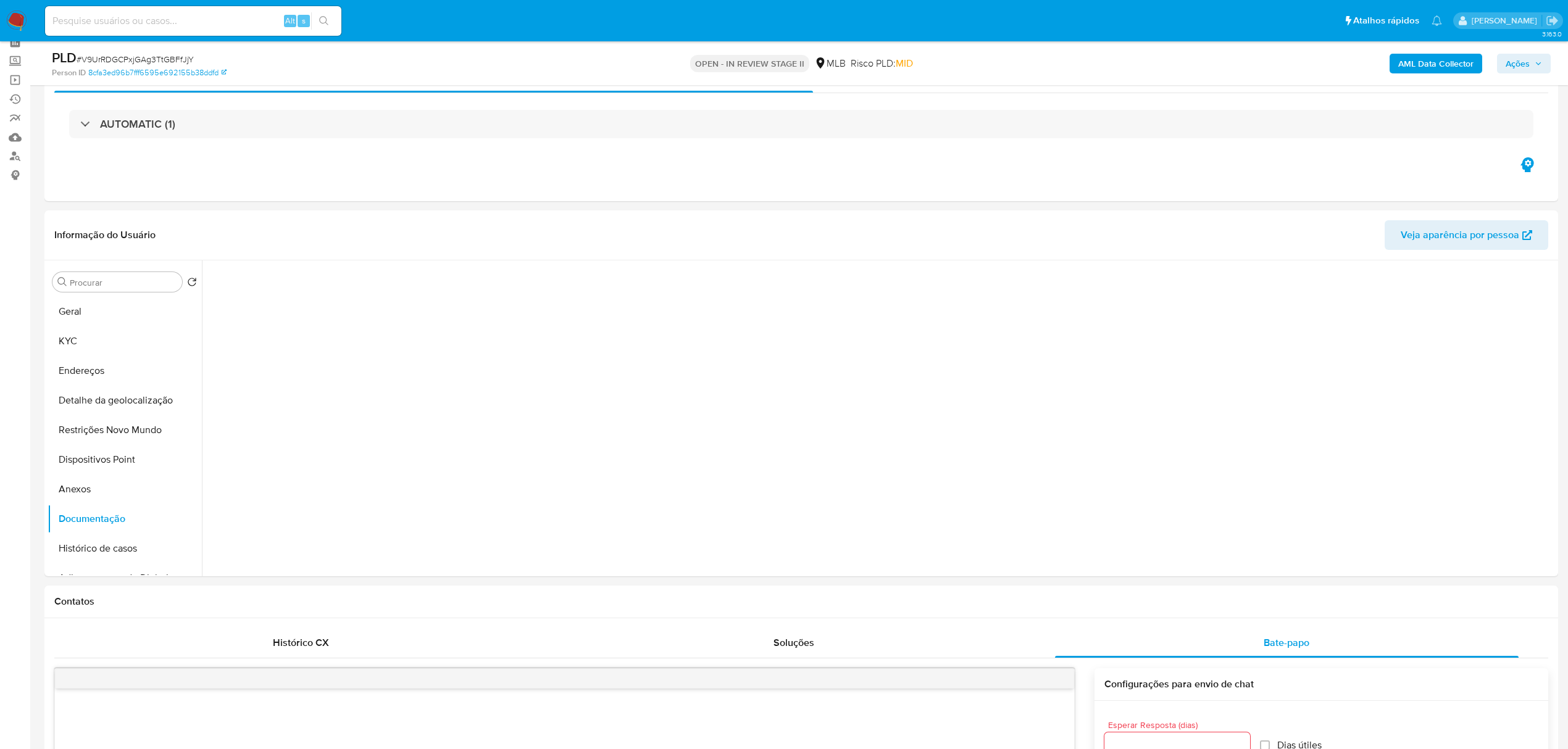
scroll to position [0, 0]
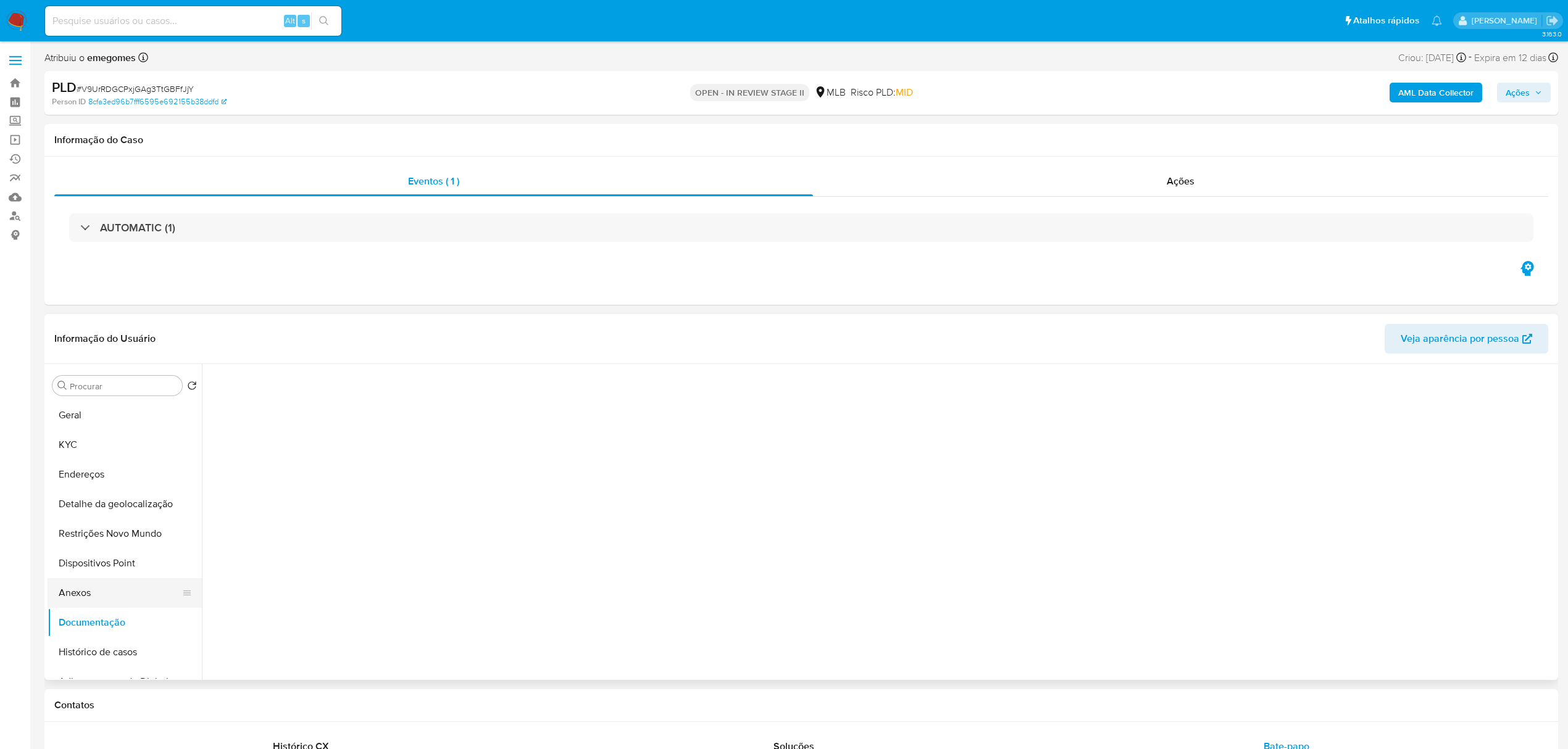
click at [97, 596] on button "Anexos" at bounding box center [120, 593] width 144 height 30
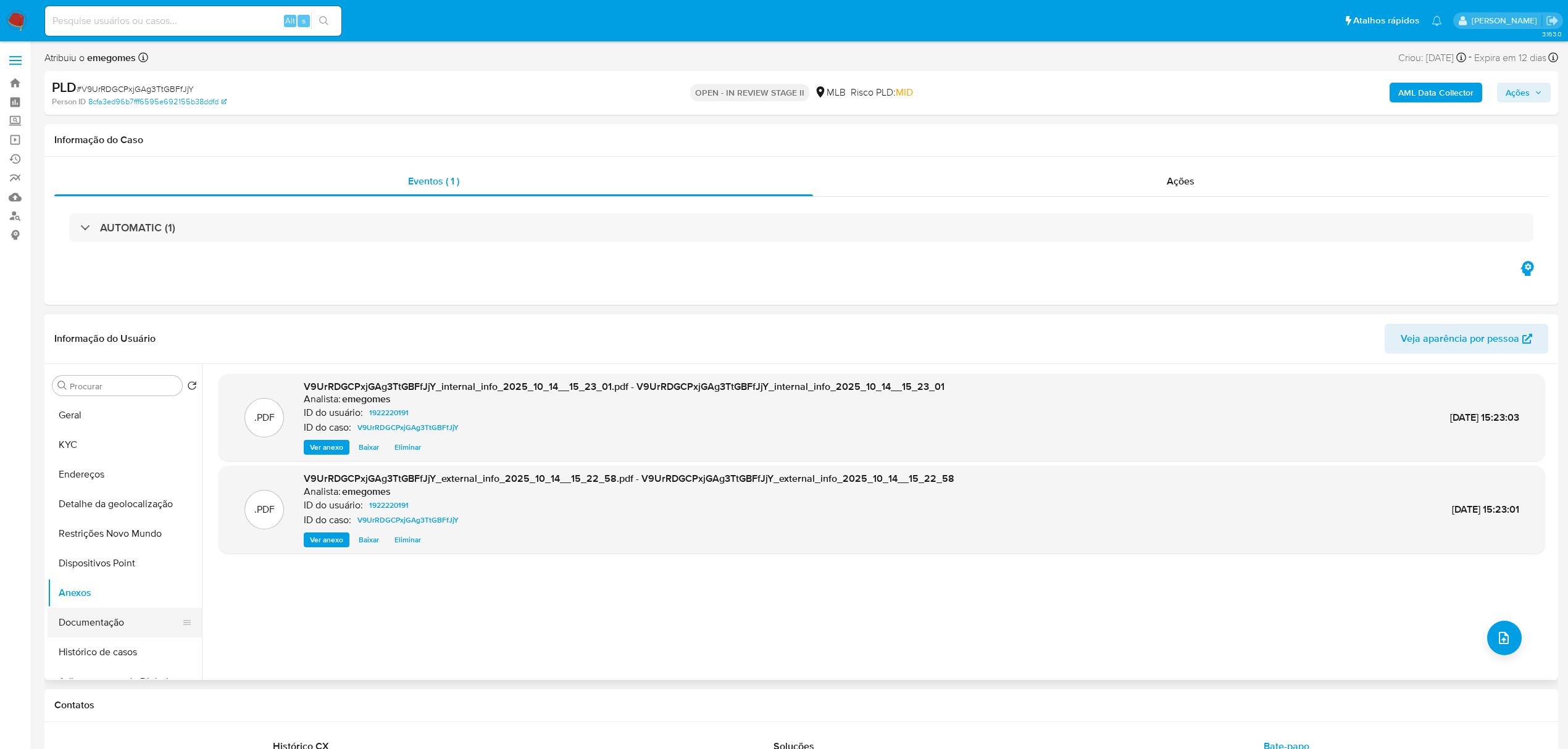
click at [102, 622] on button "Documentação" at bounding box center [120, 622] width 144 height 30
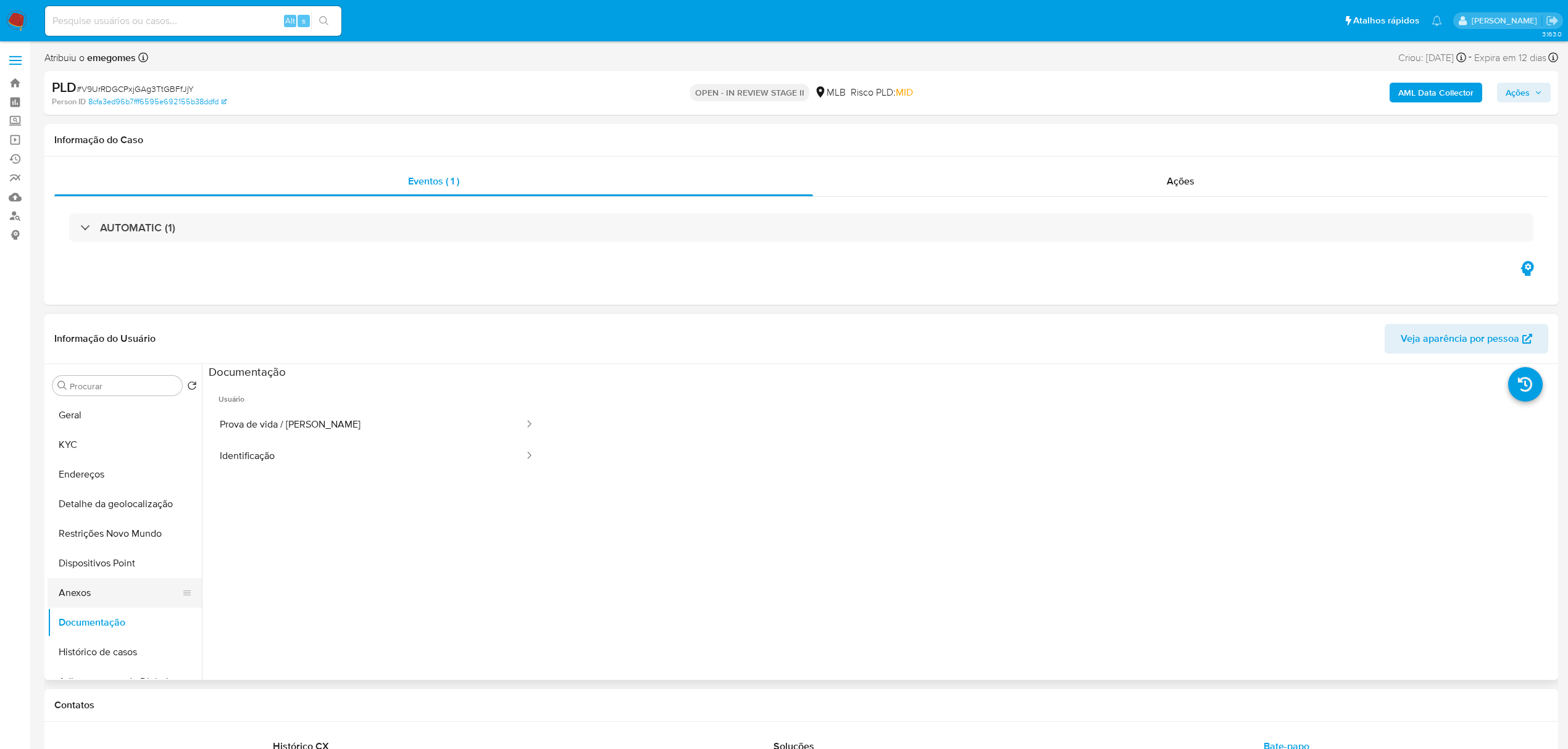
click at [87, 602] on button "Anexos" at bounding box center [120, 593] width 144 height 30
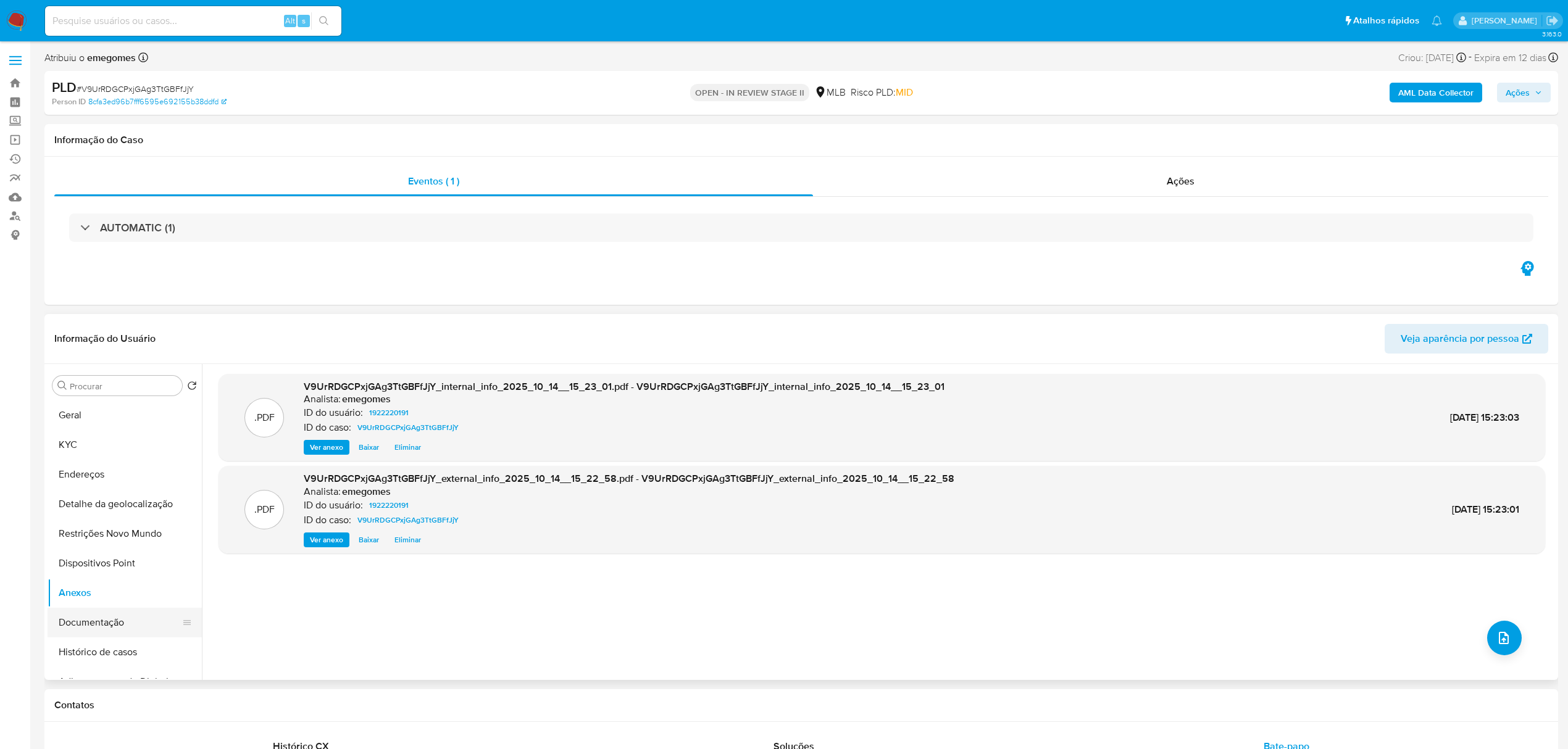
click at [87, 626] on button "Documentação" at bounding box center [120, 622] width 144 height 30
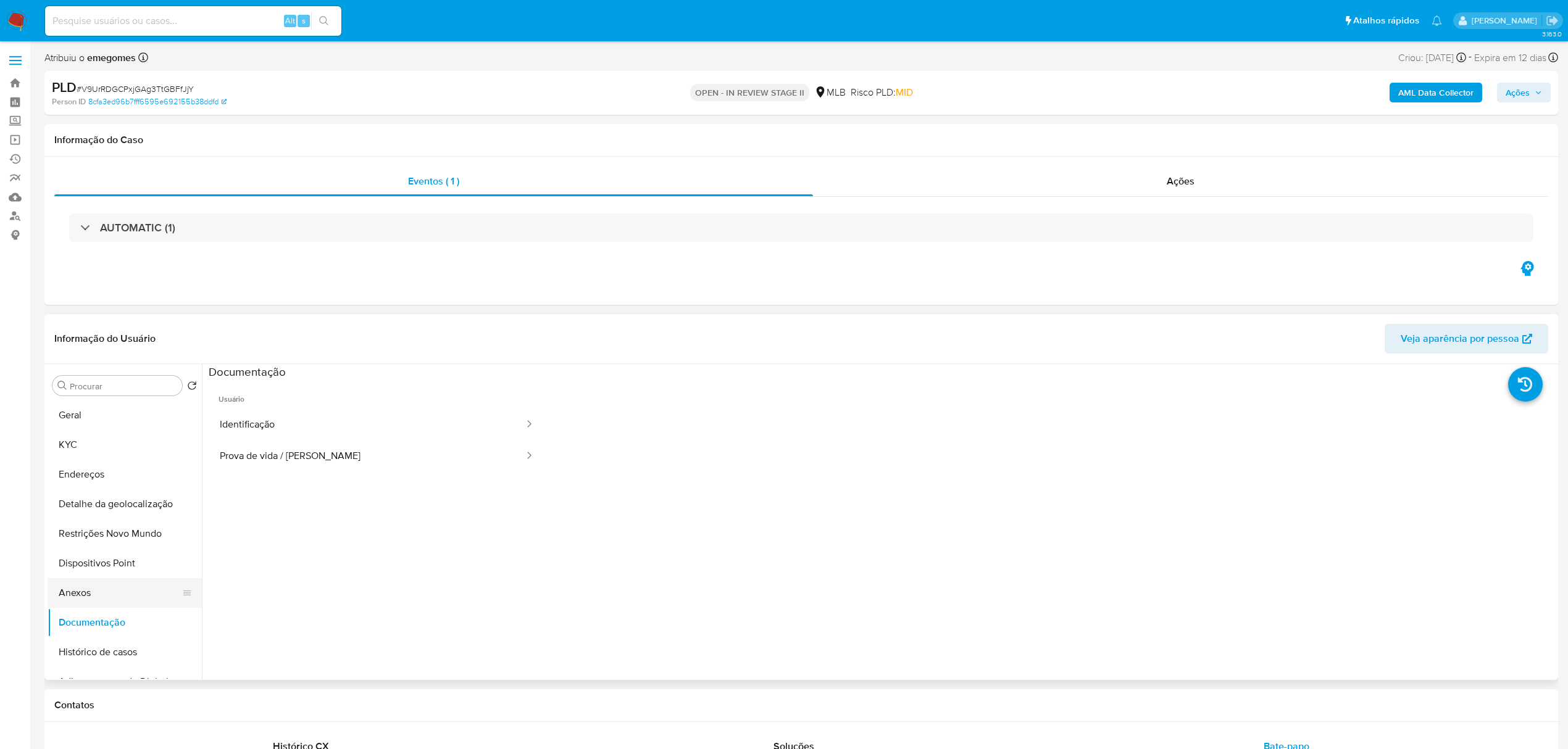
click at [79, 592] on button "Anexos" at bounding box center [120, 593] width 144 height 30
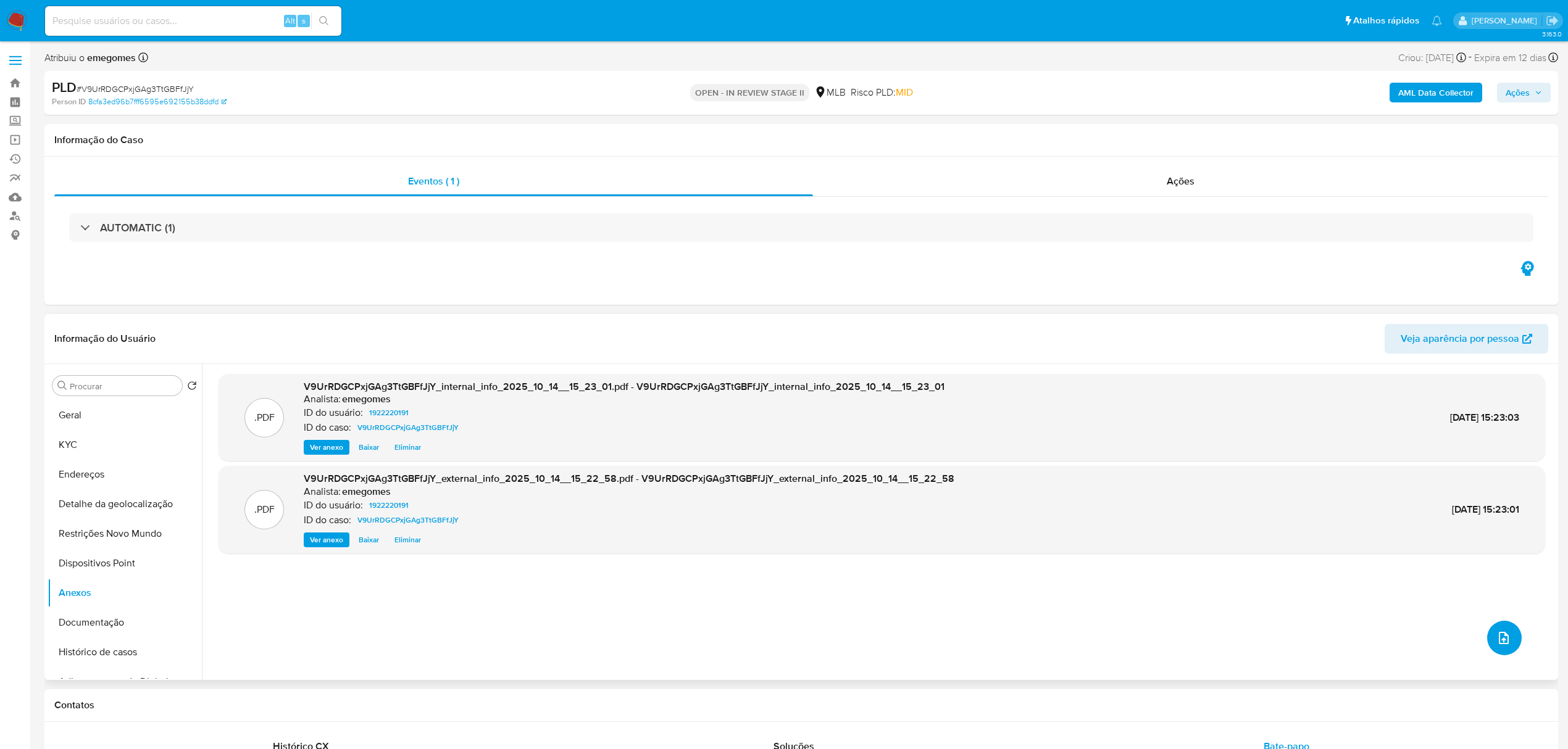
click at [1500, 637] on icon "upload-file" at bounding box center [1503, 638] width 14 height 14
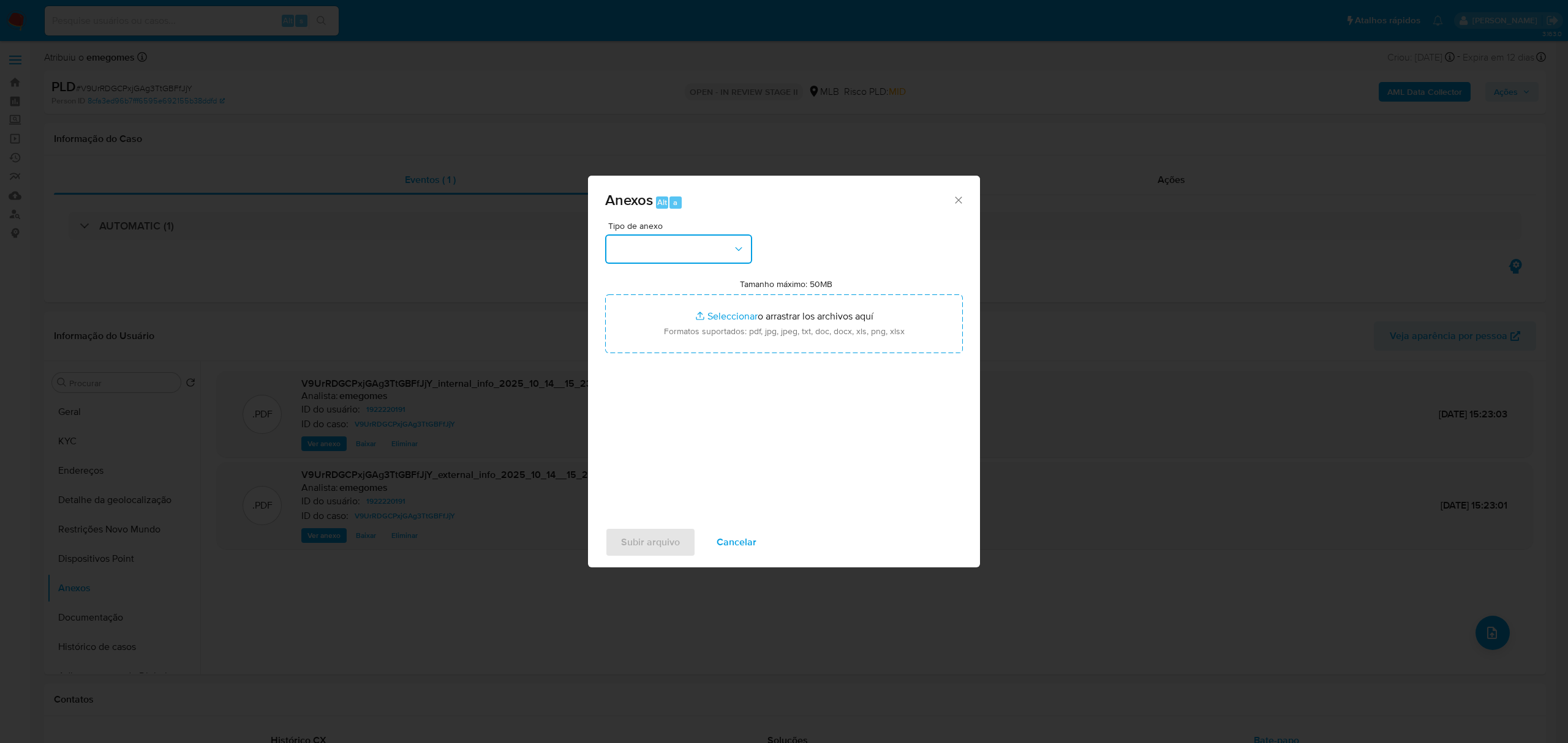
click at [741, 251] on icon "button" at bounding box center [739, 249] width 13 height 13
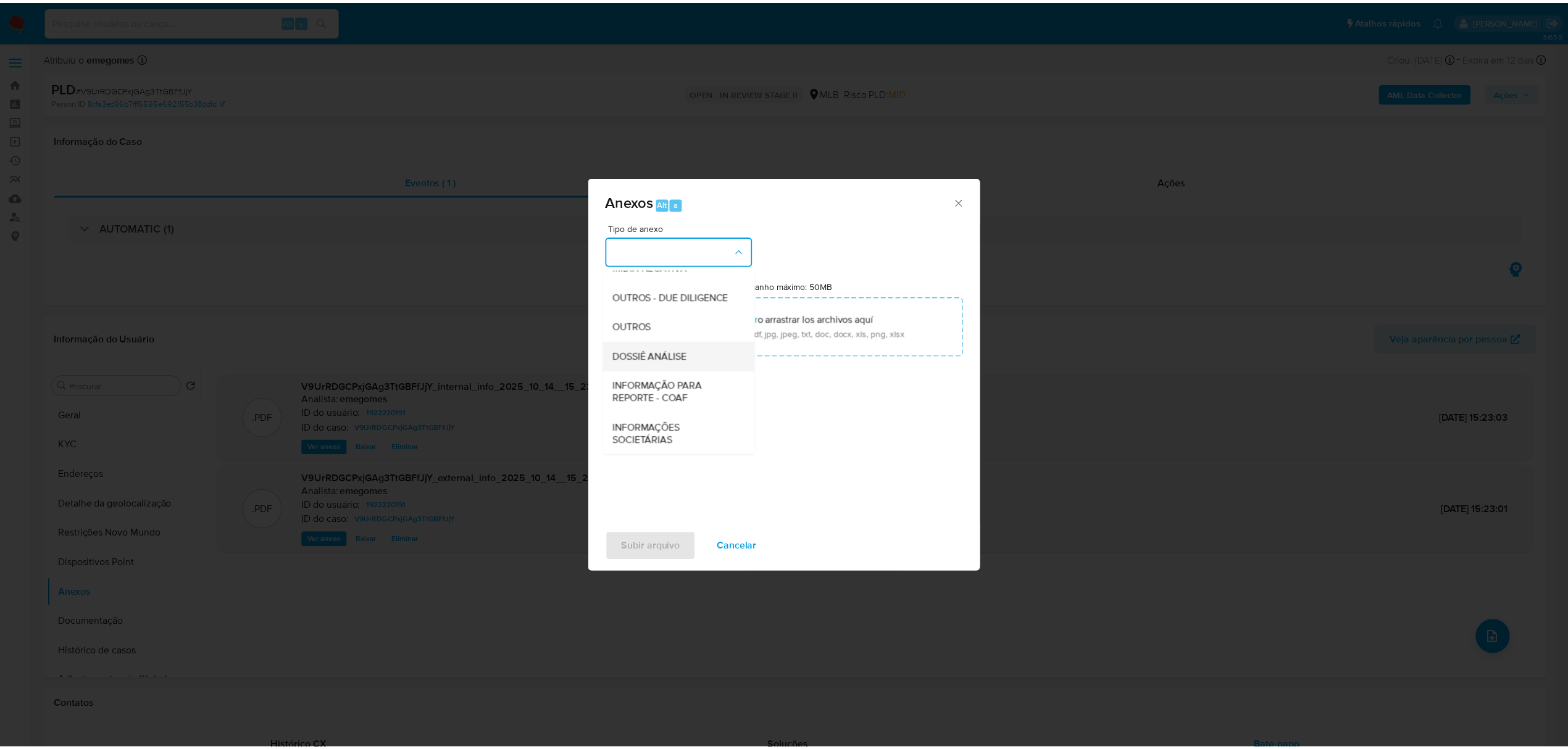
scroll to position [190, 0]
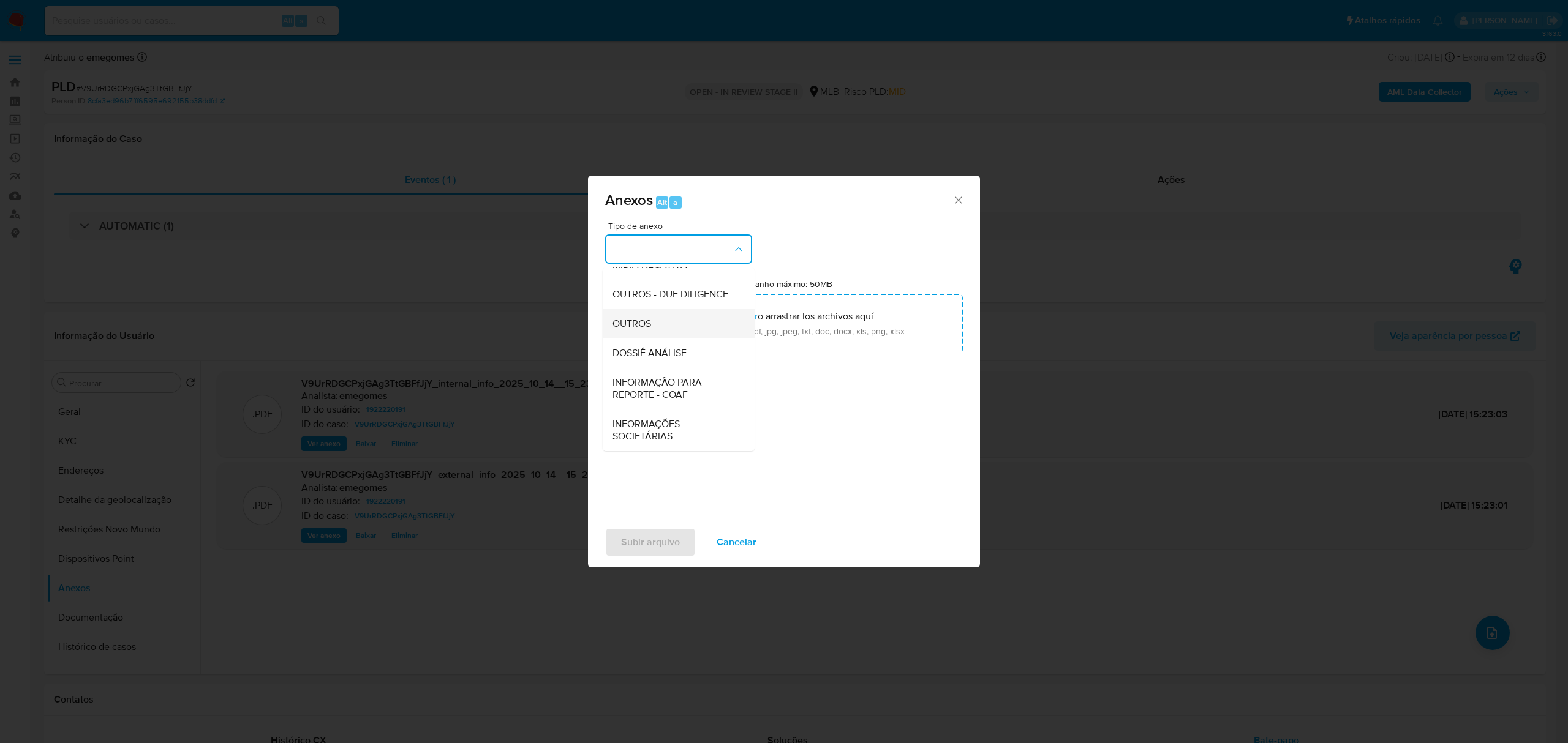
click at [646, 324] on span "OUTROS" at bounding box center [632, 324] width 38 height 13
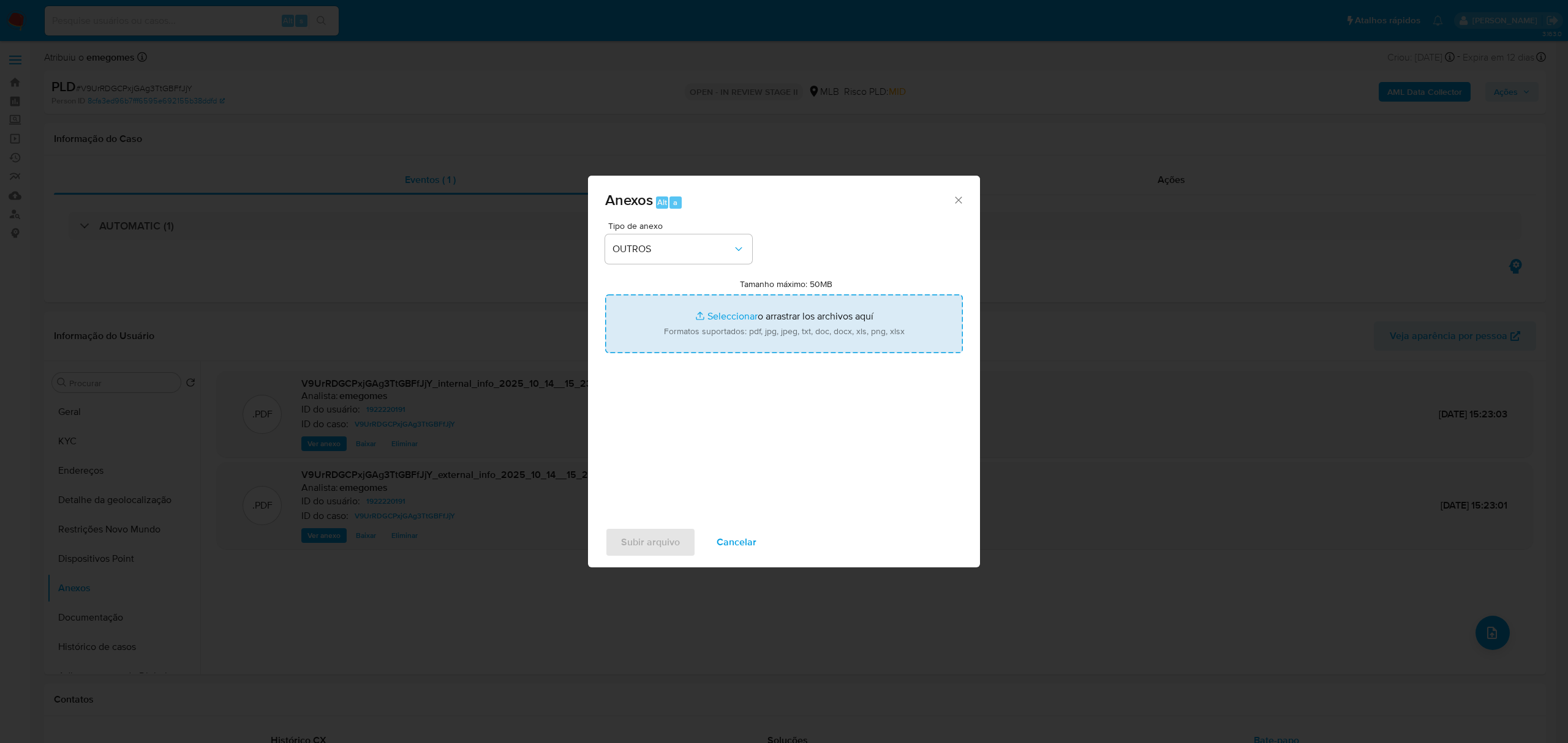
click at [716, 312] on input "Tamanho máximo: 50MB Seleccionar archivos" at bounding box center [784, 324] width 357 height 59
type input "C:\fakepath\SAR - V9UrRDGCPxjGAg3TtGBFfJjY - CPF 11161470336 - ANTONIO MAGNO CH…"
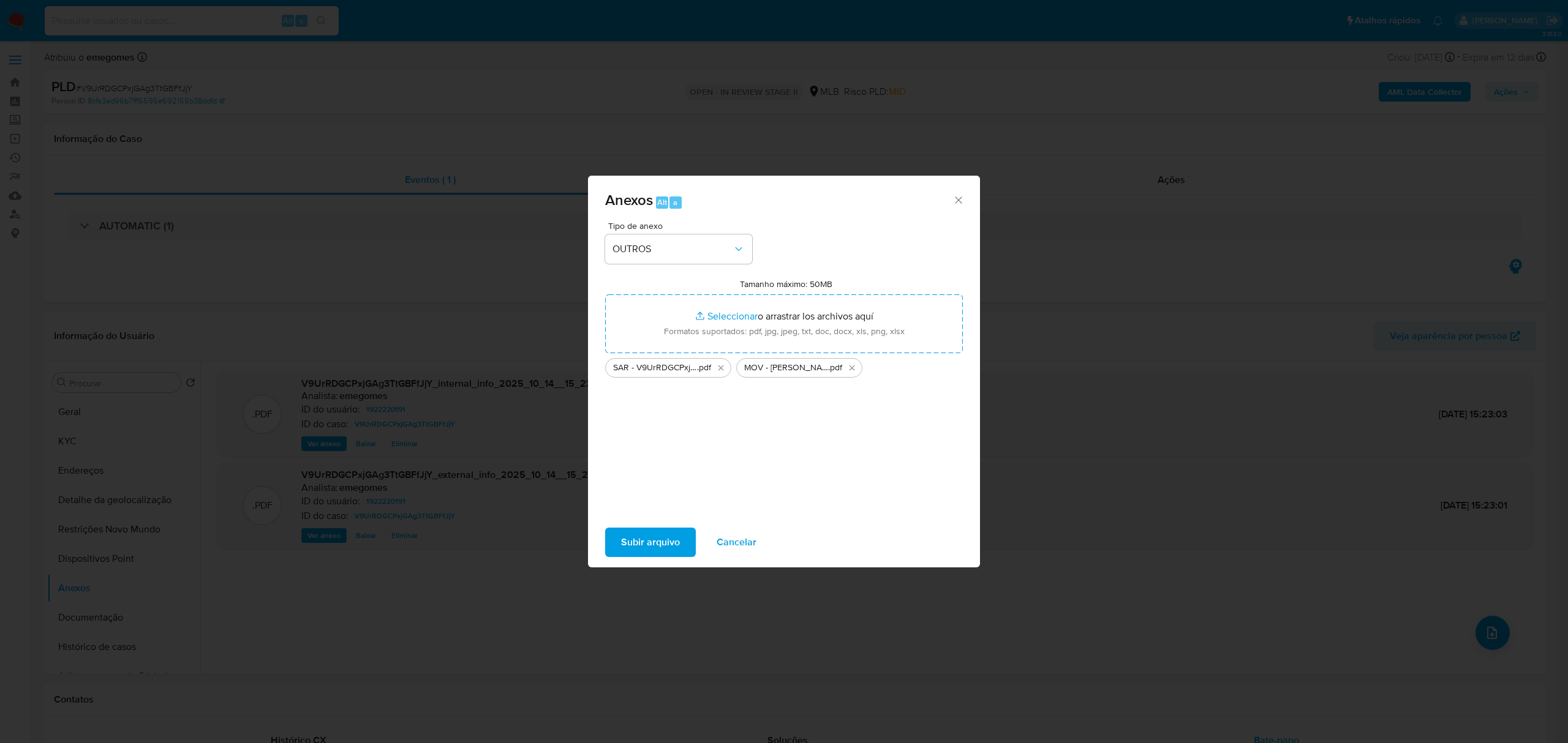
click at [631, 540] on span "Subir arquivo" at bounding box center [650, 542] width 59 height 27
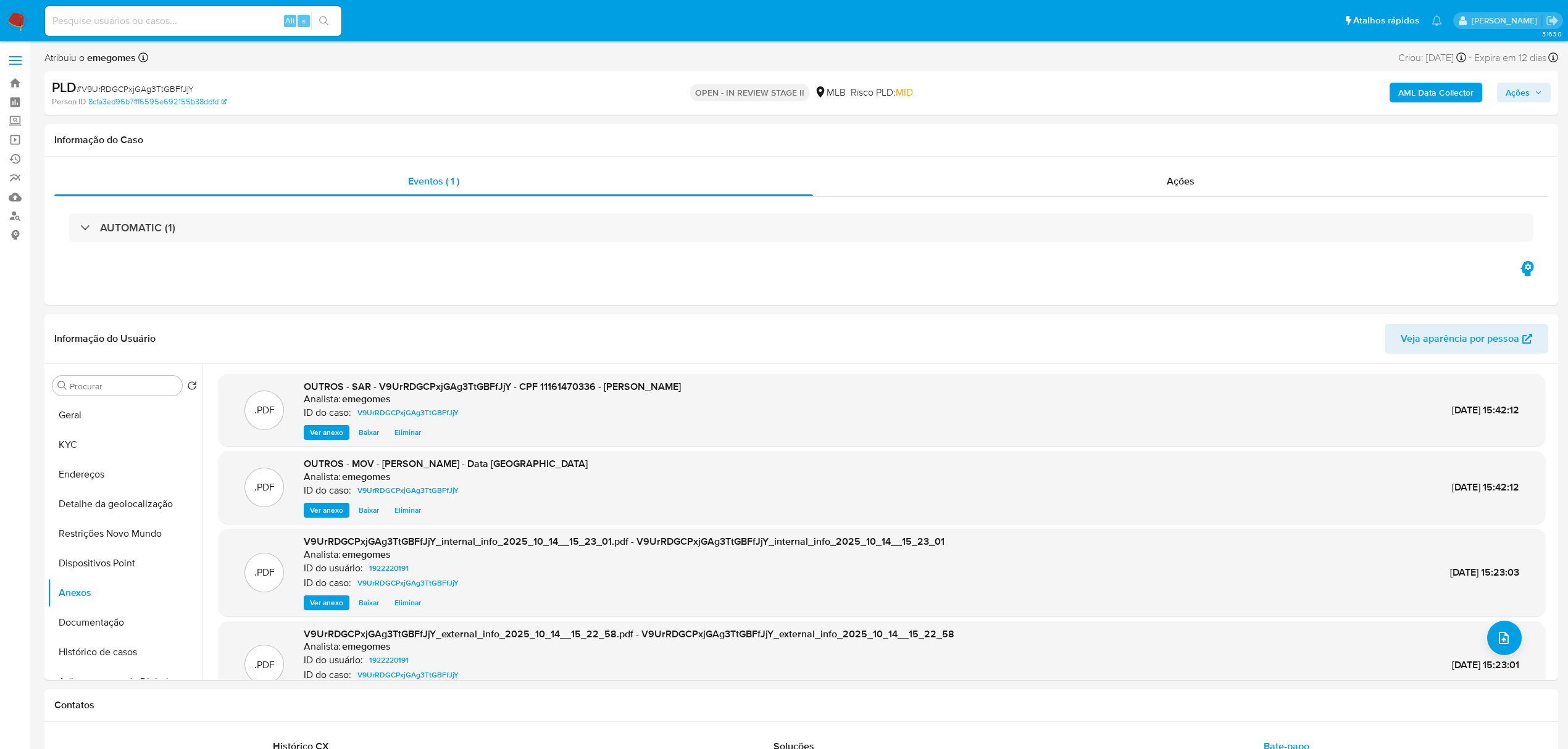
click at [1544, 94] on button "Ações" at bounding box center [1524, 93] width 54 height 20
click at [1146, 129] on span "Resolução do caso" at bounding box center [1165, 132] width 84 height 14
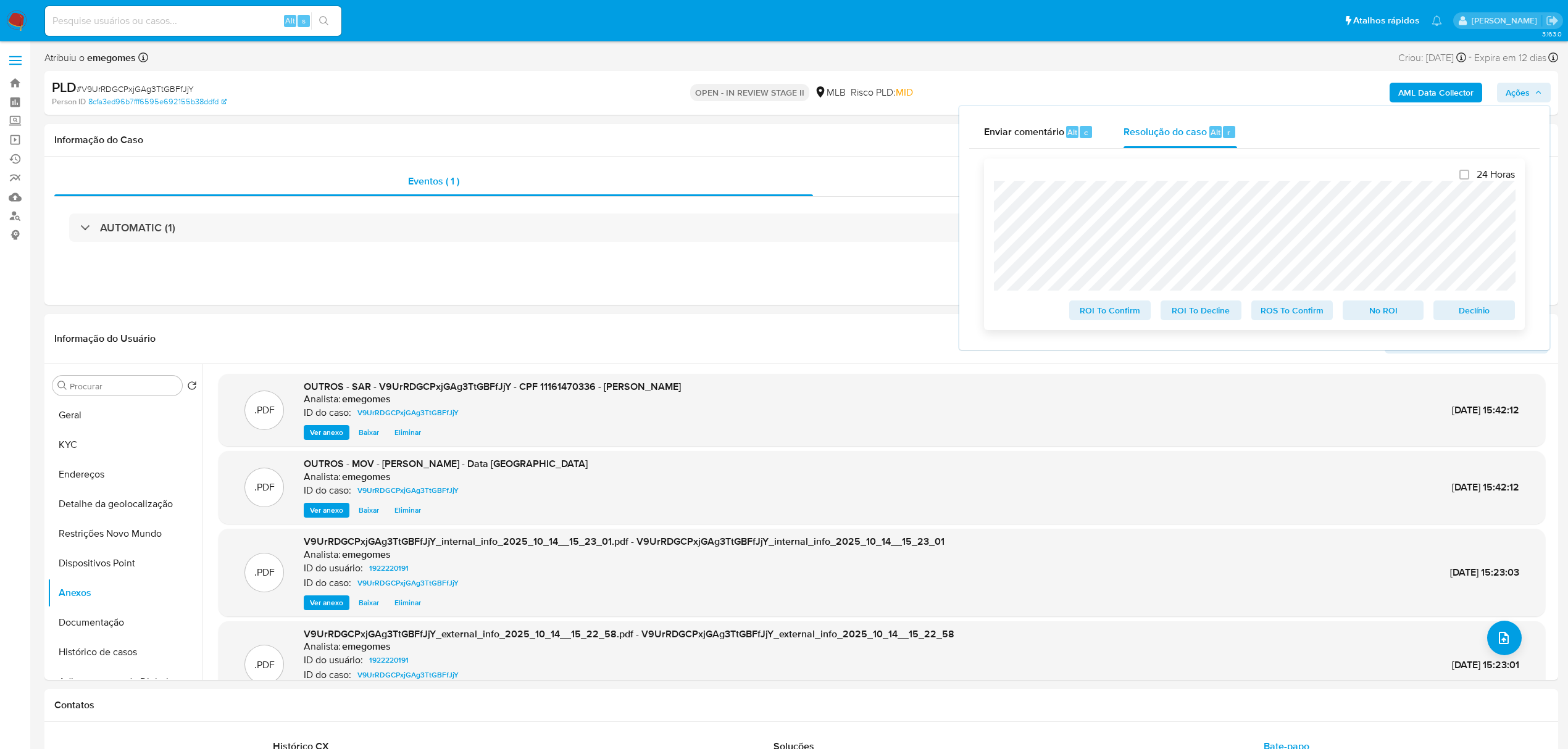
click at [1280, 312] on span "ROS To Confirm" at bounding box center [1292, 310] width 64 height 17
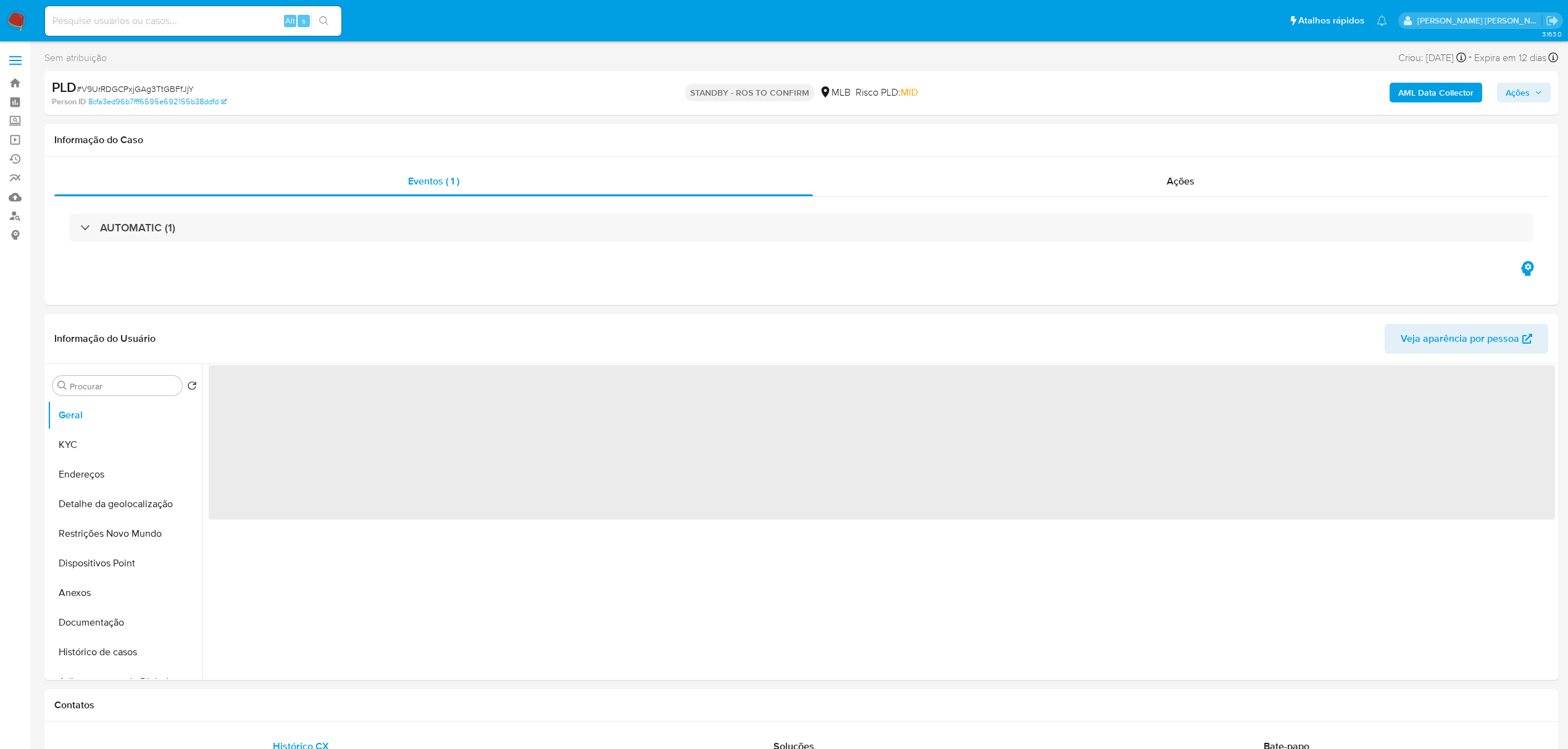
select select "10"
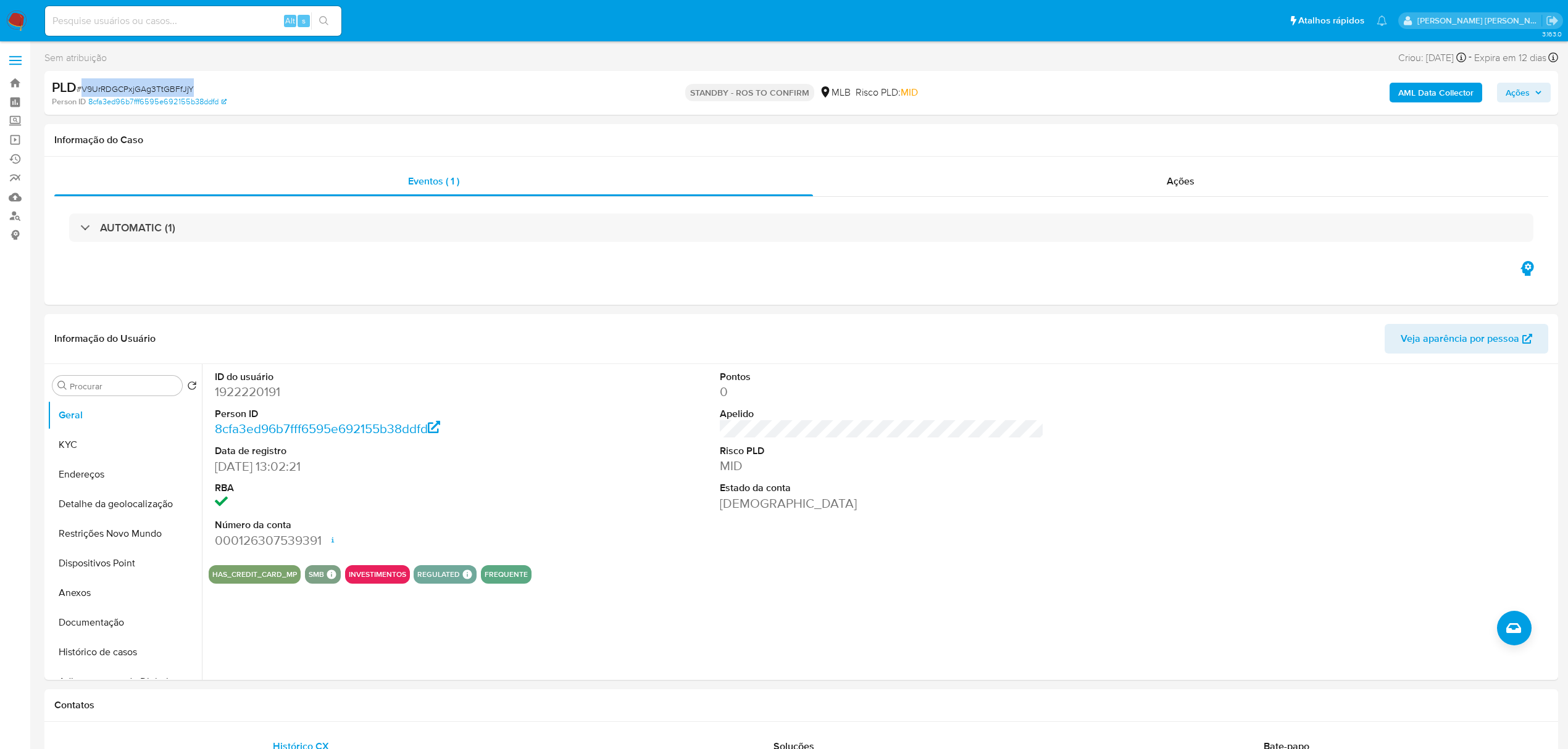
drag, startPoint x: 197, startPoint y: 89, endPoint x: 80, endPoint y: 87, distance: 117.0
click at [80, 87] on div "PLD # V9UrRDGCPxjGAg3TtGBFfJjY" at bounding box center [300, 87] width 495 height 19
copy span "V9UrRDGCPxjGAg3TtGBFfJjY"
click at [19, 64] on span at bounding box center [15, 65] width 13 height 2
click at [0, 0] on input "checkbox" at bounding box center [0, 0] width 0 height 0
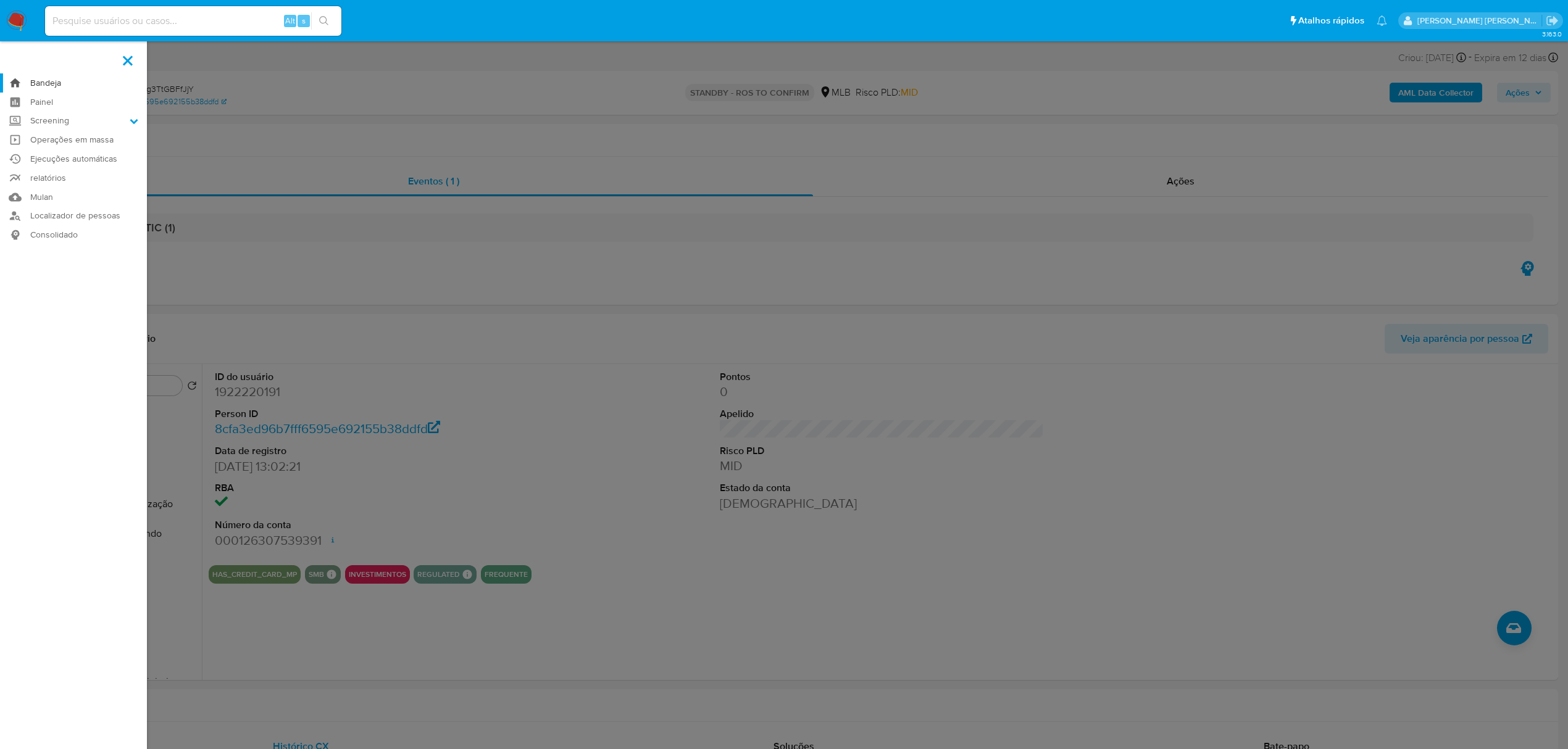
click at [45, 86] on link "Bandeja" at bounding box center [73, 83] width 147 height 19
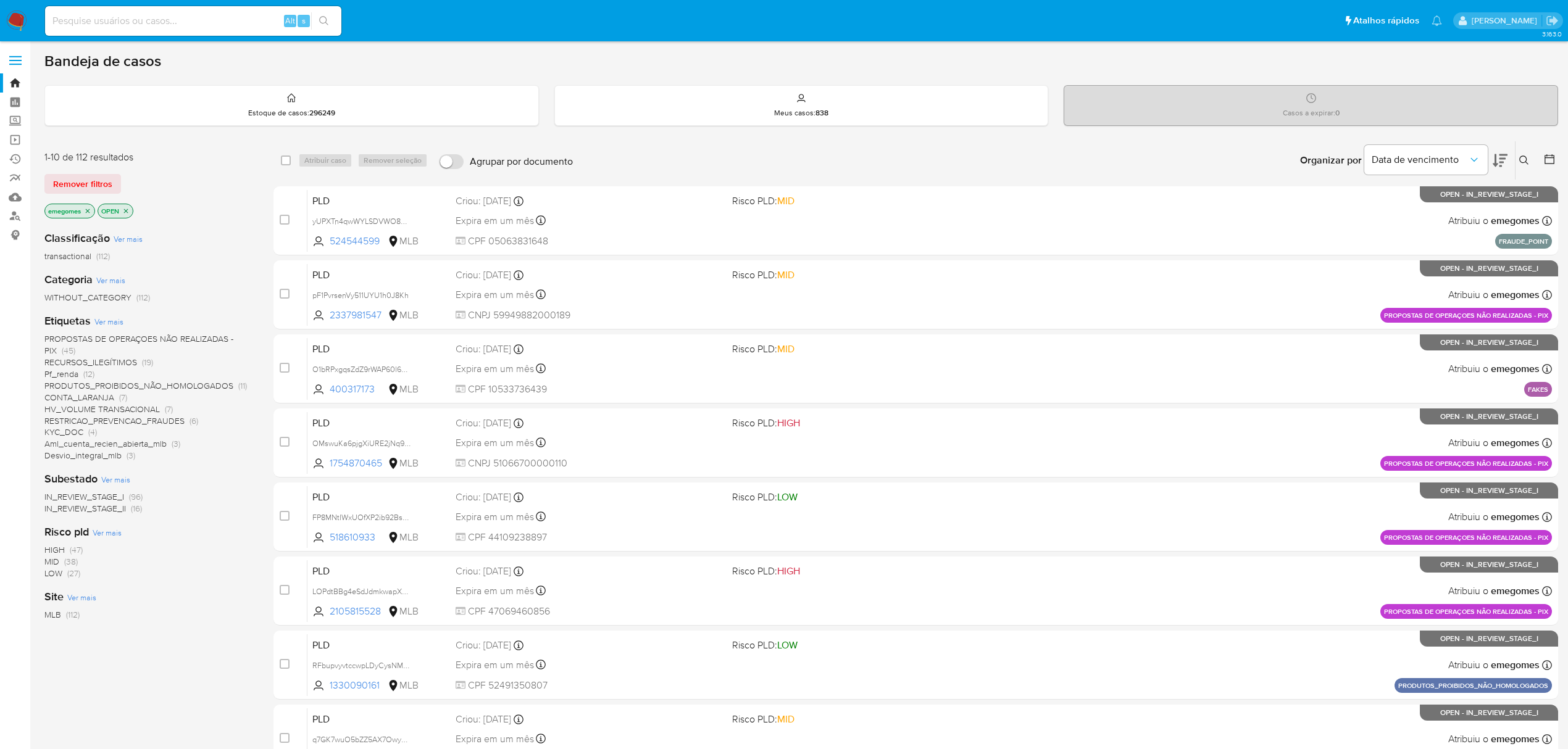
click at [1525, 162] on icon at bounding box center [1524, 160] width 9 height 9
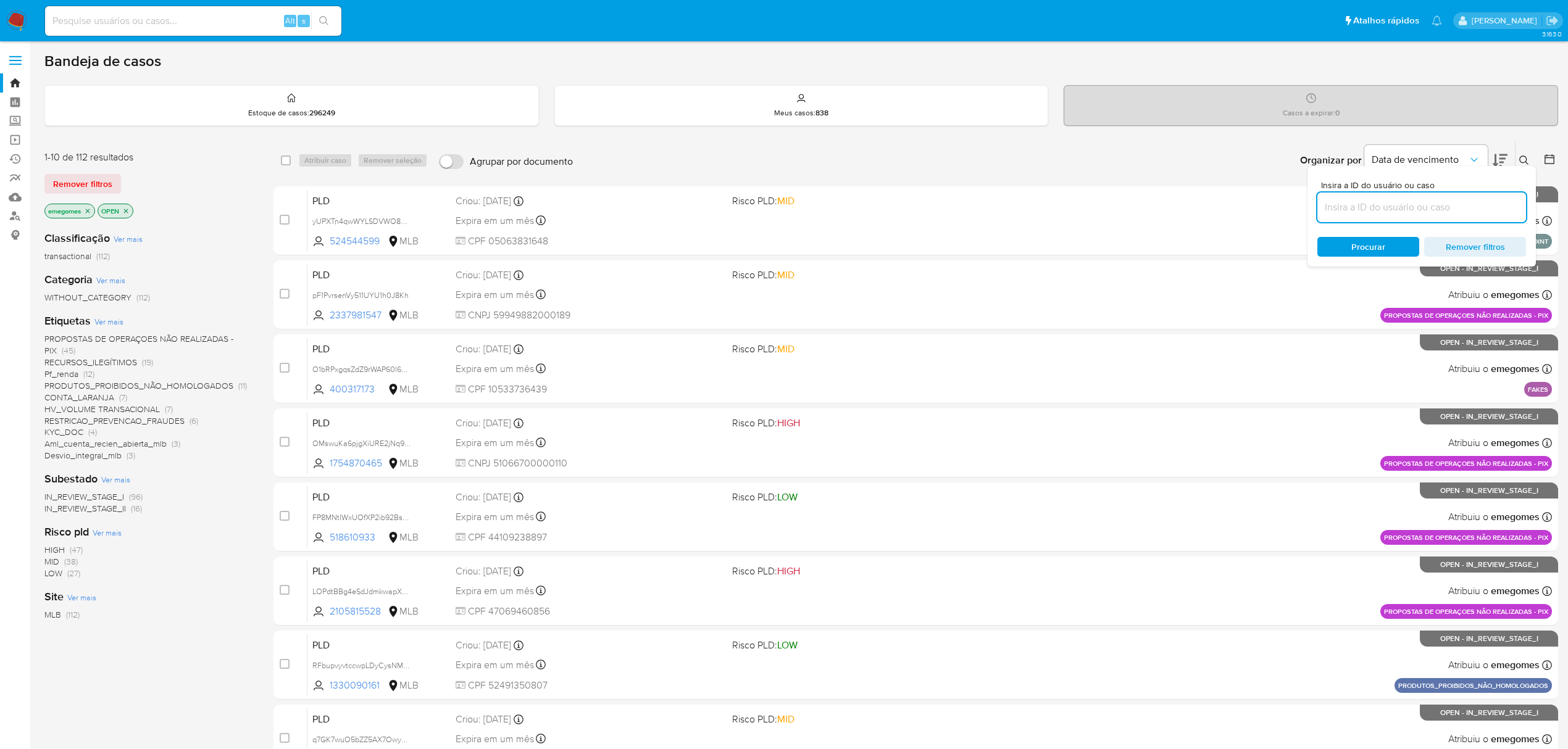
click at [1405, 211] on input at bounding box center [1421, 207] width 209 height 16
type input "V9UrRDGCPxjGAg3TtGBFfJjY"
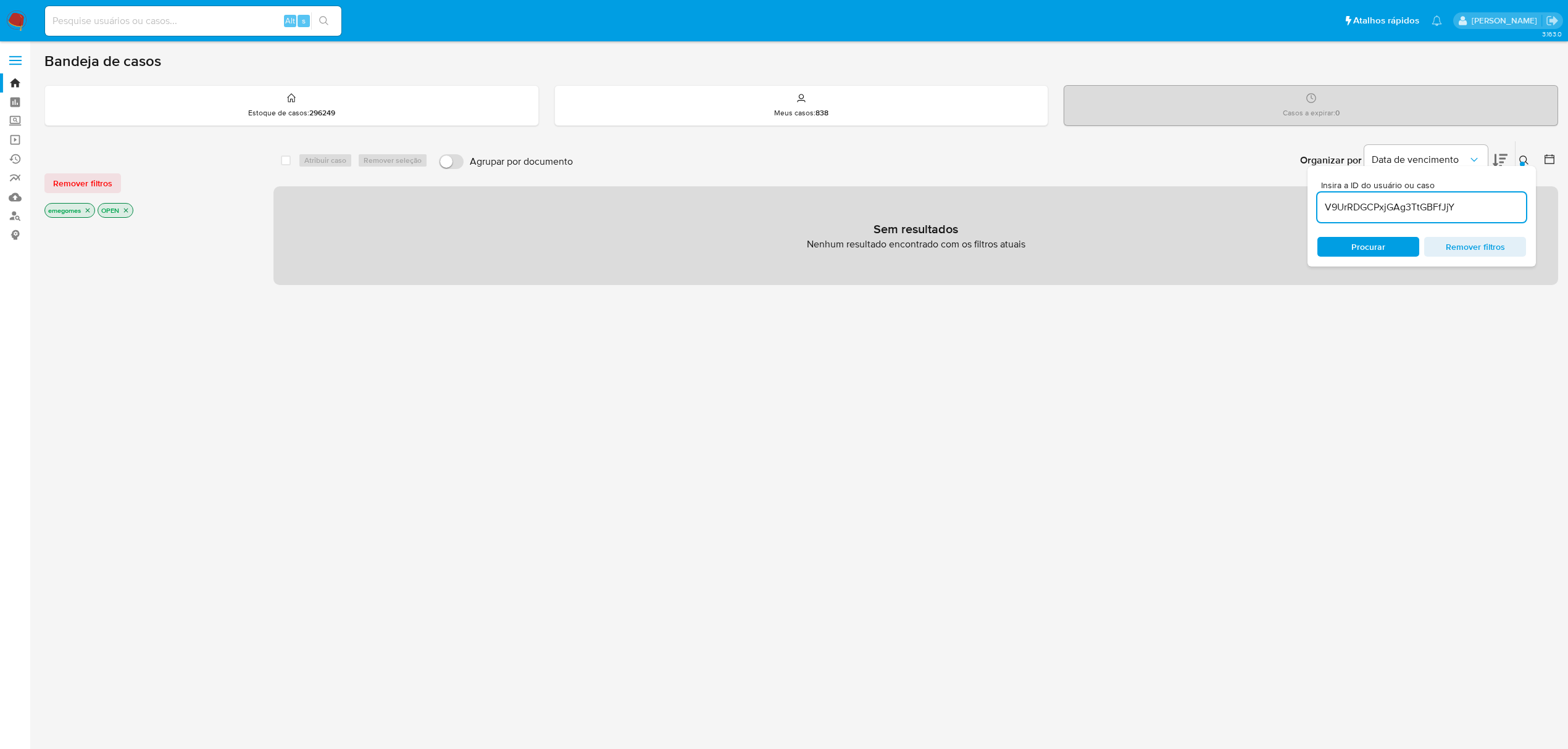
click at [87, 211] on icon "close-filter" at bounding box center [87, 211] width 7 height 7
click at [72, 212] on icon "close-filter" at bounding box center [73, 211] width 7 height 7
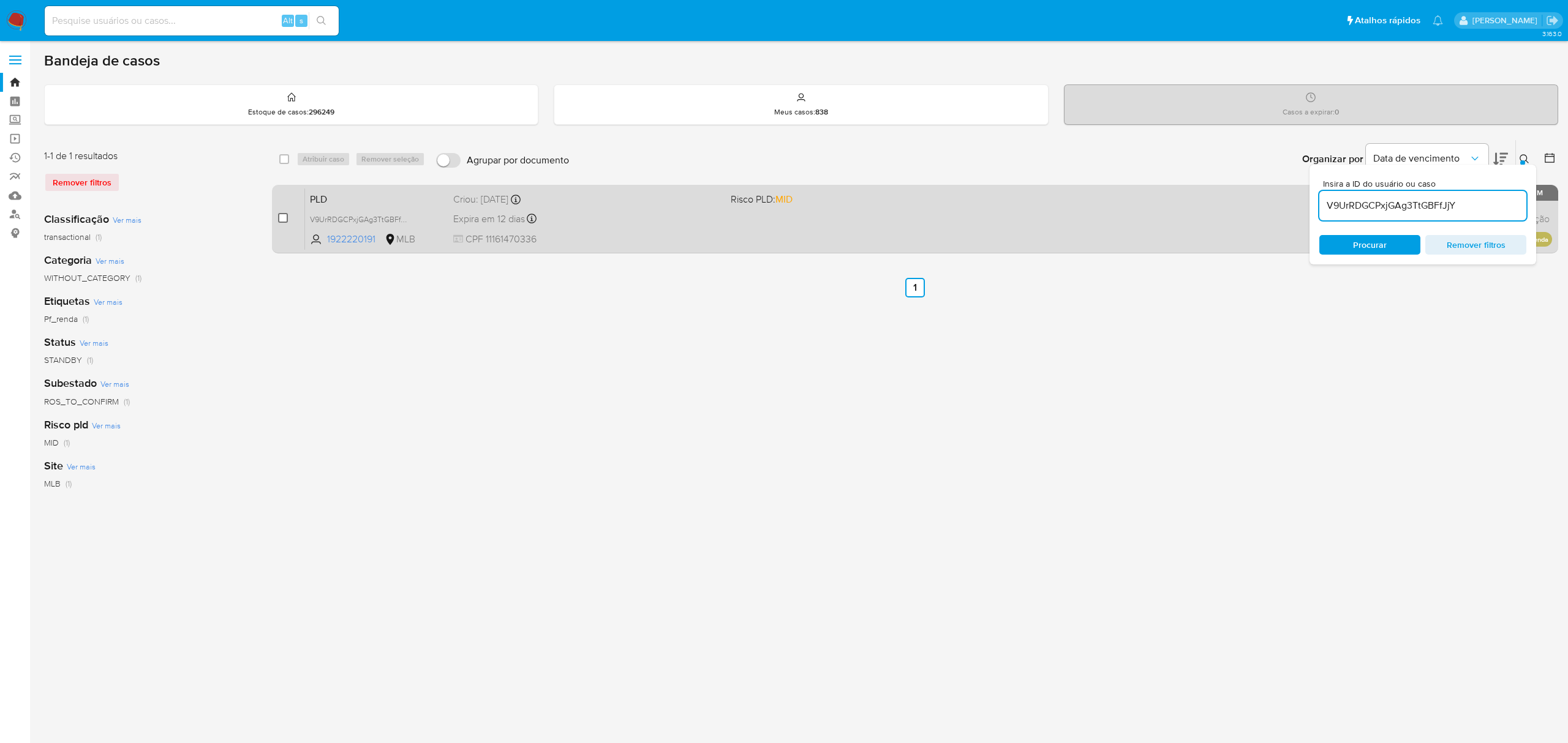
click at [278, 217] on input "checkbox" at bounding box center [282, 218] width 10 height 10
checkbox input "true"
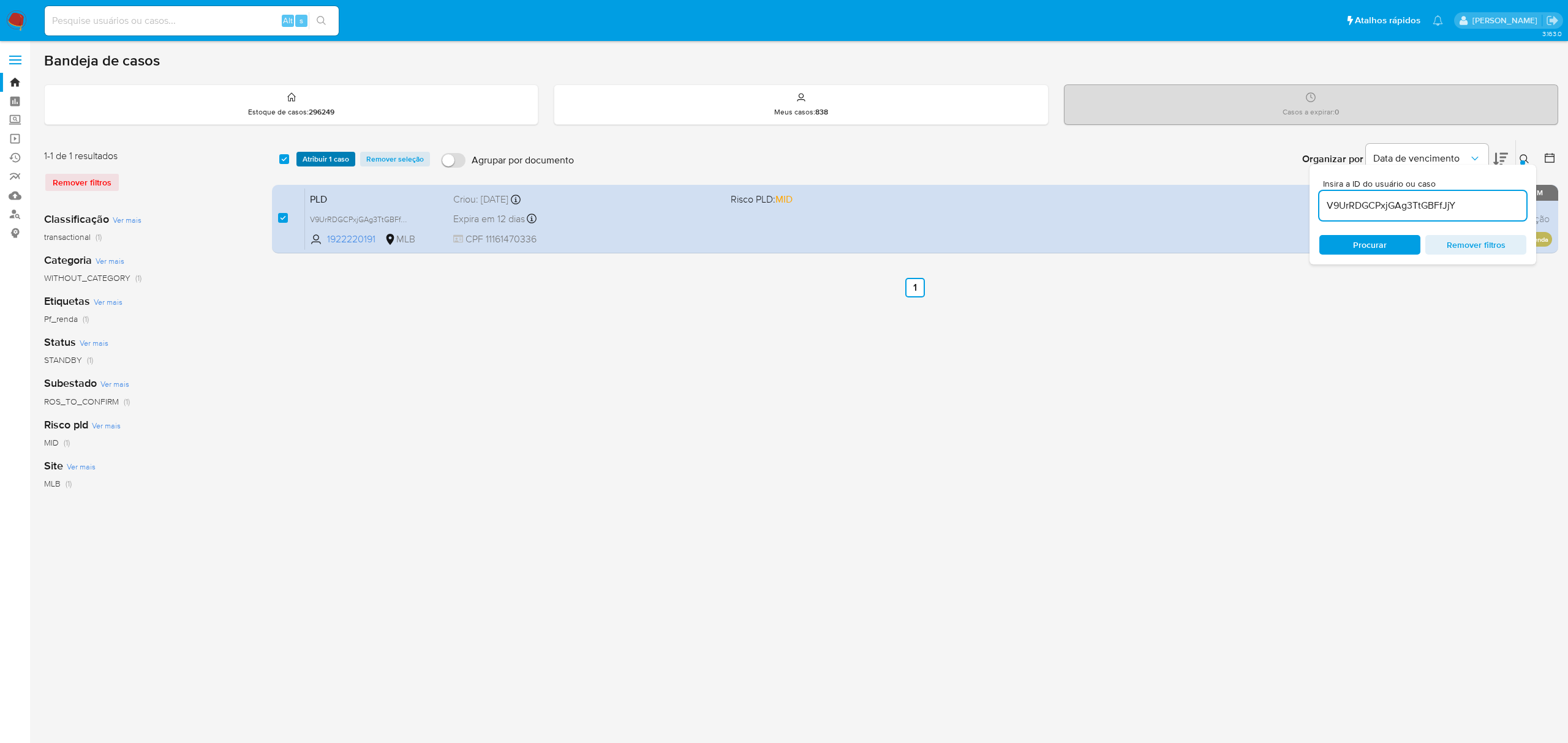
click at [331, 157] on span "Atribuir 1 caso" at bounding box center [326, 159] width 46 height 13
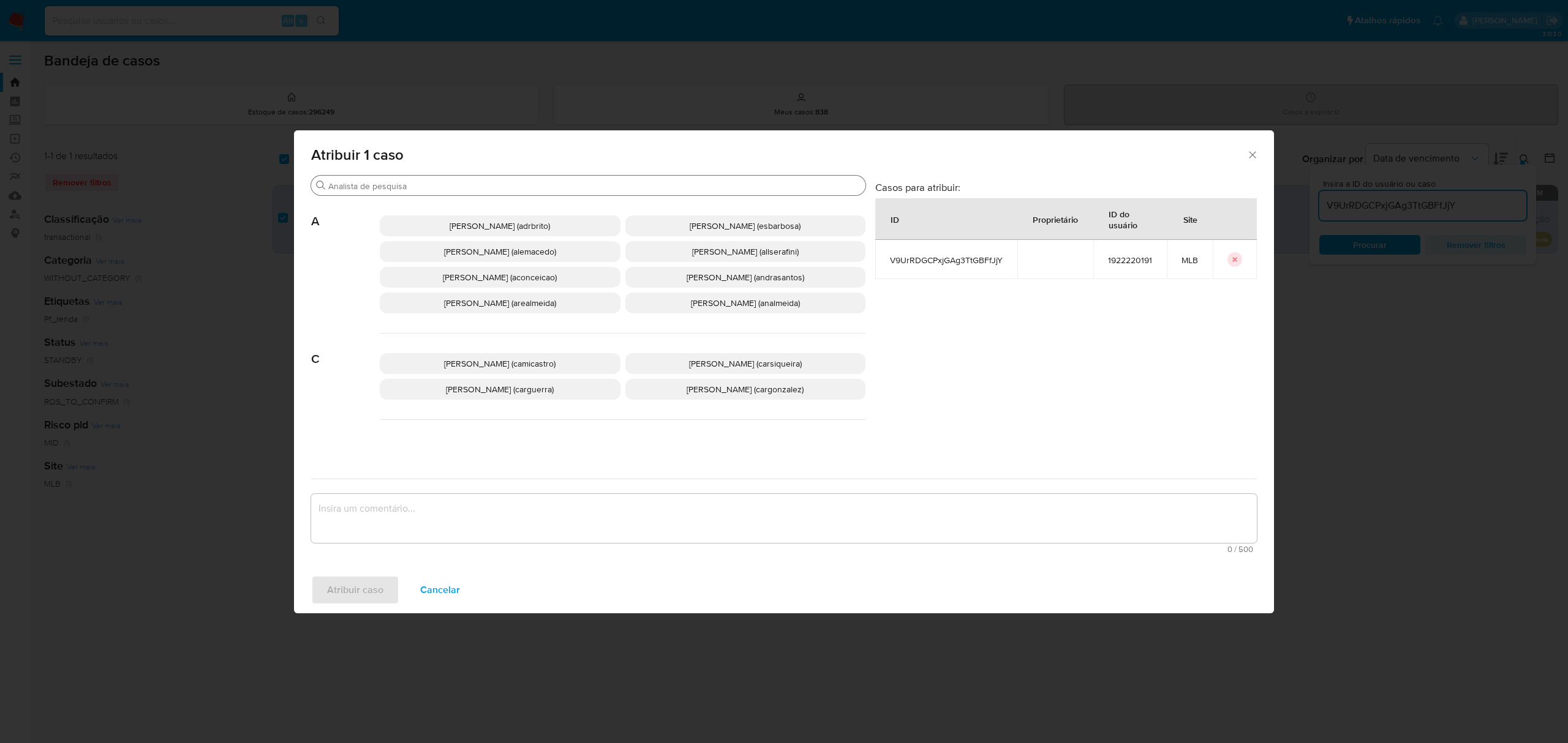
click at [395, 180] on input "Buscar" at bounding box center [595, 186] width 532 height 11
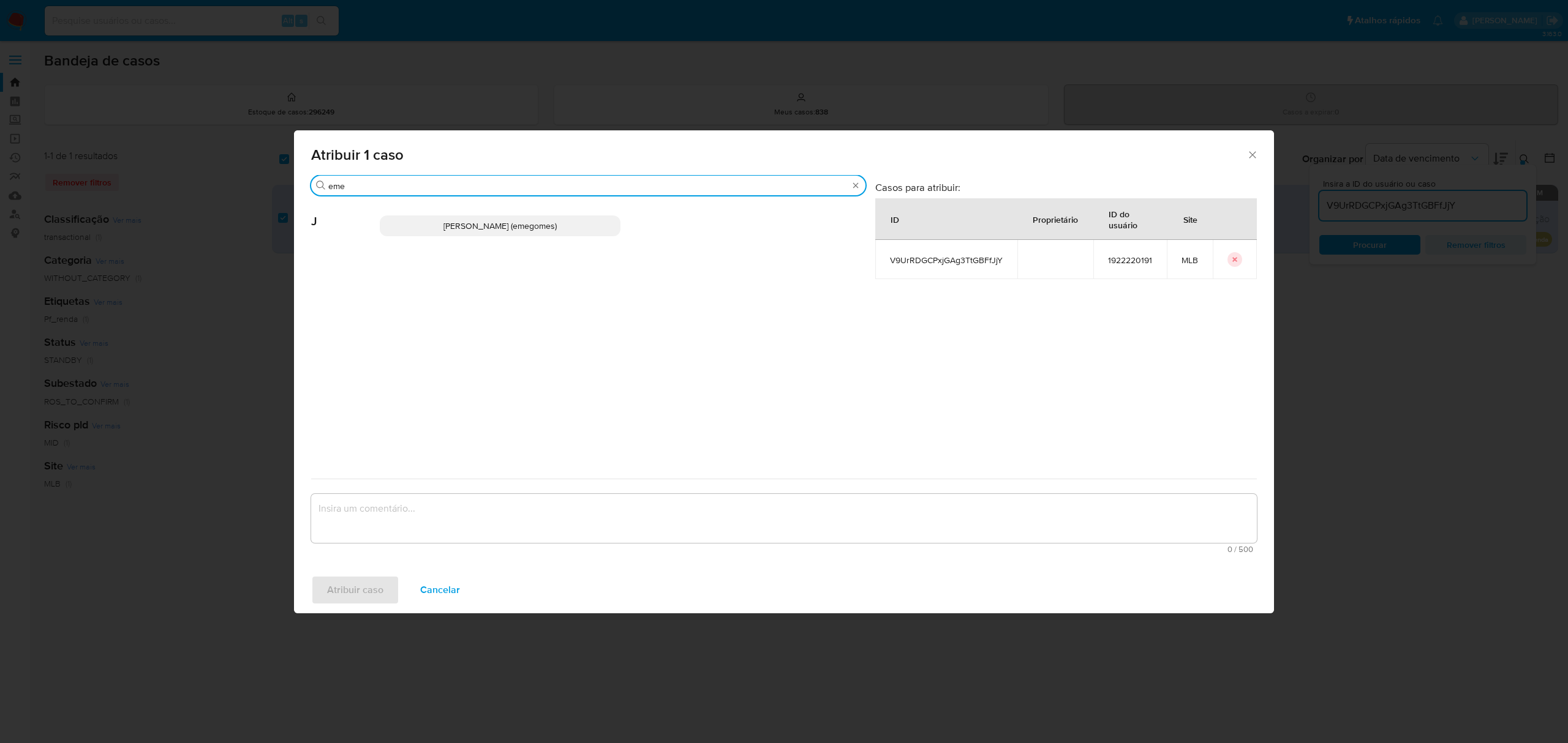
type input "eme"
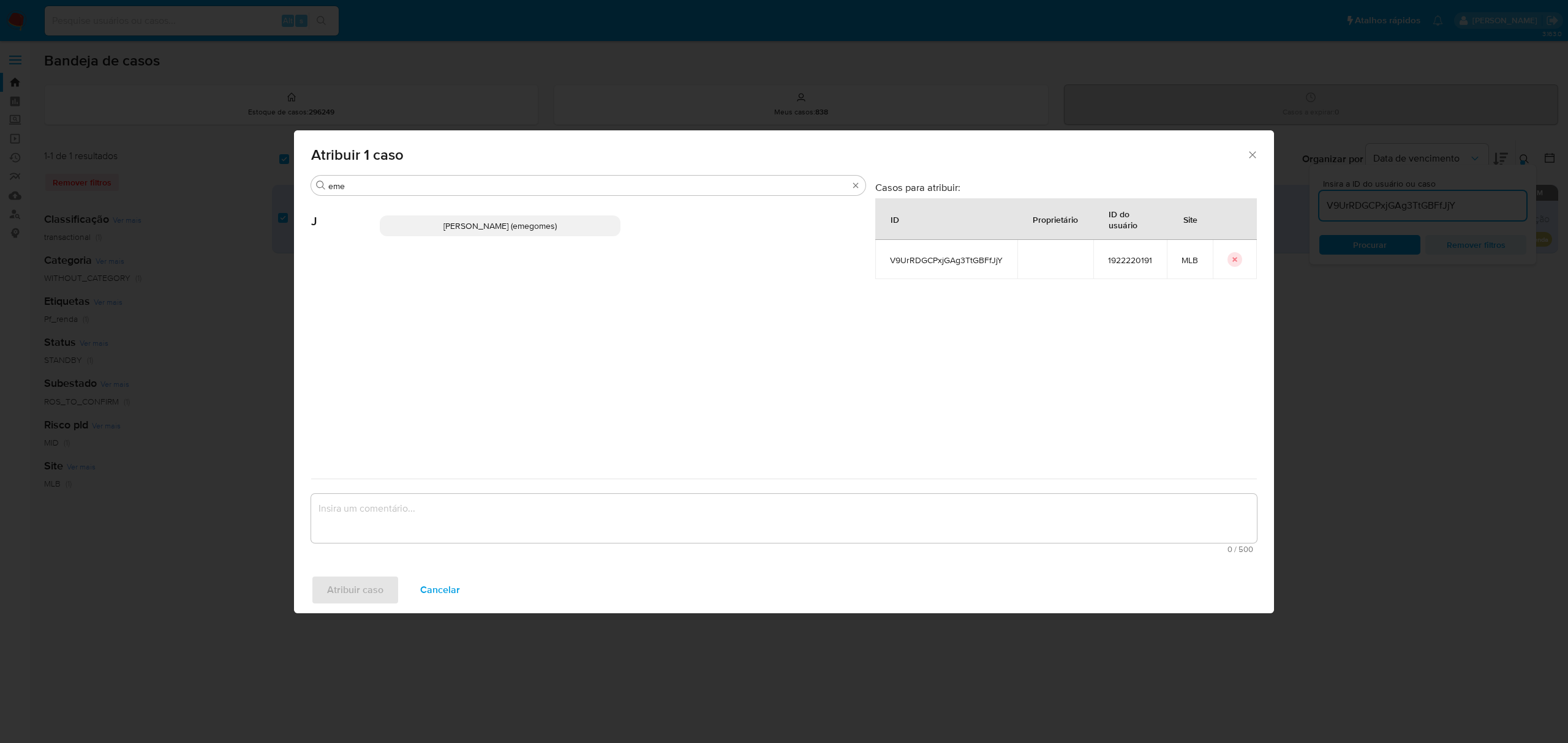
click at [449, 223] on span "[PERSON_NAME] (emegomes)" at bounding box center [499, 226] width 113 height 13
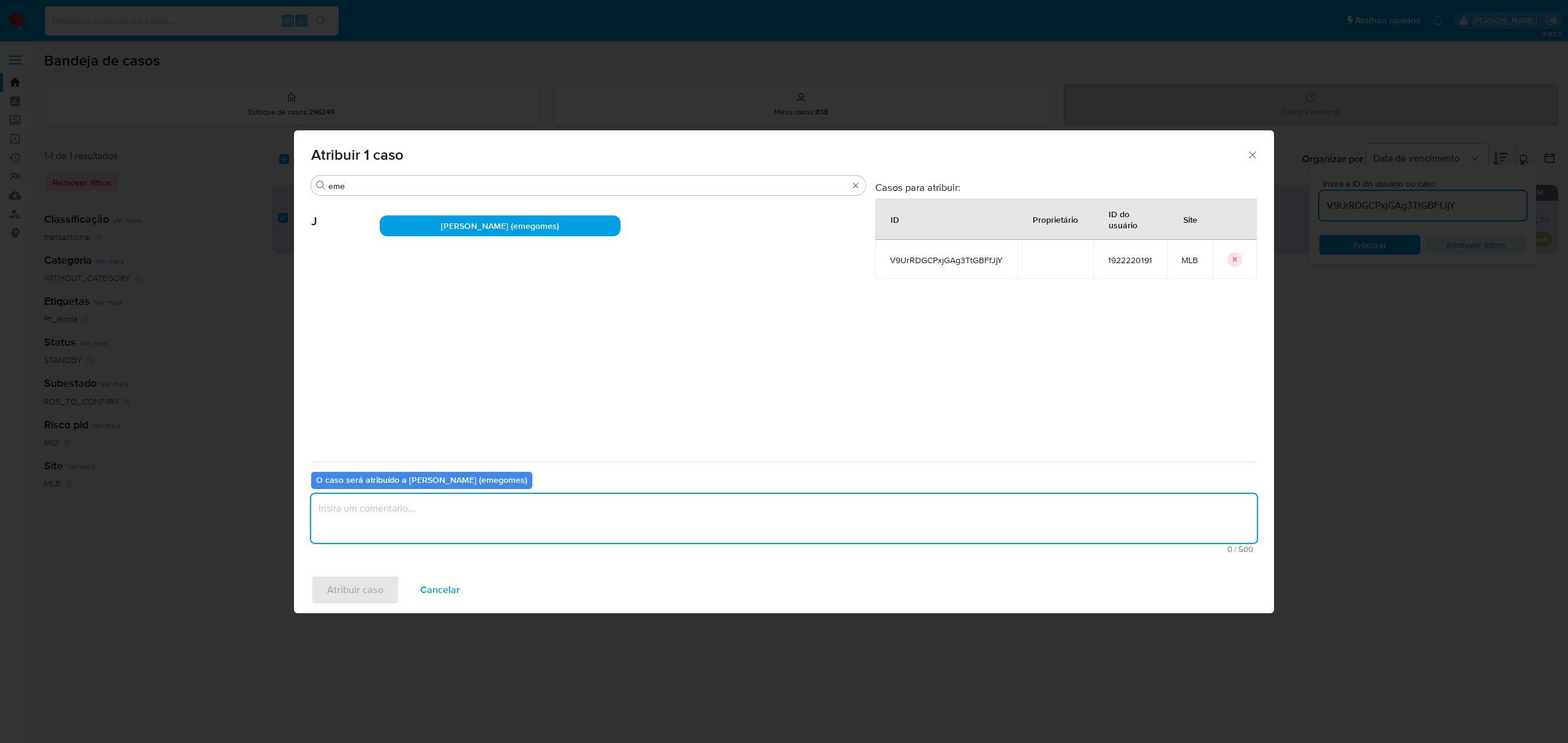
click at [419, 513] on textarea "assign-modal" at bounding box center [784, 518] width 946 height 49
type textarea ","
type textarea "."
click at [363, 581] on span "Atribuir caso" at bounding box center [355, 590] width 56 height 27
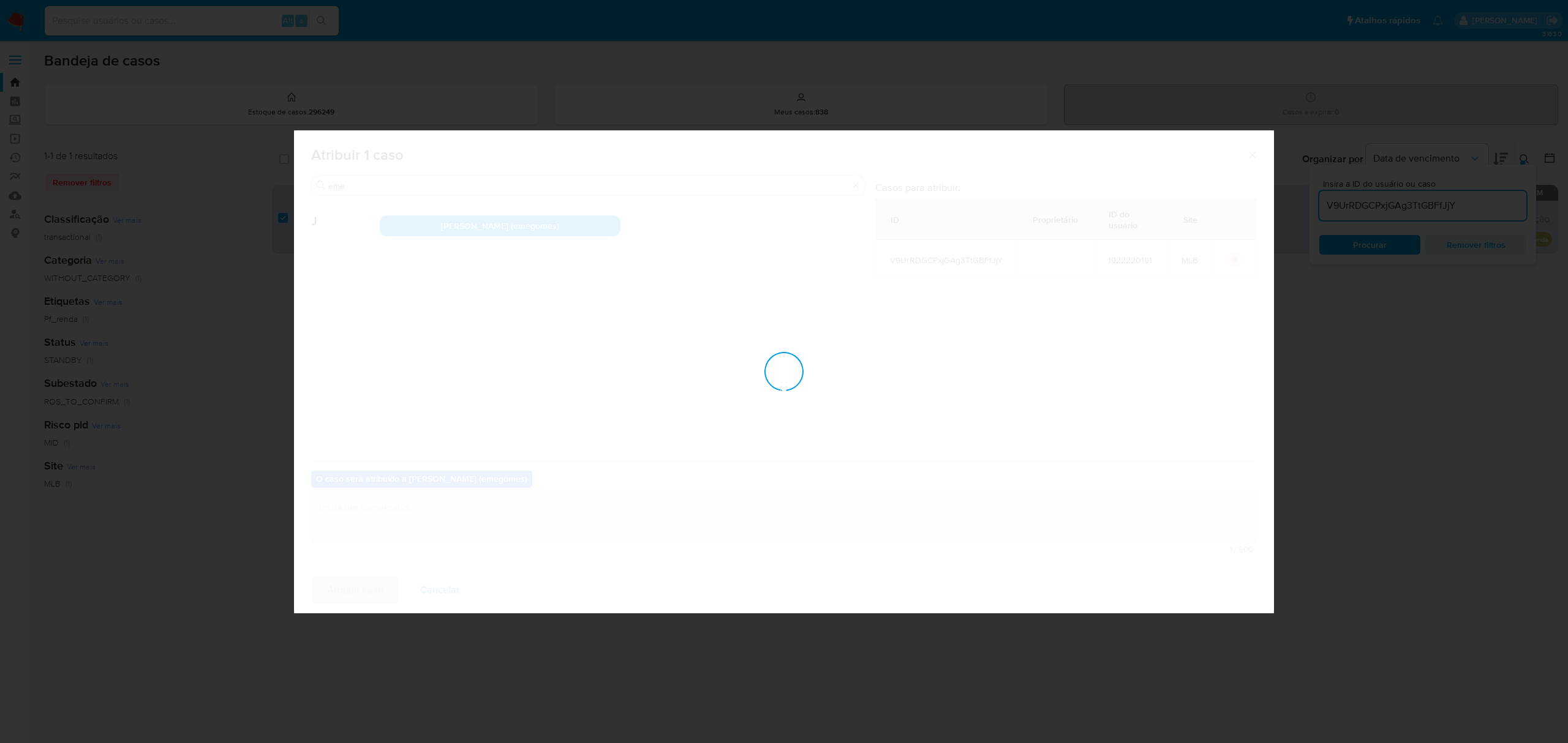
checkbox input "false"
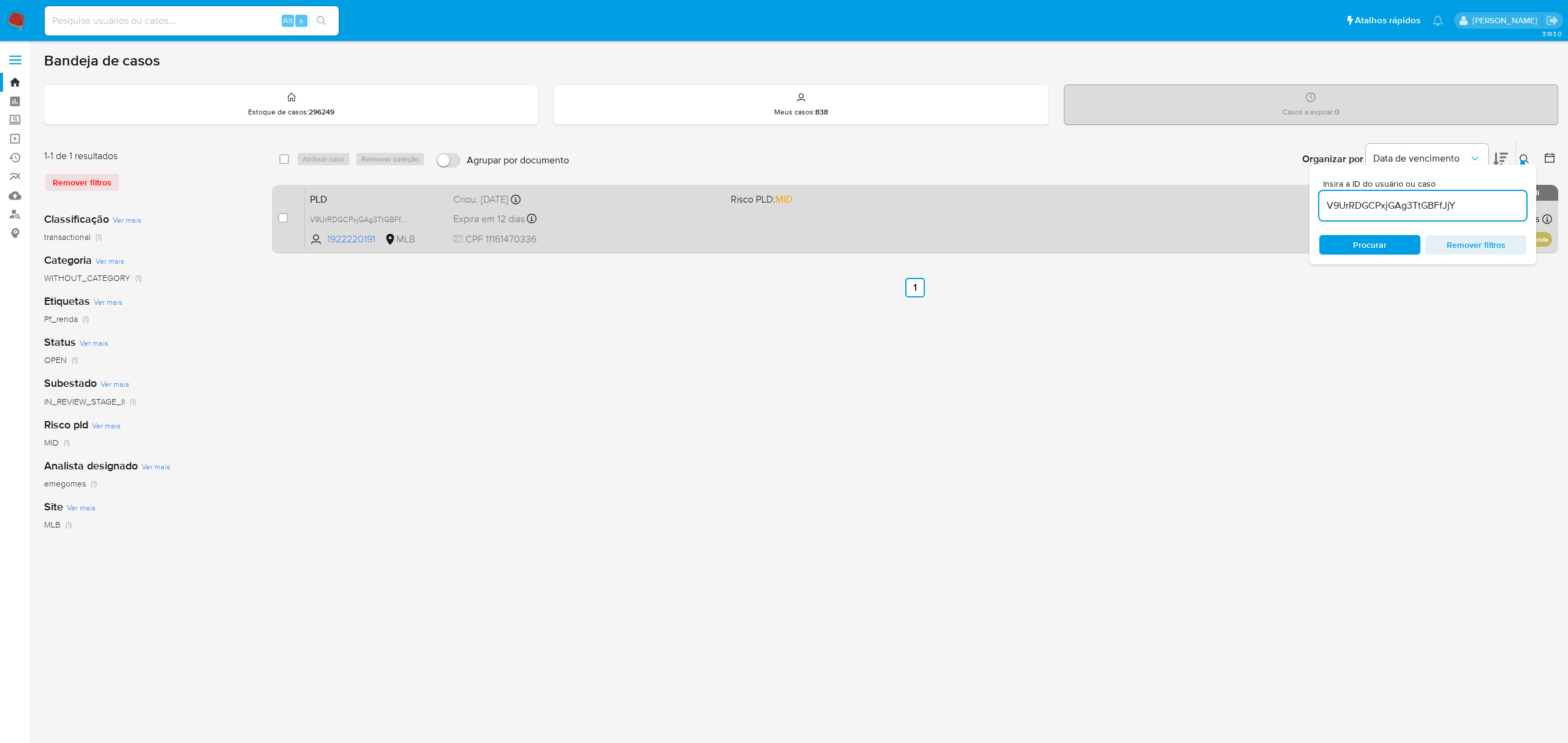
click at [637, 212] on div "Expira em 12 dias Expira em [DATE] 00:33:20" at bounding box center [586, 219] width 267 height 17
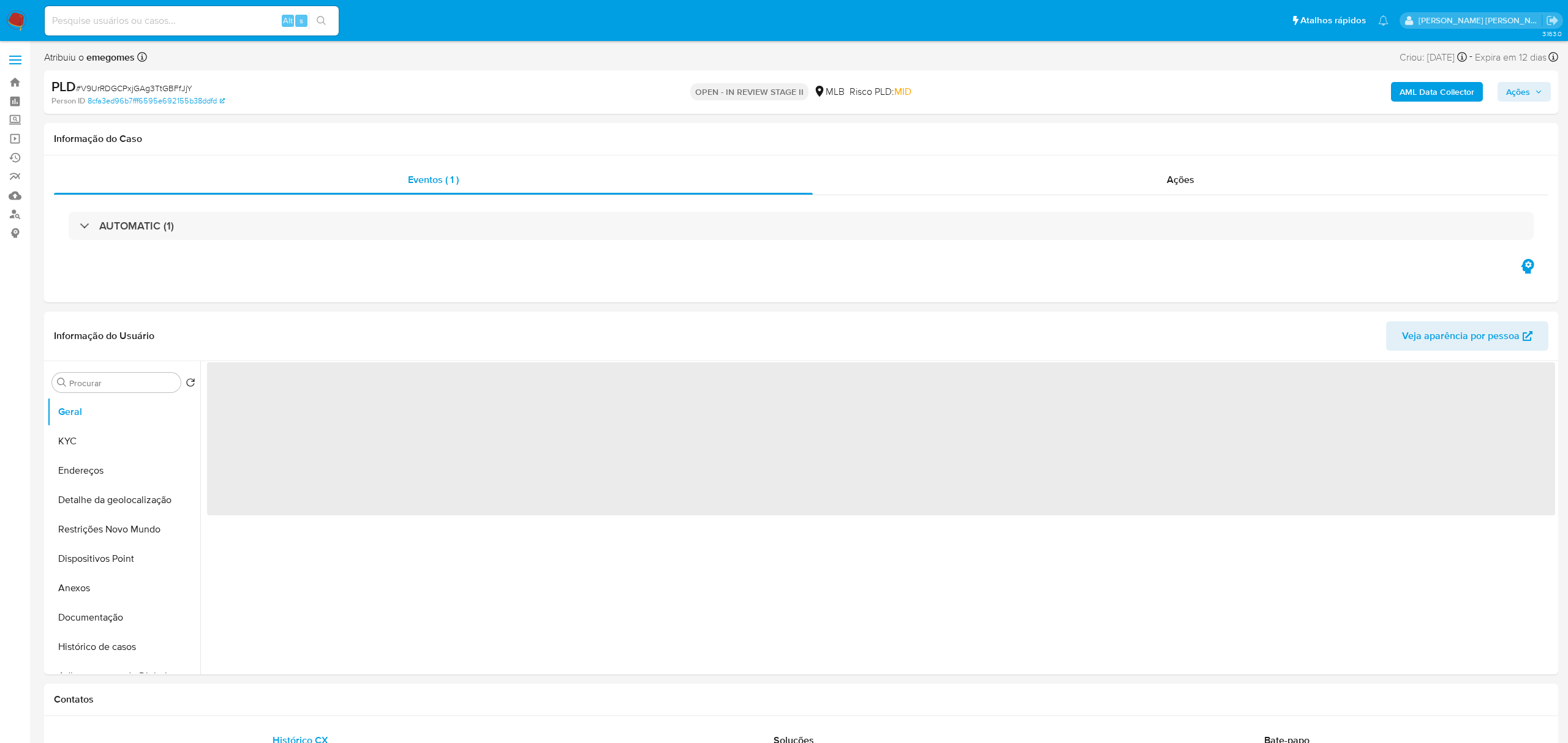
select select "10"
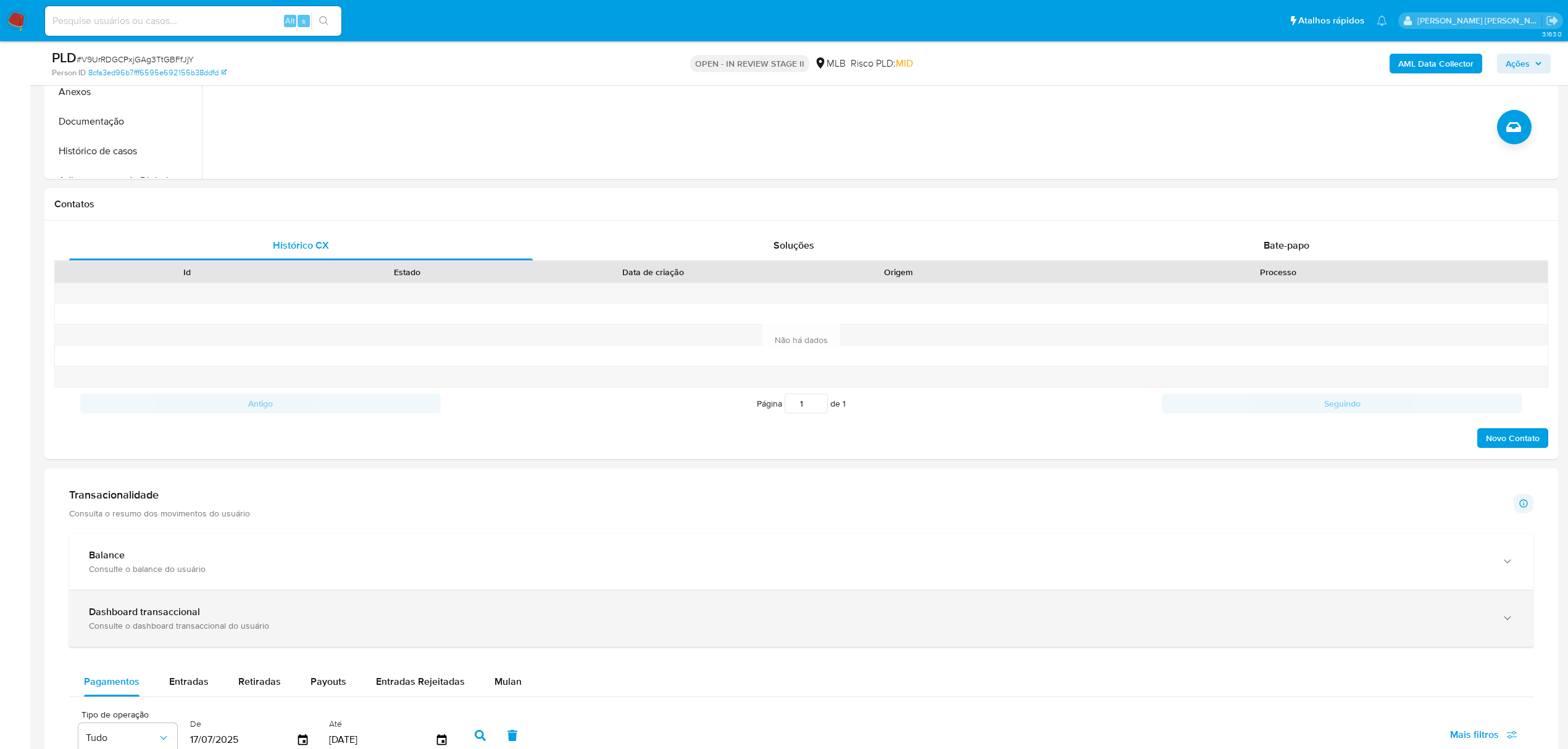
scroll to position [494, 0]
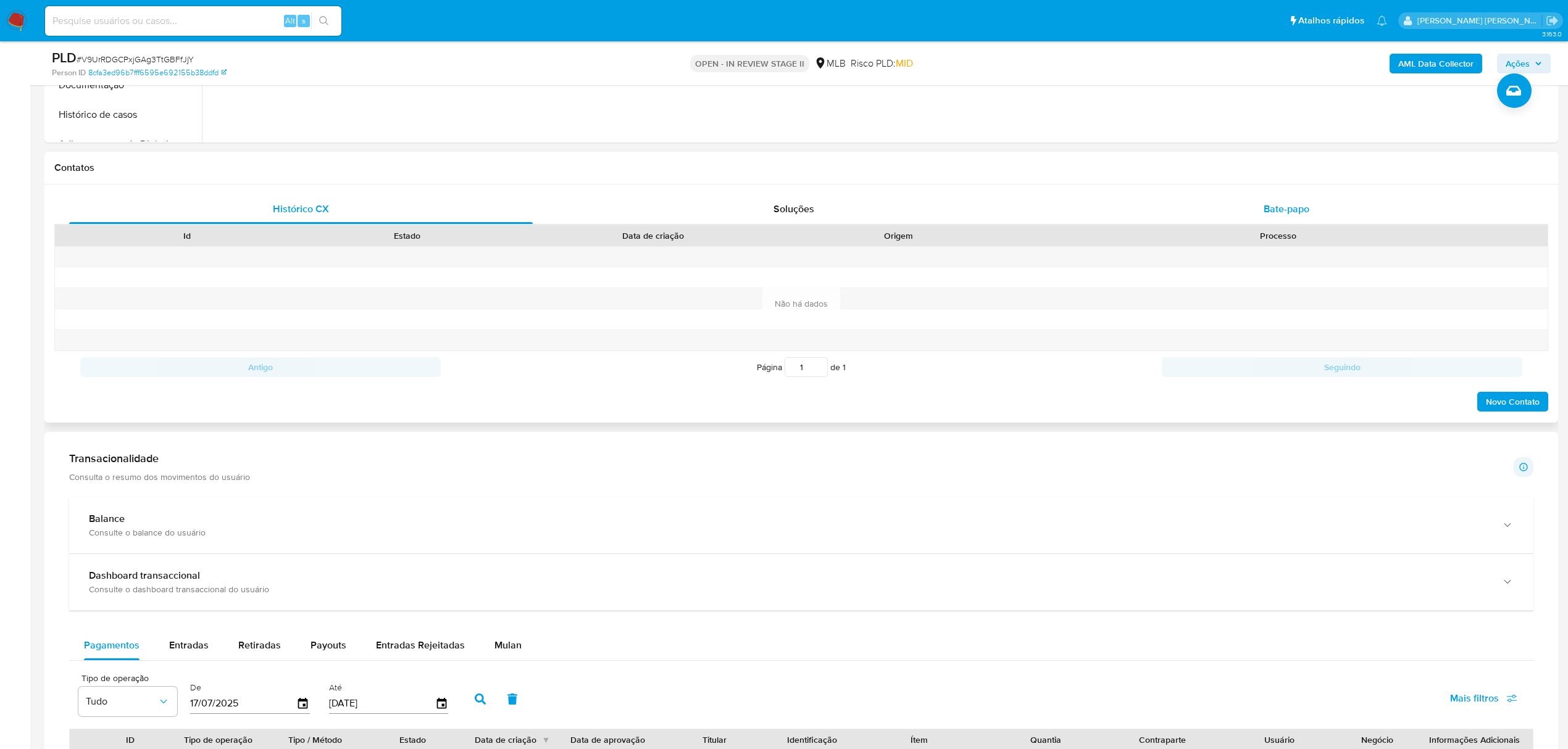
click at [1327, 219] on div "Bate-papo" at bounding box center [1286, 209] width 464 height 30
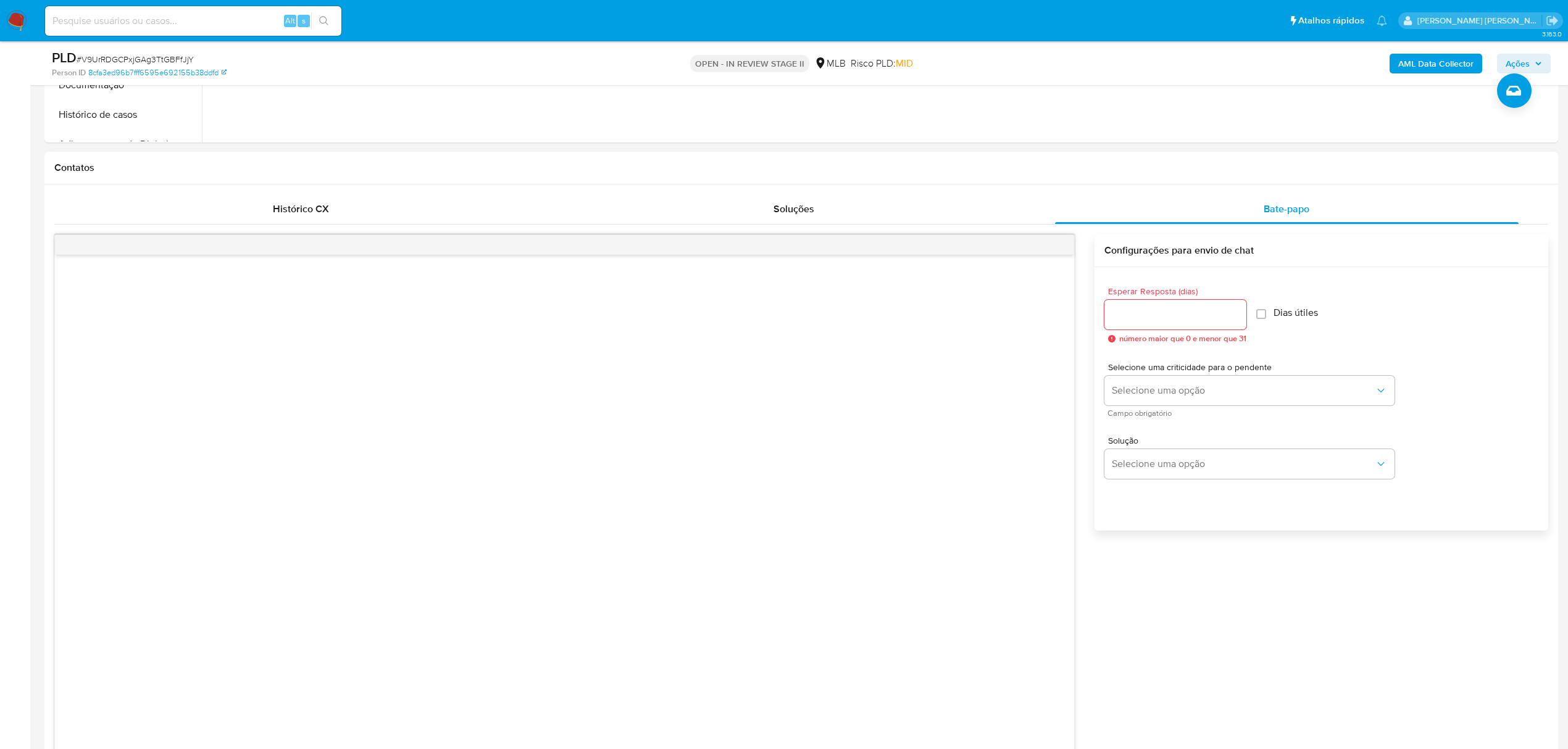
click at [1134, 321] on input "Esperar Resposta (dias)" at bounding box center [1176, 315] width 142 height 16
type input "3"
click at [1168, 396] on span "Selecione uma opção" at bounding box center [1243, 391] width 263 height 13
click at [1143, 389] on div "LOW" at bounding box center [1247, 392] width 270 height 24
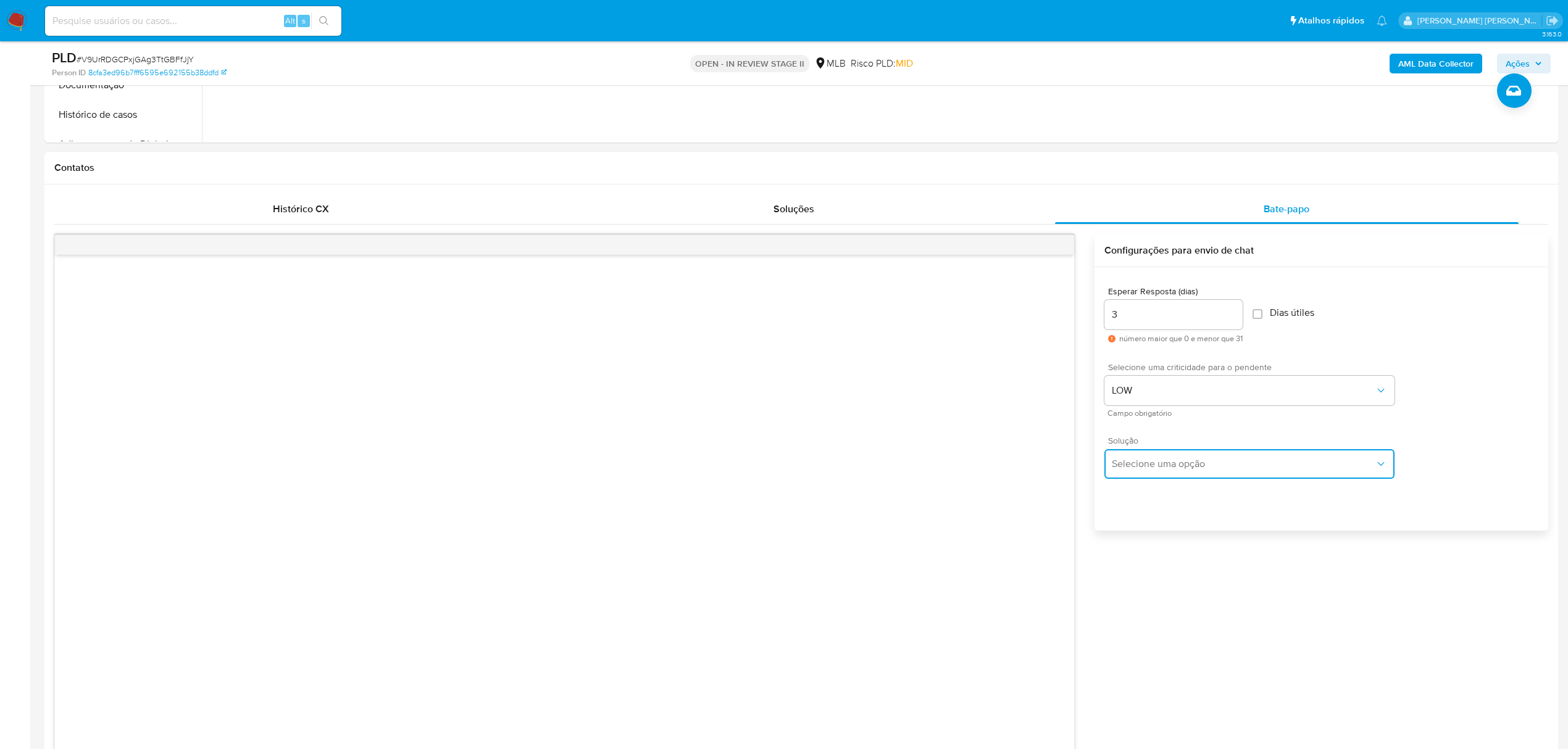
click at [1132, 477] on button "Selecione uma opção" at bounding box center [1249, 464] width 290 height 30
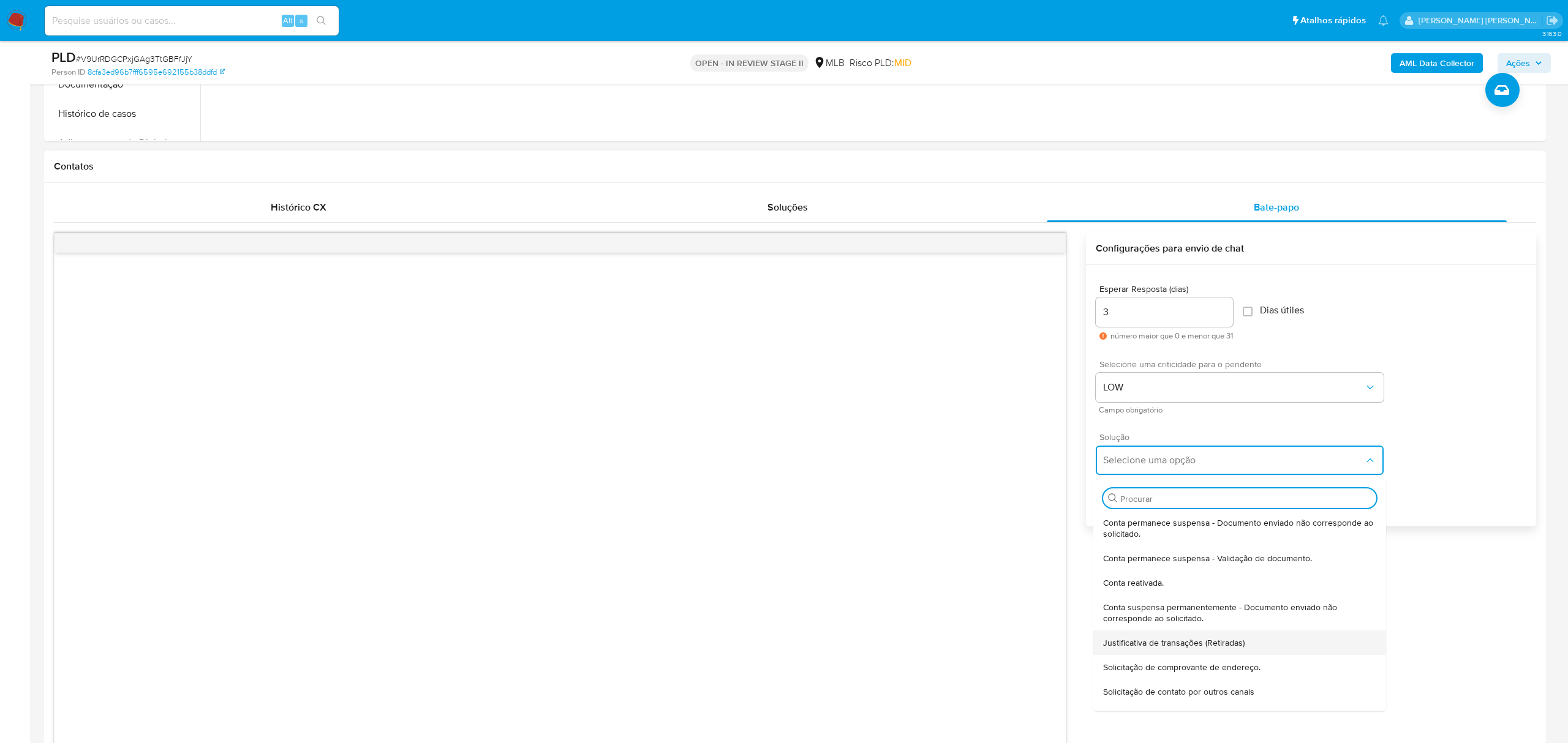
click at [1175, 644] on span "Justificativa de transações (Retiradas)" at bounding box center [1174, 643] width 141 height 11
type textarea "Olá,Suspendemos a sua conta para uma verificação adicional de segurança.Por fav…"
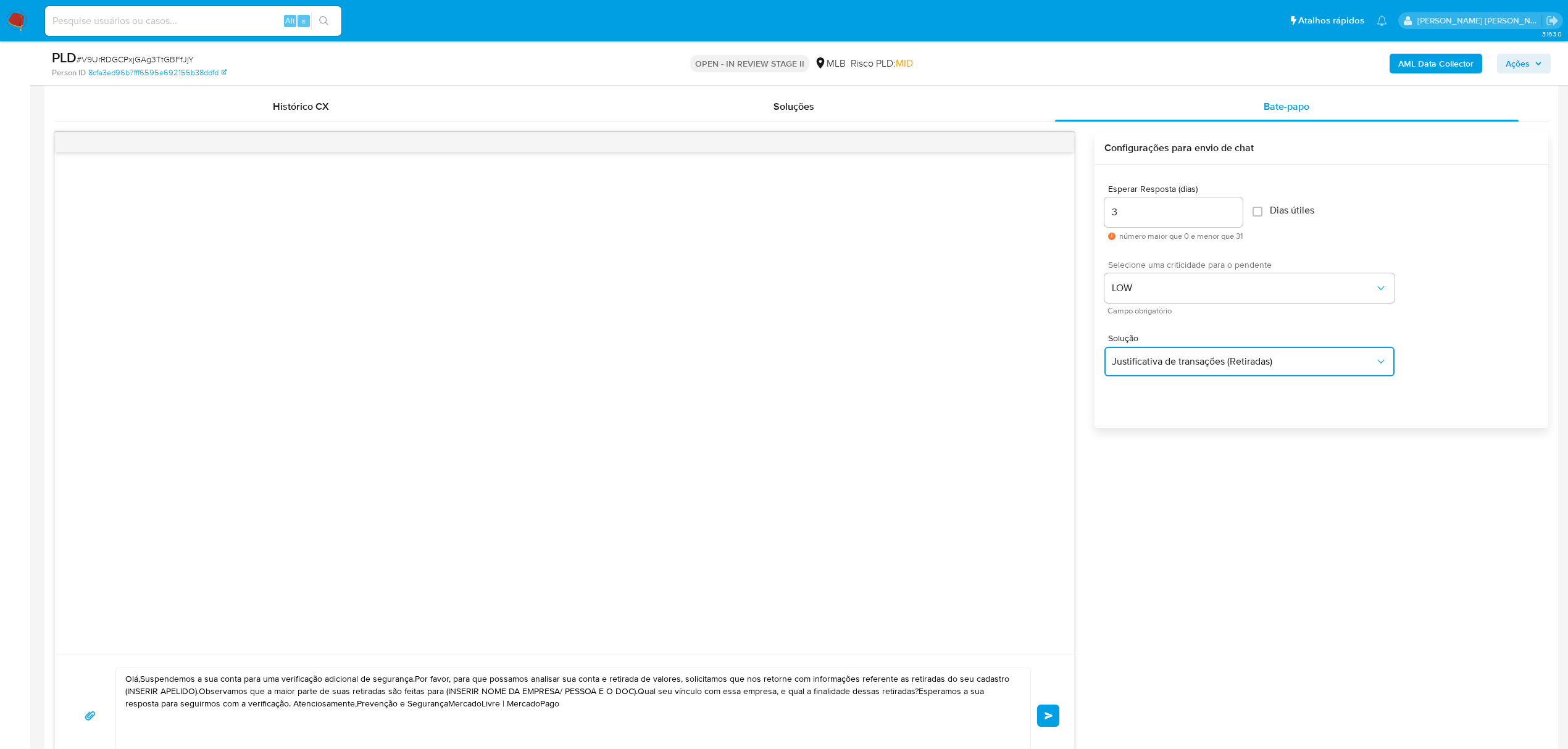
scroll to position [741, 0]
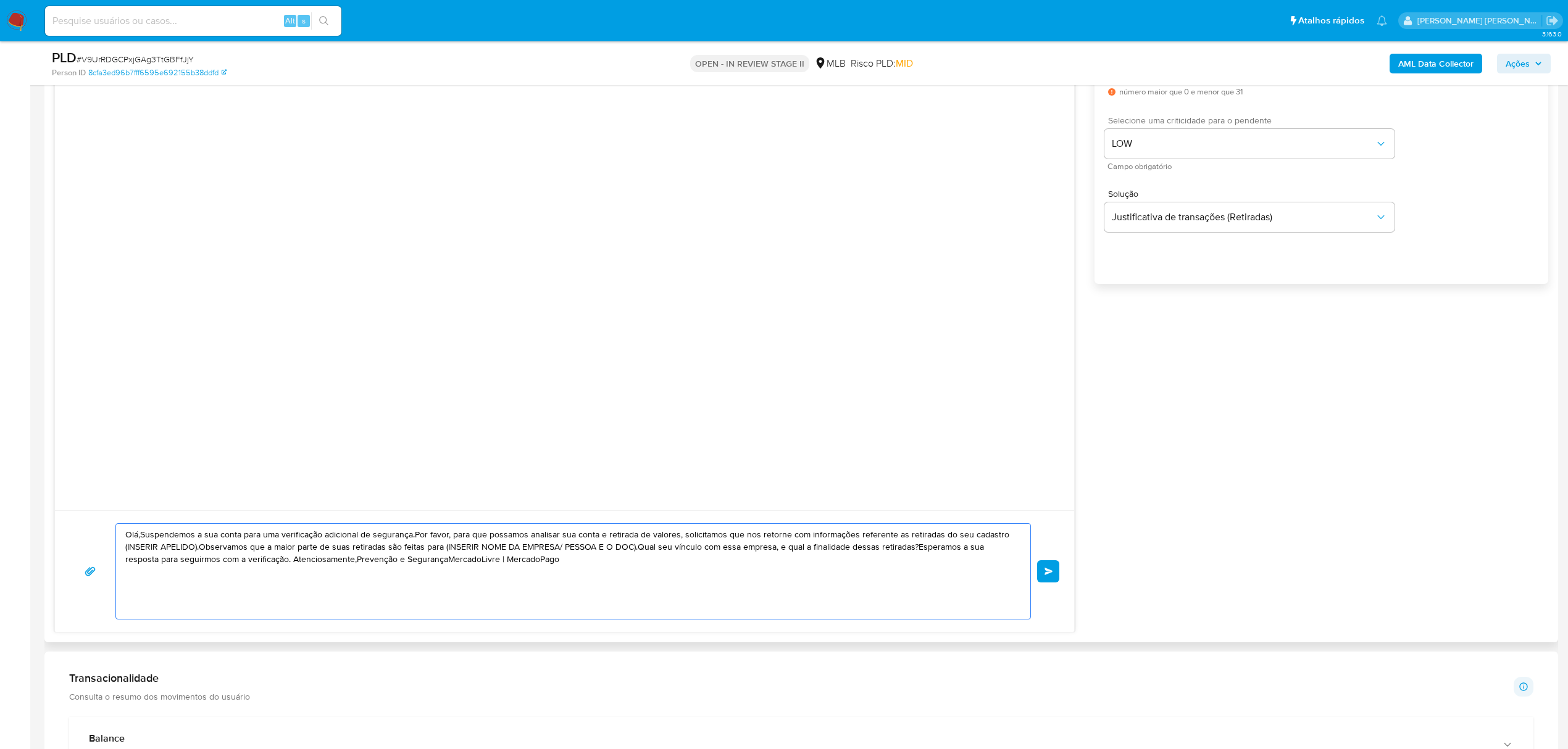
drag, startPoint x: 545, startPoint y: 563, endPoint x: 99, endPoint y: 531, distance: 447.1
click at [99, 531] on div "Olá,Suspendemos a sua conta para uma verificação adicional de segurança.Por fav…" at bounding box center [563, 572] width 989 height 96
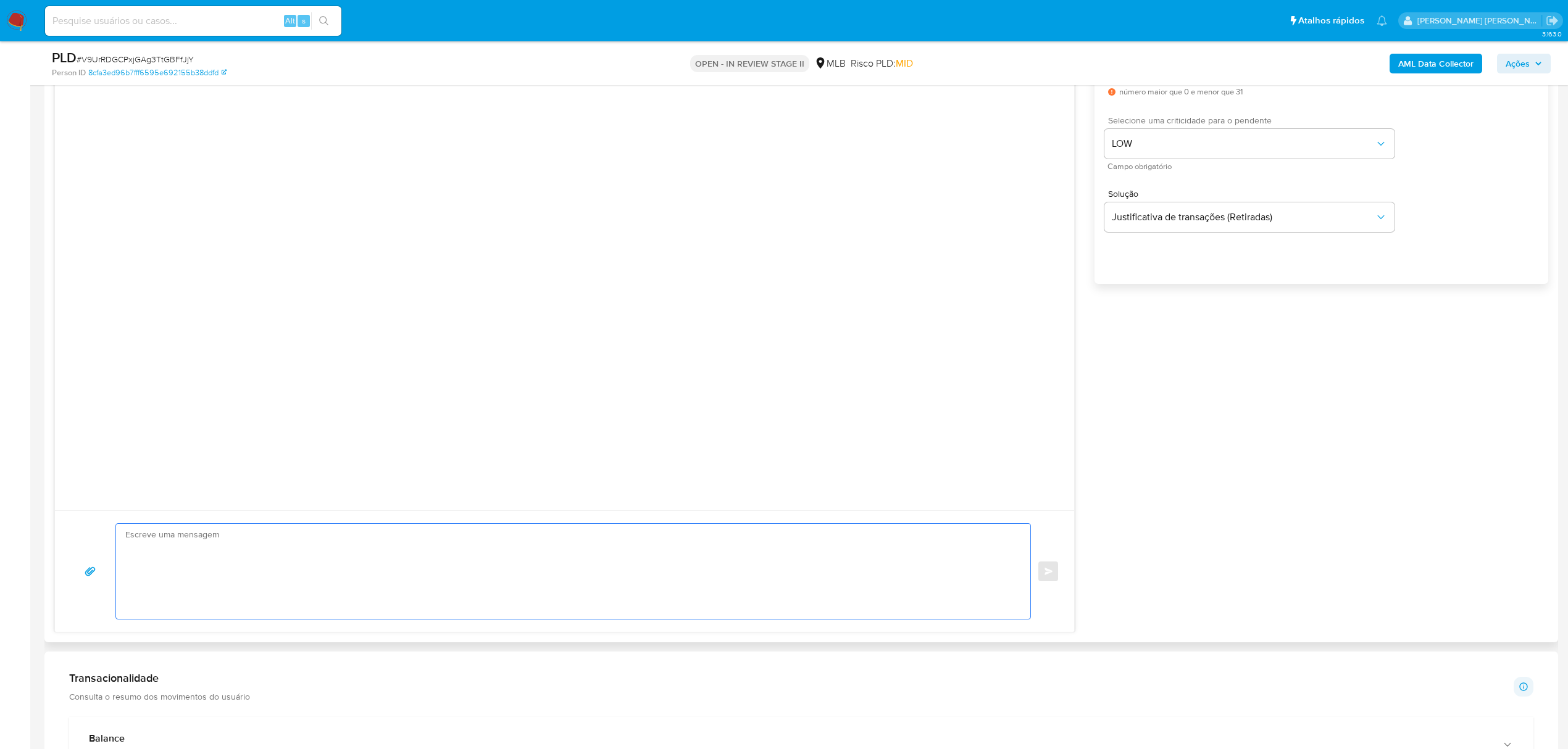
paste textarea "Olá! Estamos realizando uma verificação adicional de segurança em contas de usu…"
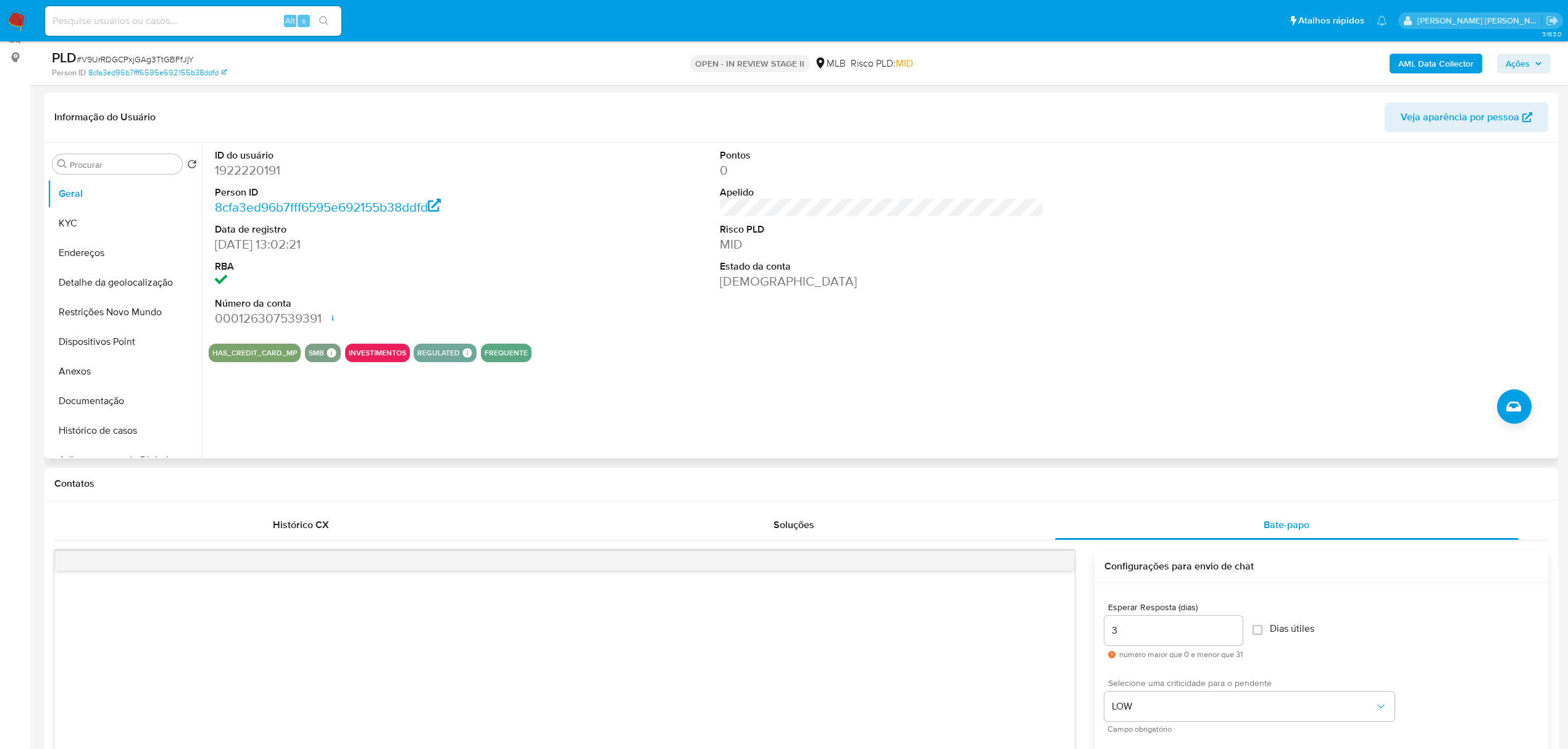
scroll to position [82, 0]
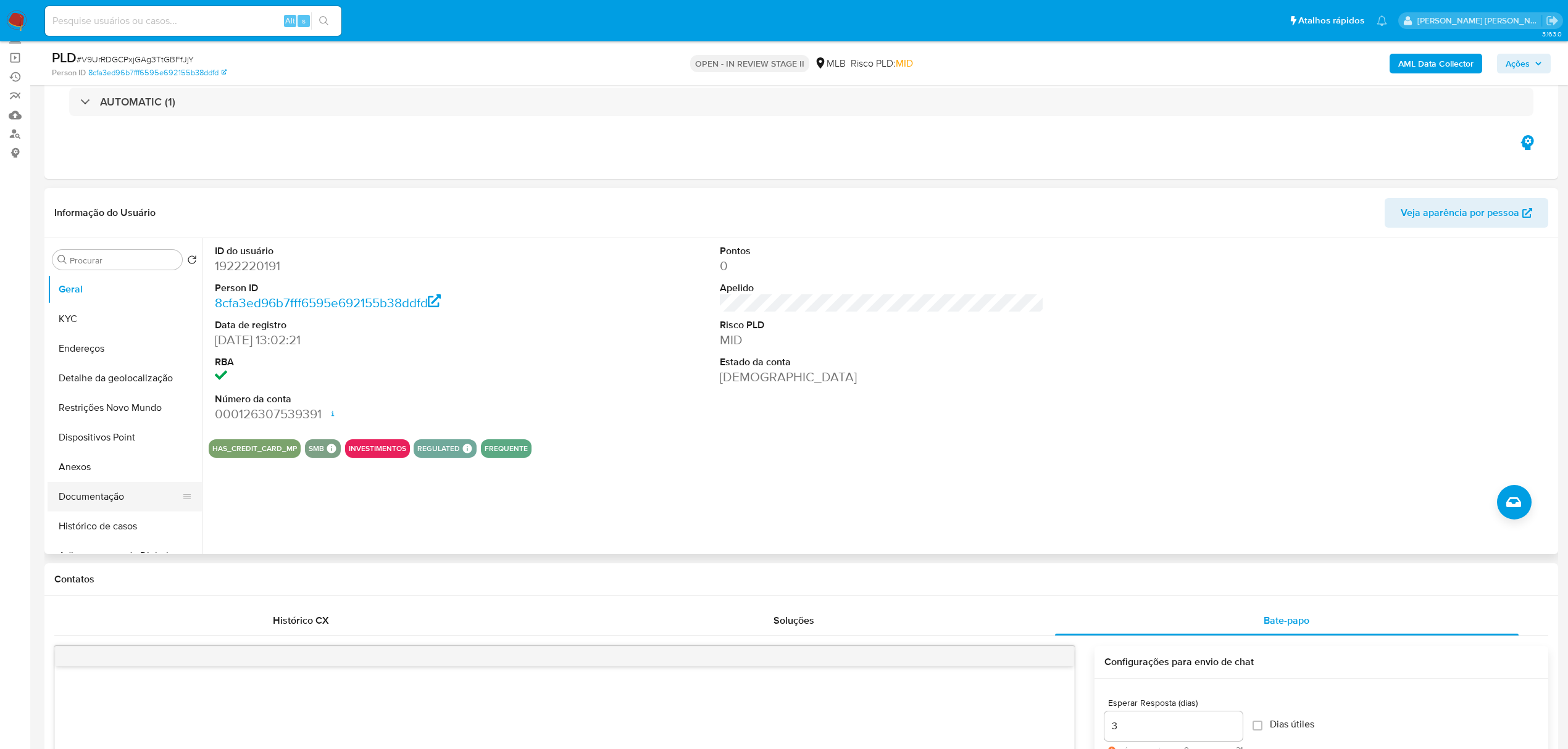
type textarea "Olá! Estamos realizando uma verificação adicional de segurança em contas de usu…"
click at [91, 492] on button "Documentação" at bounding box center [120, 497] width 144 height 30
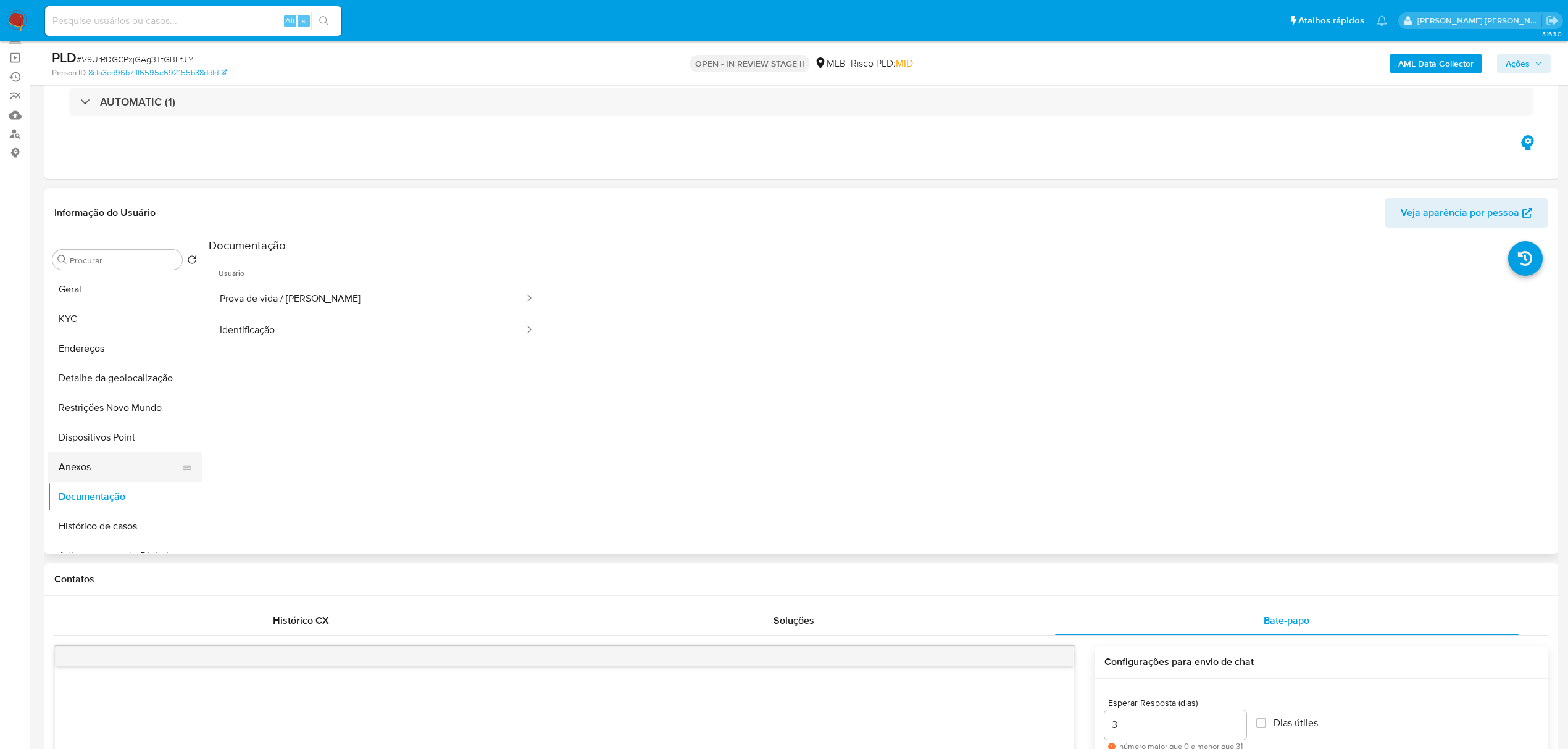
click at [90, 465] on button "Anexos" at bounding box center [120, 467] width 144 height 30
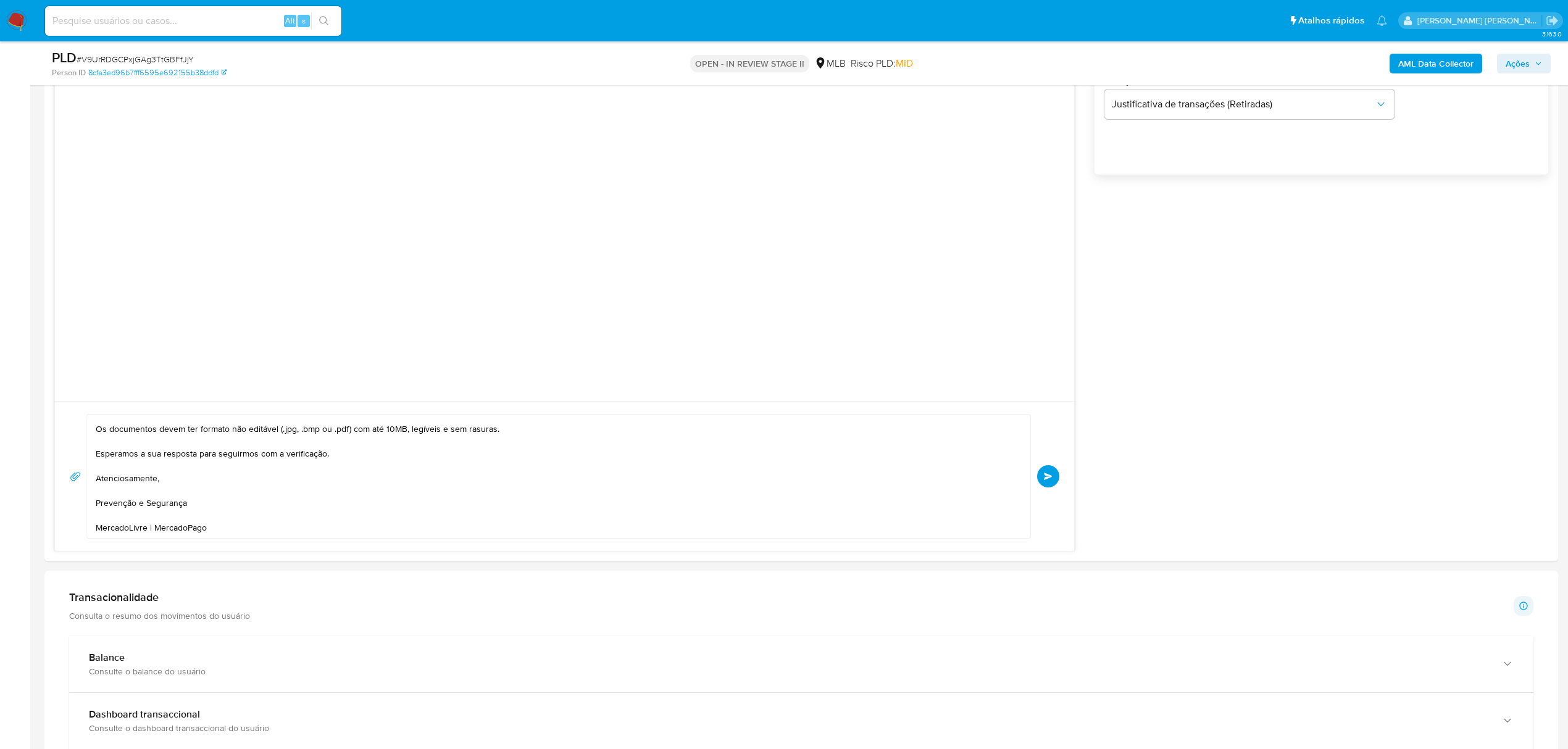
scroll to position [905, 0]
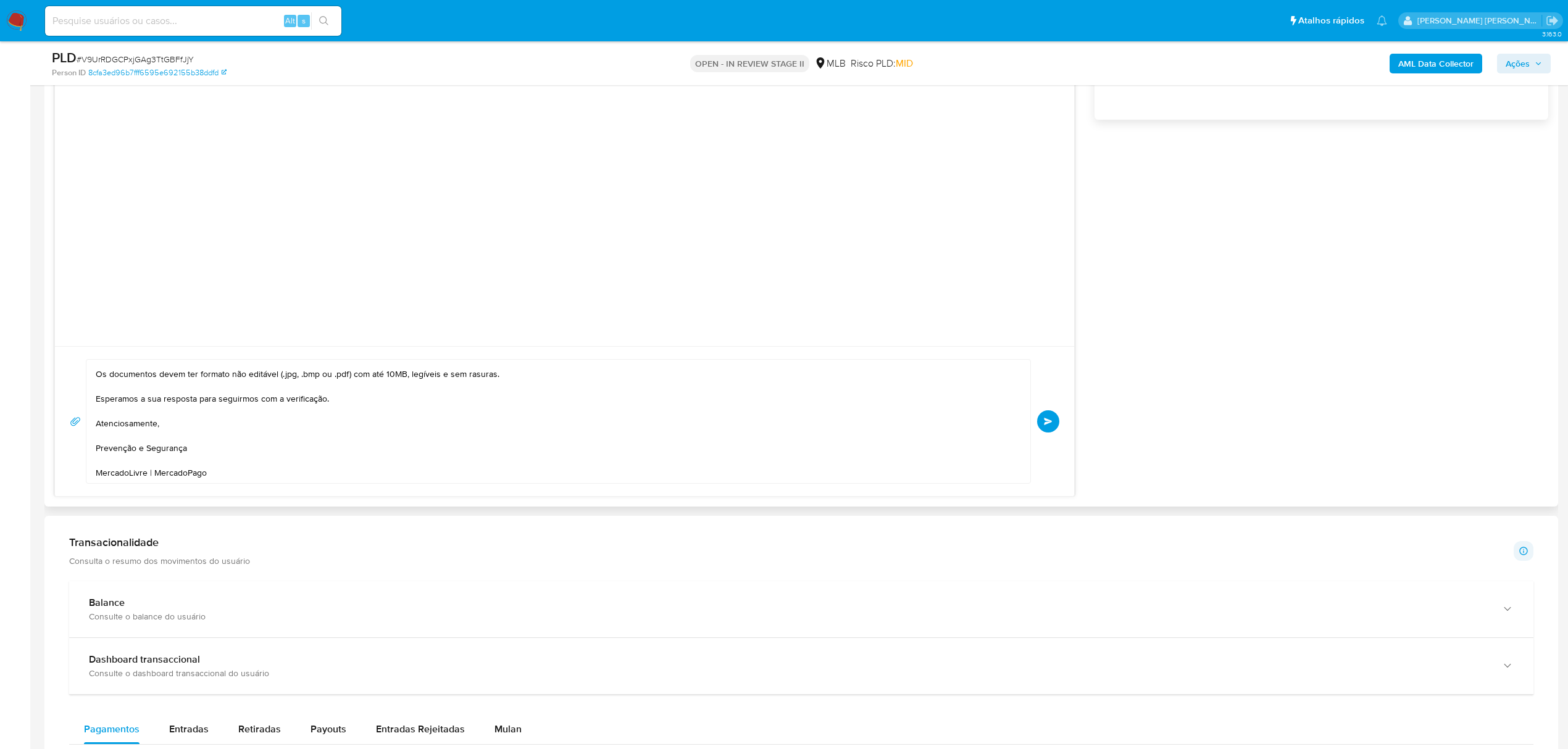
click at [1059, 428] on div "Olá! Estamos realizando uma verificação adicional de segurança em contas de usu…" at bounding box center [563, 421] width 989 height 125
click at [1050, 425] on span "common.send" at bounding box center [1049, 421] width 9 height 7
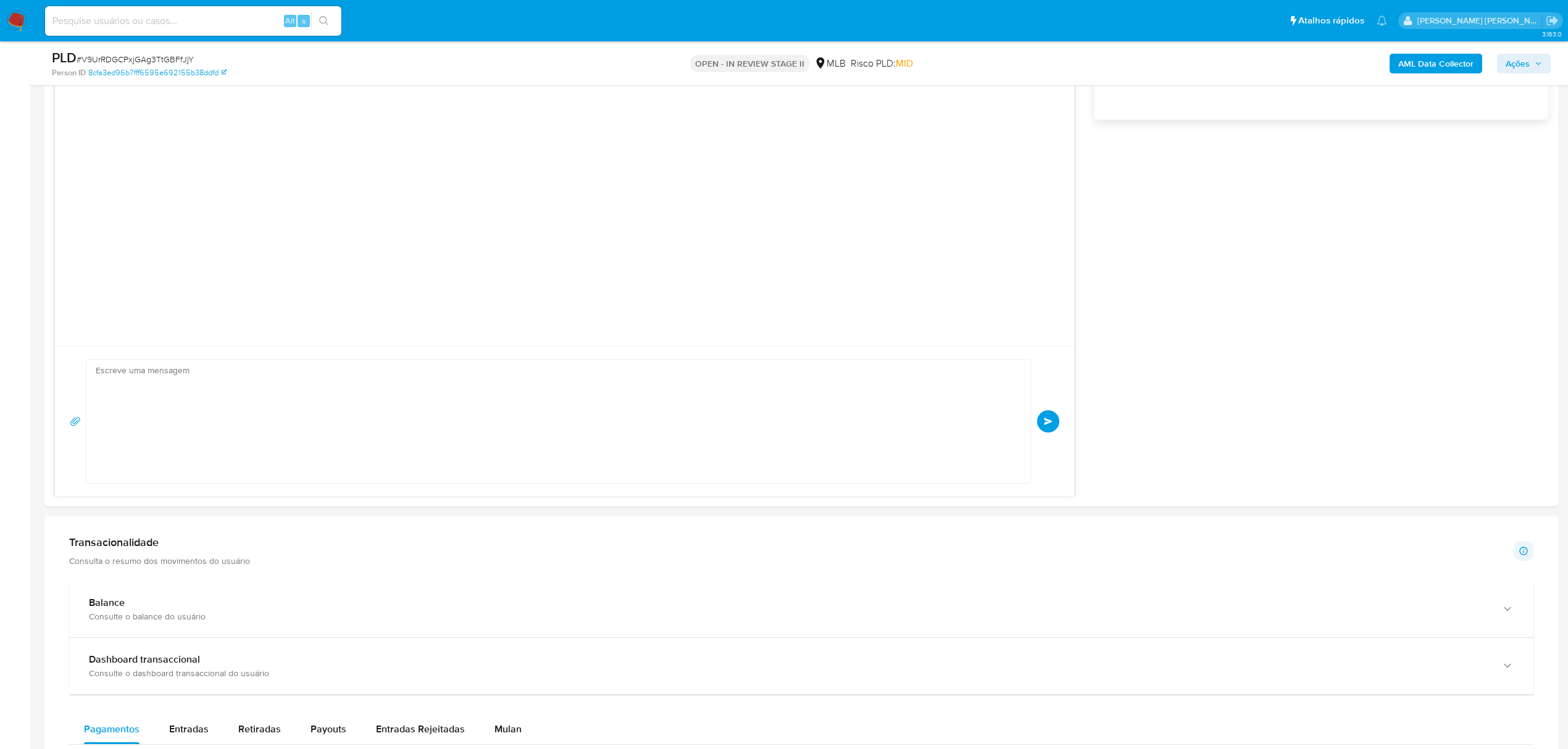
scroll to position [0, 0]
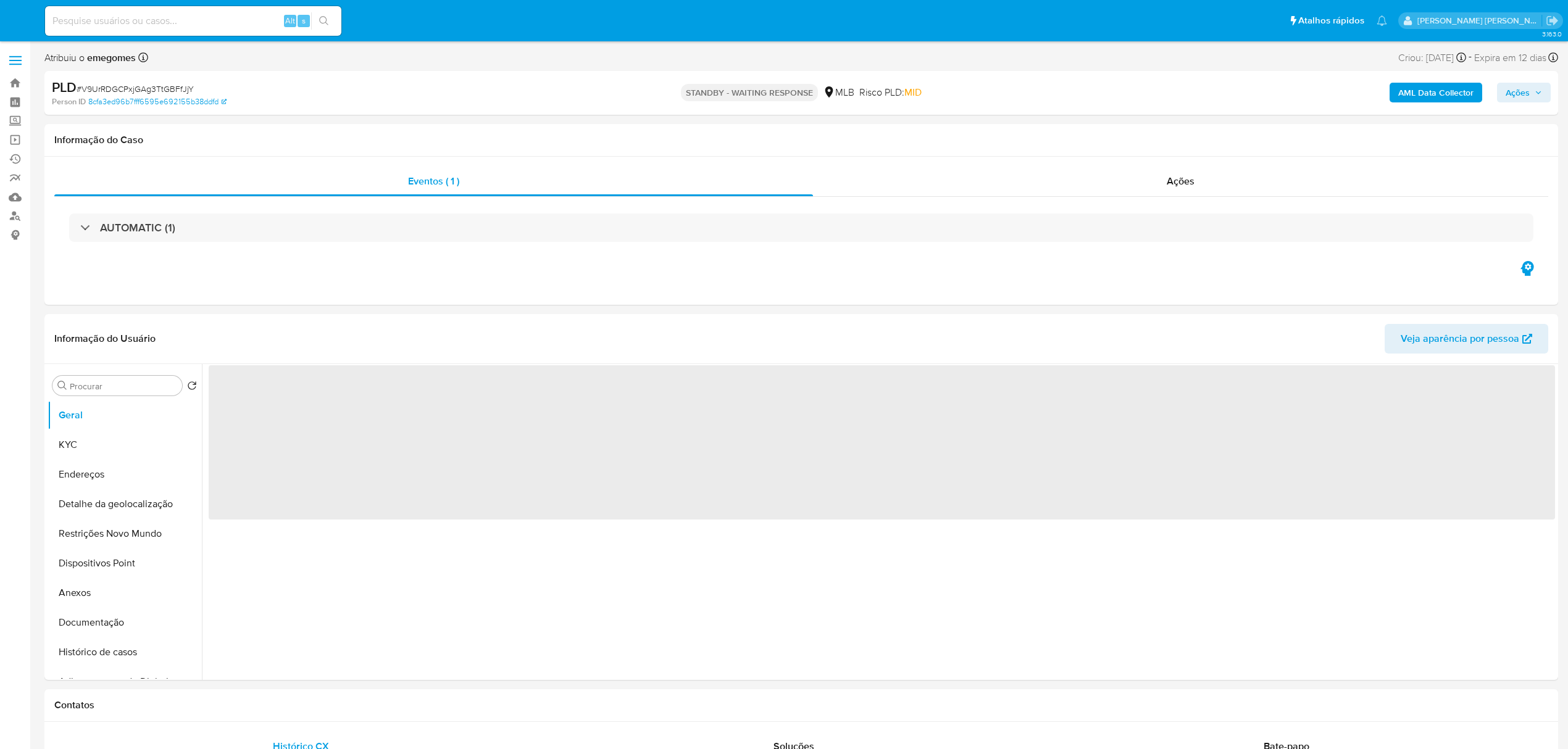
select select "10"
